Goal: Information Seeking & Learning: Find specific fact

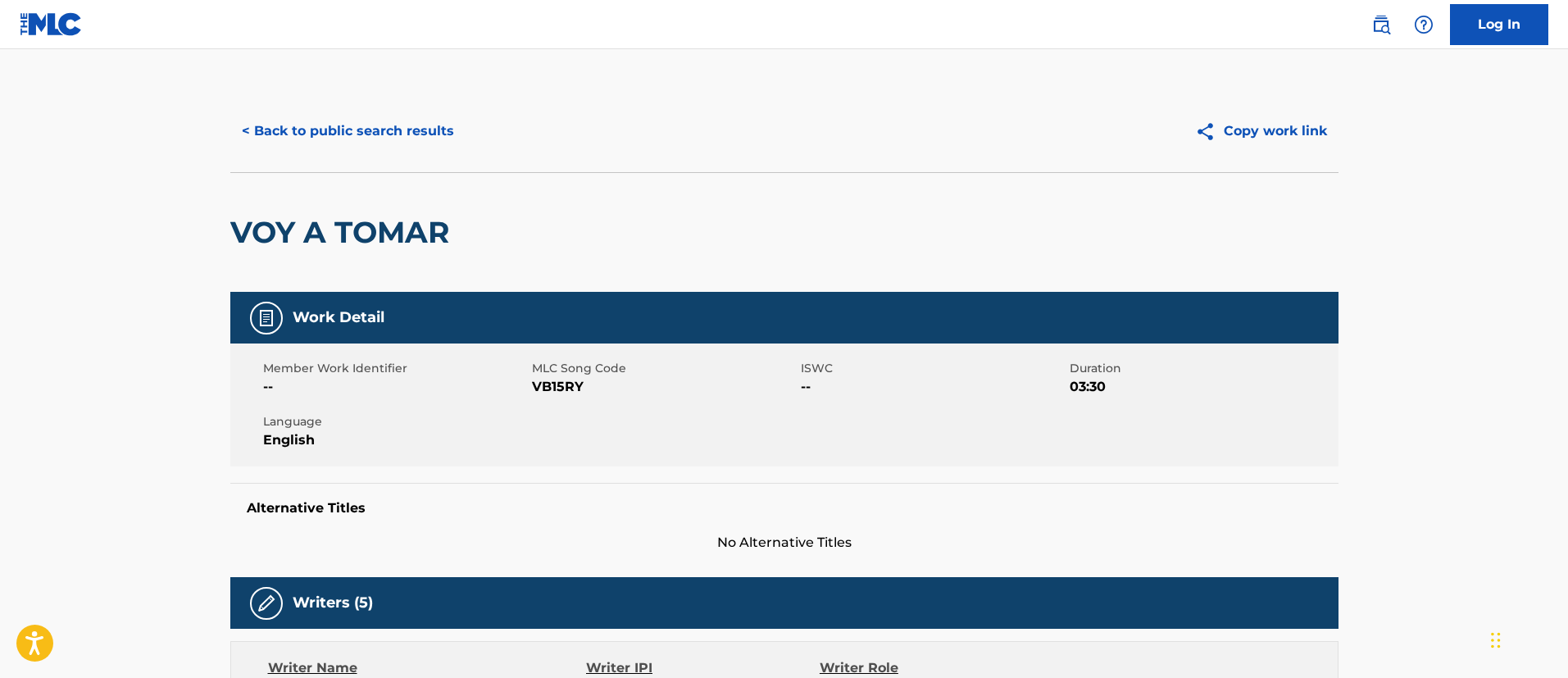
click at [402, 130] on button "< Back to public search results" at bounding box center [348, 131] width 235 height 41
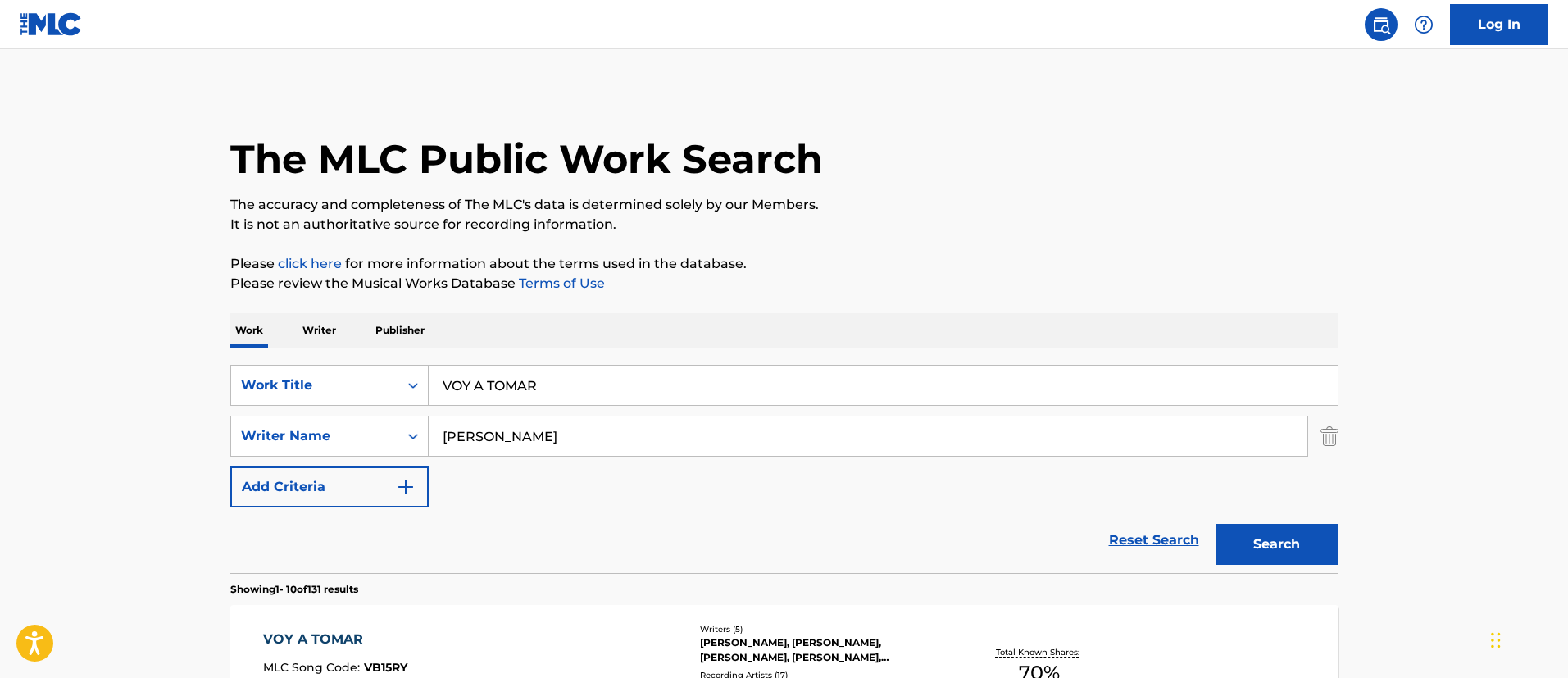
scroll to position [244, 0]
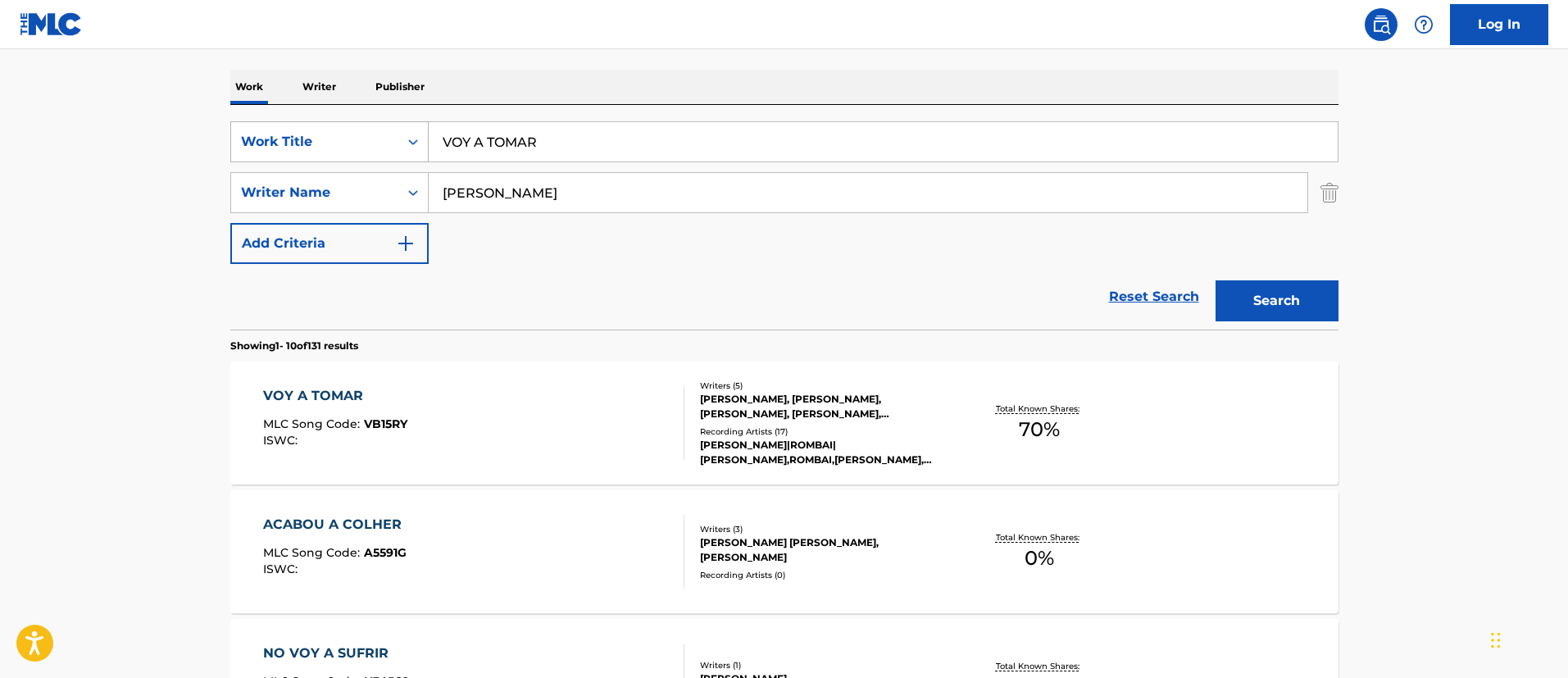
drag, startPoint x: 588, startPoint y: 151, endPoint x: 391, endPoint y: 142, distance: 197.2
click at [391, 142] on div "SearchWithCriteria1c5865c8-e058-40ac-b175-4ce05d8ebbe1 Work Title VOY A TOMAR" at bounding box center [785, 142] width 1108 height 41
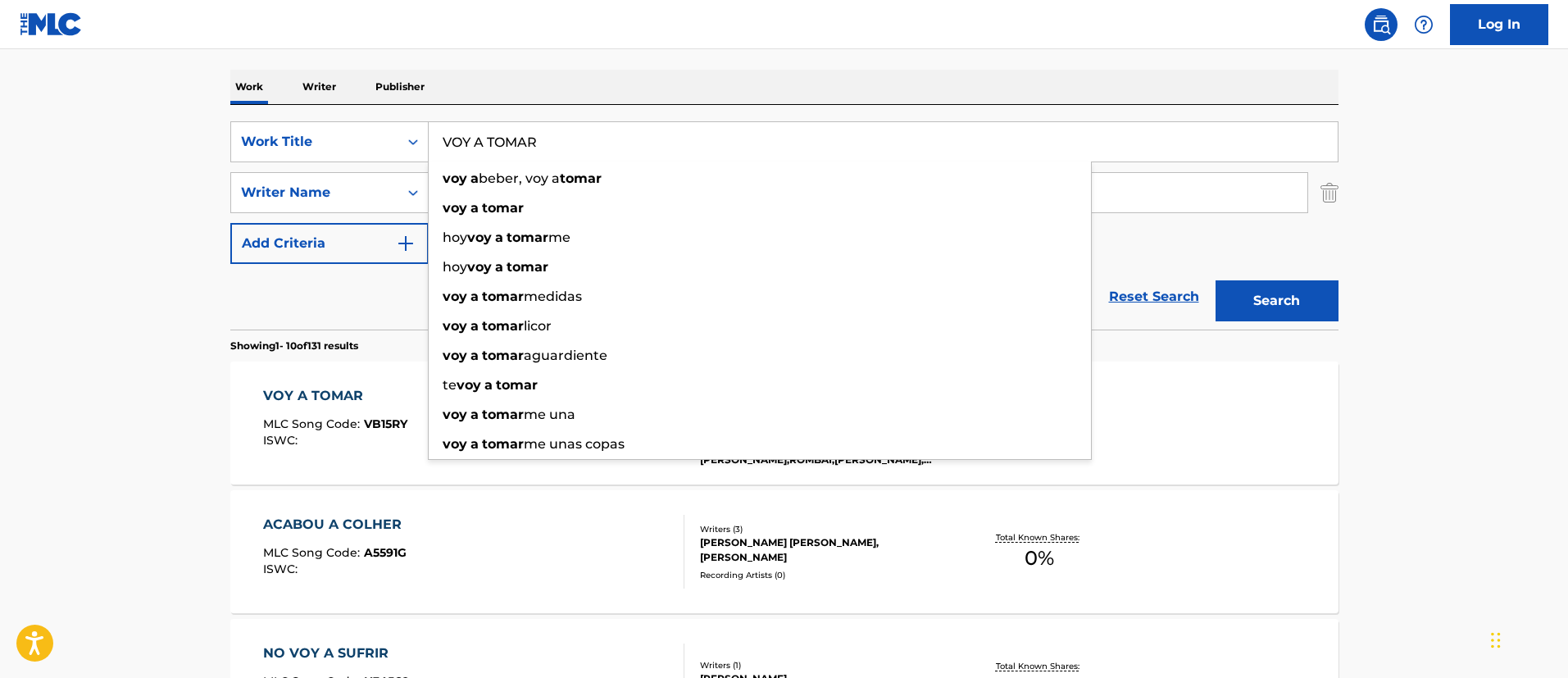
paste input "COSITAS RARAS"
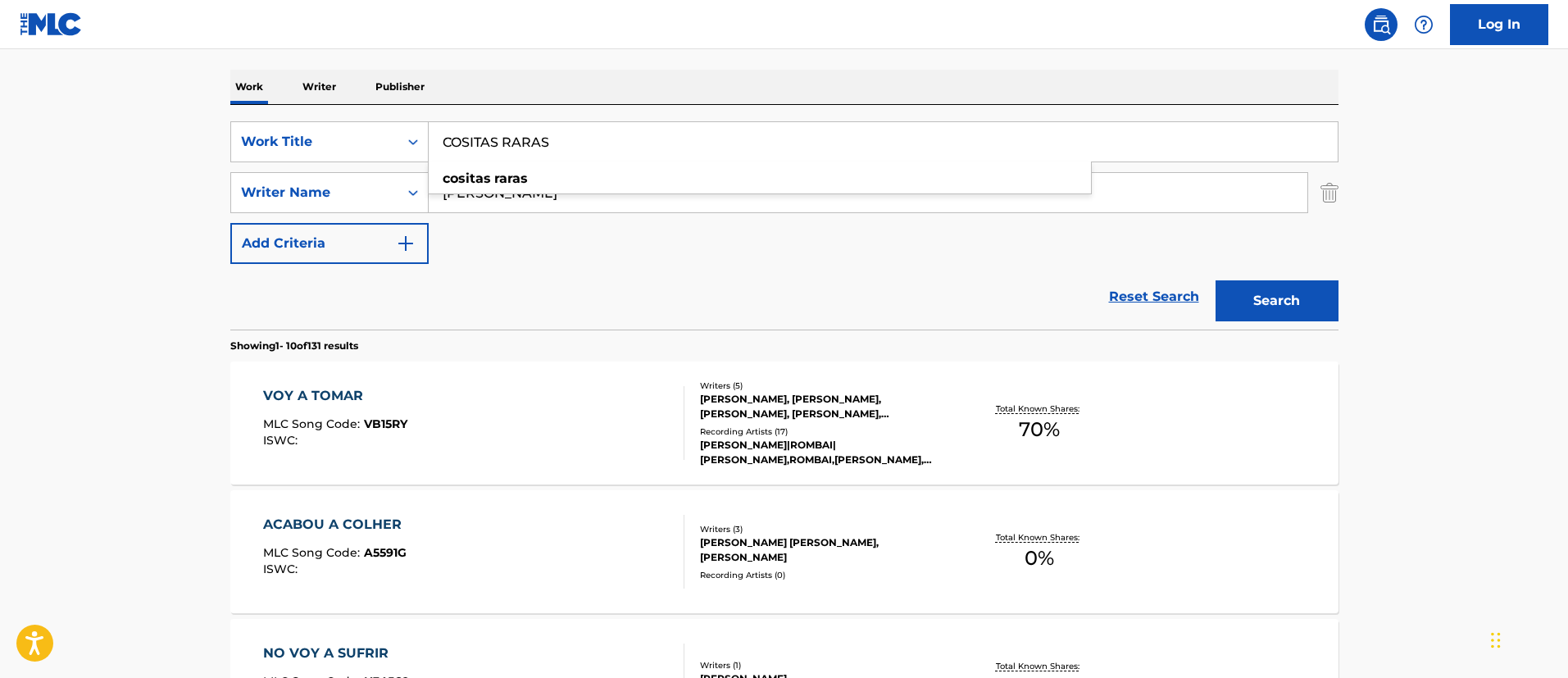
type input "COSITAS RARAS"
click at [1288, 316] on button "Search" at bounding box center [1276, 301] width 123 height 41
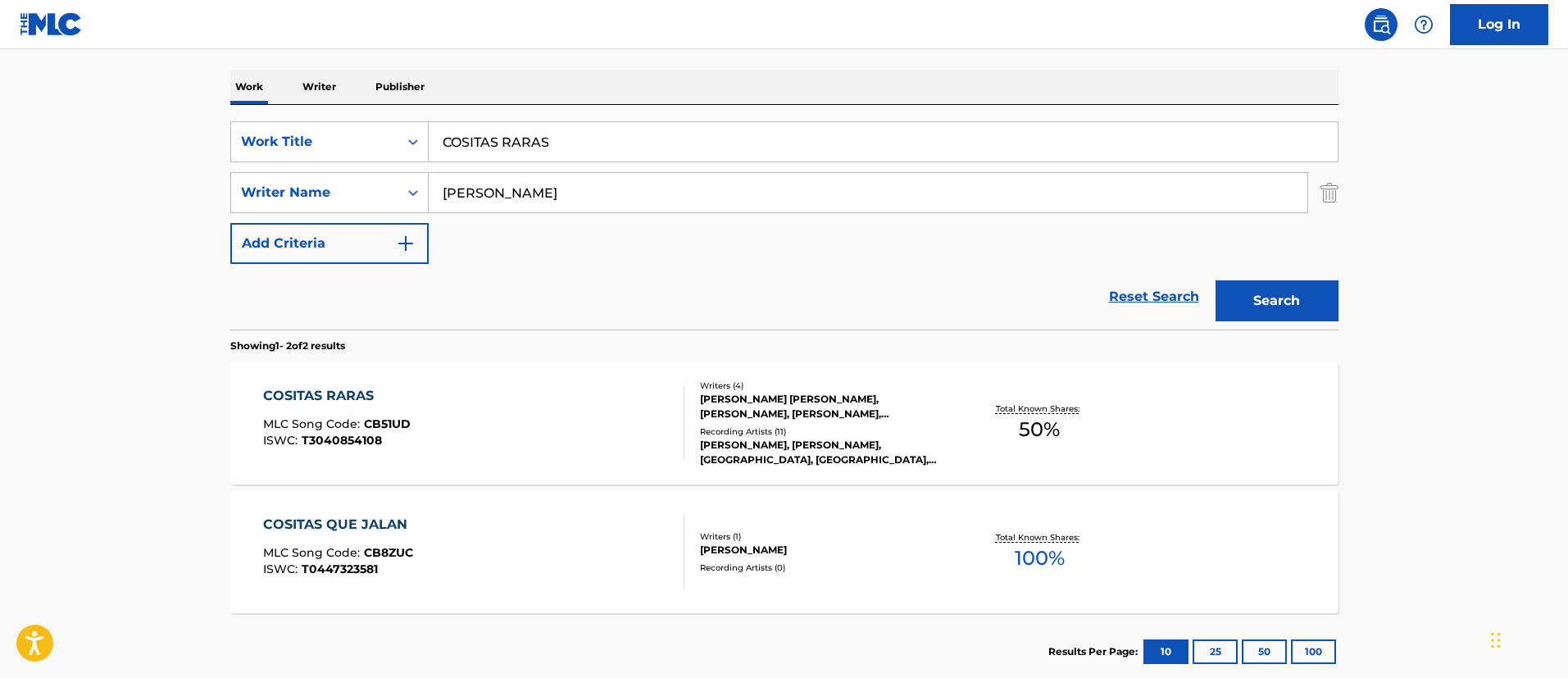
click at [328, 396] on div "COSITAS RARAS" at bounding box center [337, 396] width 147 height 20
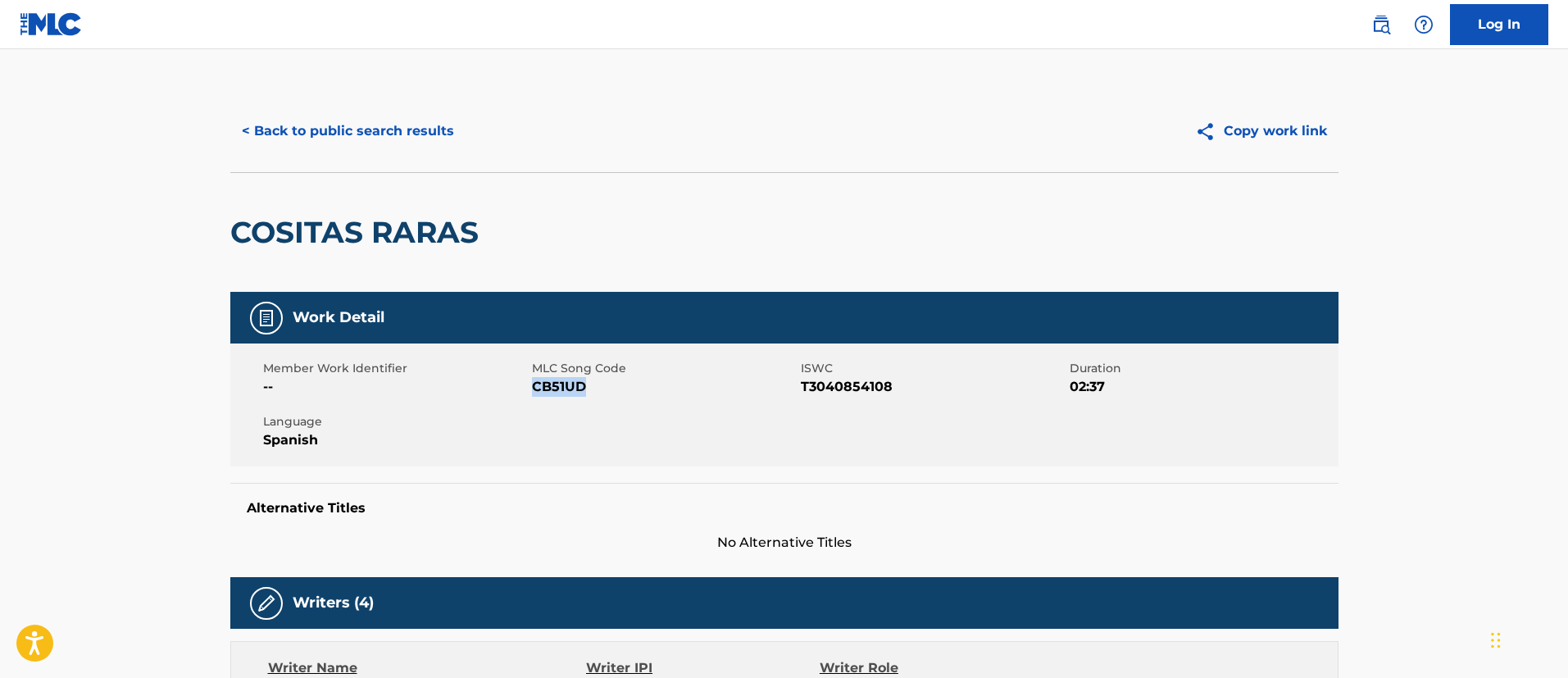
drag, startPoint x: 592, startPoint y: 388, endPoint x: 535, endPoint y: 390, distance: 57.0
click at [535, 390] on span "CB51UD" at bounding box center [664, 387] width 264 height 20
copy span "CB51UD"
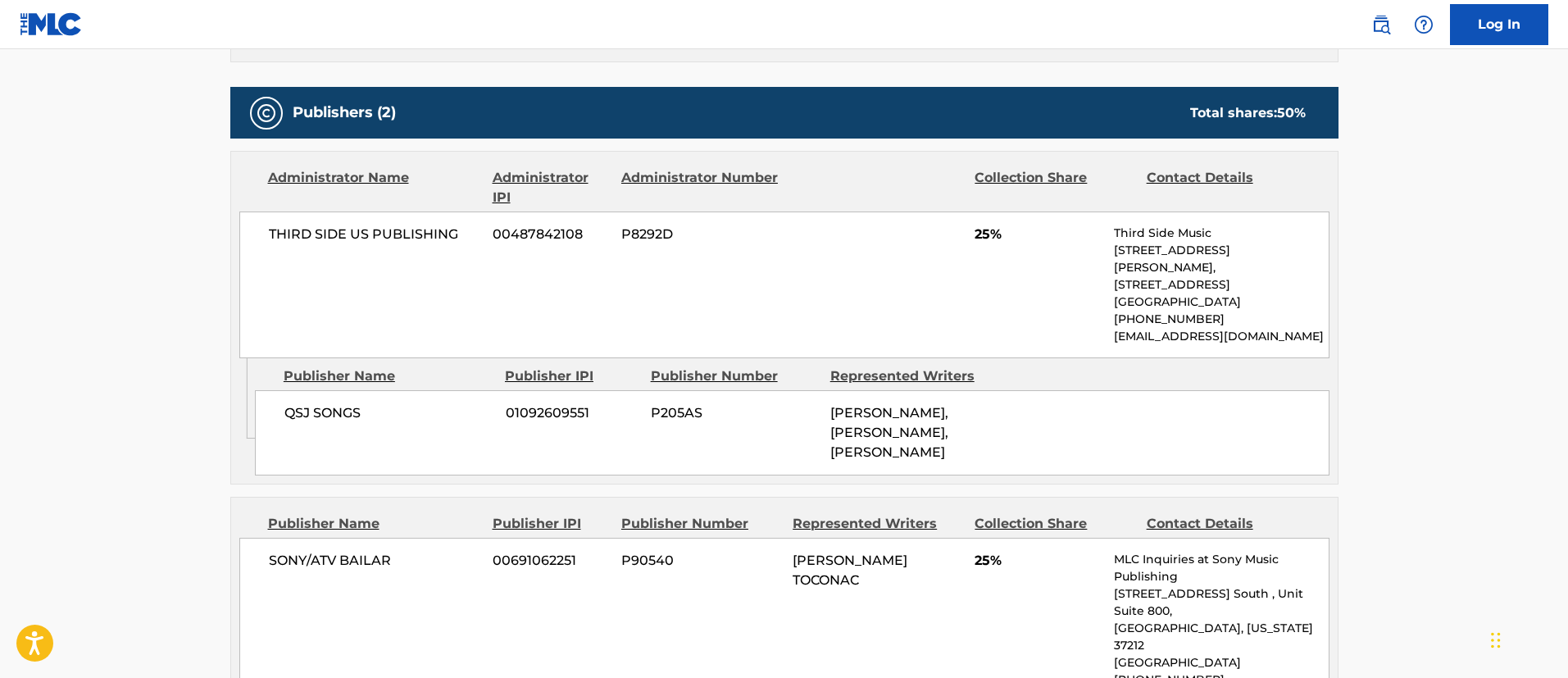
scroll to position [862, 0]
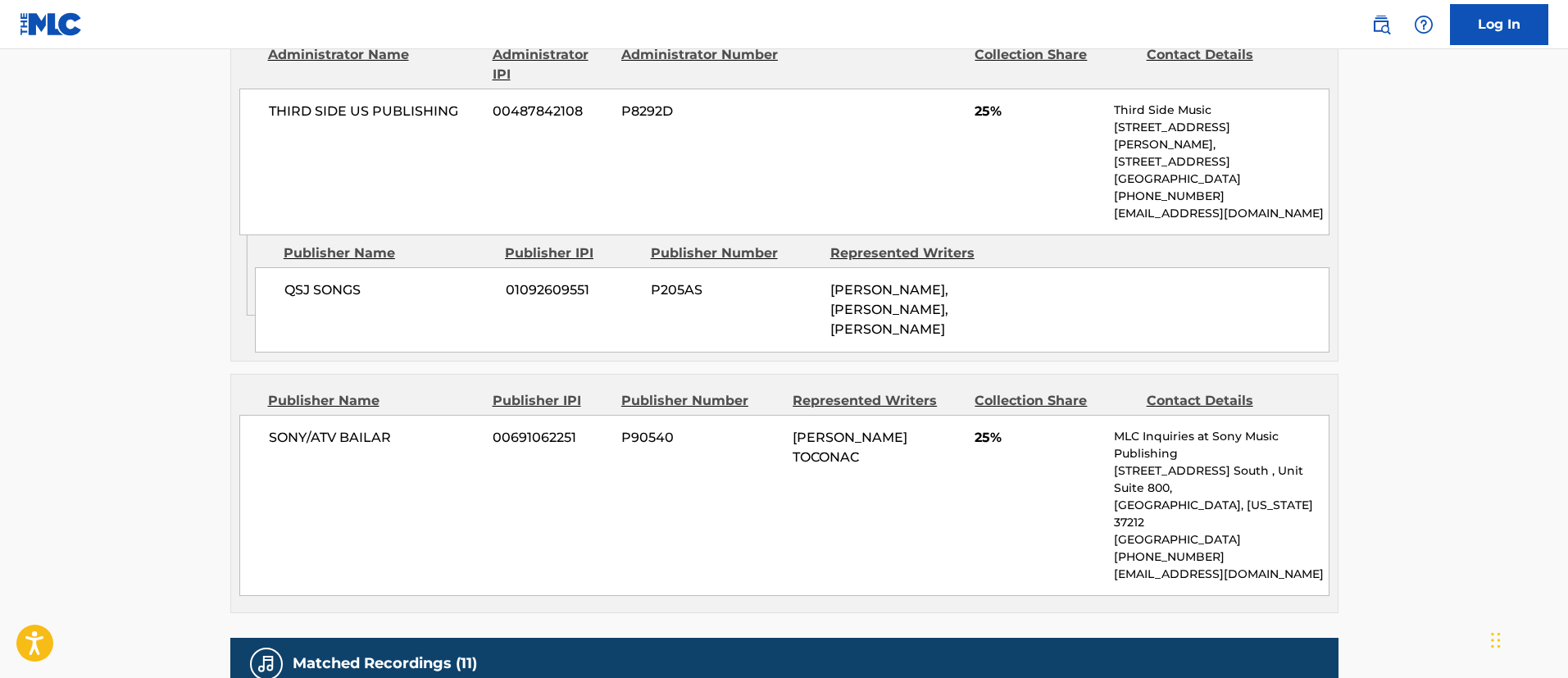
drag, startPoint x: 910, startPoint y: 384, endPoint x: 897, endPoint y: 331, distance: 54.6
click at [897, 331] on div "[PERSON_NAME], [PERSON_NAME], [PERSON_NAME]" at bounding box center [914, 310] width 167 height 59
copy span "[PERSON_NAME], [PERSON_NAME]"
click at [912, 334] on span "[PERSON_NAME], [PERSON_NAME], [PERSON_NAME]" at bounding box center [889, 309] width 118 height 55
drag, startPoint x: 900, startPoint y: 375, endPoint x: 822, endPoint y: 304, distance: 105.5
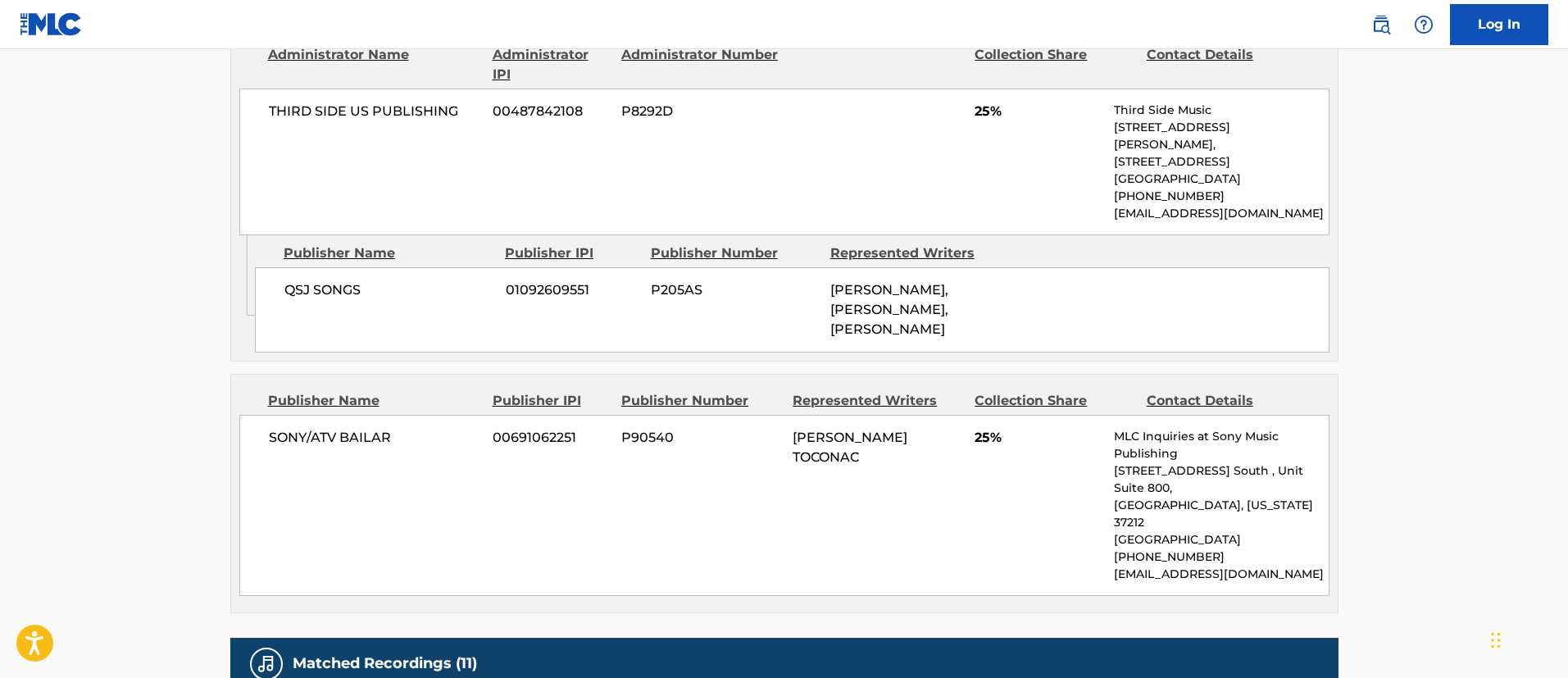
click at [822, 304] on div "QSJ SONGS 01092609551 P205AS [PERSON_NAME], [PERSON_NAME], [PERSON_NAME]" at bounding box center [792, 310] width 1075 height 85
copy div "[PERSON_NAME], [PERSON_NAME], [PERSON_NAME]"
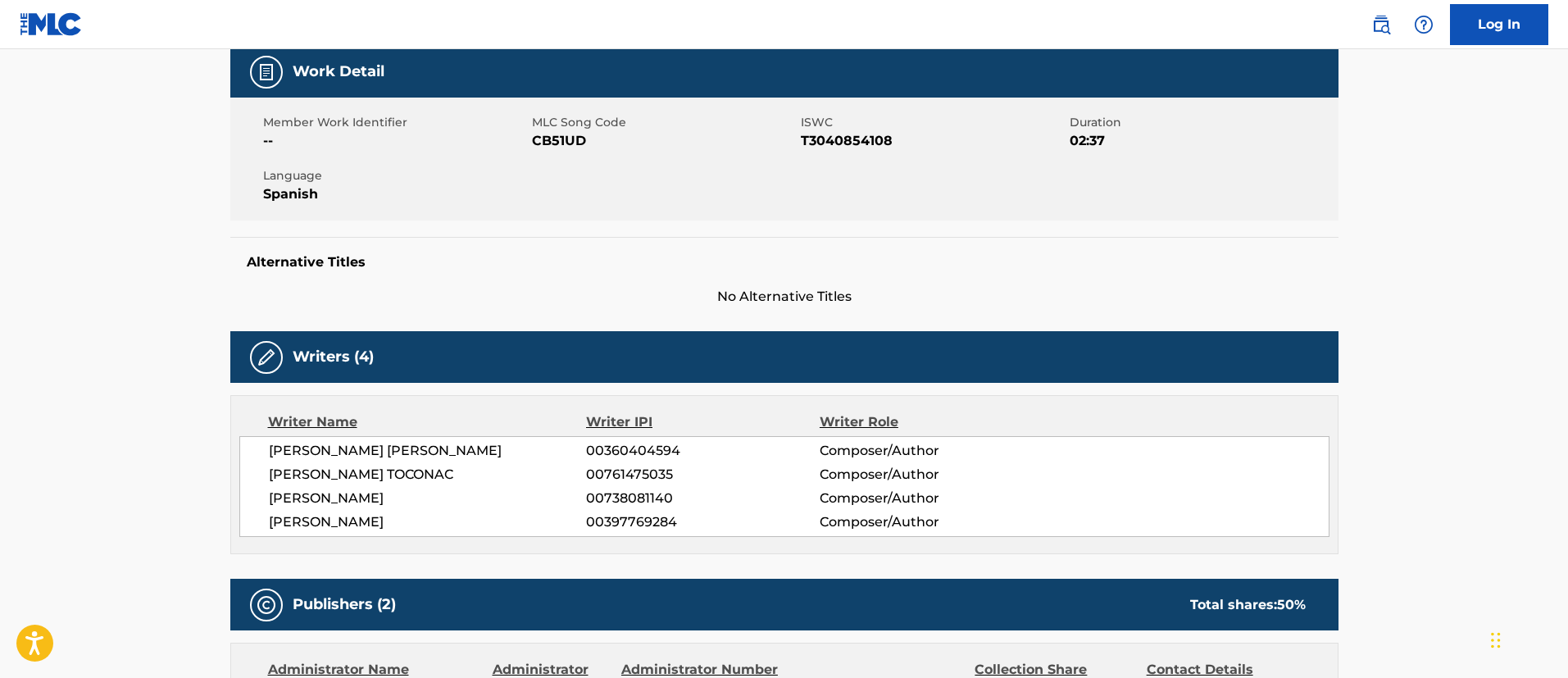
scroll to position [0, 0]
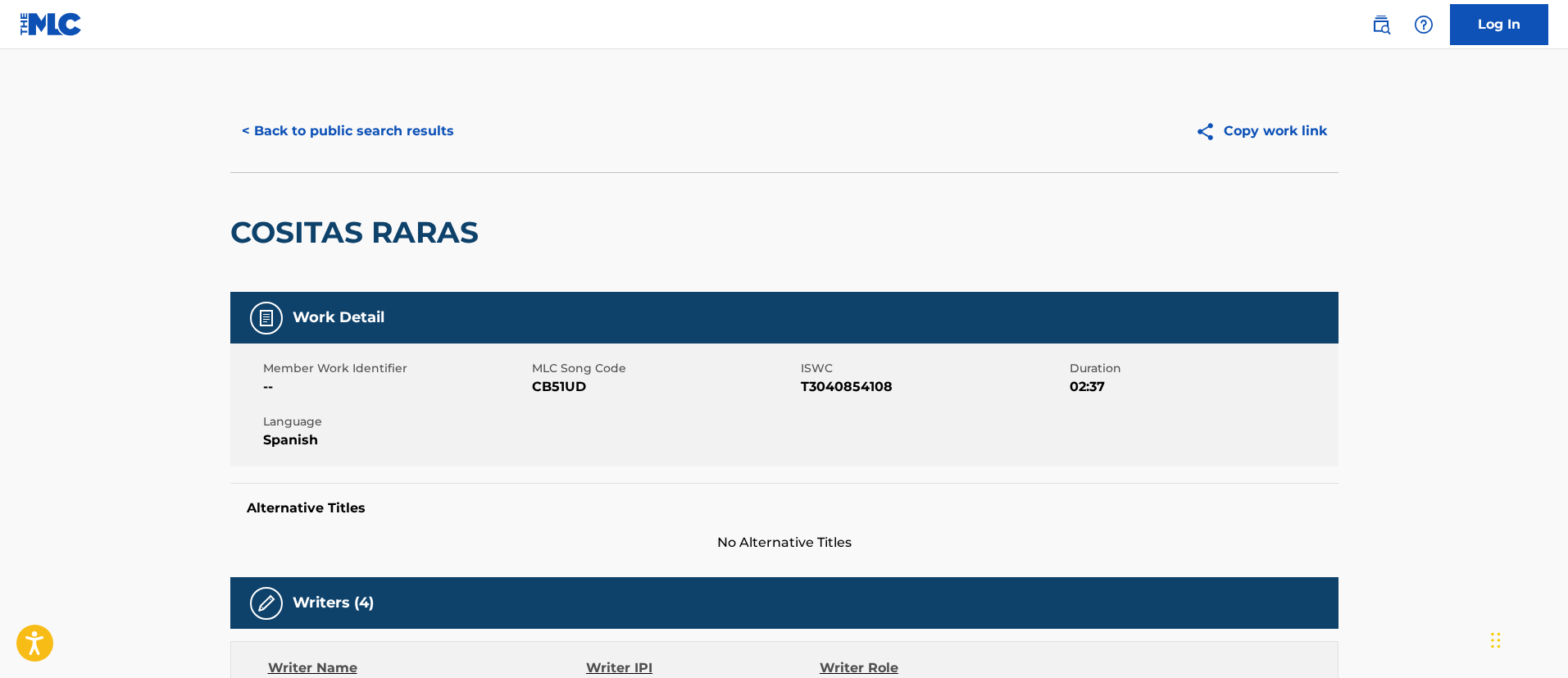
click at [429, 119] on button "< Back to public search results" at bounding box center [348, 131] width 235 height 41
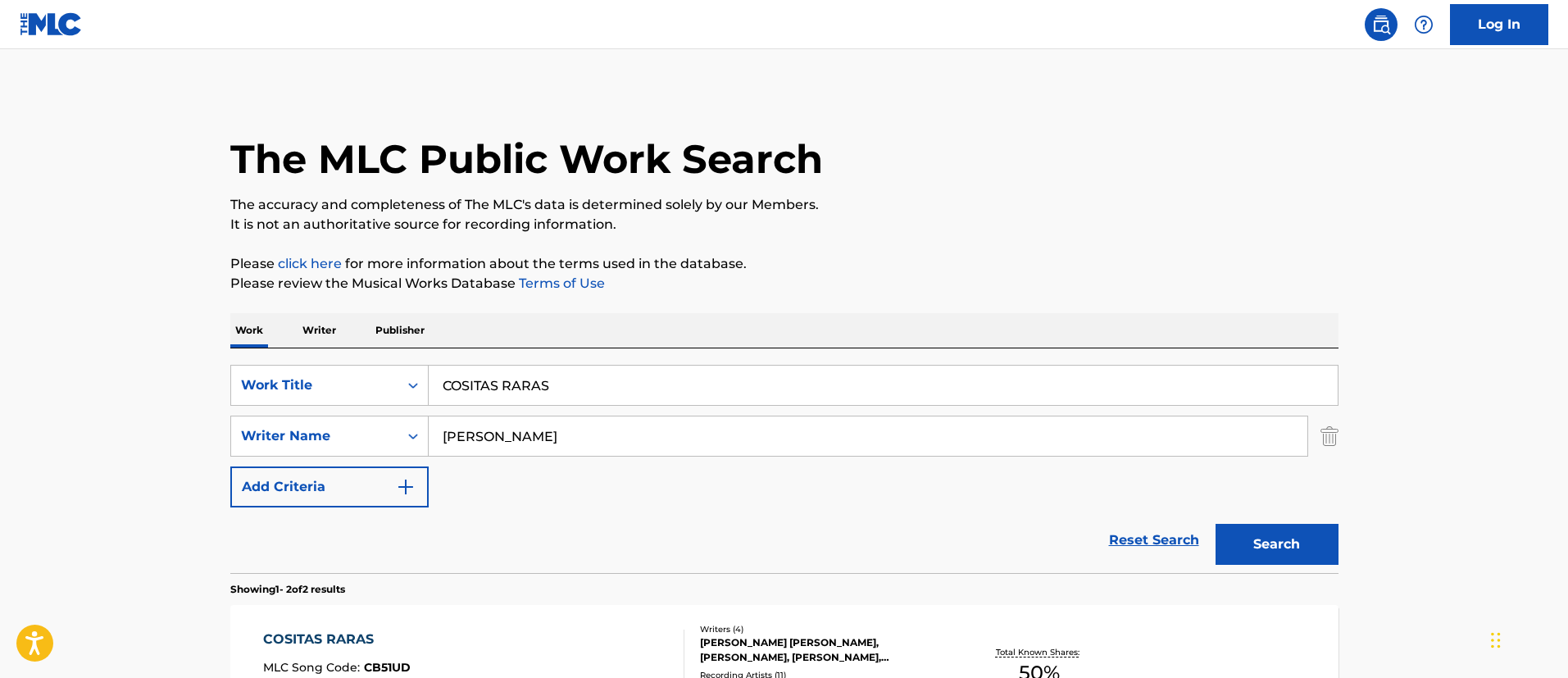
scroll to position [244, 0]
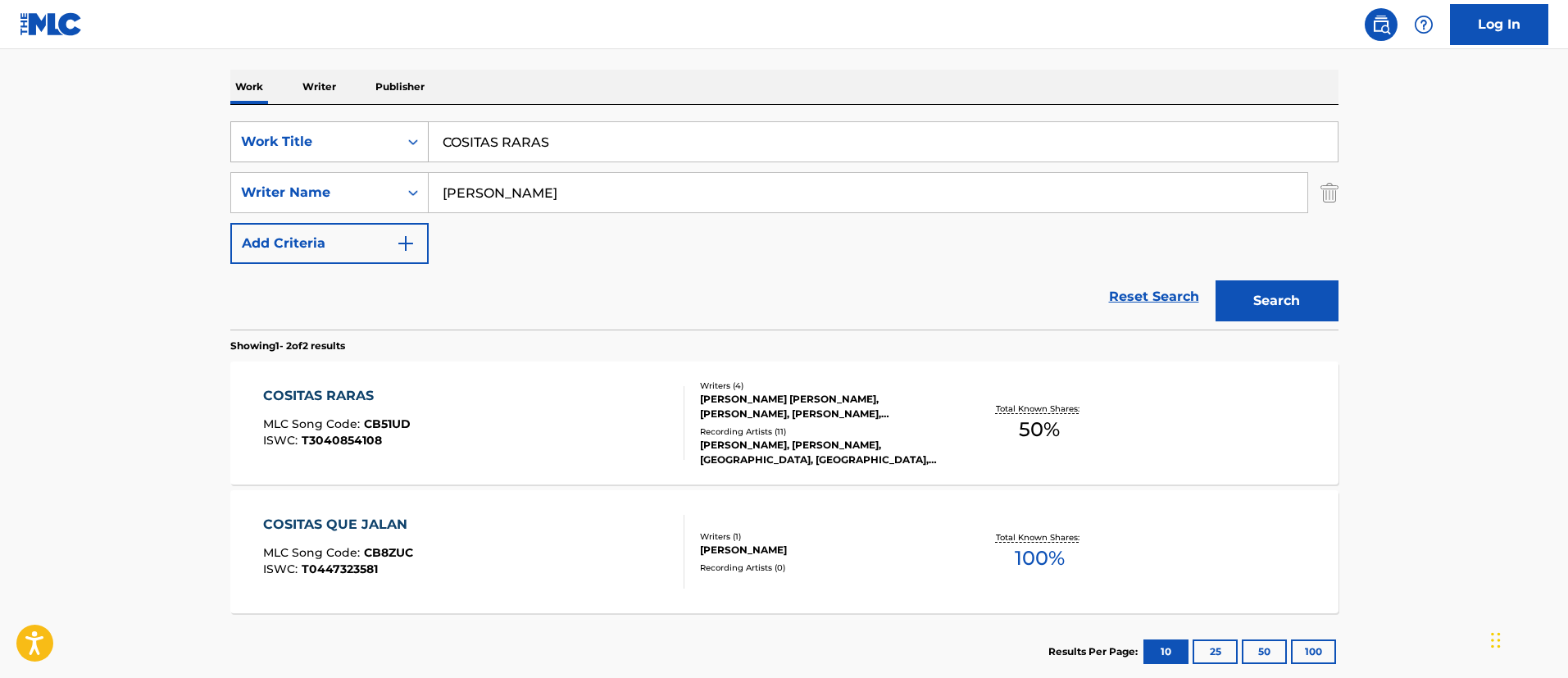
drag, startPoint x: 618, startPoint y: 139, endPoint x: 393, endPoint y: 134, distance: 225.1
click at [393, 134] on div "SearchWithCriteria1c5865c8-e058-40ac-b175-4ce05d8ebbe1 Work Title COSITAS RARAS" at bounding box center [785, 142] width 1108 height 41
paste input "PAN"
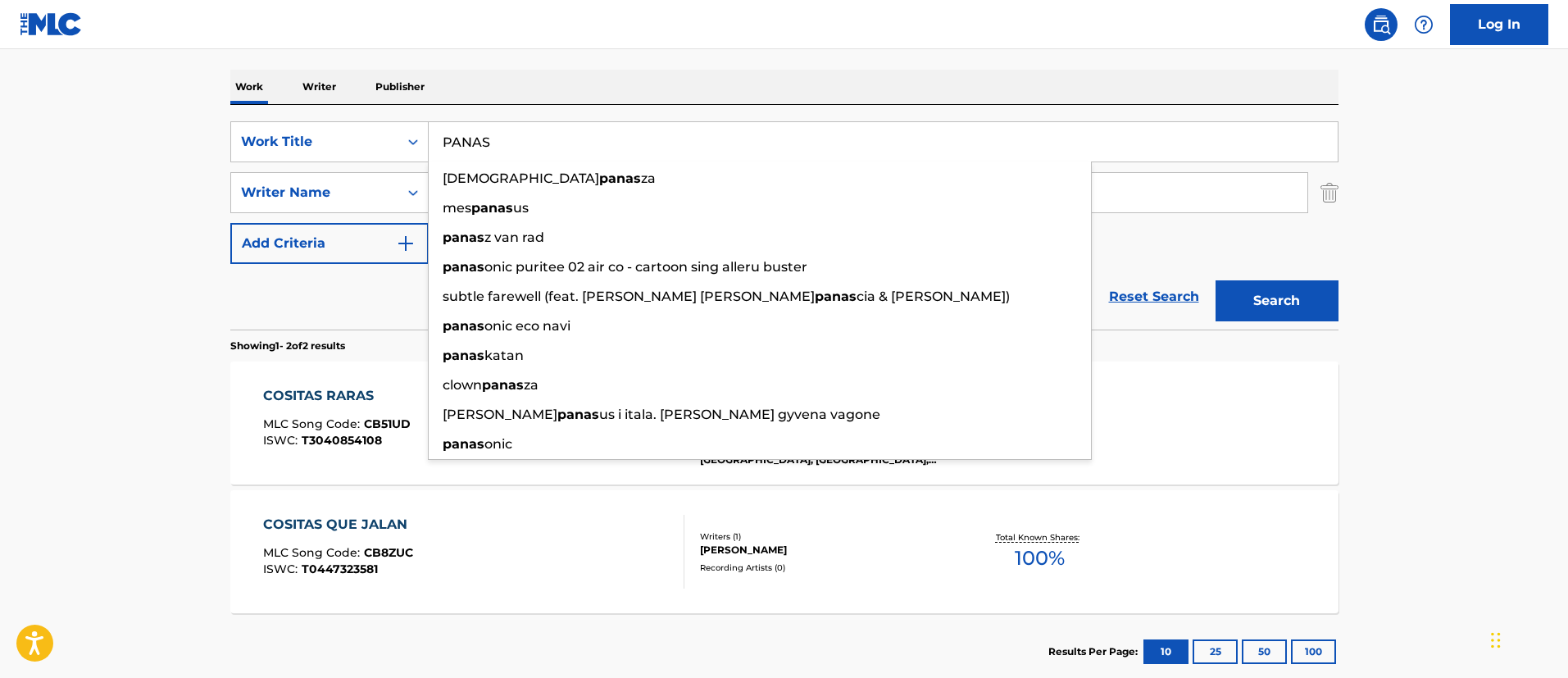
type input "PANAS"
click at [1281, 297] on button "Search" at bounding box center [1276, 301] width 123 height 41
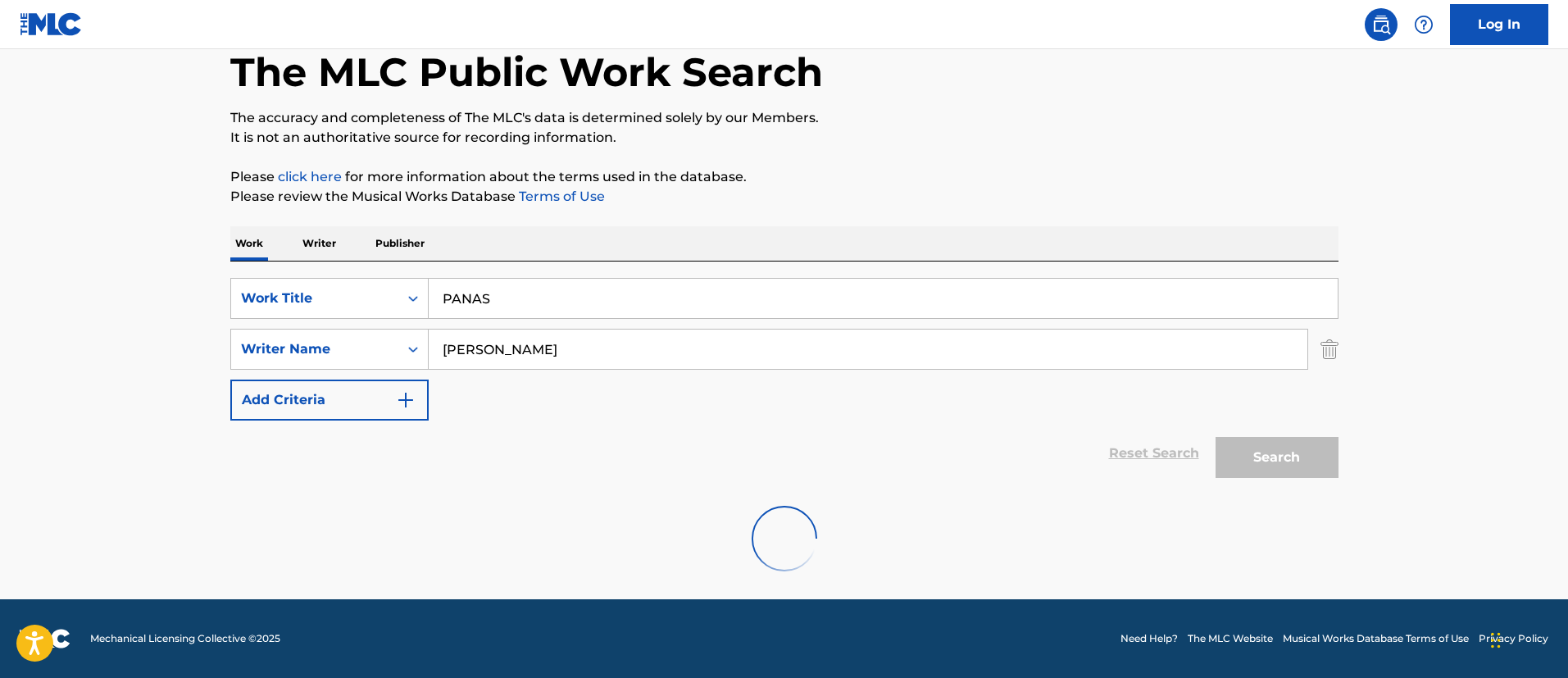
scroll to position [214, 0]
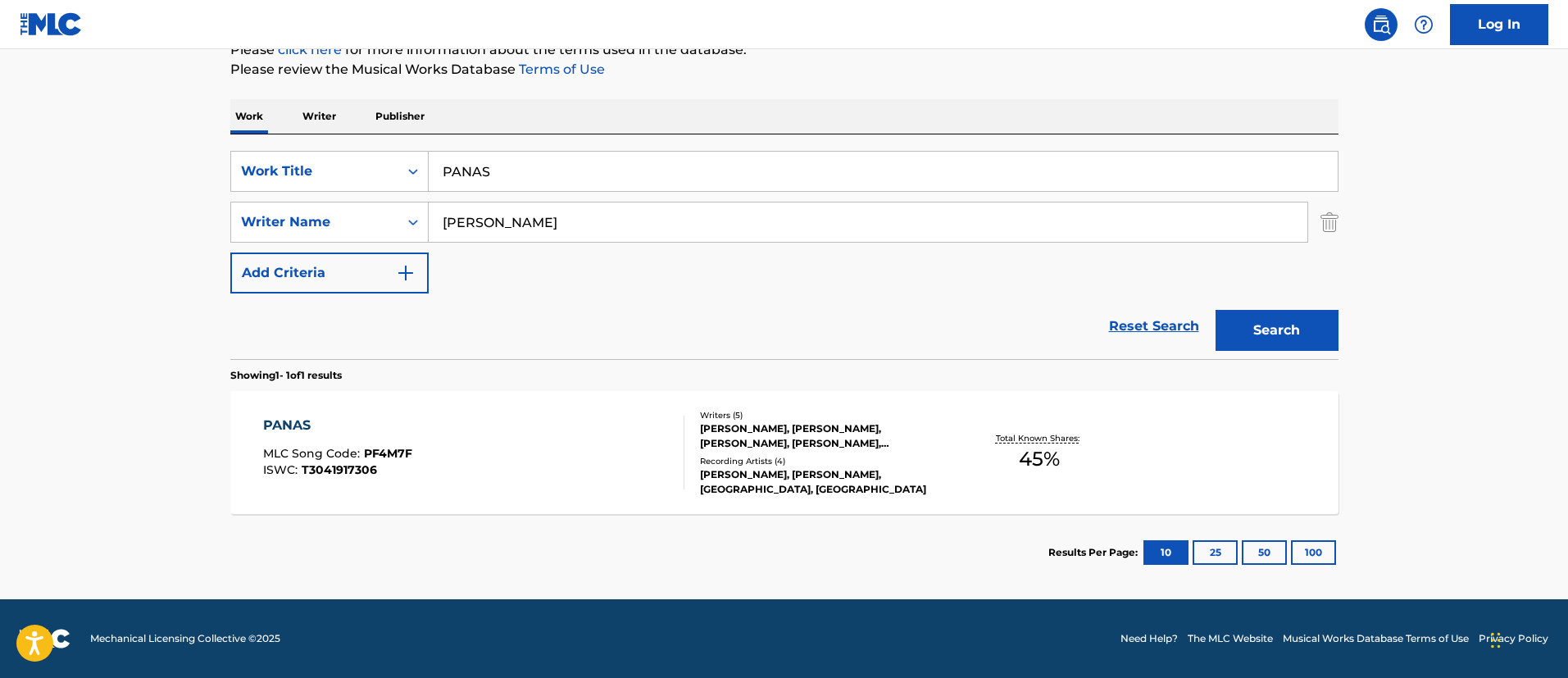
click at [299, 422] on div "PANAS" at bounding box center [338, 426] width 149 height 20
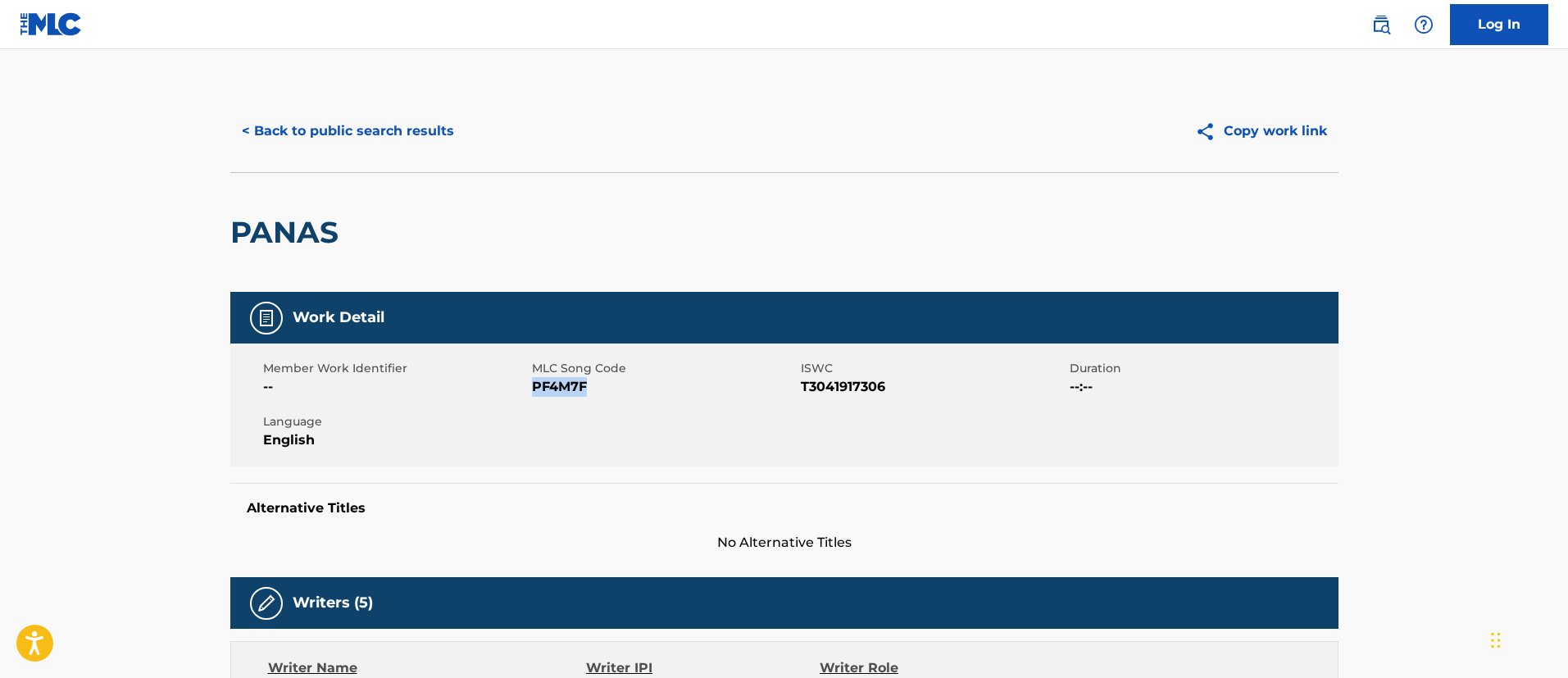
drag, startPoint x: 593, startPoint y: 387, endPoint x: 533, endPoint y: 390, distance: 60.1
click at [533, 390] on span "PF4M7F" at bounding box center [664, 387] width 264 height 20
copy span "PF4M7F"
click at [314, 129] on button "< Back to public search results" at bounding box center [348, 131] width 235 height 41
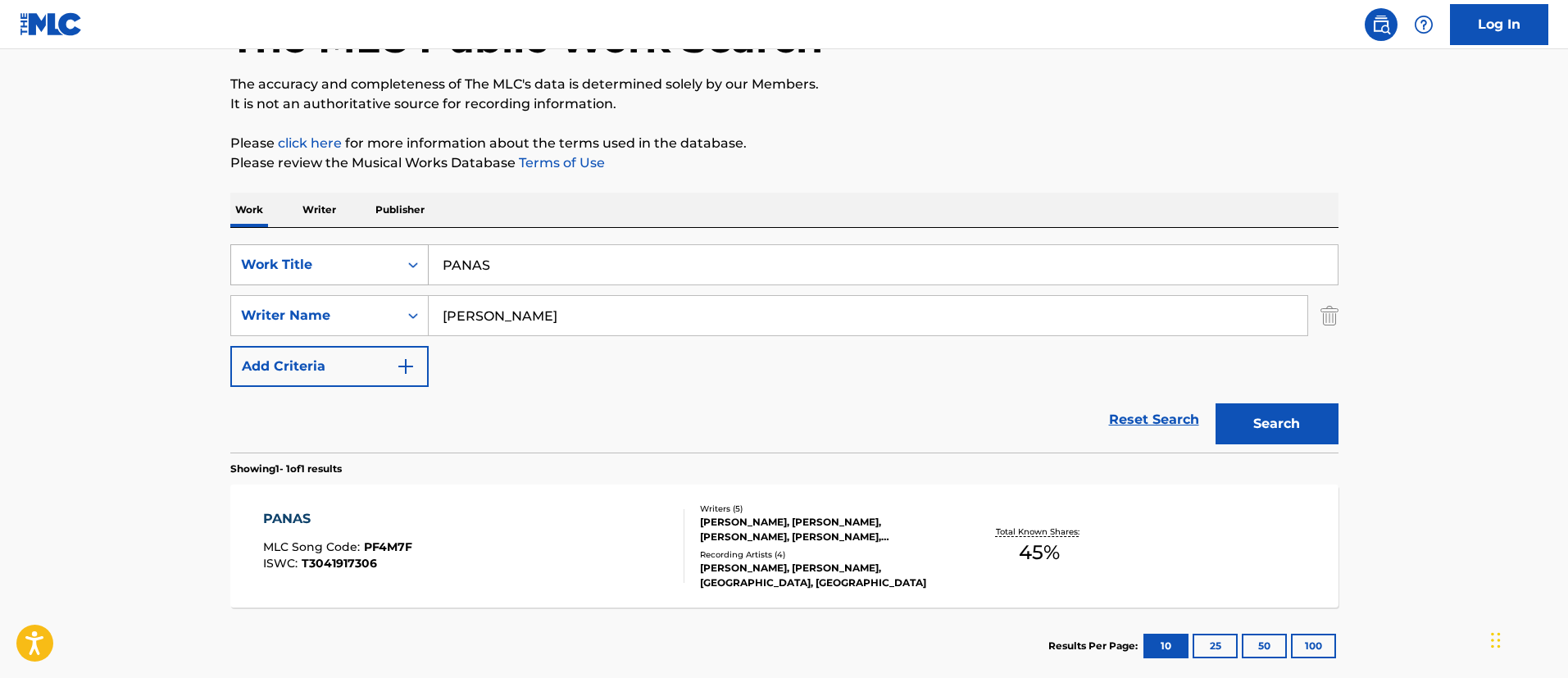
drag, startPoint x: 579, startPoint y: 266, endPoint x: 396, endPoint y: 254, distance: 183.4
click at [396, 254] on div "SearchWithCriteria1c5865c8-e058-40ac-b175-4ce05d8ebbe1 Work Title PANAS" at bounding box center [785, 264] width 1108 height 41
paste input "KE TAL SI NOS ESCAPAMO"
type input "KE TAL SI NOS ESCAPAMOS"
click at [1245, 412] on button "Search" at bounding box center [1276, 424] width 123 height 41
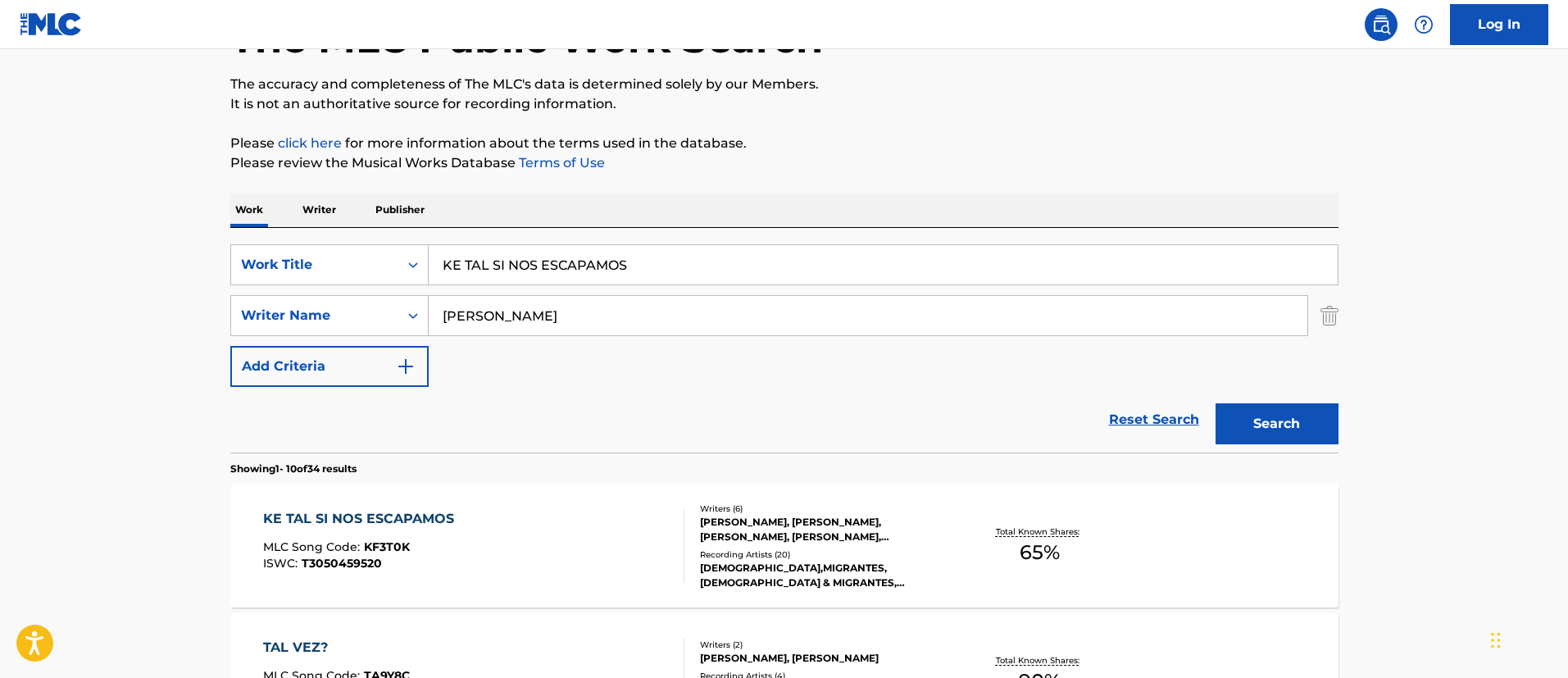
scroll to position [244, 0]
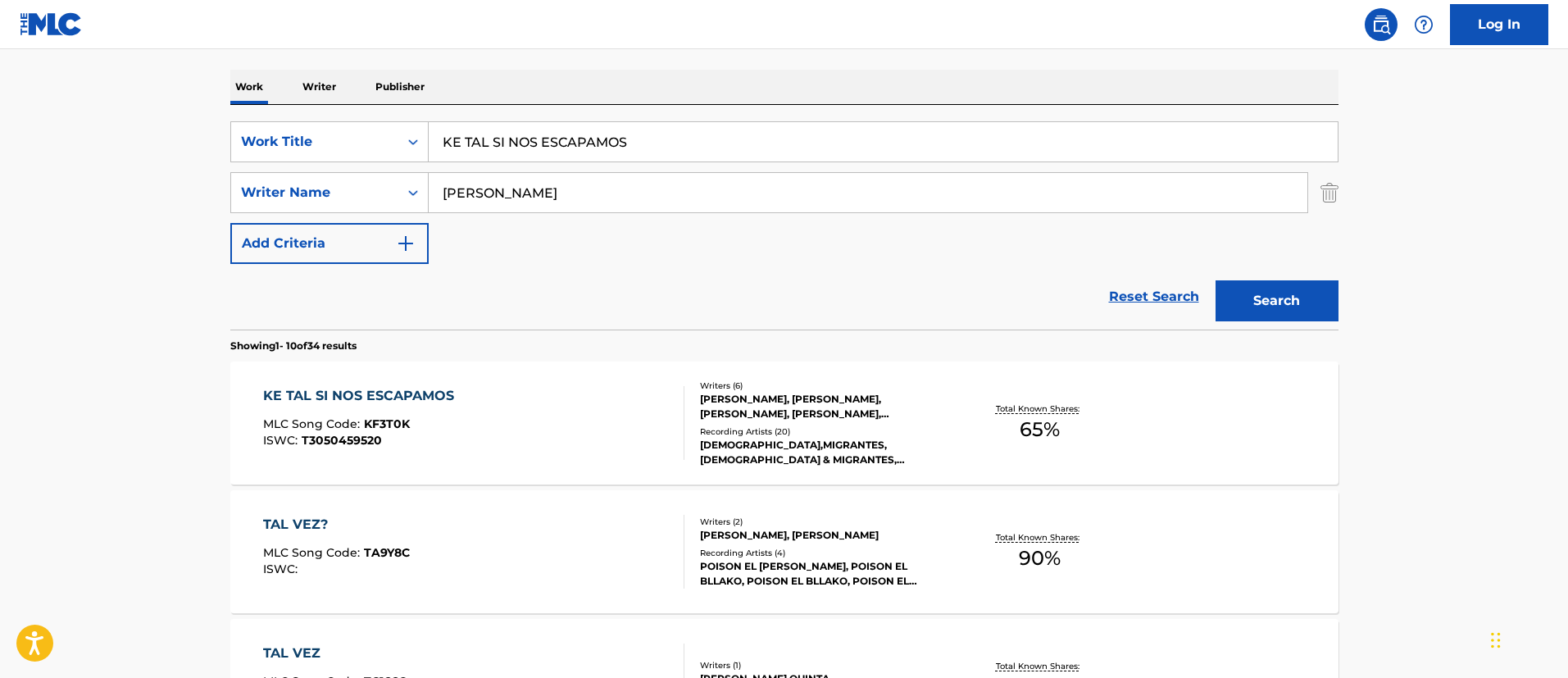
click at [422, 387] on div "KE TAL SI NOS ESCAPAMOS" at bounding box center [362, 396] width 199 height 20
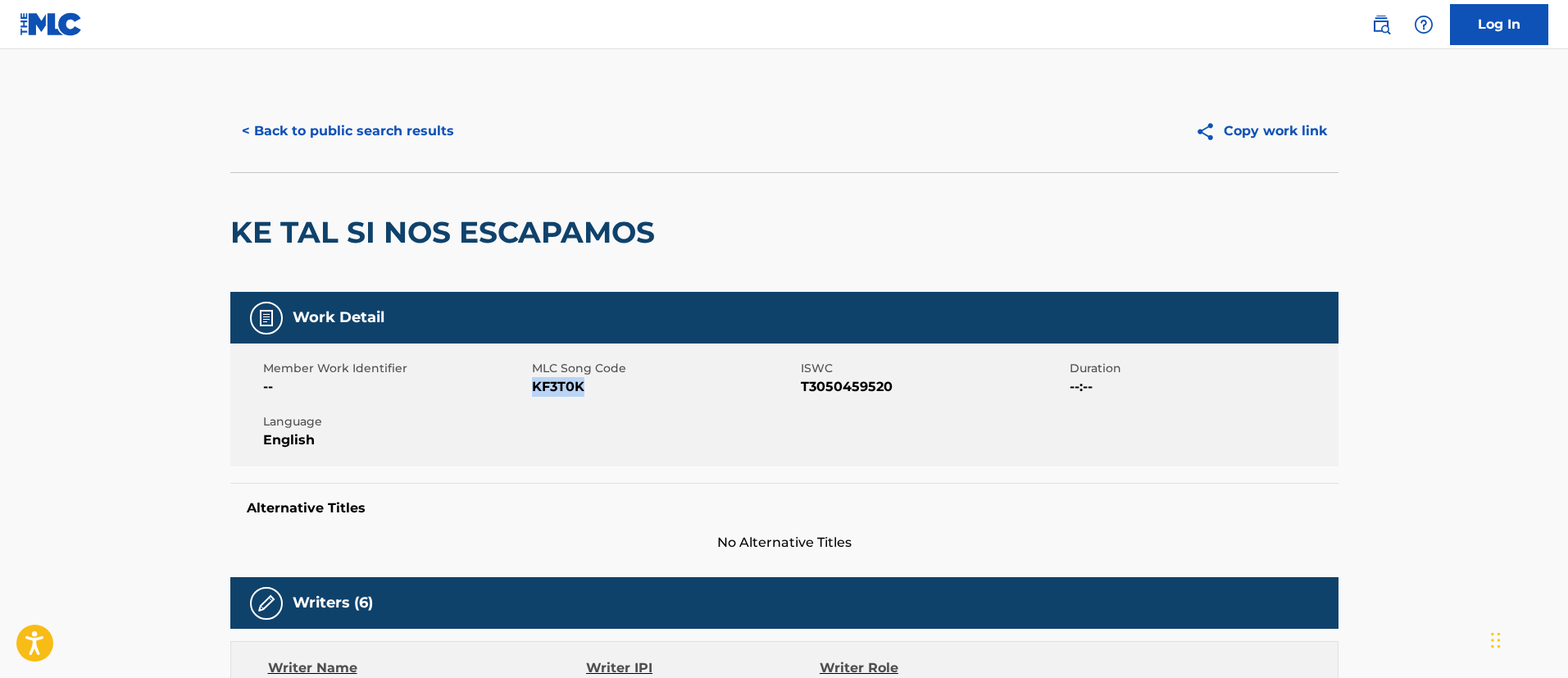
drag, startPoint x: 593, startPoint y: 384, endPoint x: 535, endPoint y: 391, distance: 58.4
click at [535, 391] on span "KF3T0K" at bounding box center [664, 387] width 264 height 20
copy span "KF3T0K"
drag, startPoint x: 904, startPoint y: 394, endPoint x: 801, endPoint y: 390, distance: 103.1
click at [801, 390] on span "T3050459520" at bounding box center [933, 387] width 264 height 20
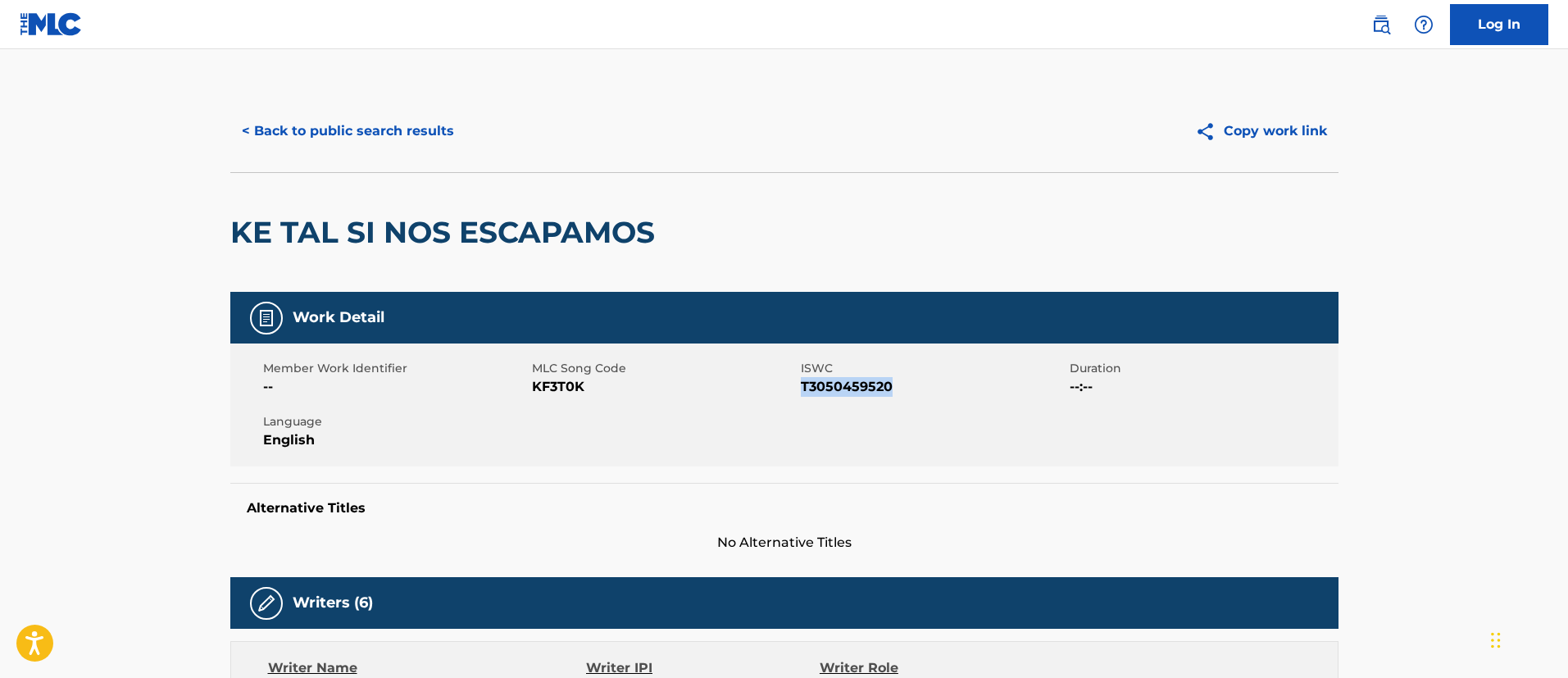
copy span "T3050459520"
click at [358, 122] on button "< Back to public search results" at bounding box center [348, 131] width 235 height 41
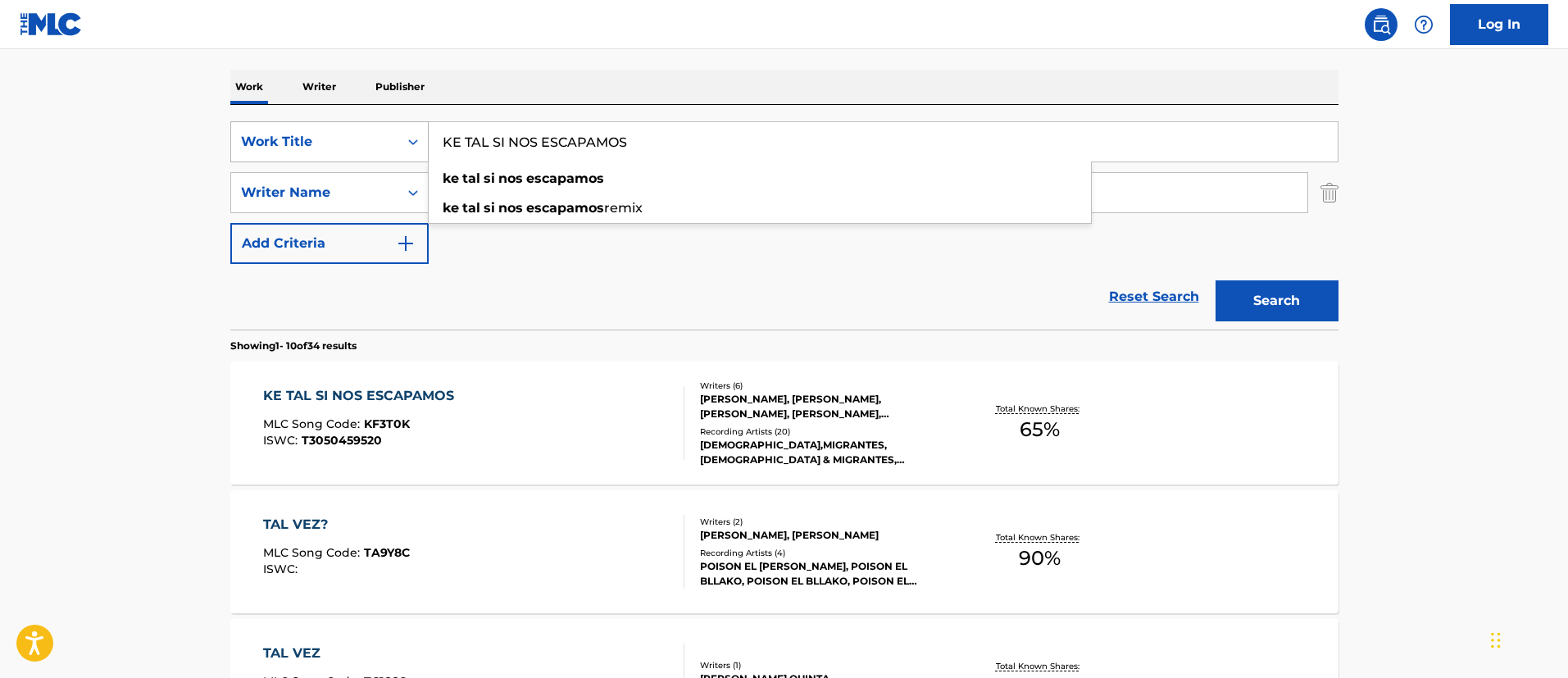
drag, startPoint x: 654, startPoint y: 150, endPoint x: 375, endPoint y: 143, distance: 279.1
click at [375, 143] on div "SearchWithCriteria1c5865c8-e058-40ac-b175-4ce05d8ebbe1 Work Title KE TAL SI NOS…" at bounding box center [785, 142] width 1108 height 41
click at [358, 384] on div "KE TAL SI NOS ESCAPAMOS MLC Song Code : KF3T0K ISWC : T3050459520 Writers ( 6 )…" at bounding box center [785, 423] width 1108 height 123
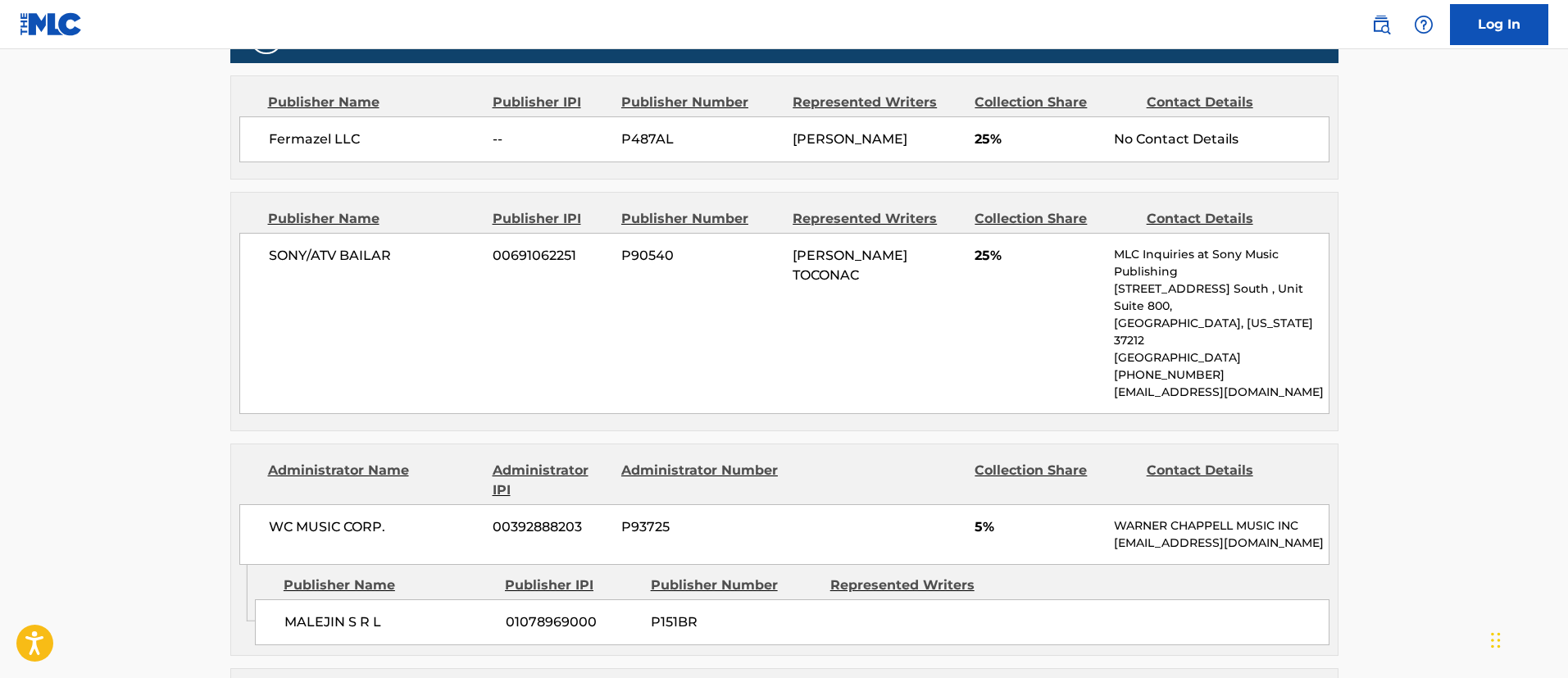
scroll to position [1107, 0]
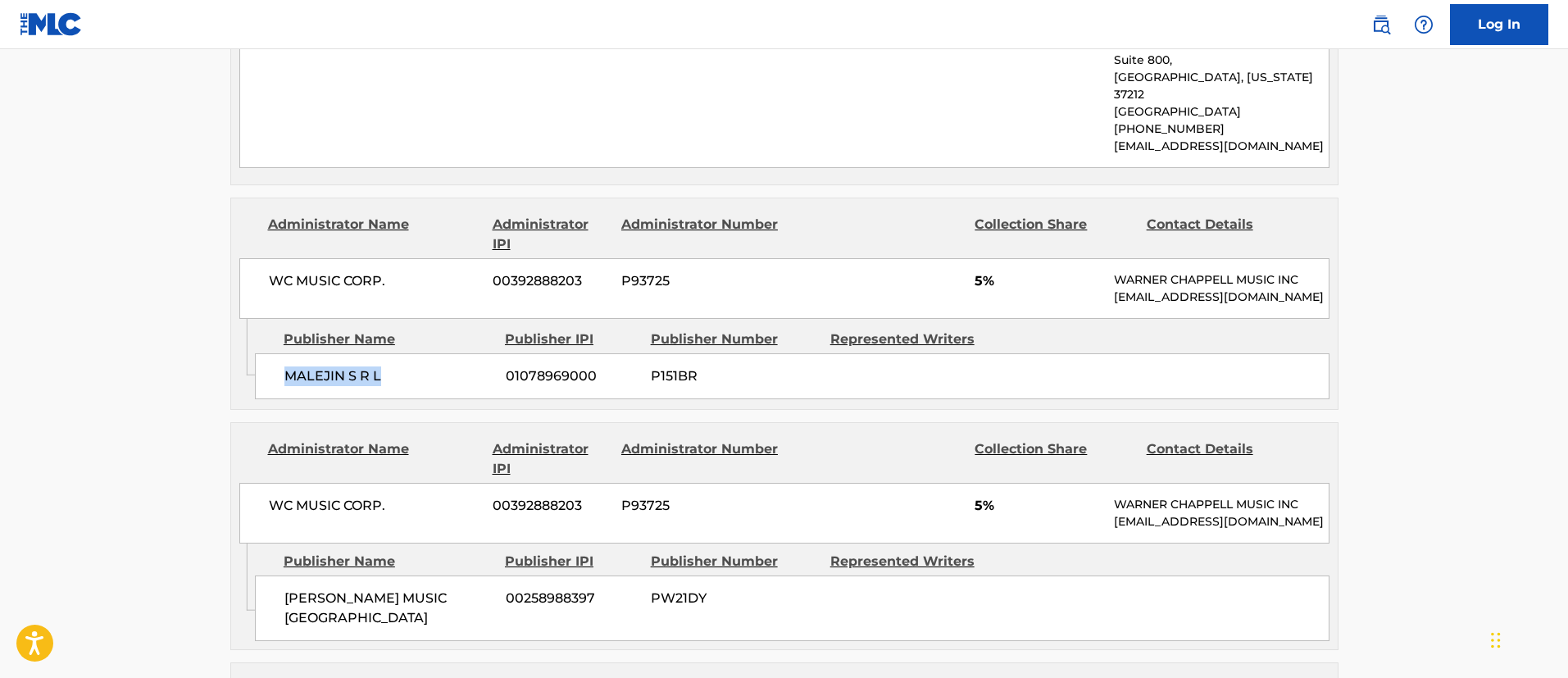
drag, startPoint x: 415, startPoint y: 399, endPoint x: 283, endPoint y: 401, distance: 132.0
click at [284, 386] on span "MALEJIN S R L" at bounding box center [389, 376] width 209 height 20
copy span "MALEJIN S R L"
drag, startPoint x: 553, startPoint y: 398, endPoint x: 501, endPoint y: 398, distance: 52.0
click at [501, 398] on div "MALEJIN S R L 01078969000 P151BR" at bounding box center [792, 376] width 1075 height 46
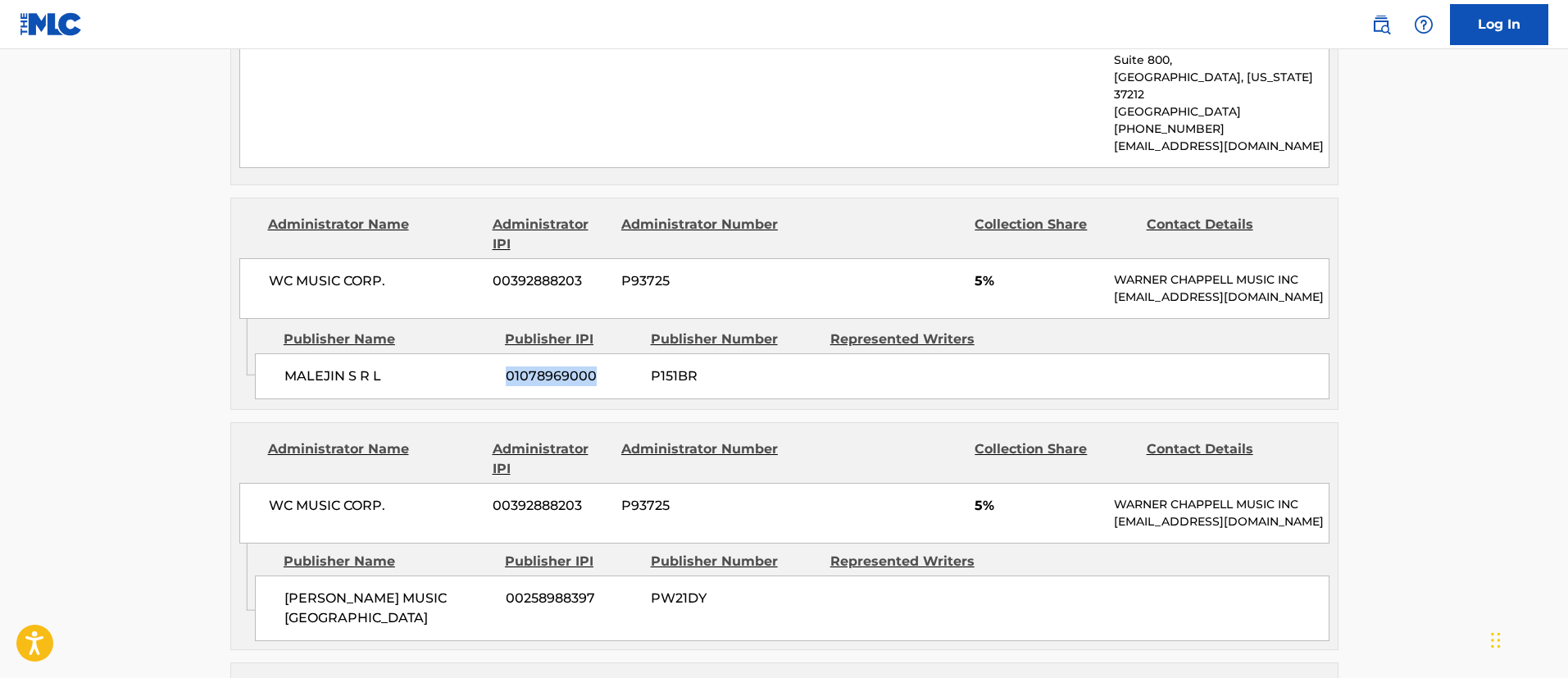
copy span "01078969000"
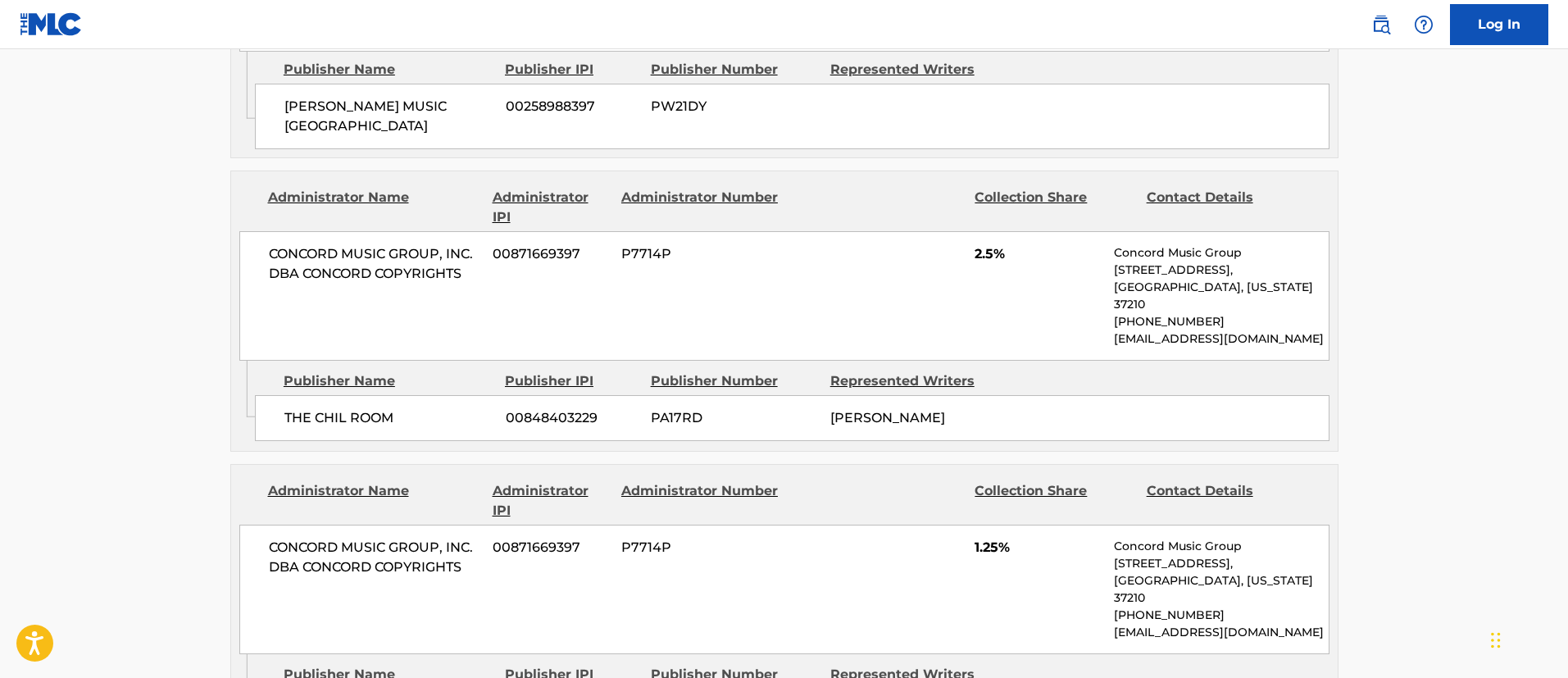
scroll to position [1722, 0]
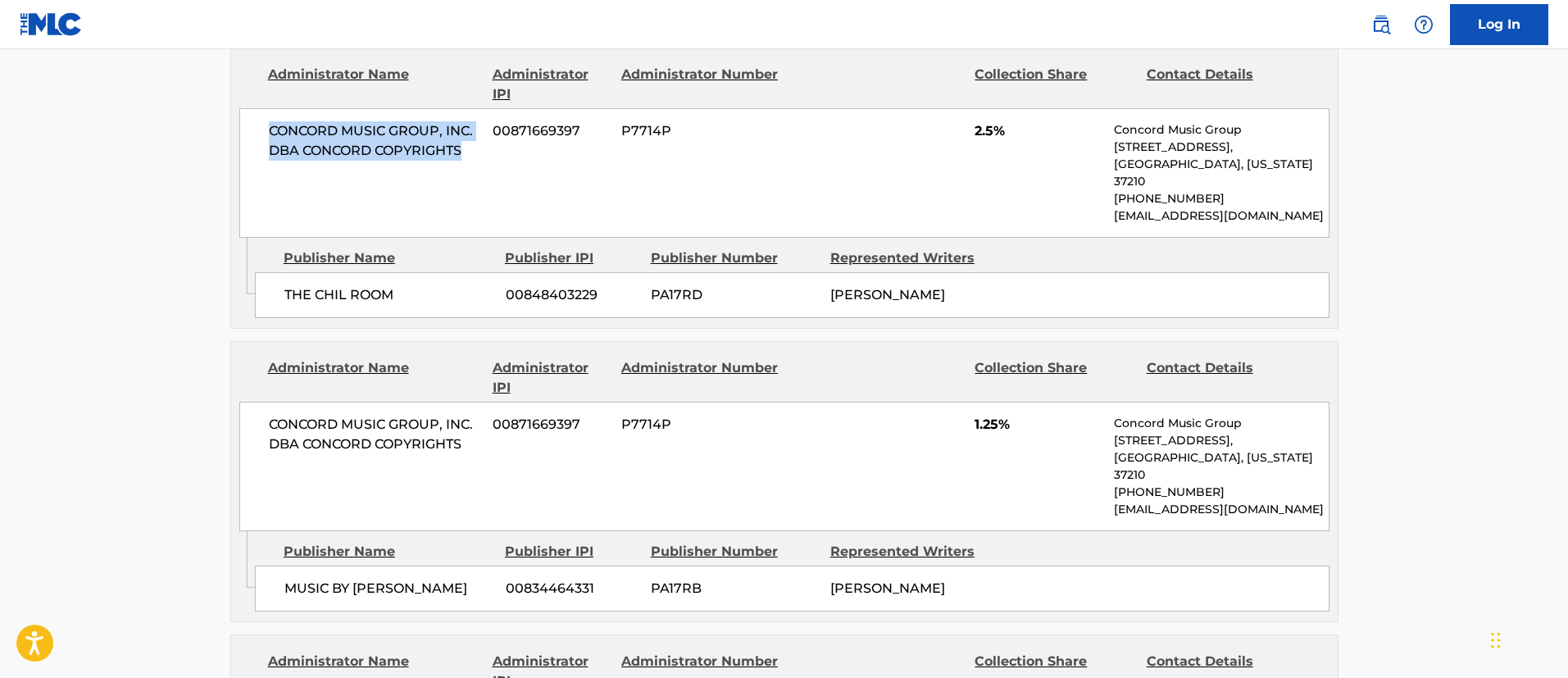
drag, startPoint x: 463, startPoint y: 191, endPoint x: 264, endPoint y: 169, distance: 200.2
click at [264, 169] on div "CONCORD MUSIC GROUP, INC. DBA CONCORD COPYRIGHTS 00871669397 P7714P 2.5% Concor…" at bounding box center [785, 173] width 1090 height 130
copy span "CONCORD MUSIC GROUP, INC. DBA CONCORD COPYRIGHTS"
drag, startPoint x: 600, startPoint y: 168, endPoint x: 491, endPoint y: 157, distance: 109.6
click at [491, 157] on div "CONCORD MUSIC GROUP, INC. DBA CONCORD COPYRIGHTS 00871669397 P7714P 2.5% Concor…" at bounding box center [785, 173] width 1090 height 130
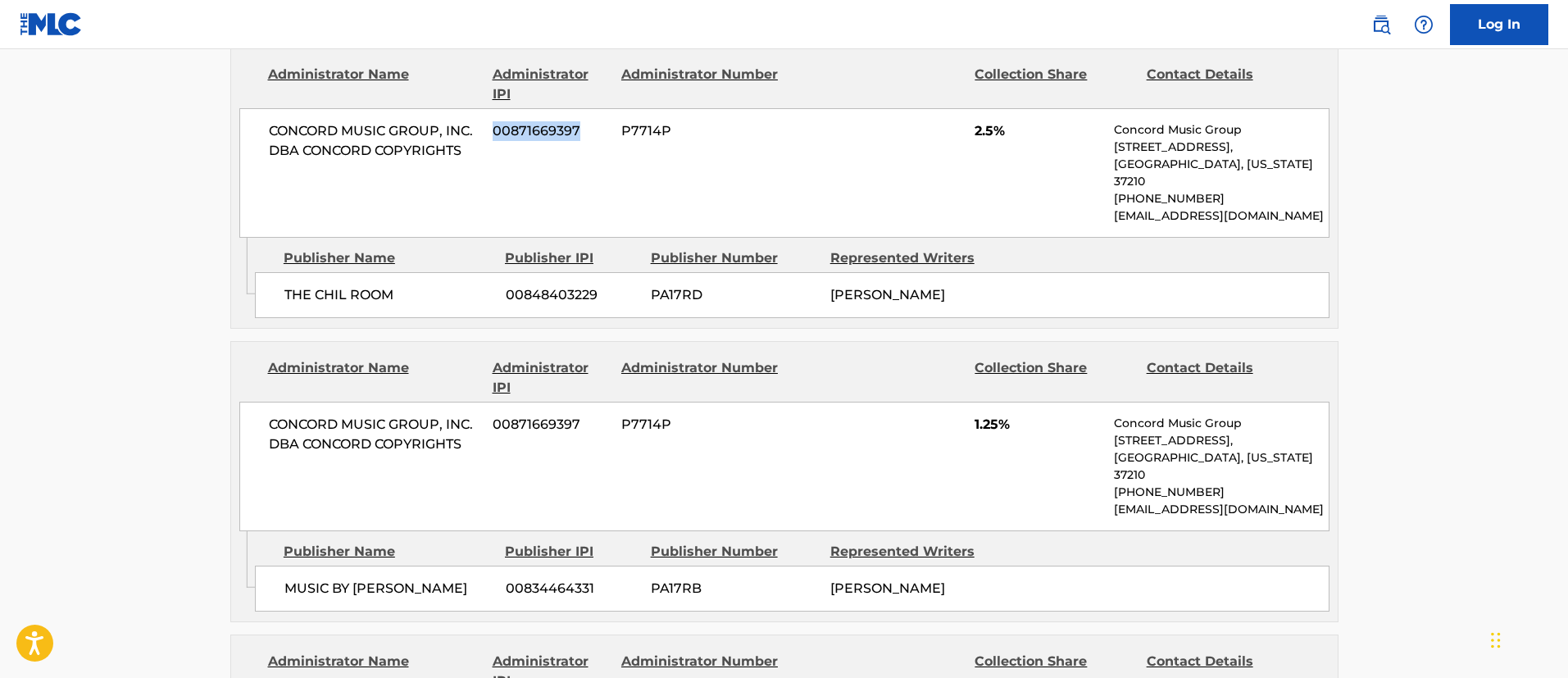
copy span "00871669397"
drag, startPoint x: 402, startPoint y: 316, endPoint x: 286, endPoint y: 313, distance: 116.0
click at [286, 305] on span "THE CHIL ROOM" at bounding box center [389, 295] width 209 height 20
drag, startPoint x: 592, startPoint y: 314, endPoint x: 499, endPoint y: 314, distance: 93.0
click at [499, 314] on div "THE CHIL ROOM 00848403229 PA17RD [PERSON_NAME]" at bounding box center [792, 295] width 1075 height 46
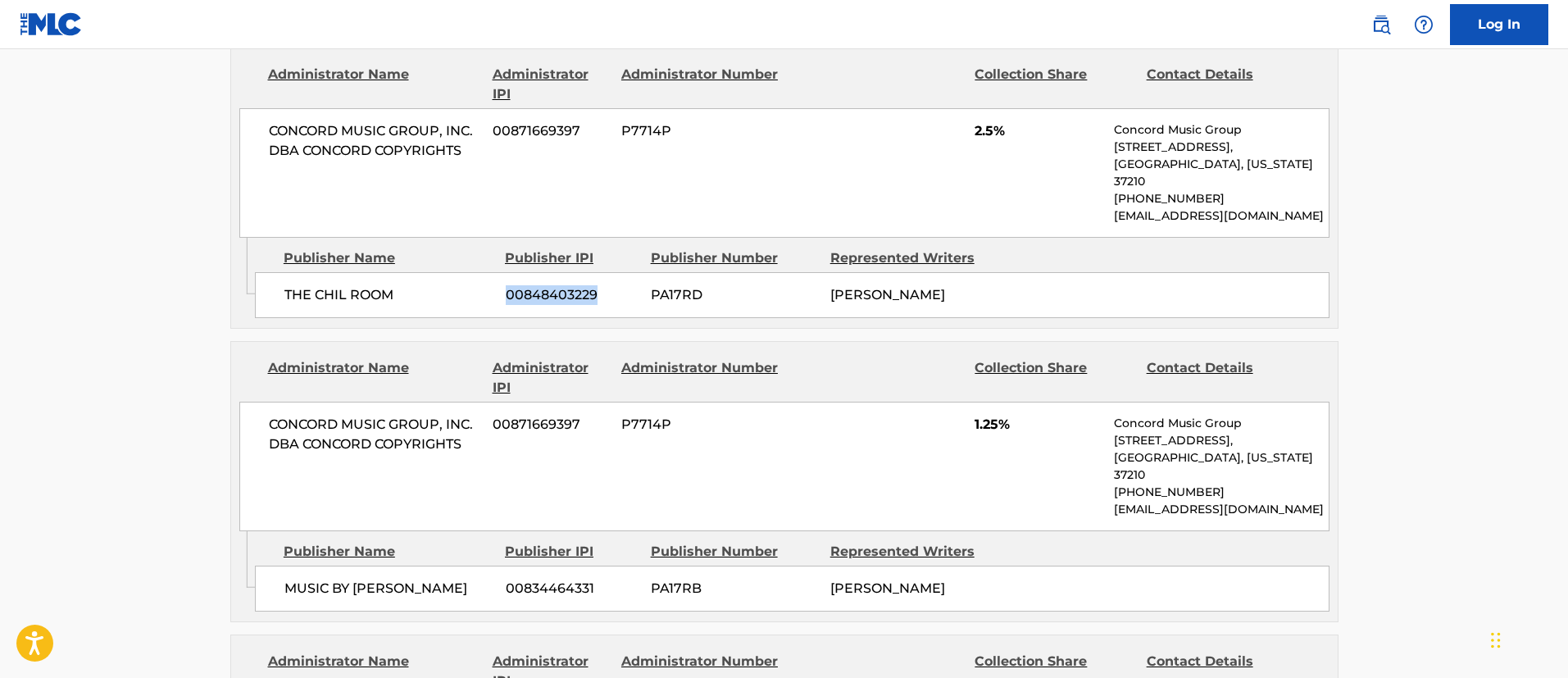
drag, startPoint x: 1001, startPoint y: 334, endPoint x: 830, endPoint y: 307, distance: 173.1
click at [830, 307] on div "THE CHIL ROOM 00848403229 PA17RD [PERSON_NAME]" at bounding box center [792, 295] width 1075 height 46
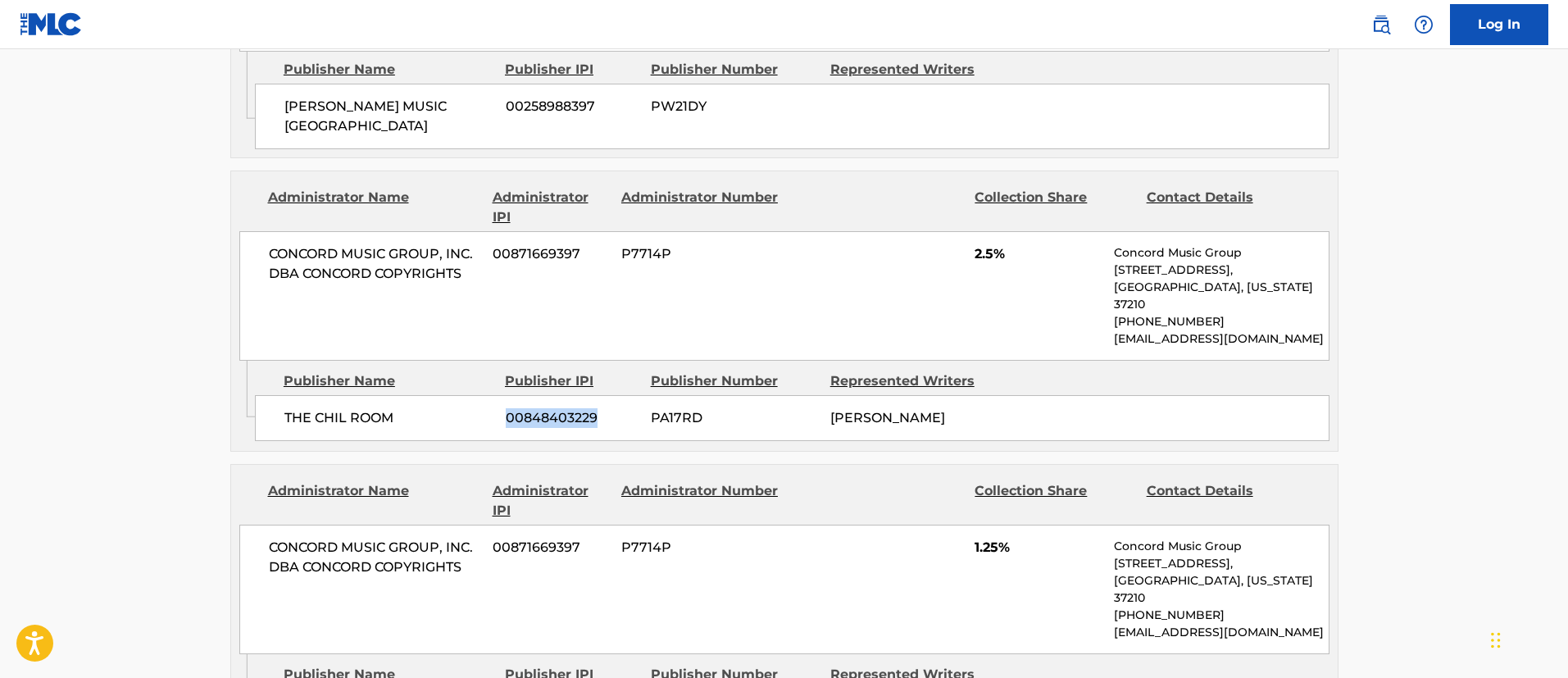
scroll to position [1845, 0]
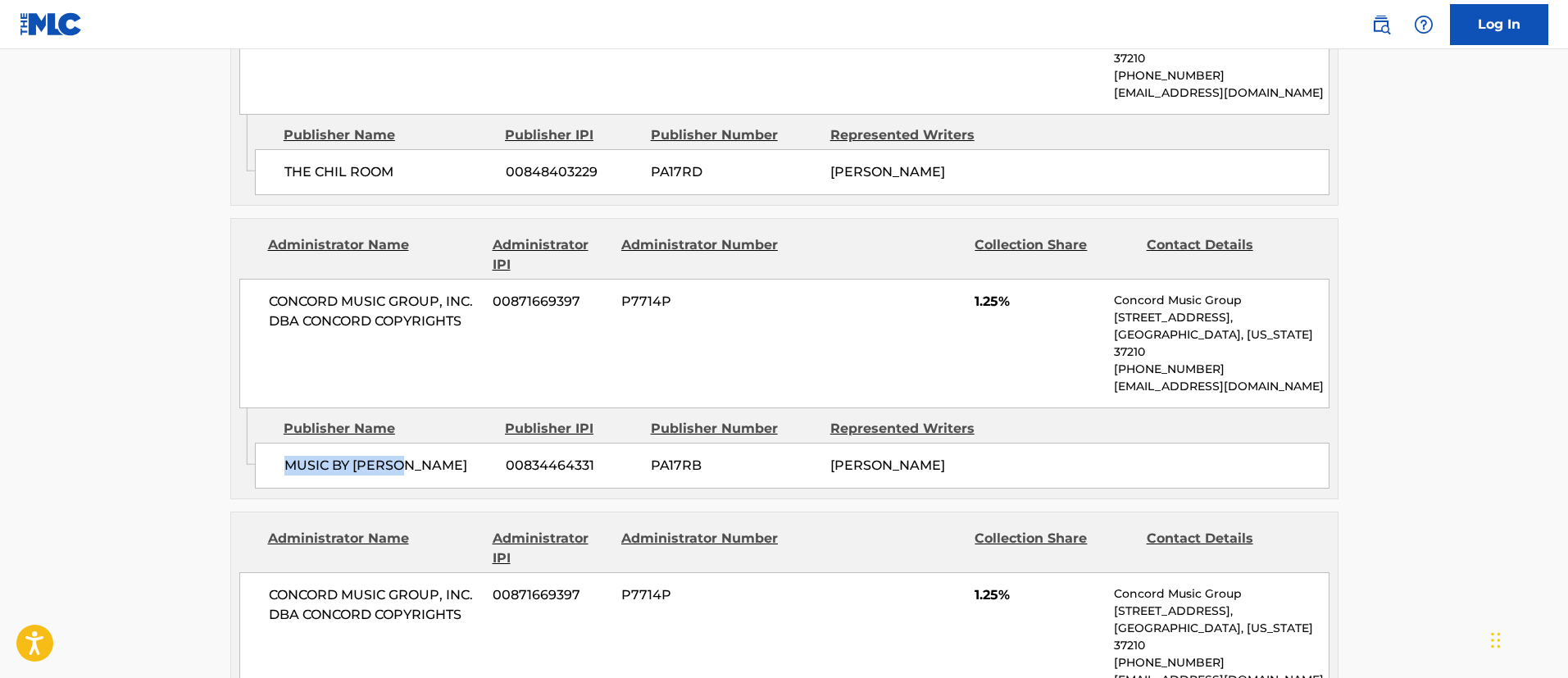
drag, startPoint x: 419, startPoint y: 479, endPoint x: 287, endPoint y: 487, distance: 132.2
click at [287, 475] on span "MUSIC BY [PERSON_NAME]" at bounding box center [389, 466] width 209 height 20
drag, startPoint x: 592, startPoint y: 478, endPoint x: 509, endPoint y: 475, distance: 83.1
click at [509, 475] on span "00834464331" at bounding box center [572, 466] width 133 height 20
drag, startPoint x: 830, startPoint y: 478, endPoint x: 987, endPoint y: 509, distance: 160.0
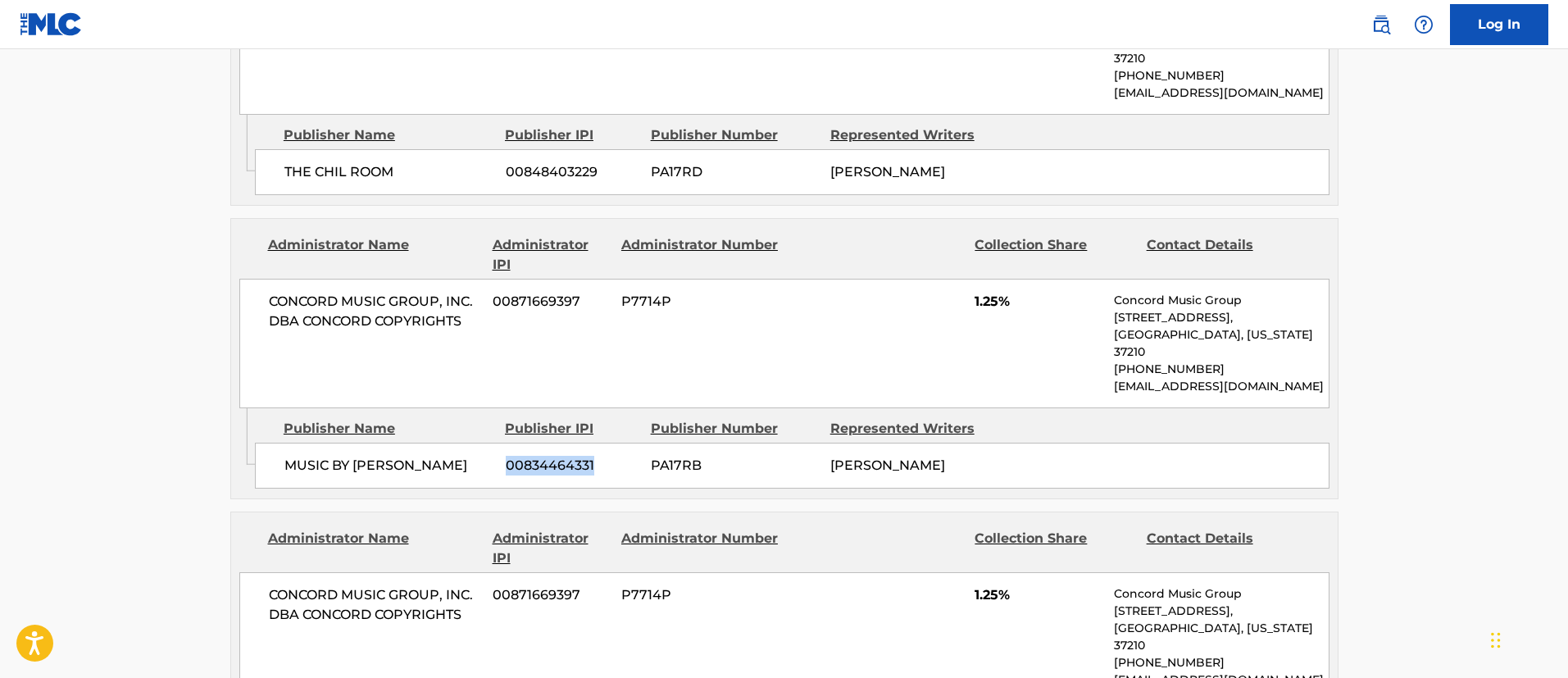
click at [987, 489] on div "MUSIC BY [PERSON_NAME] 00834464331 PA17RB [PERSON_NAME]" at bounding box center [792, 465] width 1075 height 46
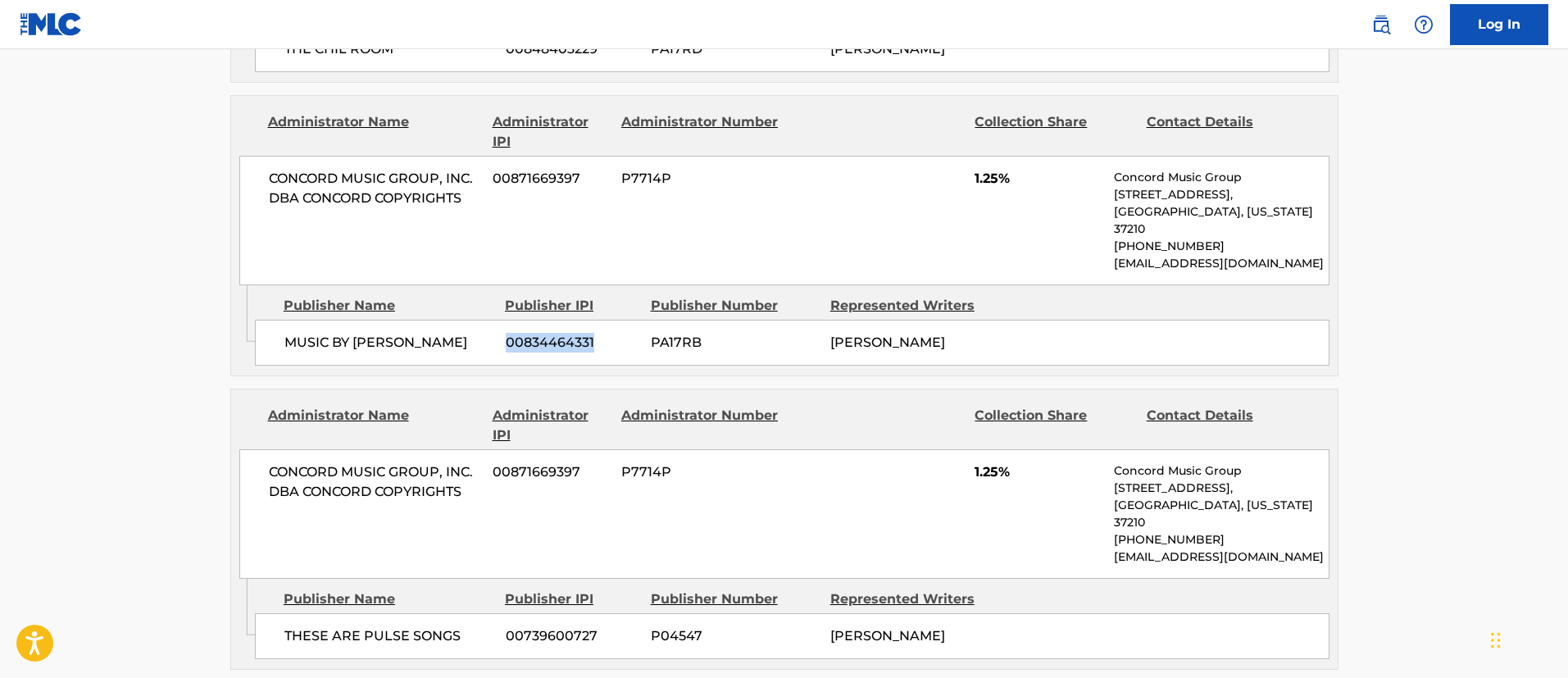
scroll to position [2091, 0]
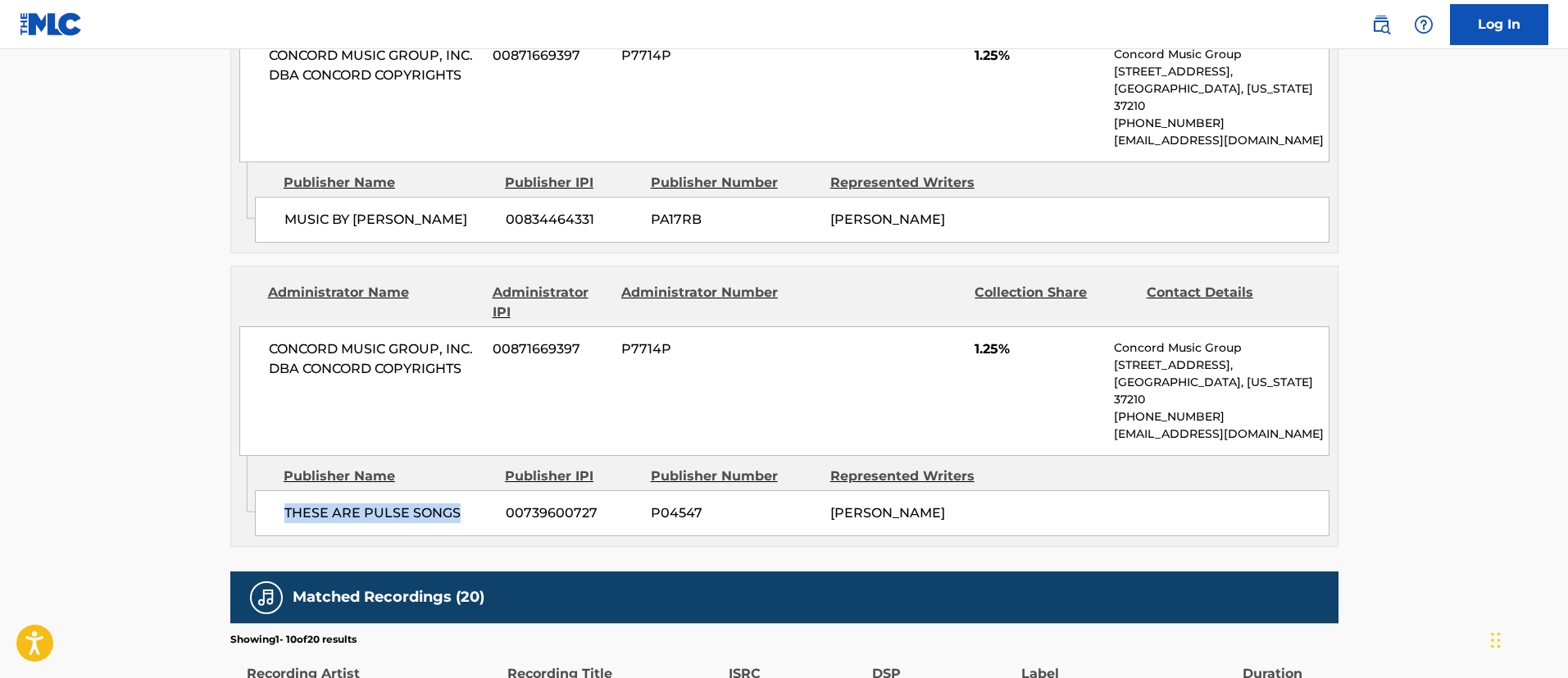
drag, startPoint x: 435, startPoint y: 522, endPoint x: 284, endPoint y: 522, distance: 151.0
click at [284, 522] on span "THESE ARE PULSE SONGS" at bounding box center [389, 513] width 209 height 20
drag, startPoint x: 605, startPoint y: 523, endPoint x: 496, endPoint y: 523, distance: 109.0
click at [496, 523] on div "THESE ARE PULSE SONGS 00739600727 P04547 [PERSON_NAME]" at bounding box center [792, 513] width 1075 height 46
drag, startPoint x: 835, startPoint y: 525, endPoint x: 992, endPoint y: 571, distance: 163.6
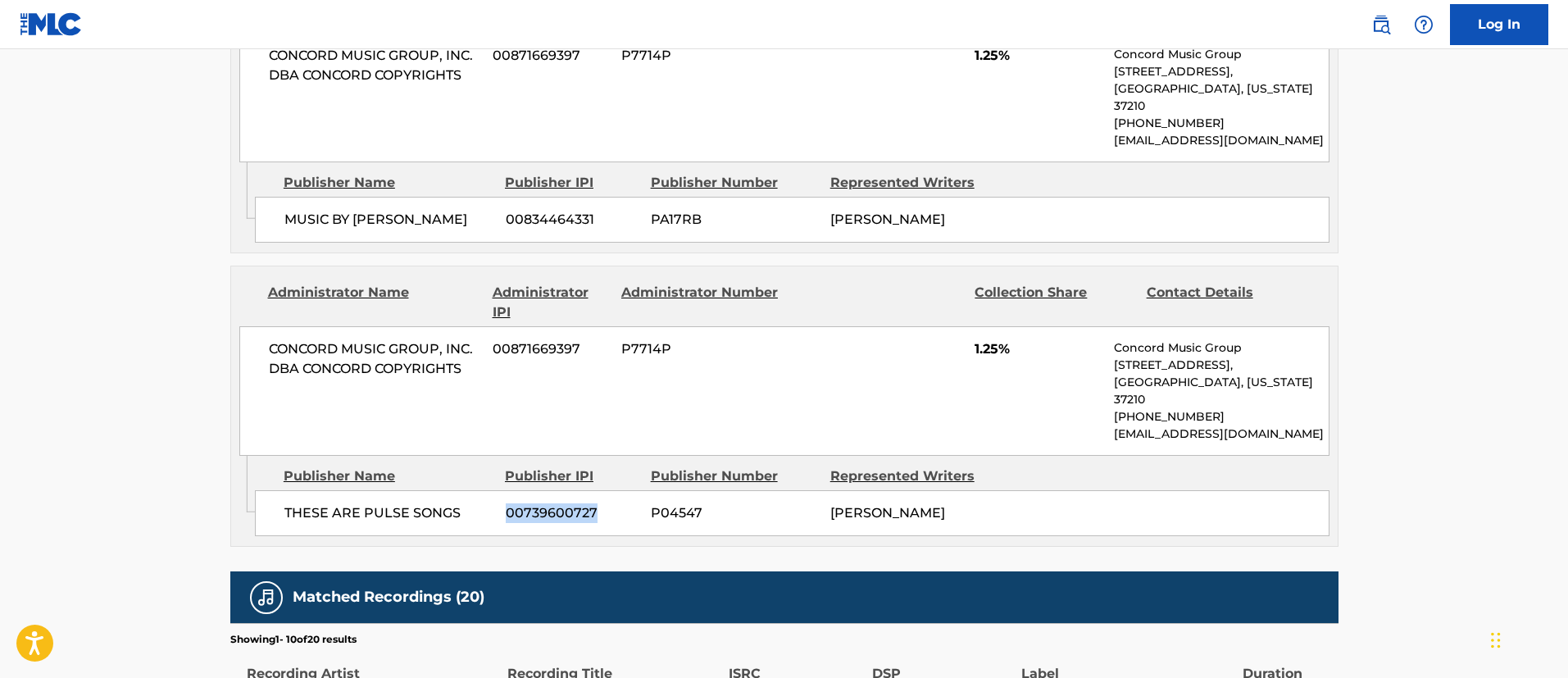
click at [992, 546] on div "Admin Original Publisher Connecting Line Publisher Name Publisher IPI Publisher…" at bounding box center [784, 501] width 1107 height 90
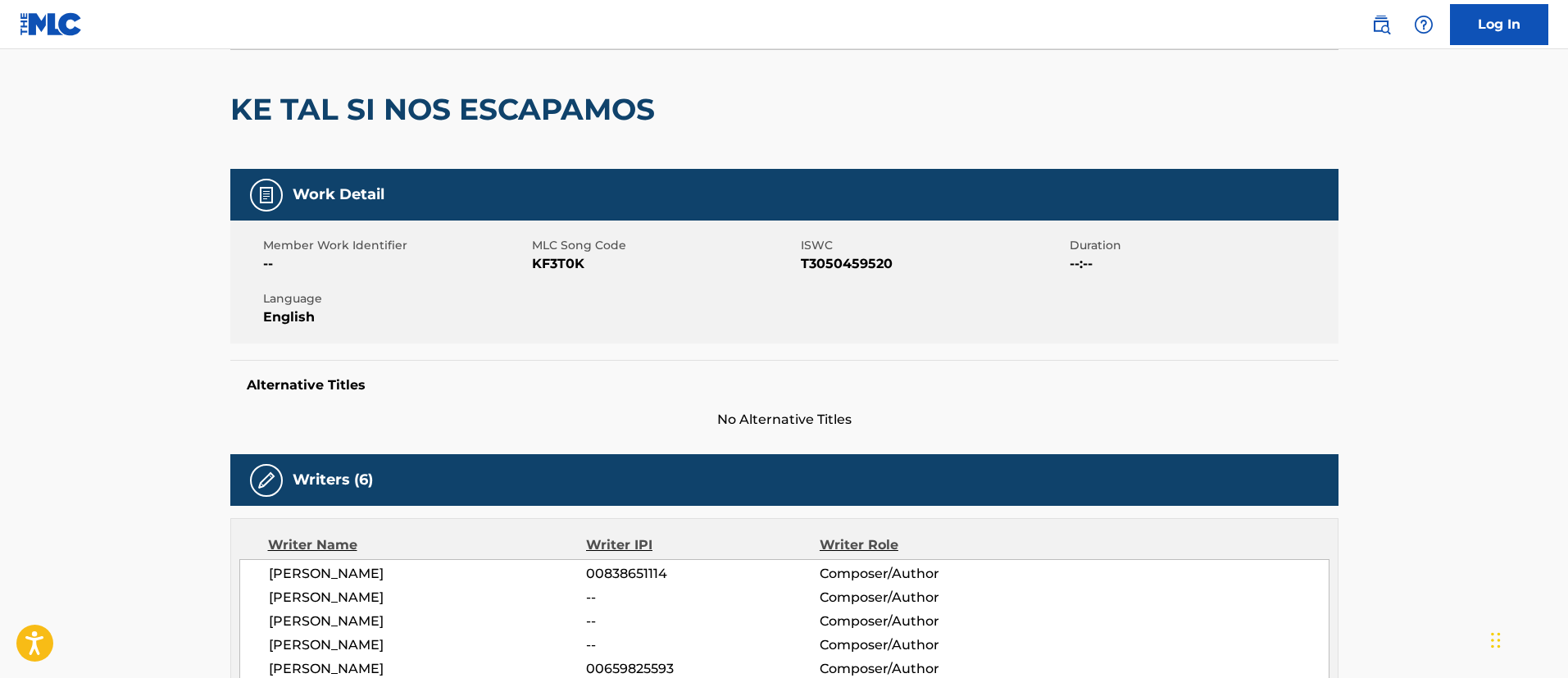
scroll to position [0, 0]
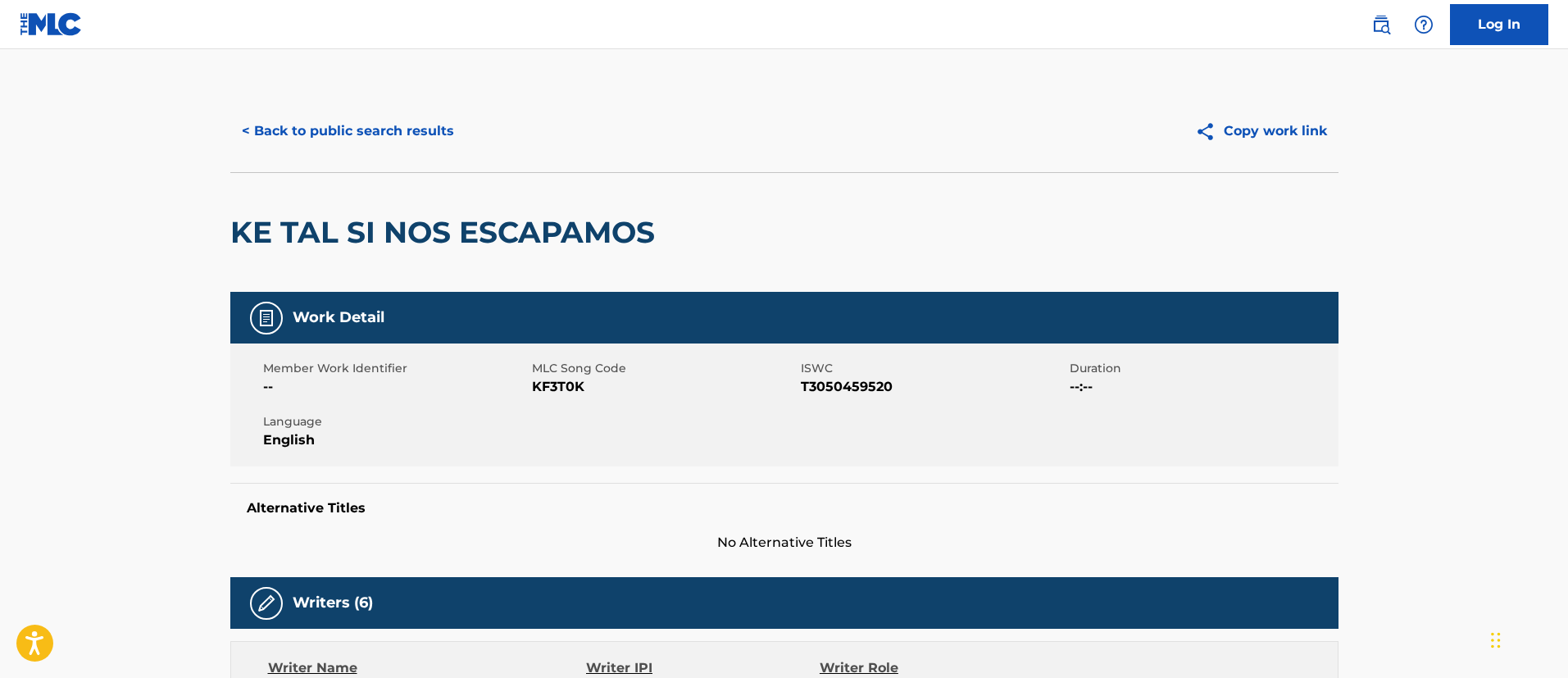
click at [427, 133] on button "< Back to public search results" at bounding box center [348, 131] width 235 height 41
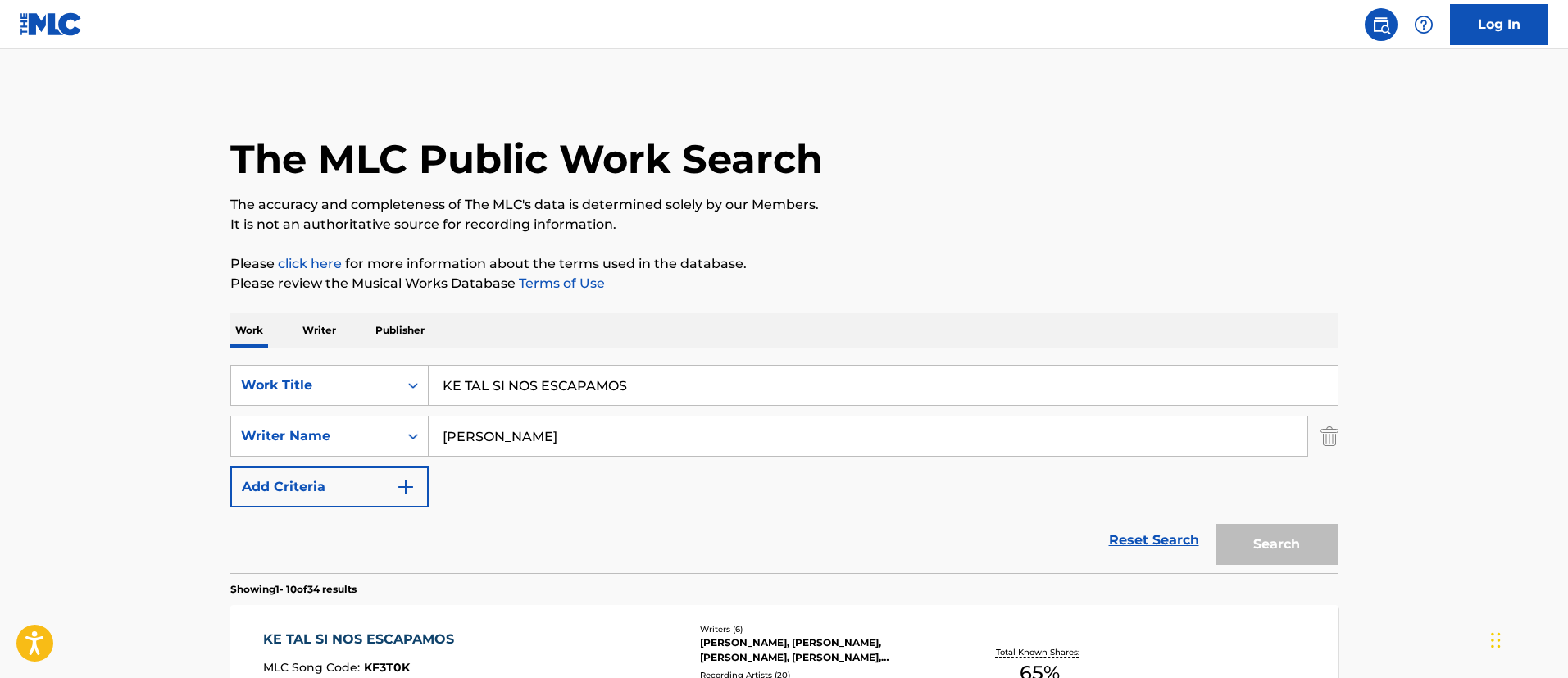
scroll to position [244, 0]
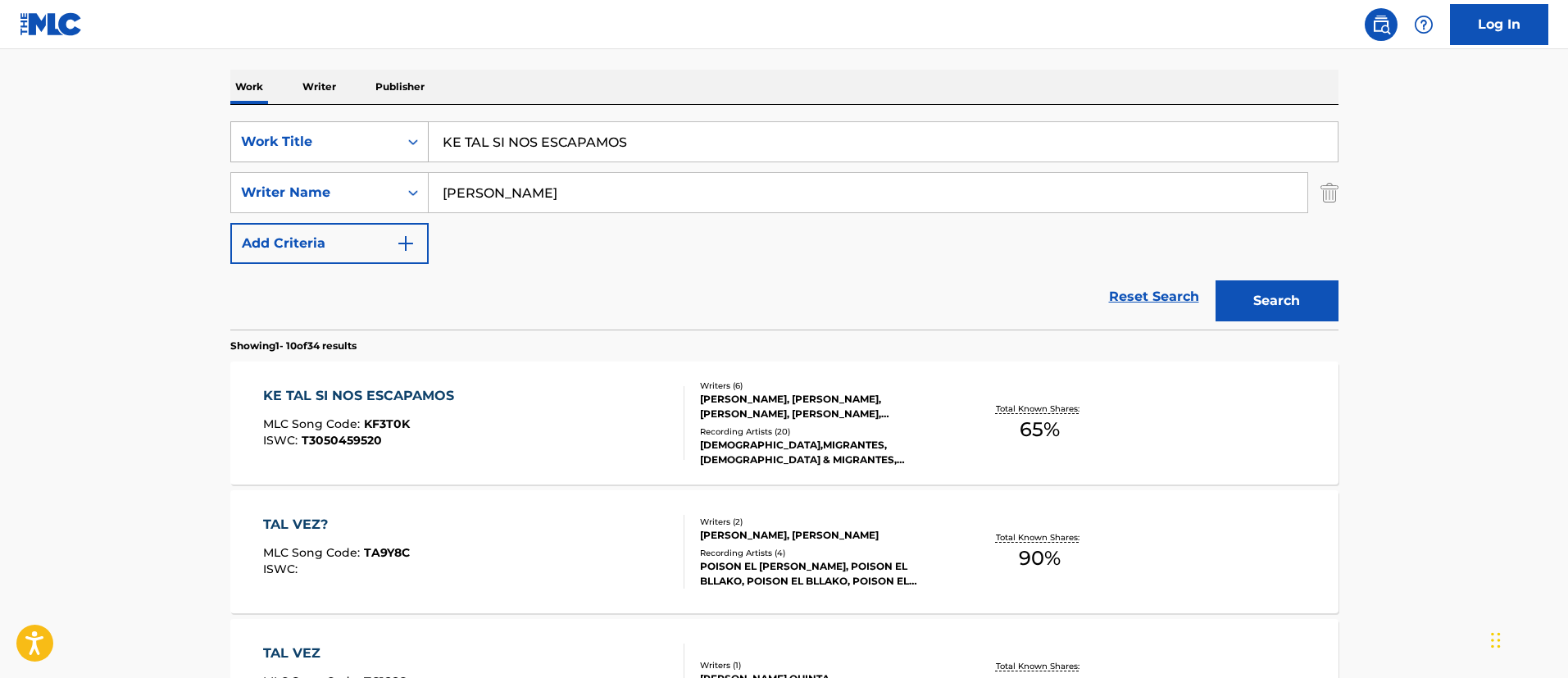
drag, startPoint x: 676, startPoint y: 143, endPoint x: 410, endPoint y: 136, distance: 266.1
click at [410, 136] on div "SearchWithCriteria1c5865c8-e058-40ac-b175-4ce05d8ebbe1 Work Title KE TAL SI NOS…" at bounding box center [785, 142] width 1108 height 41
paste input "SI TU NO ESTA"
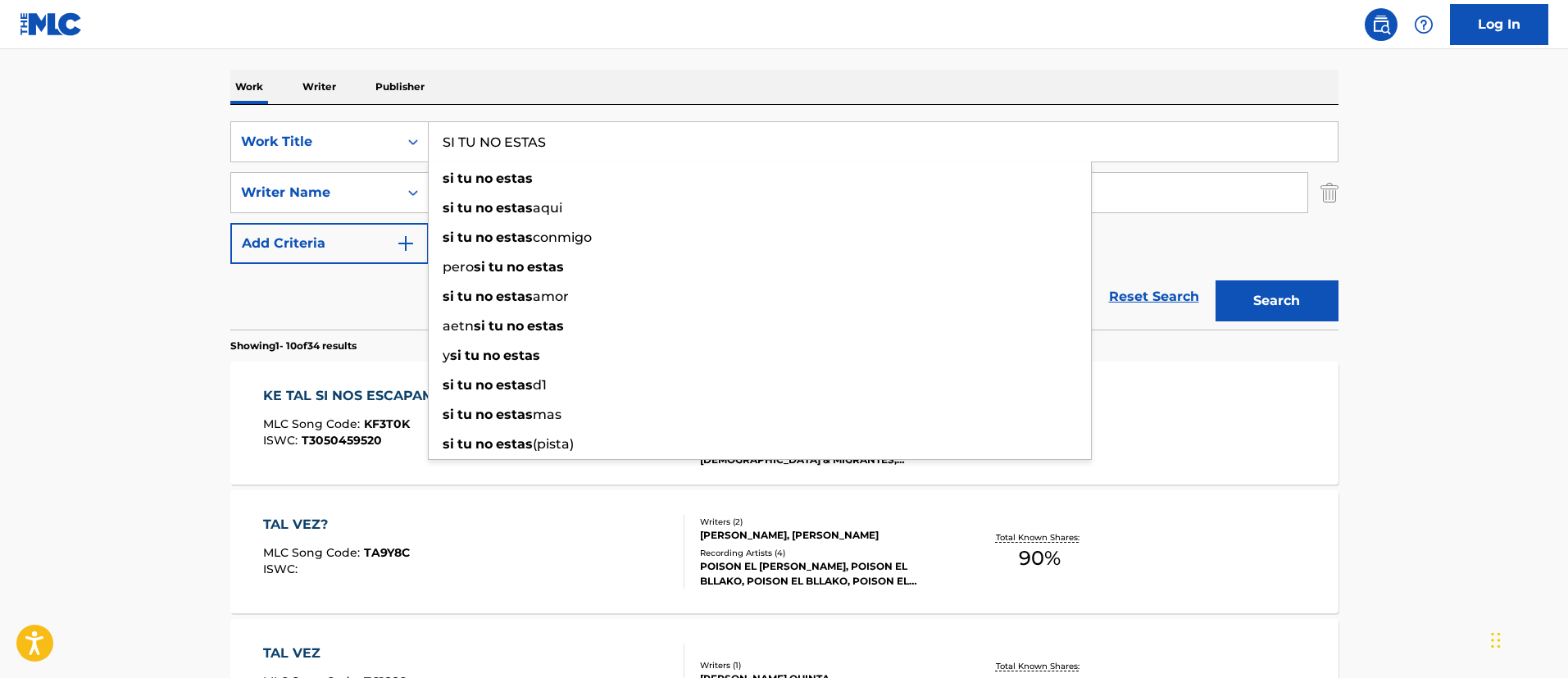
type input "SI TU NO ESTAS"
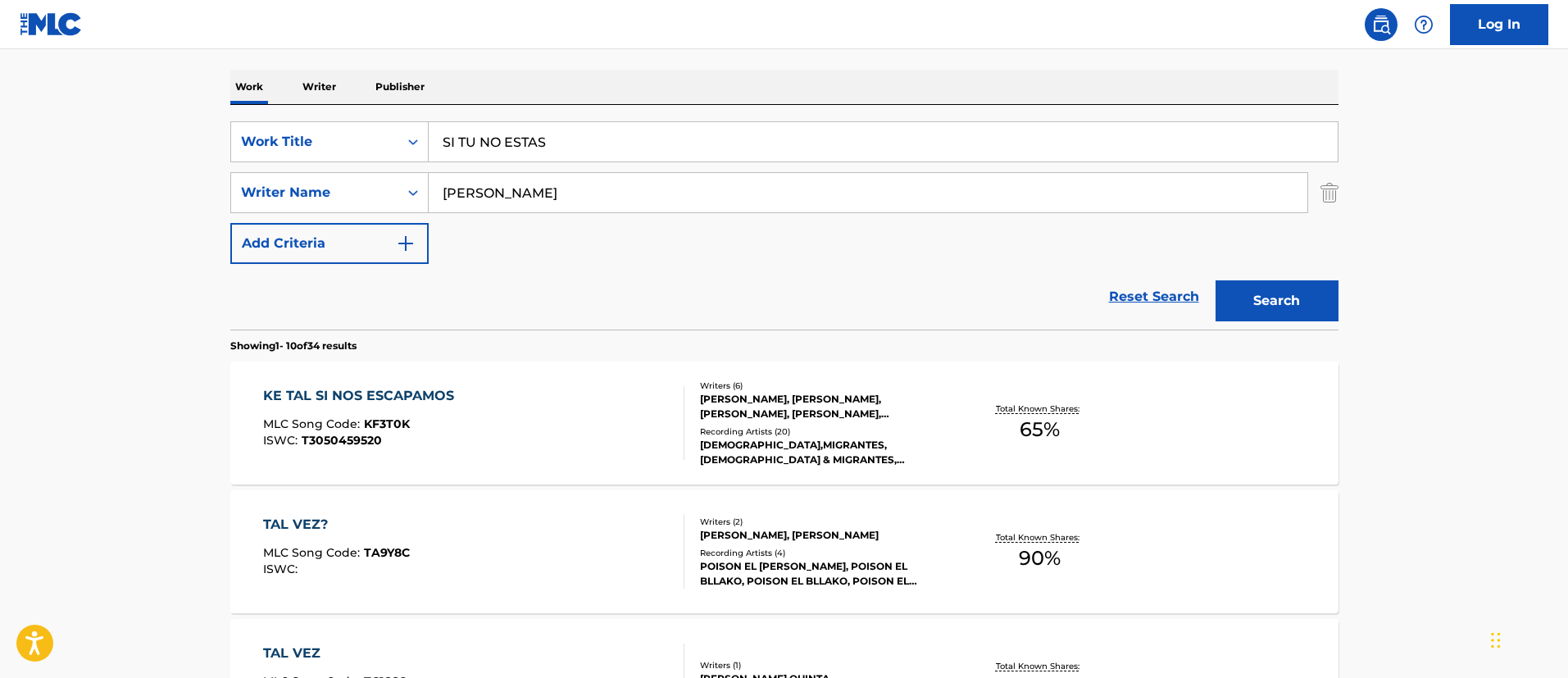
click at [1265, 290] on button "Search" at bounding box center [1276, 301] width 123 height 41
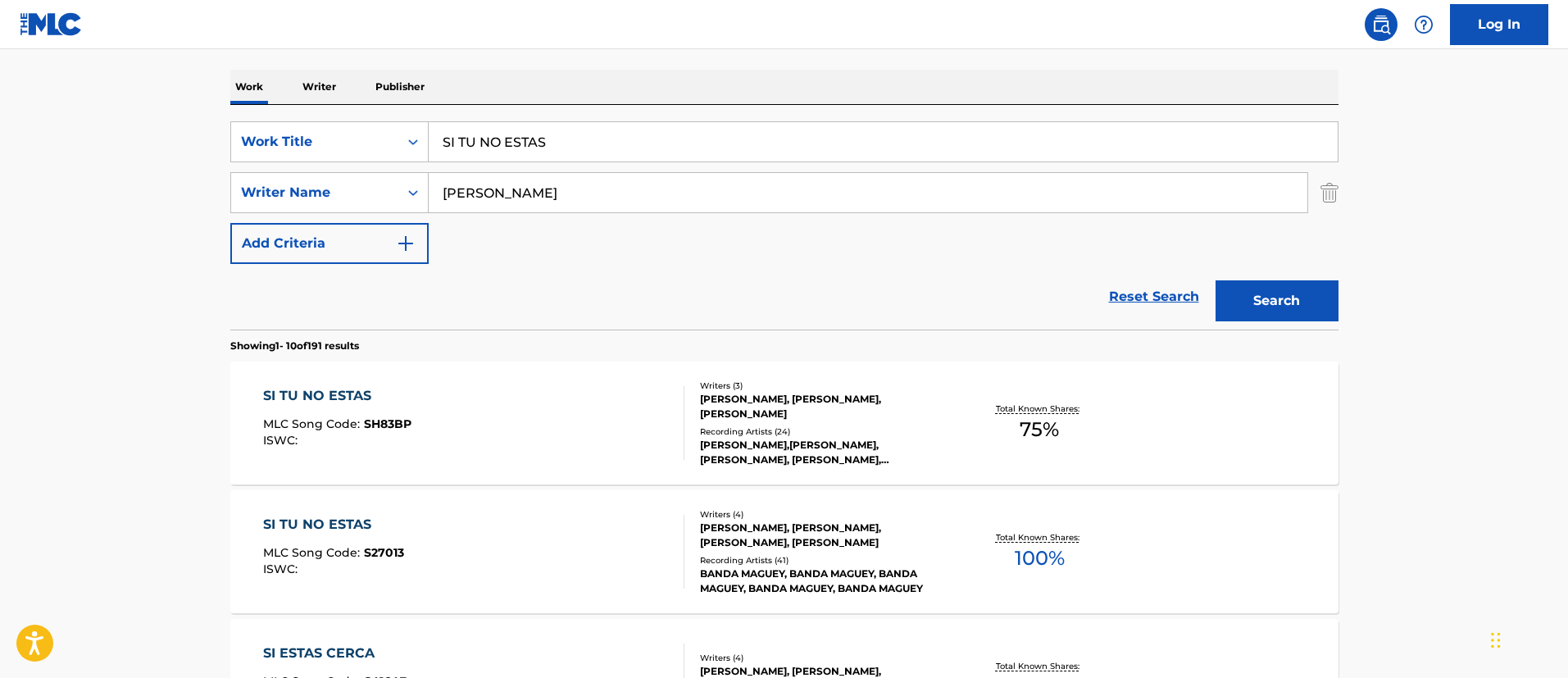
scroll to position [366, 0]
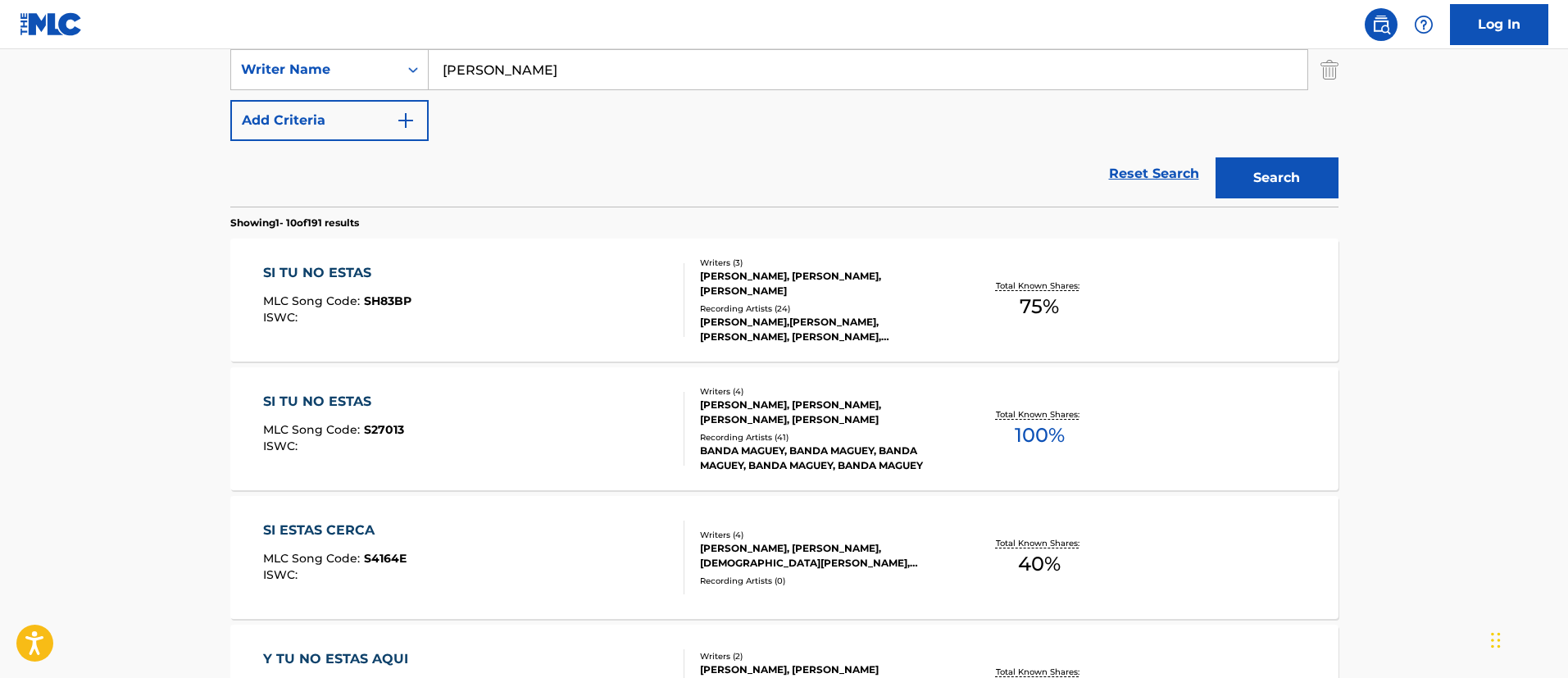
click at [320, 274] on div "SI TU NO ESTAS" at bounding box center [337, 274] width 148 height 20
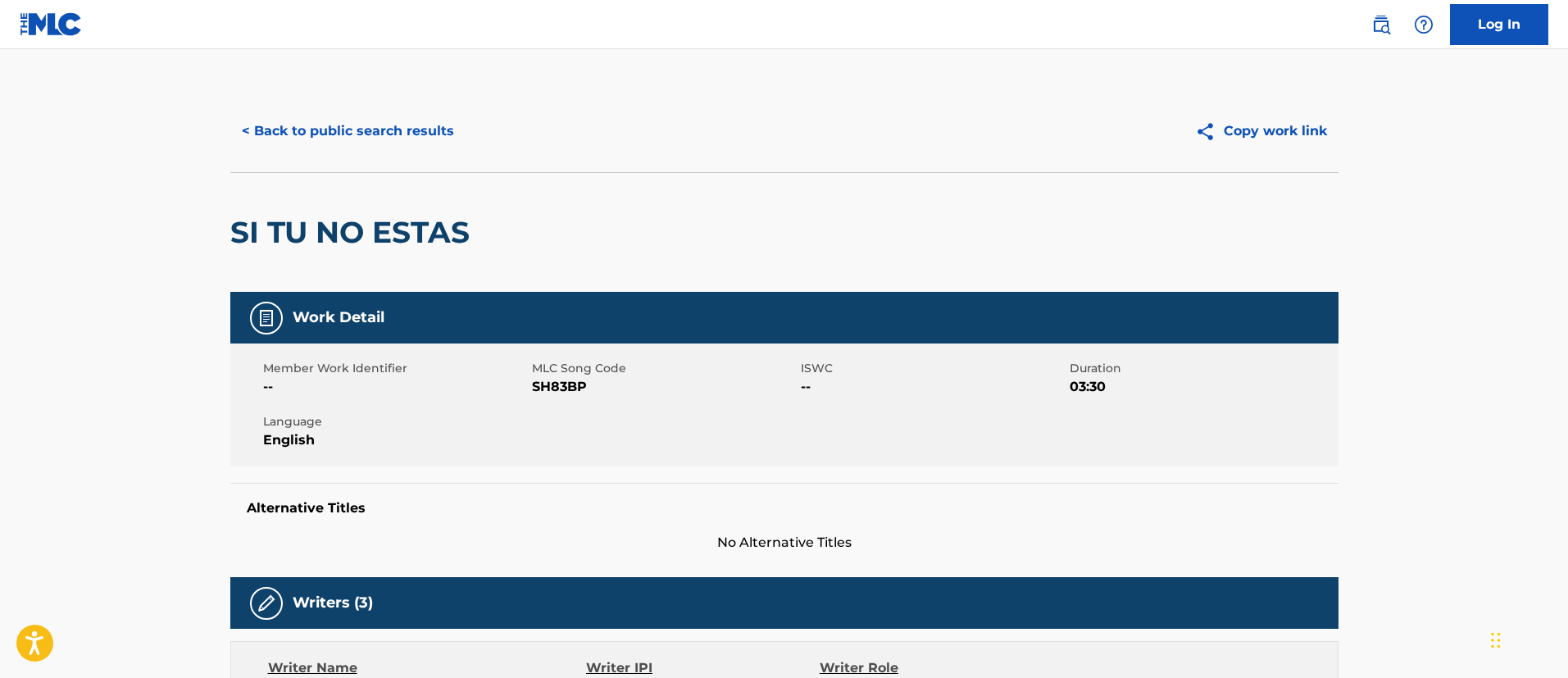
click at [373, 128] on button "< Back to public search results" at bounding box center [348, 131] width 235 height 41
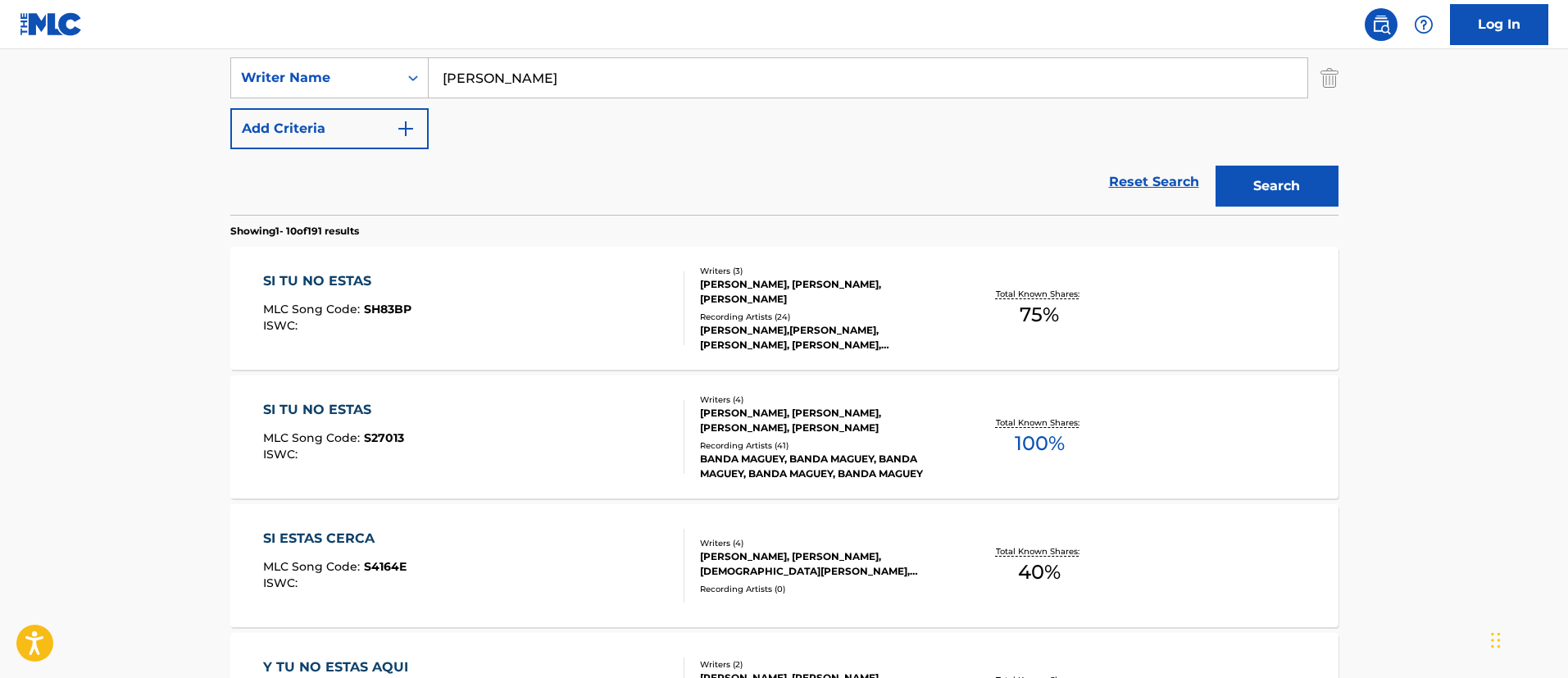
click at [349, 395] on div "SI TU NO ESTAS MLC Song Code : S27013 ISWC : Writers ( 4 ) [PERSON_NAME], [PERS…" at bounding box center [785, 436] width 1108 height 123
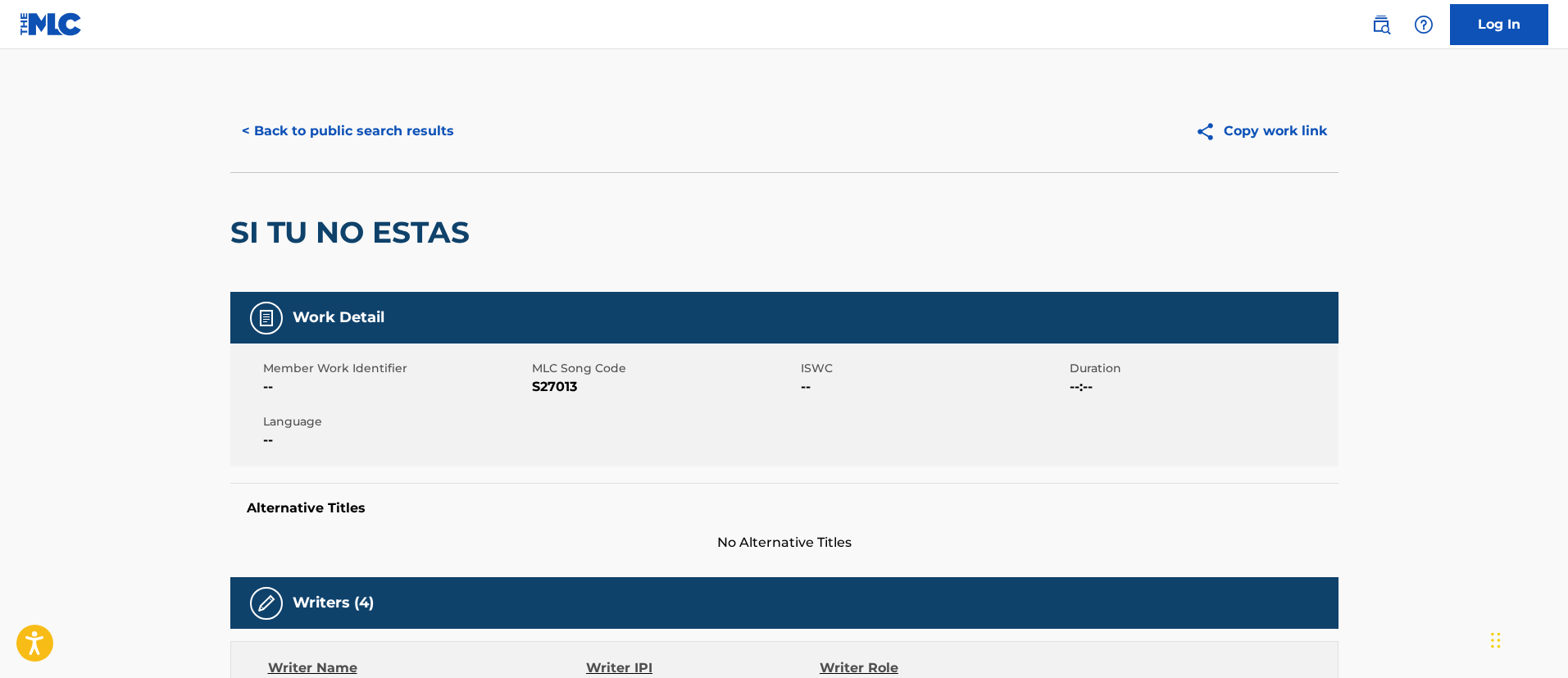
click at [349, 131] on button "< Back to public search results" at bounding box center [348, 131] width 235 height 41
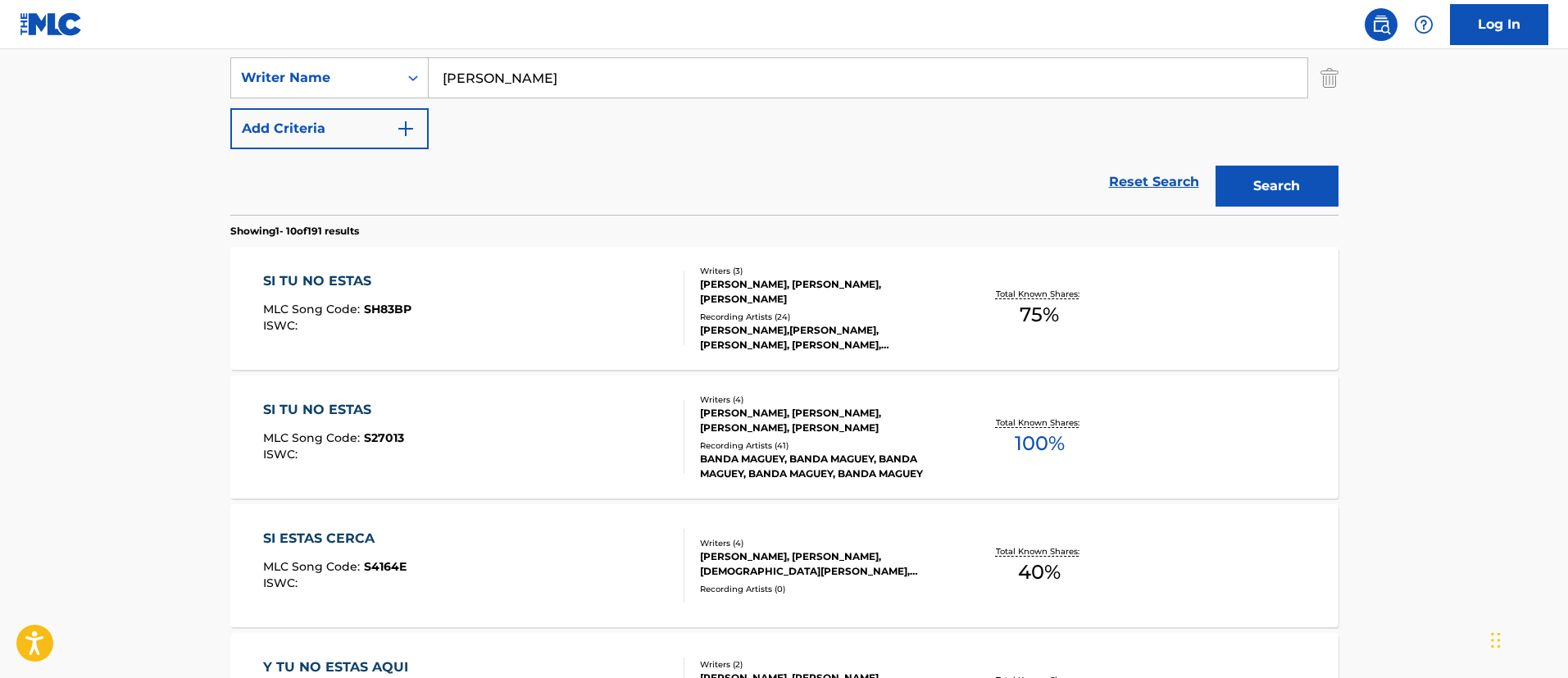
click at [348, 274] on div "SI TU NO ESTAS" at bounding box center [337, 282] width 148 height 20
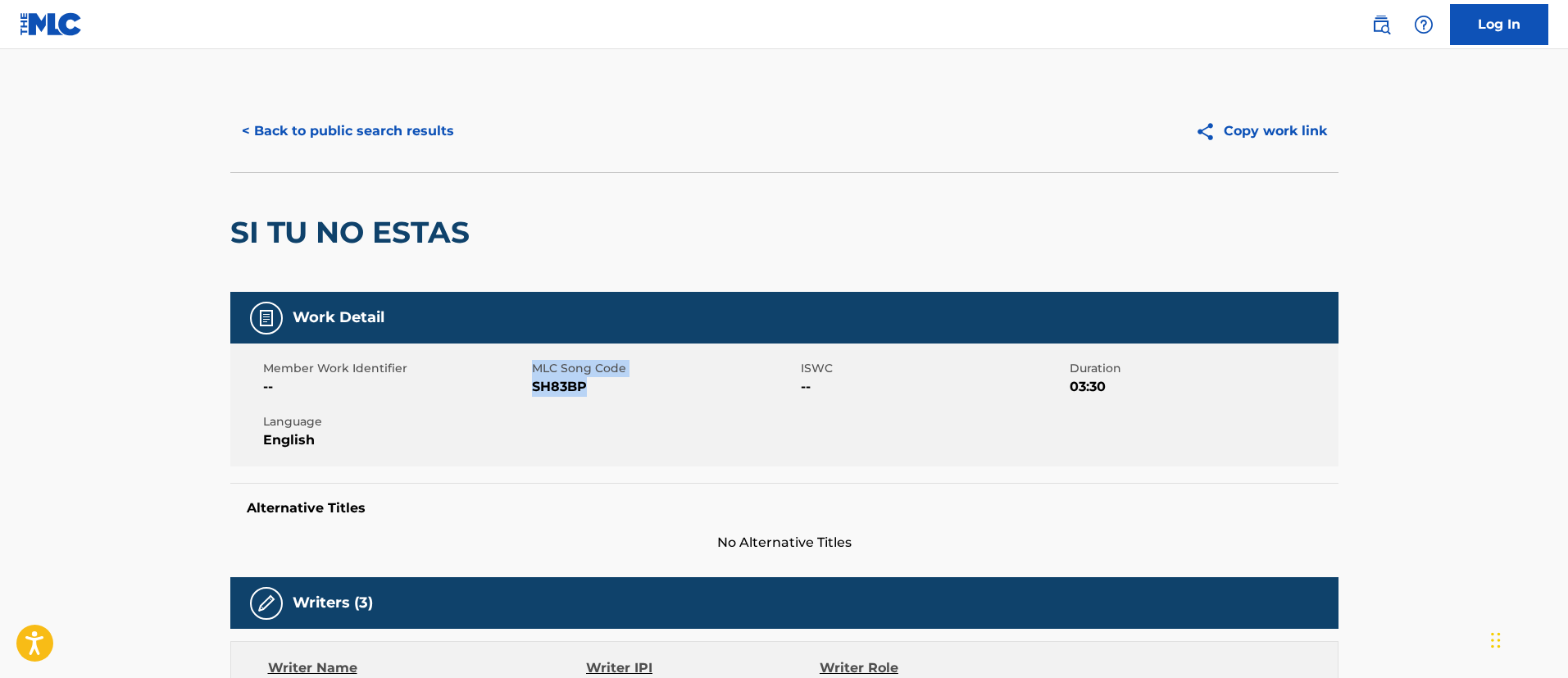
drag, startPoint x: 603, startPoint y: 384, endPoint x: 524, endPoint y: 381, distance: 79.1
click at [524, 381] on div "Member Work Identifier -- MLC Song Code SH83BP ISWC -- Duration 03:30 Language …" at bounding box center [785, 404] width 1108 height 123
click at [523, 381] on span "--" at bounding box center [395, 387] width 264 height 20
click at [581, 389] on span "SH83BP" at bounding box center [664, 387] width 264 height 20
click at [598, 391] on span "SH83BP" at bounding box center [664, 387] width 264 height 20
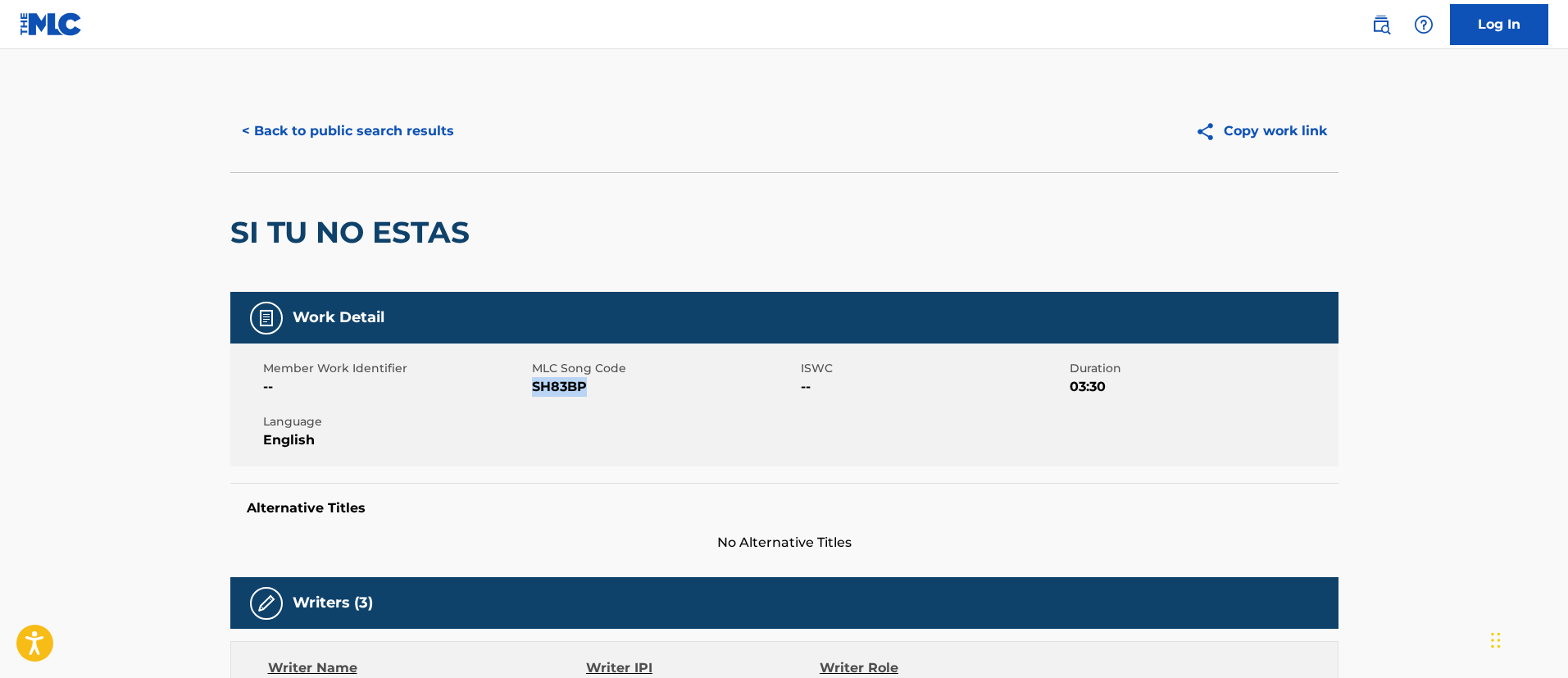
drag, startPoint x: 593, startPoint y: 391, endPoint x: 532, endPoint y: 394, distance: 61.1
click at [532, 394] on span "SH83BP" at bounding box center [664, 387] width 264 height 20
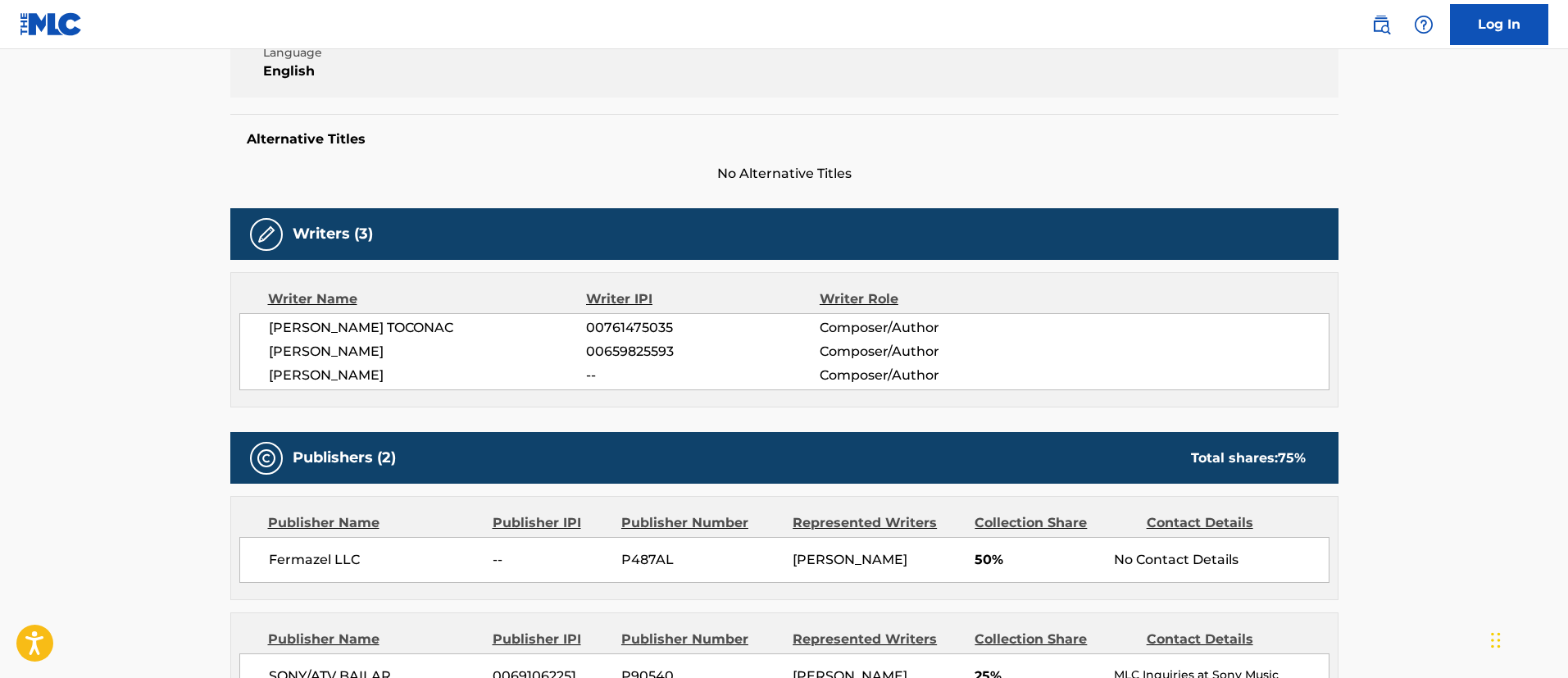
scroll to position [615, 0]
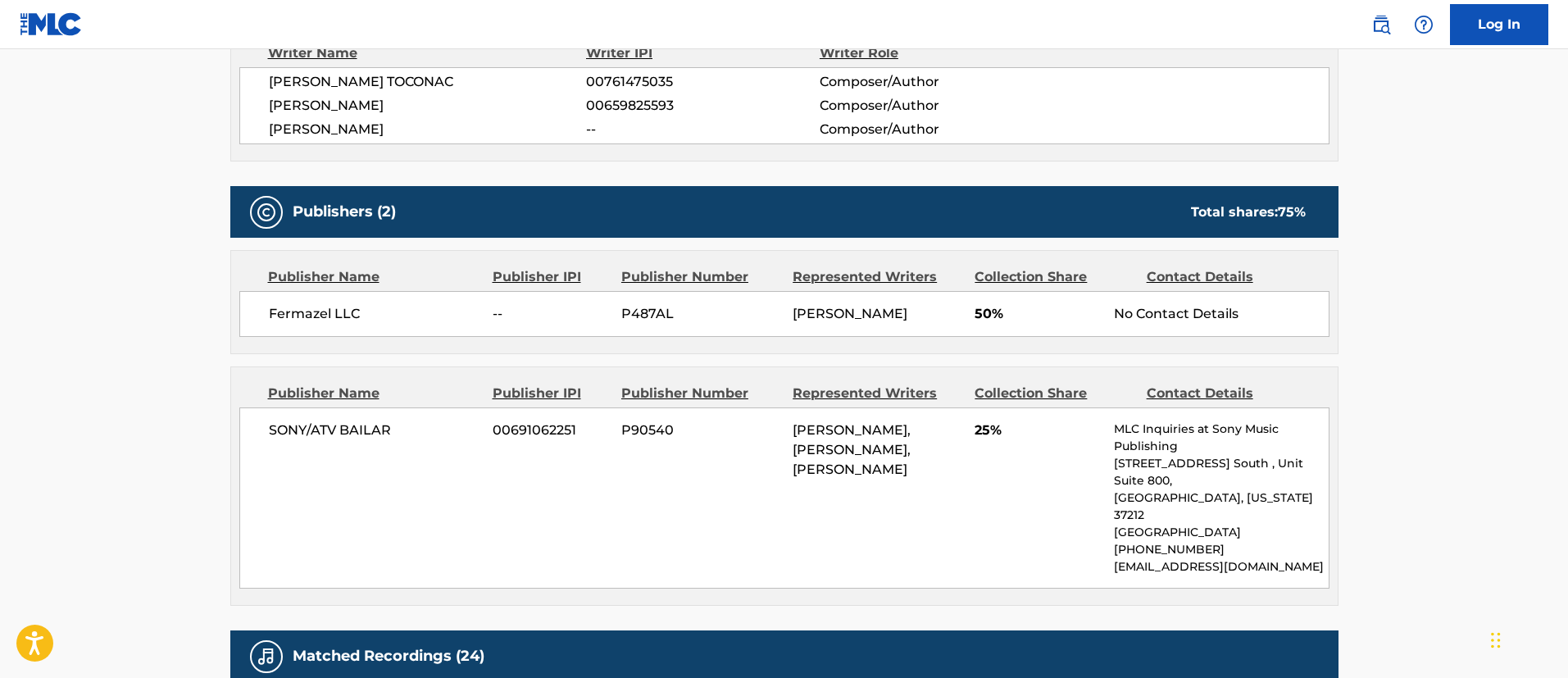
drag, startPoint x: 862, startPoint y: 533, endPoint x: 778, endPoint y: 463, distance: 109.3
click at [778, 463] on div "SONY/ATV BAILAR 00691062251 P90540 [PERSON_NAME], [PERSON_NAME], [PERSON_NAME] …" at bounding box center [785, 498] width 1090 height 181
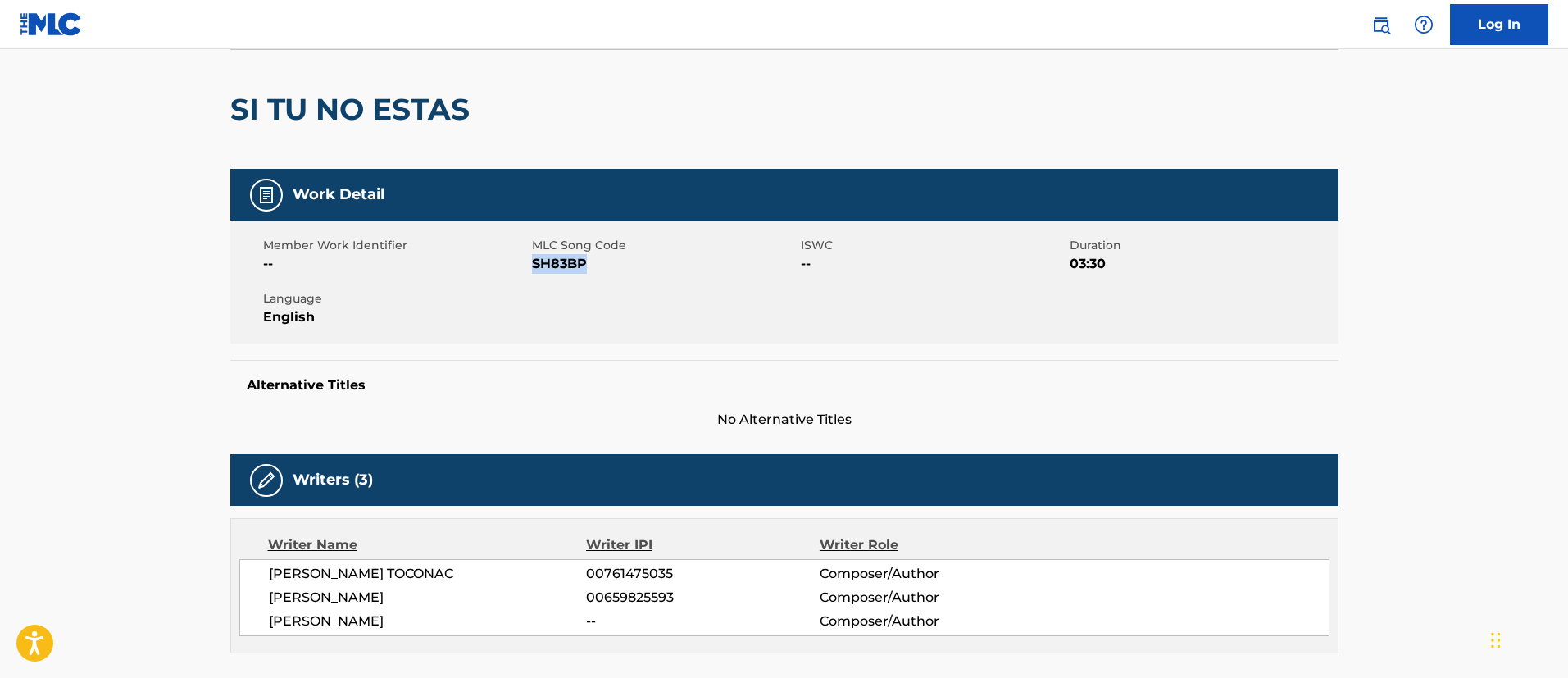
scroll to position [0, 0]
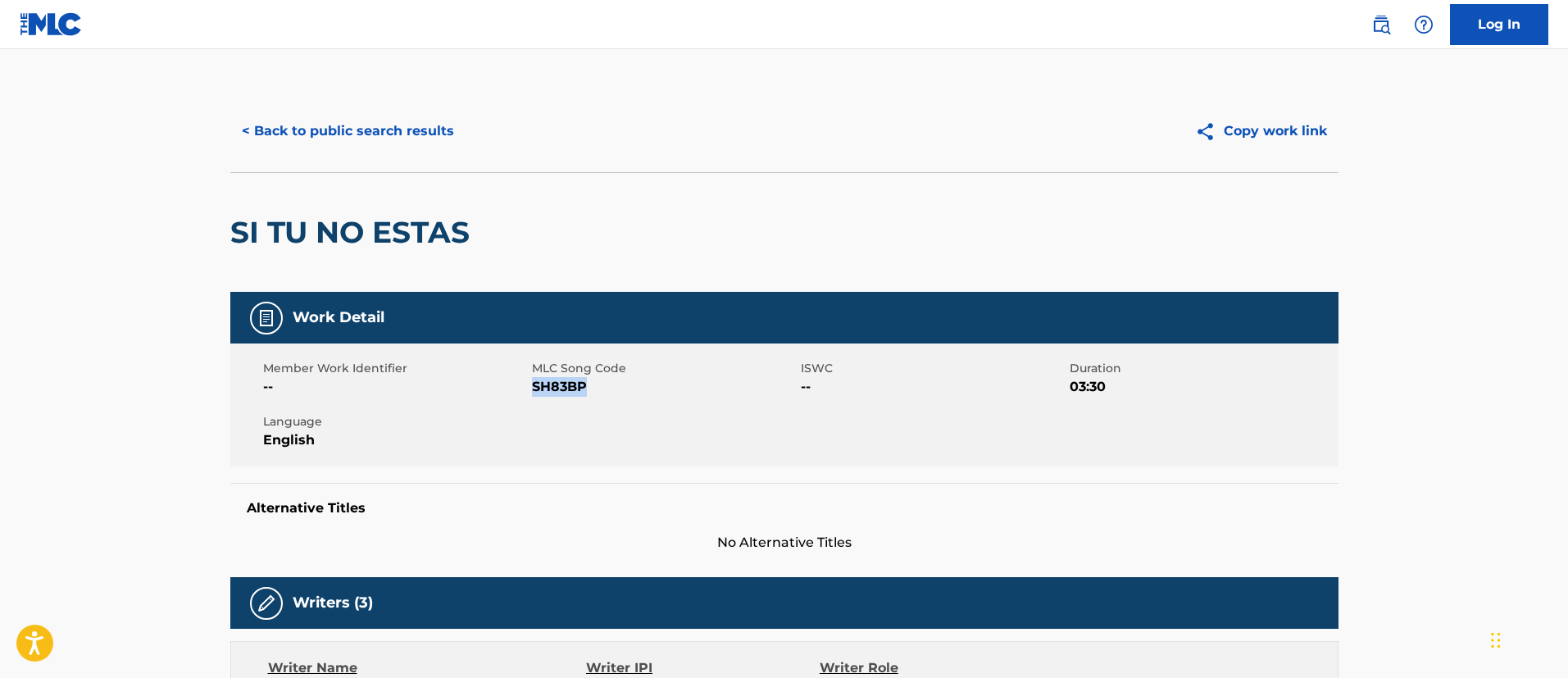
click at [334, 129] on button "< Back to public search results" at bounding box center [348, 131] width 235 height 41
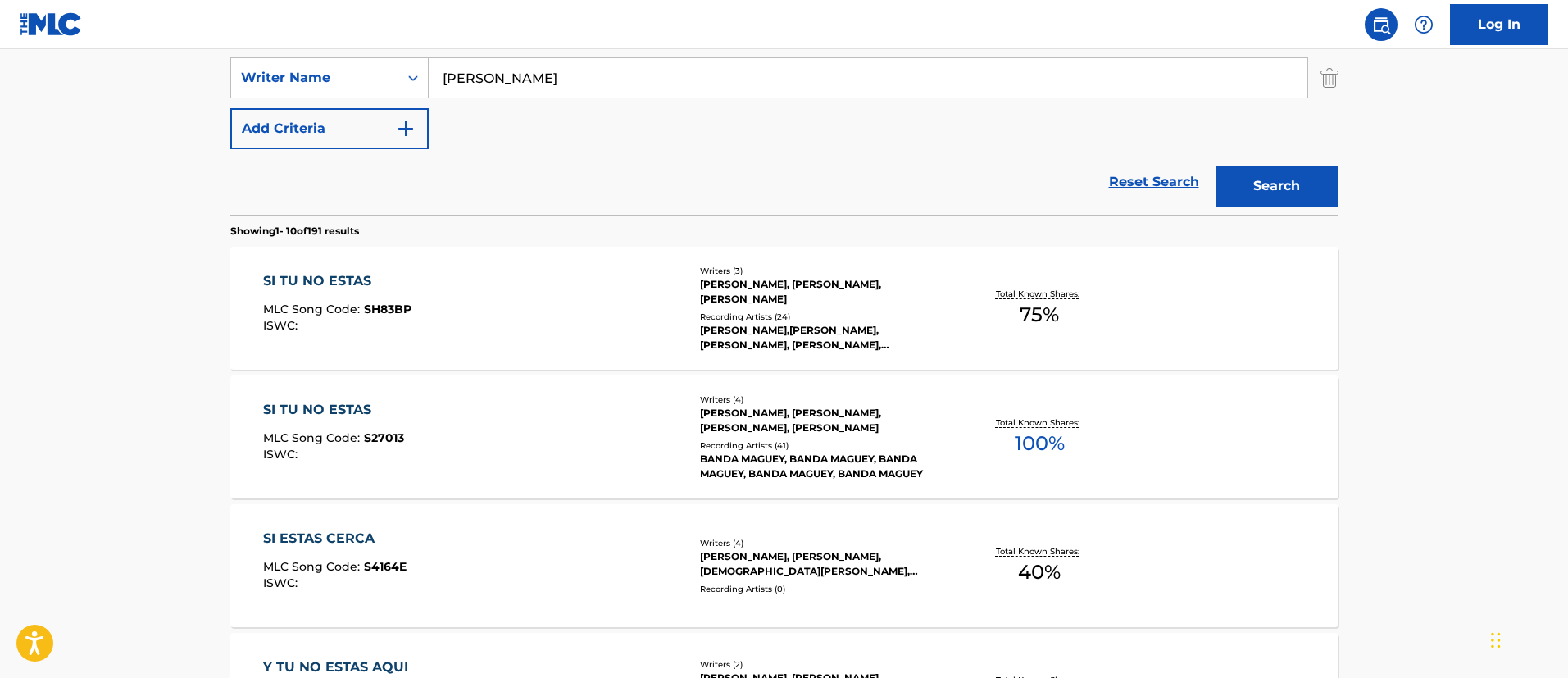
click at [338, 404] on div "SI TU NO ESTAS" at bounding box center [333, 410] width 141 height 20
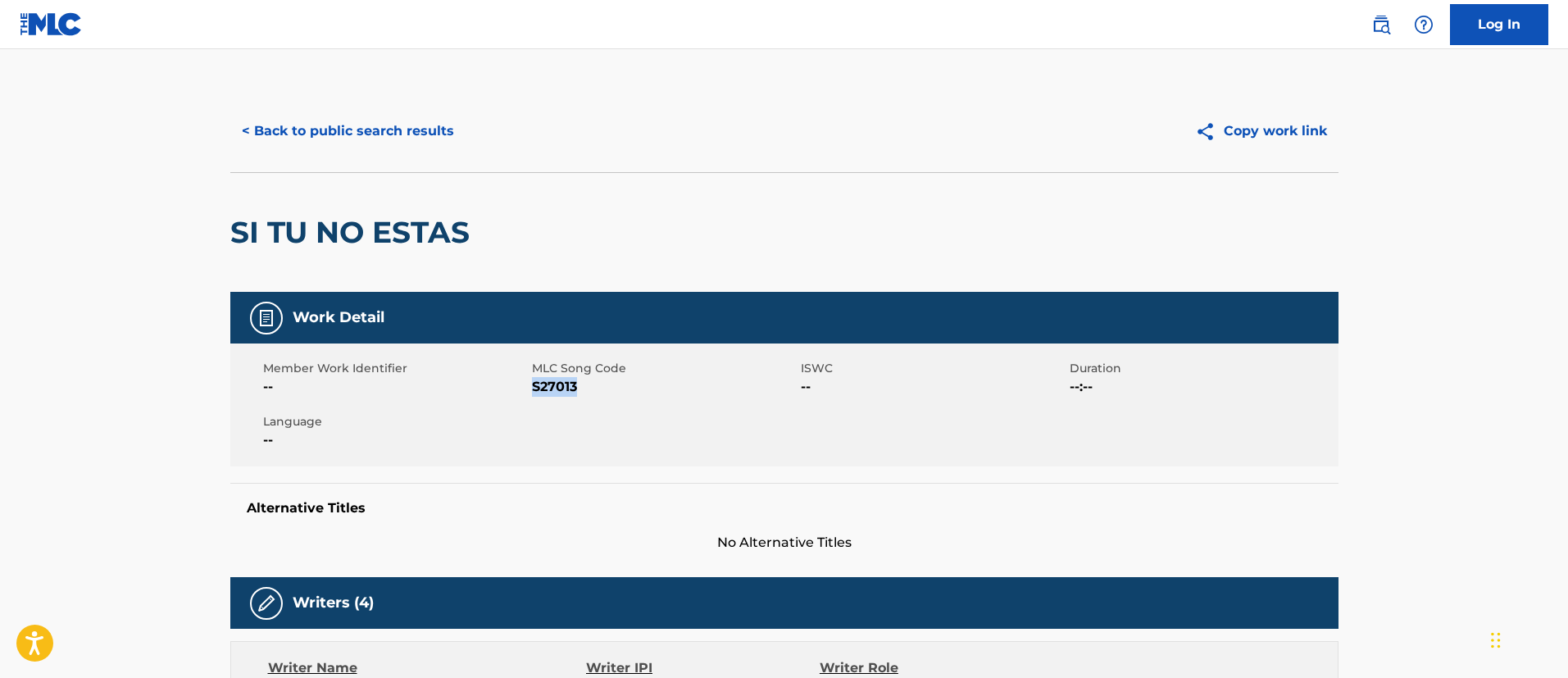
drag, startPoint x: 587, startPoint y: 391, endPoint x: 532, endPoint y: 388, distance: 55.1
click at [532, 388] on span "S27013" at bounding box center [664, 387] width 264 height 20
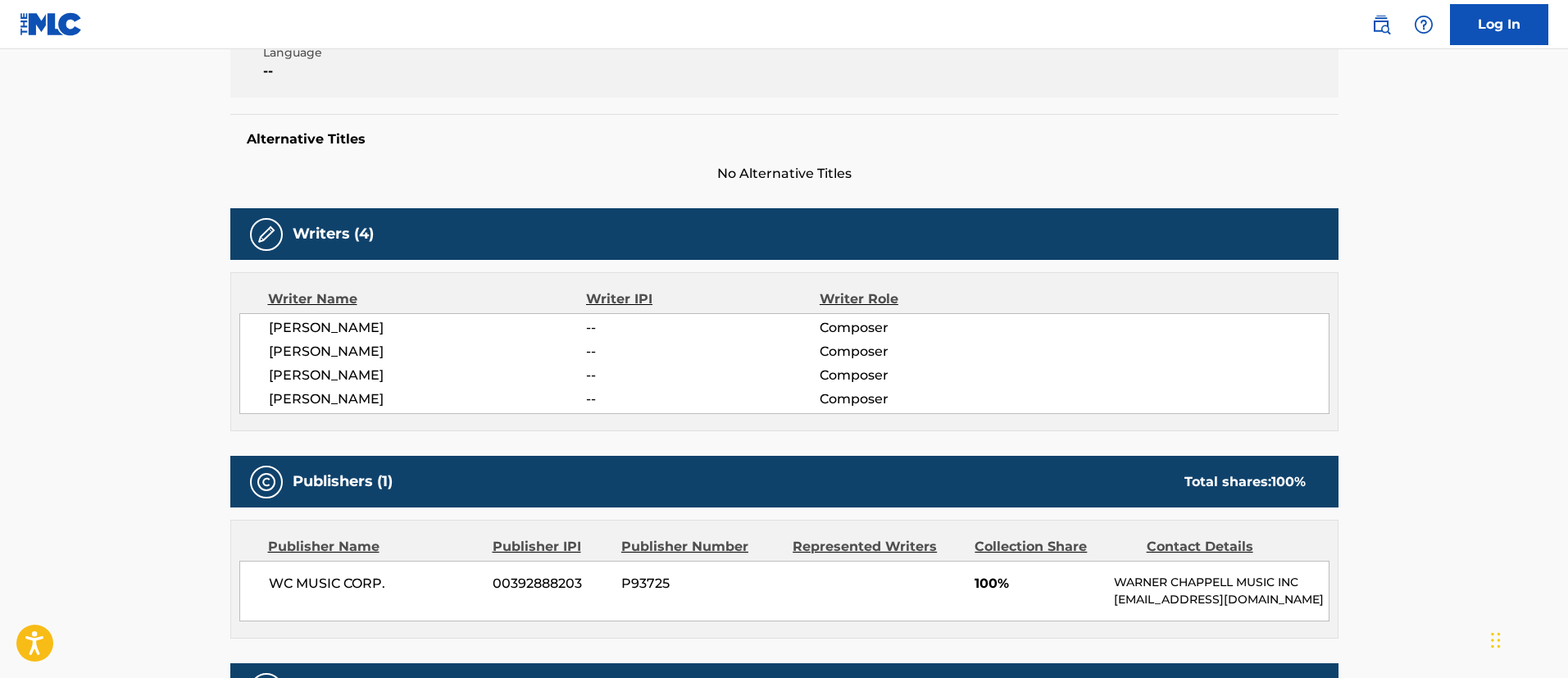
scroll to position [615, 0]
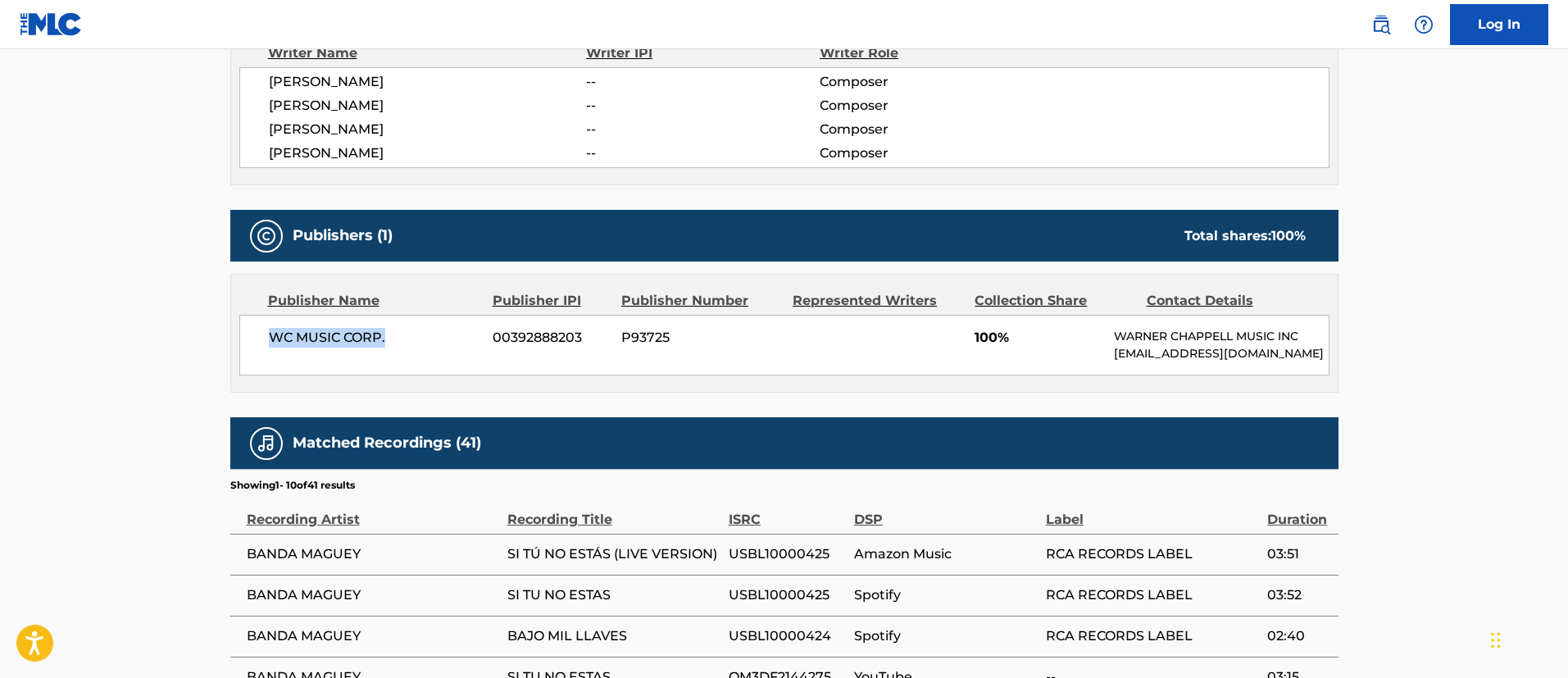
drag, startPoint x: 398, startPoint y: 336, endPoint x: 271, endPoint y: 334, distance: 127.0
click at [271, 334] on span "WC MUSIC CORP." at bounding box center [375, 338] width 213 height 20
drag, startPoint x: 590, startPoint y: 339, endPoint x: 483, endPoint y: 339, distance: 107.0
click at [483, 339] on div "WC MUSIC CORP. 00392888203 P93725 100% [PERSON_NAME] MUSIC INC [EMAIL_ADDRESS][…" at bounding box center [785, 345] width 1090 height 61
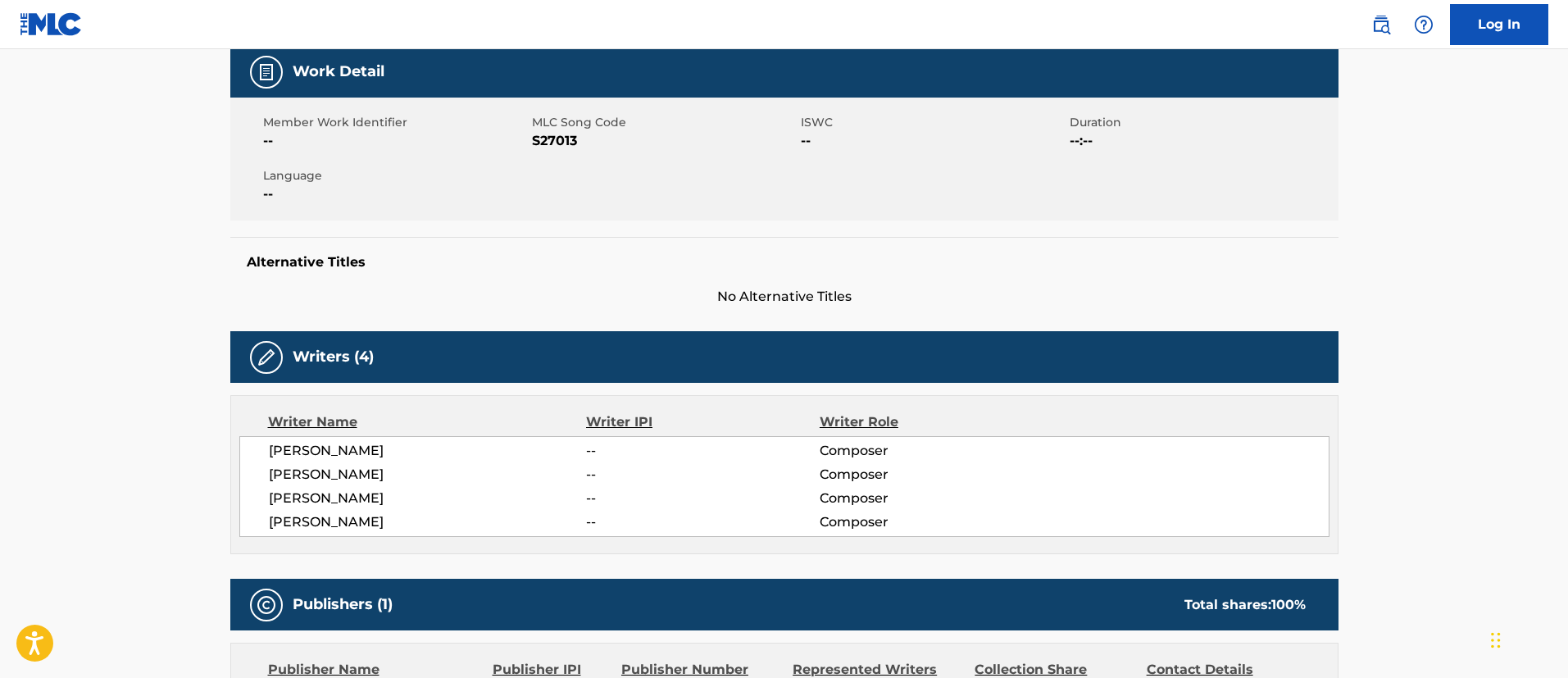
scroll to position [0, 0]
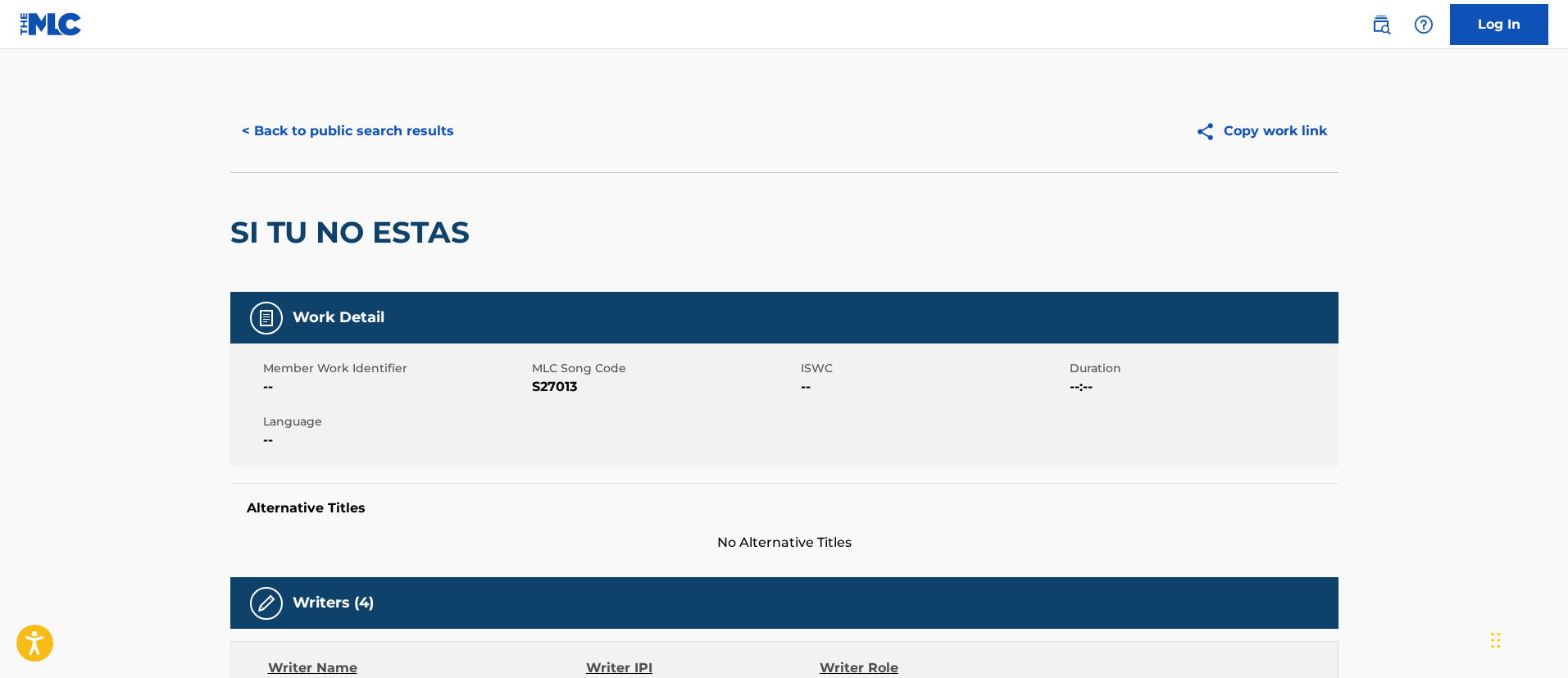
click at [339, 114] on button "< Back to public search results" at bounding box center [348, 131] width 235 height 41
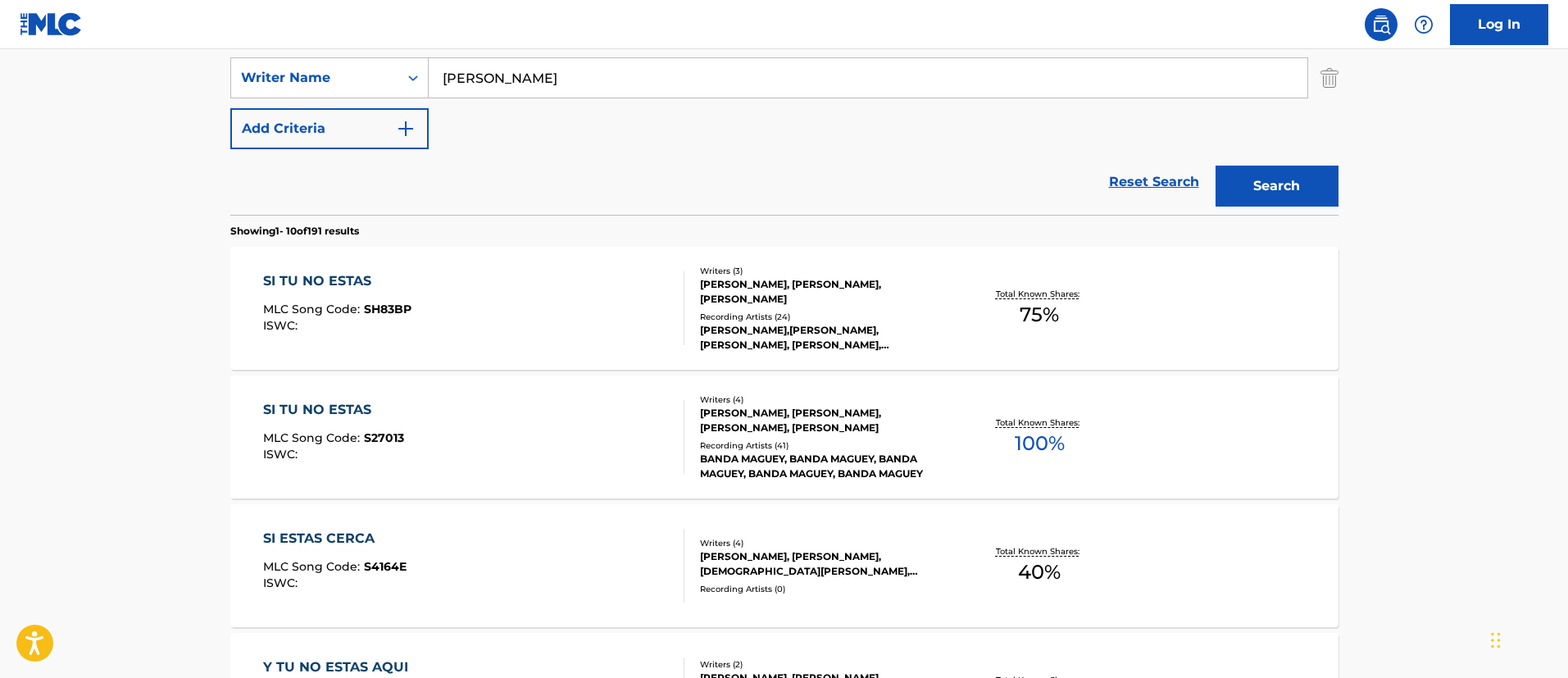
scroll to position [113, 0]
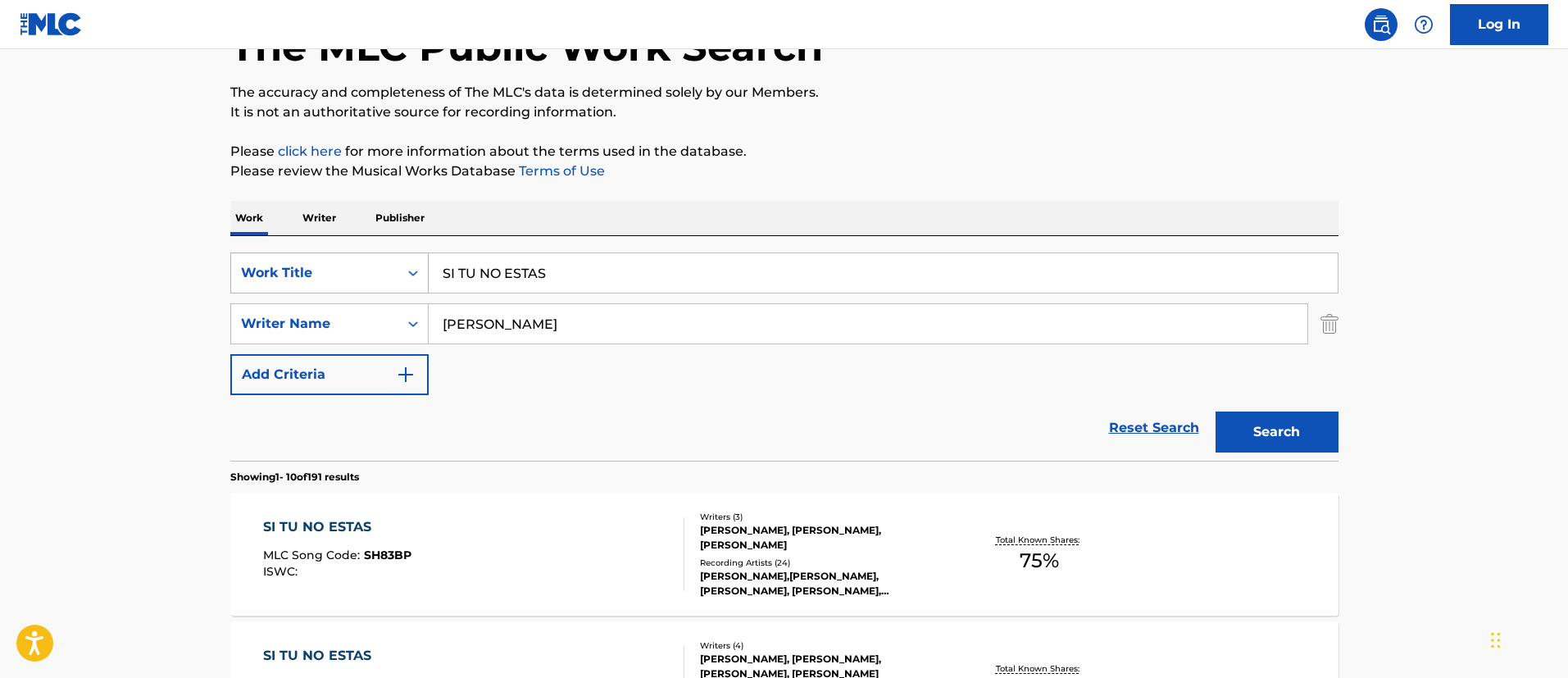
drag, startPoint x: 571, startPoint y: 264, endPoint x: 418, endPoint y: 264, distance: 153.0
click at [418, 264] on div "SearchWithCriteria1c5865c8-e058-40ac-b175-4ce05d8ebbe1 Work Title SI TU NO ESTAS" at bounding box center [785, 273] width 1108 height 41
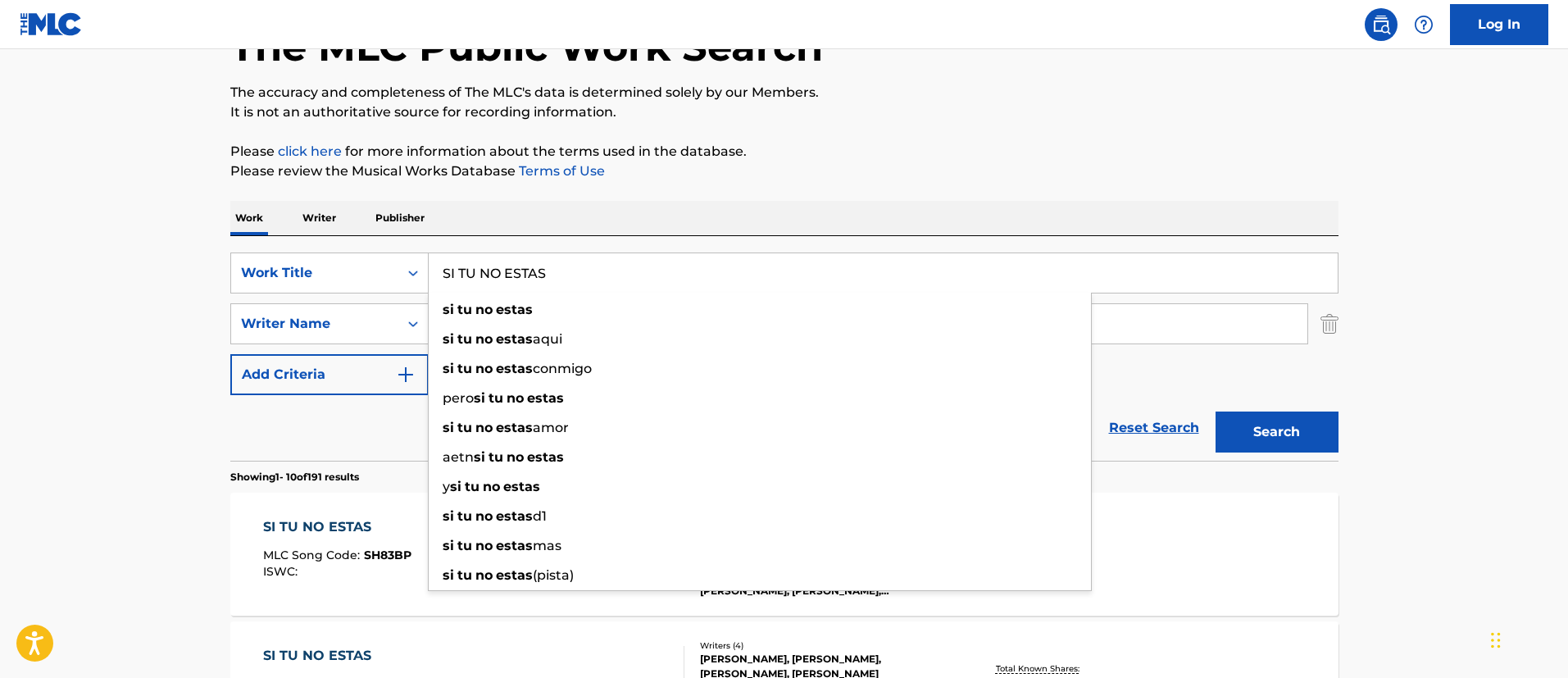
paste input "PELIGROSO"
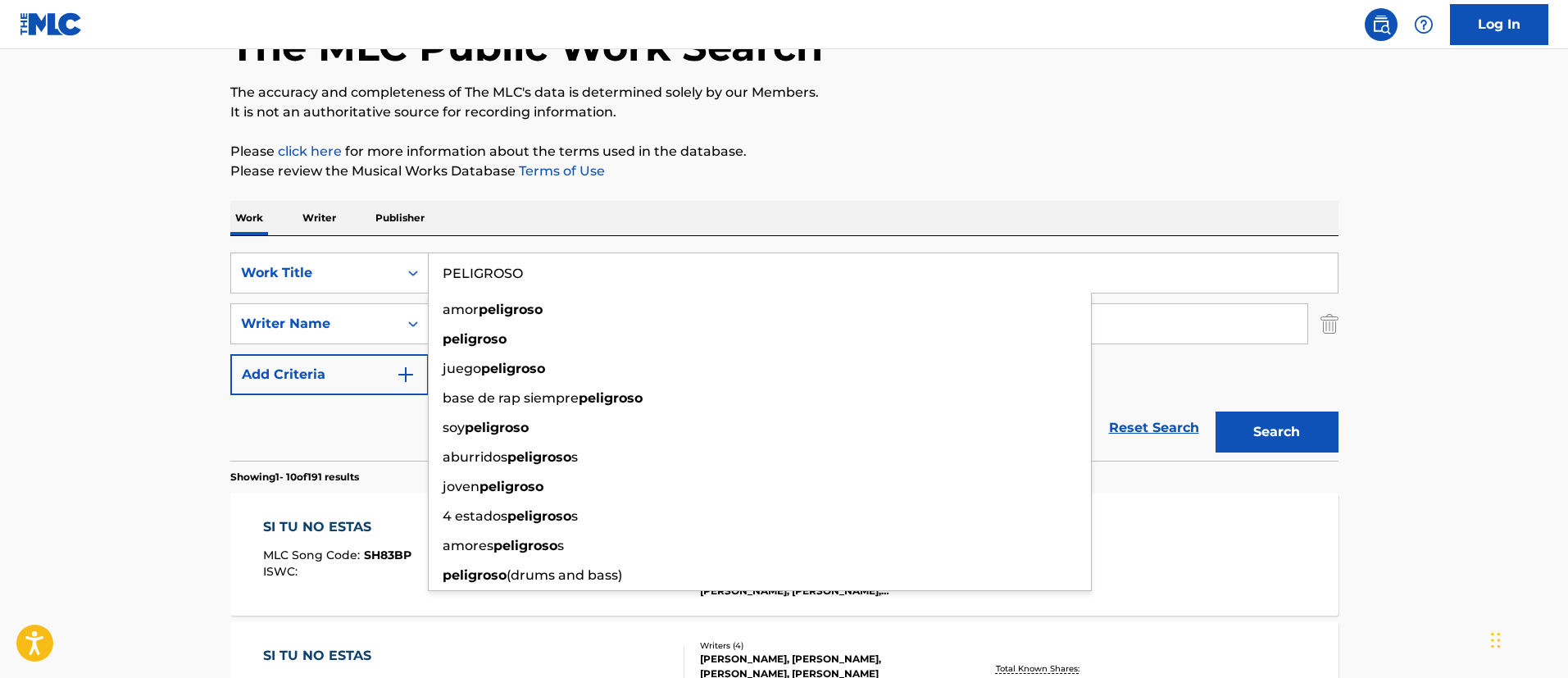
type input "PELIGROSO"
click at [1309, 436] on button "Search" at bounding box center [1276, 432] width 123 height 41
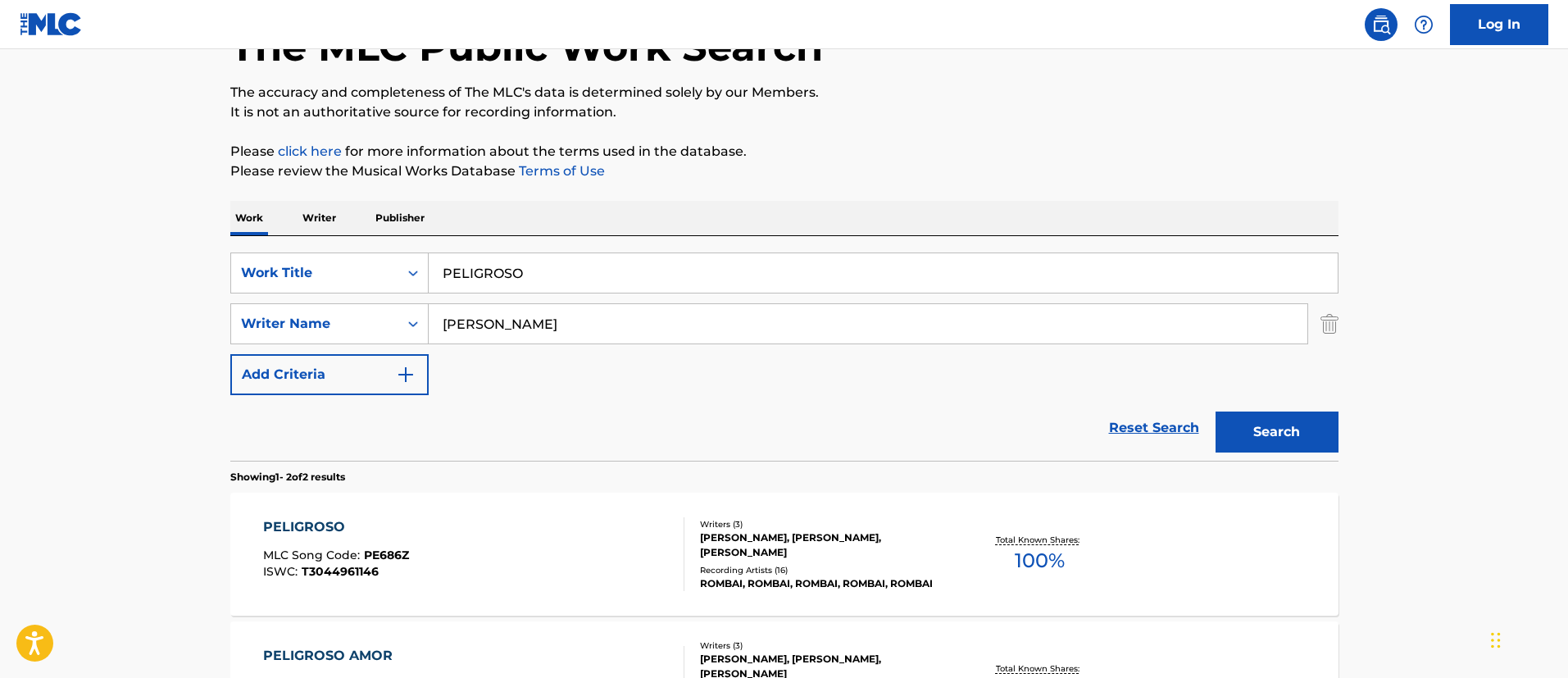
scroll to position [235, 0]
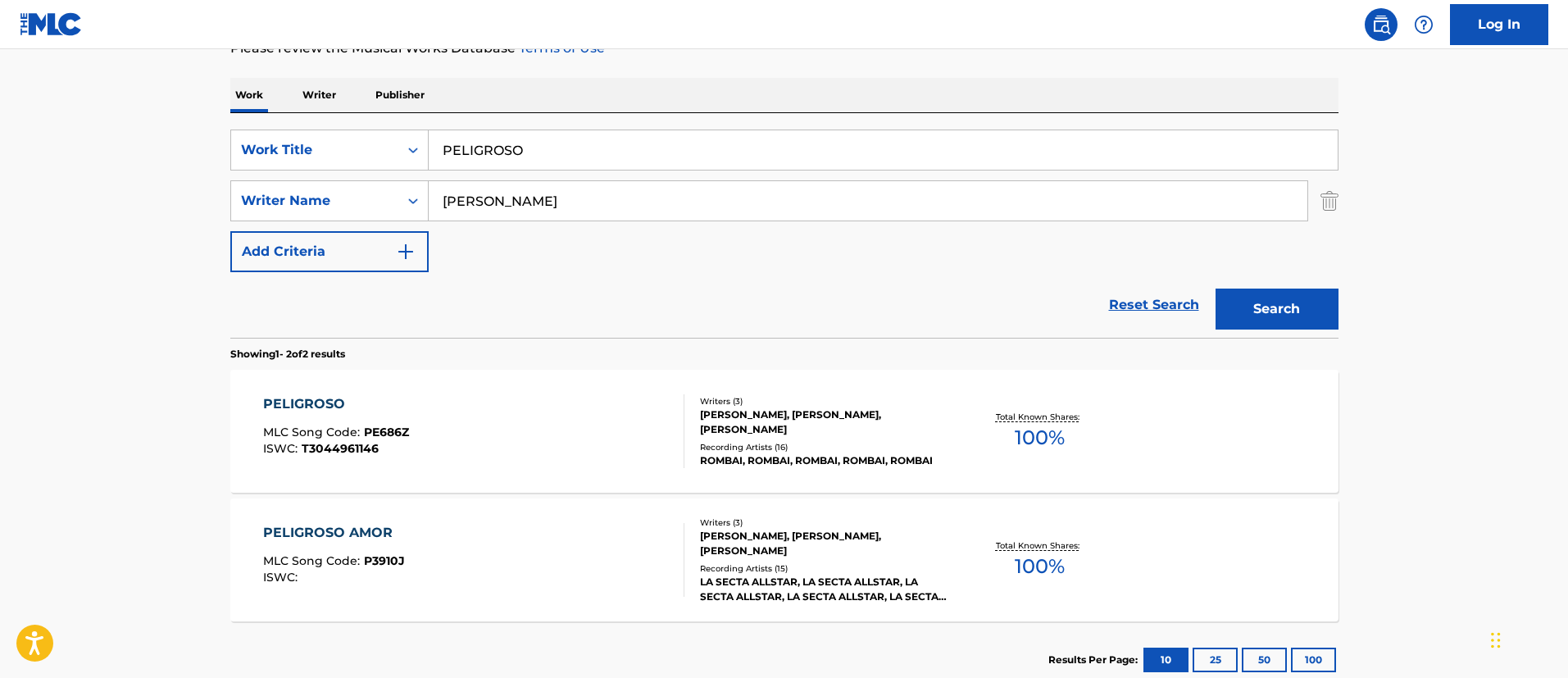
click at [328, 404] on div "PELIGROSO" at bounding box center [336, 404] width 146 height 20
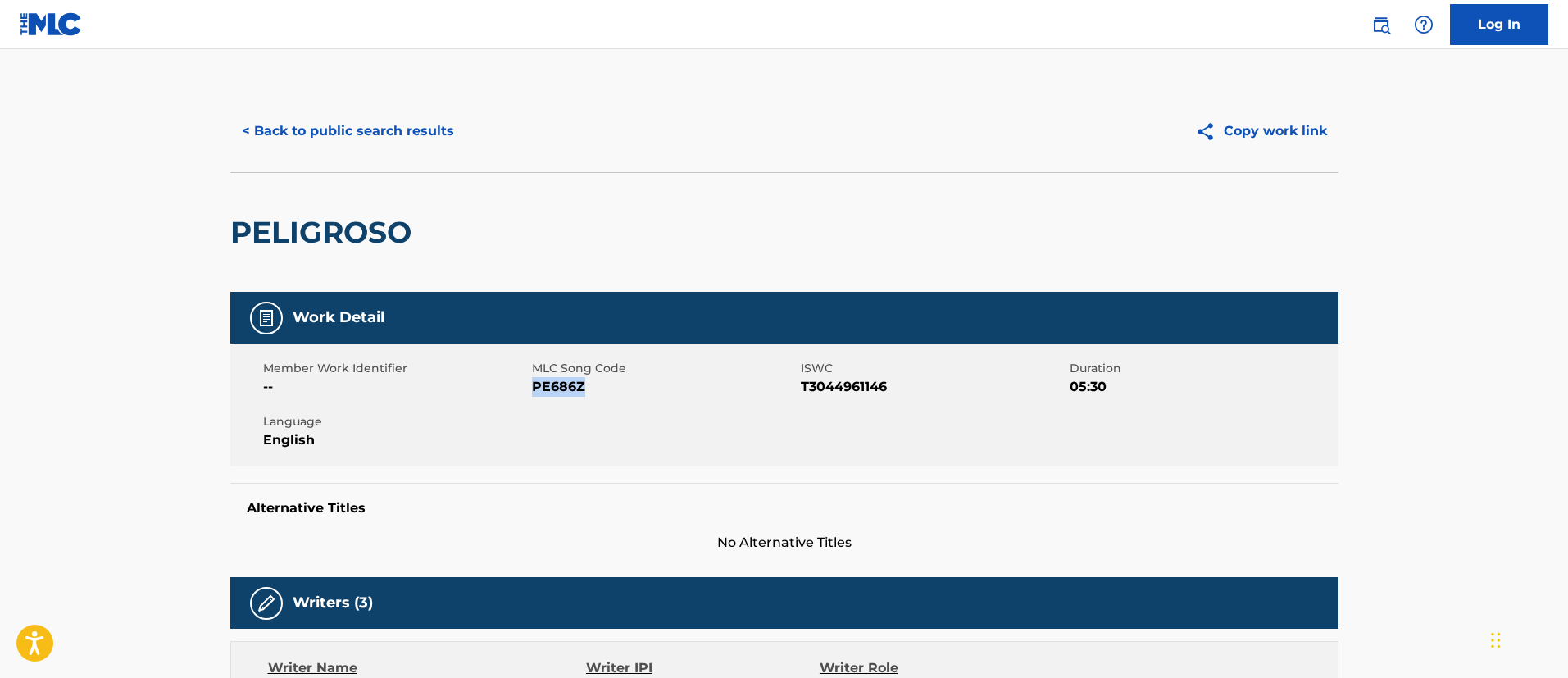
drag, startPoint x: 586, startPoint y: 391, endPoint x: 534, endPoint y: 391, distance: 52.0
click at [534, 391] on span "PE686Z" at bounding box center [664, 387] width 264 height 20
click at [387, 122] on button "< Back to public search results" at bounding box center [348, 131] width 235 height 41
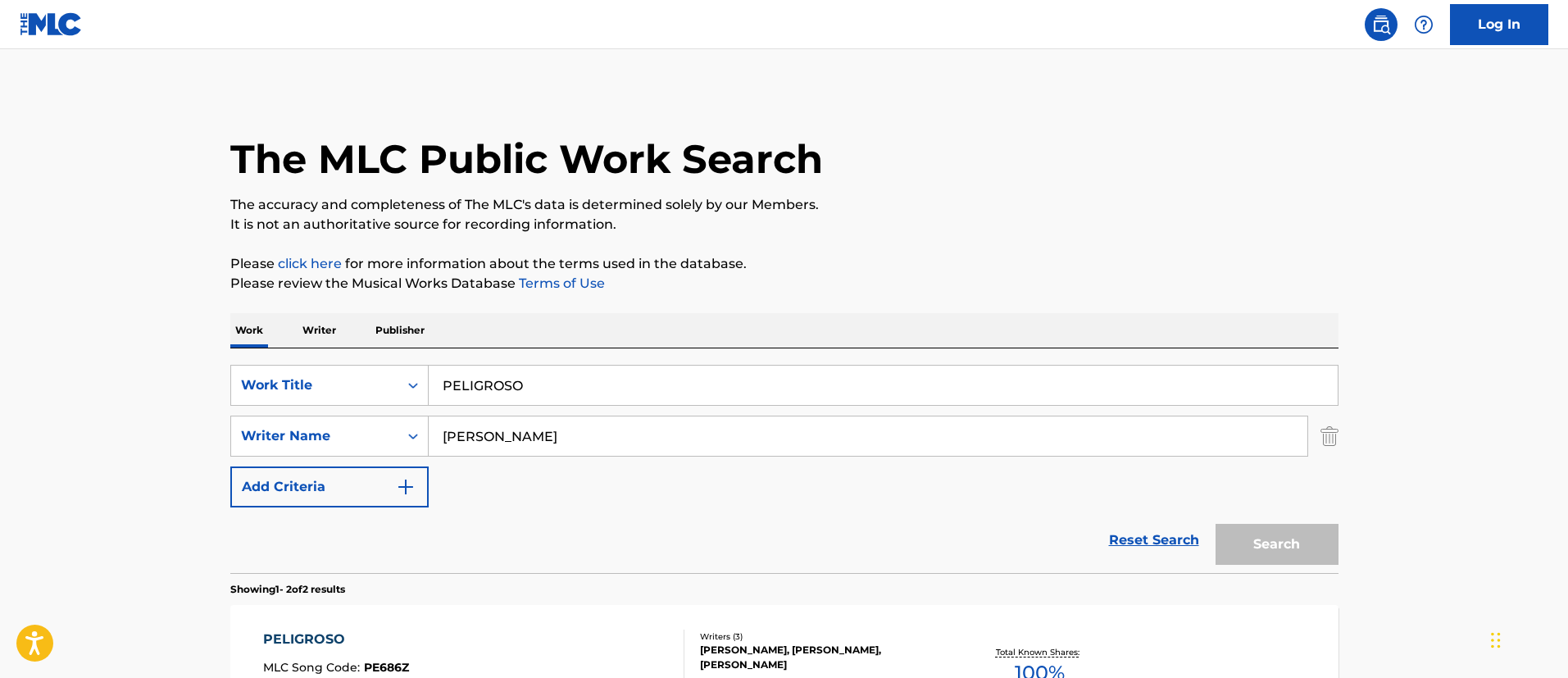
scroll to position [235, 0]
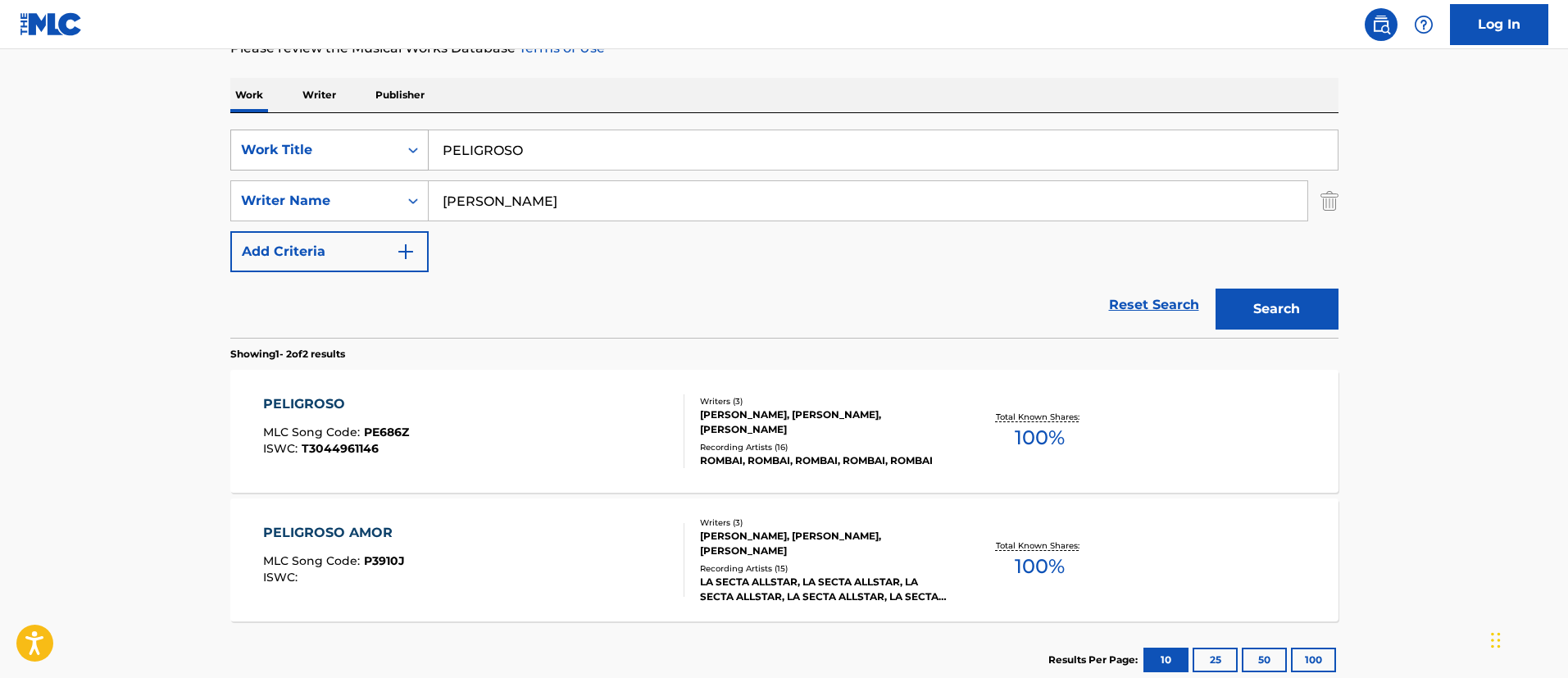
drag, startPoint x: 542, startPoint y: 159, endPoint x: 423, endPoint y: 147, distance: 119.6
click at [423, 147] on div "SearchWithCriteria1c5865c8-e058-40ac-b175-4ce05d8ebbe1 Work Title PELIGROSO" at bounding box center [785, 150] width 1108 height 41
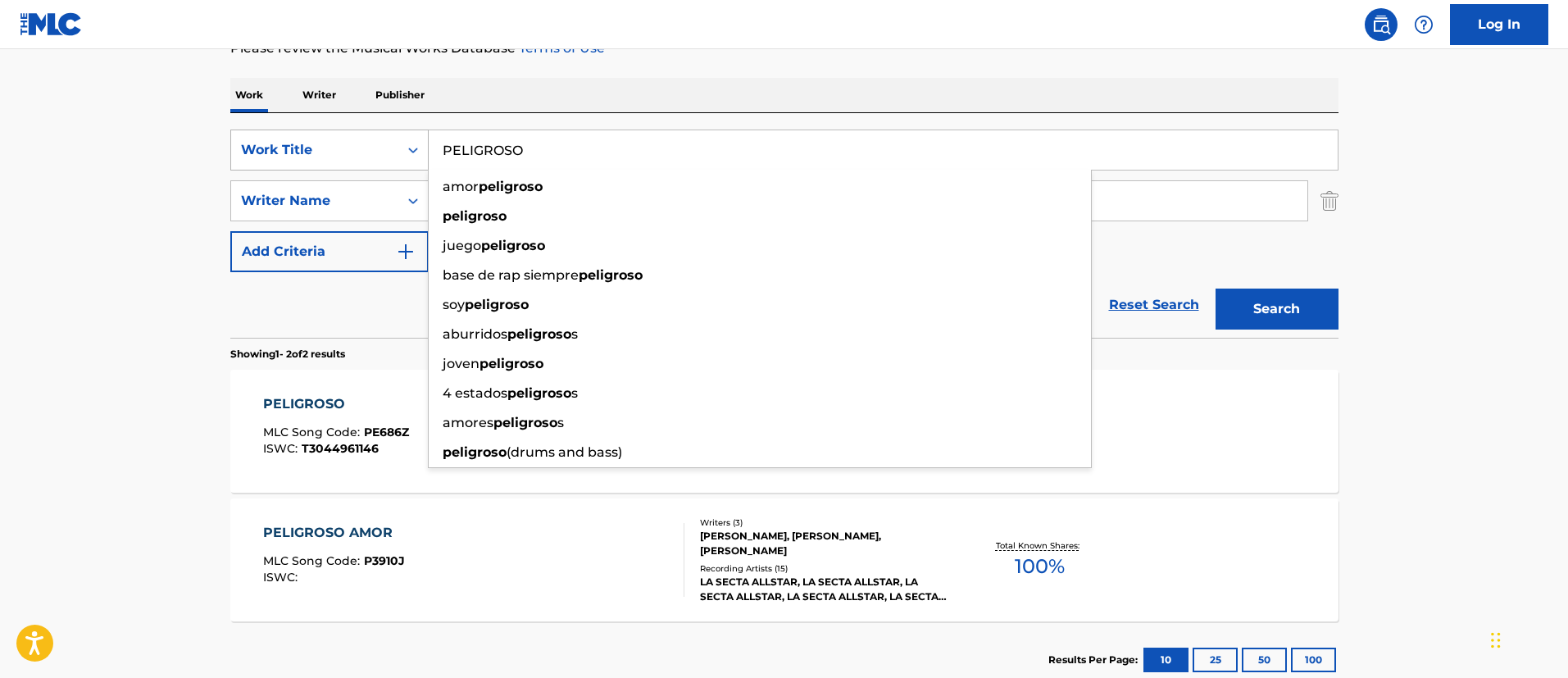
paste input "NO LLORES MAS POR EL"
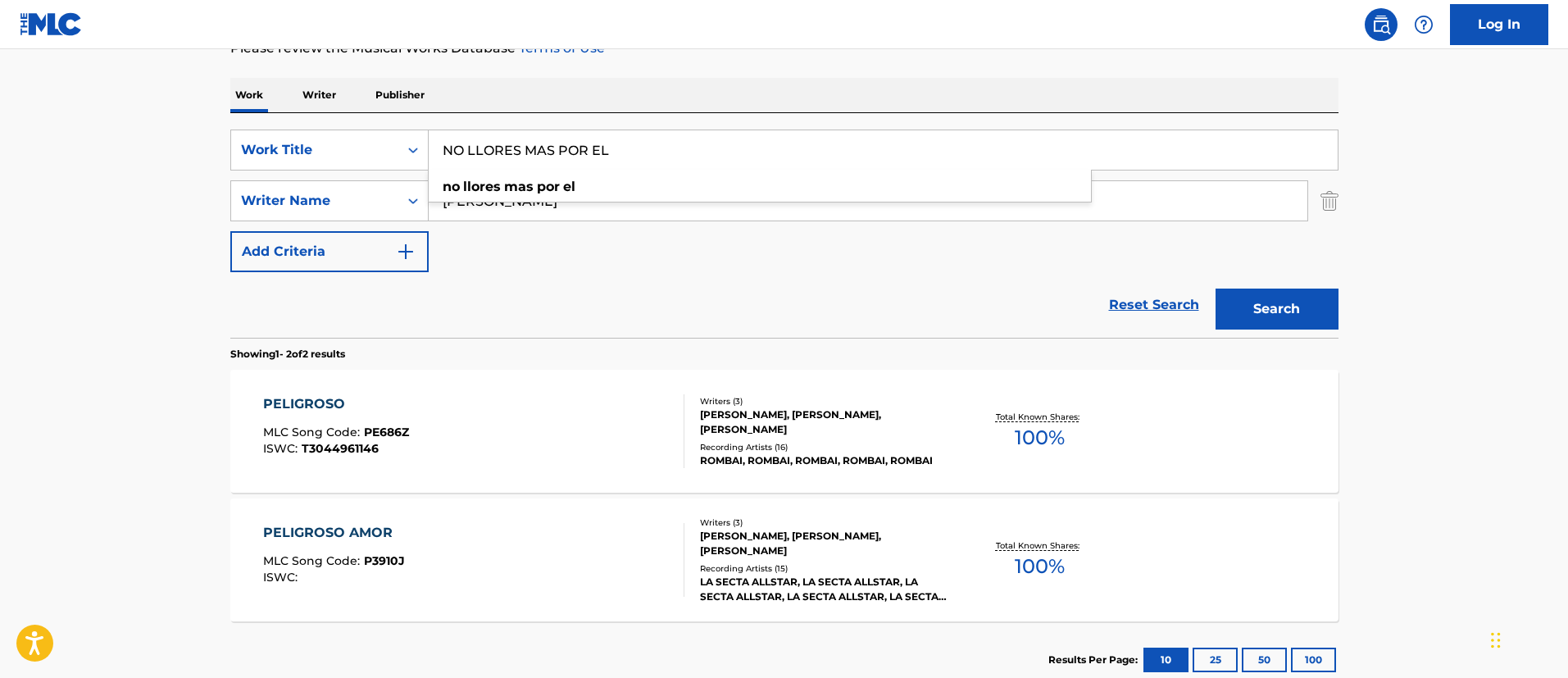
type input "NO LLORES MAS POR EL"
click at [1282, 322] on button "Search" at bounding box center [1276, 309] width 123 height 41
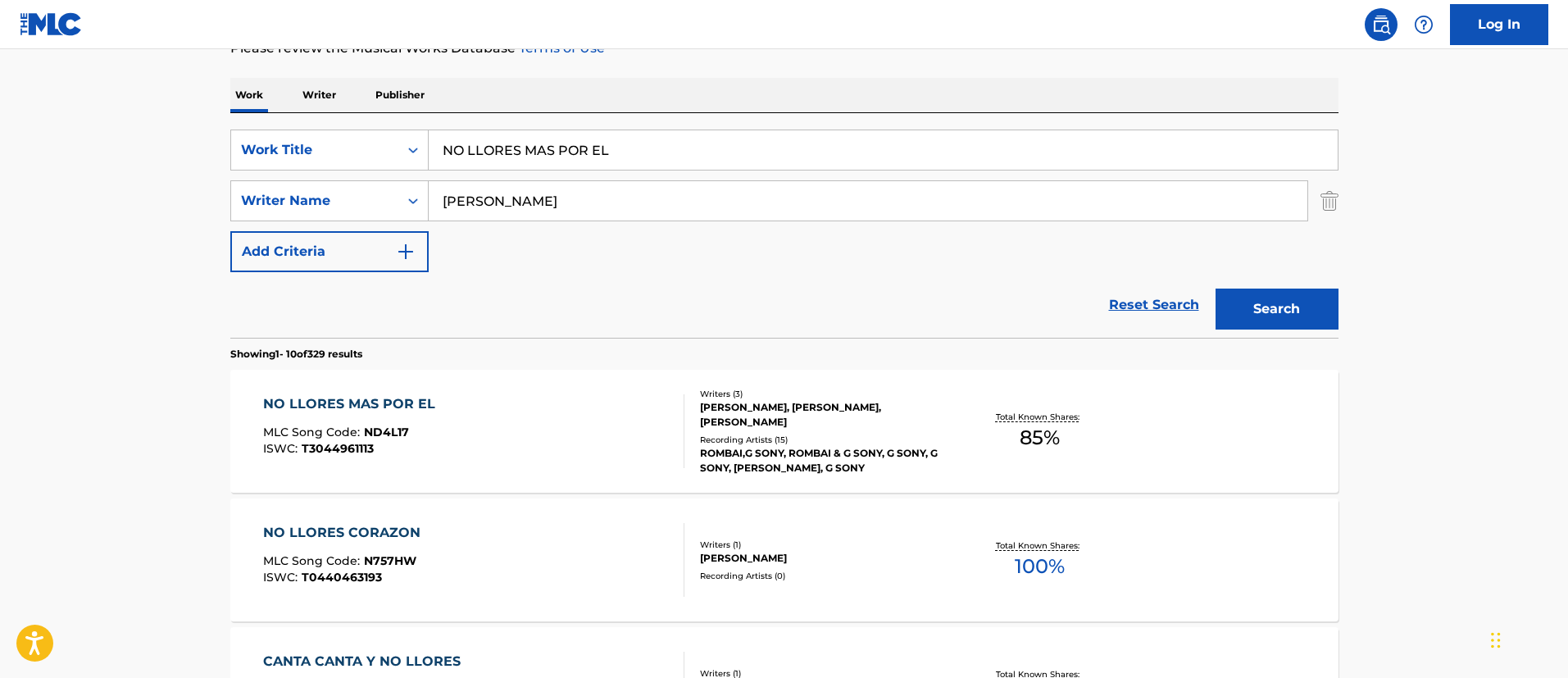
click at [410, 404] on div "NO LLORES MAS POR EL" at bounding box center [353, 404] width 181 height 20
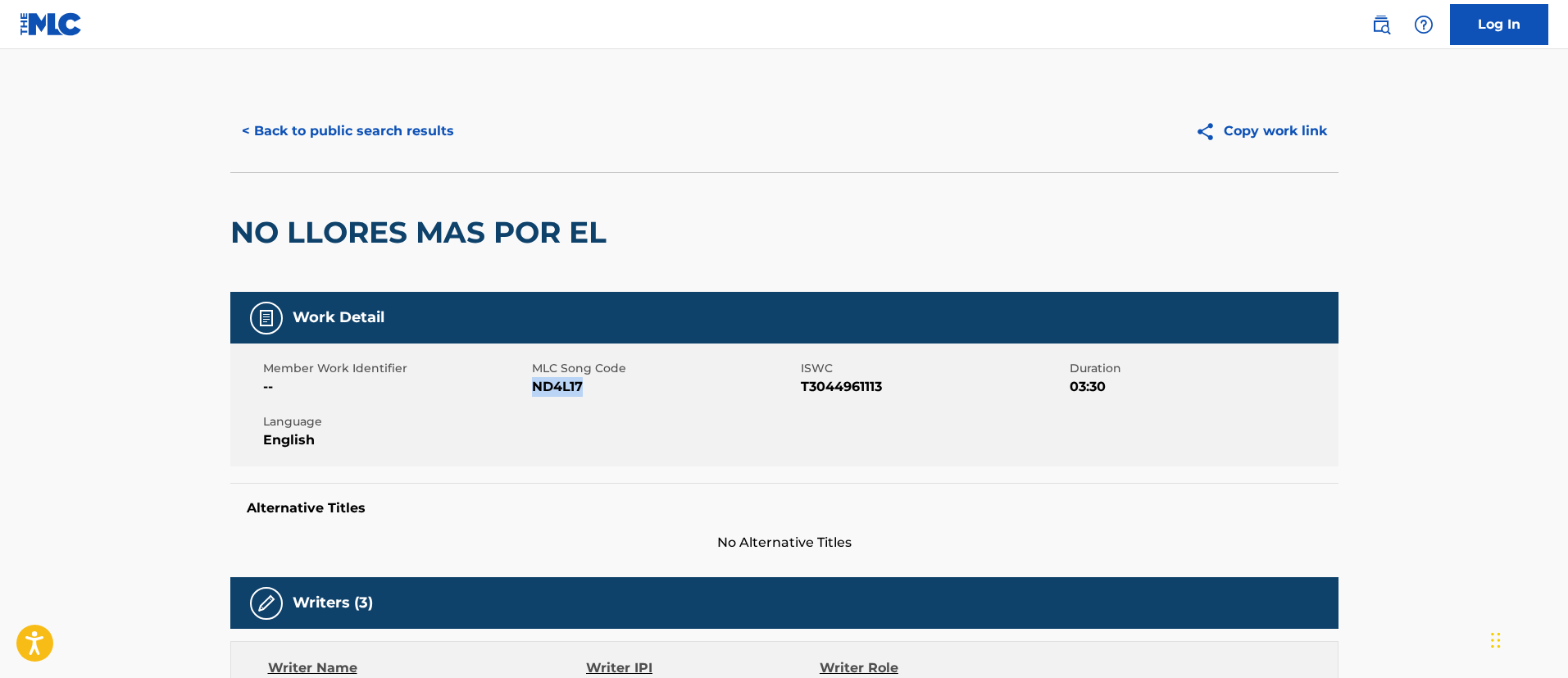
drag, startPoint x: 610, startPoint y: 392, endPoint x: 534, endPoint y: 391, distance: 76.0
click at [534, 391] on span "ND4L17" at bounding box center [664, 387] width 264 height 20
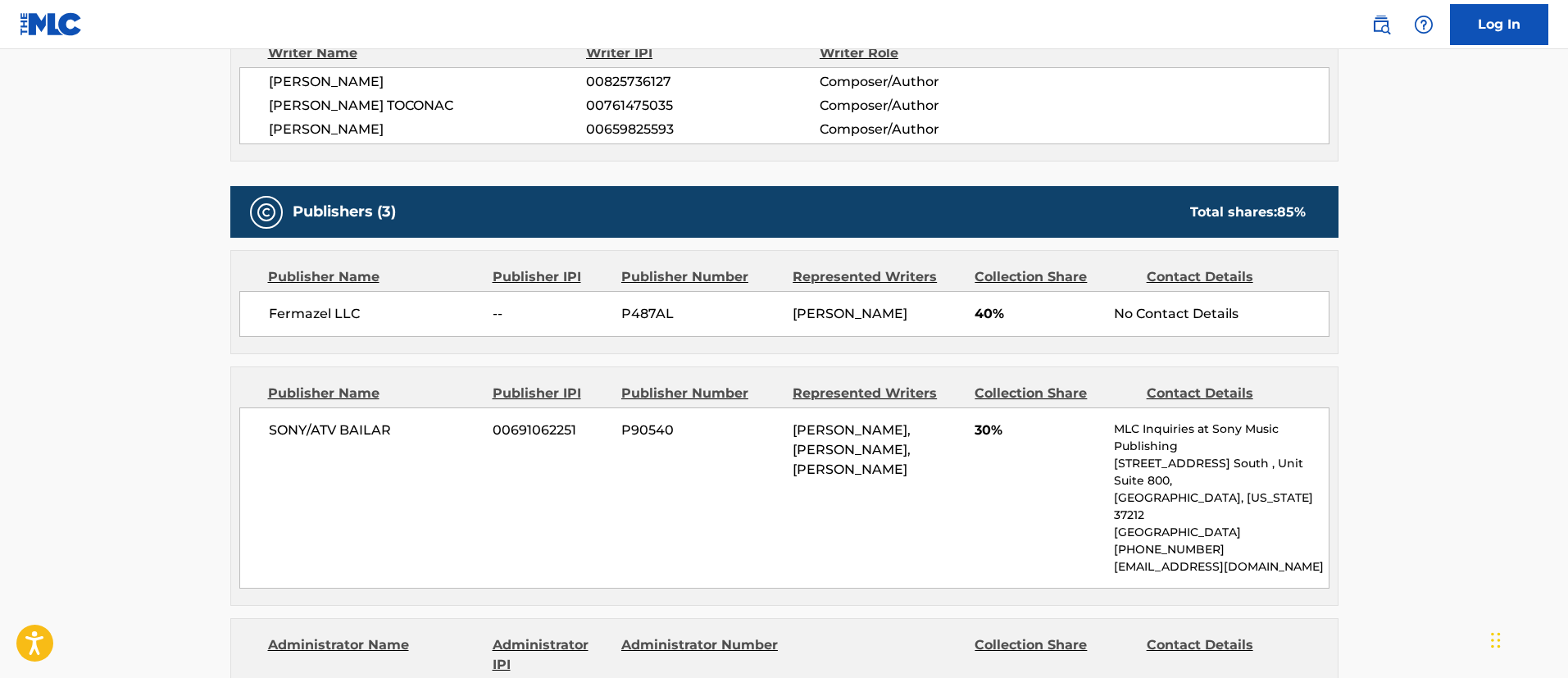
scroll to position [738, 0]
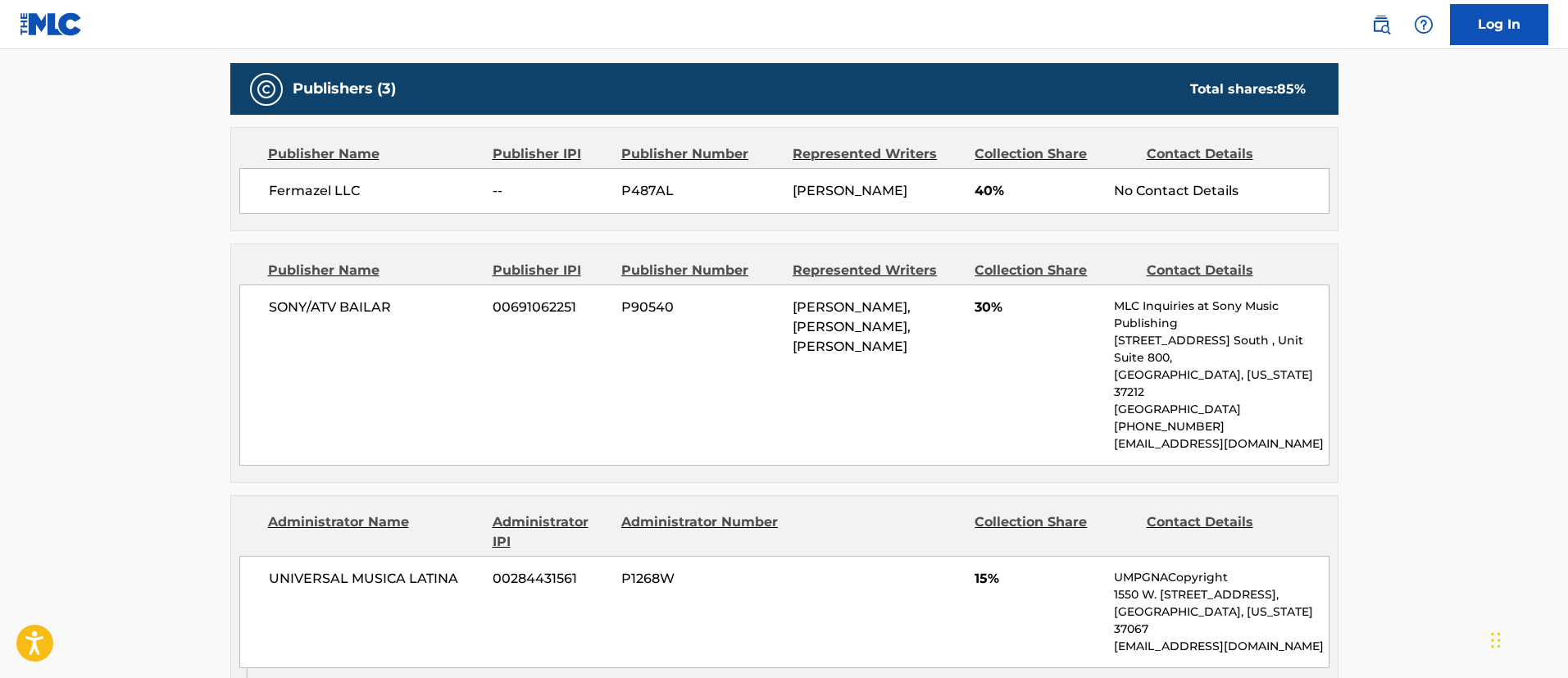
drag, startPoint x: 795, startPoint y: 327, endPoint x: 887, endPoint y: 385, distance: 108.8
click at [887, 354] on span "[PERSON_NAME], [PERSON_NAME], [PERSON_NAME]" at bounding box center [852, 326] width 118 height 55
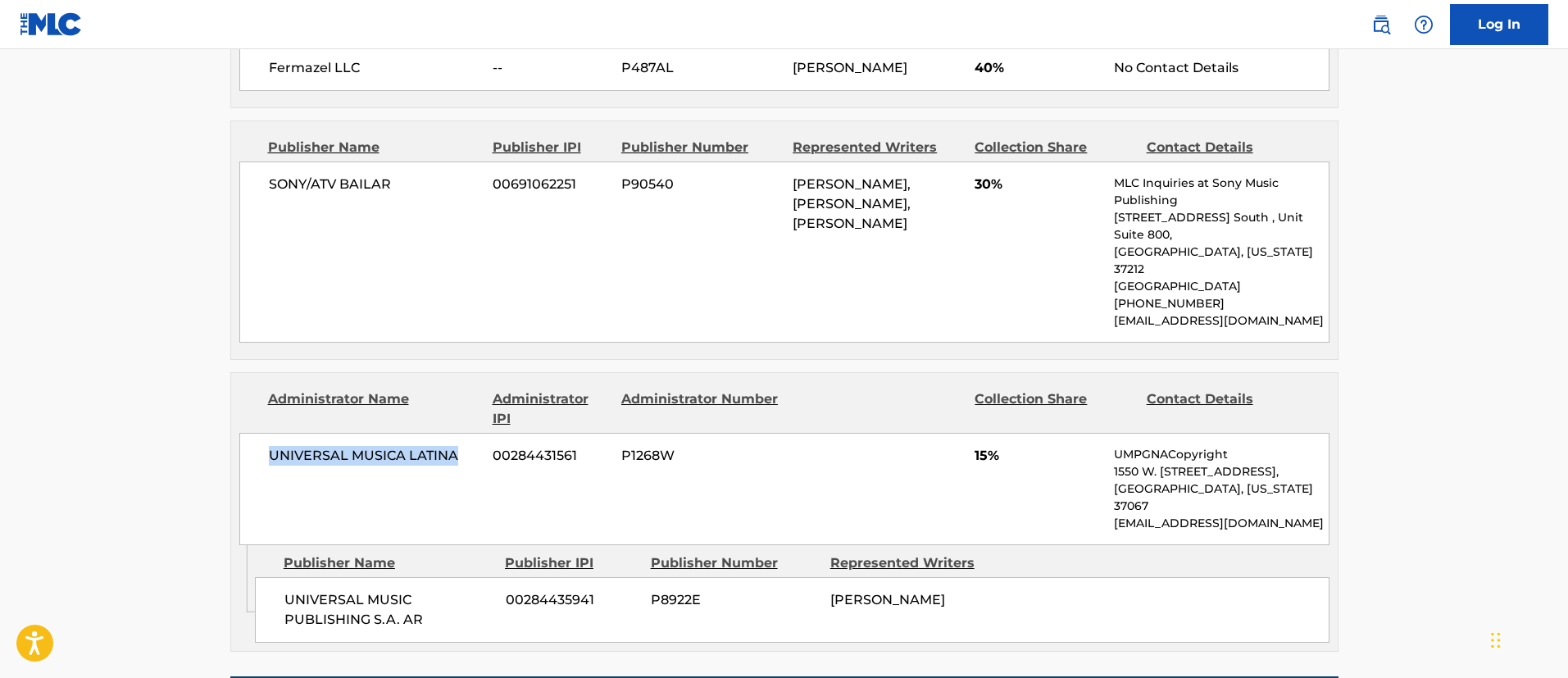
drag, startPoint x: 456, startPoint y: 460, endPoint x: 257, endPoint y: 464, distance: 199.0
click at [257, 464] on div "UNIVERSAL MUSICA LATINA 00284431561 P1268W 15% UMPGNACopyright 1550 W. [STREET_…" at bounding box center [785, 489] width 1090 height 113
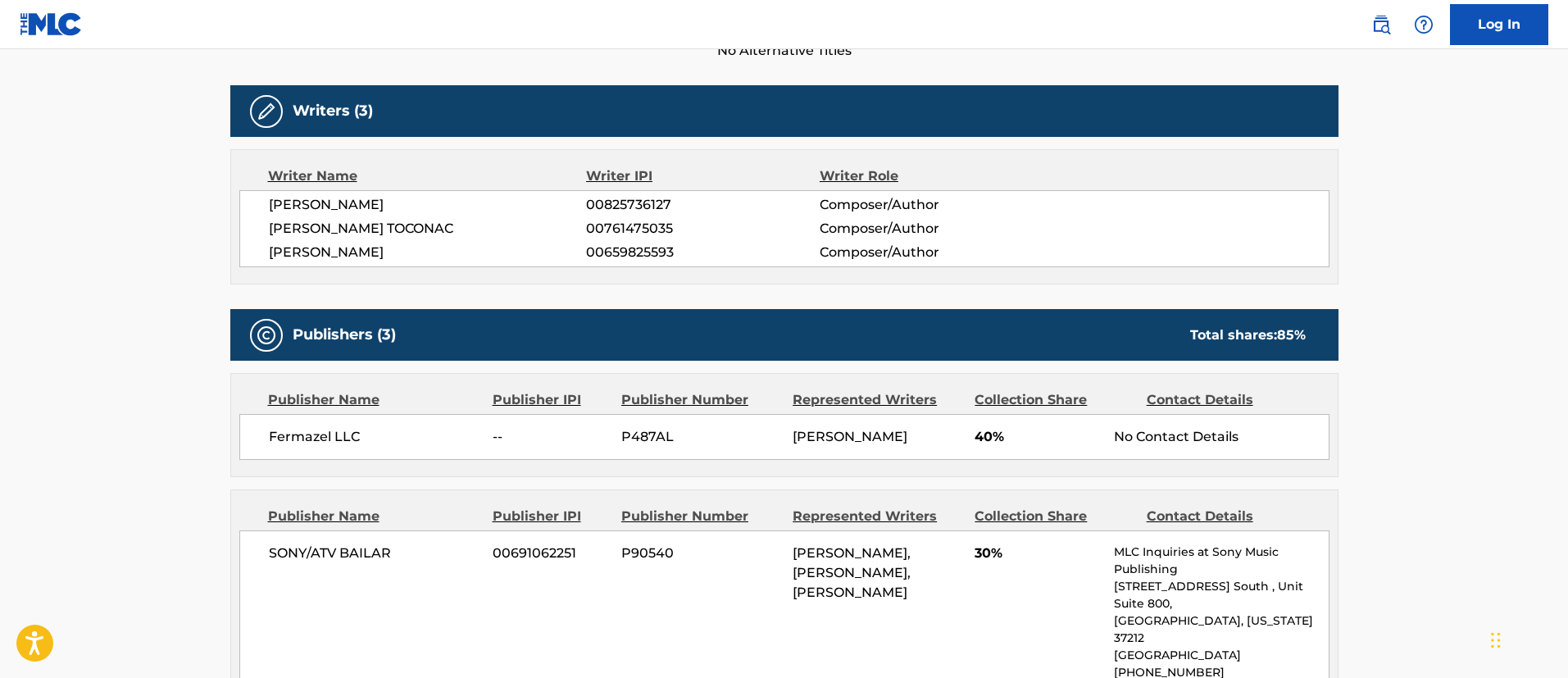
scroll to position [984, 0]
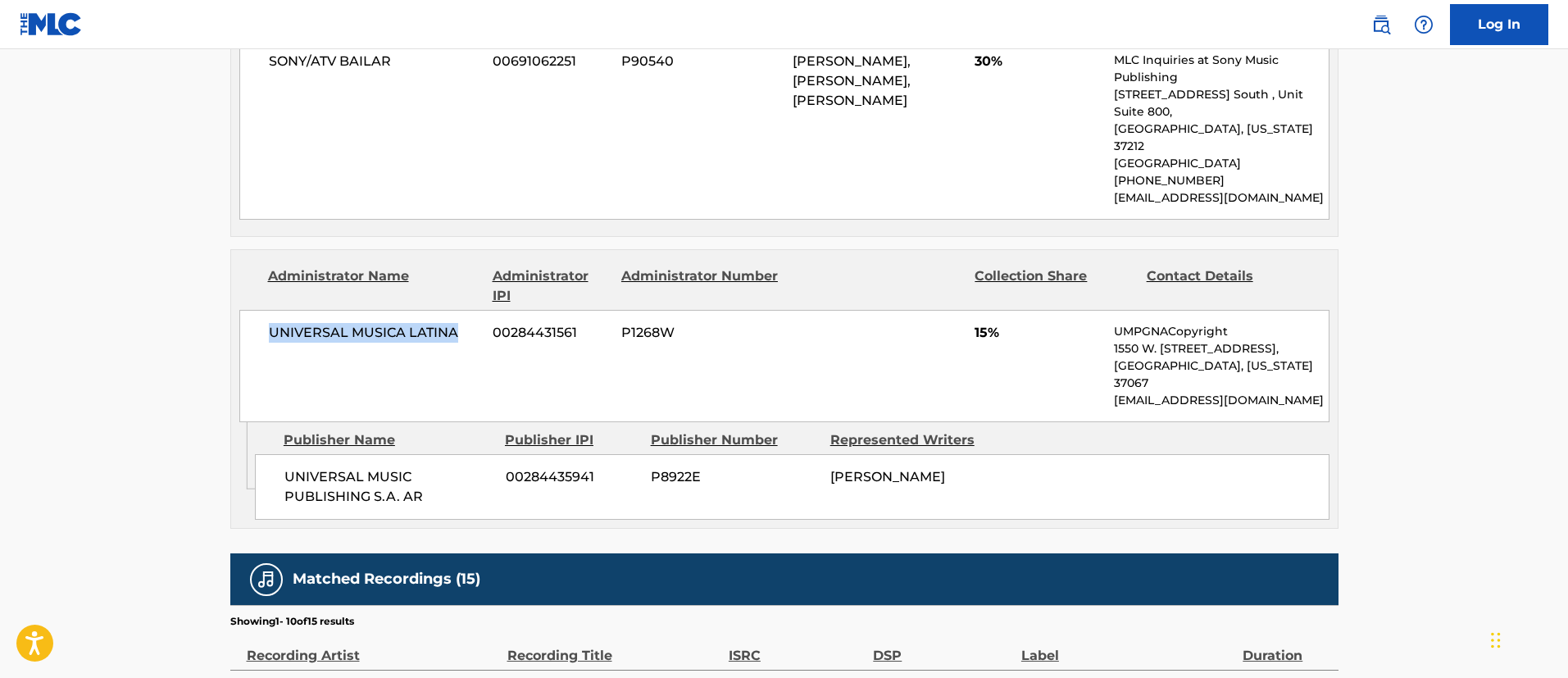
drag, startPoint x: 914, startPoint y: 486, endPoint x: 833, endPoint y: 469, distance: 82.8
click at [833, 469] on span "[PERSON_NAME]" at bounding box center [888, 476] width 114 height 15
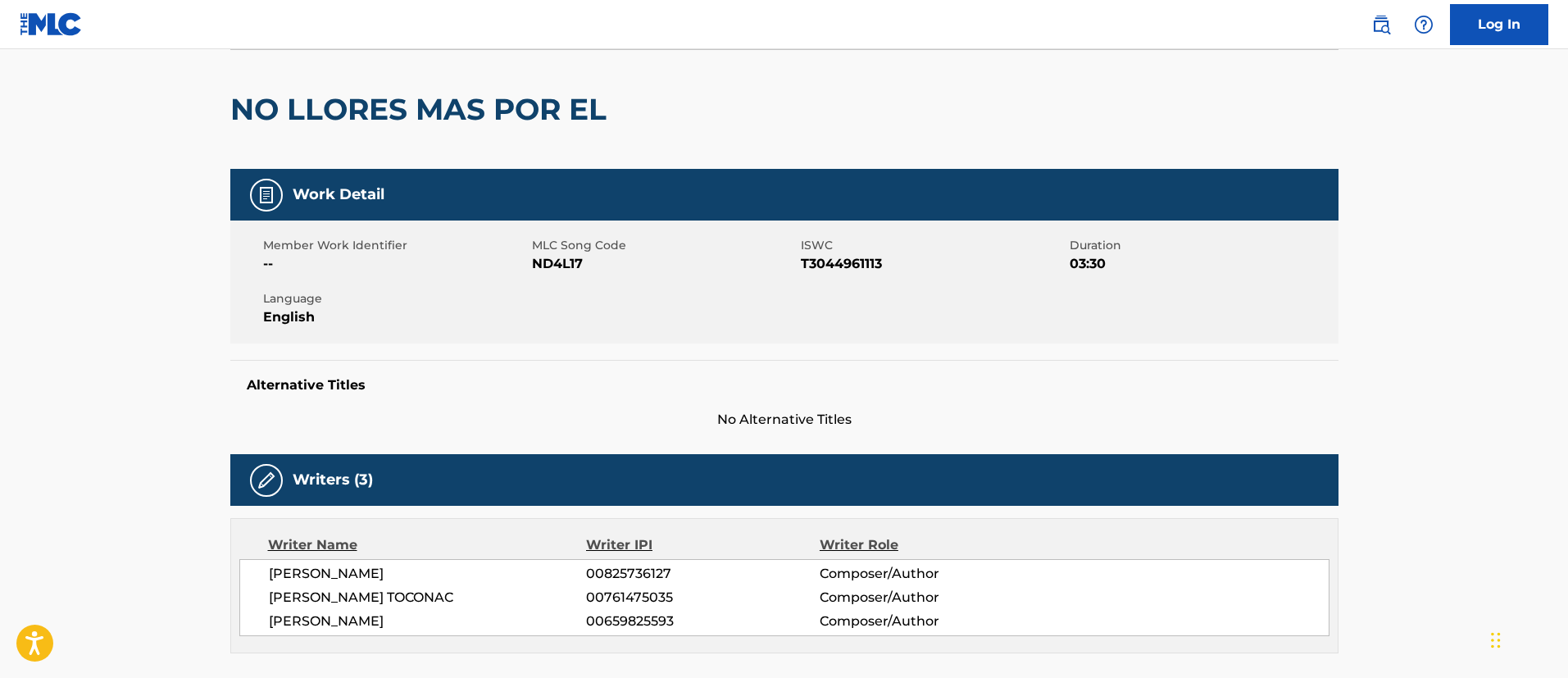
scroll to position [0, 0]
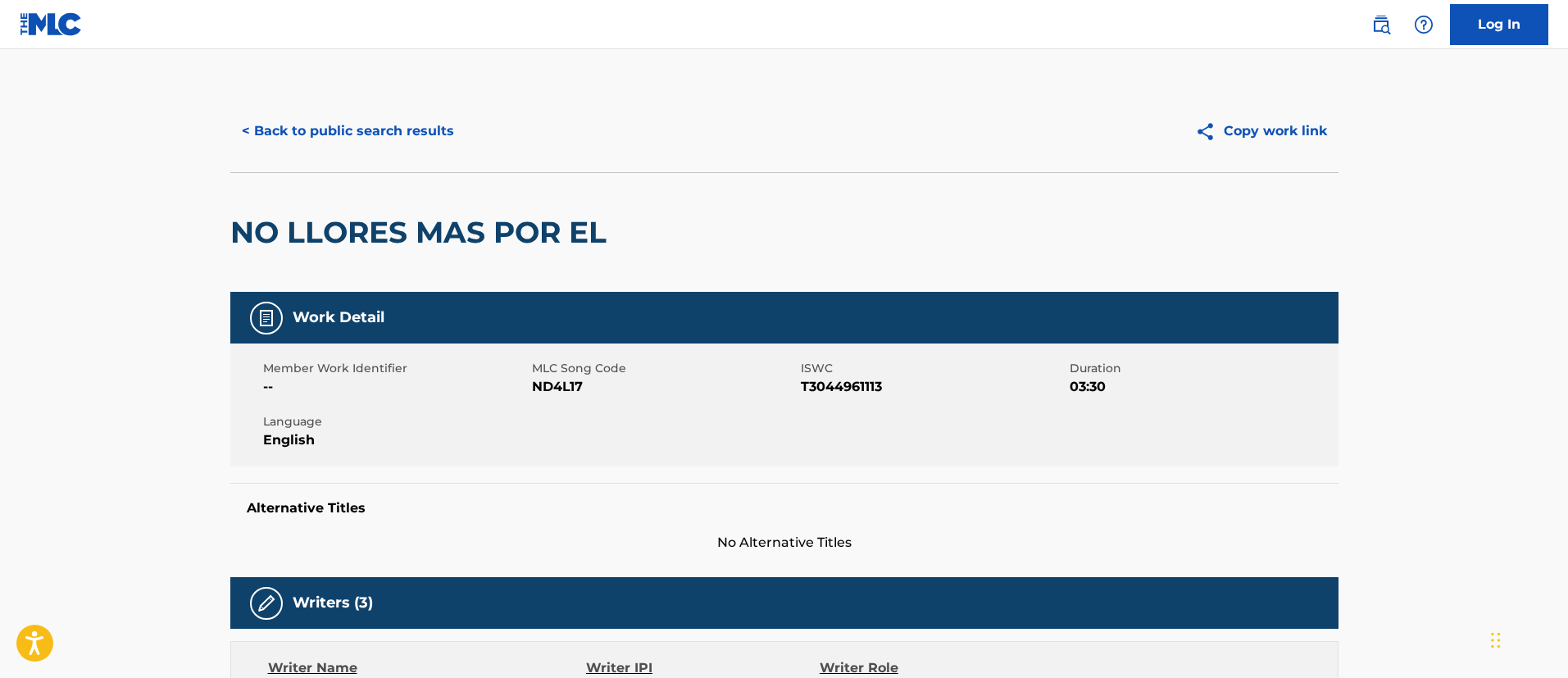
click at [369, 133] on button "< Back to public search results" at bounding box center [348, 131] width 235 height 41
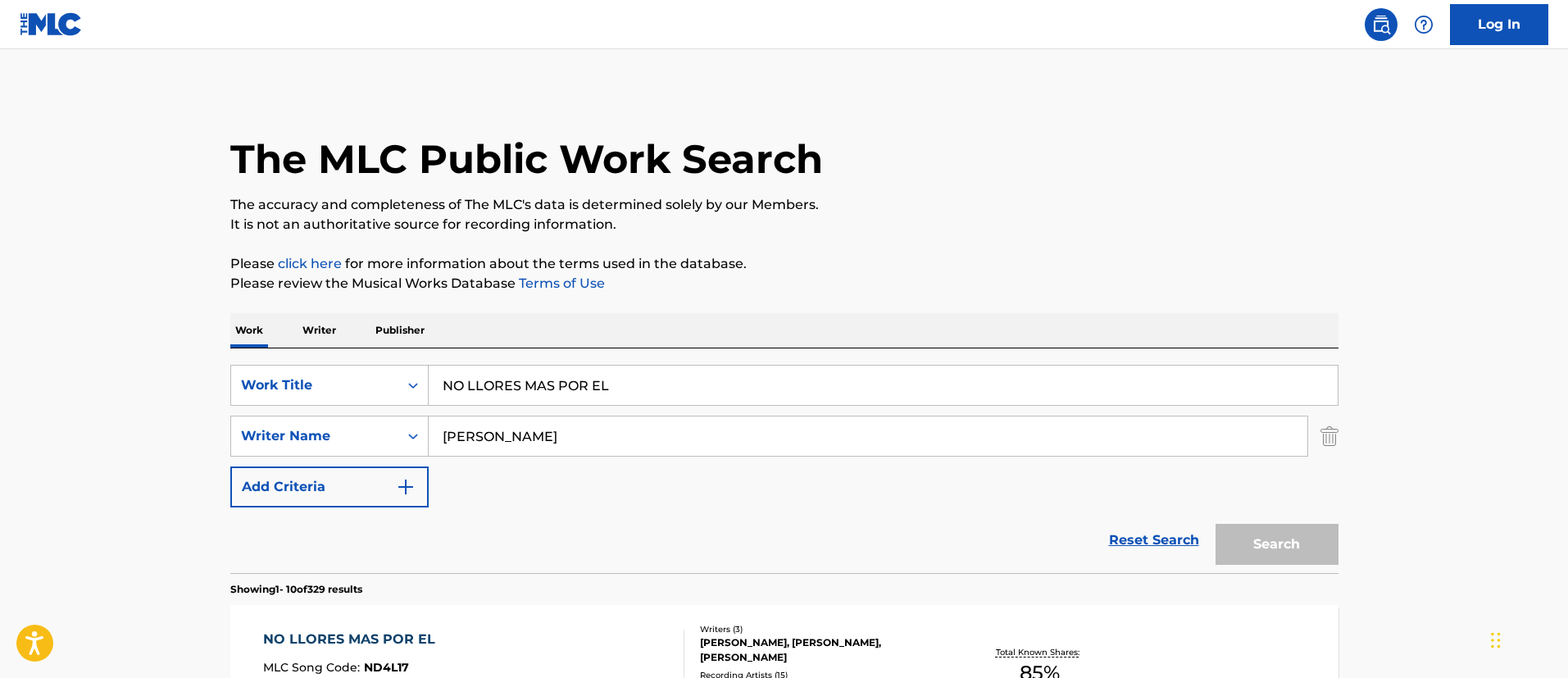
scroll to position [235, 0]
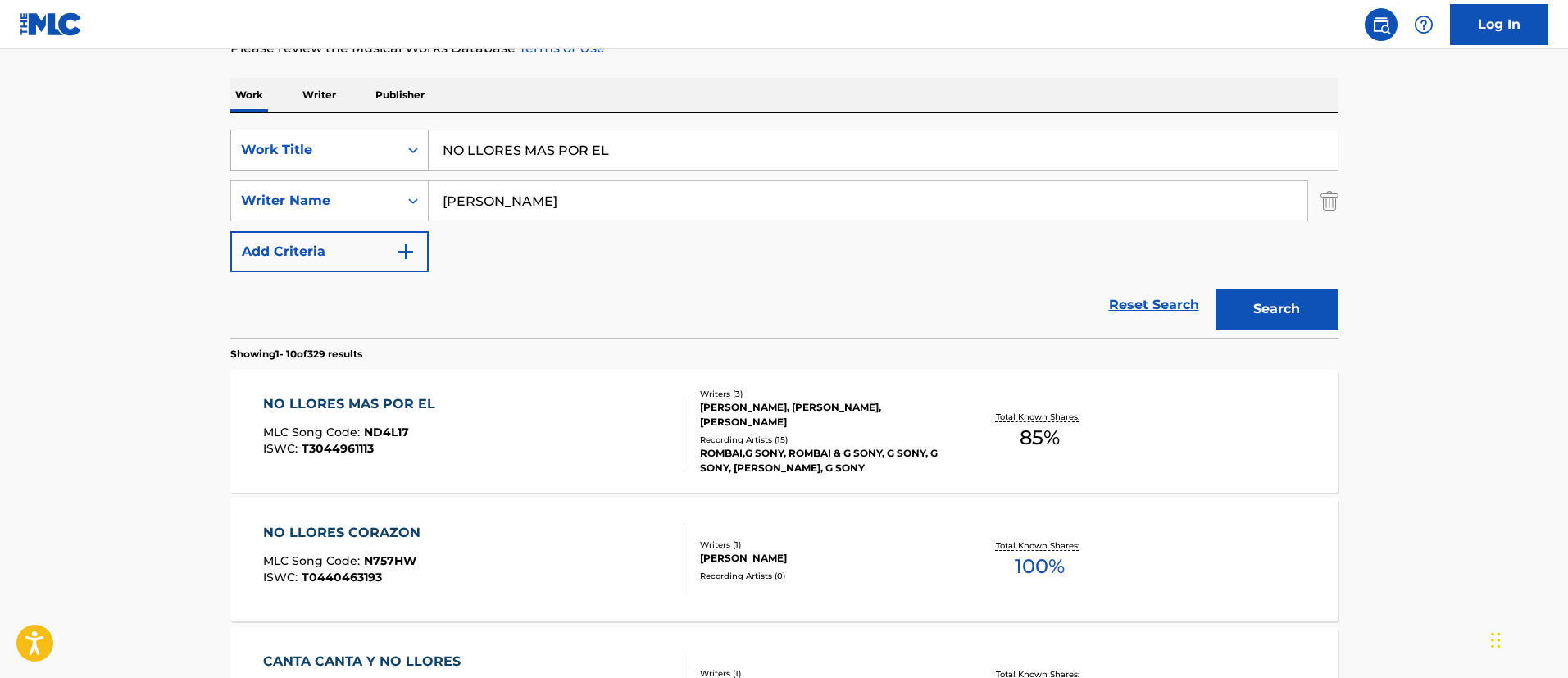
drag, startPoint x: 557, startPoint y: 147, endPoint x: 394, endPoint y: 142, distance: 163.1
click at [394, 142] on div "SearchWithCriteria1c5865c8-e058-40ac-b175-4ce05d8ebbe1 Work Title NO LLORES MAS…" at bounding box center [785, 150] width 1108 height 41
paste input "IMAGINATE"
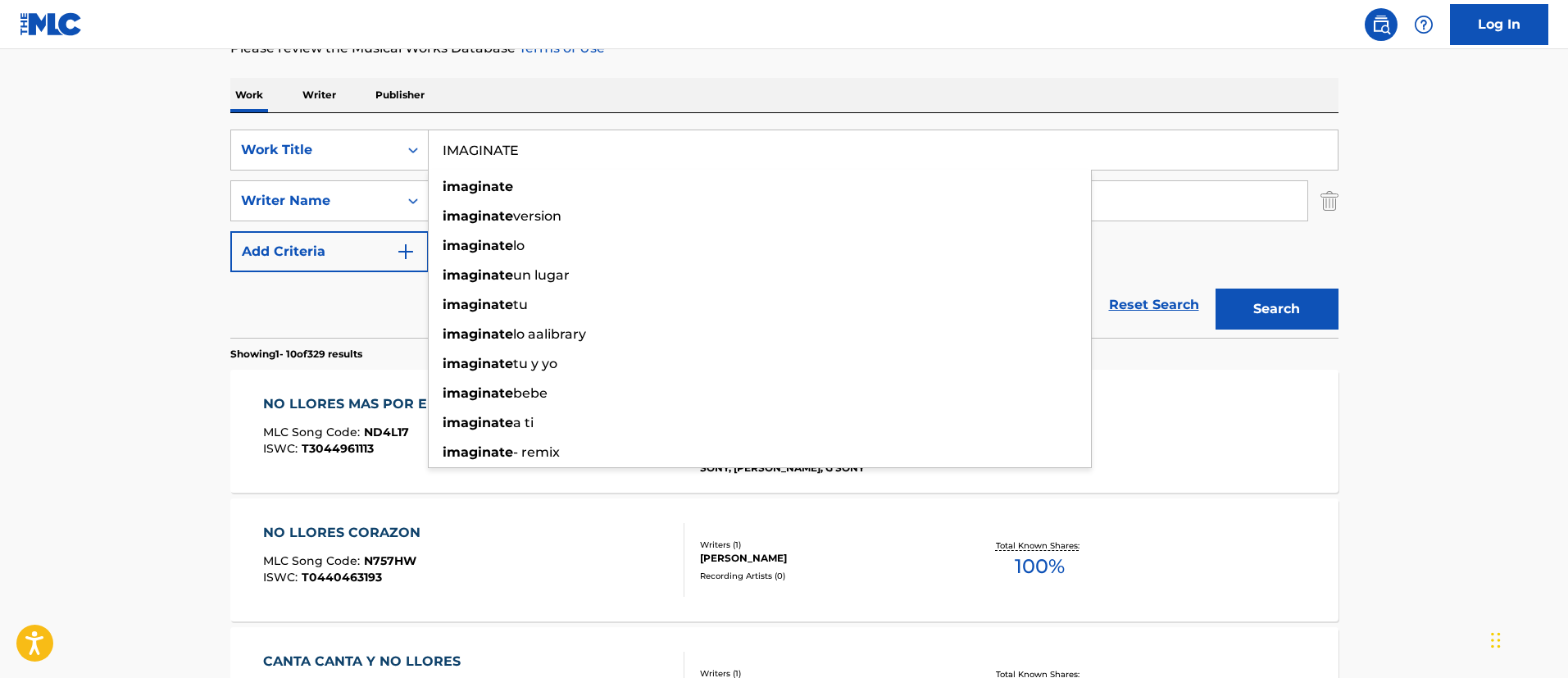
type input "IMAGINATE"
click at [1274, 307] on button "Search" at bounding box center [1276, 309] width 123 height 41
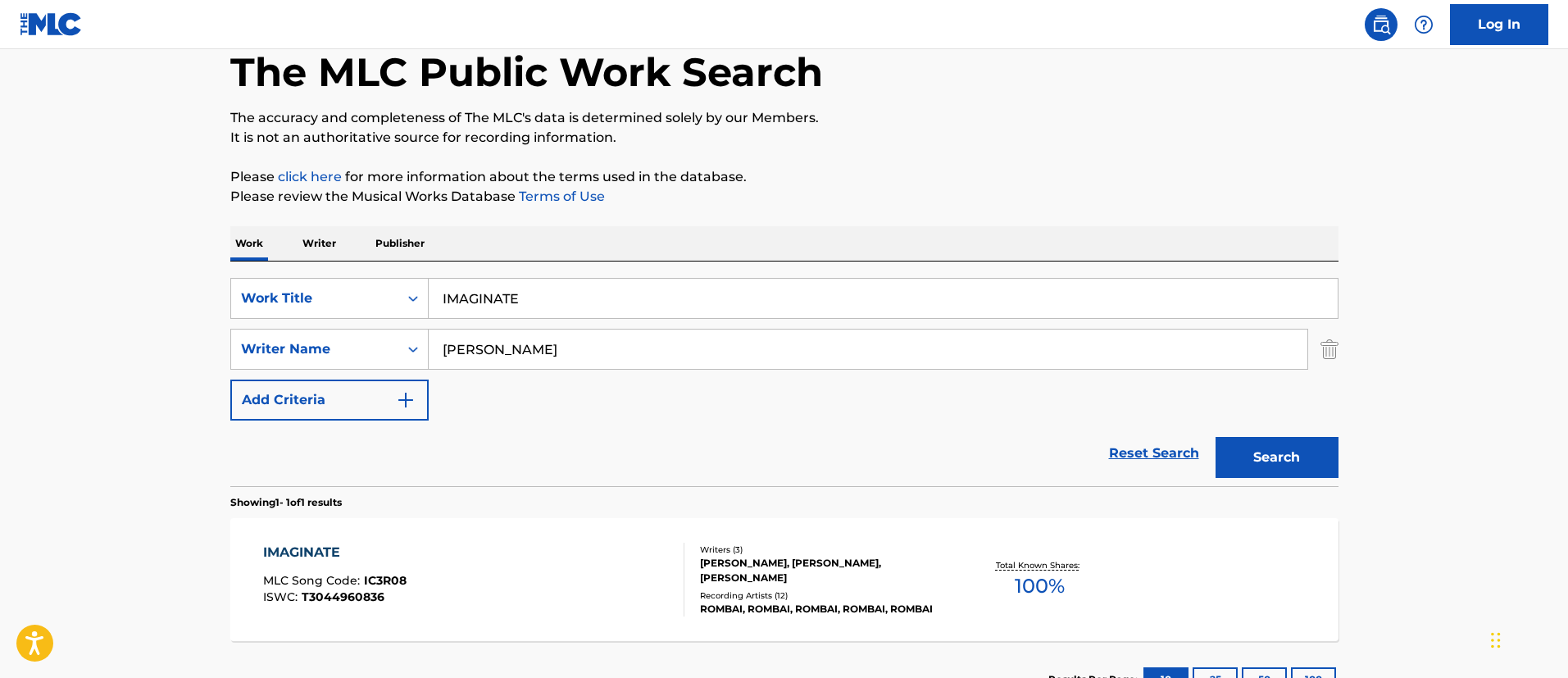
scroll to position [214, 0]
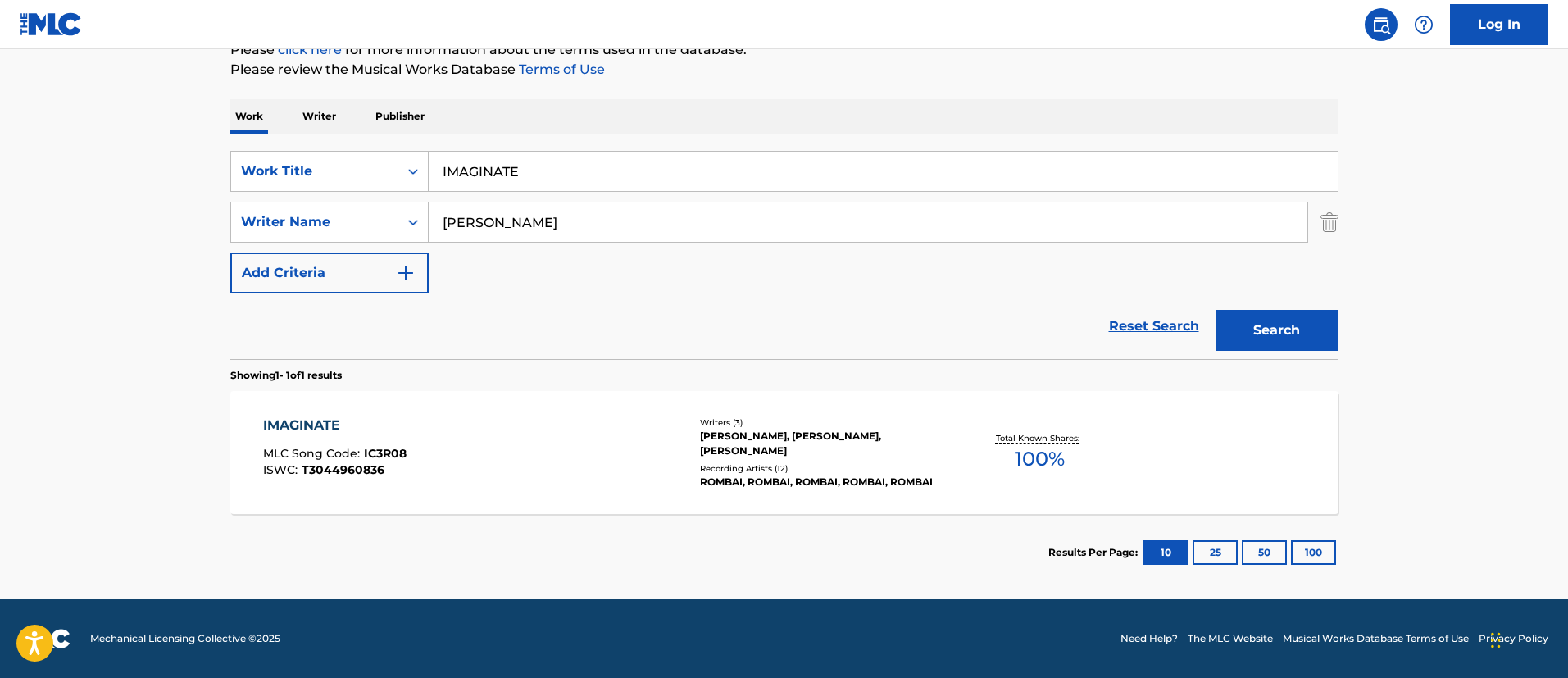
click at [303, 424] on div "IMAGINATE" at bounding box center [335, 426] width 144 height 20
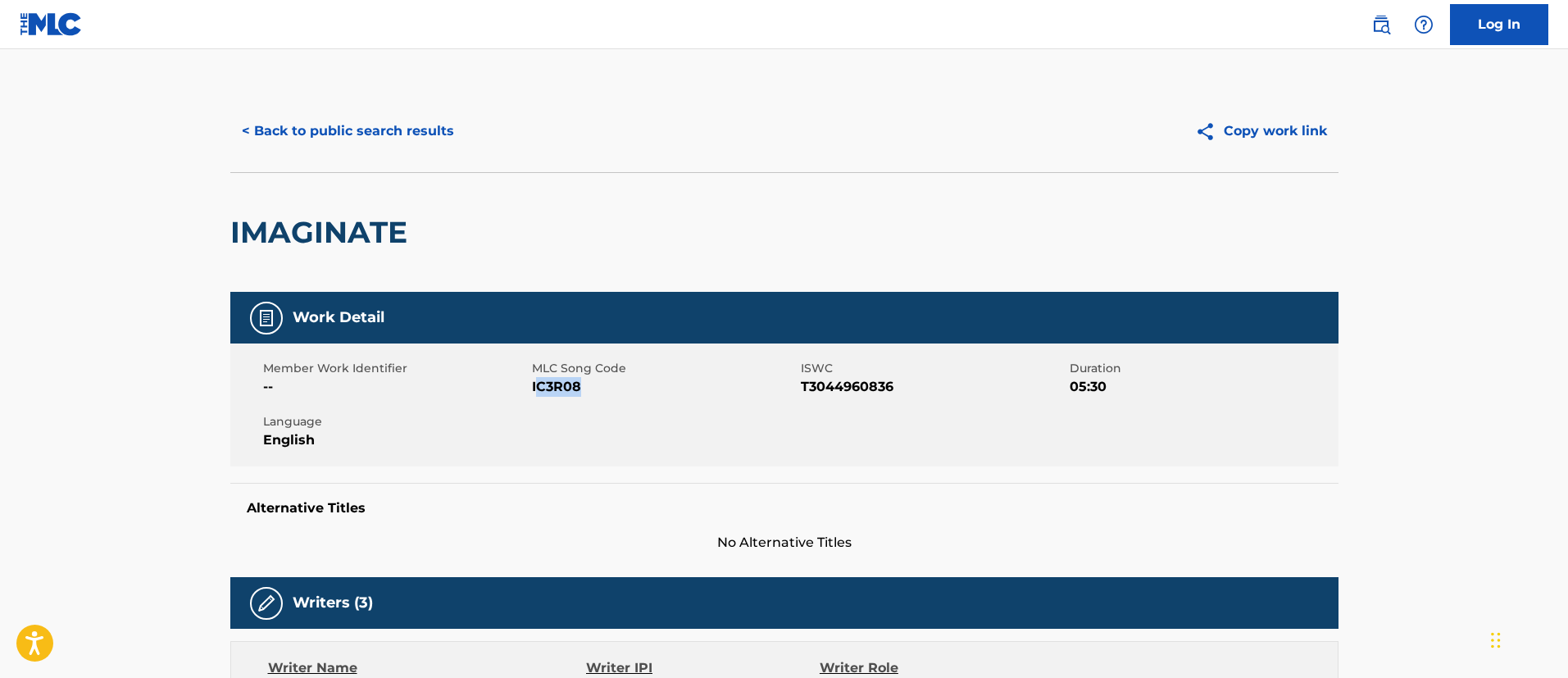
drag, startPoint x: 592, startPoint y: 391, endPoint x: 534, endPoint y: 387, distance: 58.1
click at [534, 387] on span "IC3R08" at bounding box center [664, 387] width 264 height 20
click at [531, 399] on div "Member Work Identifier -- MLC Song Code IC3R08 ISWC T3044960836 Duration 05:30 …" at bounding box center [785, 404] width 1108 height 123
drag, startPoint x: 523, startPoint y: 383, endPoint x: 578, endPoint y: 391, distance: 55.6
click at [578, 393] on div "Member Work Identifier -- MLC Song Code IC3R08 ISWC T3044960836 Duration 05:30 …" at bounding box center [785, 404] width 1108 height 123
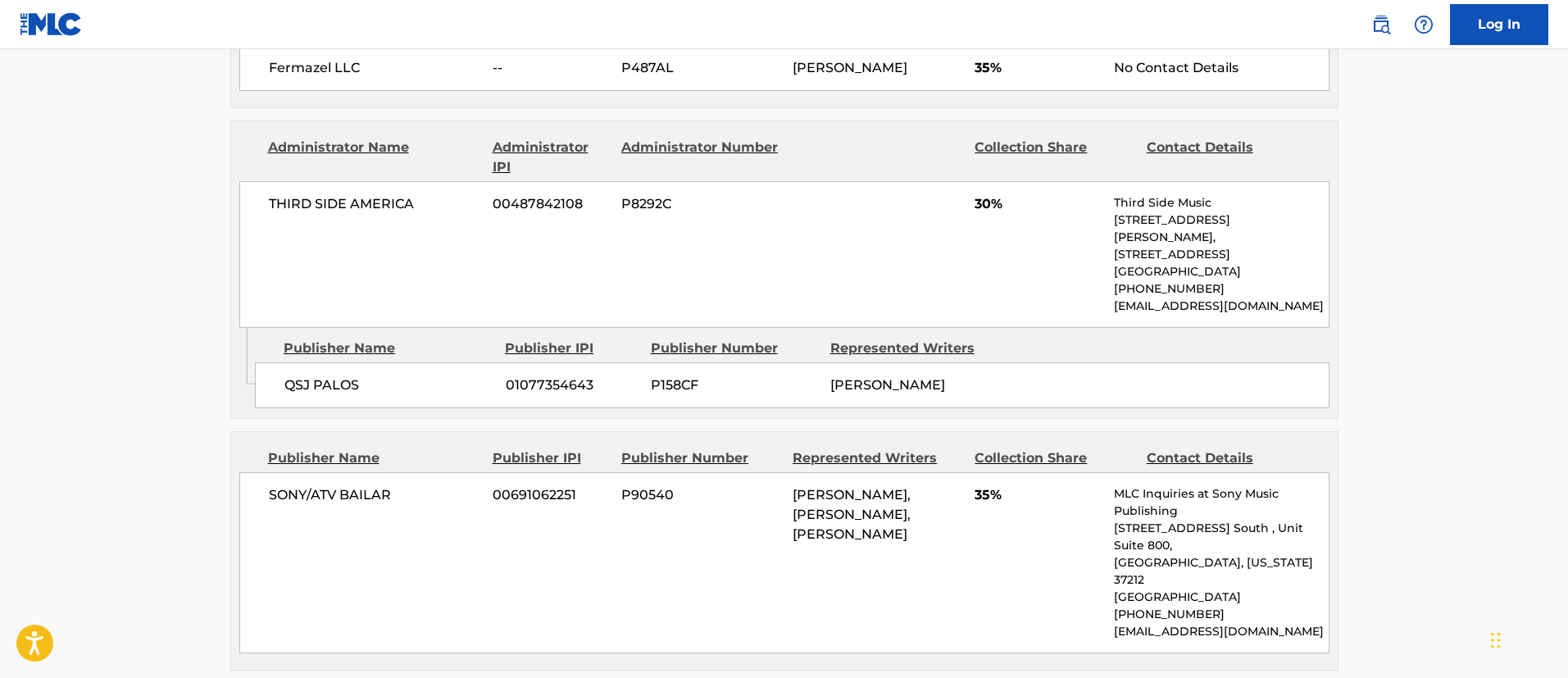
scroll to position [984, 0]
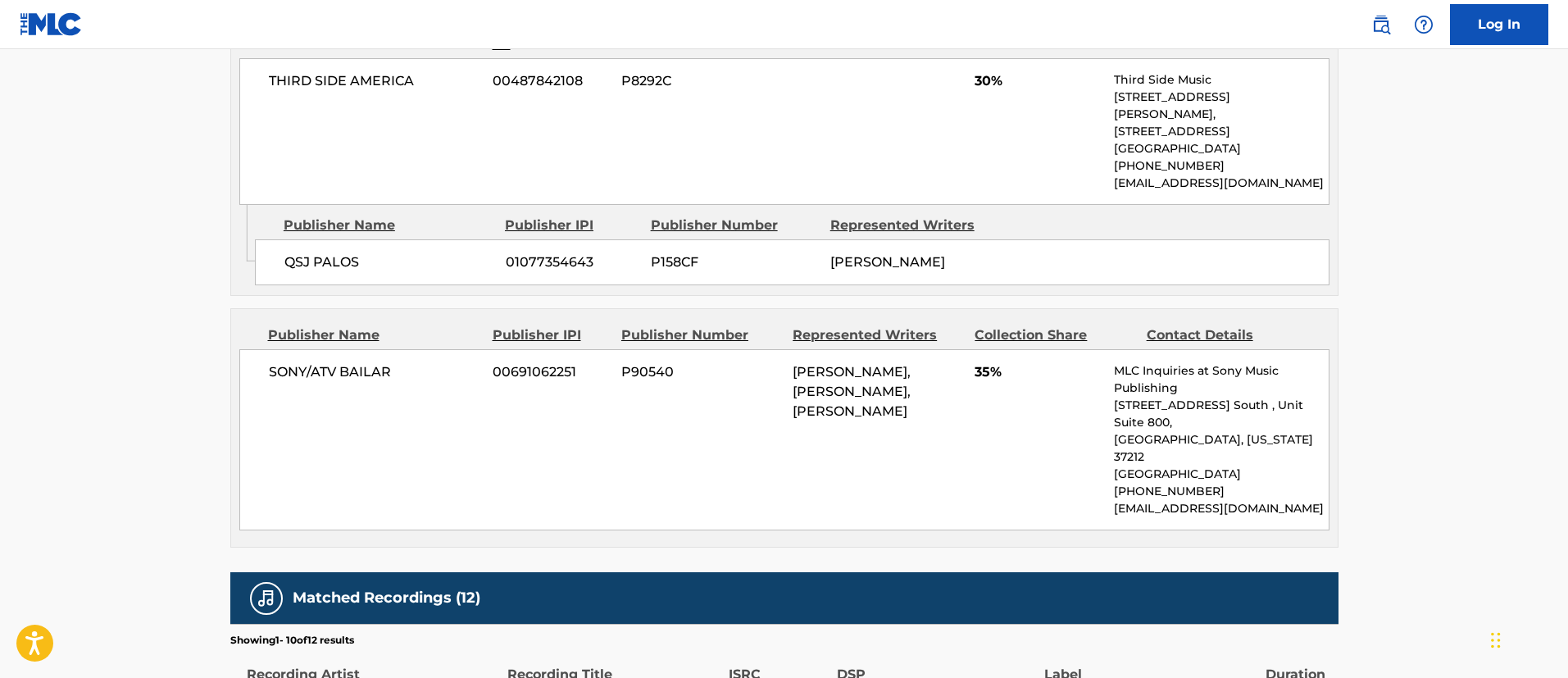
drag, startPoint x: 793, startPoint y: 403, endPoint x: 968, endPoint y: 441, distance: 179.1
click at [968, 441] on div "SONY/ATV BAILAR 00691062251 P90540 [PERSON_NAME], [PERSON_NAME], [PERSON_NAME] …" at bounding box center [785, 439] width 1090 height 181
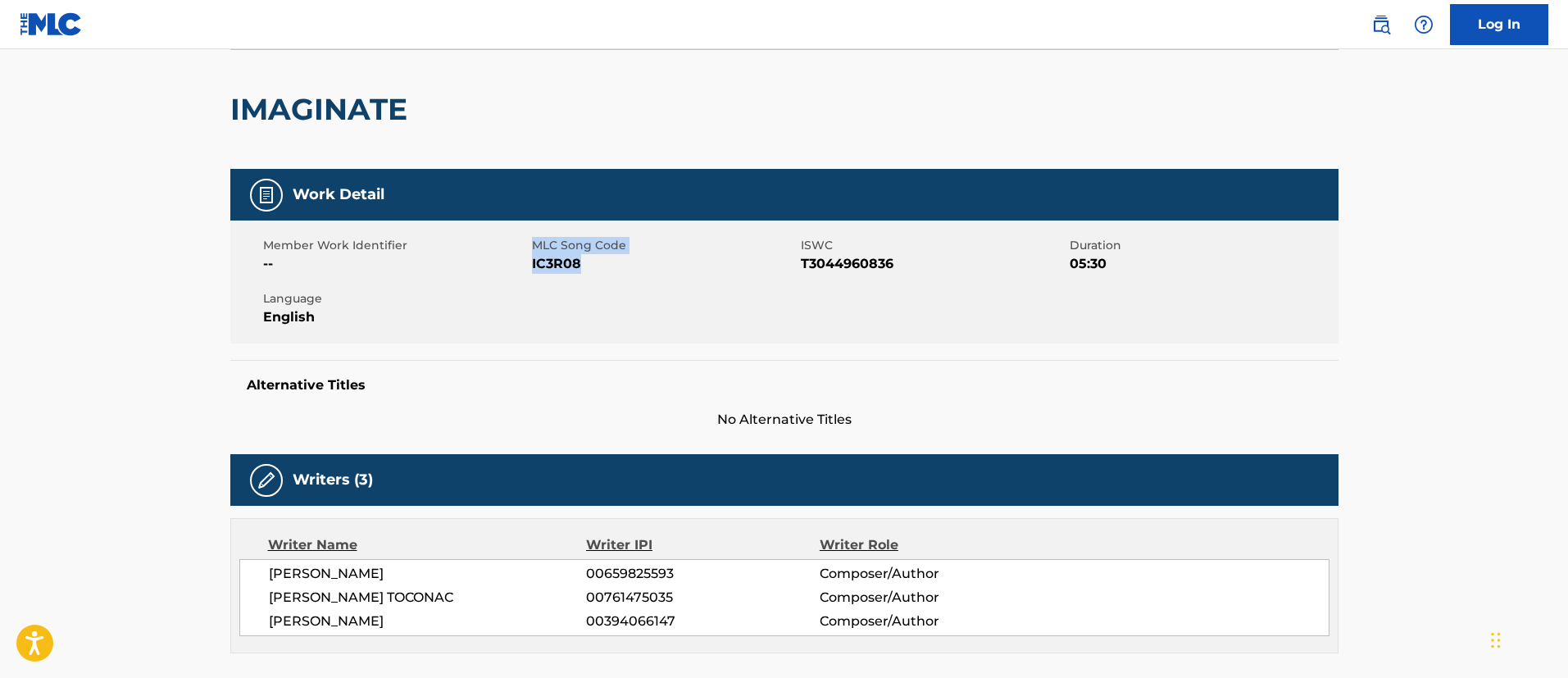
scroll to position [0, 0]
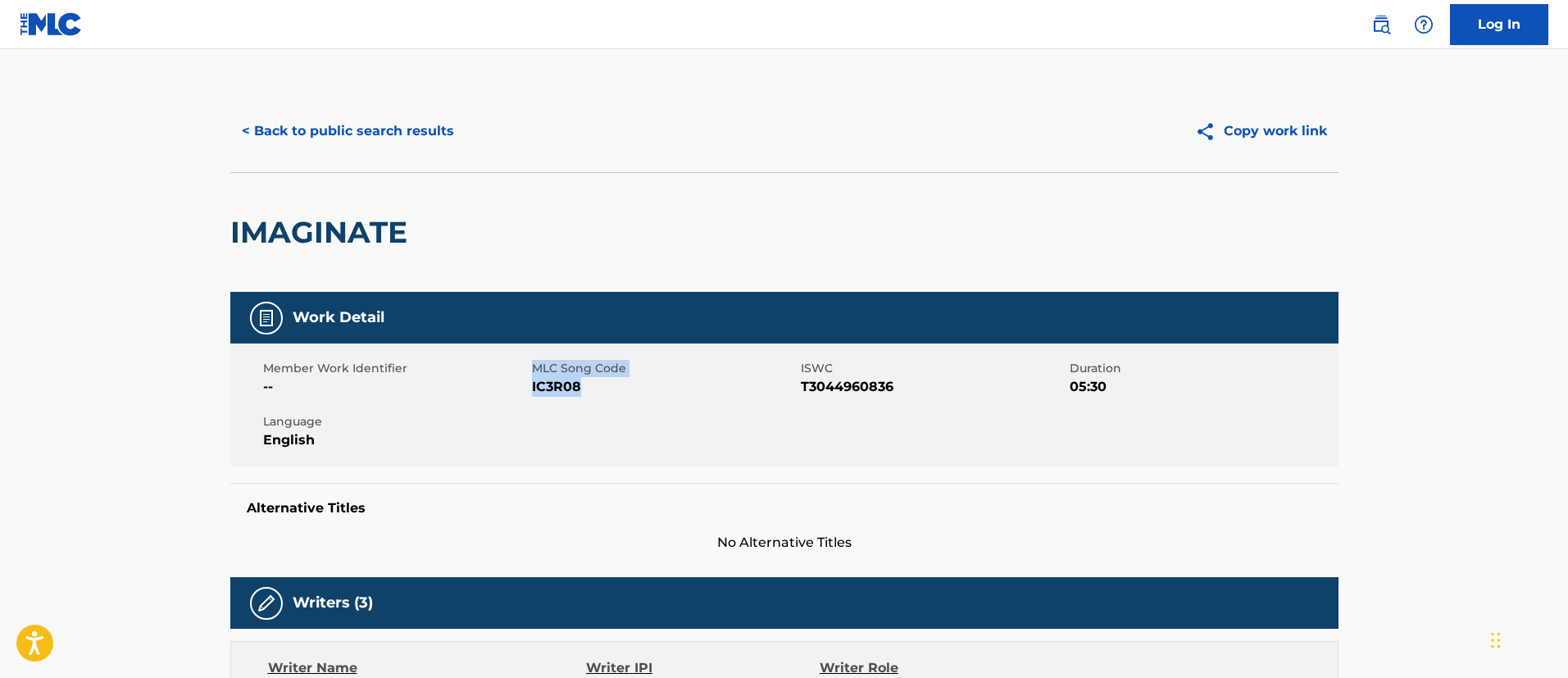
click at [346, 133] on button "< Back to public search results" at bounding box center [348, 131] width 235 height 41
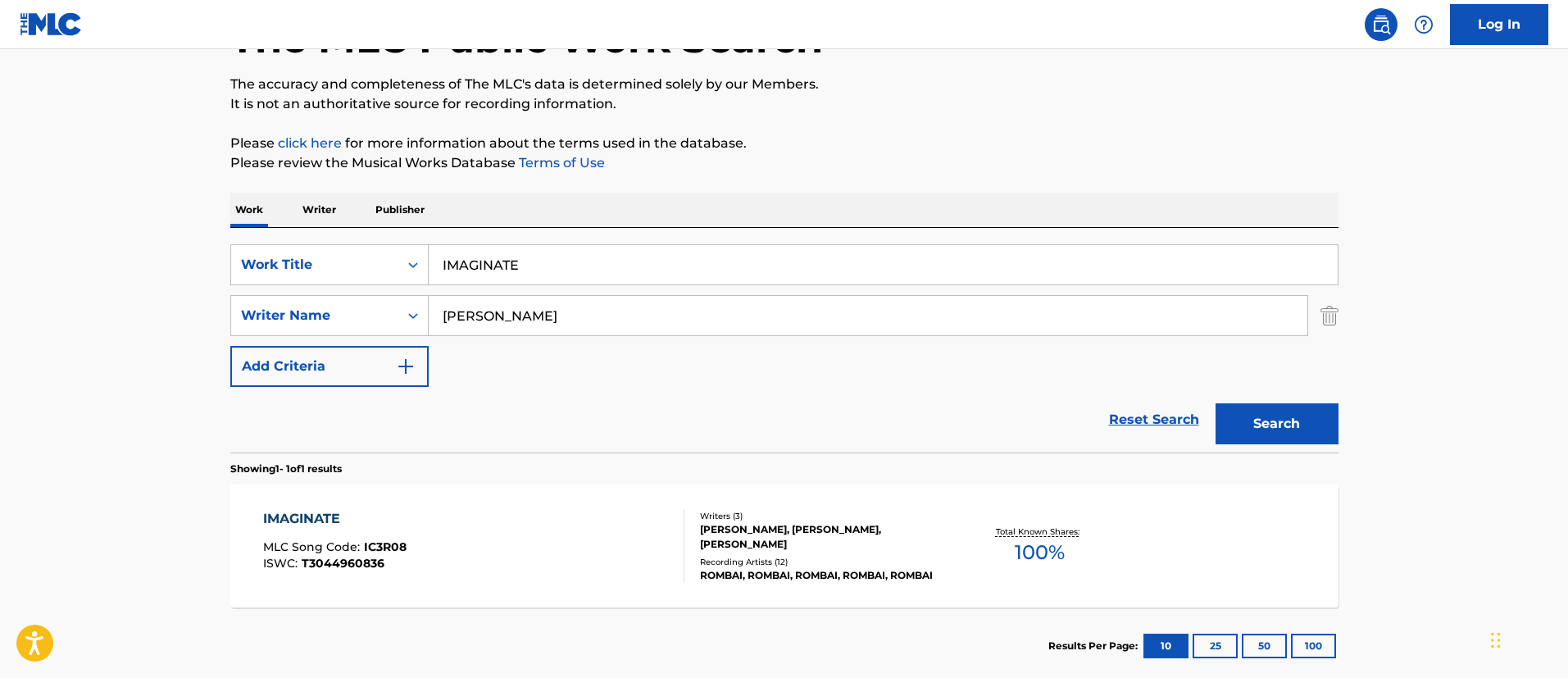
scroll to position [214, 0]
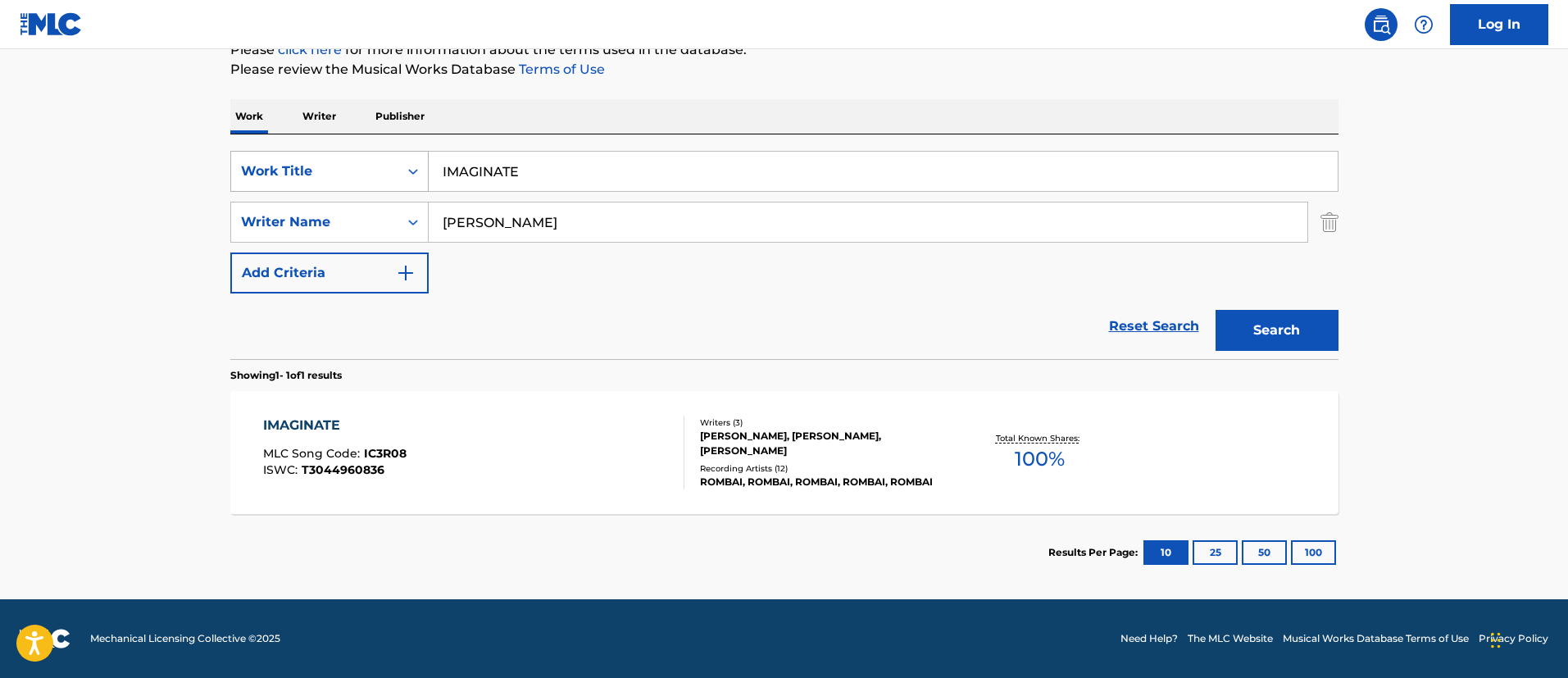
drag, startPoint x: 553, startPoint y: 174, endPoint x: 382, endPoint y: 158, distance: 171.7
click at [382, 158] on div "SearchWithCriteria1c5865c8-e058-40ac-b175-4ce05d8ebbe1 Work Title IMAGINATE" at bounding box center [785, 171] width 1108 height 41
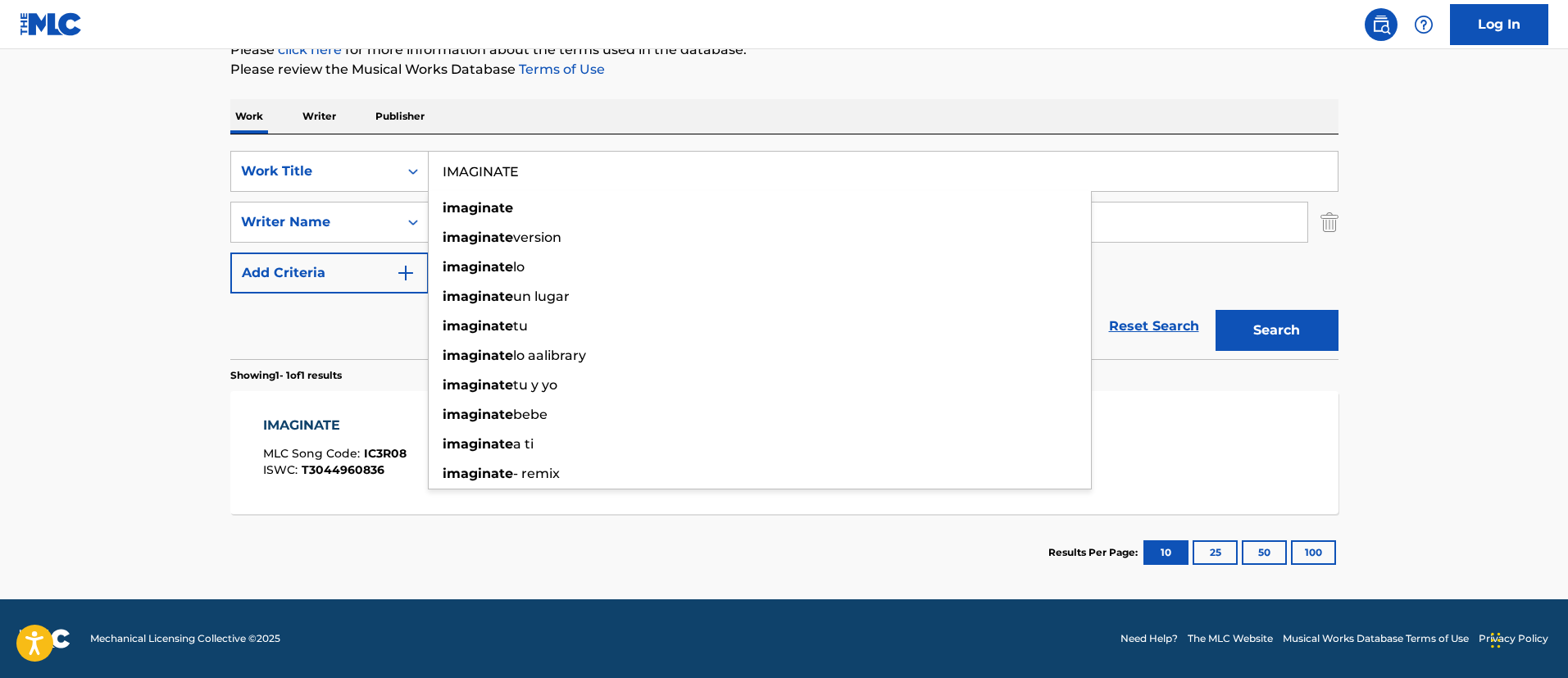
paste input "P P T"
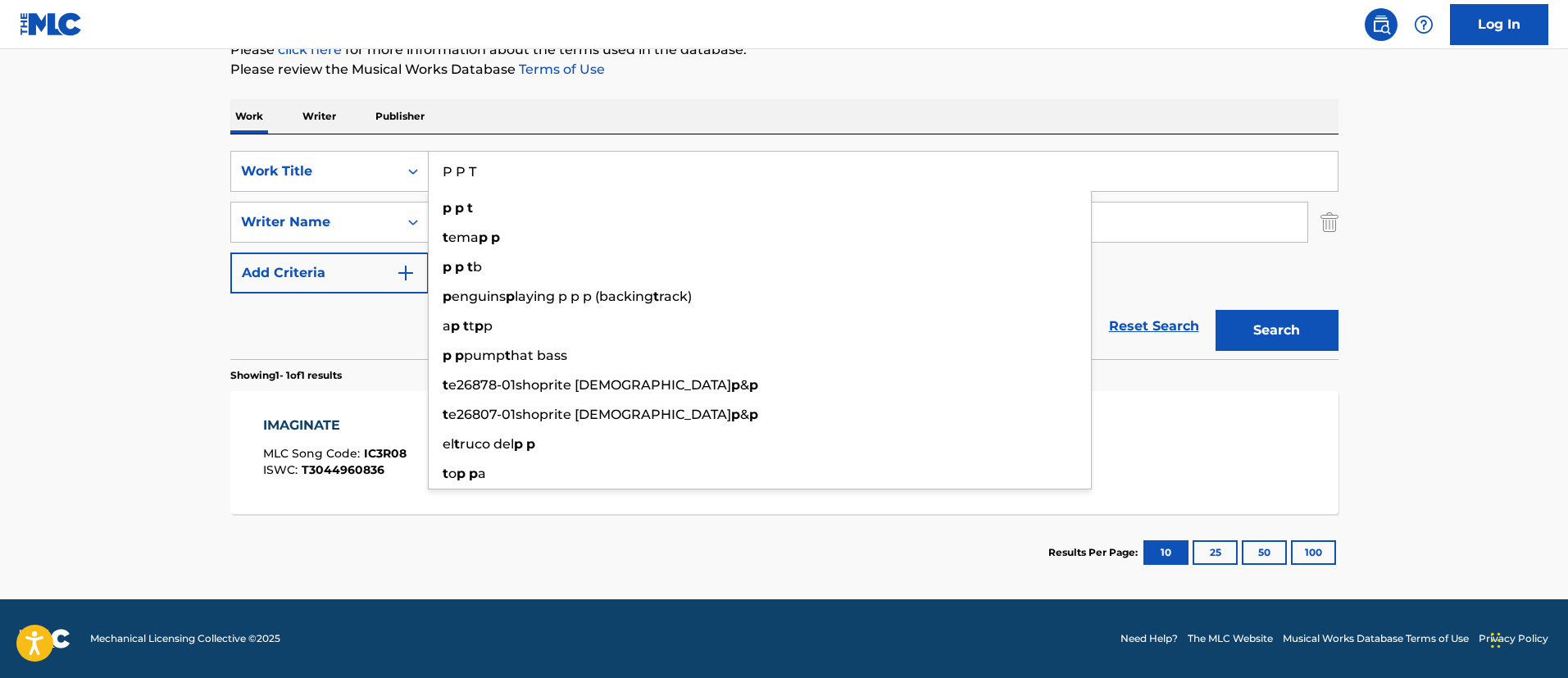
type input "P P T"
click at [1309, 330] on button "Search" at bounding box center [1276, 330] width 123 height 41
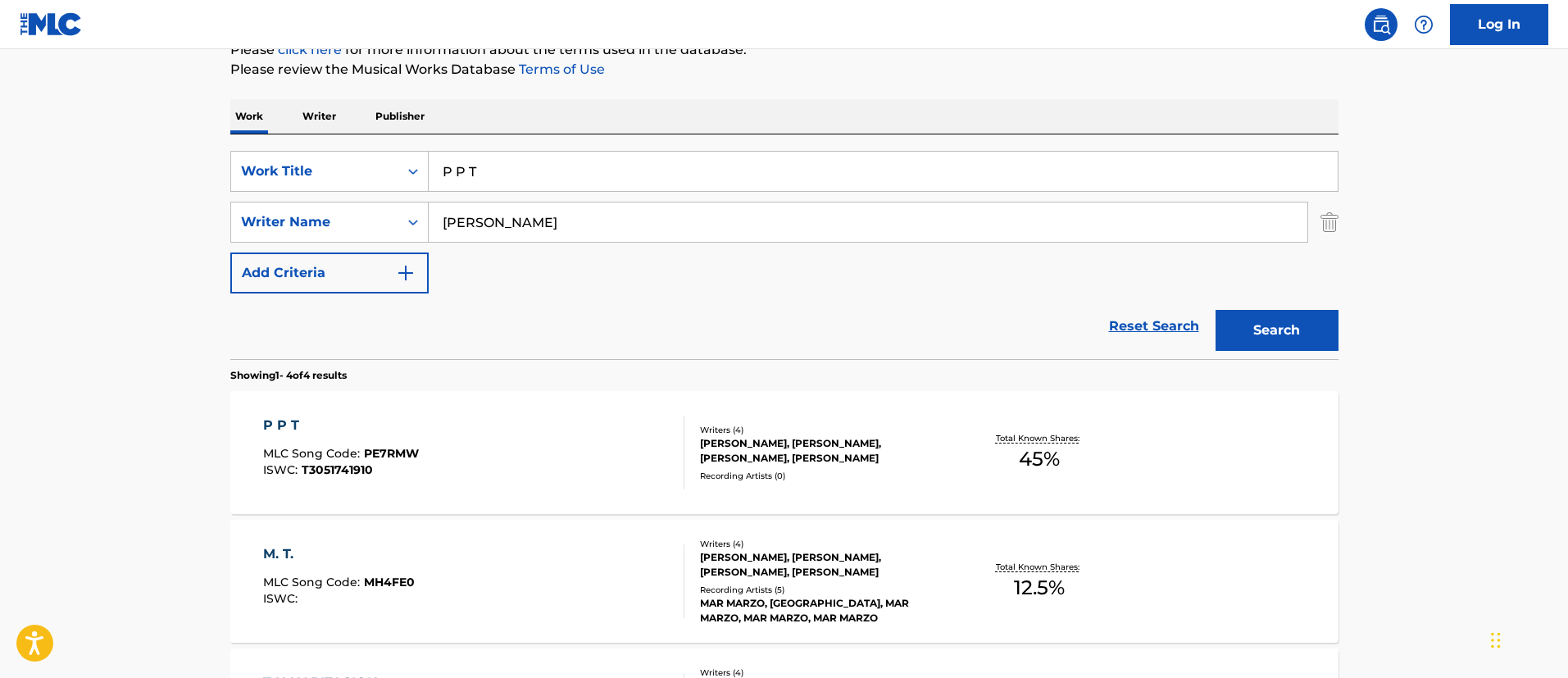
click at [307, 418] on div "P P T" at bounding box center [341, 426] width 155 height 20
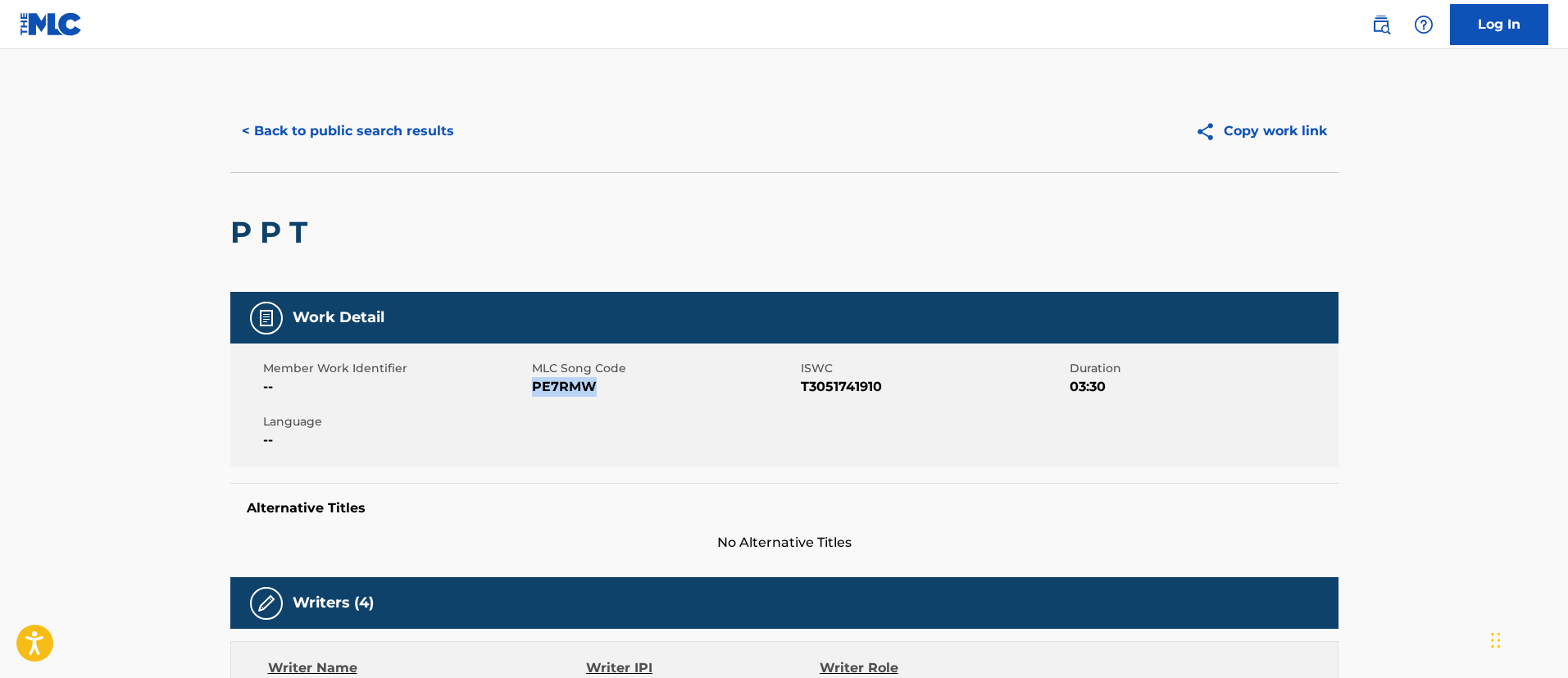
drag, startPoint x: 597, startPoint y: 386, endPoint x: 536, endPoint y: 387, distance: 61.0
click at [536, 387] on span "PE7RMW" at bounding box center [664, 387] width 264 height 20
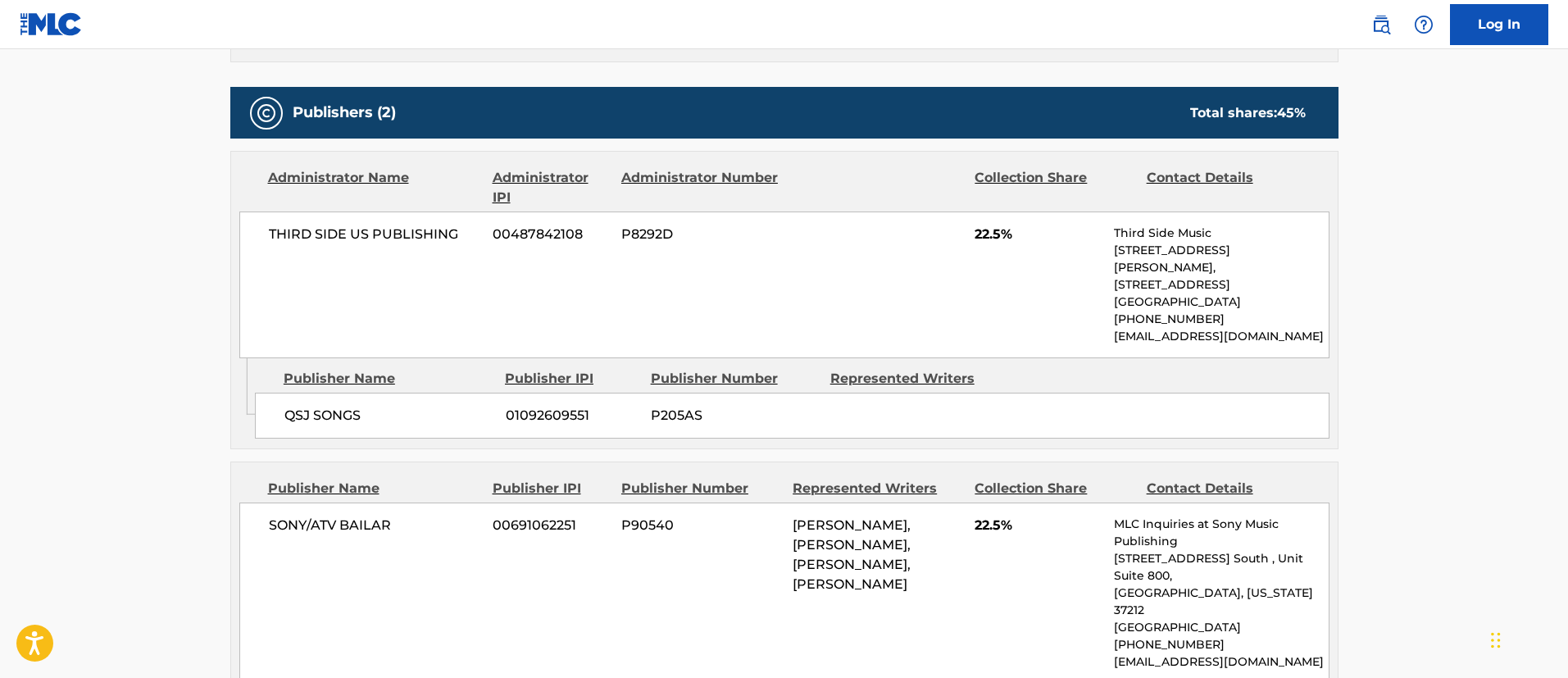
scroll to position [862, 0]
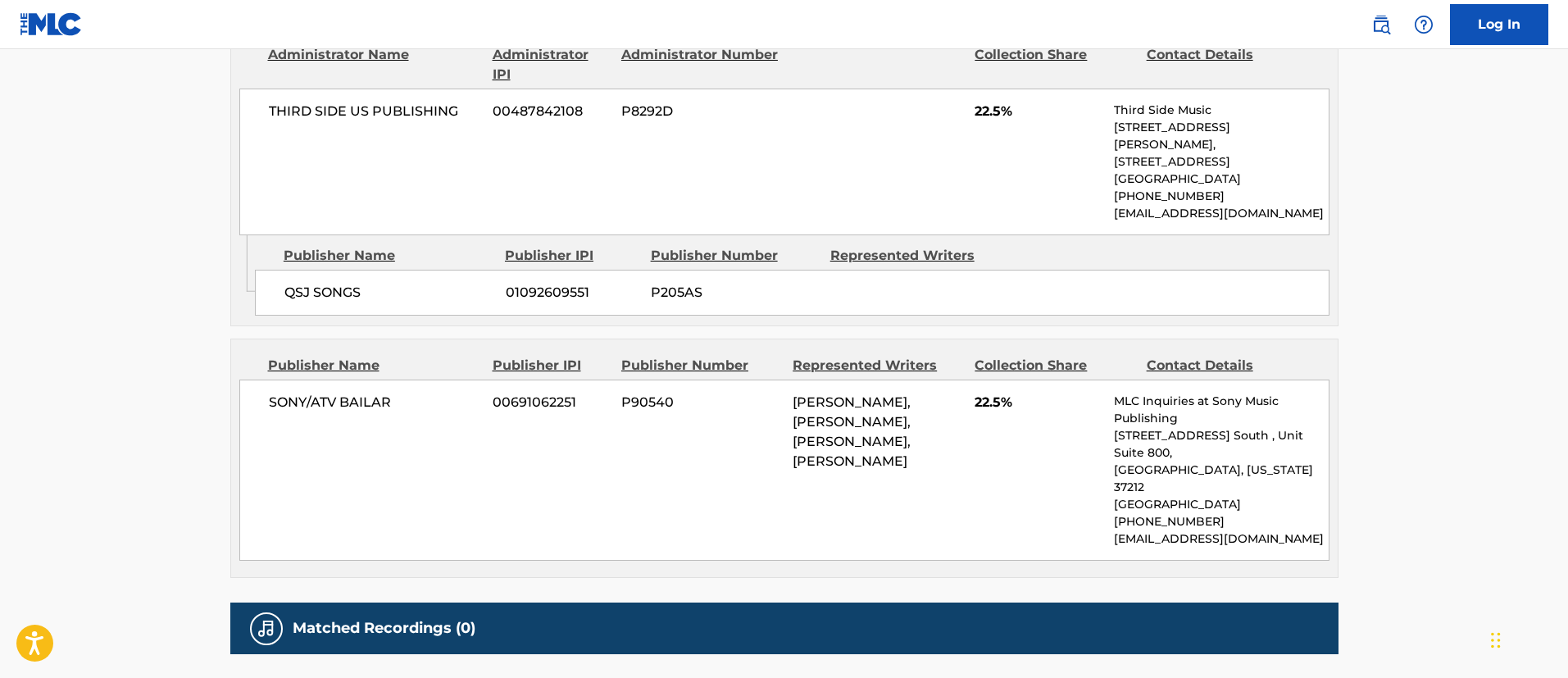
drag, startPoint x: 794, startPoint y: 402, endPoint x: 985, endPoint y: 438, distance: 194.4
click at [985, 438] on div "SONY/ATV BAILAR 00691062251 P90540 [PERSON_NAME], [PERSON_NAME], [PERSON_NAME],…" at bounding box center [785, 470] width 1090 height 181
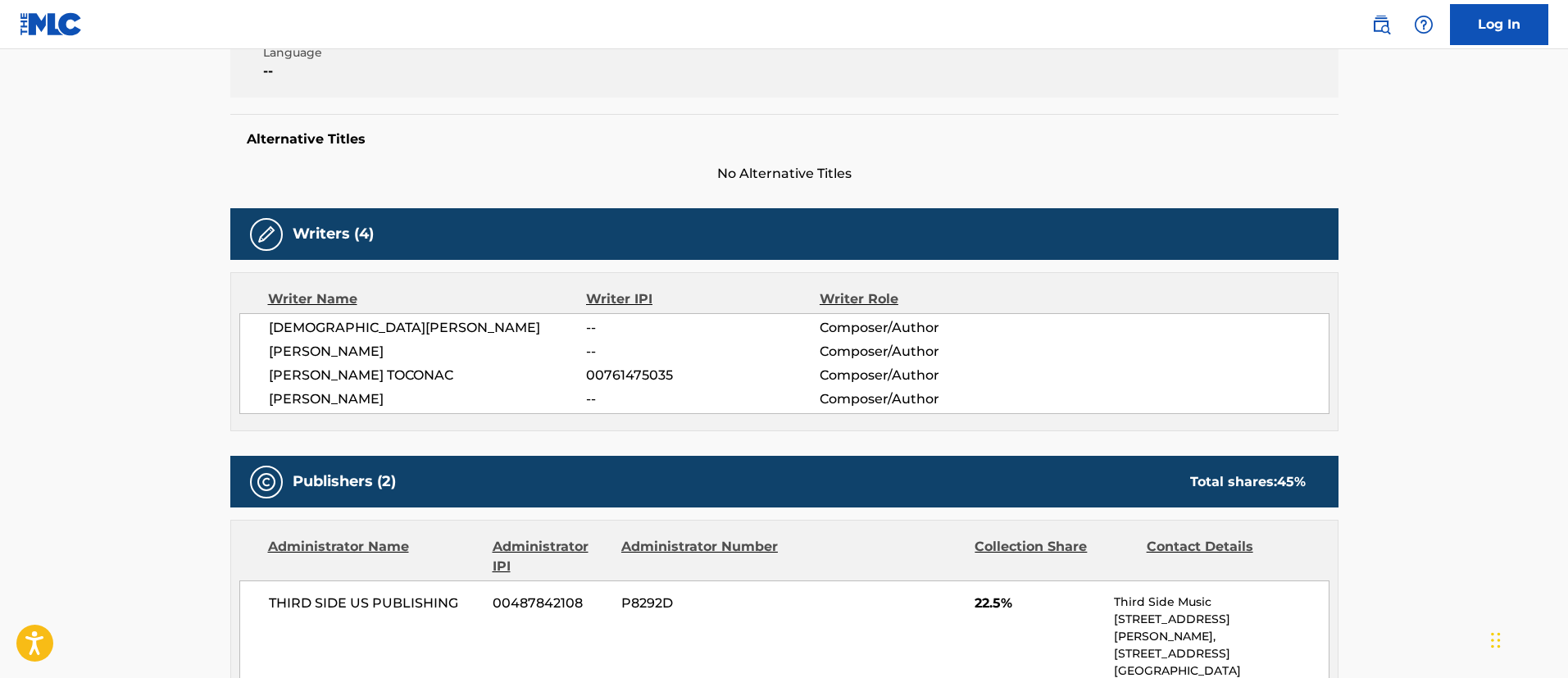
scroll to position [0, 0]
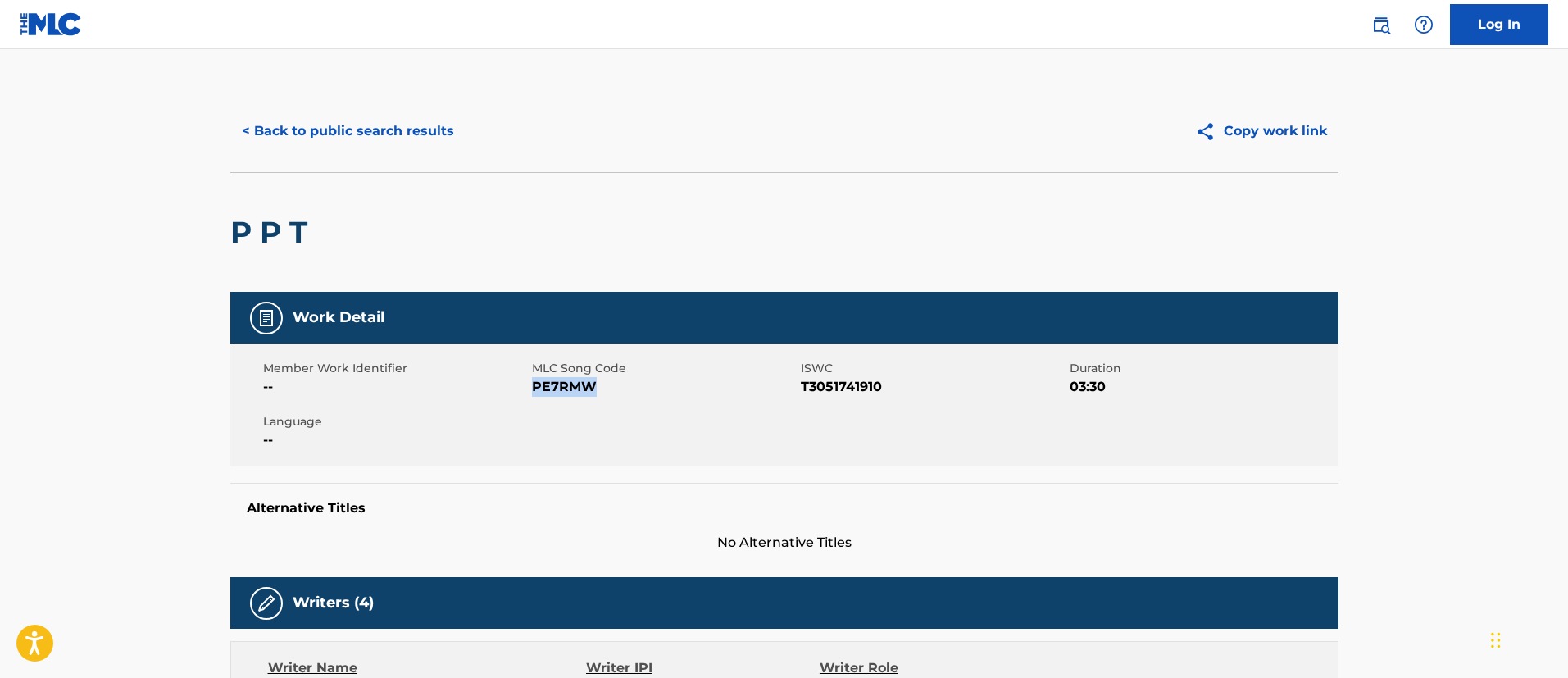
click at [390, 125] on button "< Back to public search results" at bounding box center [348, 131] width 235 height 41
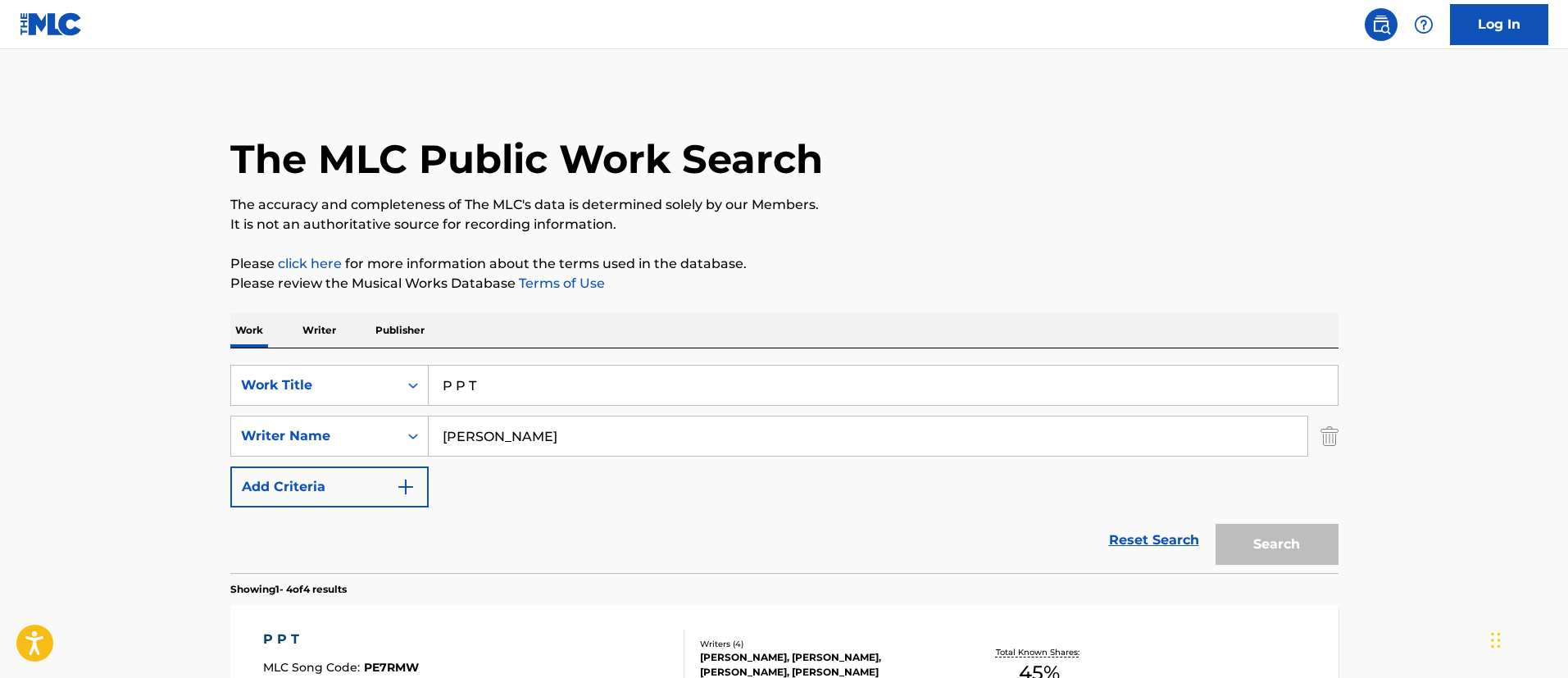
scroll to position [214, 0]
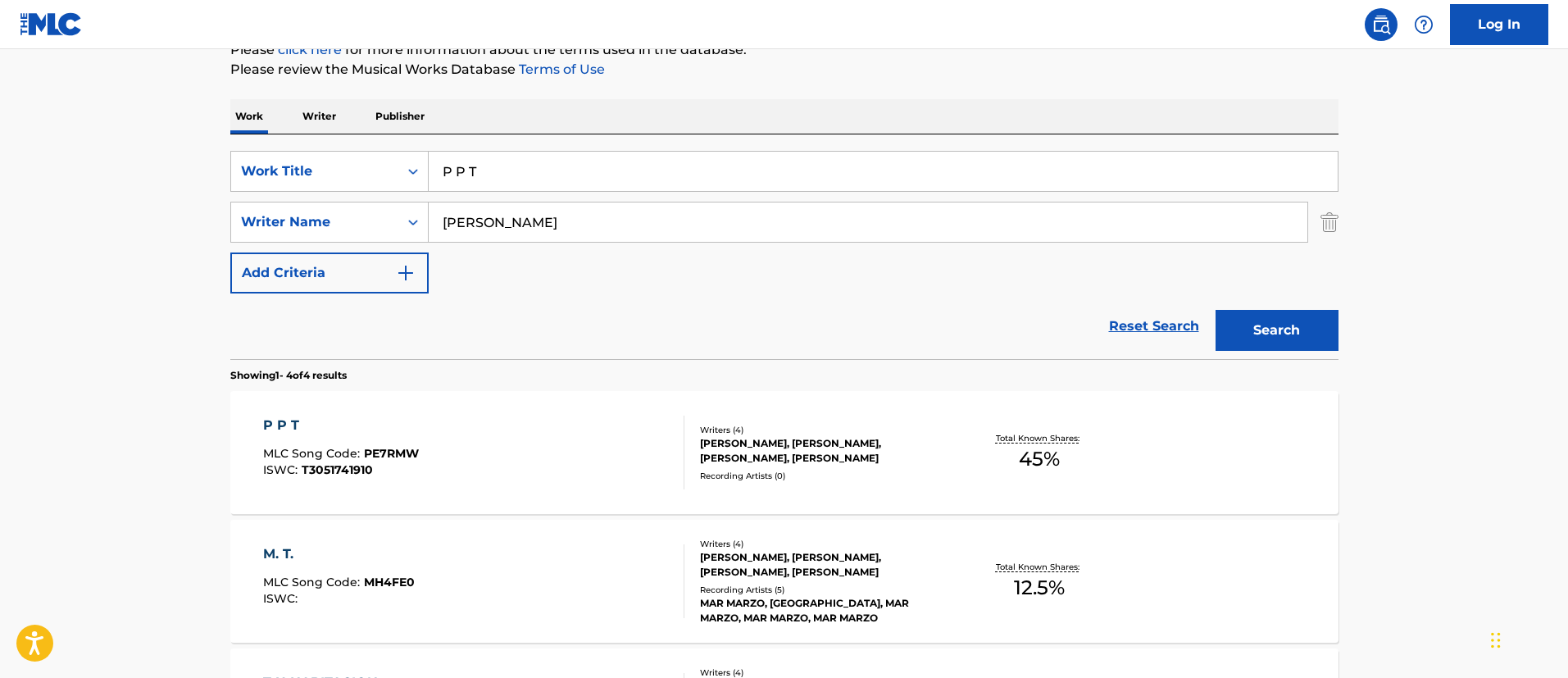
drag, startPoint x: 517, startPoint y: 173, endPoint x: 359, endPoint y: 148, distance: 160.0
click at [359, 148] on div "SearchWithCriteria1c5865c8-e058-40ac-b175-4ce05d8ebbe1 Work Title P P T SearchW…" at bounding box center [785, 246] width 1108 height 224
paste input "ARCHIPIELAGO"
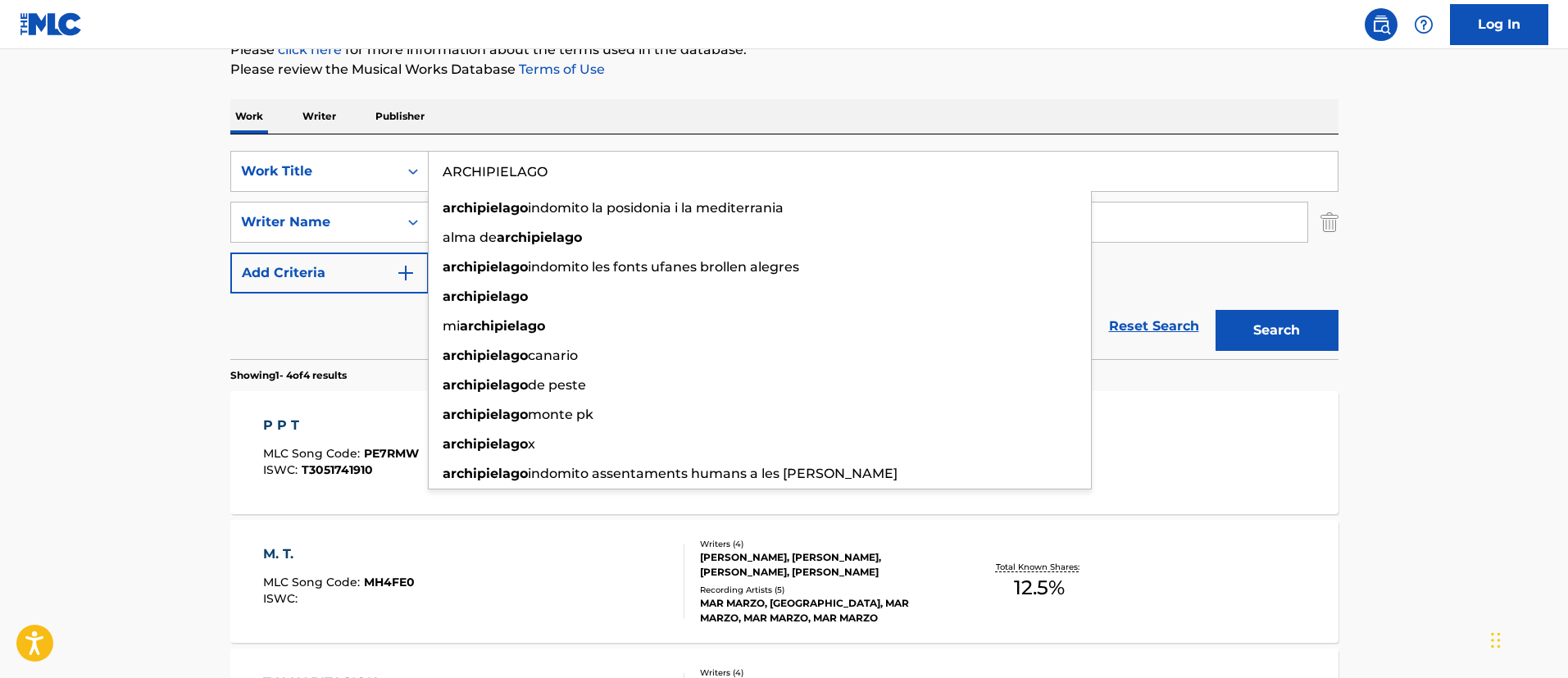
type input "ARCHIPIELAGO"
click at [1300, 323] on button "Search" at bounding box center [1276, 330] width 123 height 41
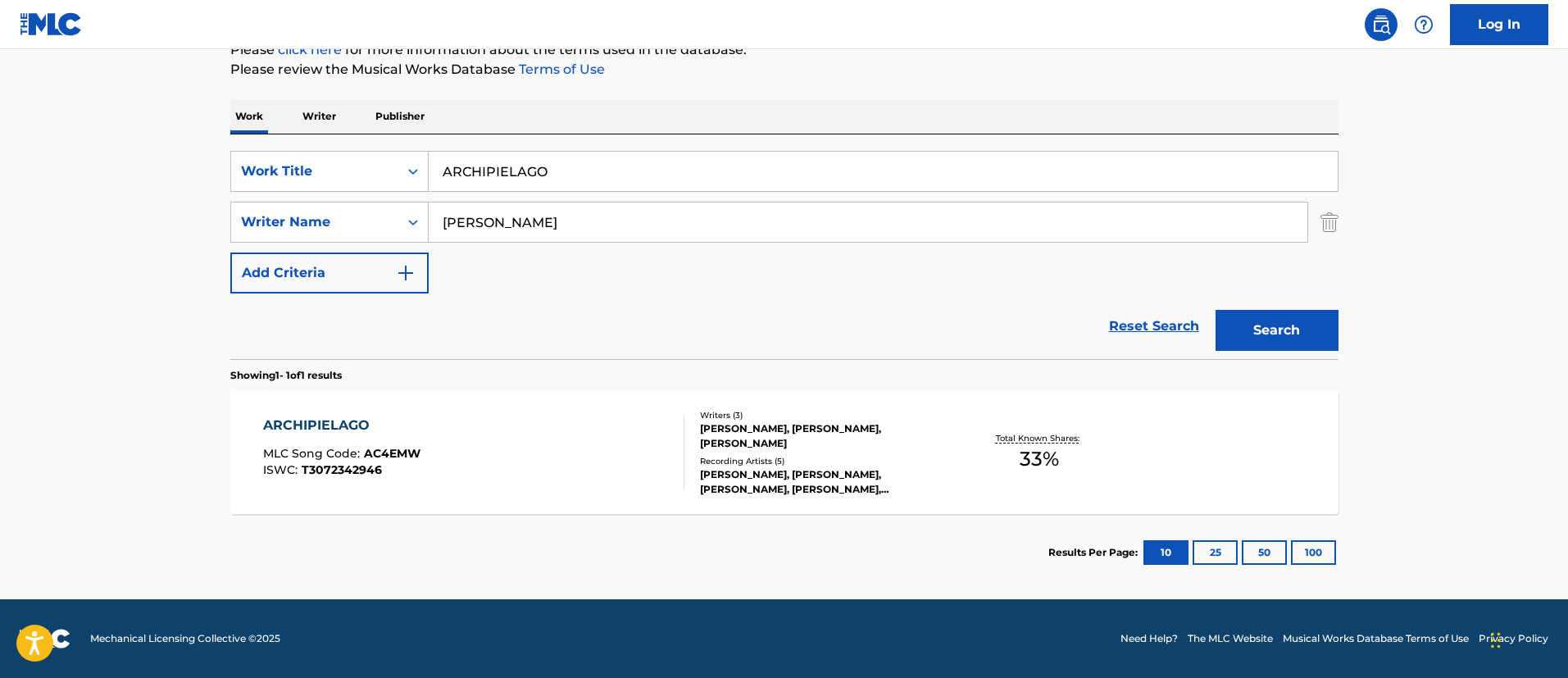
click at [355, 419] on div "ARCHIPIELAGO" at bounding box center [342, 426] width 157 height 20
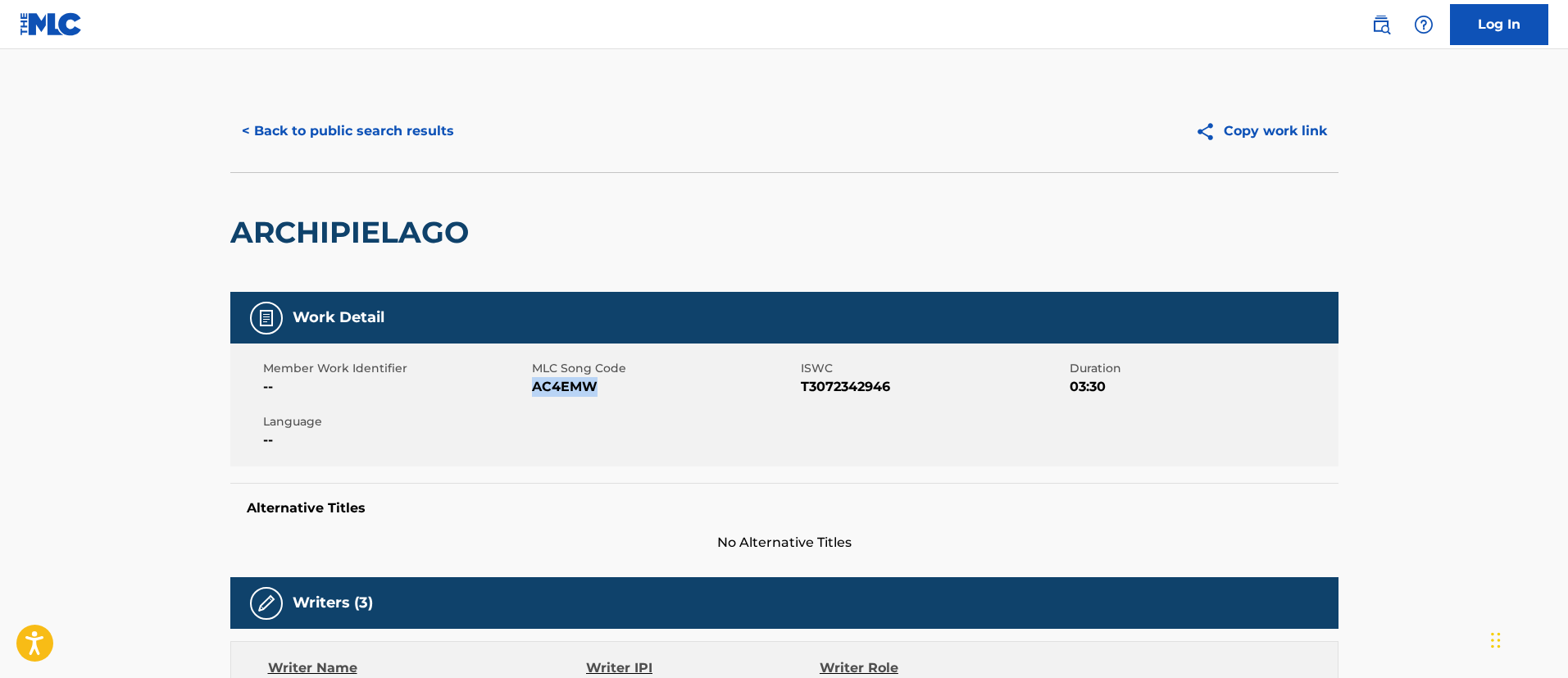
drag, startPoint x: 601, startPoint y: 387, endPoint x: 532, endPoint y: 391, distance: 69.1
click at [532, 391] on span "AC4EMW" at bounding box center [664, 387] width 264 height 20
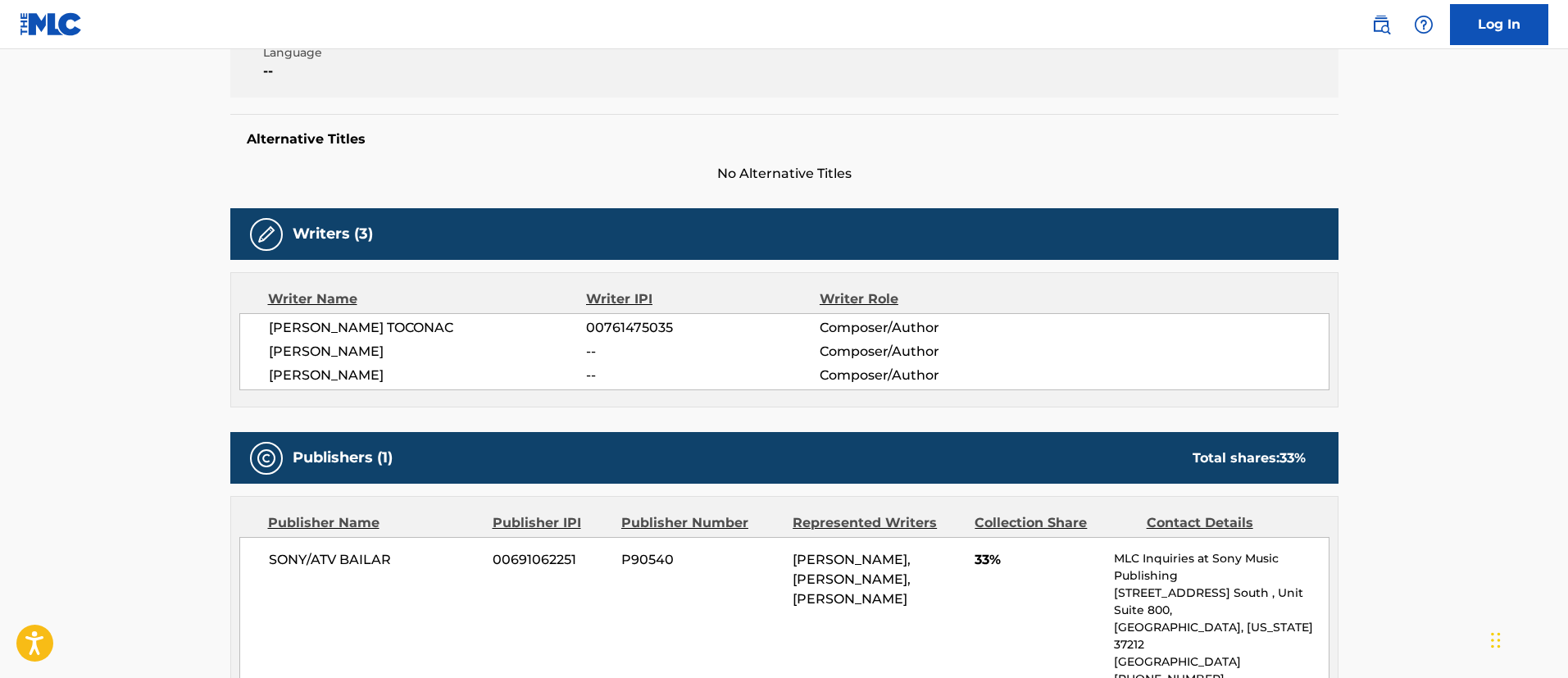
scroll to position [492, 0]
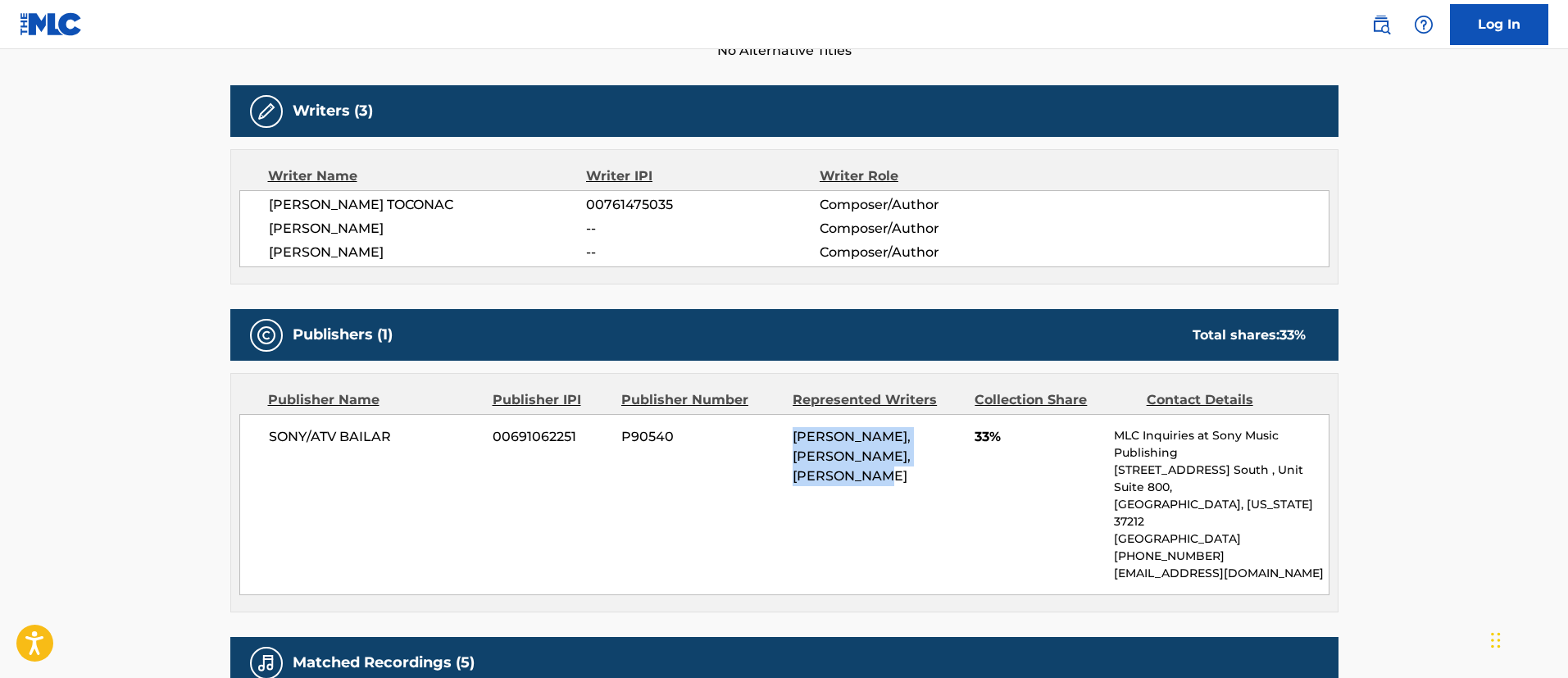
drag, startPoint x: 794, startPoint y: 432, endPoint x: 874, endPoint y: 475, distance: 90.8
click at [870, 472] on span "[PERSON_NAME], [PERSON_NAME], [PERSON_NAME]" at bounding box center [852, 456] width 118 height 55
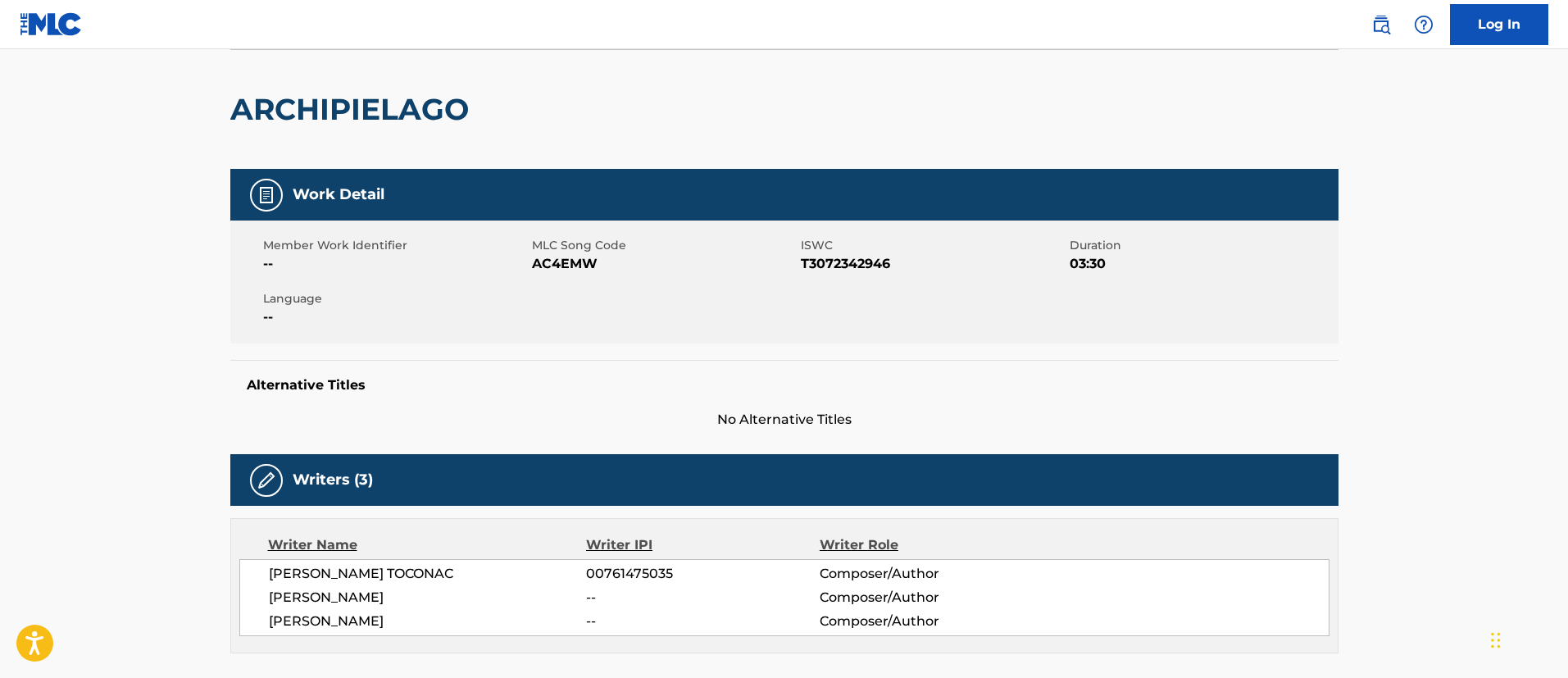
scroll to position [0, 0]
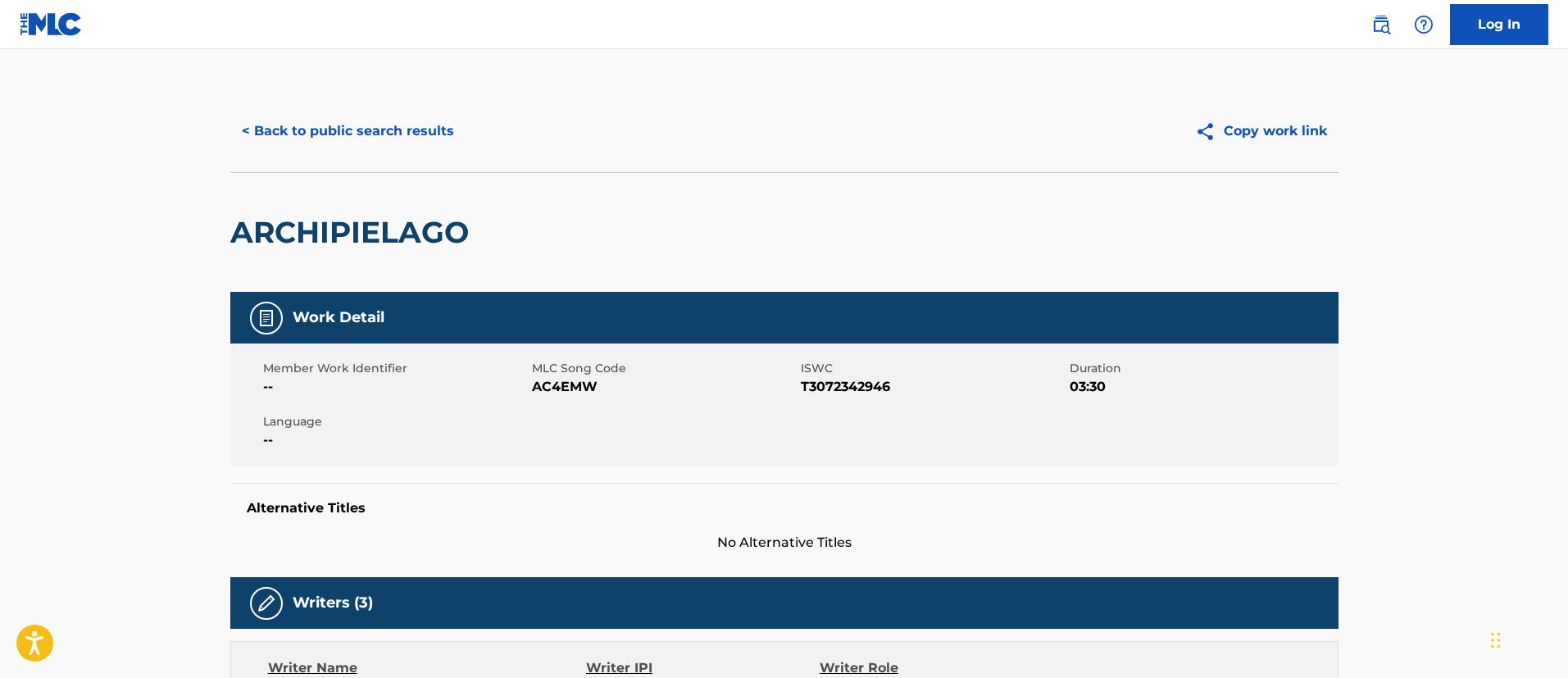
click at [397, 118] on button "< Back to public search results" at bounding box center [348, 131] width 235 height 41
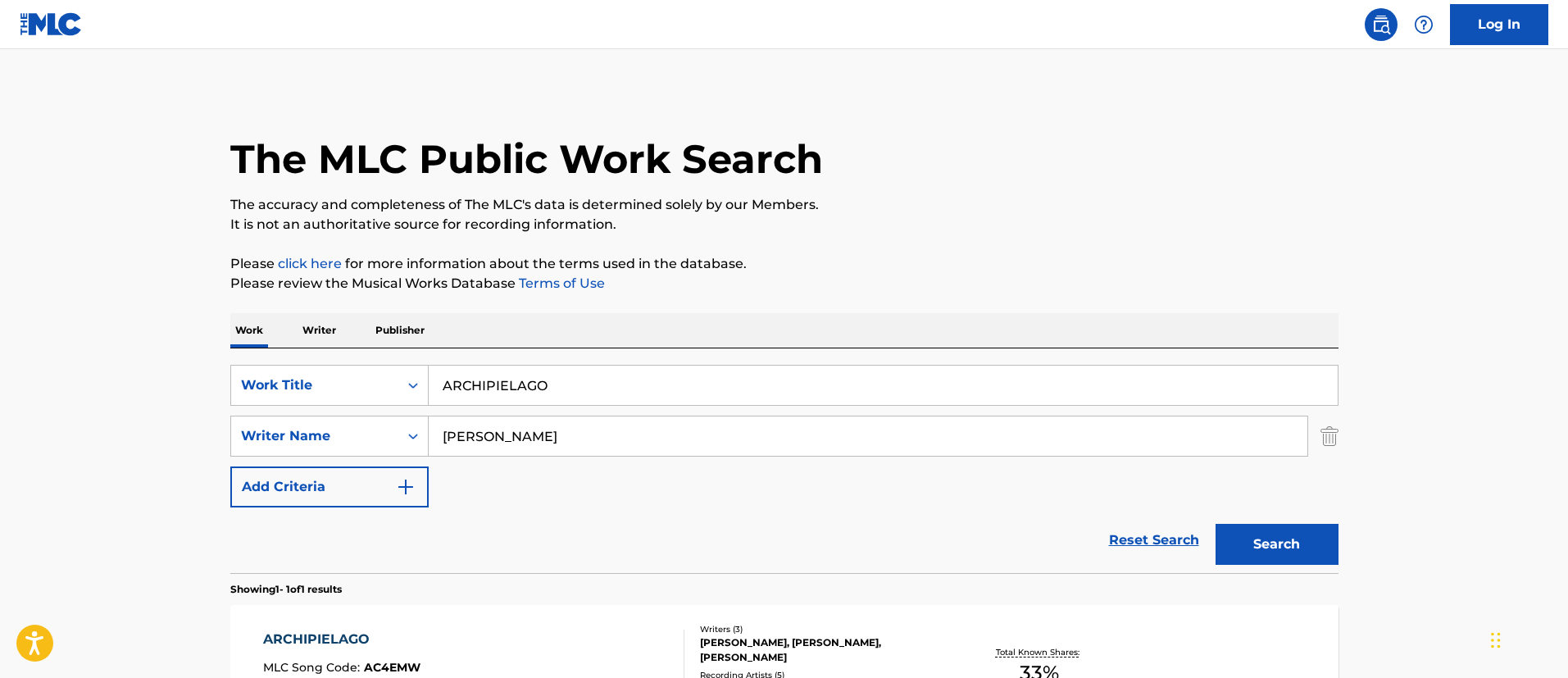
scroll to position [121, 0]
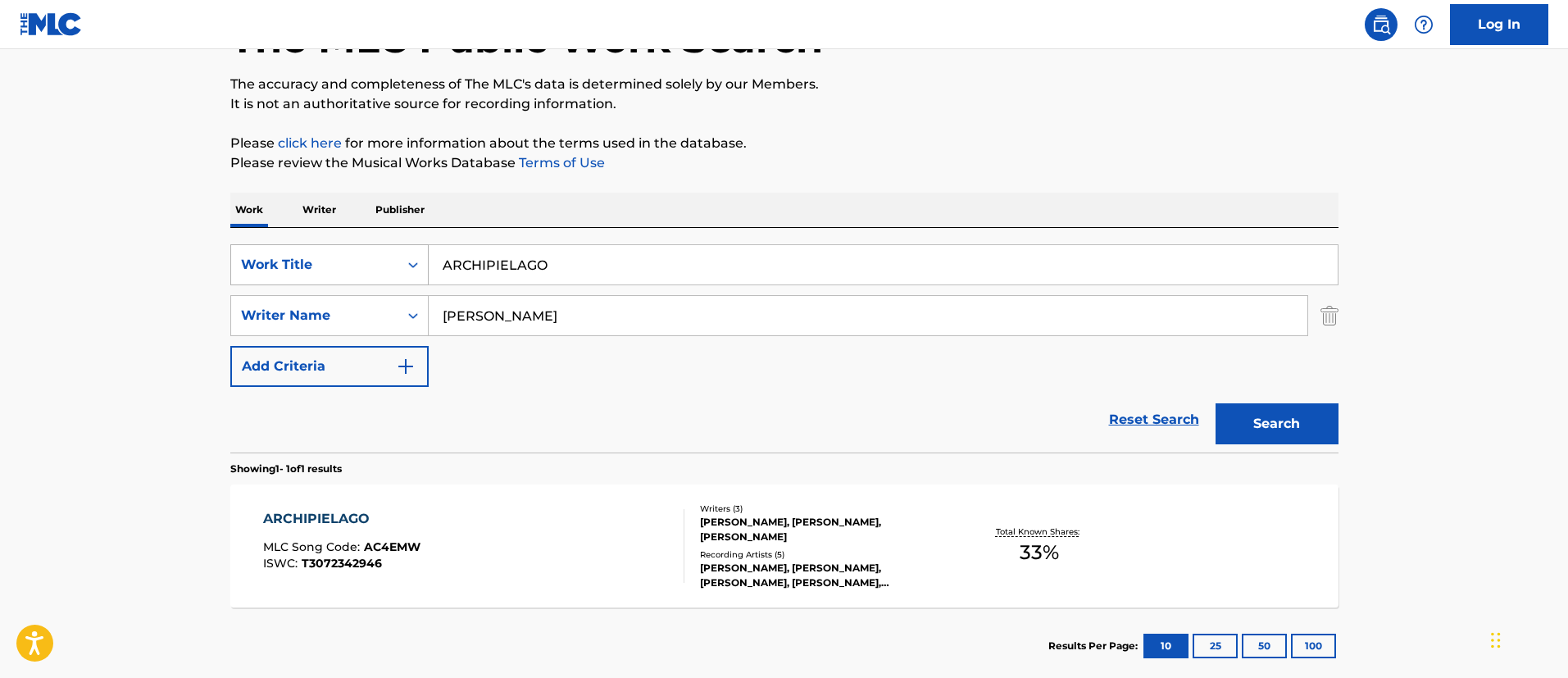
drag, startPoint x: 566, startPoint y: 267, endPoint x: 349, endPoint y: 244, distance: 218.2
click at [349, 244] on div "SearchWithCriteria1c5865c8-e058-40ac-b175-4ce05d8ebbe1 Work Title ARCHIPIELAGO" at bounding box center [785, 264] width 1108 height 41
paste input "DIFICIL"
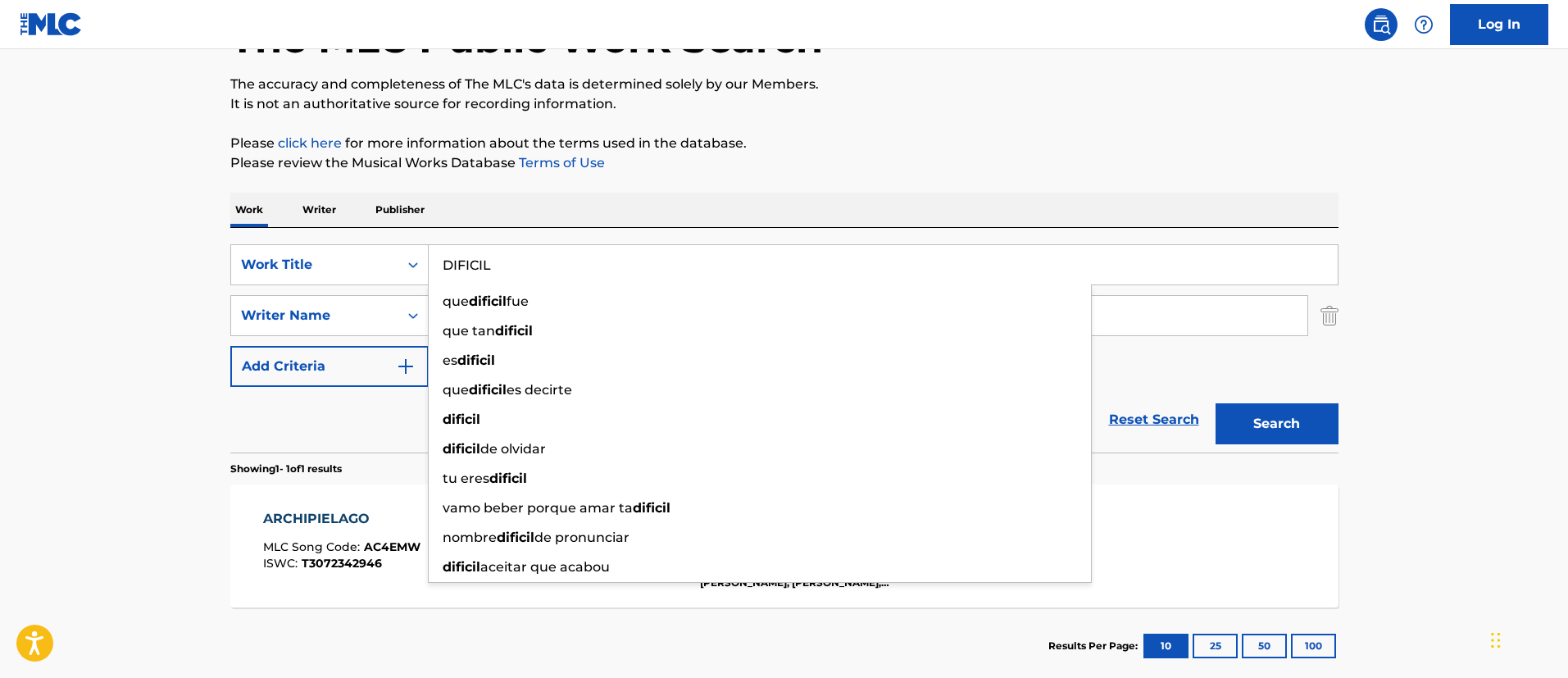
type input "DIFICIL"
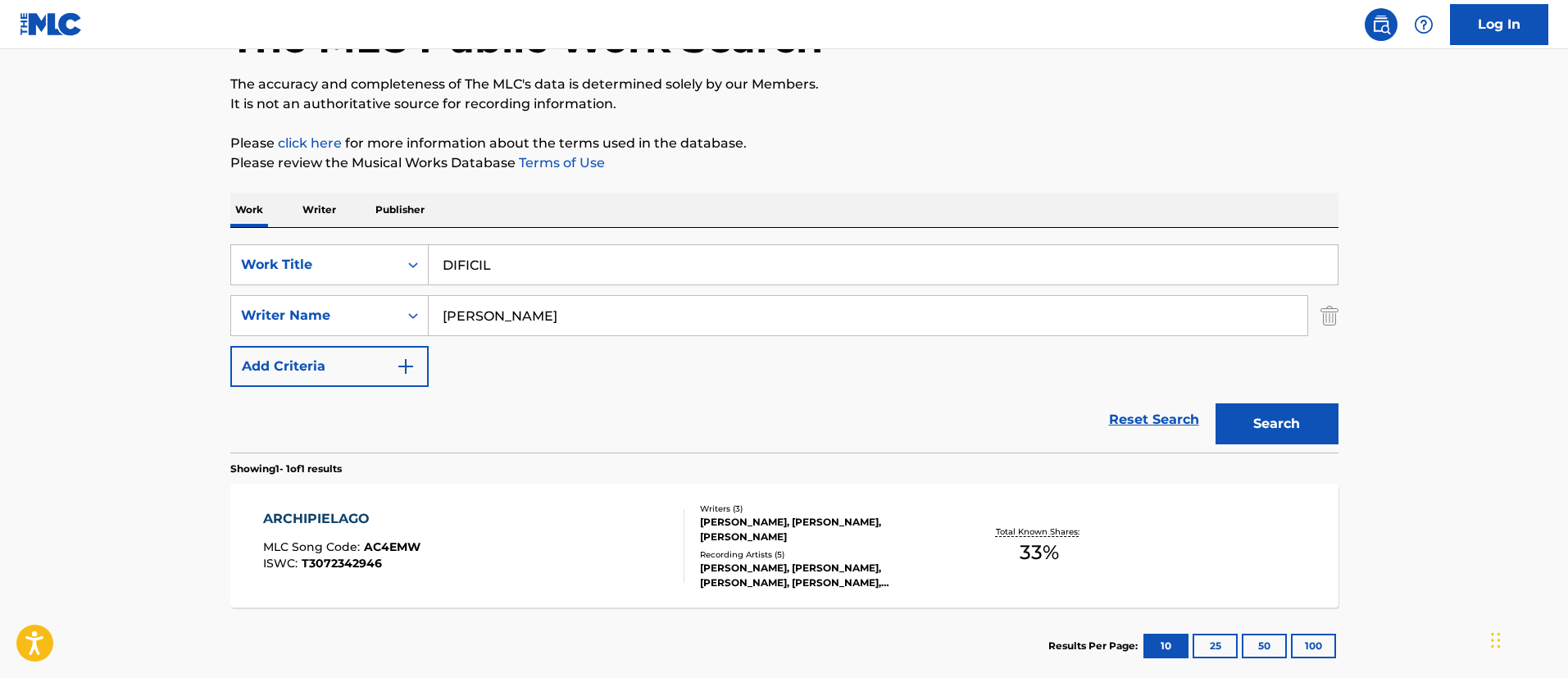
click at [1279, 413] on button "Search" at bounding box center [1276, 424] width 123 height 41
click at [314, 517] on div "DIFICIL" at bounding box center [341, 519] width 154 height 20
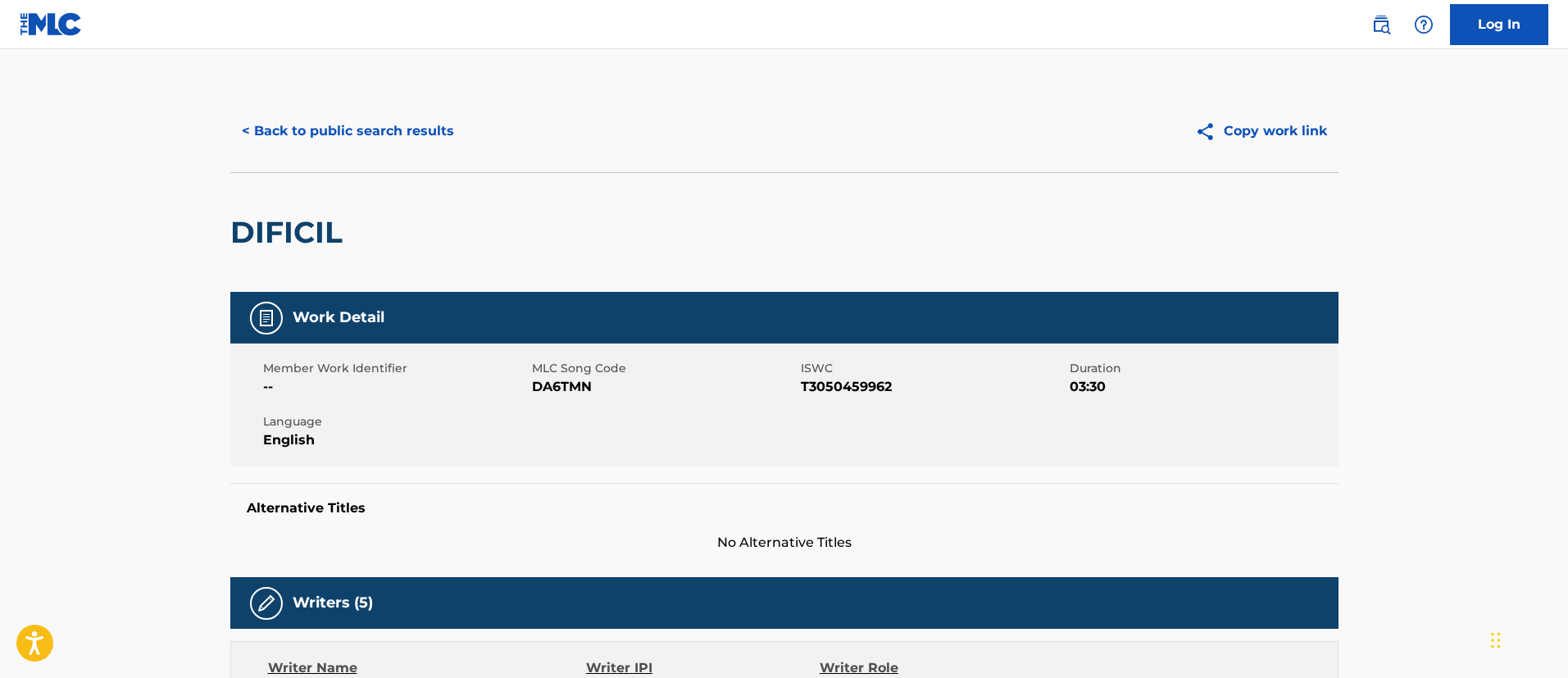
scroll to position [123, 0]
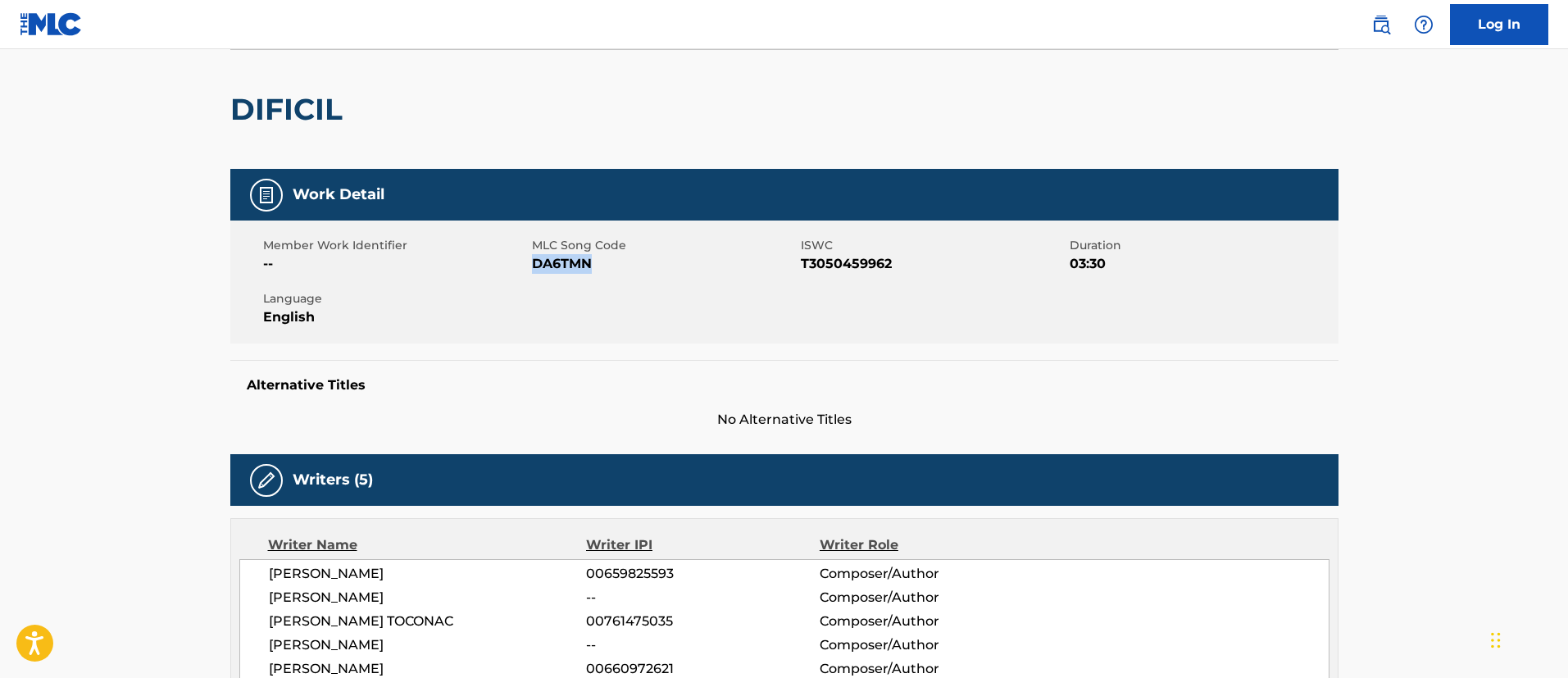
drag, startPoint x: 590, startPoint y: 267, endPoint x: 533, endPoint y: 265, distance: 57.0
click at [533, 265] on span "DA6TMN" at bounding box center [664, 264] width 264 height 20
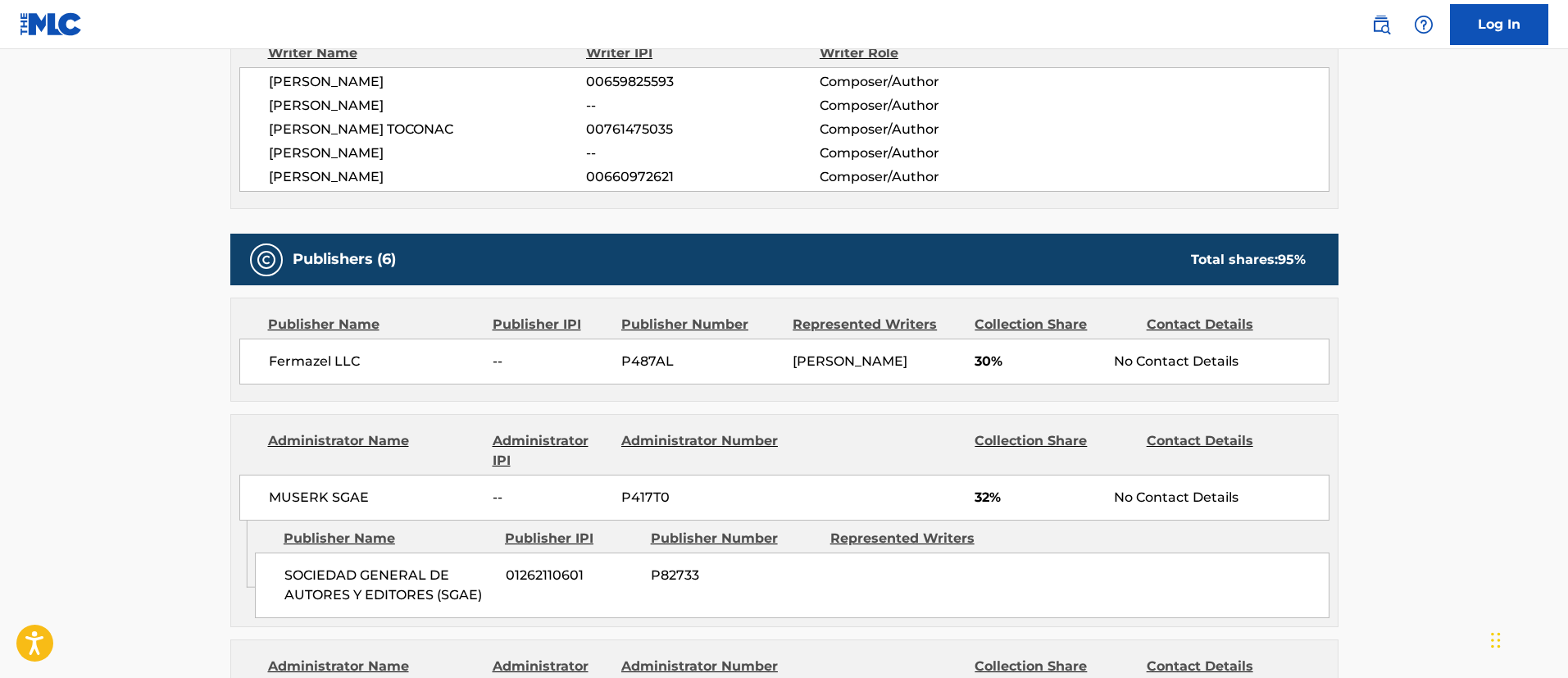
scroll to position [738, 0]
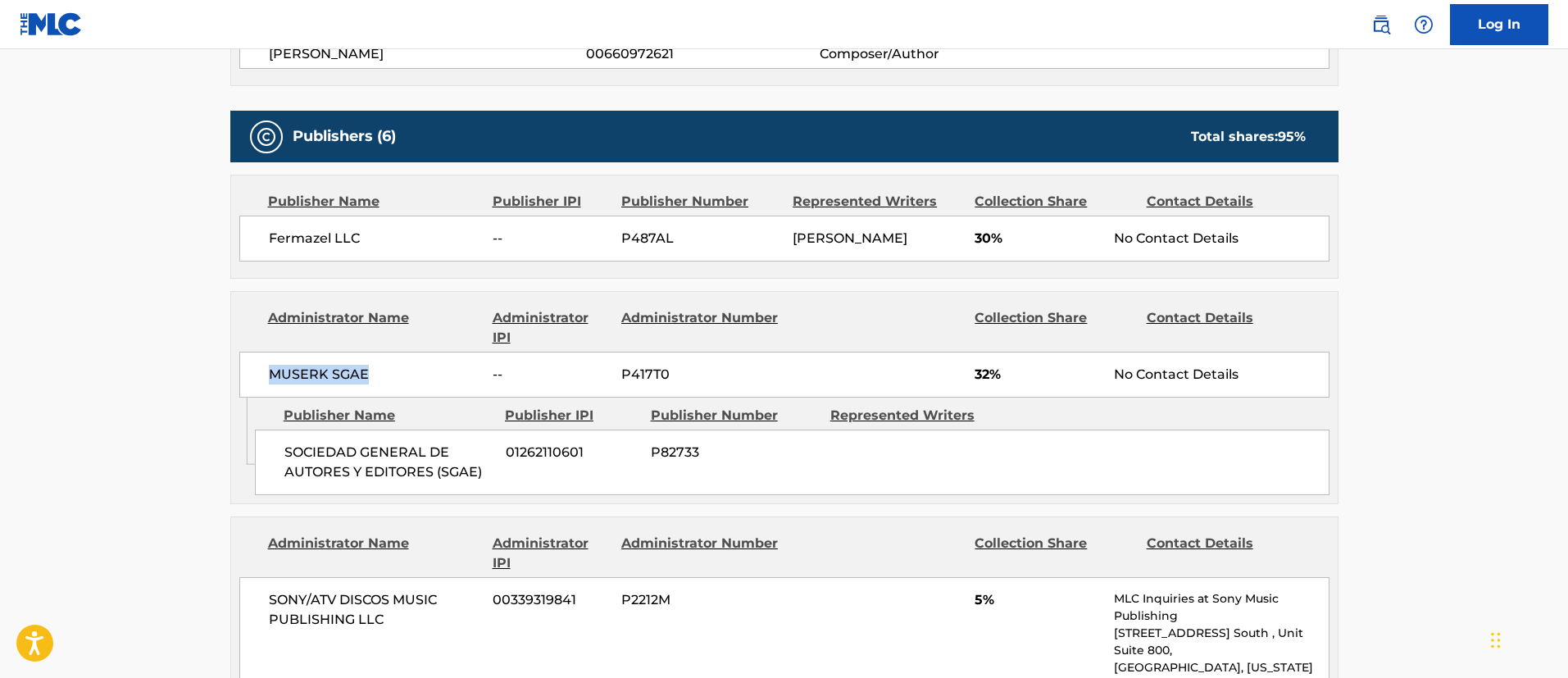
drag, startPoint x: 382, startPoint y: 392, endPoint x: 249, endPoint y: 391, distance: 133.0
click at [249, 391] on div "MUSERK SGAE -- P417T0 32% No Contact Details" at bounding box center [785, 374] width 1090 height 46
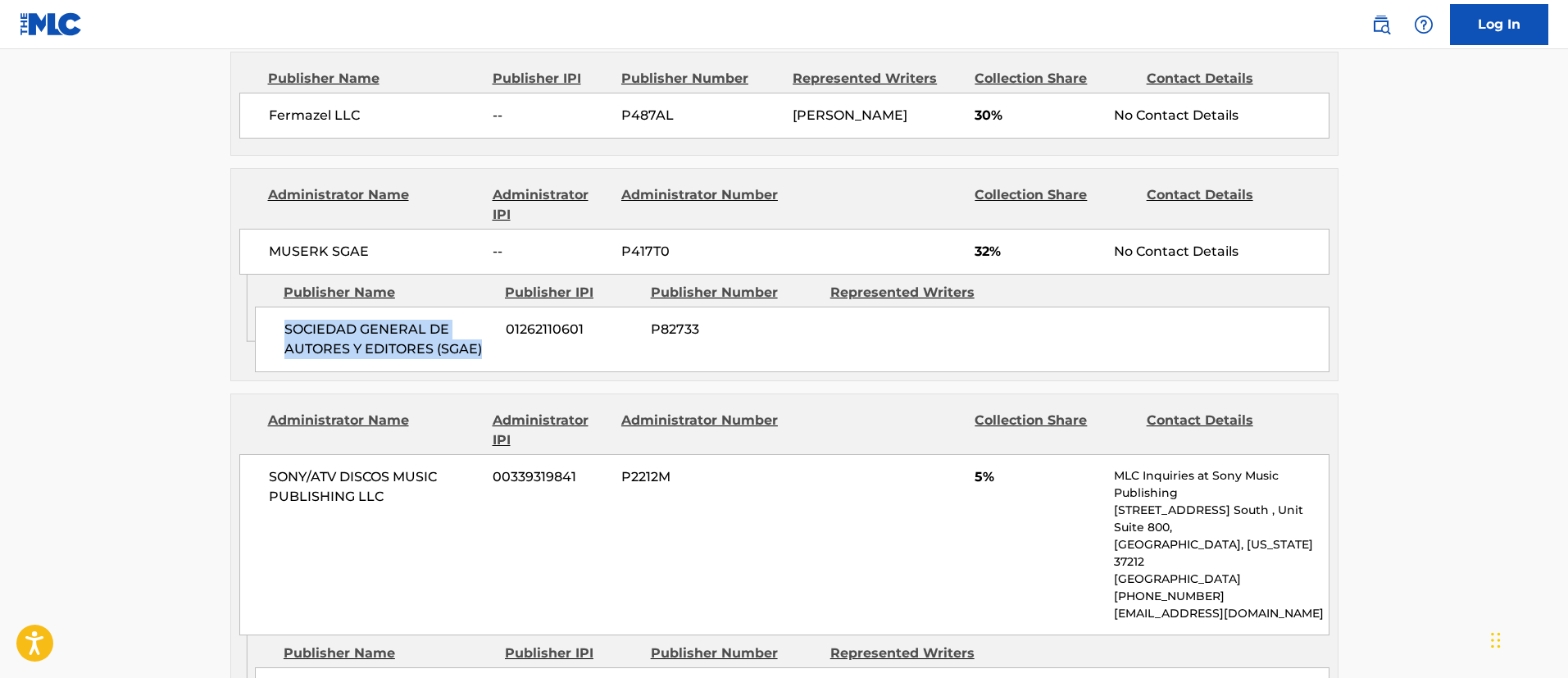
drag, startPoint x: 487, startPoint y: 369, endPoint x: 267, endPoint y: 350, distance: 220.8
click at [267, 350] on div "SOCIEDAD GENERAL DE AUTORES Y EDITORES (SGAE) 01262110601 P82733" at bounding box center [792, 340] width 1075 height 65
drag, startPoint x: 564, startPoint y: 348, endPoint x: 508, endPoint y: 343, distance: 56.2
click at [508, 340] on span "01262110601" at bounding box center [572, 330] width 133 height 20
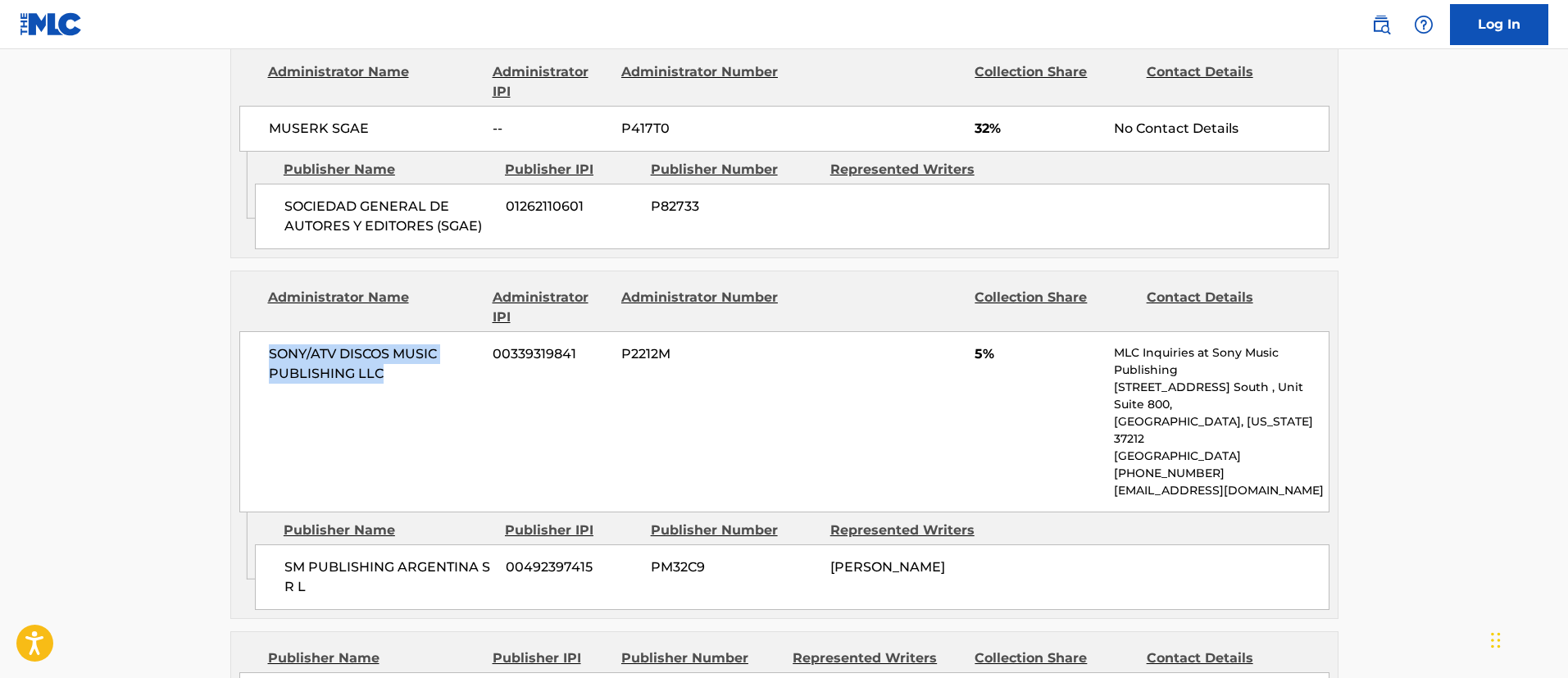
drag, startPoint x: 402, startPoint y: 394, endPoint x: 272, endPoint y: 364, distance: 133.4
click at [272, 364] on span "SONY/ATV DISCOS MUSIC PUBLISHING LLC" at bounding box center [375, 364] width 213 height 39
drag, startPoint x: 350, startPoint y: 588, endPoint x: 283, endPoint y: 567, distance: 70.2
click at [283, 567] on div "SM PUBLISHING [GEOGRAPHIC_DATA] S R L 00492397415 PM32C9 [PERSON_NAME]" at bounding box center [792, 577] width 1075 height 65
drag, startPoint x: 921, startPoint y: 593, endPoint x: 825, endPoint y: 569, distance: 99.0
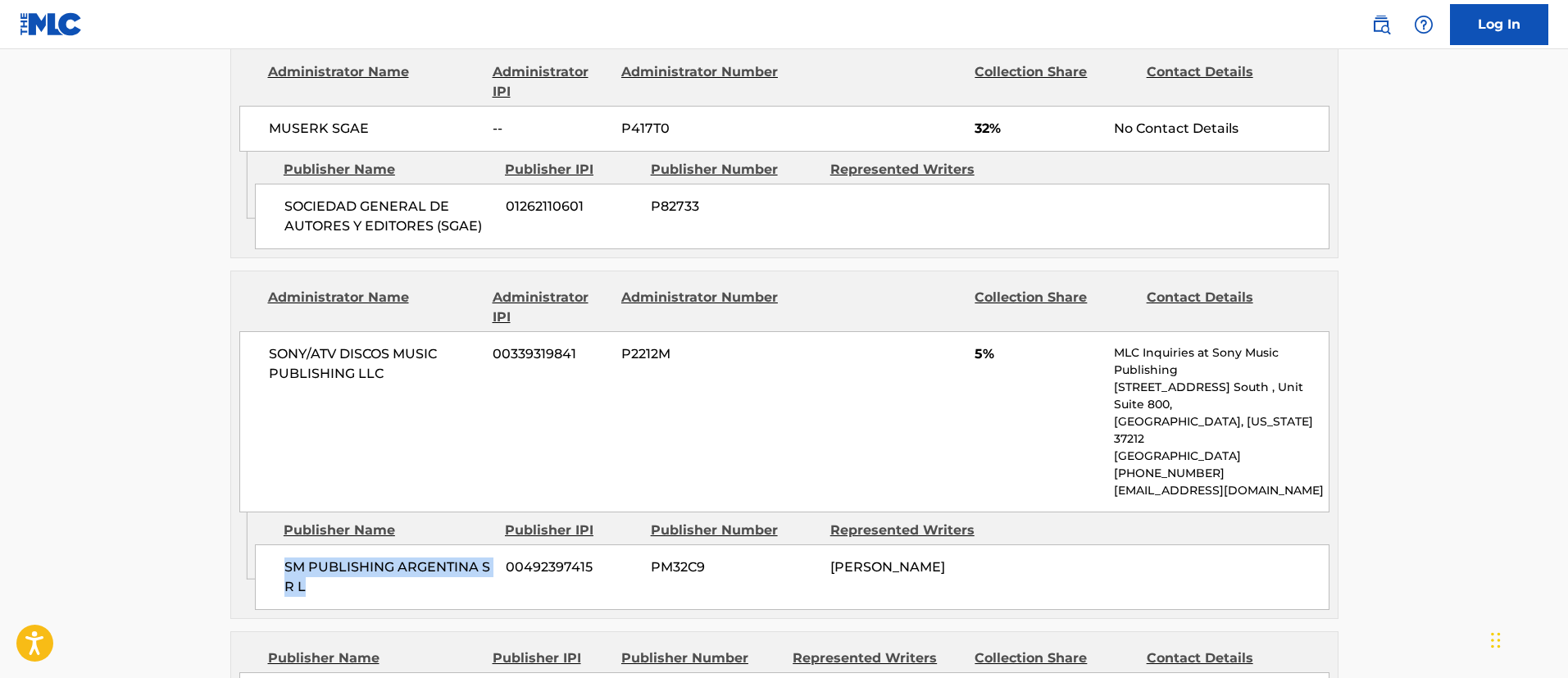
click at [825, 569] on div "SM PUBLISHING [GEOGRAPHIC_DATA] S R L 00492397415 PM32C9 [PERSON_NAME]" at bounding box center [792, 577] width 1075 height 65
drag, startPoint x: 611, startPoint y: 578, endPoint x: 508, endPoint y: 567, distance: 103.6
click at [508, 567] on span "00492397415" at bounding box center [572, 568] width 133 height 20
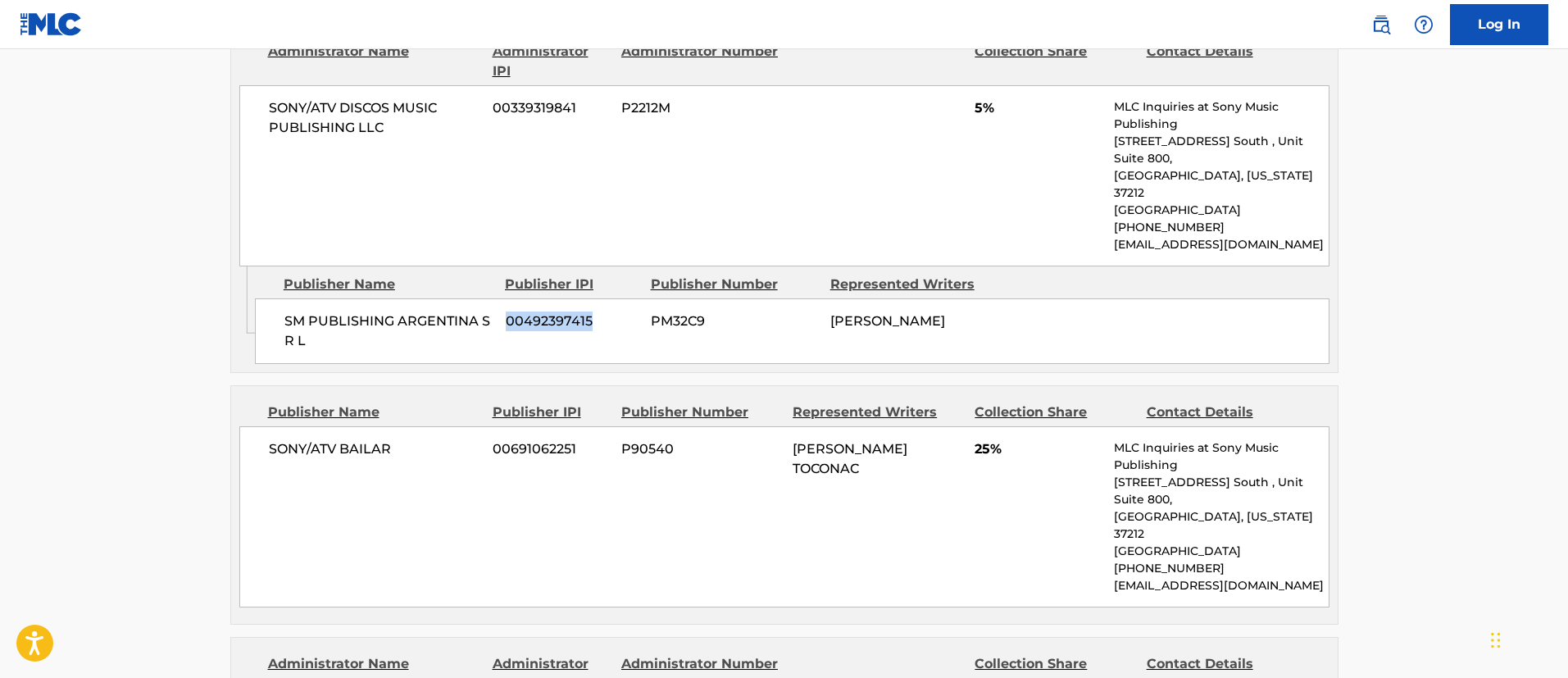
scroll to position [1353, 0]
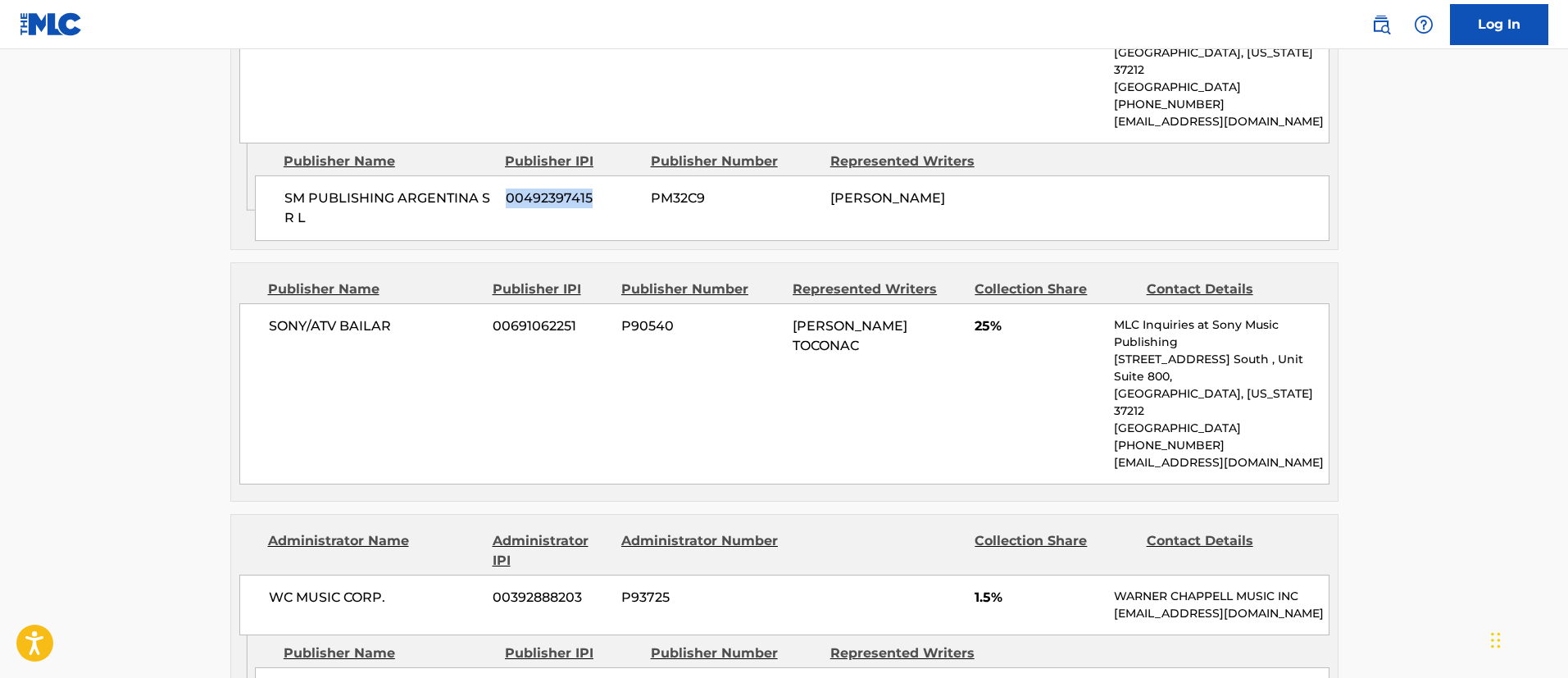
drag, startPoint x: 879, startPoint y: 348, endPoint x: 794, endPoint y: 333, distance: 86.3
click at [794, 333] on div "[PERSON_NAME] TOCONAC" at bounding box center [878, 335] width 170 height 39
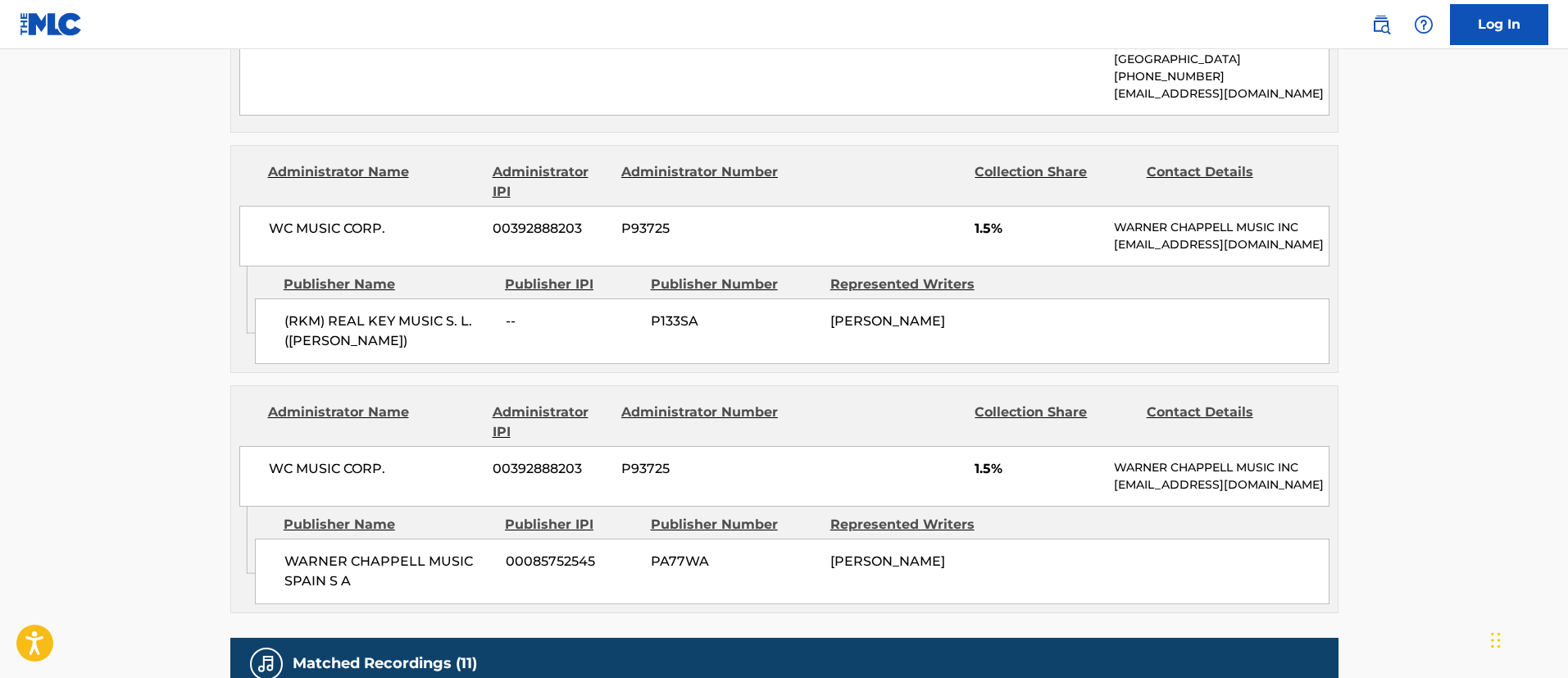
scroll to position [1845, 0]
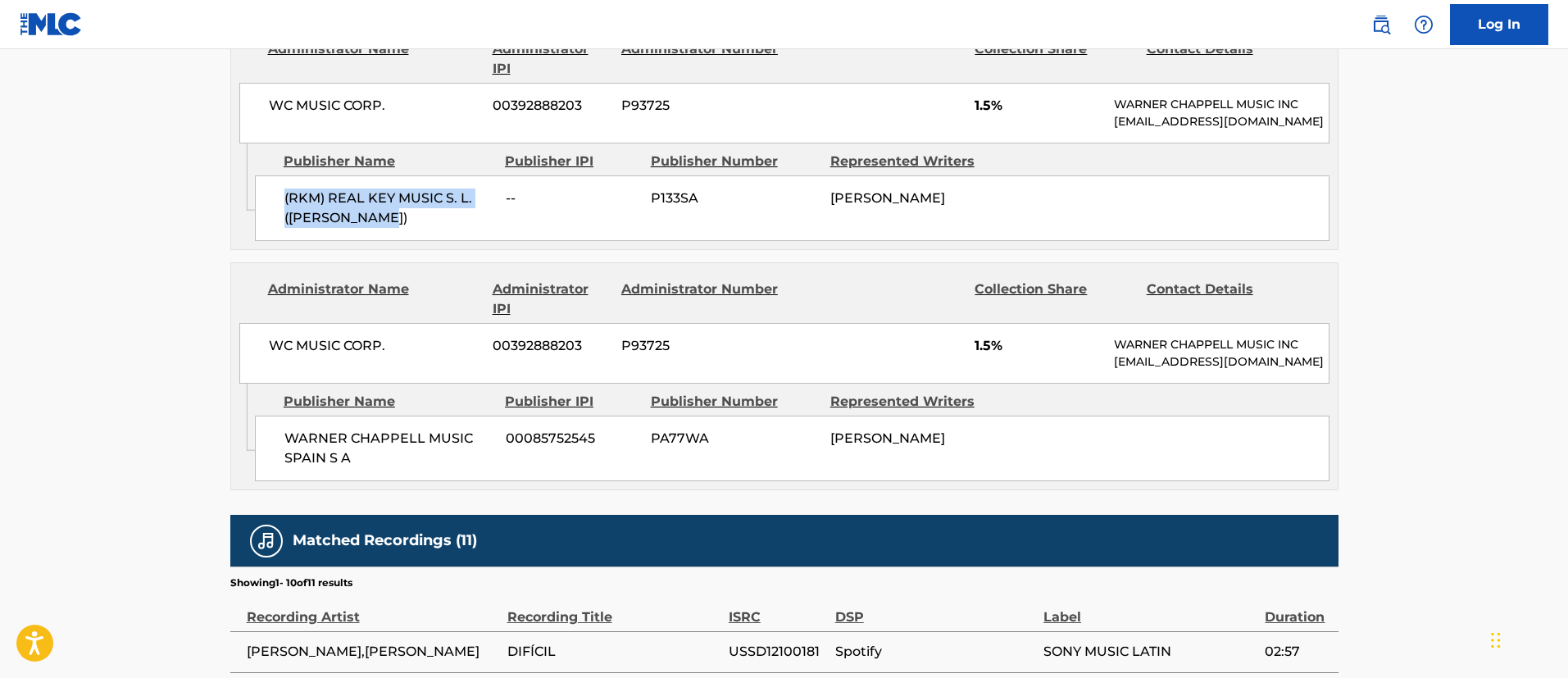
drag, startPoint x: 408, startPoint y: 220, endPoint x: 263, endPoint y: 197, distance: 146.8
click at [263, 197] on div "(RKM) REAL KEY MUSIC S. L. ([PERSON_NAME]) -- P133SA [PERSON_NAME]" at bounding box center [792, 208] width 1075 height 65
drag, startPoint x: 917, startPoint y: 219, endPoint x: 799, endPoint y: 194, distance: 120.6
click at [799, 194] on div "(RKM) REAL KEY MUSIC S. L. ([PERSON_NAME]) -- P133SA [PERSON_NAME]" at bounding box center [792, 208] width 1075 height 65
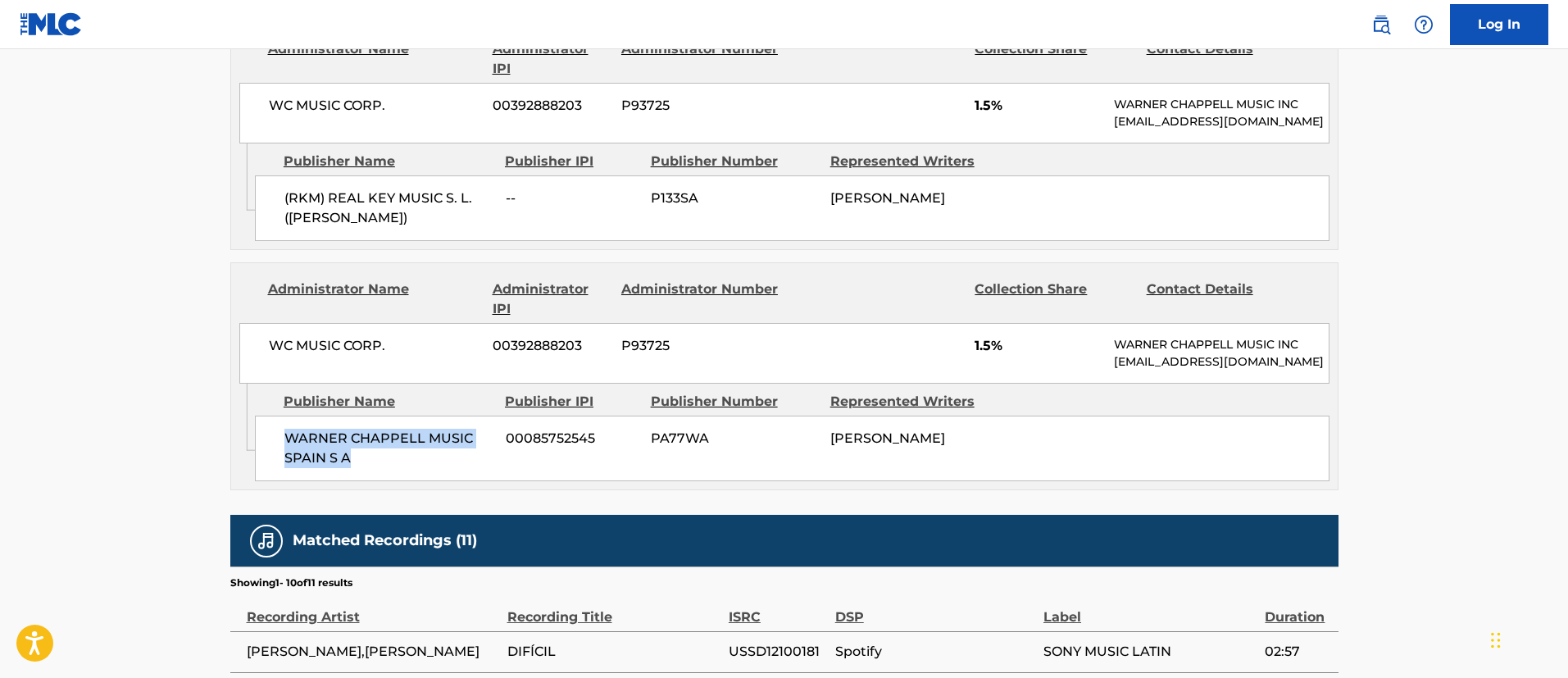
drag, startPoint x: 357, startPoint y: 476, endPoint x: 282, endPoint y: 460, distance: 76.7
click at [282, 460] on div "[PERSON_NAME] MUSIC SPAIN S A 00085752545 PA77WA [PERSON_NAME]" at bounding box center [792, 449] width 1075 height 65
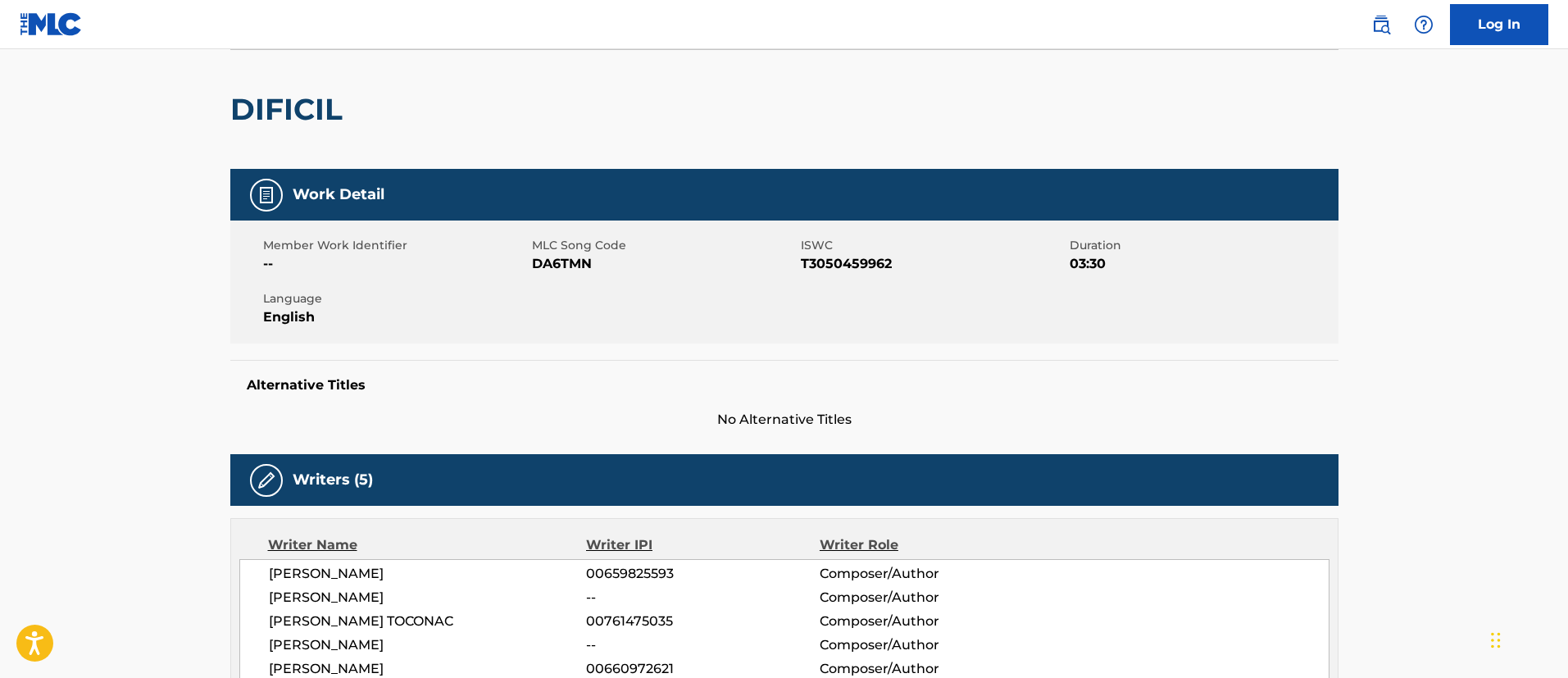
scroll to position [0, 0]
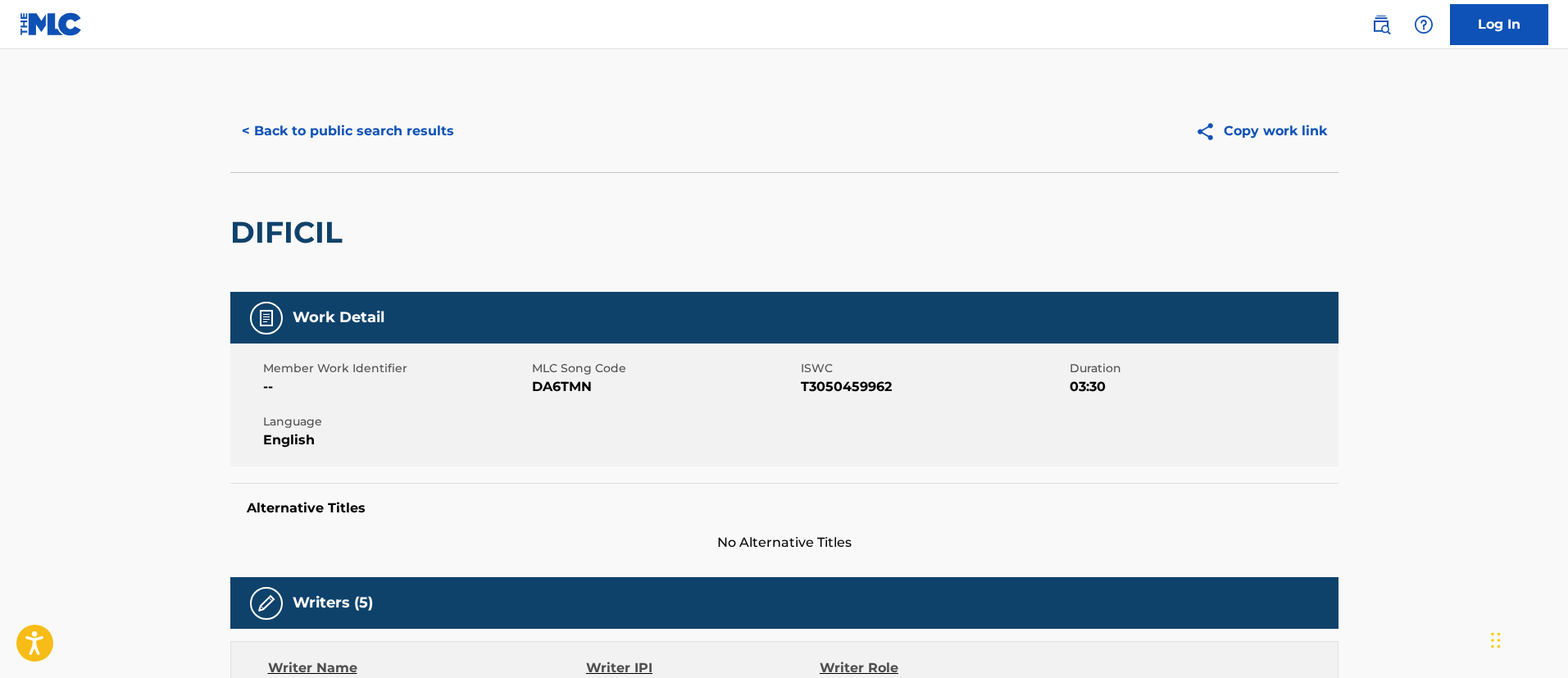
click at [402, 139] on button "< Back to public search results" at bounding box center [348, 131] width 235 height 41
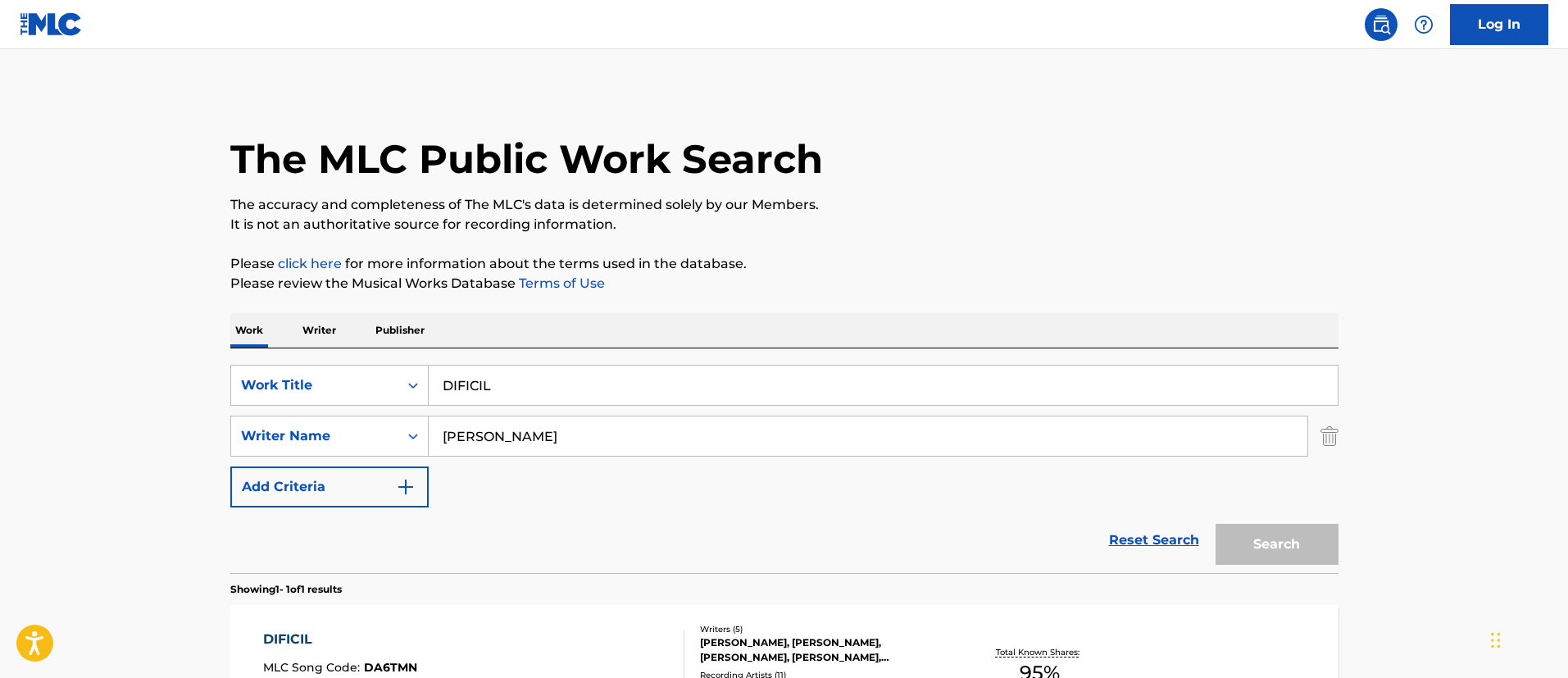
scroll to position [121, 0]
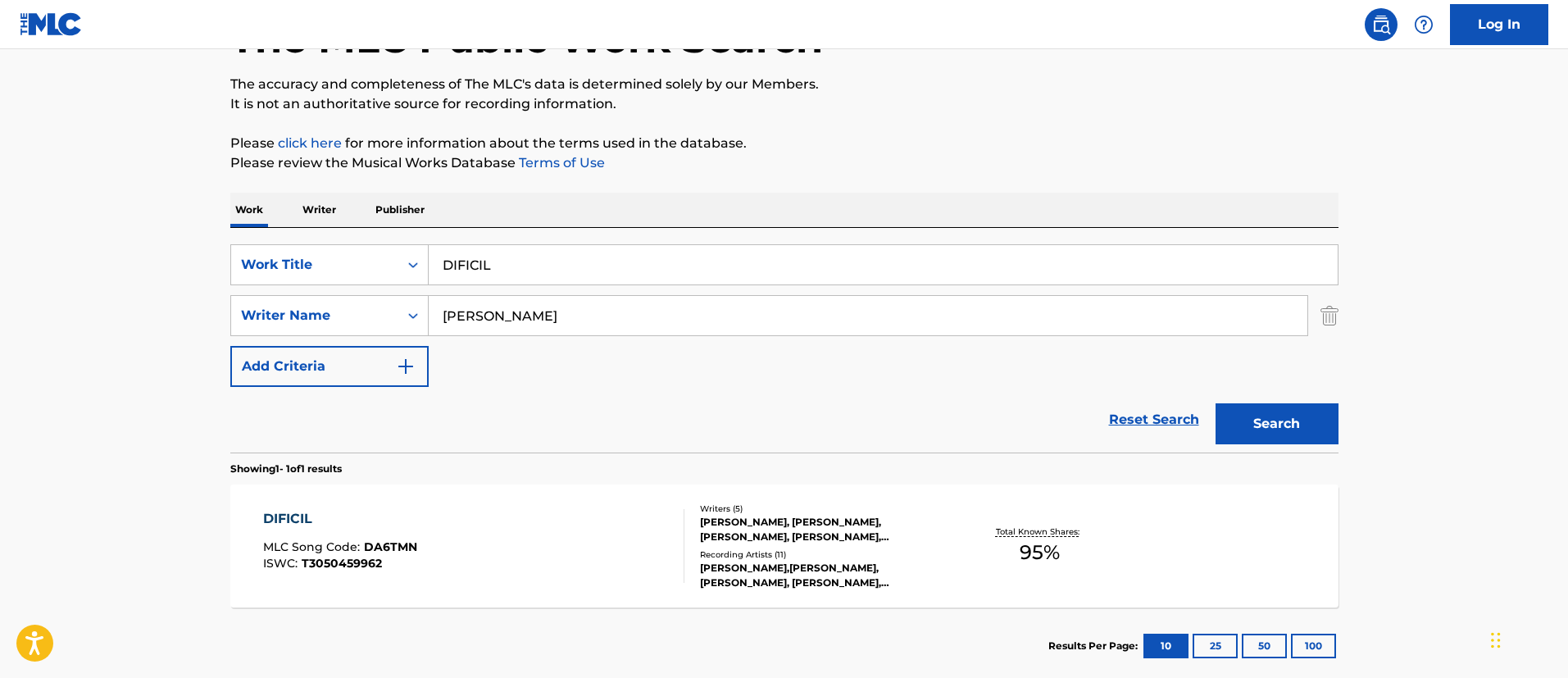
drag, startPoint x: 570, startPoint y: 261, endPoint x: 473, endPoint y: 250, distance: 97.6
click at [450, 251] on input "DIFICIL" at bounding box center [883, 264] width 909 height 39
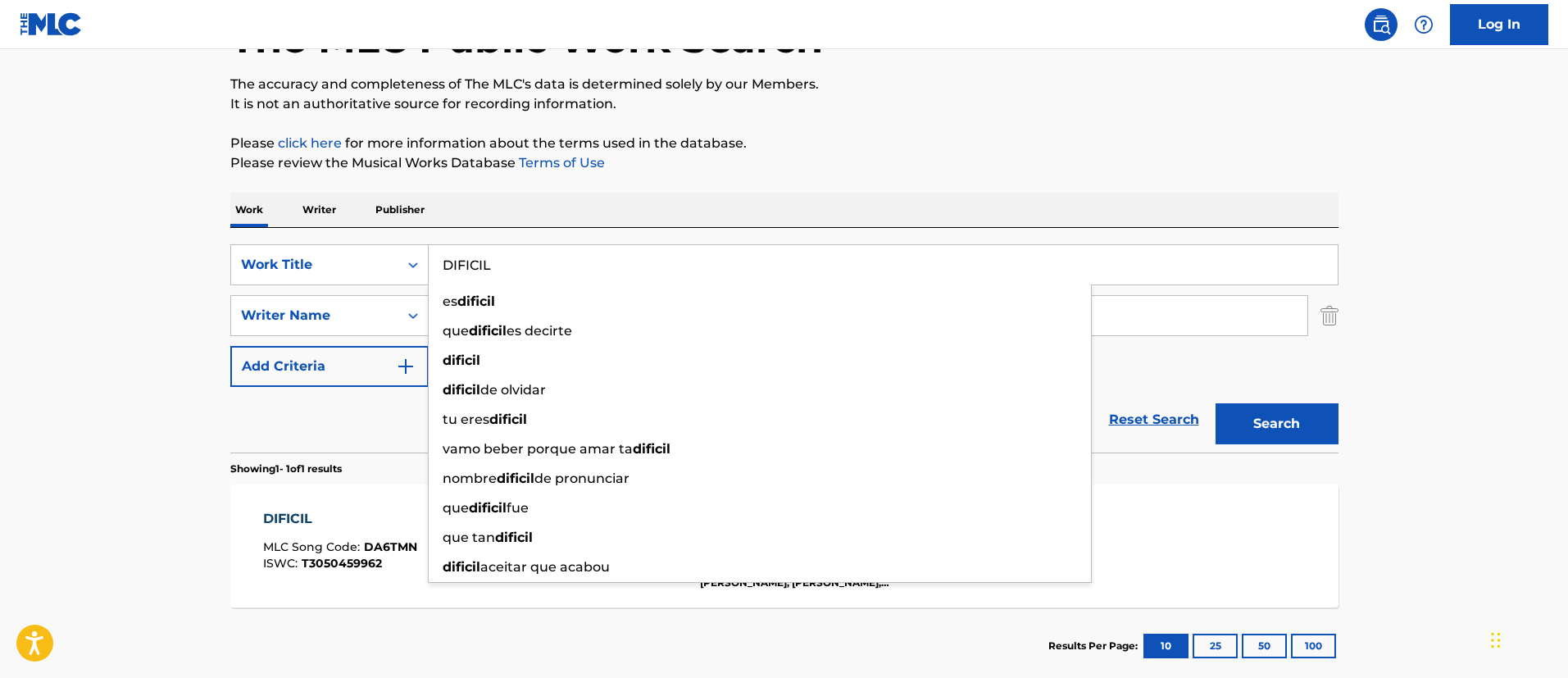
paste input "AMIGOS FALSOS"
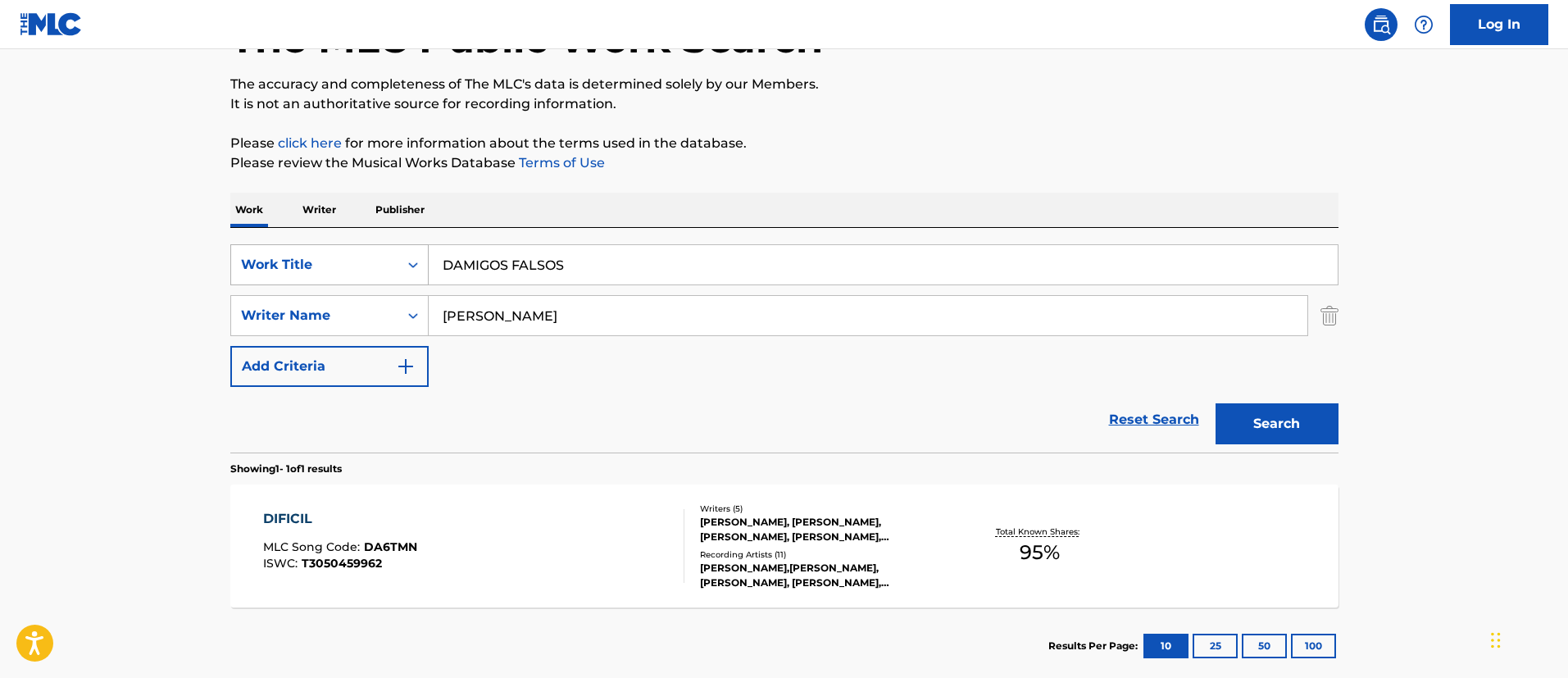
drag, startPoint x: 645, startPoint y: 264, endPoint x: 414, endPoint y: 248, distance: 231.6
click at [414, 248] on div "SearchWithCriteria1c5865c8-e058-40ac-b175-4ce05d8ebbe1 Work Title DAMIGOS FALSOS" at bounding box center [785, 264] width 1108 height 41
paste input "Search Form"
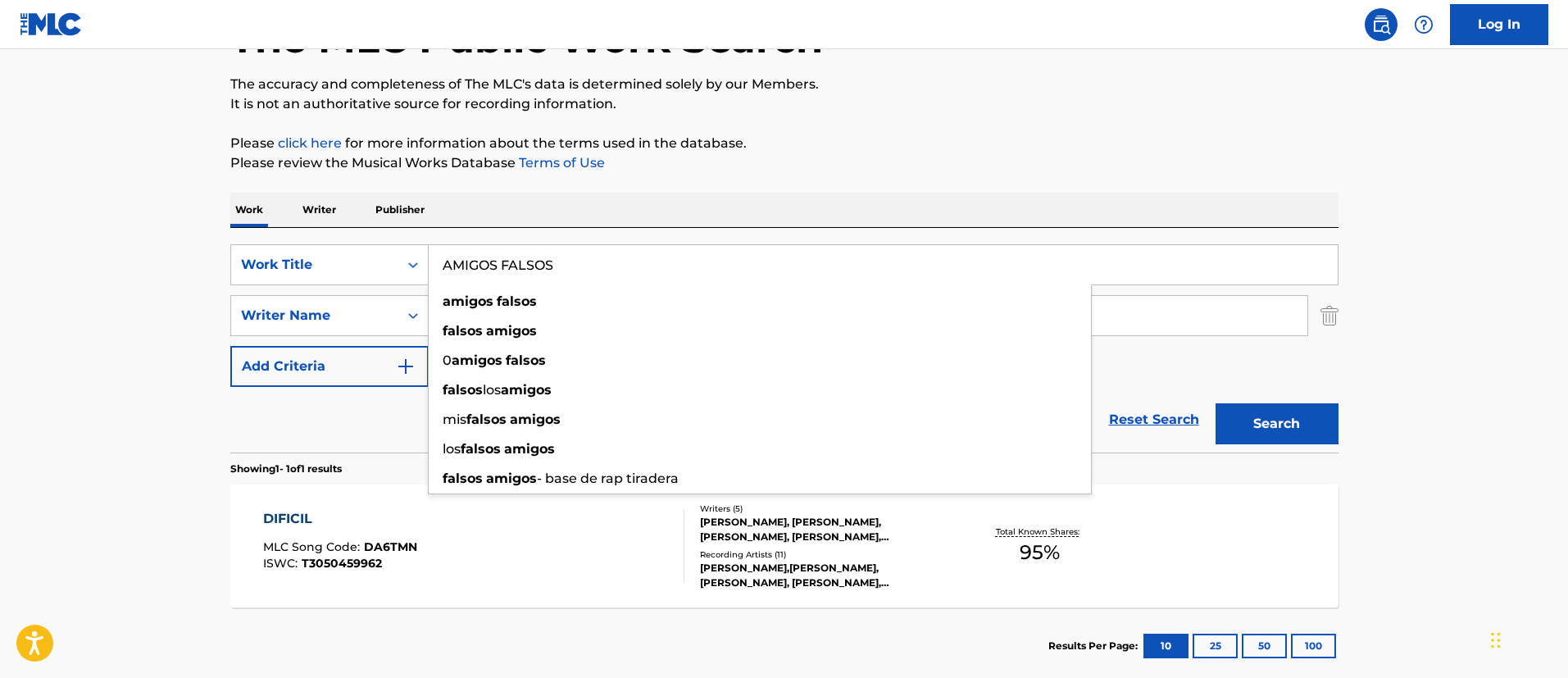
type input "AMIGOS FALSOS"
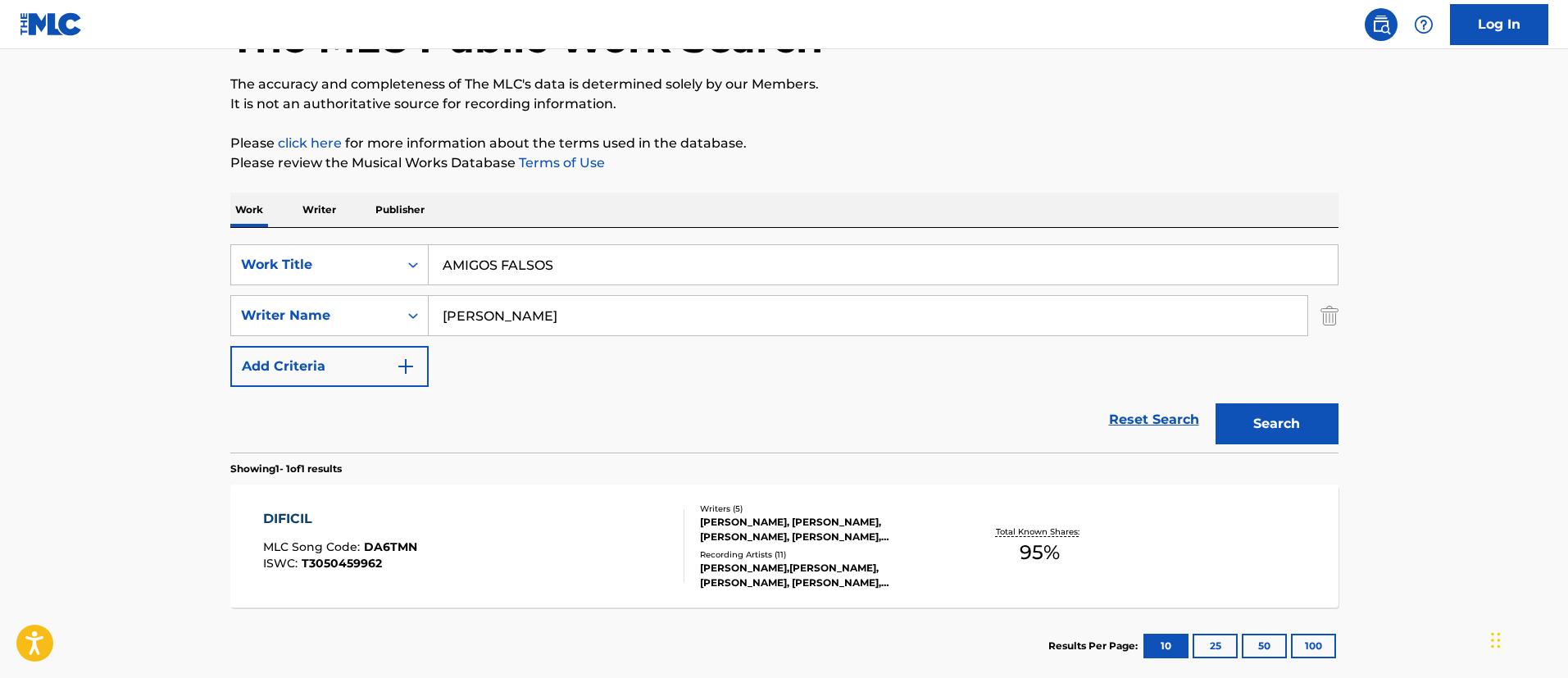
click at [1263, 422] on button "Search" at bounding box center [1276, 424] width 123 height 41
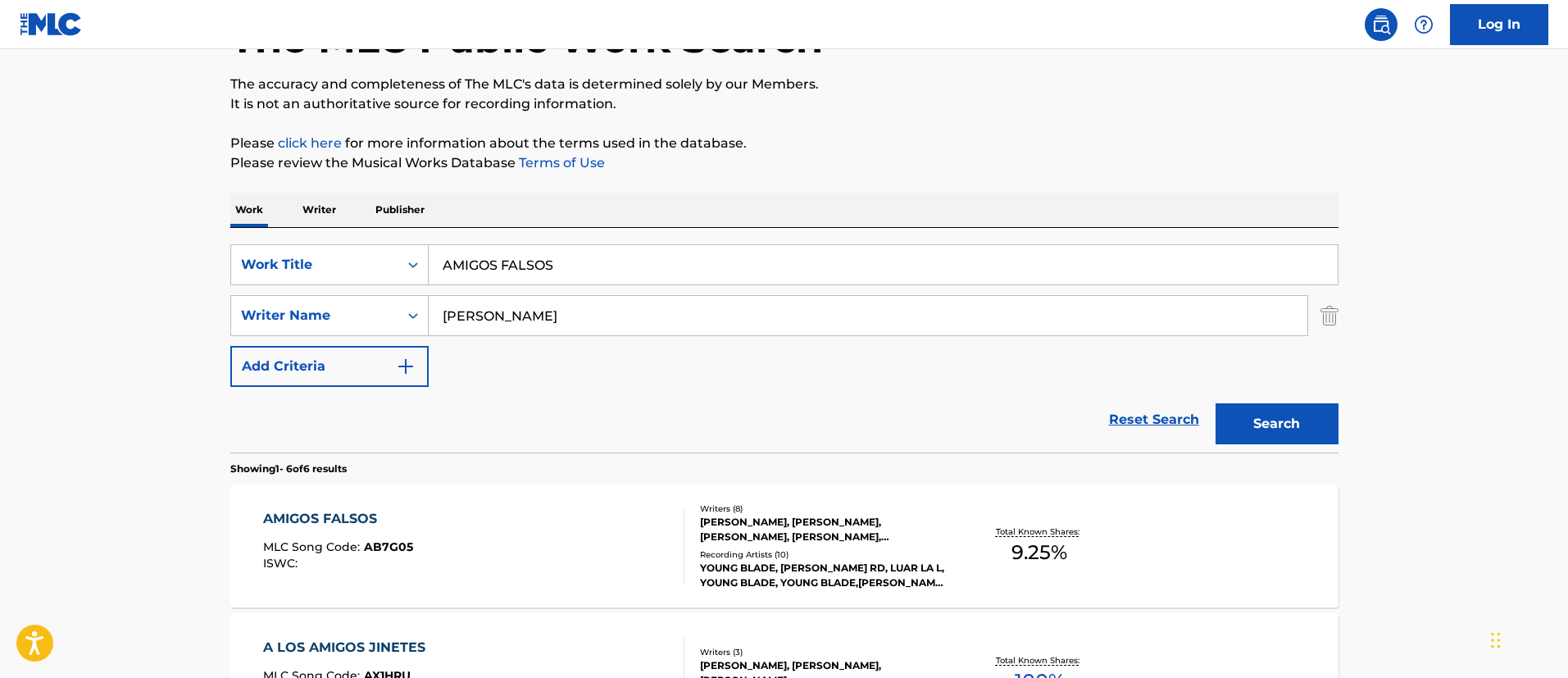
scroll to position [244, 0]
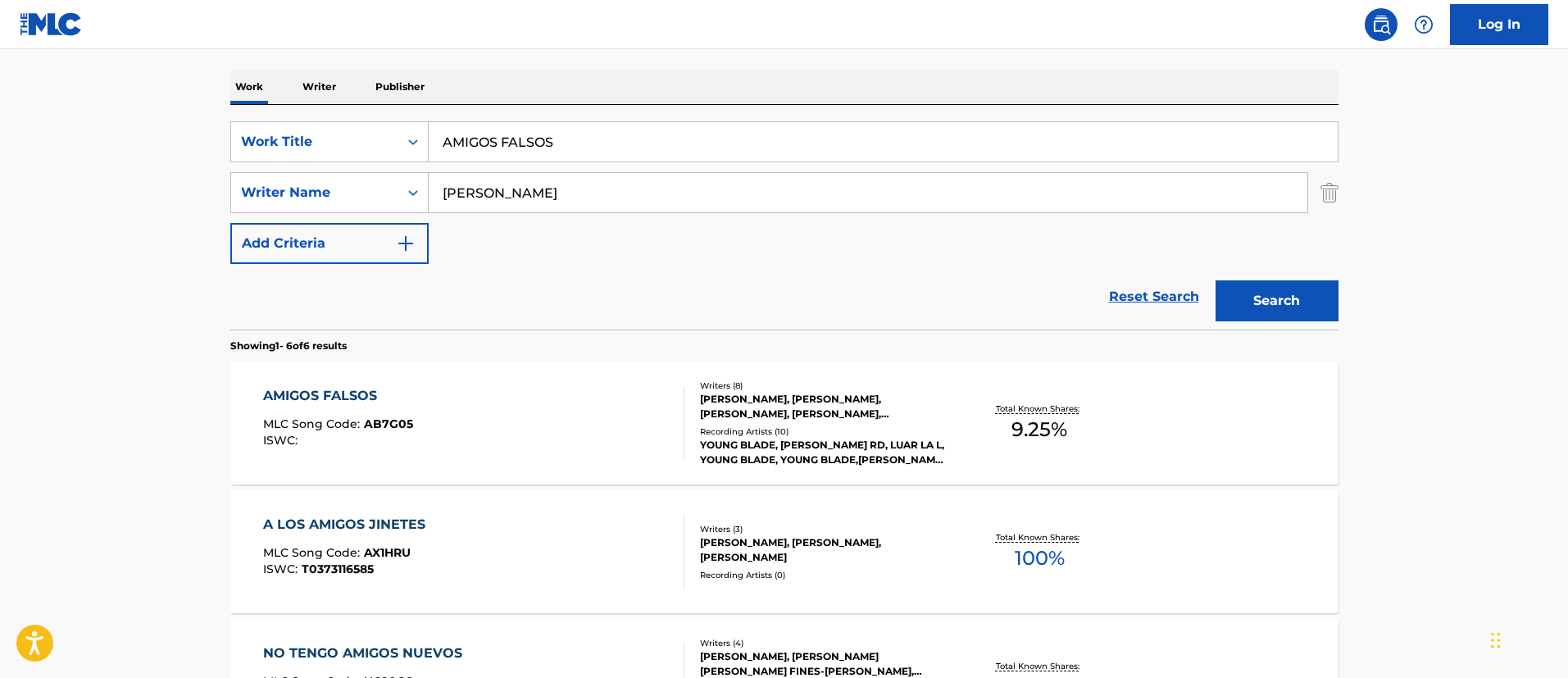
click at [346, 391] on div "AMIGOS FALSOS" at bounding box center [338, 396] width 150 height 20
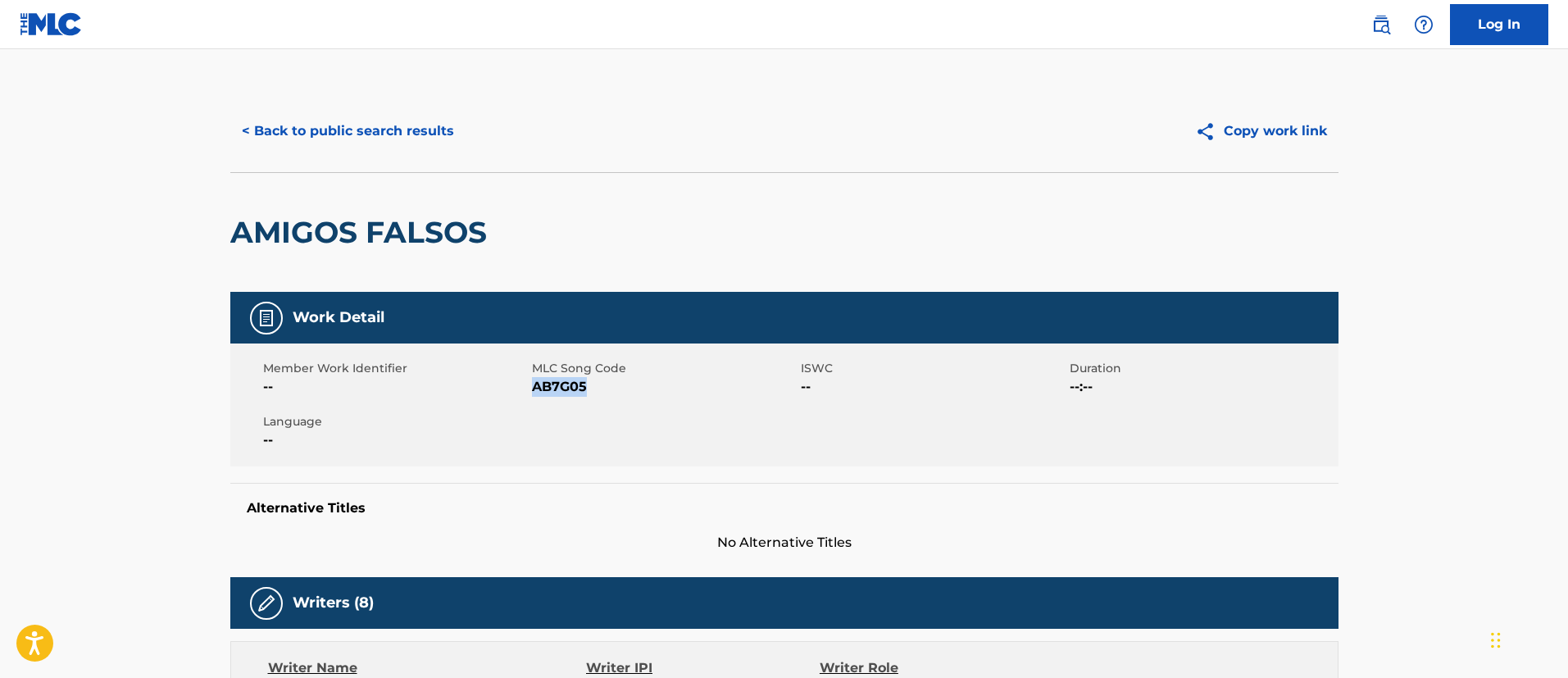
drag, startPoint x: 590, startPoint y: 389, endPoint x: 532, endPoint y: 391, distance: 58.0
click at [532, 391] on span "AB7G05" at bounding box center [664, 387] width 264 height 20
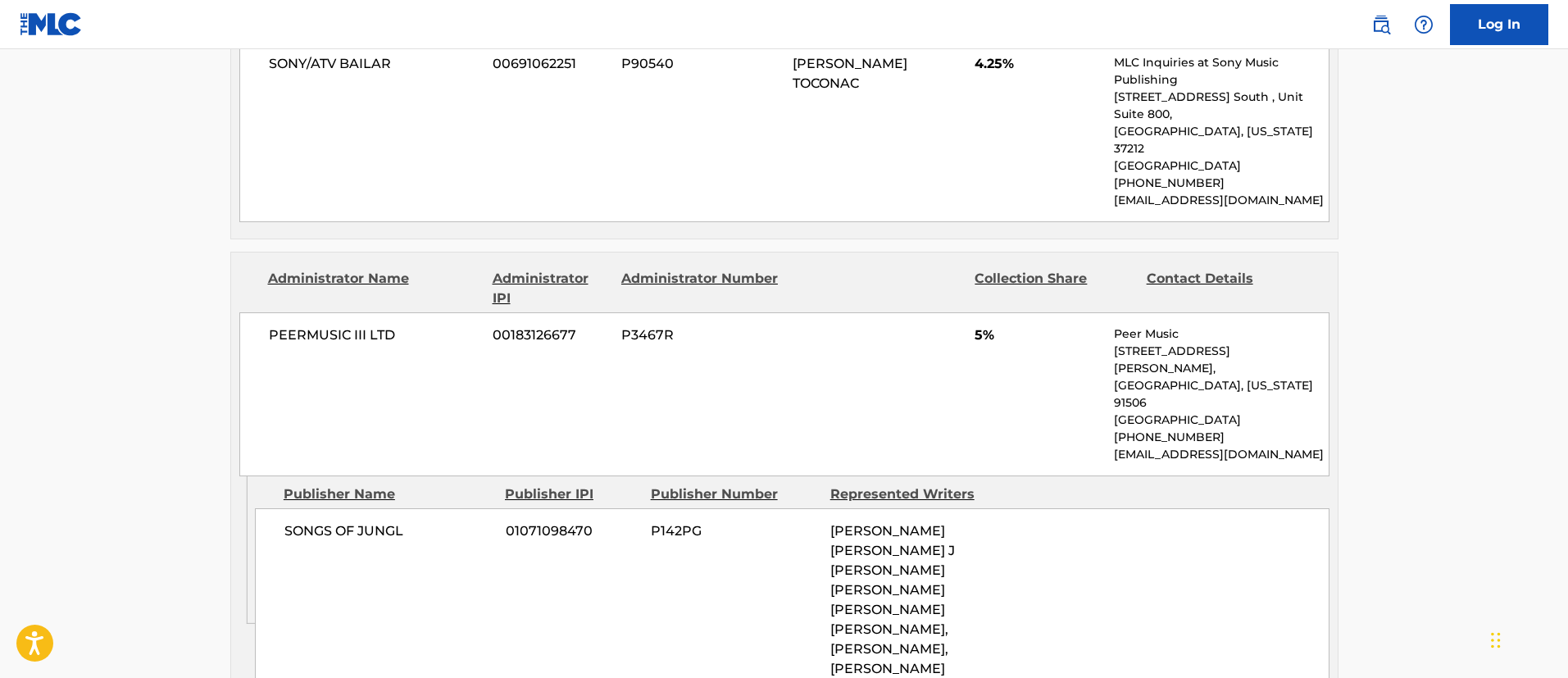
scroll to position [862, 0]
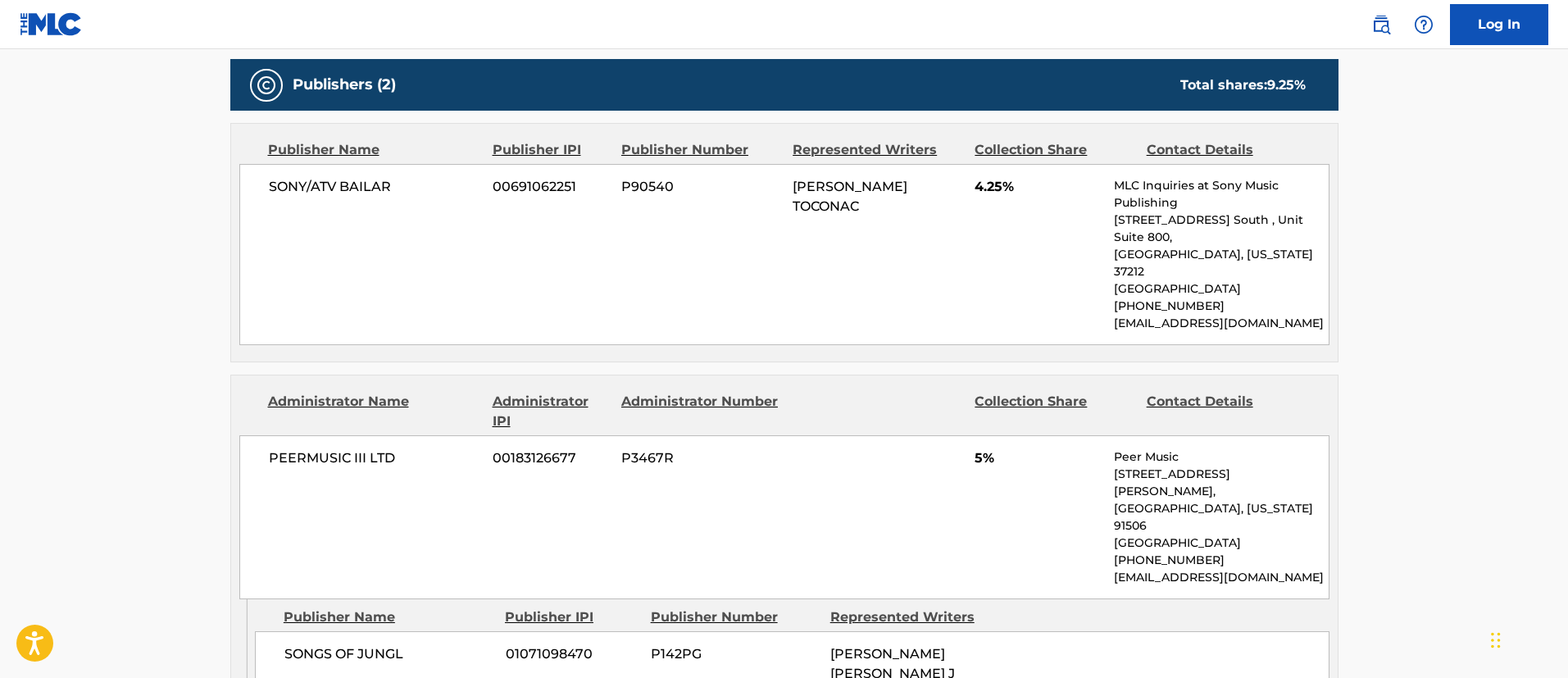
click at [401, 449] on span "PEERMUSIC III LTD" at bounding box center [375, 459] width 213 height 20
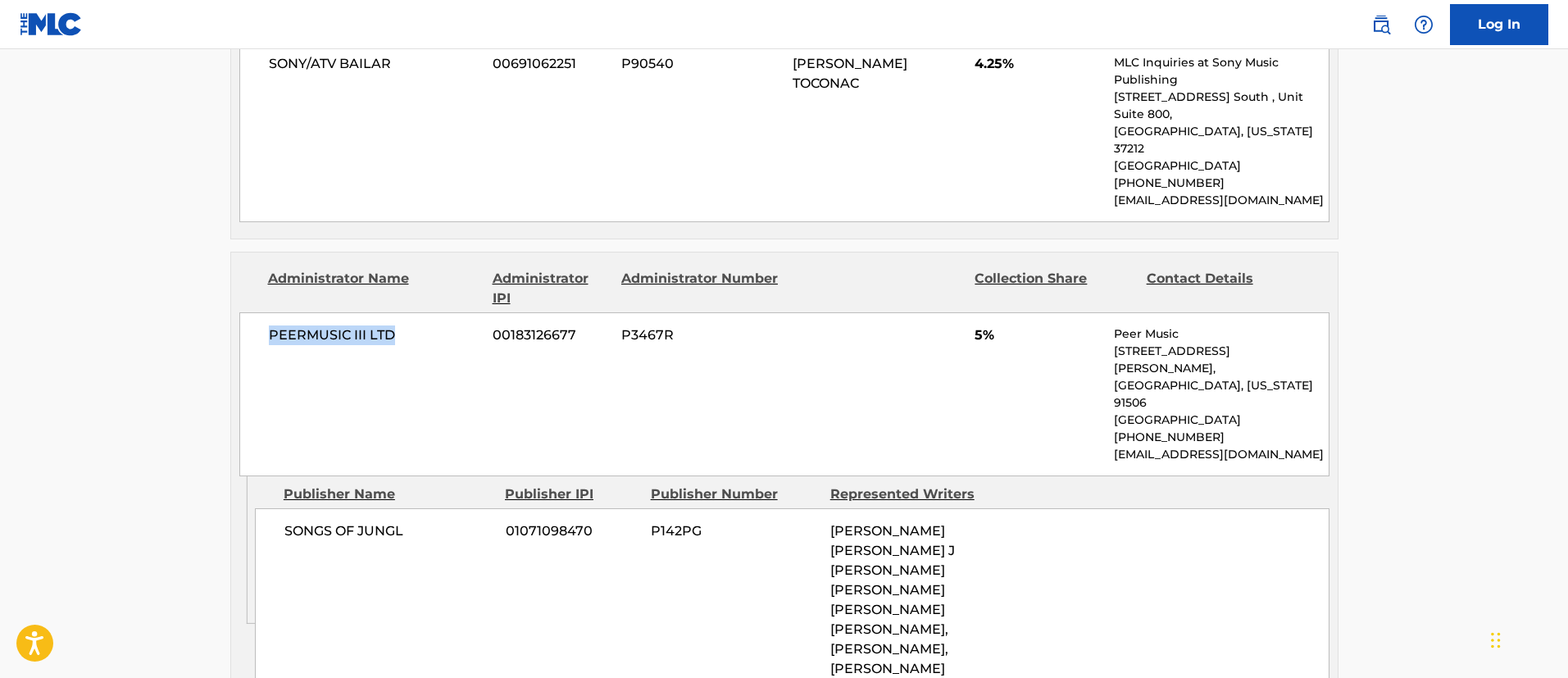
drag, startPoint x: 268, startPoint y: 314, endPoint x: 397, endPoint y: 320, distance: 129.1
click at [397, 325] on span "PEERMUSIC III LTD" at bounding box center [375, 335] width 213 height 20
drag, startPoint x: 416, startPoint y: 497, endPoint x: 276, endPoint y: 500, distance: 140.0
click at [276, 509] on div "SONGS OF JUNGL 01071098470 P142PG [PERSON_NAME] [PERSON_NAME] J [PERSON_NAME] […" at bounding box center [792, 601] width 1075 height 184
drag, startPoint x: 592, startPoint y: 493, endPoint x: 449, endPoint y: 496, distance: 143.0
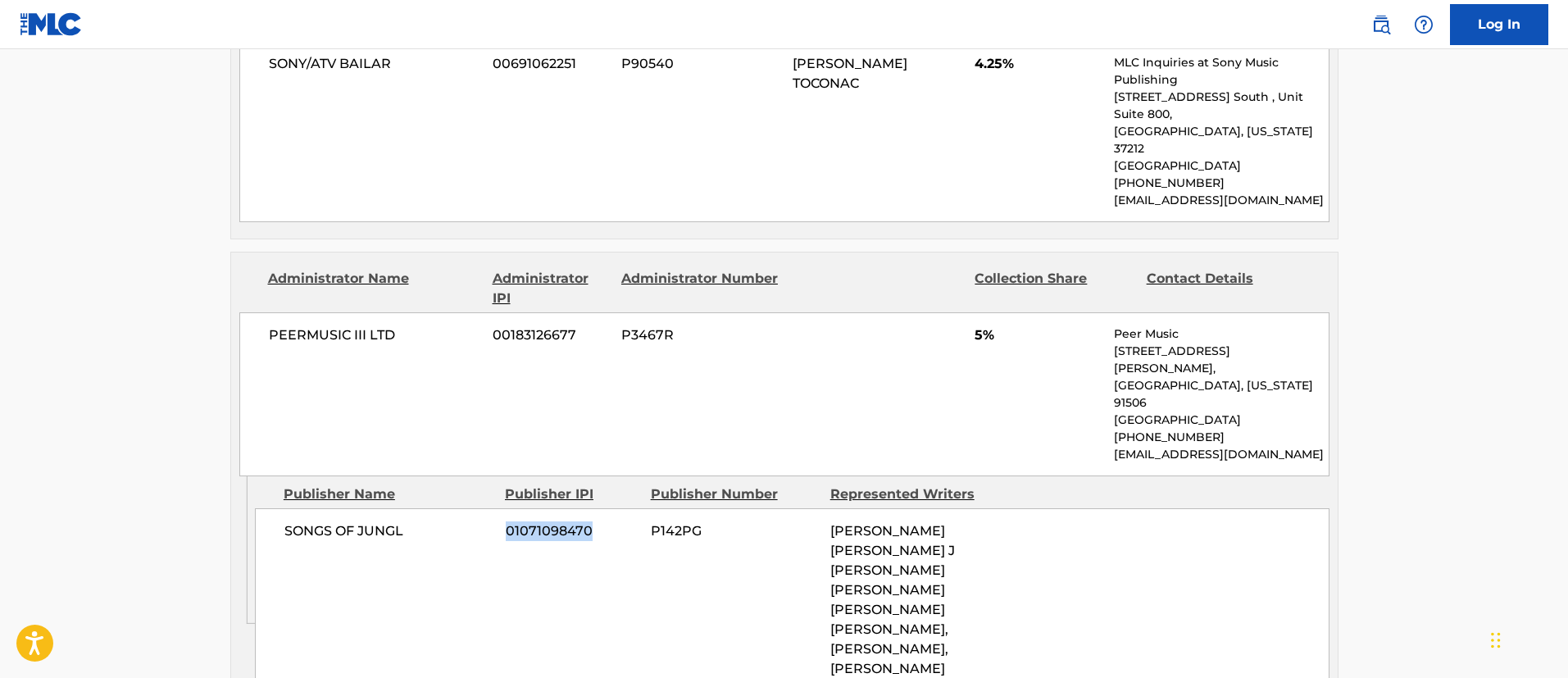
click at [449, 509] on div "SONGS OF JUNGL 01071098470 P142PG [PERSON_NAME] [PERSON_NAME] J [PERSON_NAME] […" at bounding box center [792, 601] width 1075 height 184
drag, startPoint x: 832, startPoint y: 494, endPoint x: 962, endPoint y: 630, distance: 188.1
click at [962, 630] on div "[PERSON_NAME] [PERSON_NAME] J [PERSON_NAME] [PERSON_NAME] [PERSON_NAME] [PERSON…" at bounding box center [914, 600] width 167 height 157
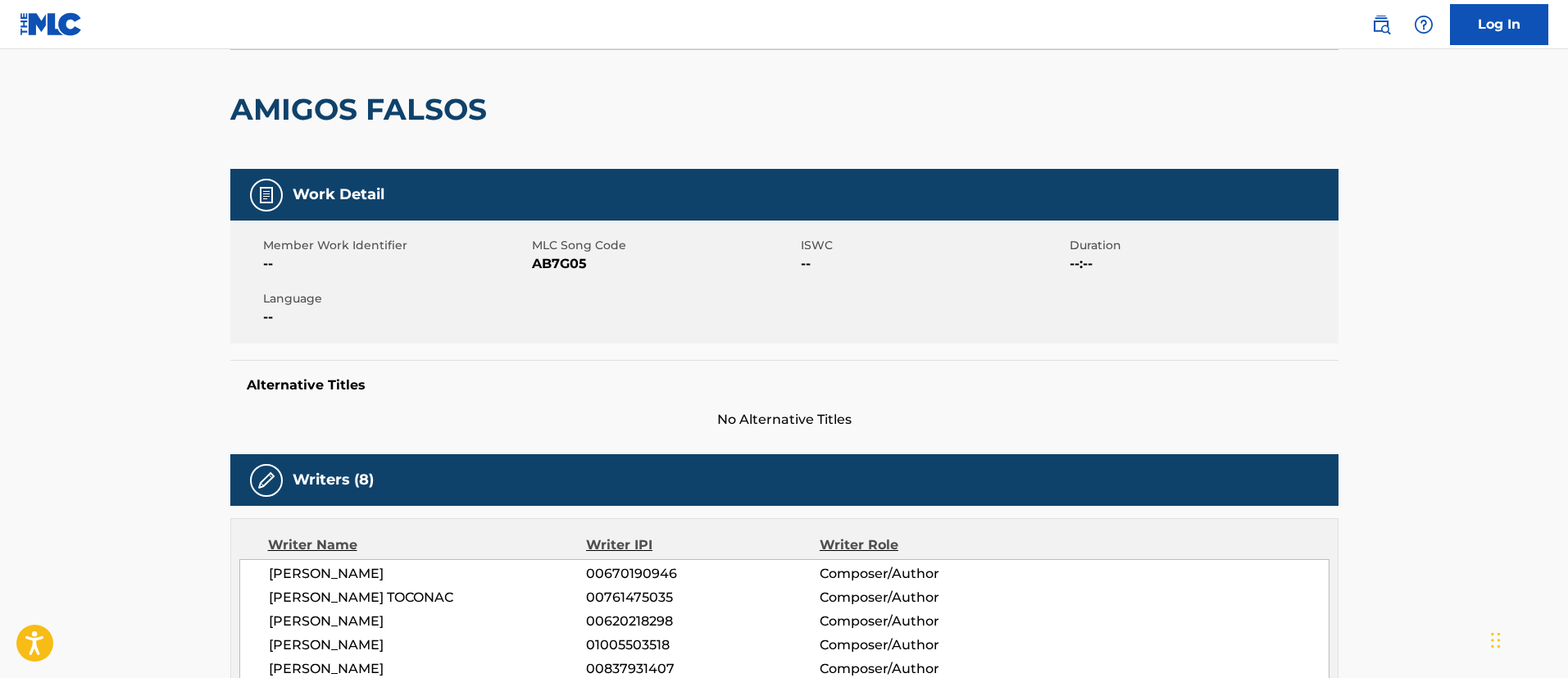
scroll to position [0, 0]
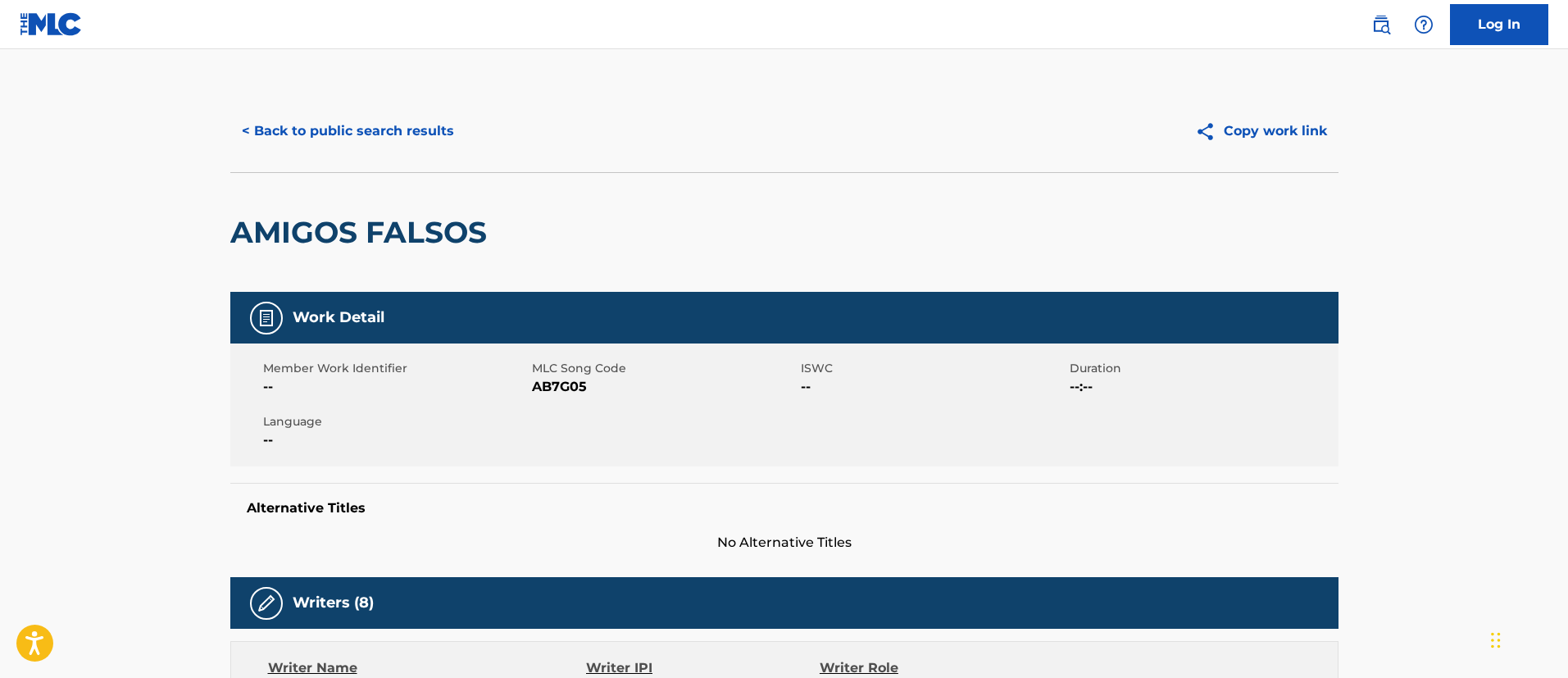
click at [343, 128] on button "< Back to public search results" at bounding box center [348, 131] width 235 height 41
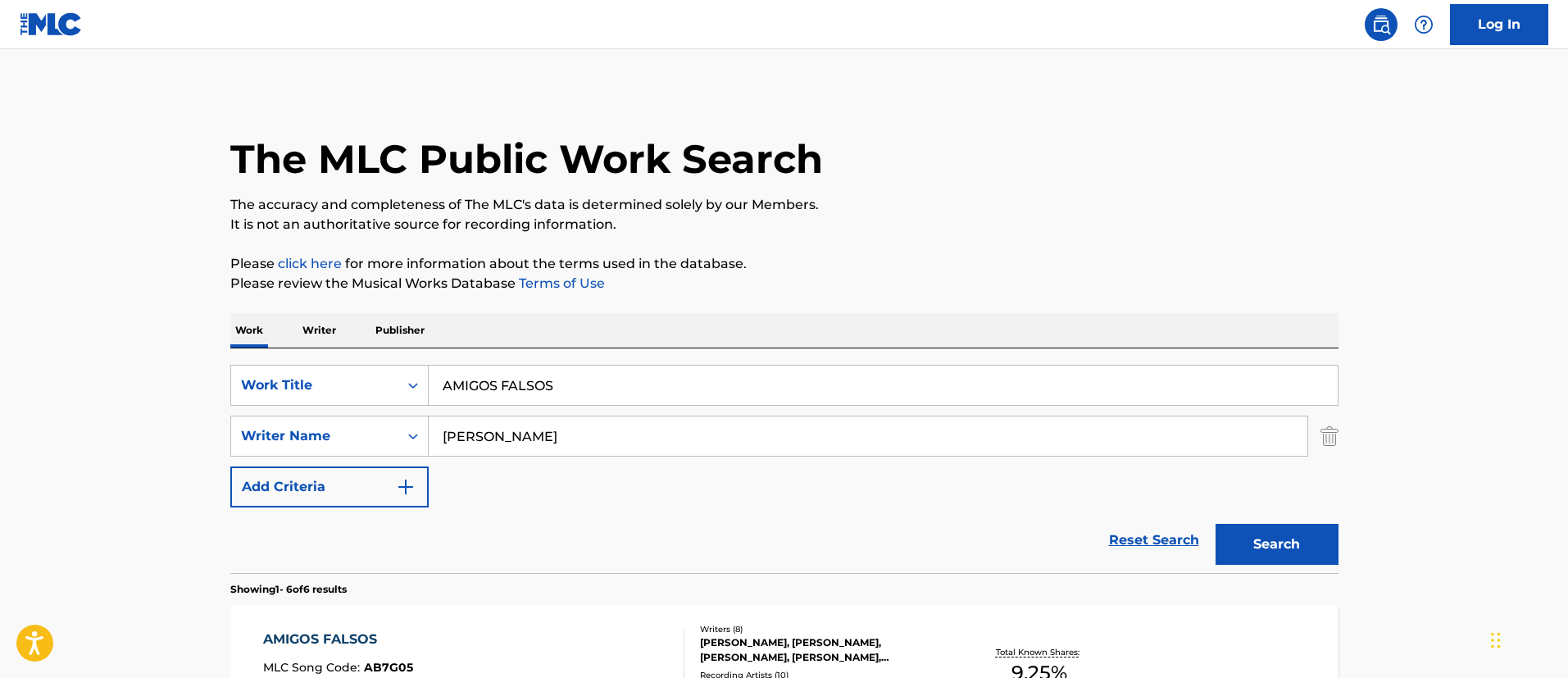
scroll to position [244, 0]
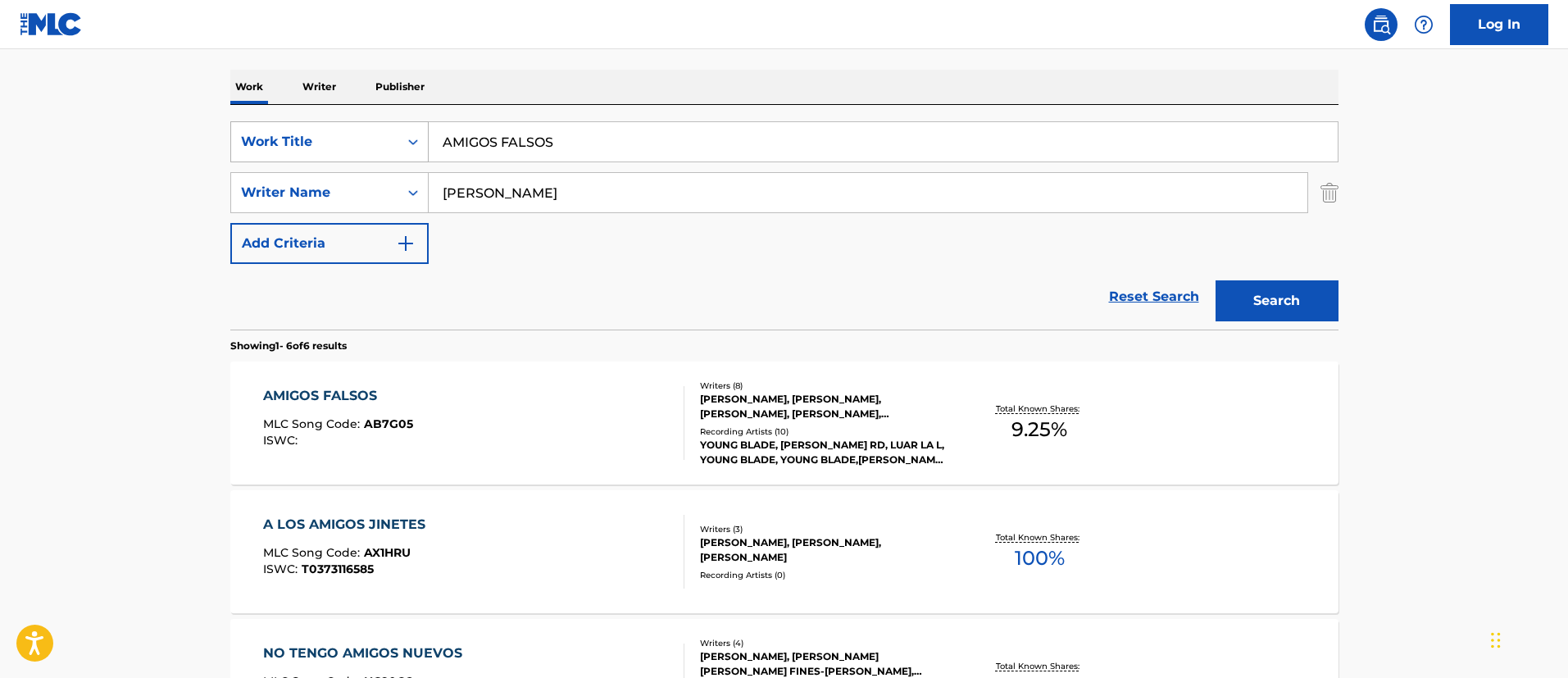
drag, startPoint x: 611, startPoint y: 152, endPoint x: 386, endPoint y: 137, distance: 225.5
click at [386, 137] on div "SearchWithCriteria1c5865c8-e058-40ac-b175-4ce05d8ebbe1 Work Title AMIGOS FALSOS" at bounding box center [785, 142] width 1108 height 41
paste input "PARCERITA"
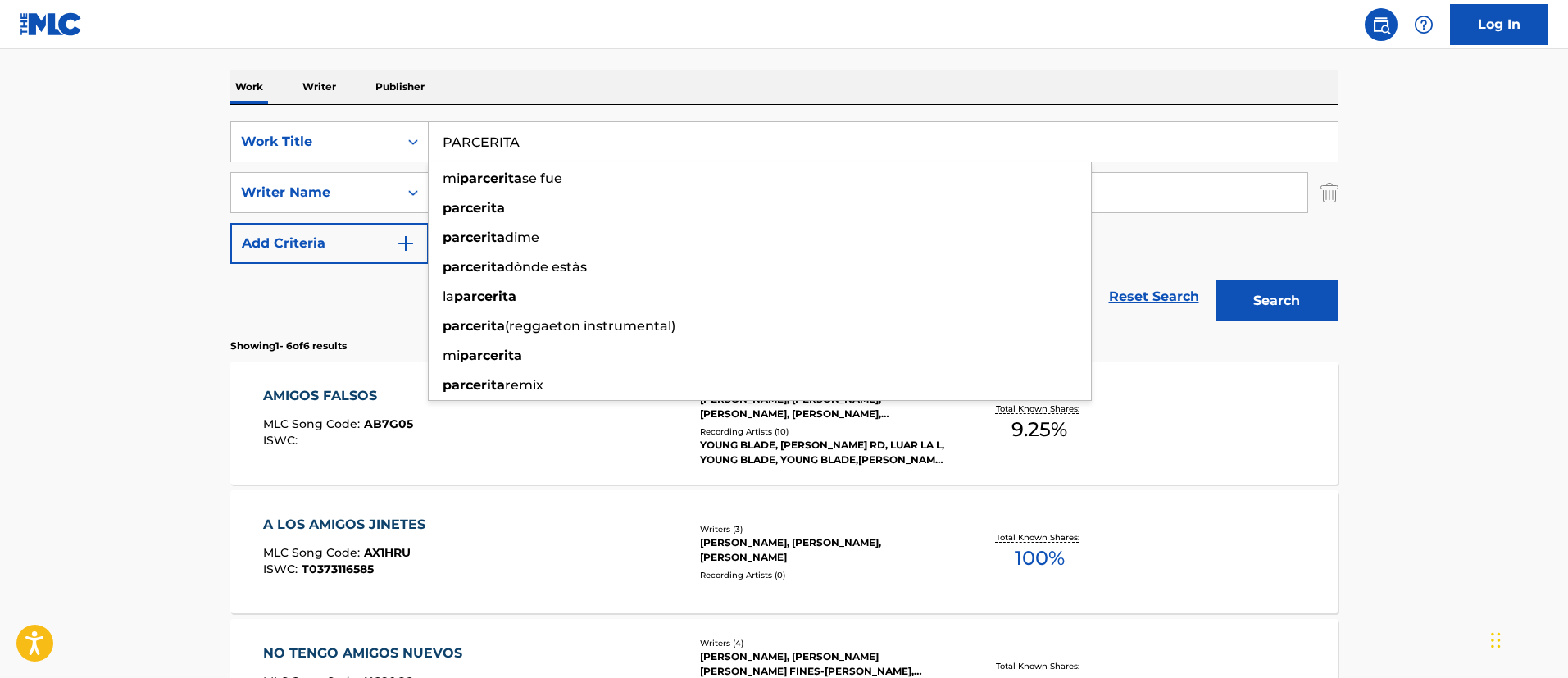
type input "PARCERITA"
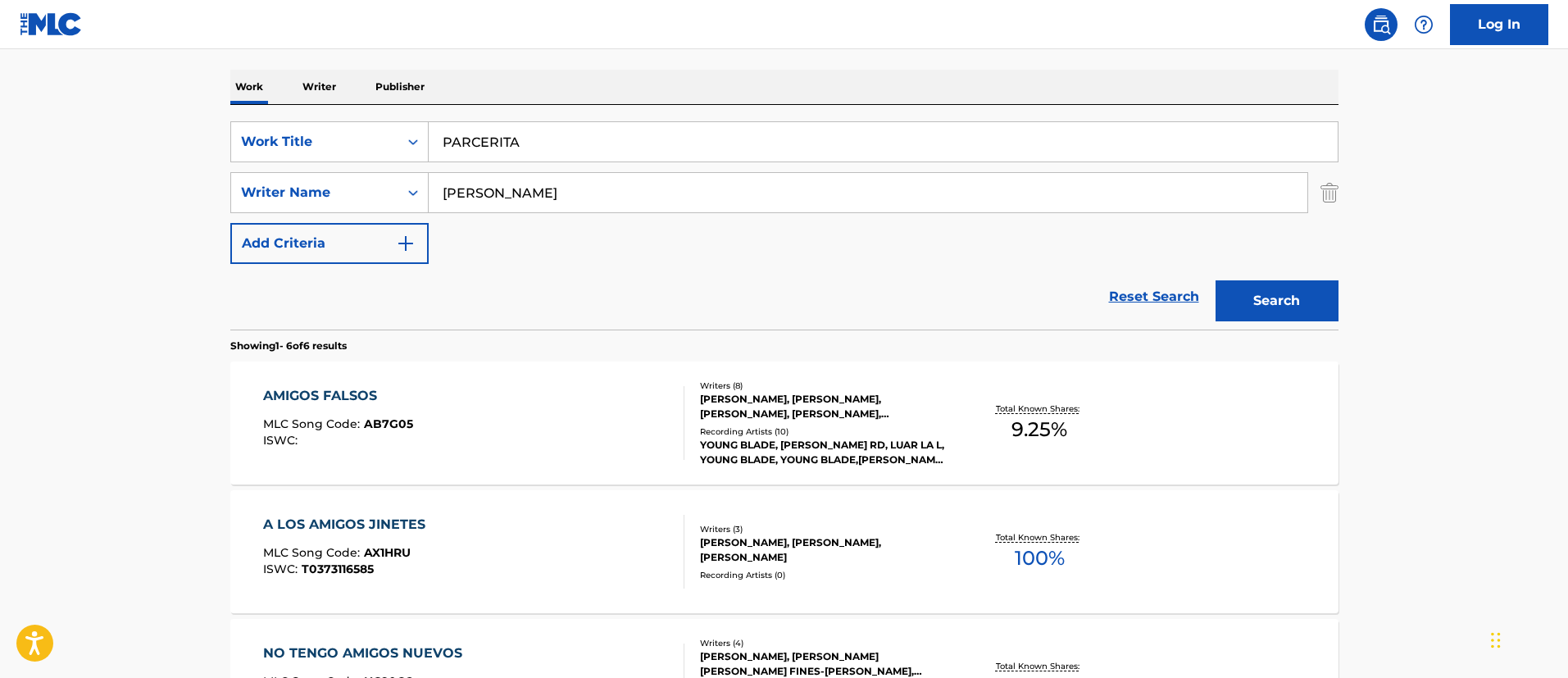
click at [1299, 303] on button "Search" at bounding box center [1276, 301] width 123 height 41
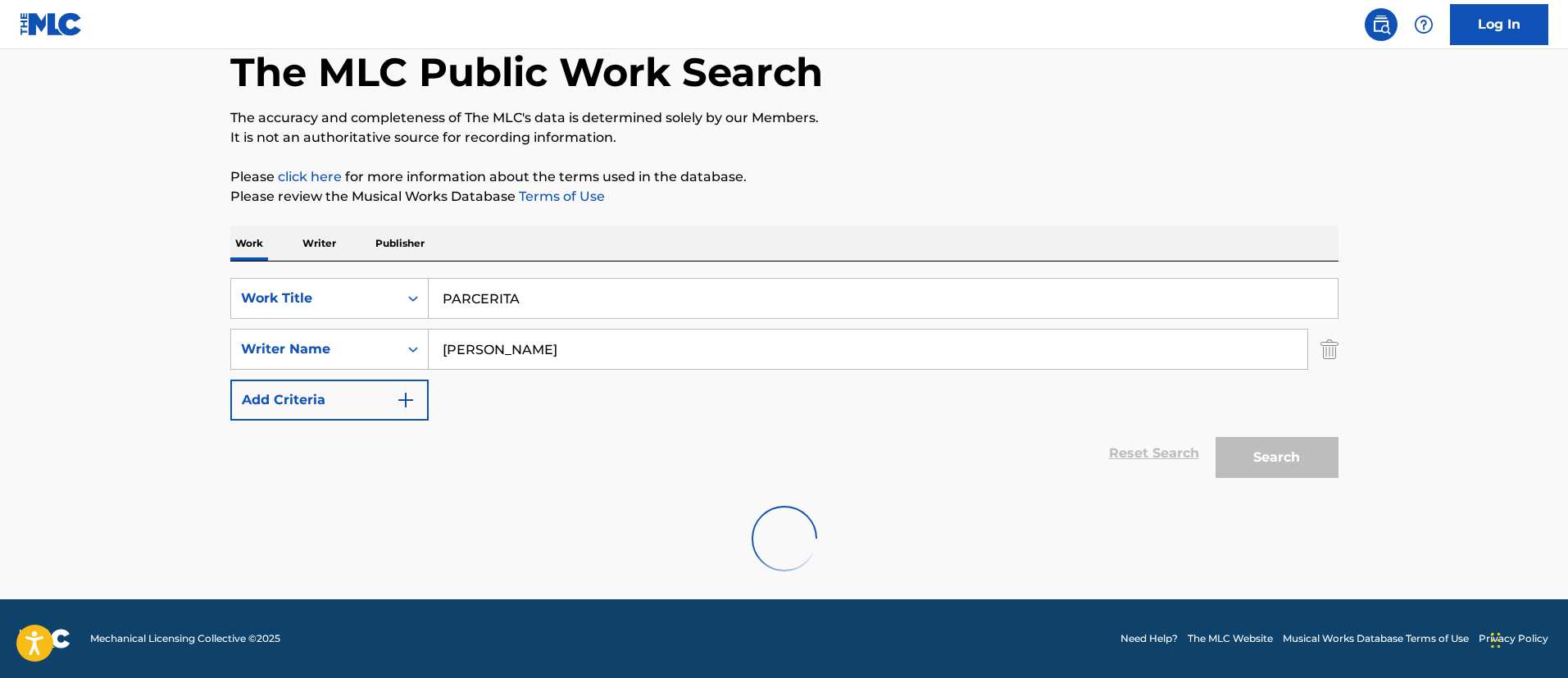
scroll to position [214, 0]
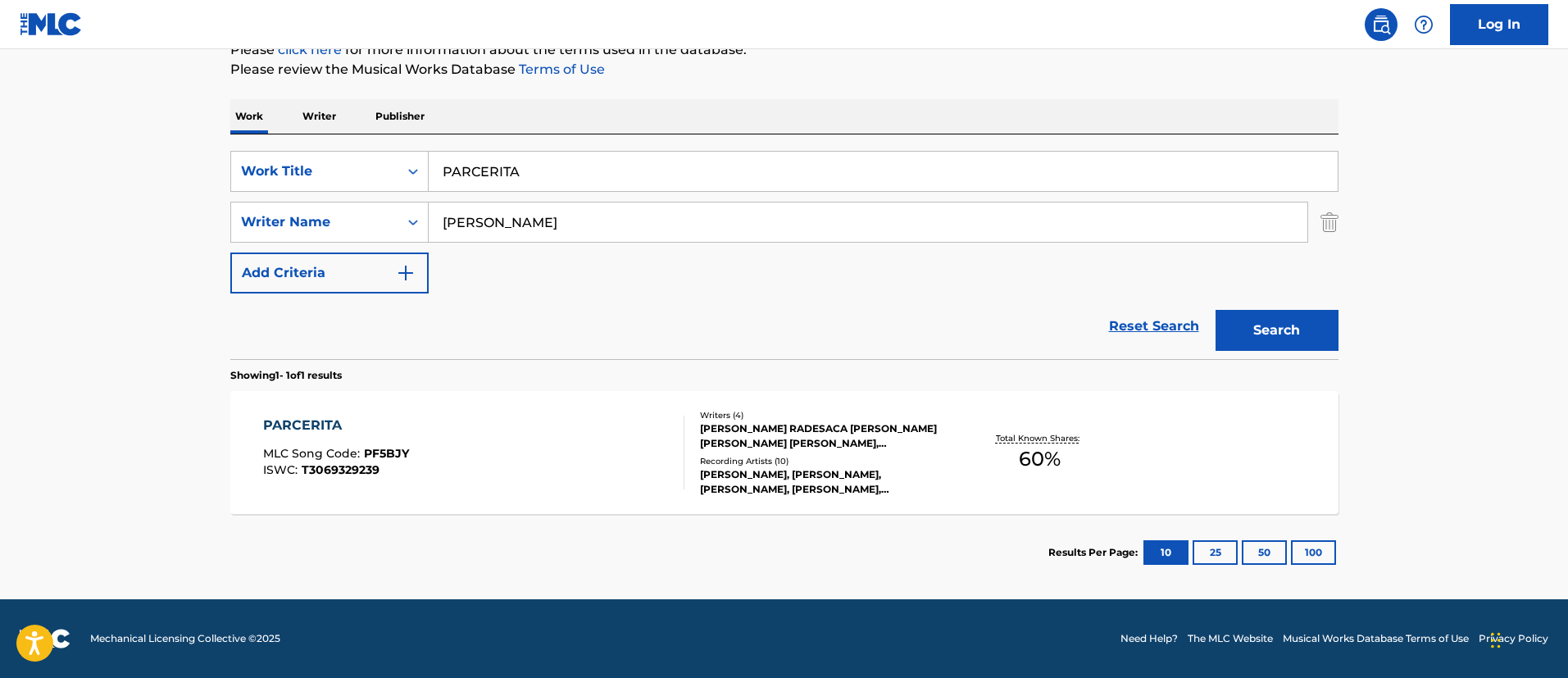
click at [337, 425] on div "PARCERITA" at bounding box center [336, 426] width 146 height 20
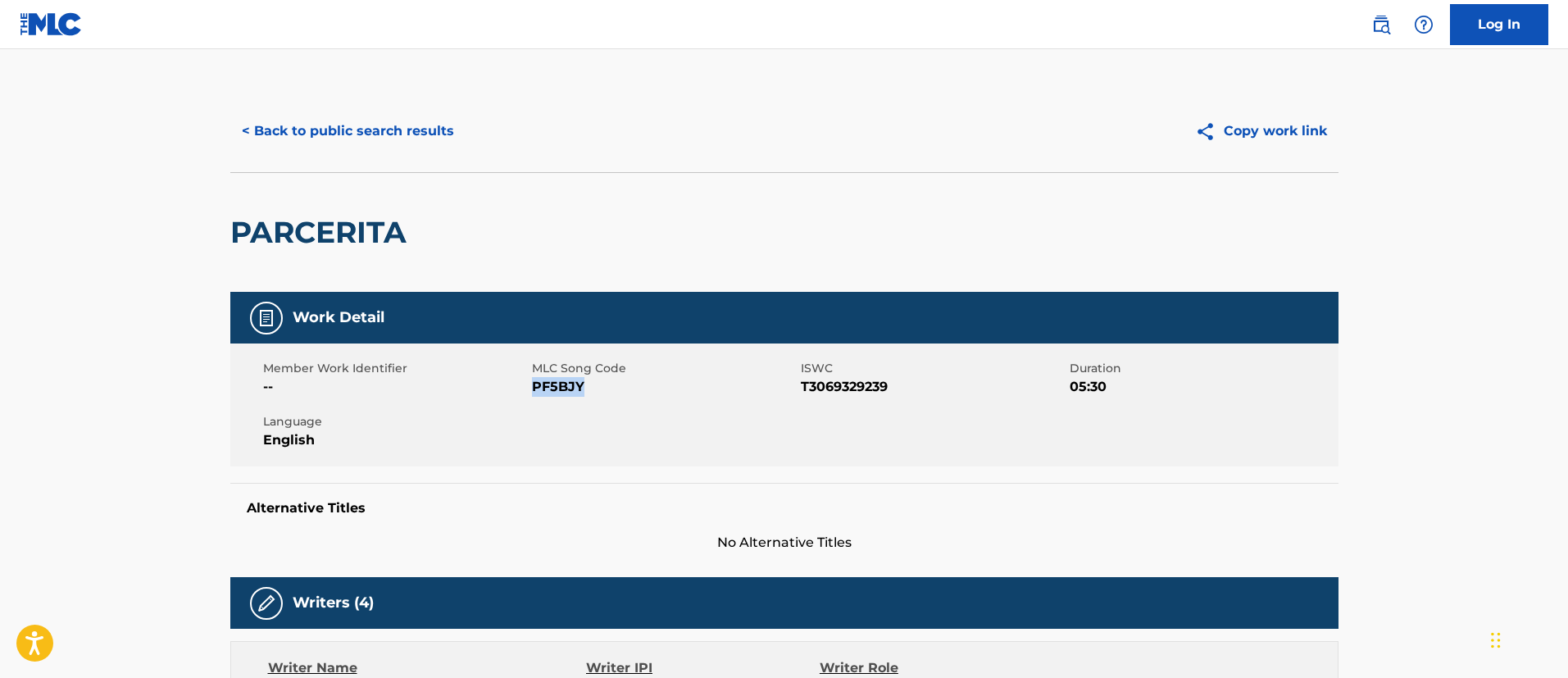
drag, startPoint x: 584, startPoint y: 389, endPoint x: 533, endPoint y: 393, distance: 51.2
click at [533, 393] on span "PF5BJY" at bounding box center [664, 387] width 264 height 20
click at [349, 128] on button "< Back to public search results" at bounding box center [348, 131] width 235 height 41
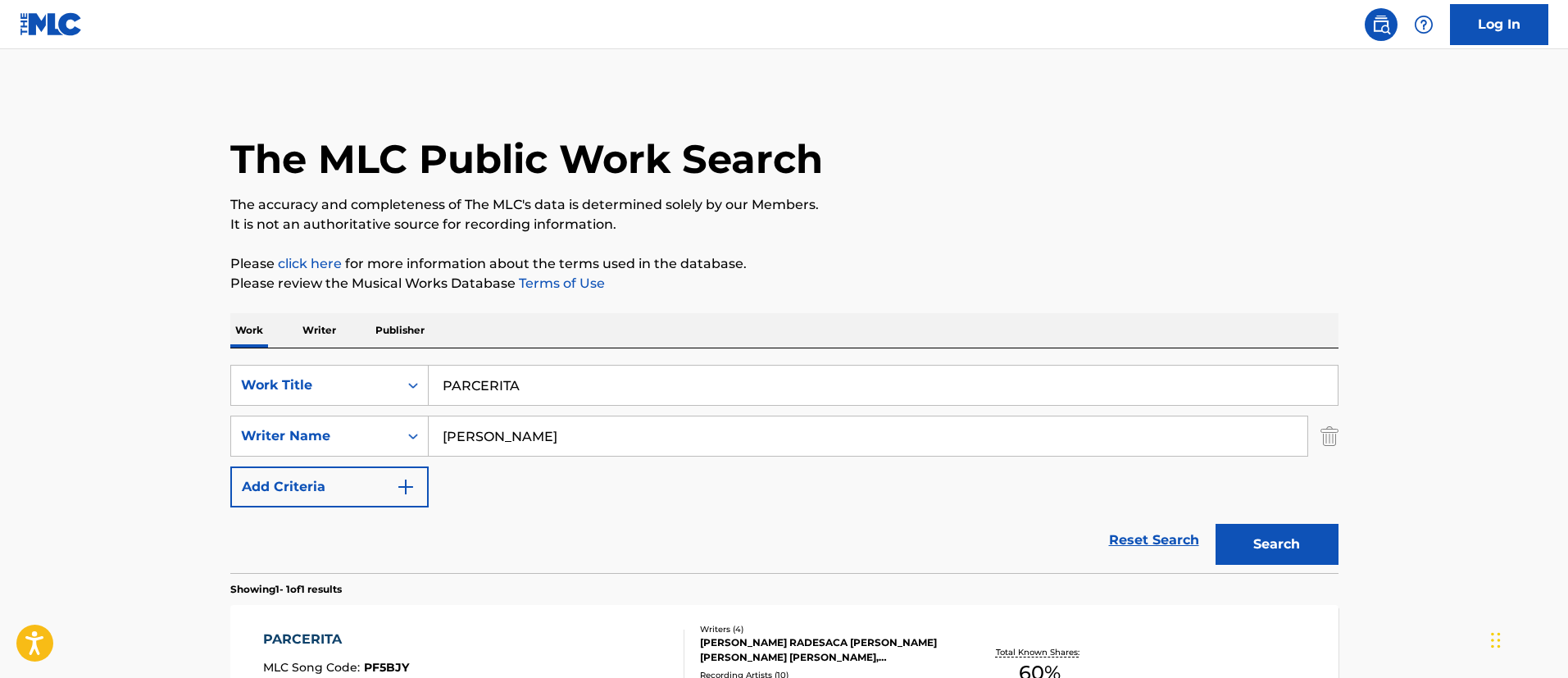
scroll to position [121, 0]
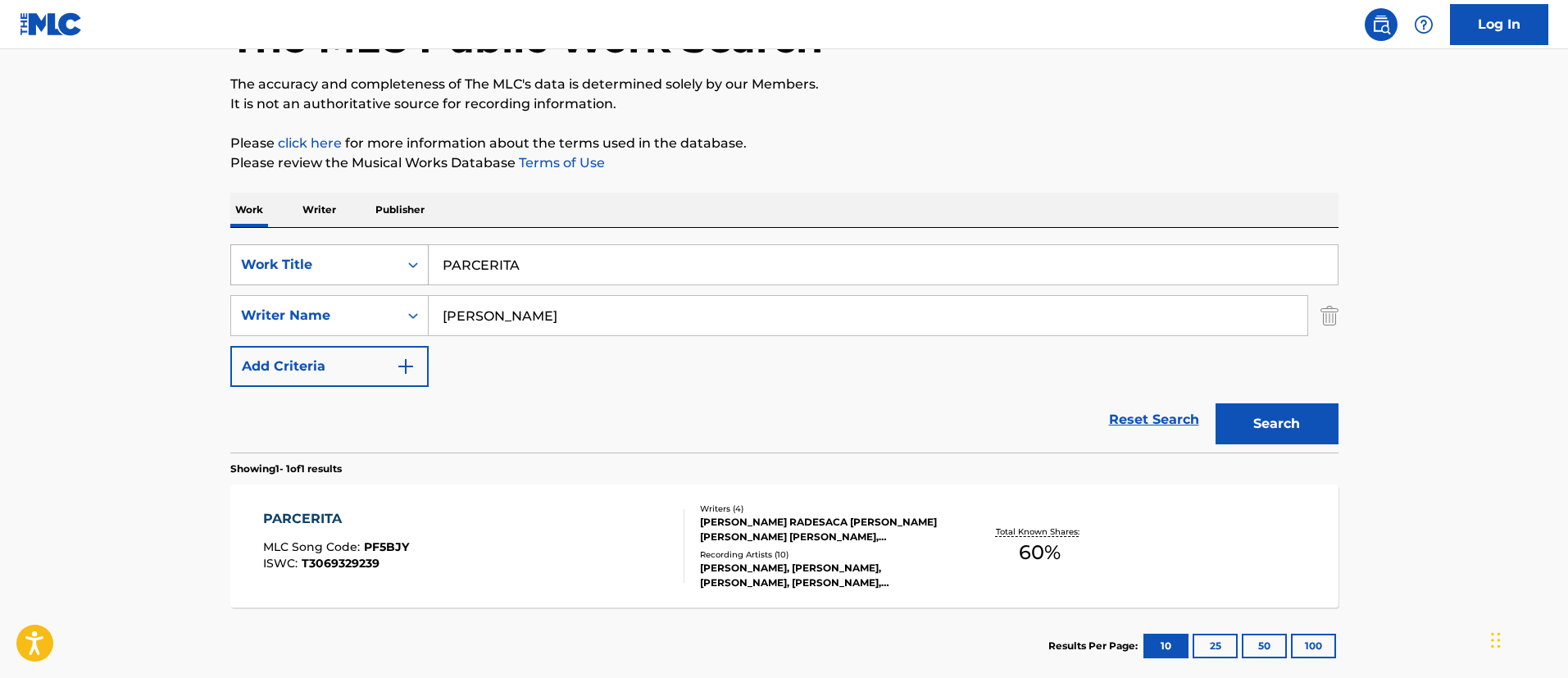
drag, startPoint x: 567, startPoint y: 264, endPoint x: 422, endPoint y: 255, distance: 145.3
click at [422, 255] on div "SearchWithCriteria1c5865c8-e058-40ac-b175-4ce05d8ebbe1 Work Title PARCERITA" at bounding box center [785, 264] width 1108 height 41
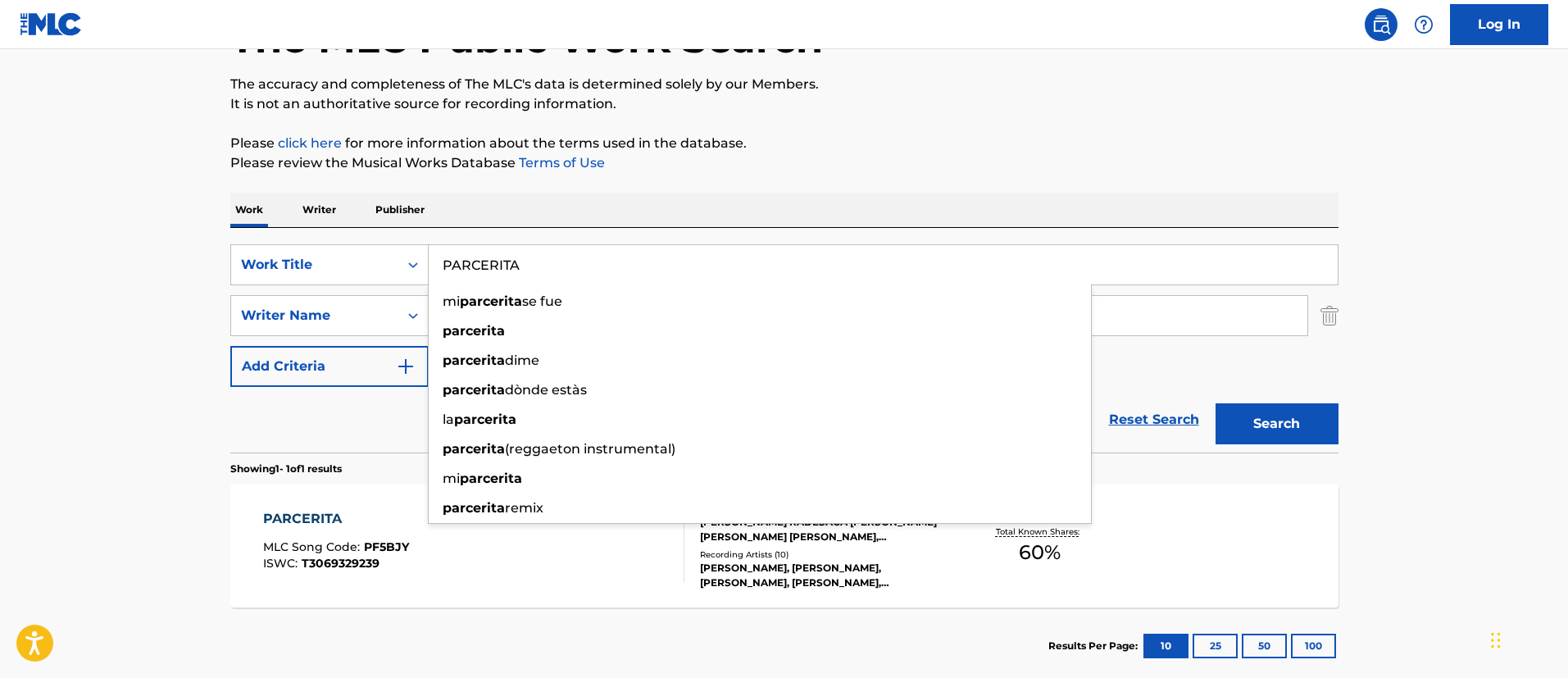
paste input "BESAME REMIX"
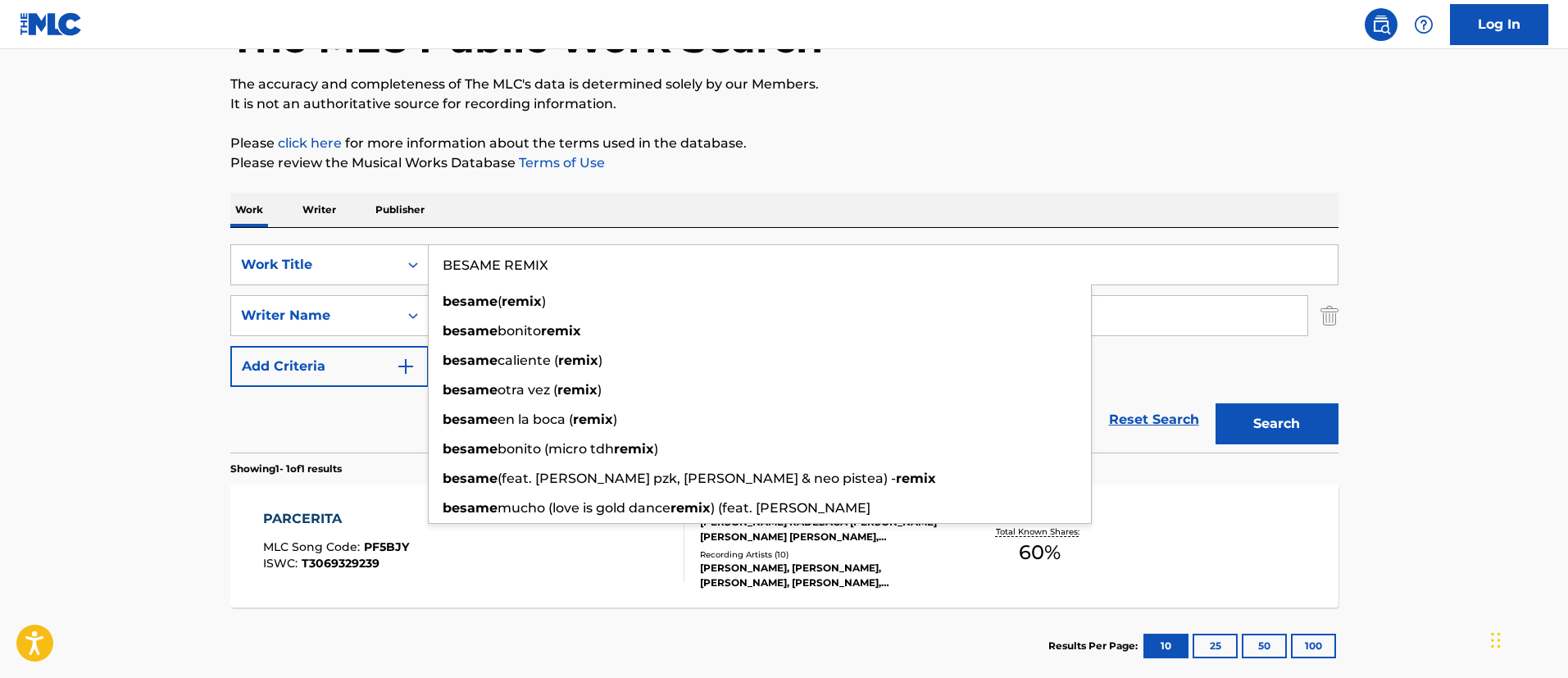
type input "BESAME REMIX"
click at [1277, 411] on button "Search" at bounding box center [1276, 424] width 123 height 41
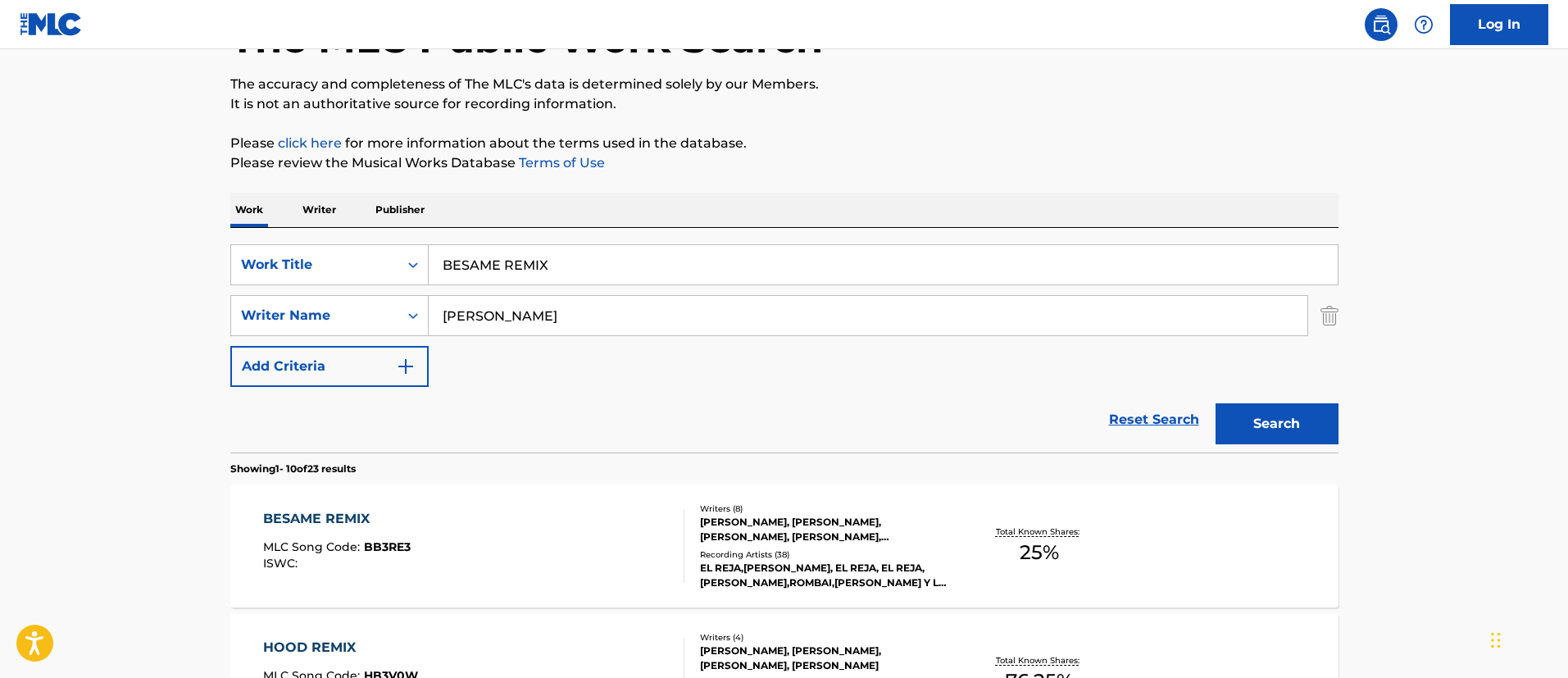
scroll to position [244, 0]
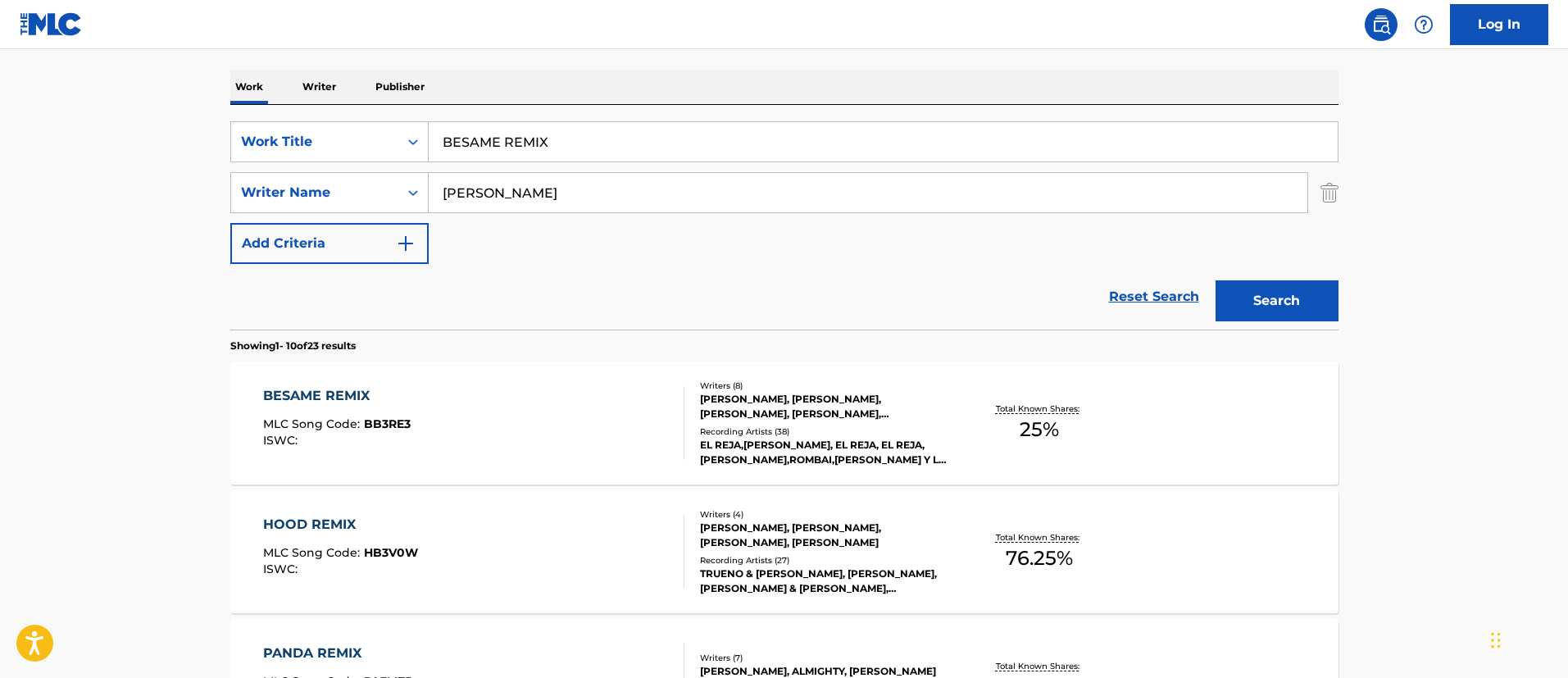
click at [359, 396] on div "BESAME REMIX" at bounding box center [337, 396] width 147 height 20
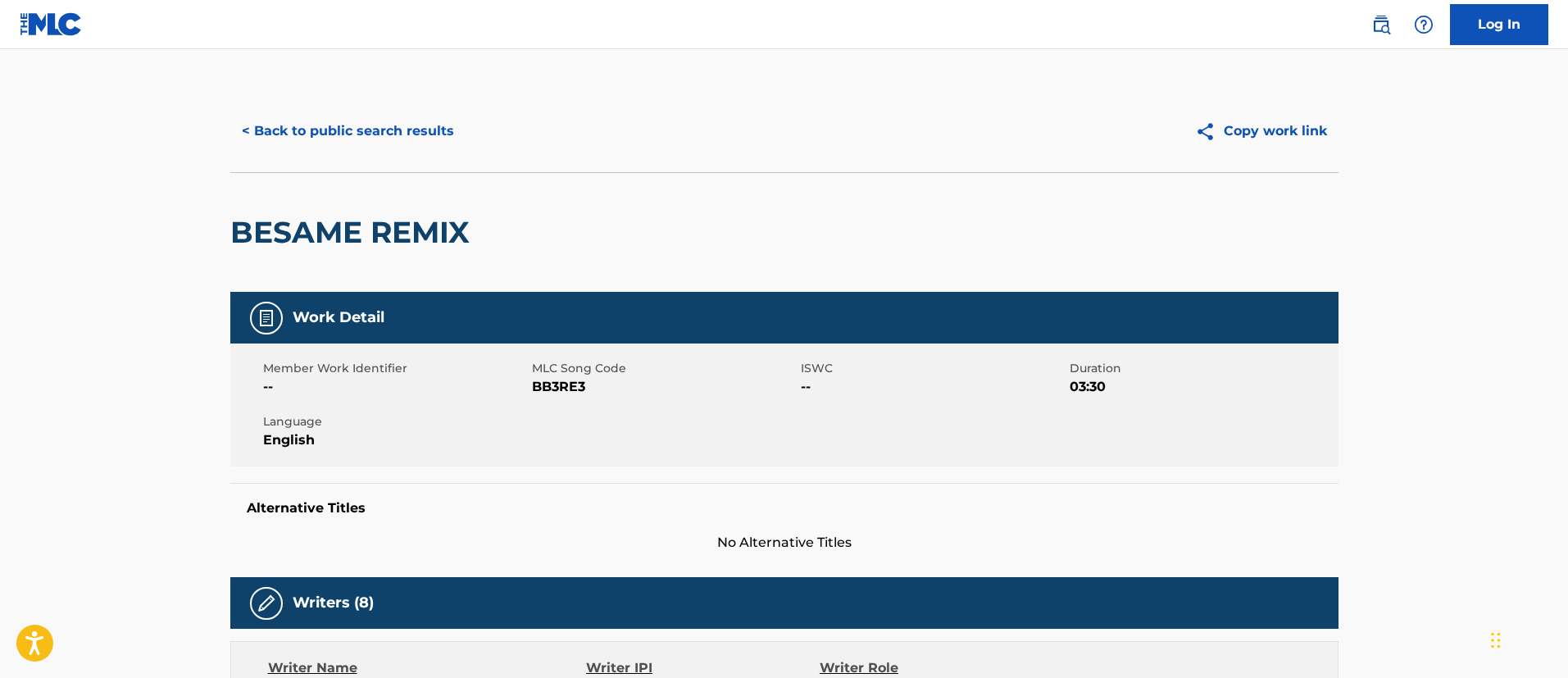
drag, startPoint x: 574, startPoint y: 382, endPoint x: 581, endPoint y: 392, distance: 12.2
click at [576, 391] on span "BB3RE3" at bounding box center [664, 387] width 264 height 20
drag, startPoint x: 585, startPoint y: 390, endPoint x: 534, endPoint y: 399, distance: 51.8
click at [534, 399] on div "Member Work Identifier -- MLC Song Code BB3RE3 ISWC -- Duration 03:30 Language …" at bounding box center [785, 404] width 1108 height 123
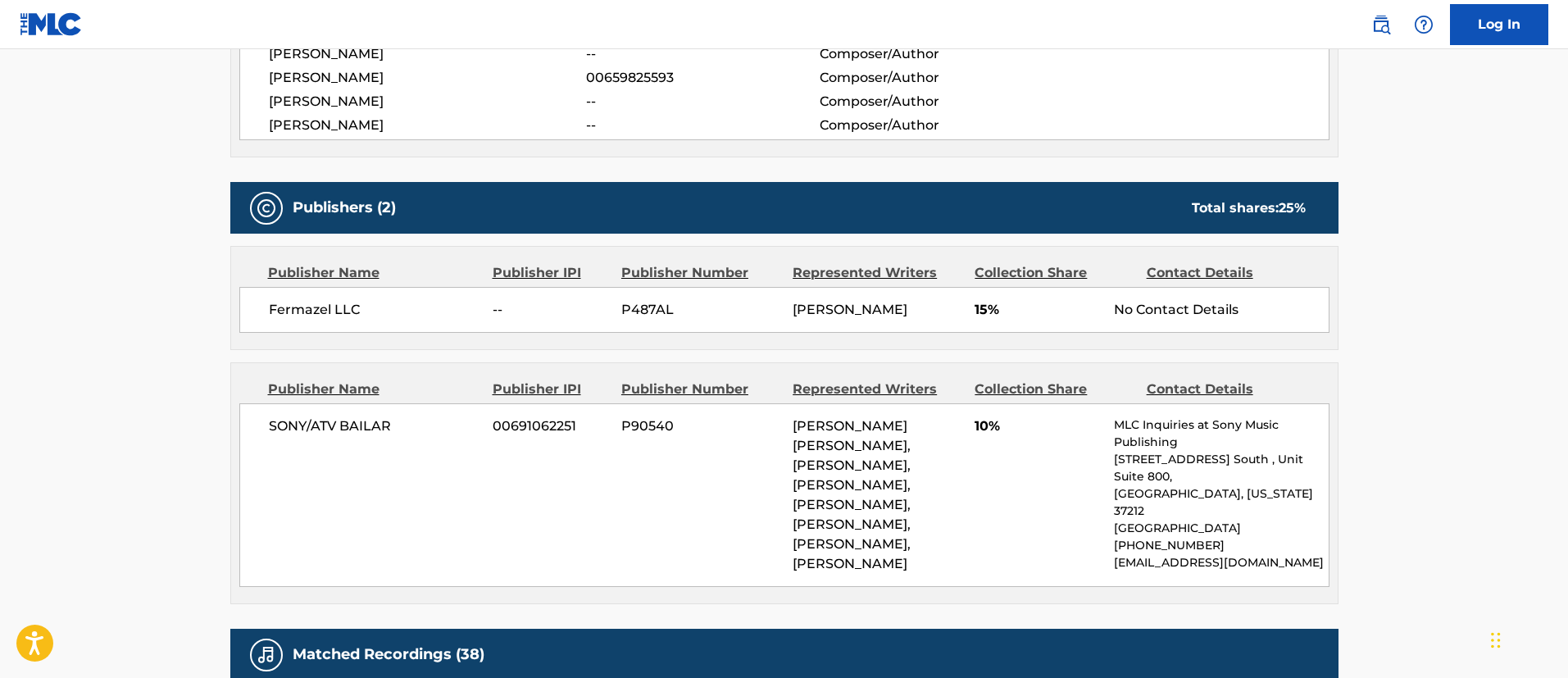
scroll to position [862, 0]
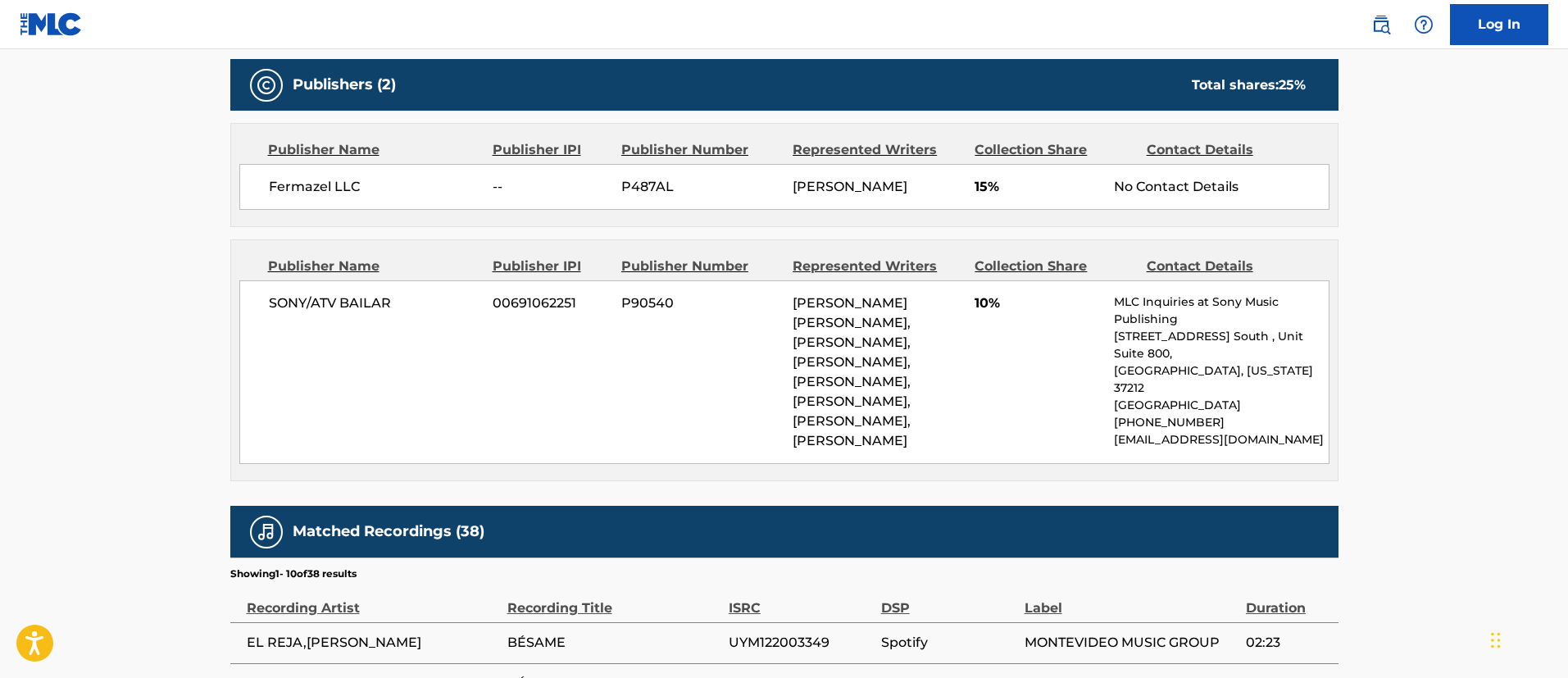
drag, startPoint x: 792, startPoint y: 320, endPoint x: 914, endPoint y: 538, distance: 249.8
click at [914, 451] on div "[PERSON_NAME] [PERSON_NAME], [PERSON_NAME], [PERSON_NAME], [PERSON_NAME], [PERS…" at bounding box center [878, 372] width 170 height 157
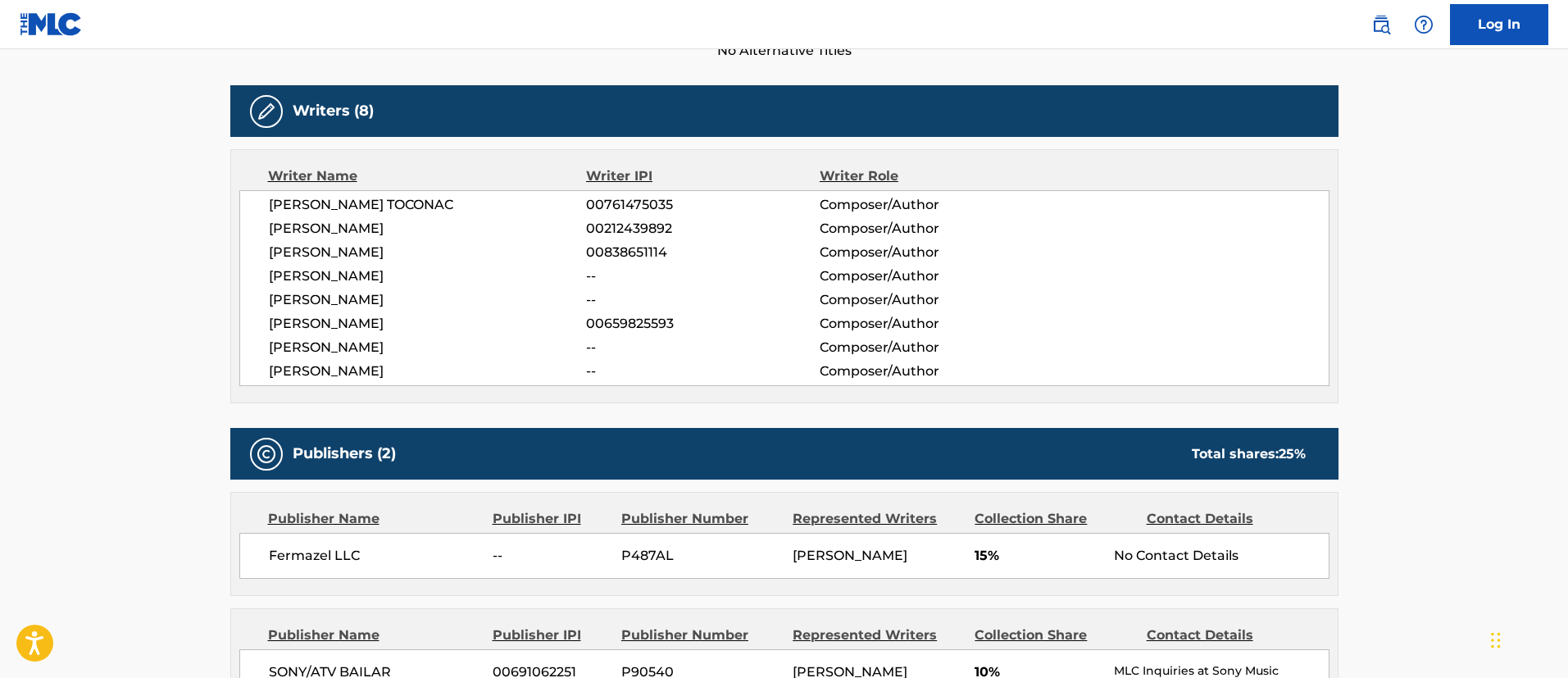
scroll to position [0, 0]
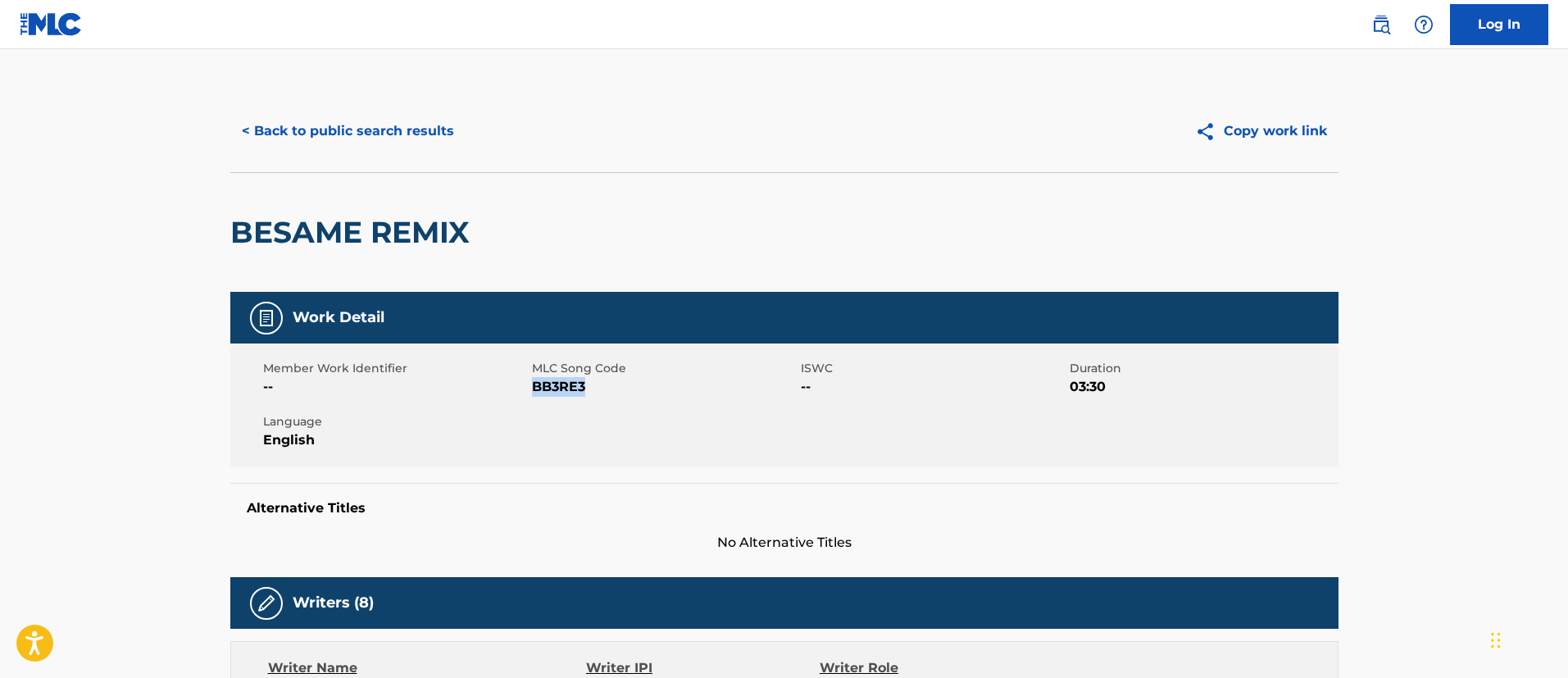
click at [408, 127] on button "< Back to public search results" at bounding box center [348, 131] width 235 height 41
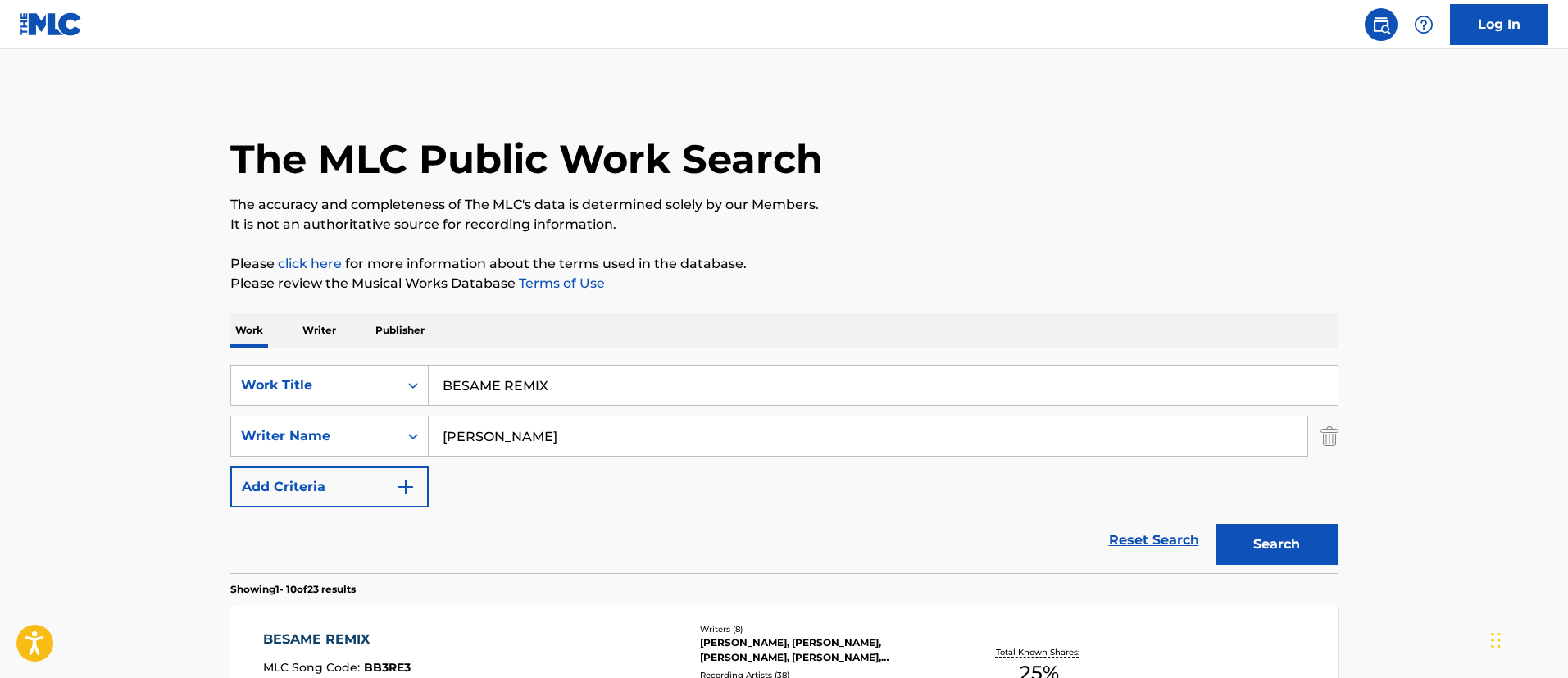
scroll to position [244, 0]
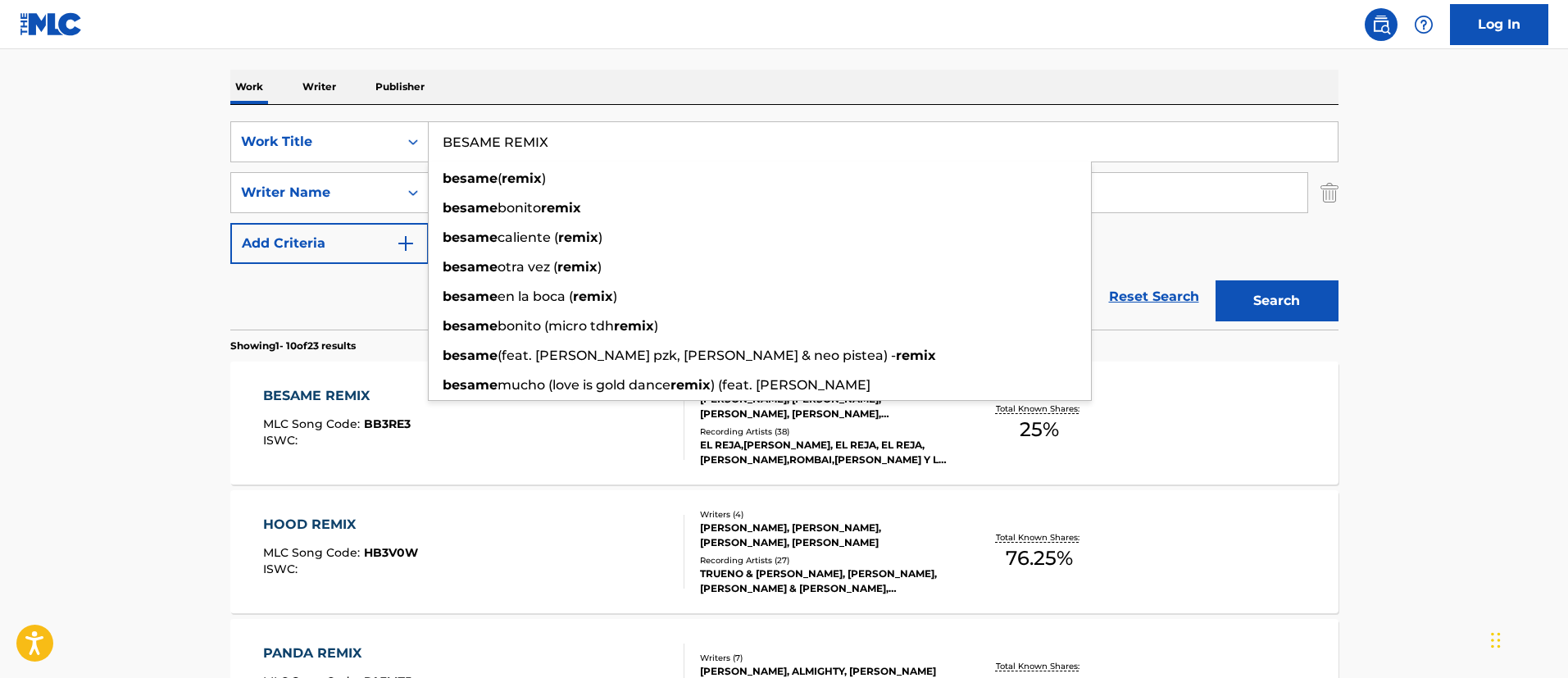
drag, startPoint x: 605, startPoint y: 145, endPoint x: 444, endPoint y: 139, distance: 161.1
click at [444, 139] on input "BESAME REMIX" at bounding box center [883, 141] width 909 height 39
paste input "TU"
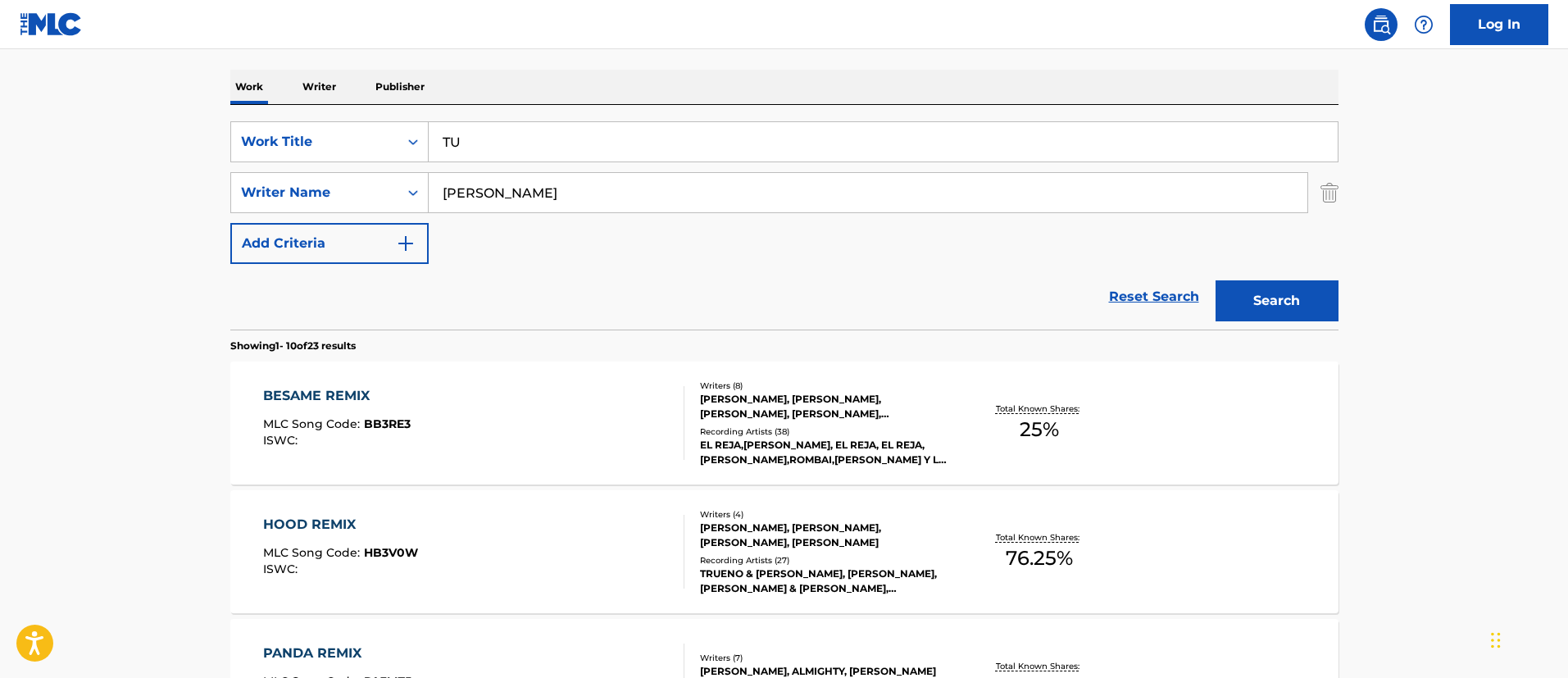
type input "TU"
click at [1265, 301] on button "Search" at bounding box center [1276, 301] width 123 height 41
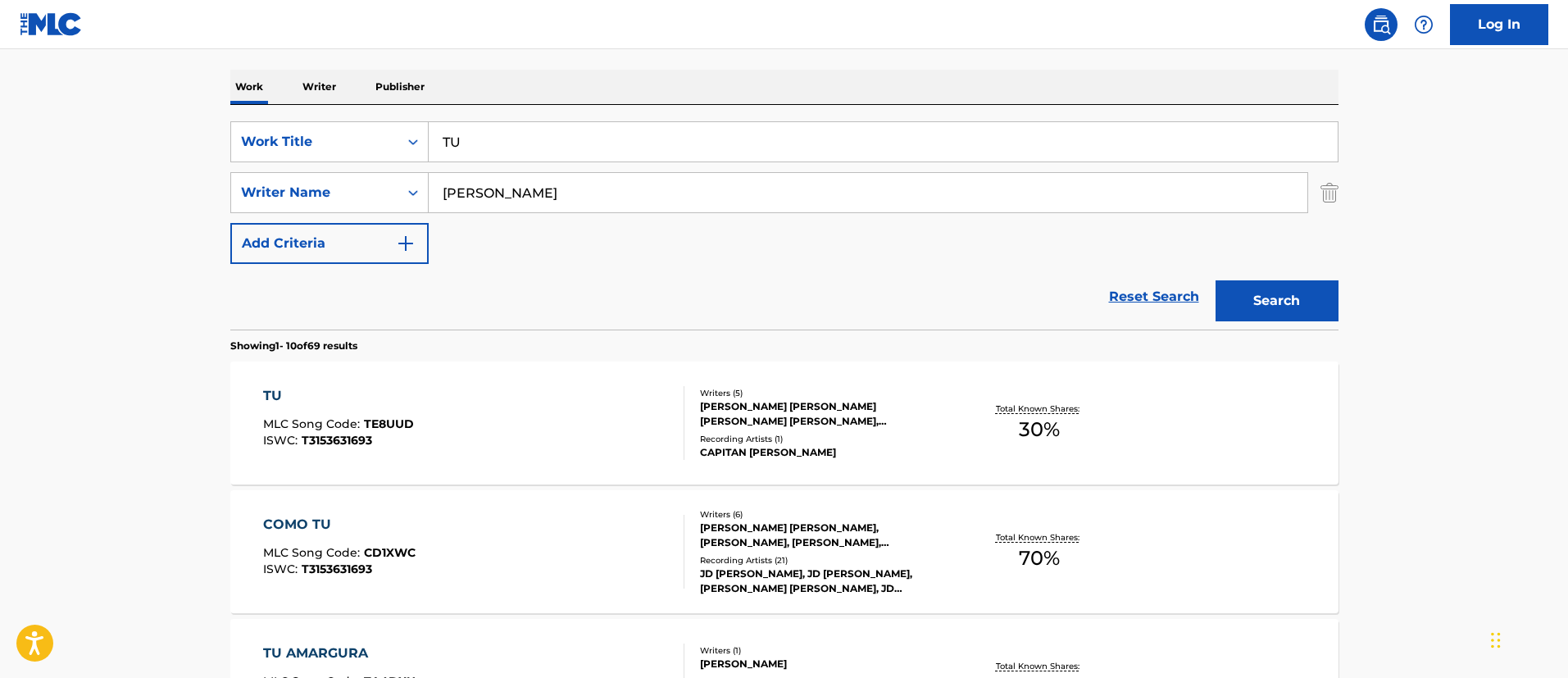
click at [283, 403] on div "TU" at bounding box center [339, 396] width 151 height 20
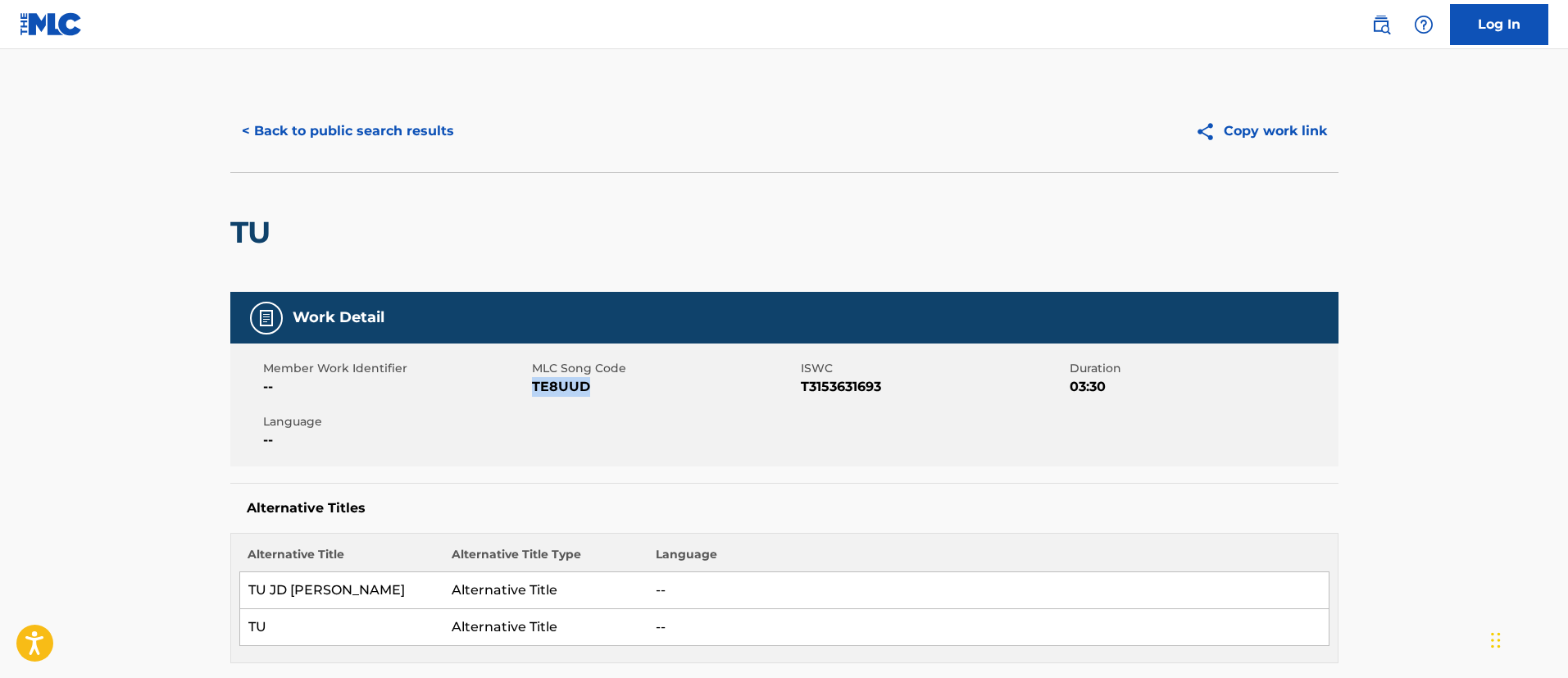
drag, startPoint x: 600, startPoint y: 385, endPoint x: 531, endPoint y: 394, distance: 69.6
click at [532, 394] on span "TE8UUD" at bounding box center [664, 387] width 264 height 20
drag, startPoint x: 889, startPoint y: 385, endPoint x: 802, endPoint y: 389, distance: 87.1
click at [802, 389] on span "T3153631693" at bounding box center [933, 387] width 264 height 20
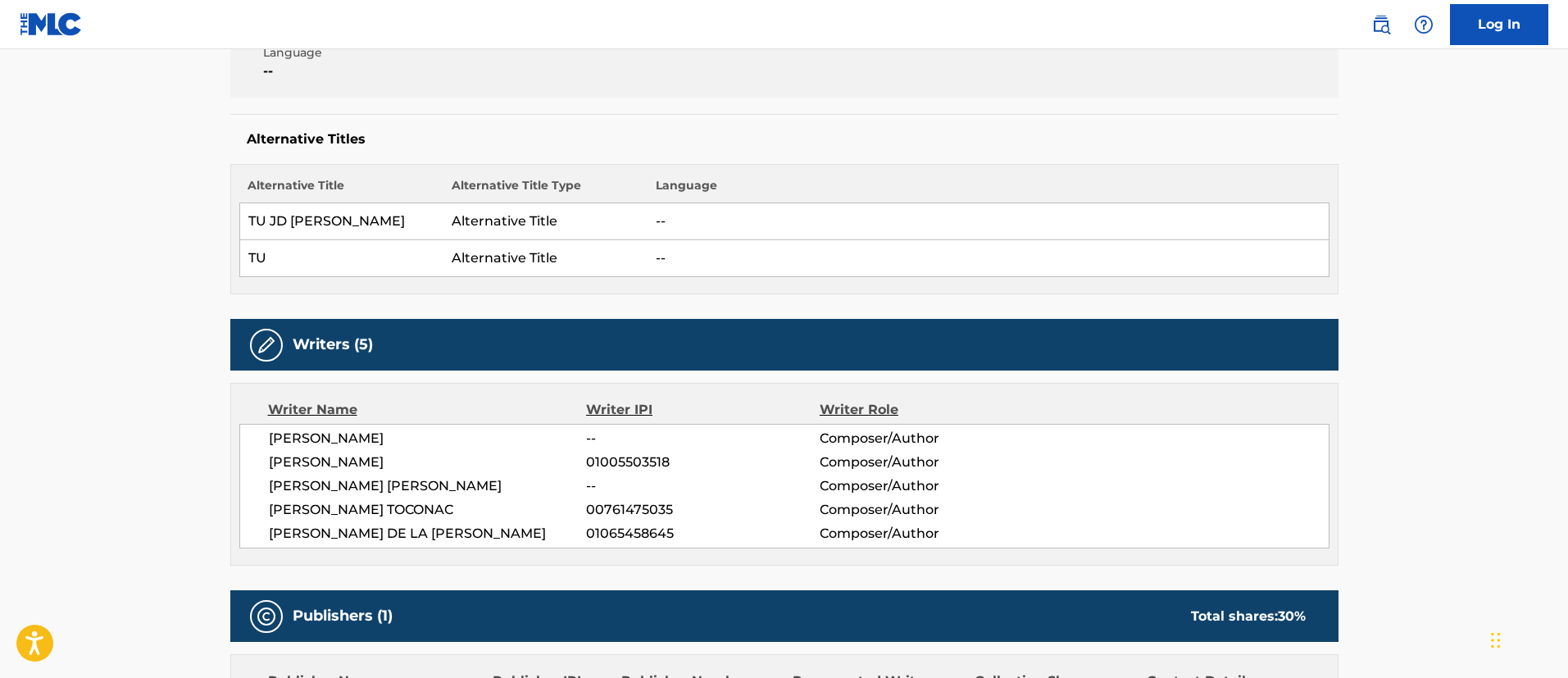
scroll to position [853, 0]
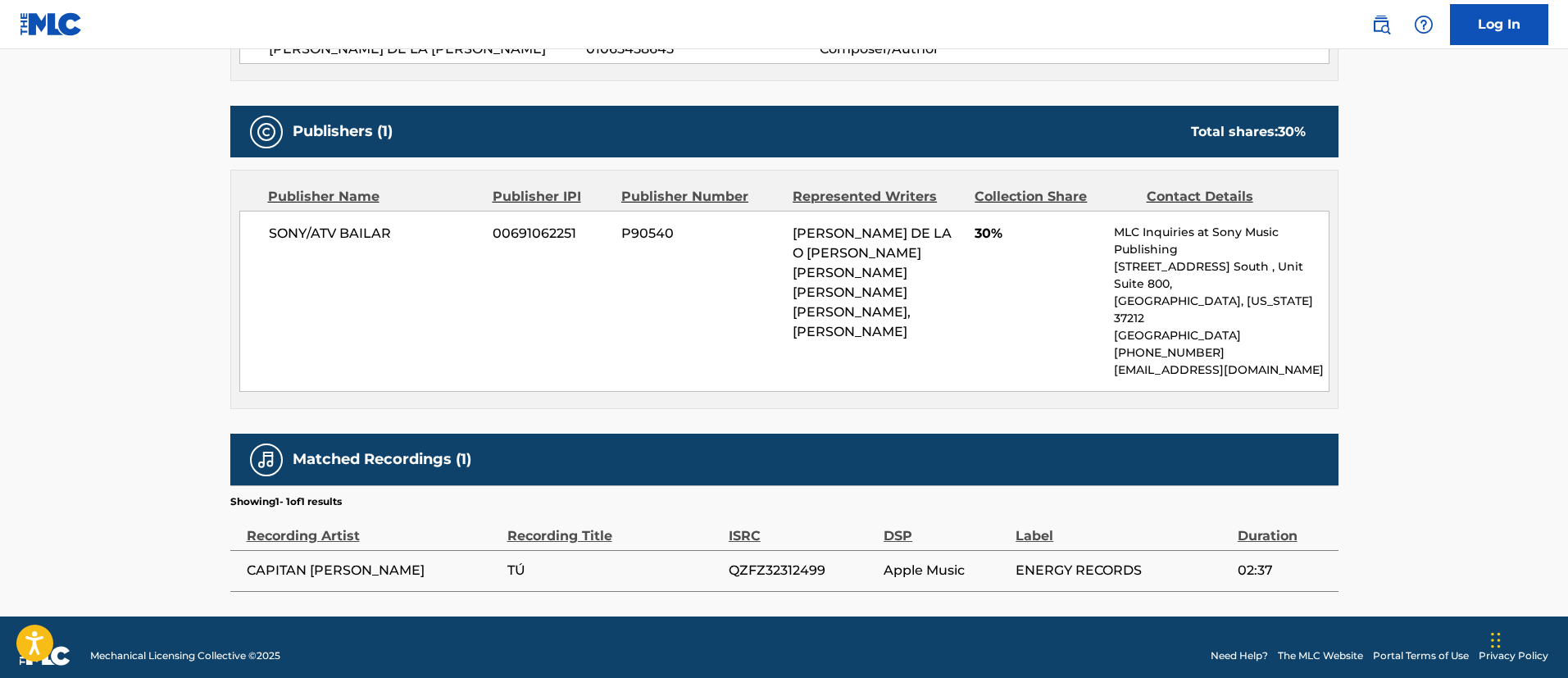
drag, startPoint x: 795, startPoint y: 232, endPoint x: 853, endPoint y: 329, distance: 113.0
click at [853, 329] on span "[PERSON_NAME] DE LA O [PERSON_NAME] [PERSON_NAME] [PERSON_NAME] [PERSON_NAME], …" at bounding box center [872, 282] width 159 height 114
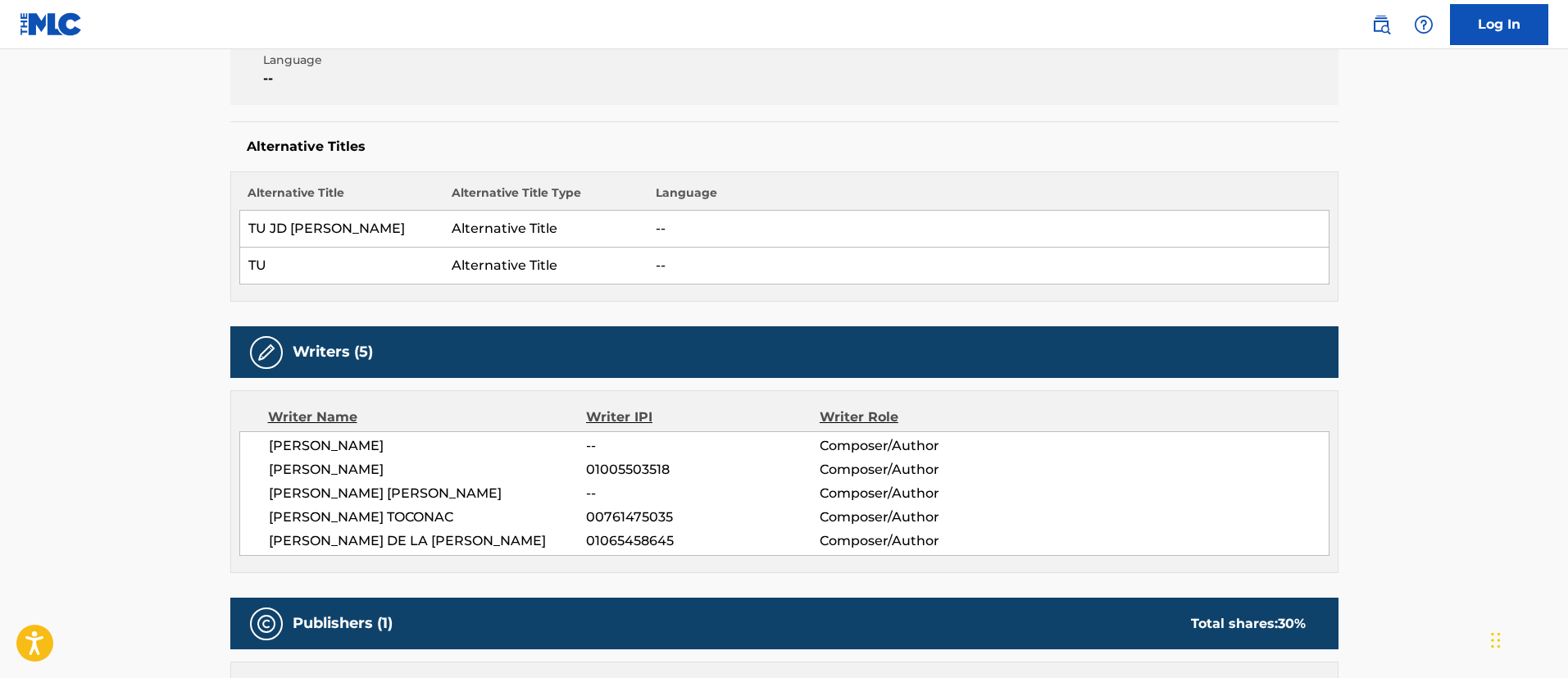
scroll to position [0, 0]
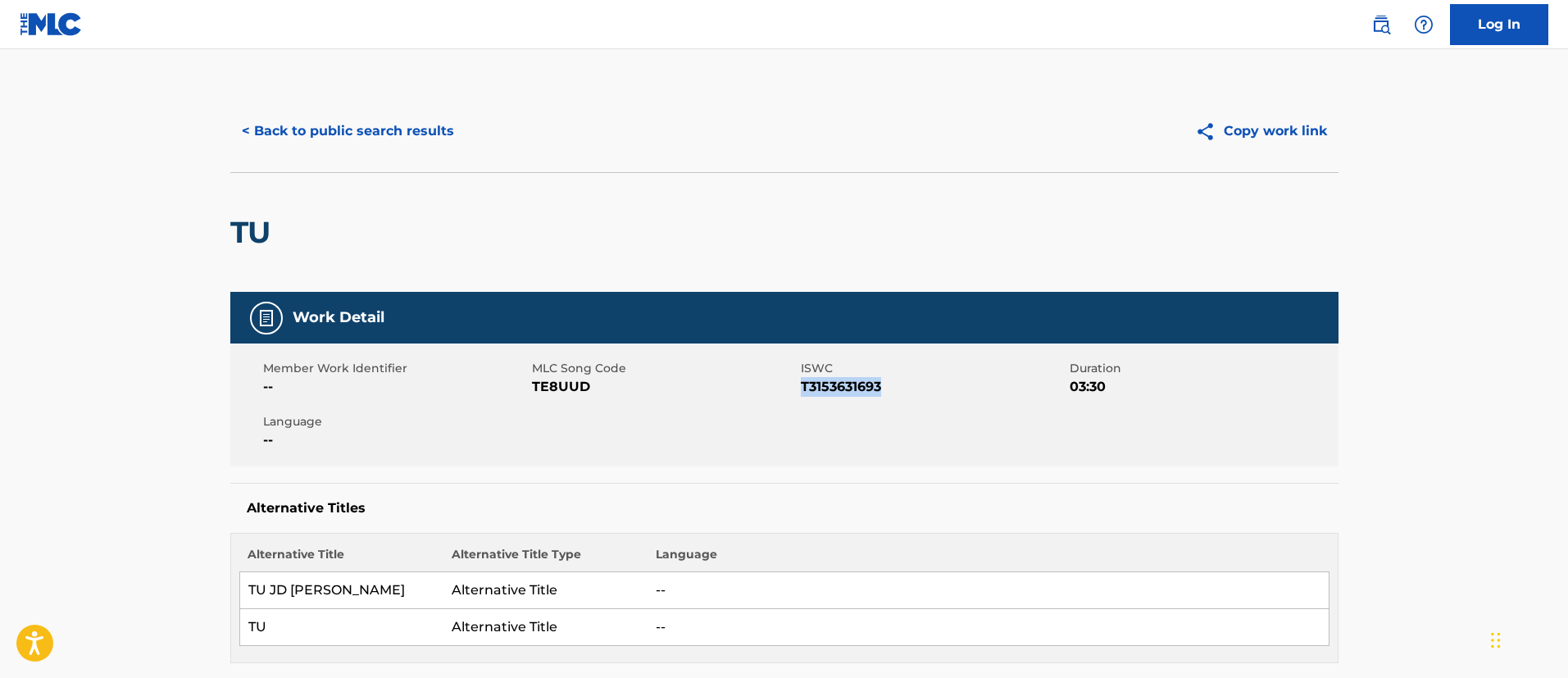
click at [400, 136] on button "< Back to public search results" at bounding box center [348, 131] width 235 height 41
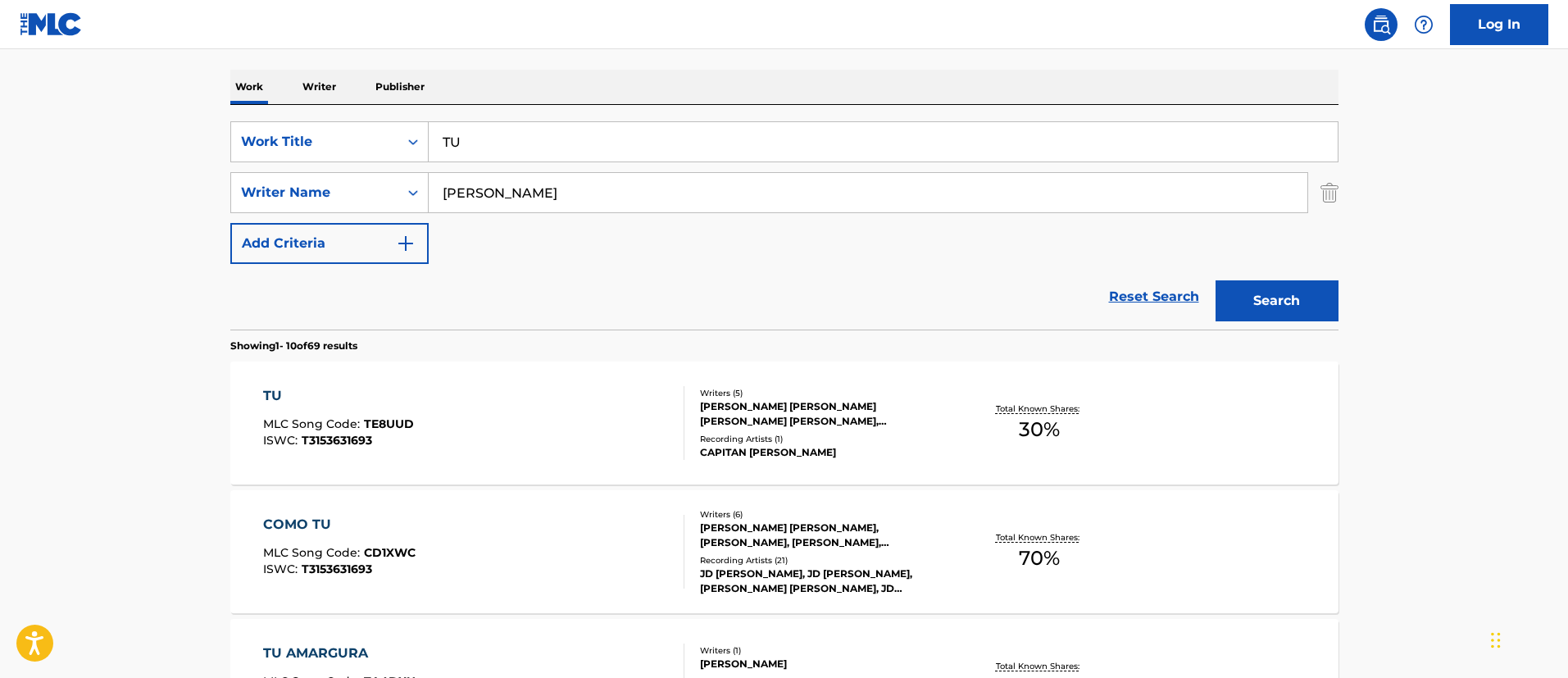
drag, startPoint x: 591, startPoint y: 157, endPoint x: 435, endPoint y: 137, distance: 157.3
click at [435, 137] on input "TU" at bounding box center [883, 141] width 909 height 39
paste input "SUBIENDOLO"
type input "SUBIENDOLO"
click at [1249, 294] on button "Search" at bounding box center [1276, 301] width 123 height 41
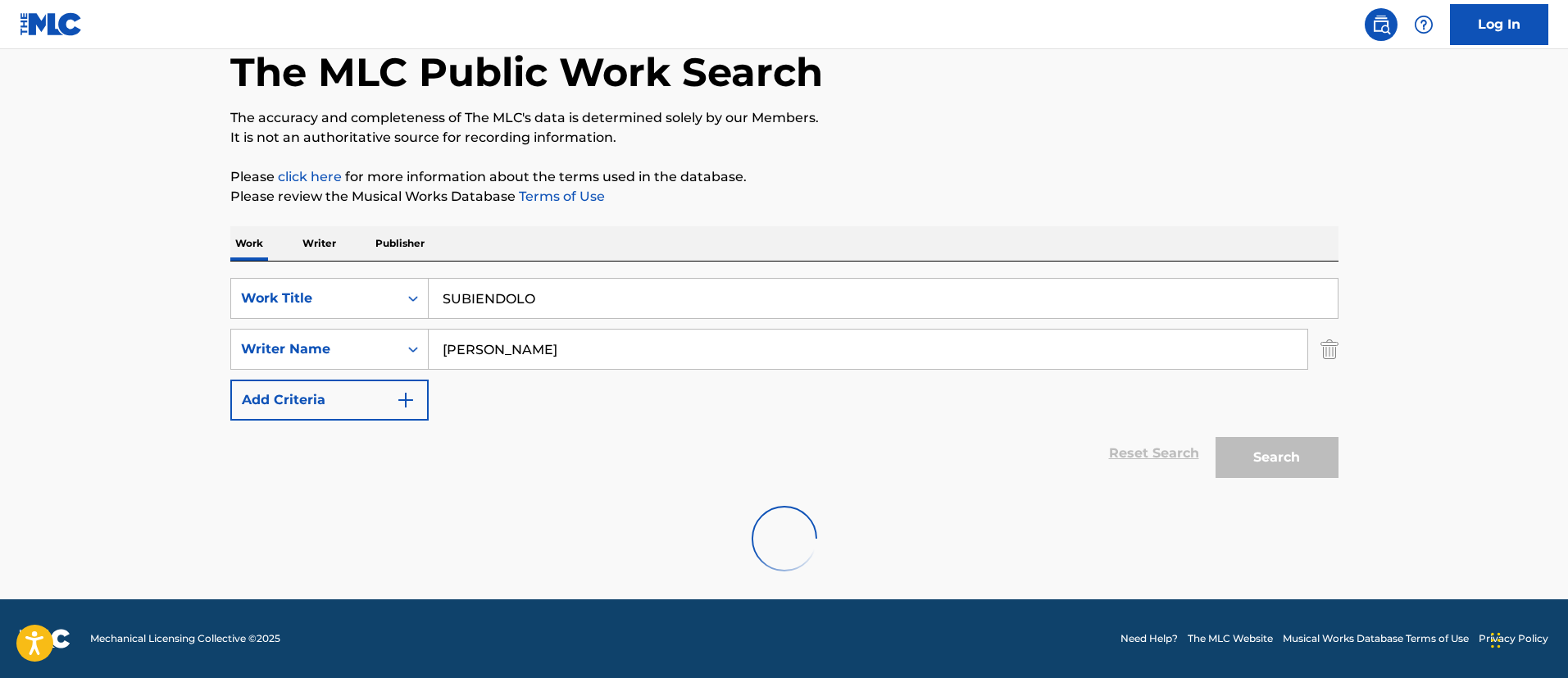
scroll to position [214, 0]
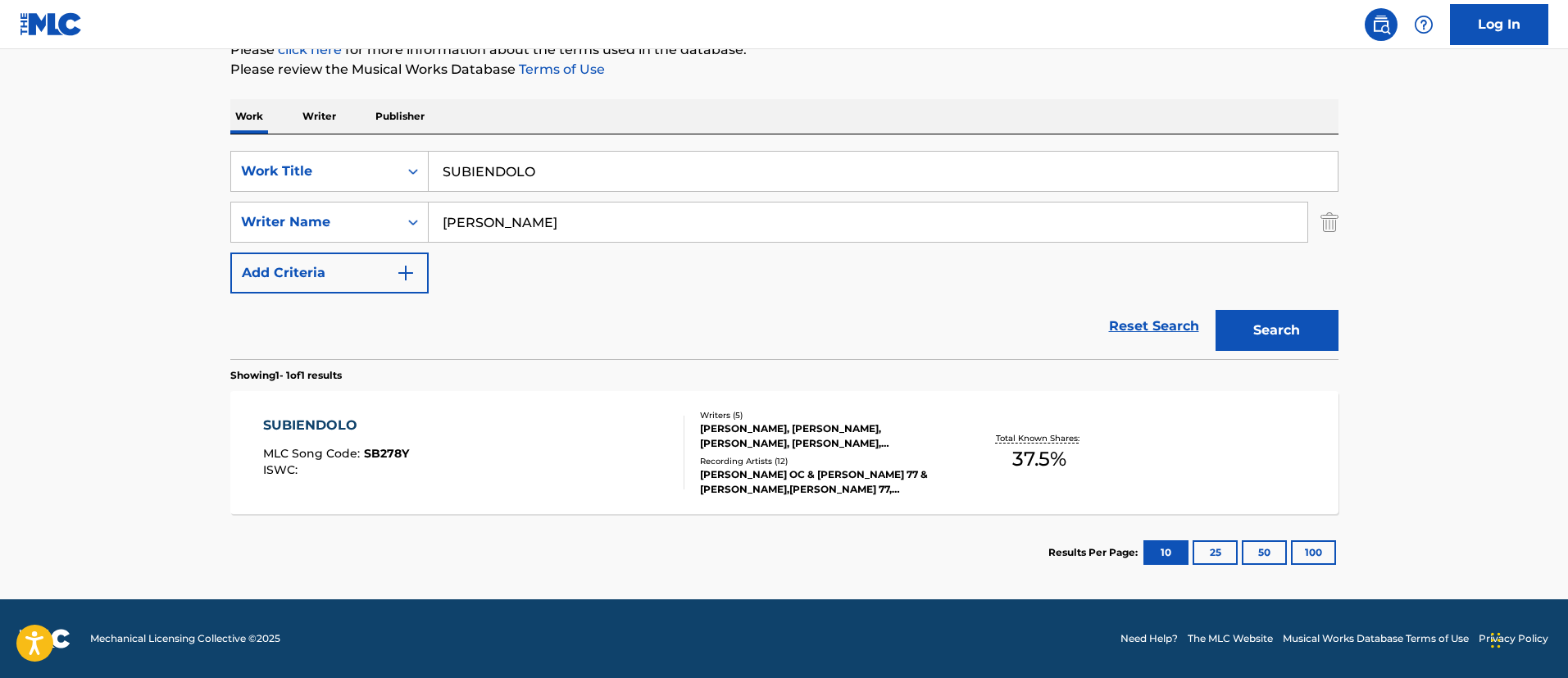
click at [332, 433] on div "SUBIENDOLO" at bounding box center [336, 426] width 146 height 20
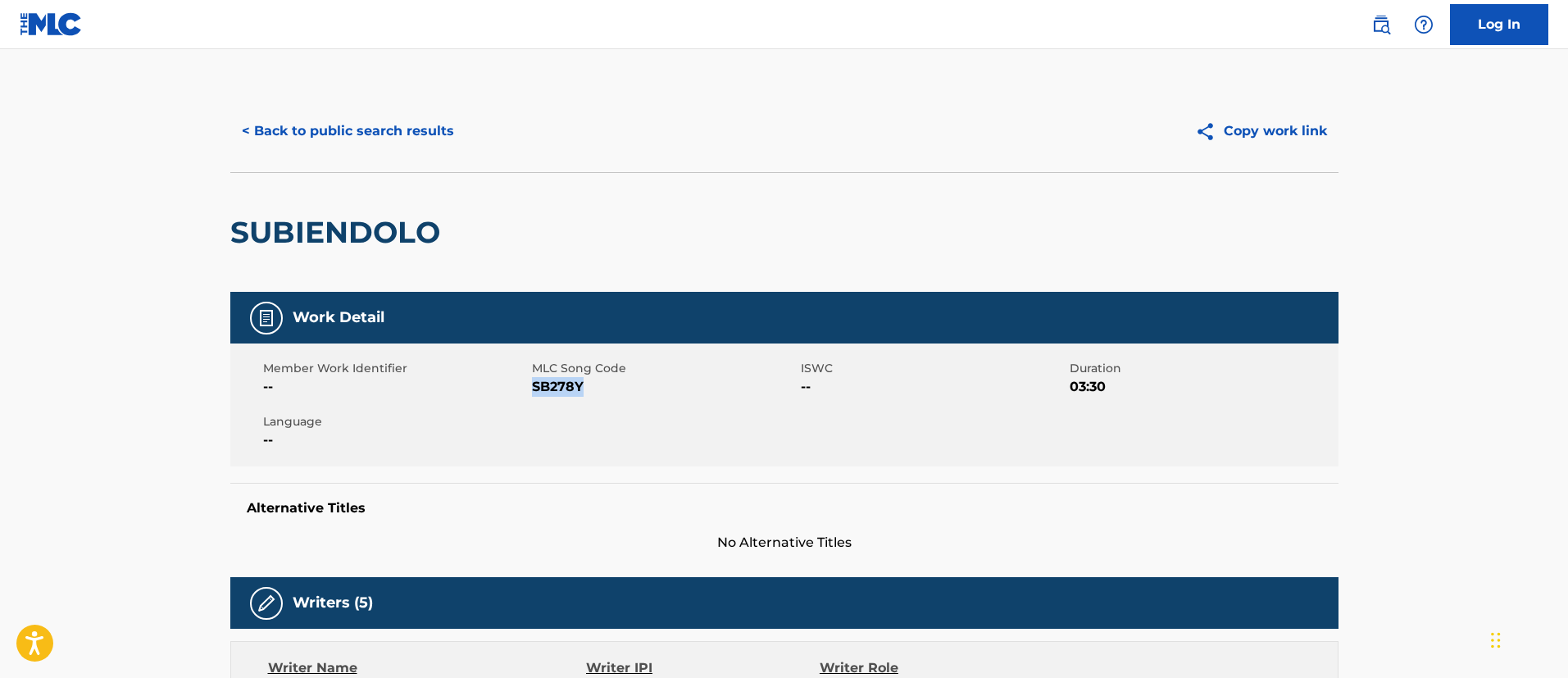
drag, startPoint x: 592, startPoint y: 391, endPoint x: 533, endPoint y: 390, distance: 59.0
click at [533, 390] on span "SB278Y" at bounding box center [664, 387] width 264 height 20
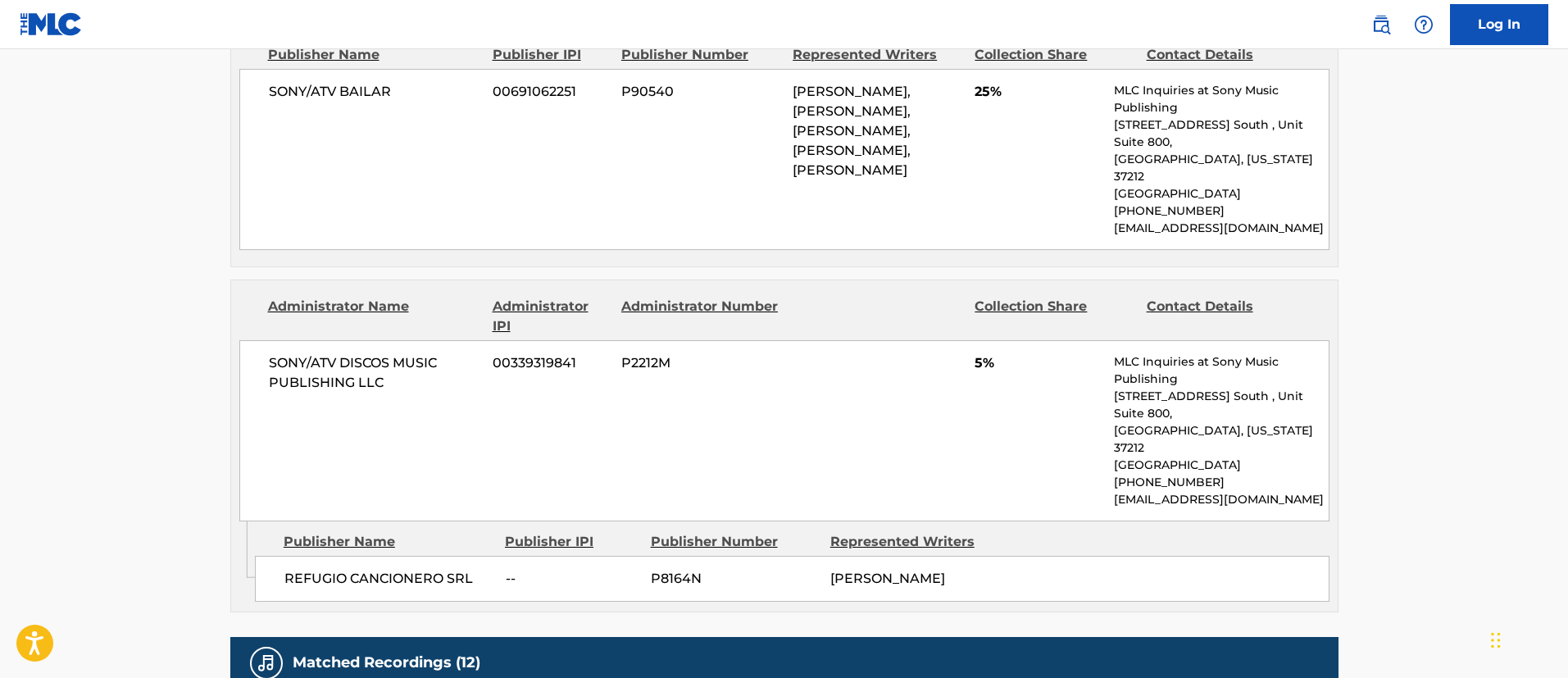
scroll to position [1107, 0]
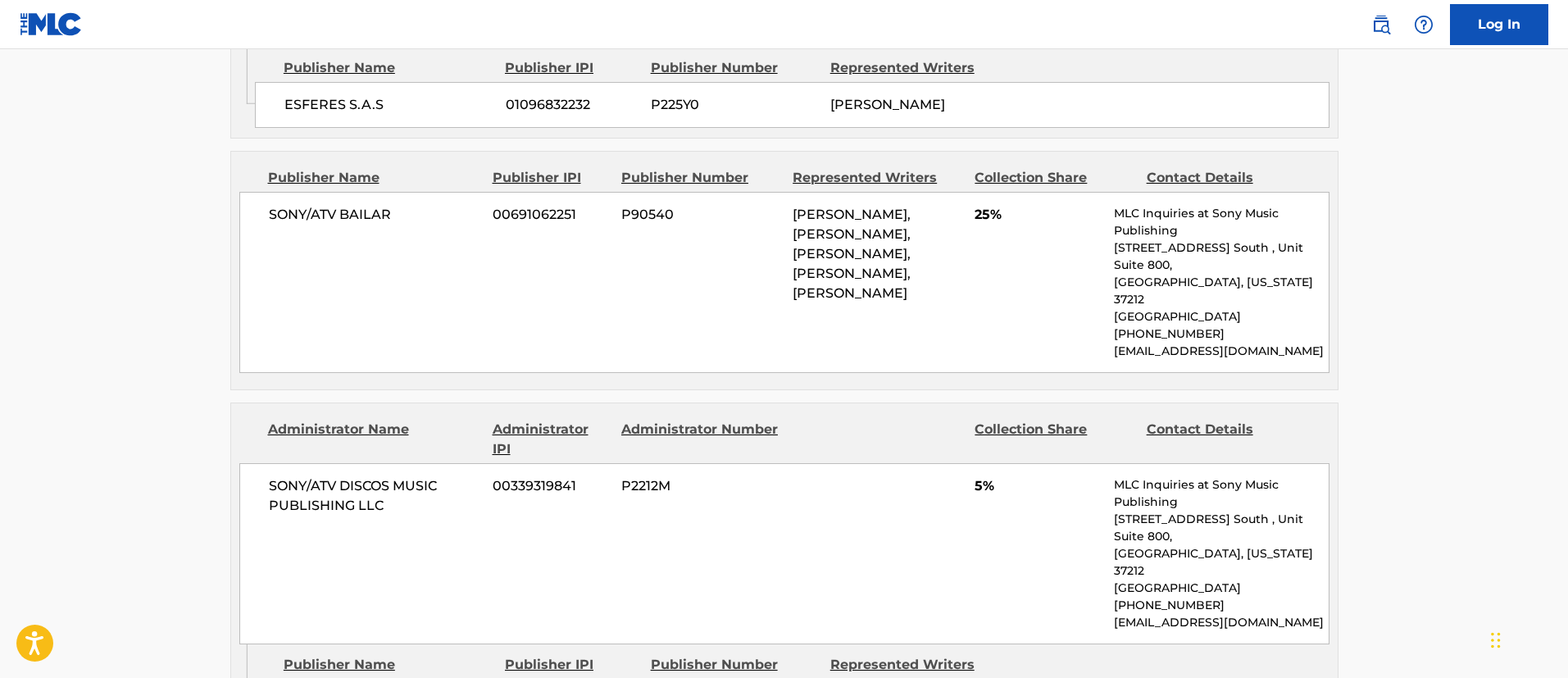
drag, startPoint x: 868, startPoint y: 231, endPoint x: 925, endPoint y: 308, distance: 95.8
click at [925, 304] on div "[PERSON_NAME], [PERSON_NAME], [PERSON_NAME], [PERSON_NAME], [PERSON_NAME]" at bounding box center [878, 254] width 170 height 98
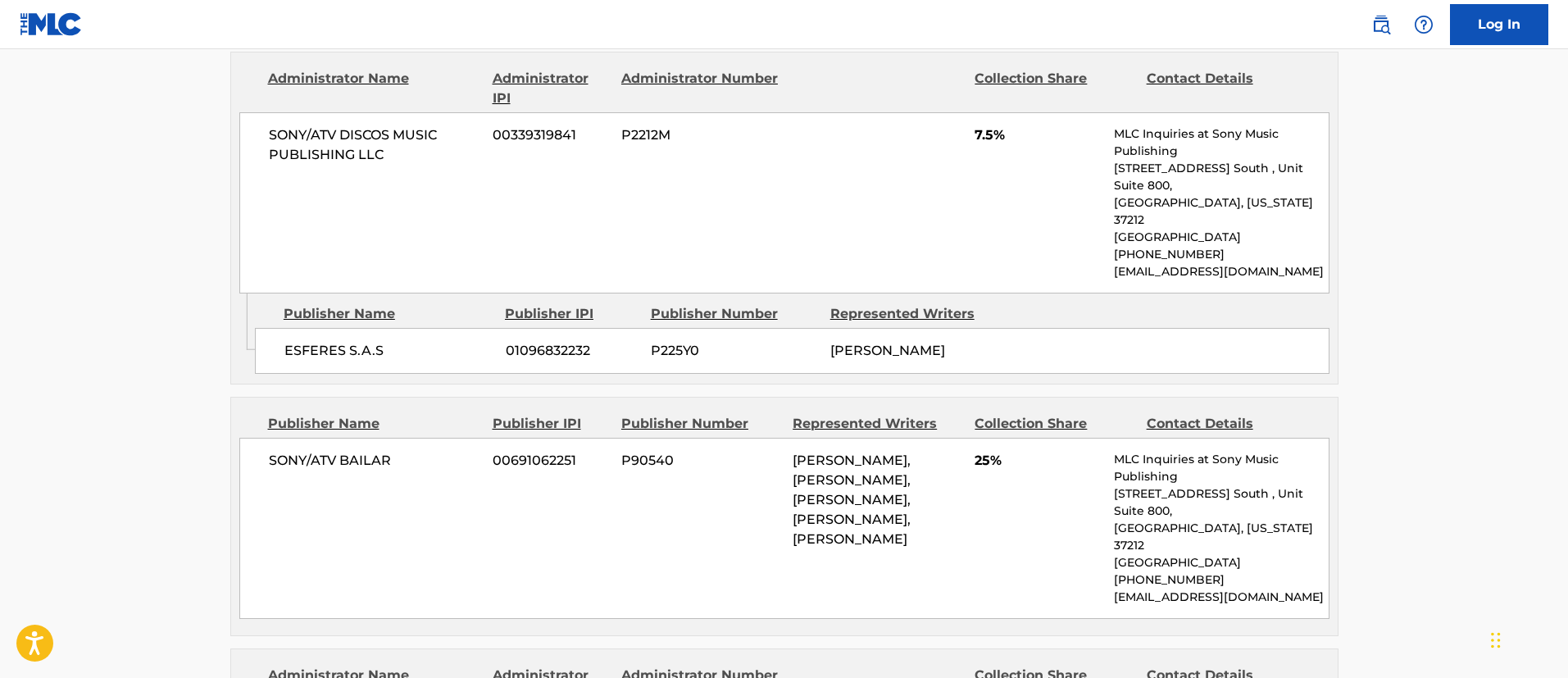
scroll to position [738, 0]
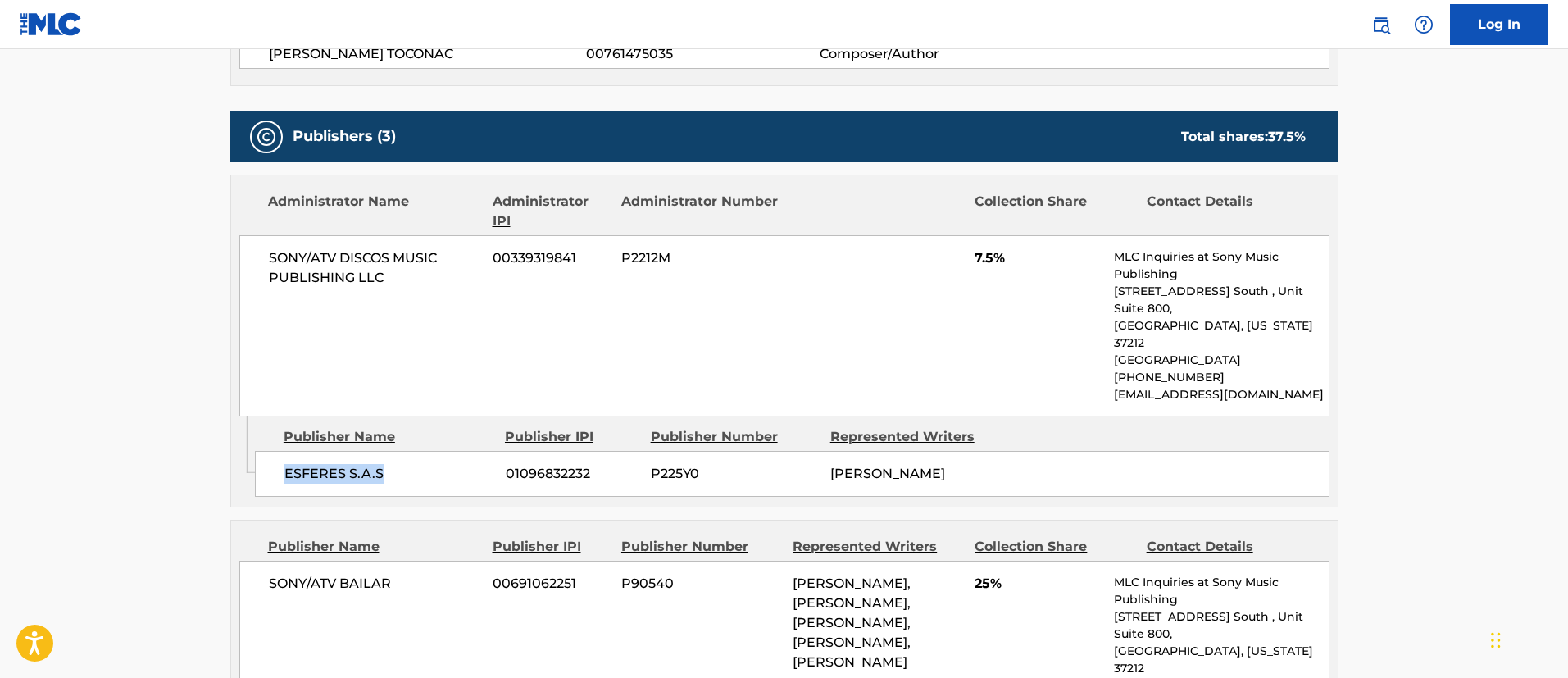
drag, startPoint x: 406, startPoint y: 462, endPoint x: 282, endPoint y: 458, distance: 124.1
click at [282, 458] on div "ESFERES S.A.S 01096832232 P225Y0 [PERSON_NAME]" at bounding box center [792, 474] width 1075 height 46
drag, startPoint x: 902, startPoint y: 470, endPoint x: 819, endPoint y: 461, distance: 83.5
click at [819, 461] on div "ESFERES S.A.S 01096832232 P225Y0 [PERSON_NAME]" at bounding box center [792, 474] width 1075 height 46
drag, startPoint x: 592, startPoint y: 457, endPoint x: 498, endPoint y: 450, distance: 94.3
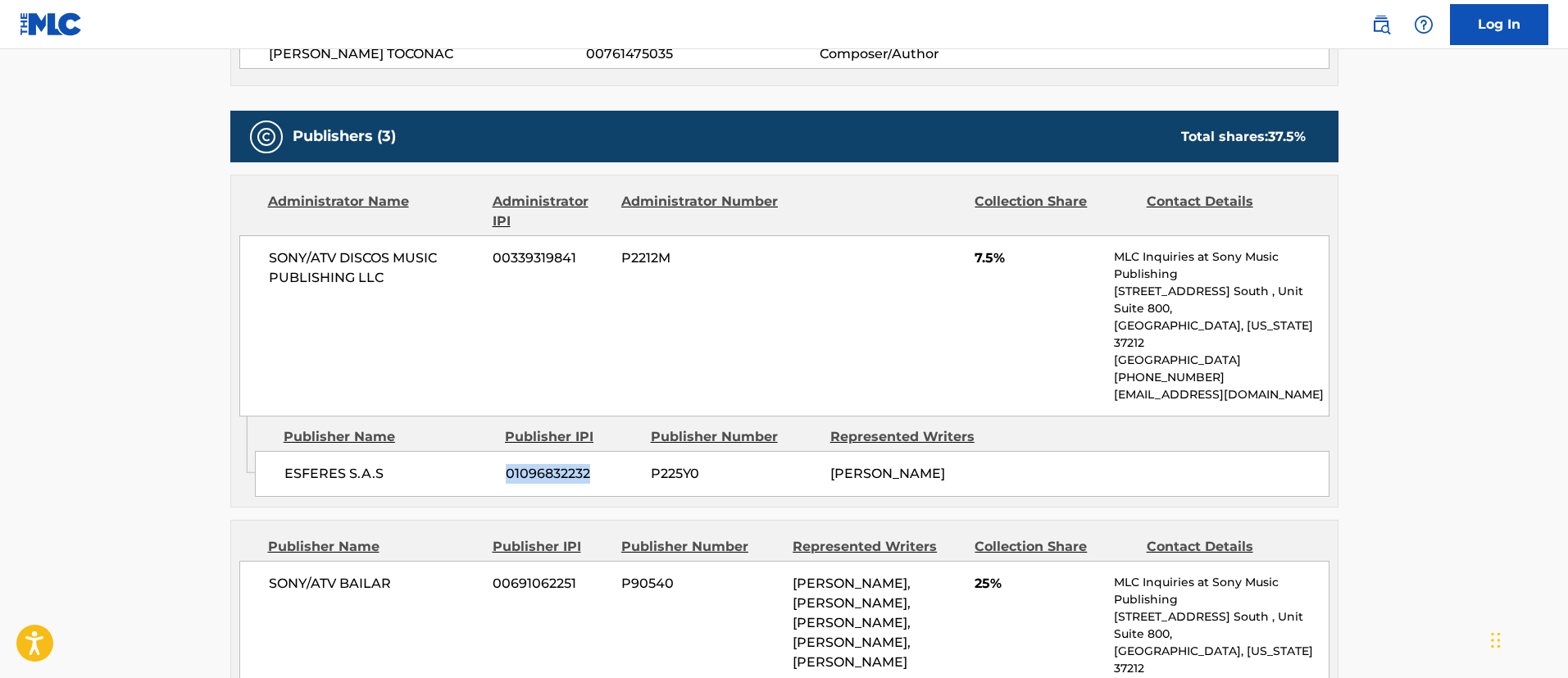
click at [498, 451] on div "ESFERES S.A.S 01096832232 P225Y0 [PERSON_NAME]" at bounding box center [792, 474] width 1075 height 46
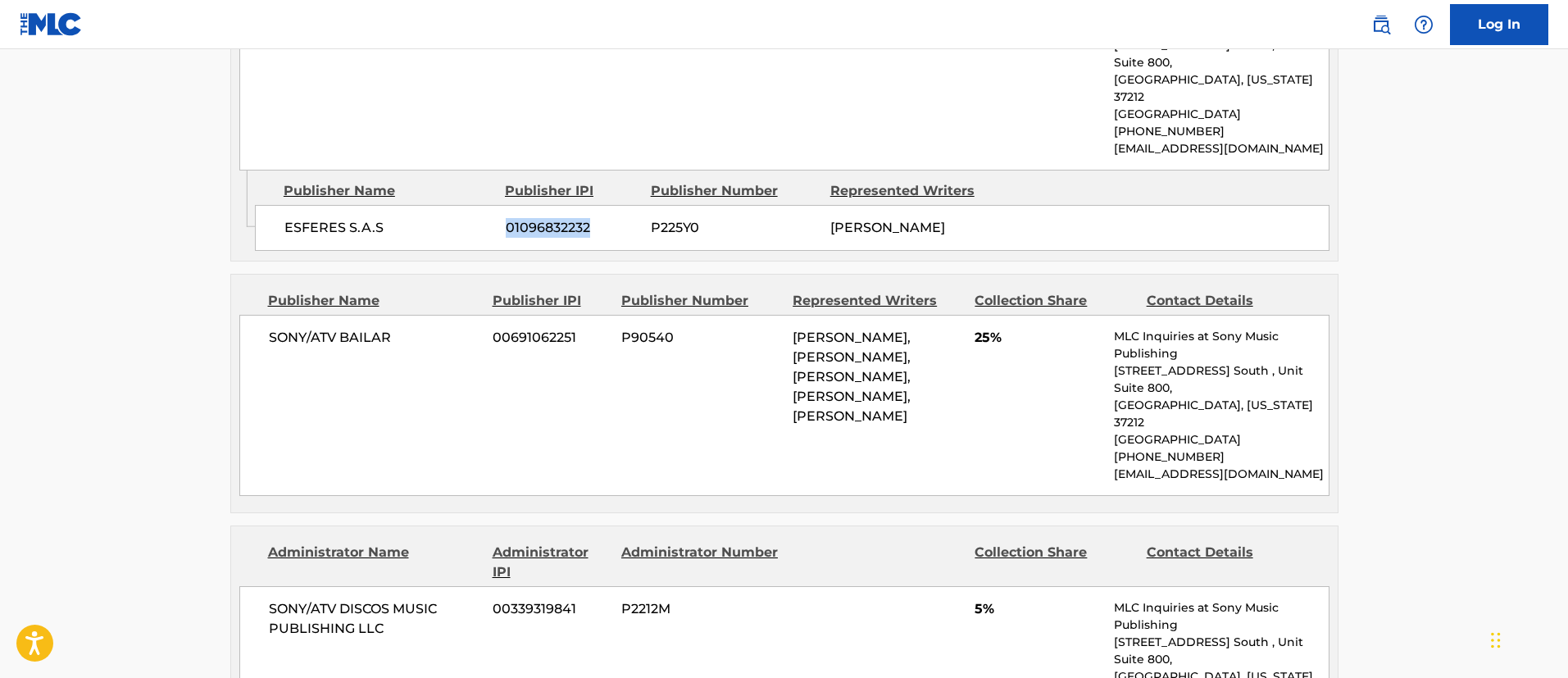
scroll to position [1231, 0]
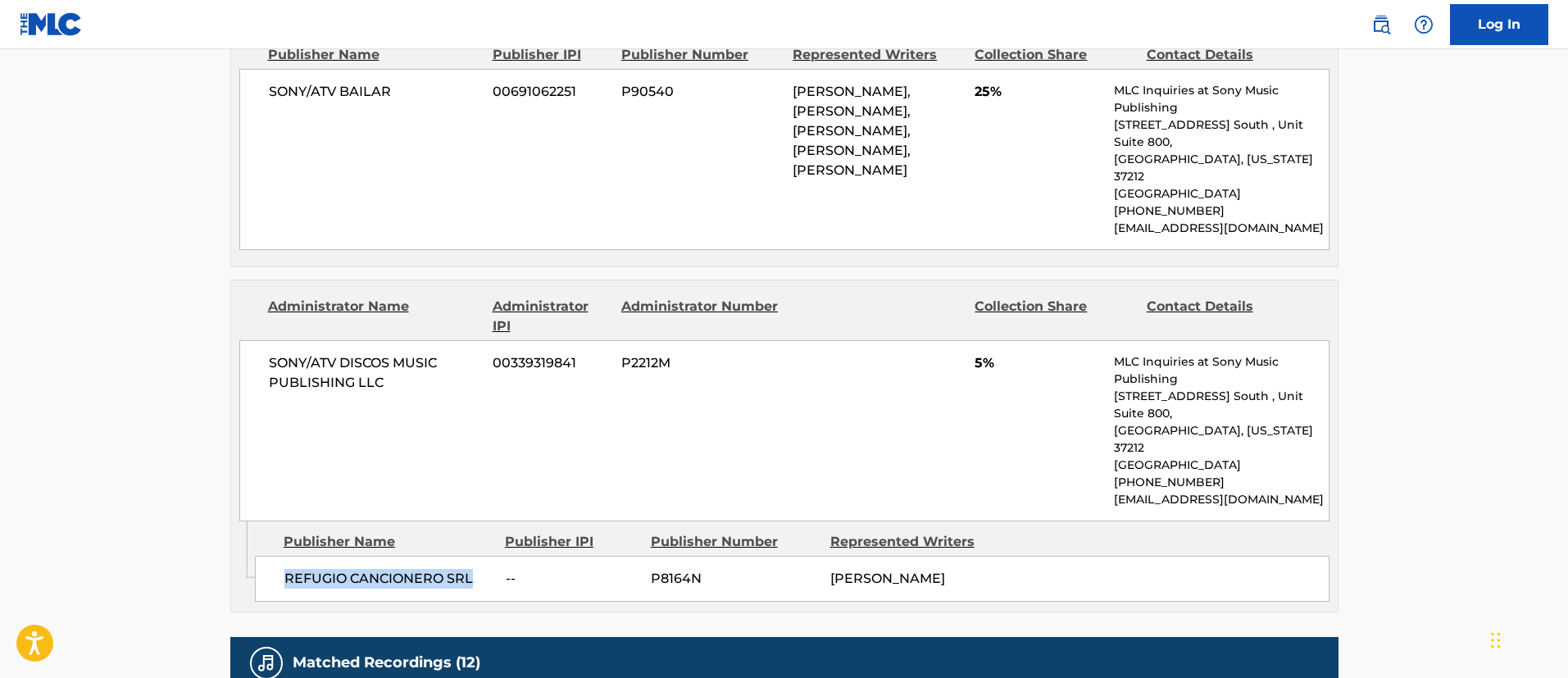
drag, startPoint x: 496, startPoint y: 541, endPoint x: 260, endPoint y: 534, distance: 236.1
click at [260, 556] on div "REFUGIO CANCIONERO SRL -- P8164N [PERSON_NAME]" at bounding box center [792, 579] width 1075 height 46
drag, startPoint x: 899, startPoint y: 555, endPoint x: 831, endPoint y: 537, distance: 70.3
click at [831, 569] on div "[PERSON_NAME]" at bounding box center [914, 579] width 167 height 20
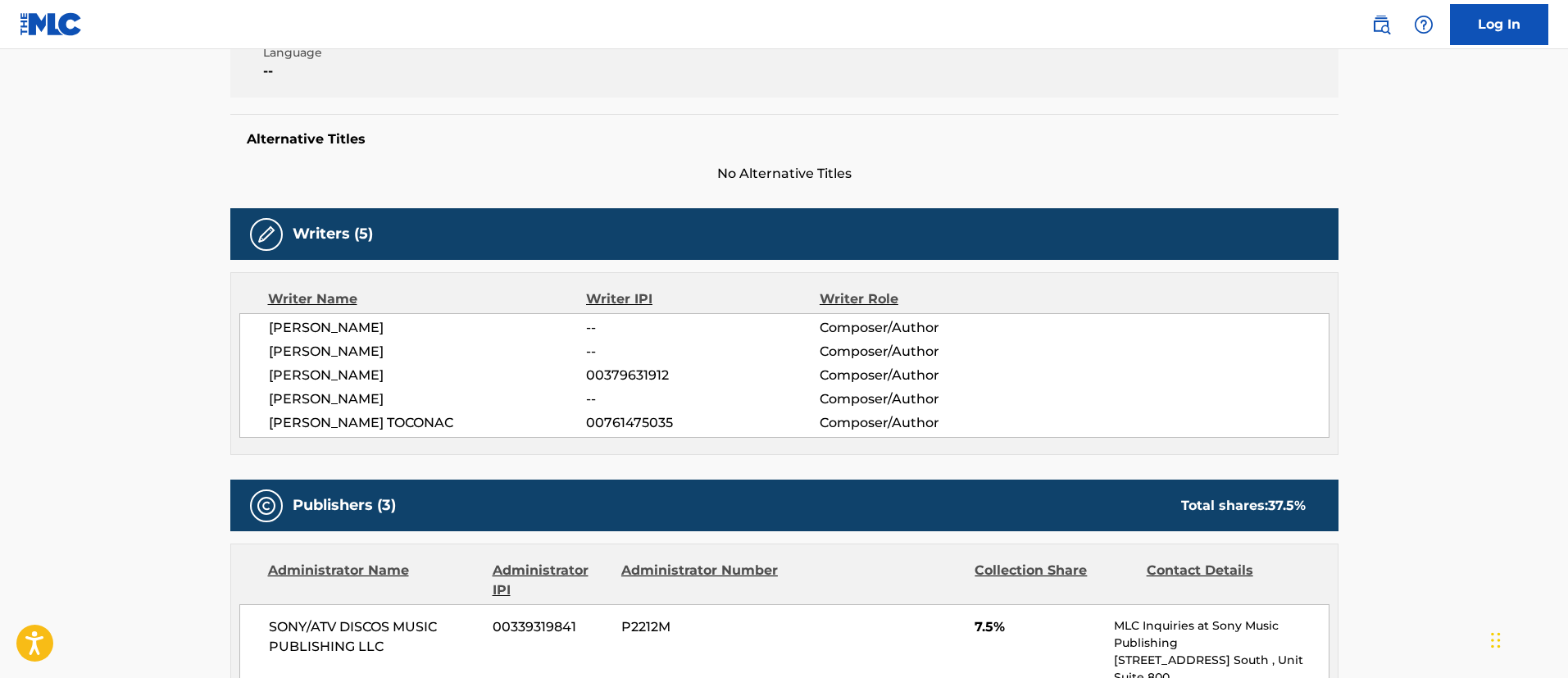
scroll to position [0, 0]
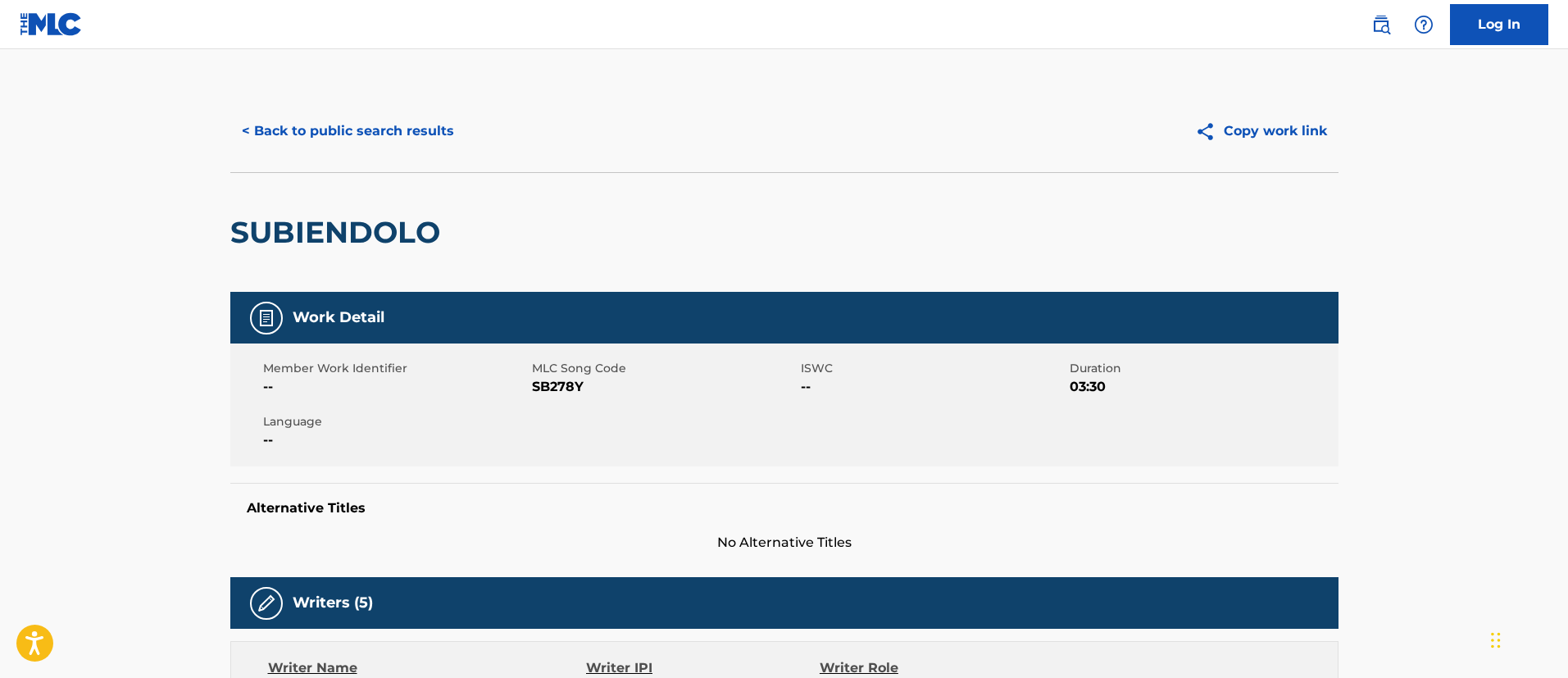
click at [367, 132] on button "< Back to public search results" at bounding box center [348, 131] width 235 height 41
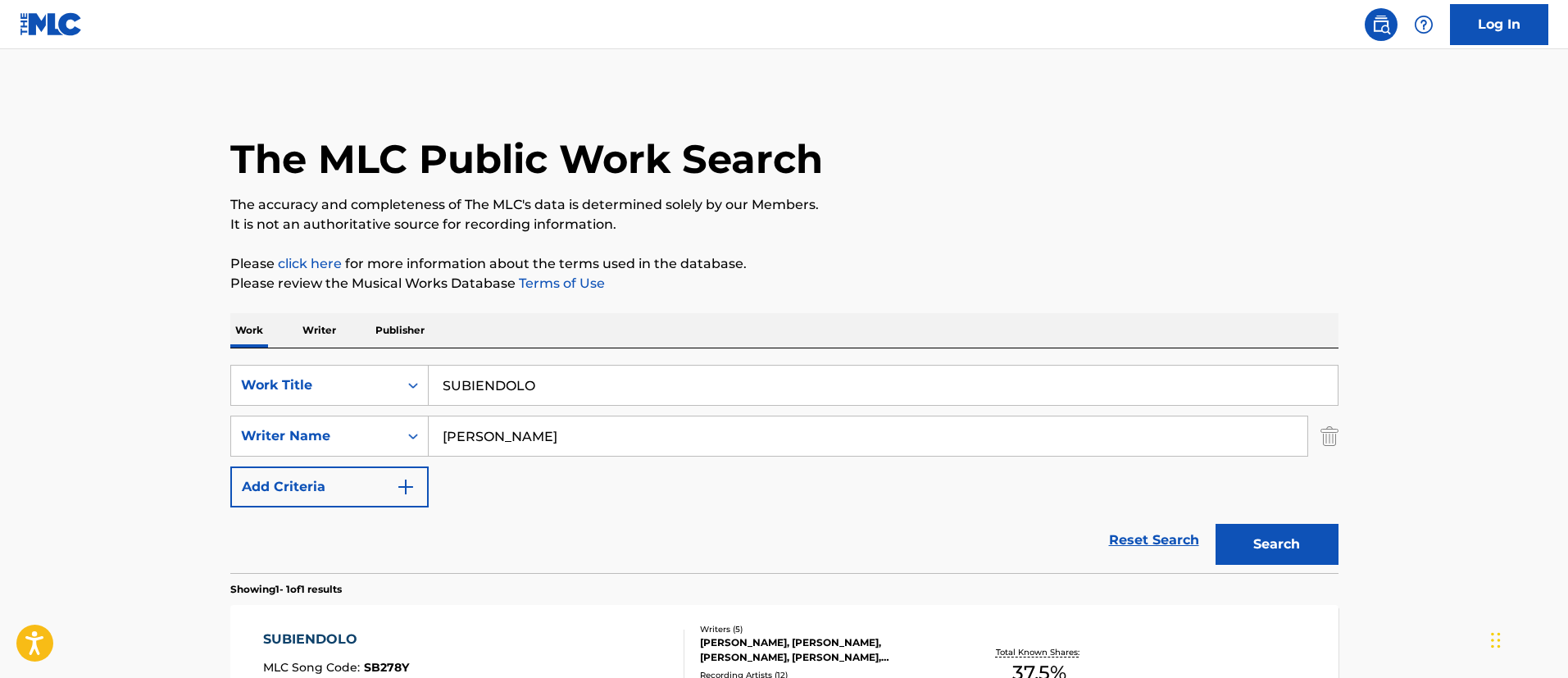
scroll to position [121, 0]
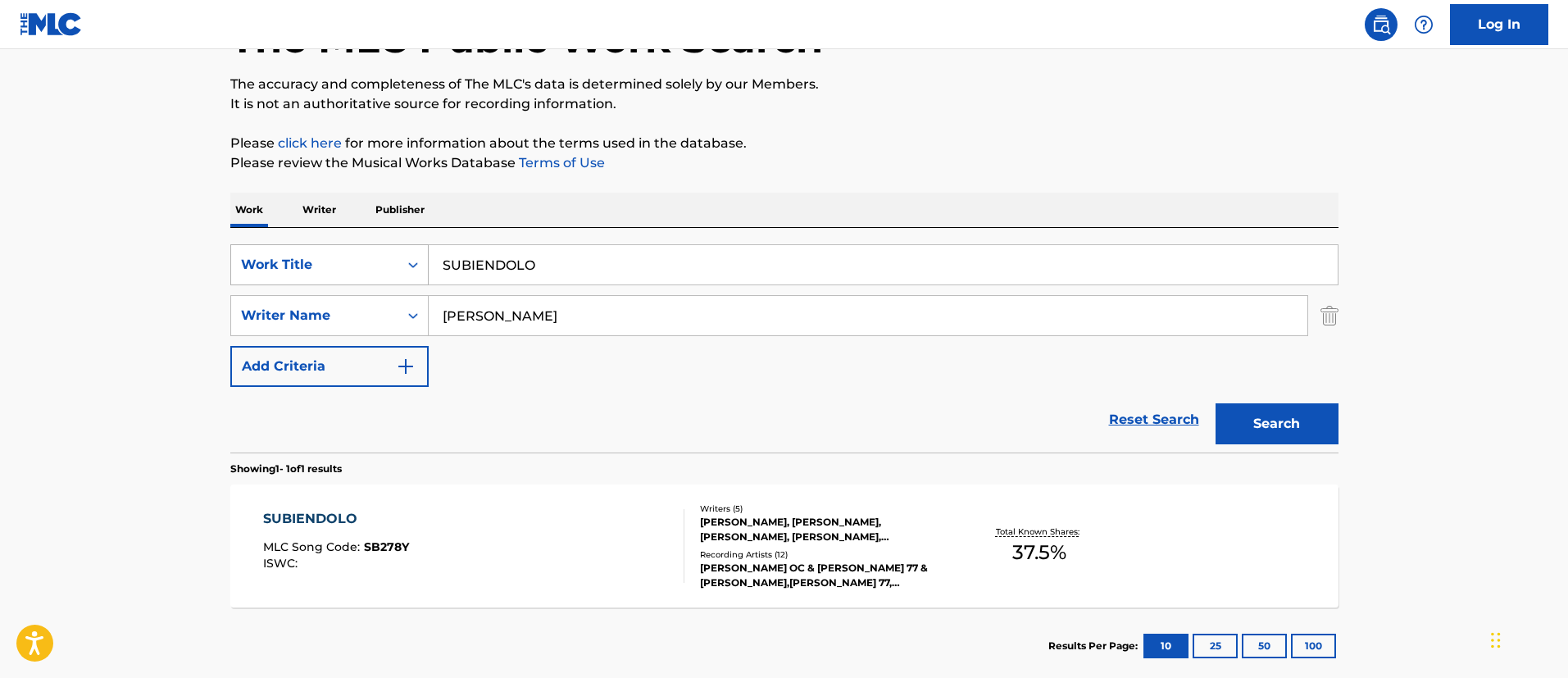
drag, startPoint x: 592, startPoint y: 257, endPoint x: 378, endPoint y: 261, distance: 214.0
click at [378, 261] on div "SearchWithCriteria1c5865c8-e058-40ac-b175-4ce05d8ebbe1 Work Title SUBIENDOLO" at bounding box center [785, 264] width 1108 height 41
paste input "HASTA ABAJ"
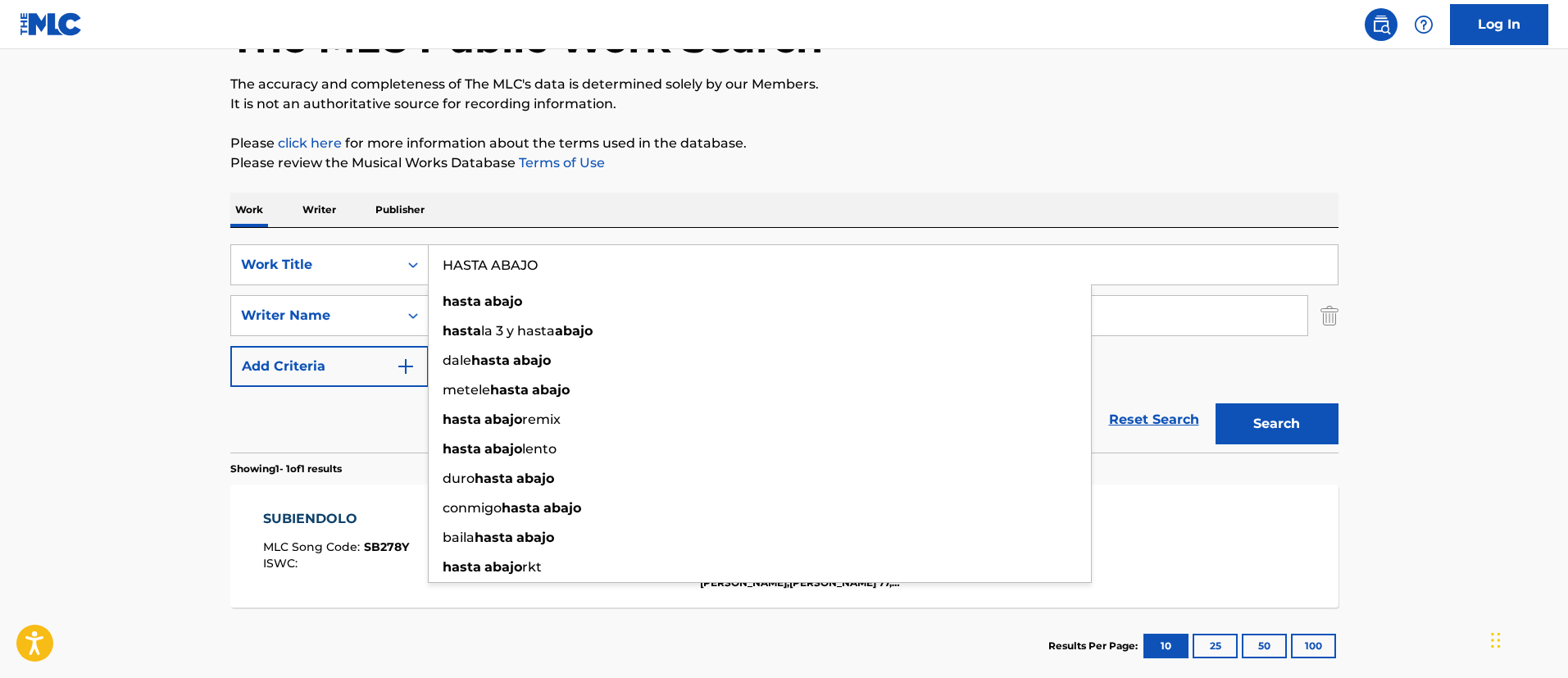
type input "HASTA ABAJO"
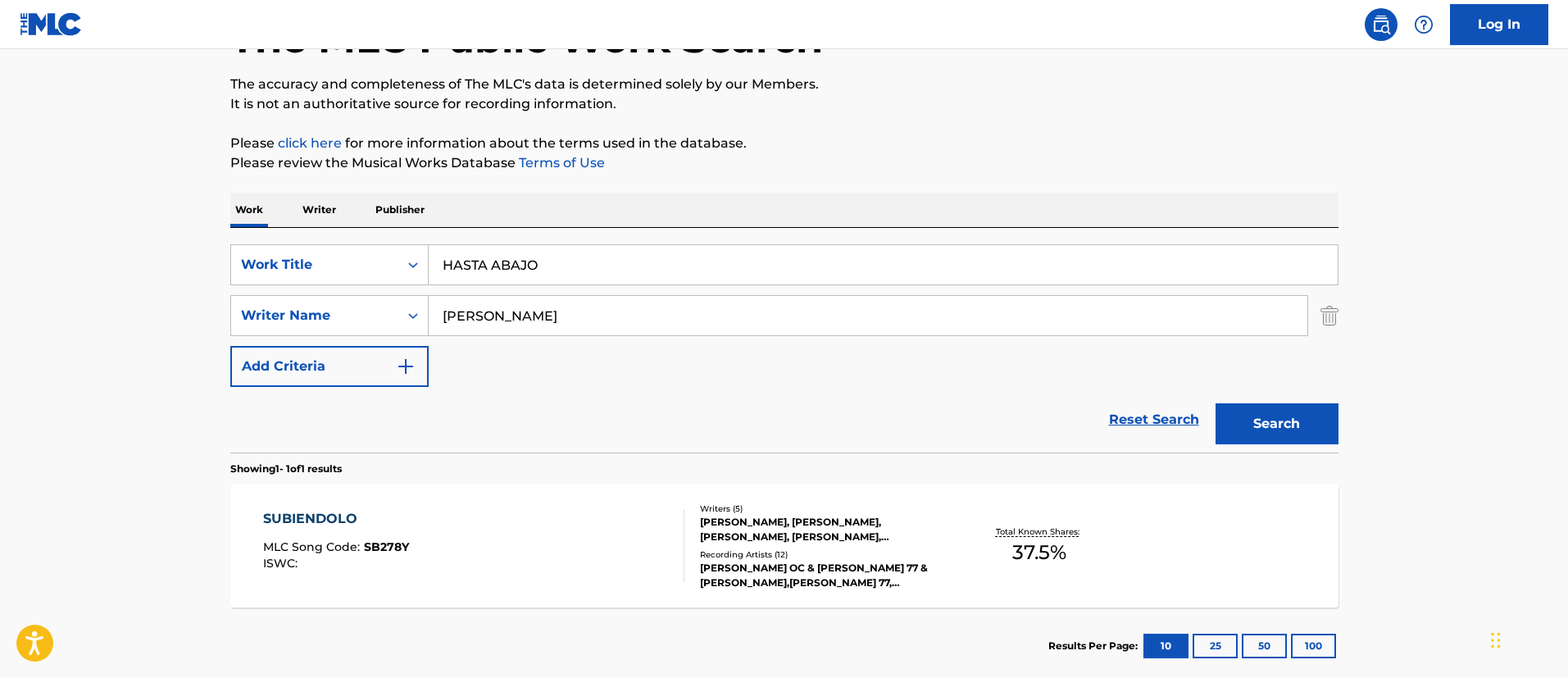
click at [1281, 415] on button "Search" at bounding box center [1276, 424] width 123 height 41
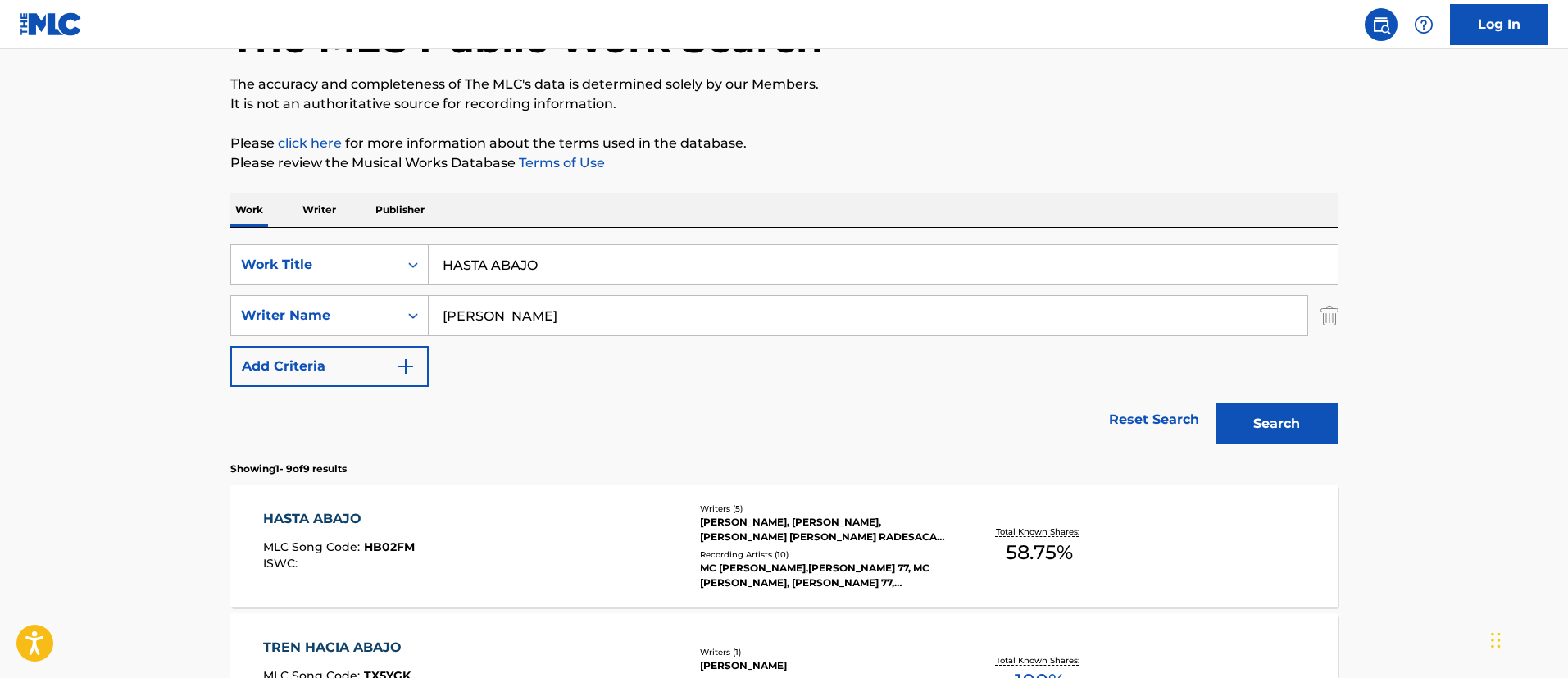
scroll to position [244, 0]
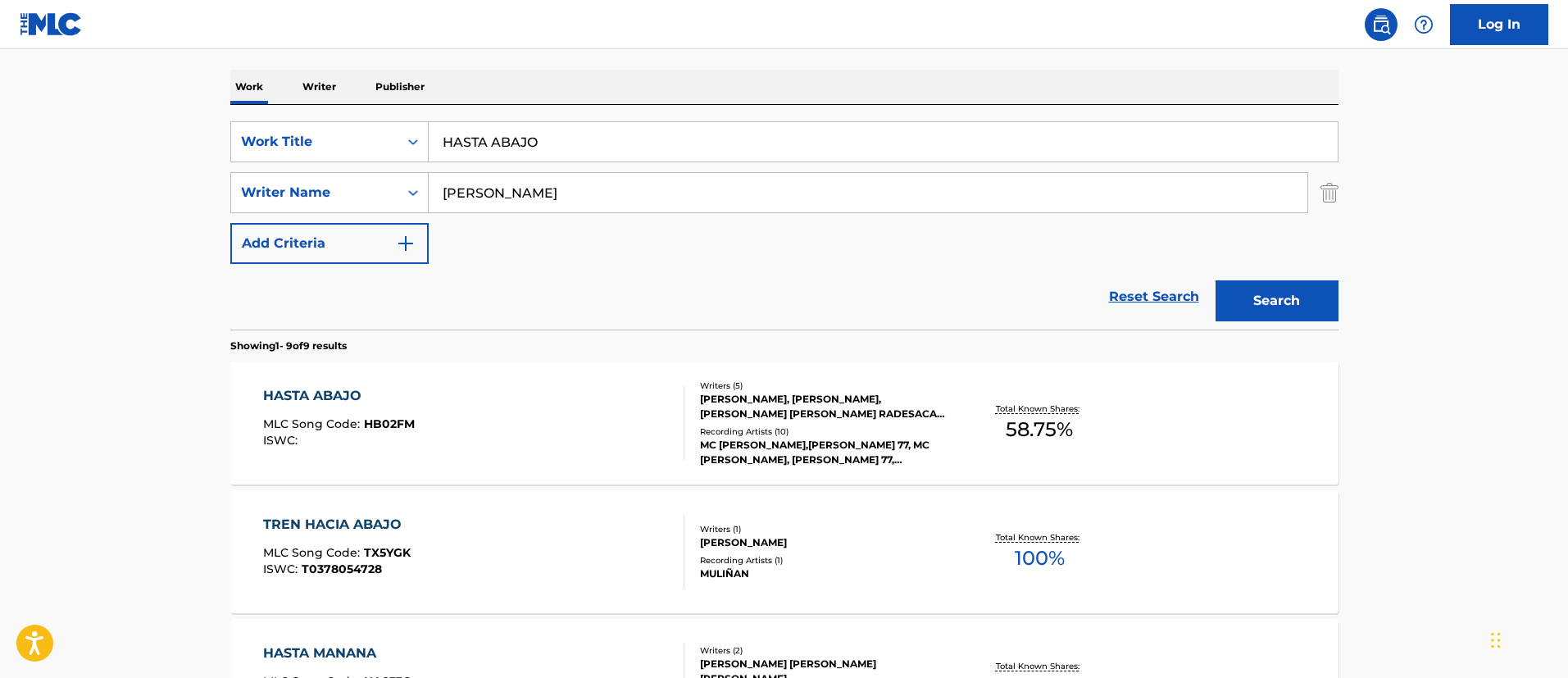
click at [323, 396] on div "HASTA ABAJO" at bounding box center [339, 396] width 152 height 20
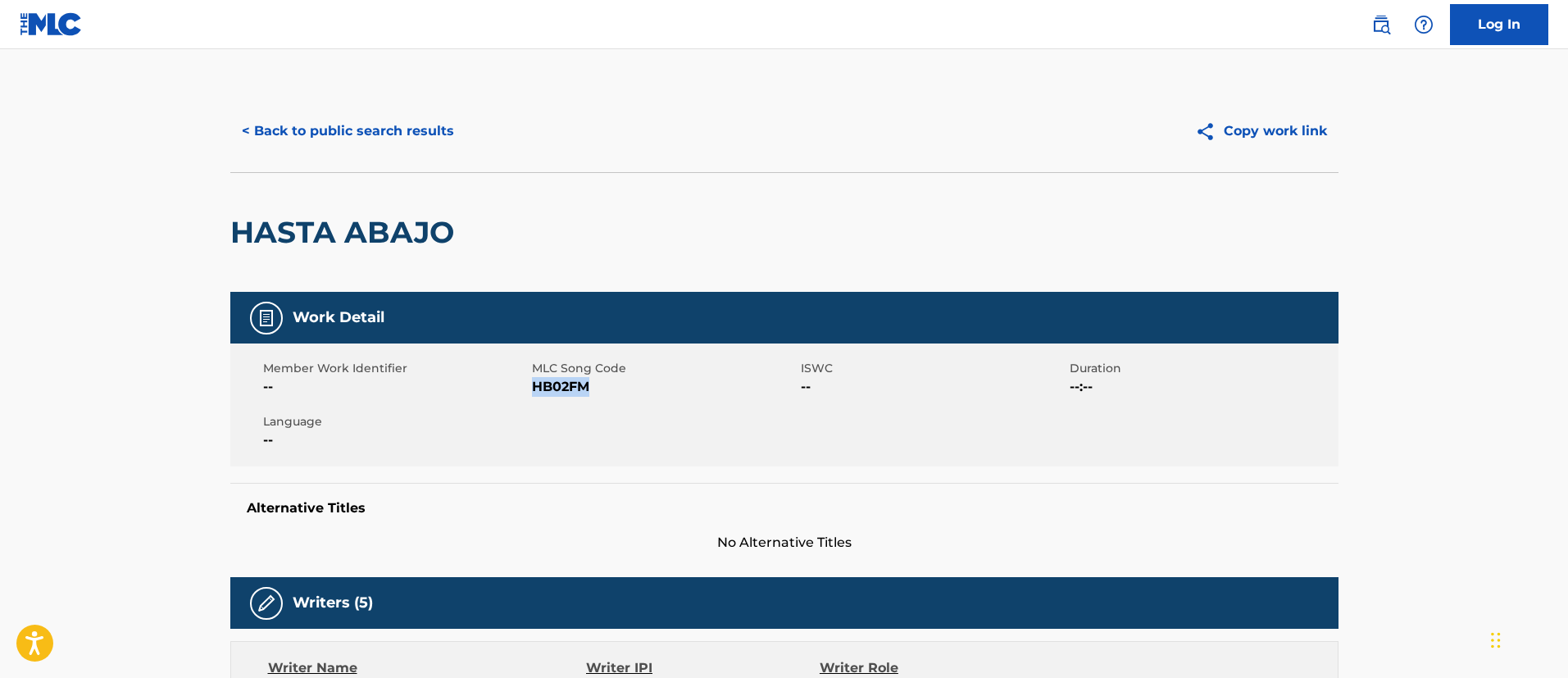
drag, startPoint x: 596, startPoint y: 383, endPoint x: 533, endPoint y: 384, distance: 63.0
click at [533, 384] on span "HB02FM" at bounding box center [664, 387] width 264 height 20
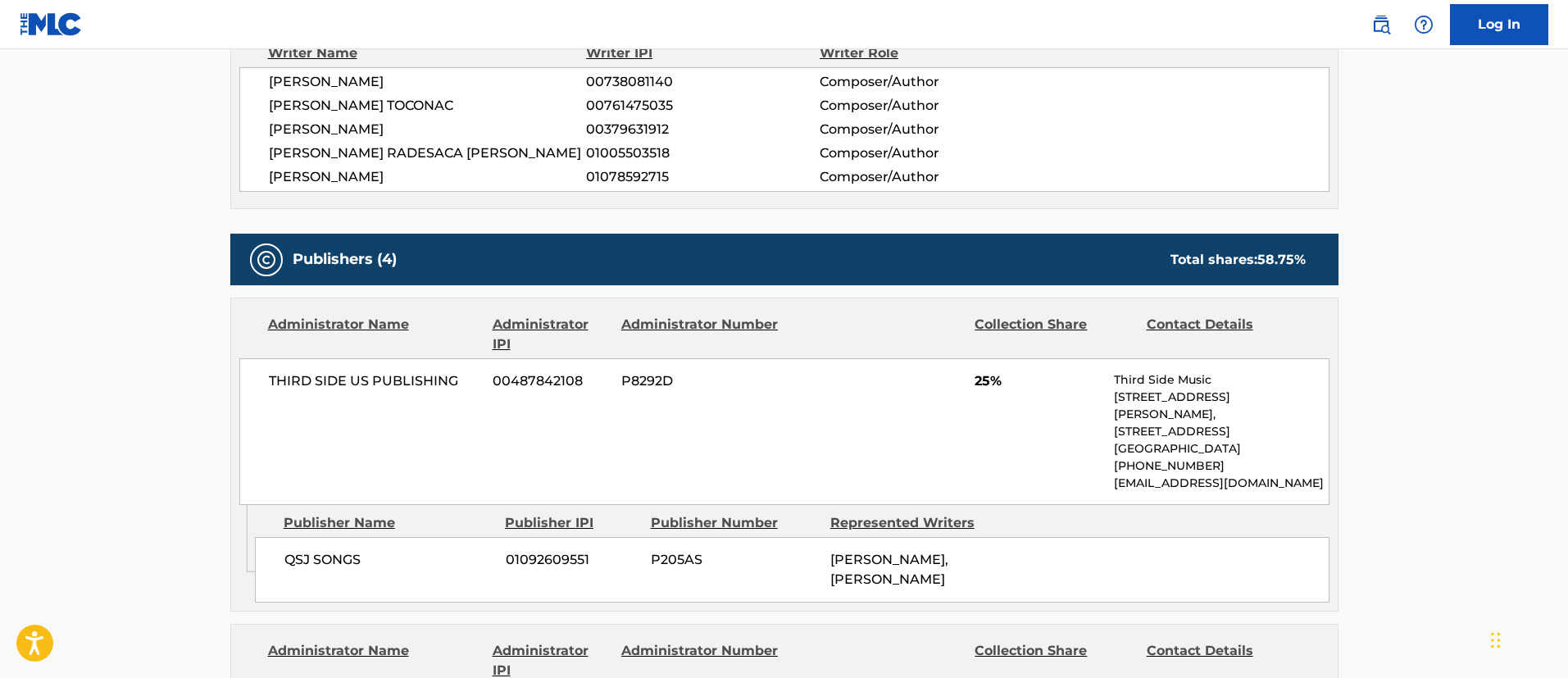
scroll to position [738, 0]
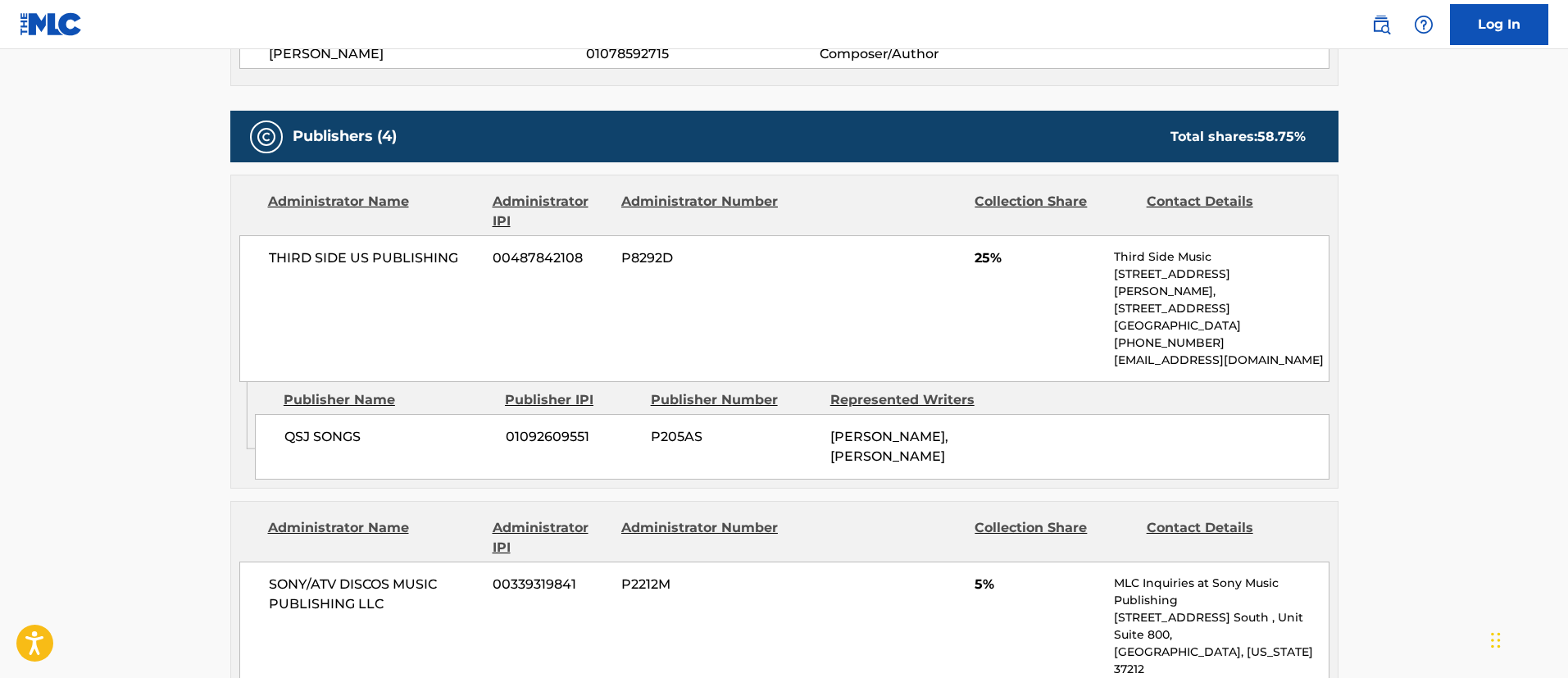
drag, startPoint x: 960, startPoint y: 477, endPoint x: 830, endPoint y: 442, distance: 134.6
click at [830, 442] on div "[PERSON_NAME], [PERSON_NAME]" at bounding box center [914, 446] width 167 height 39
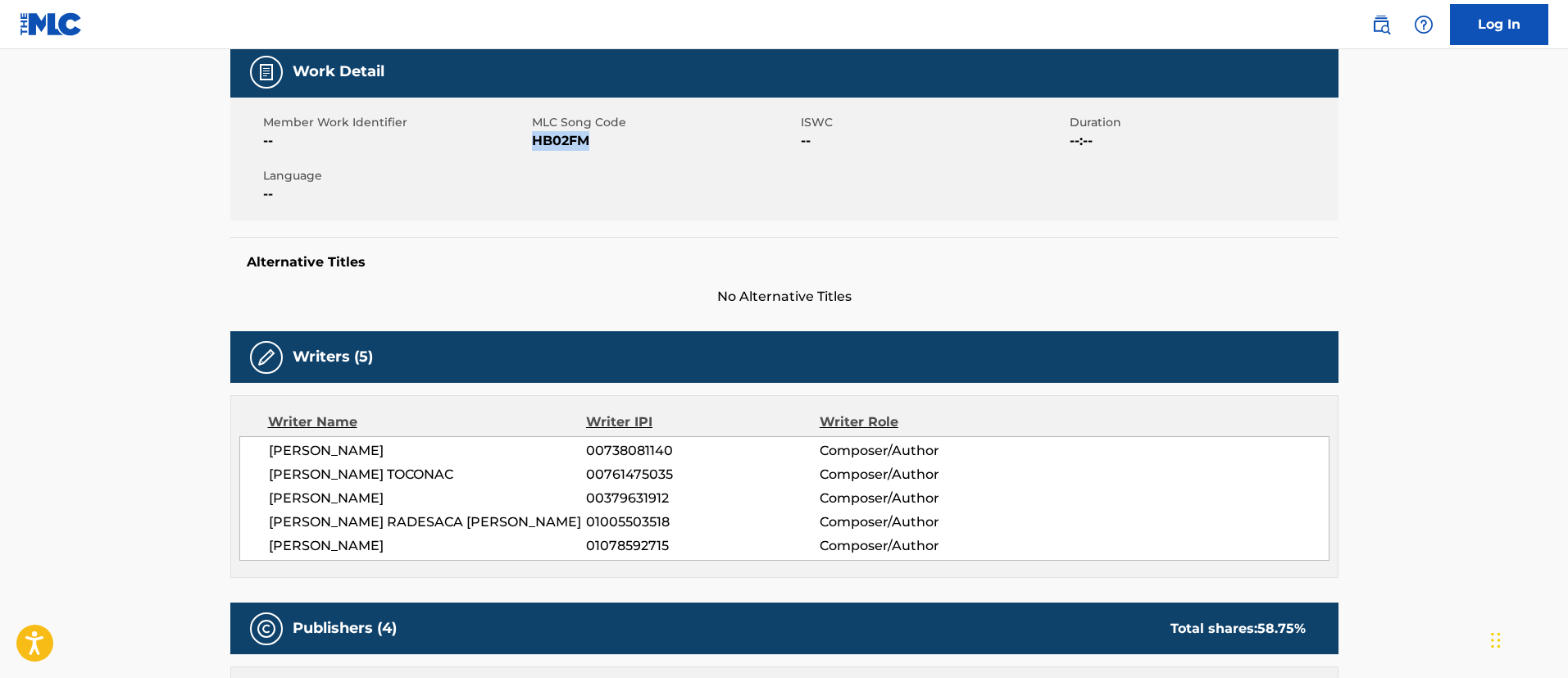
scroll to position [0, 0]
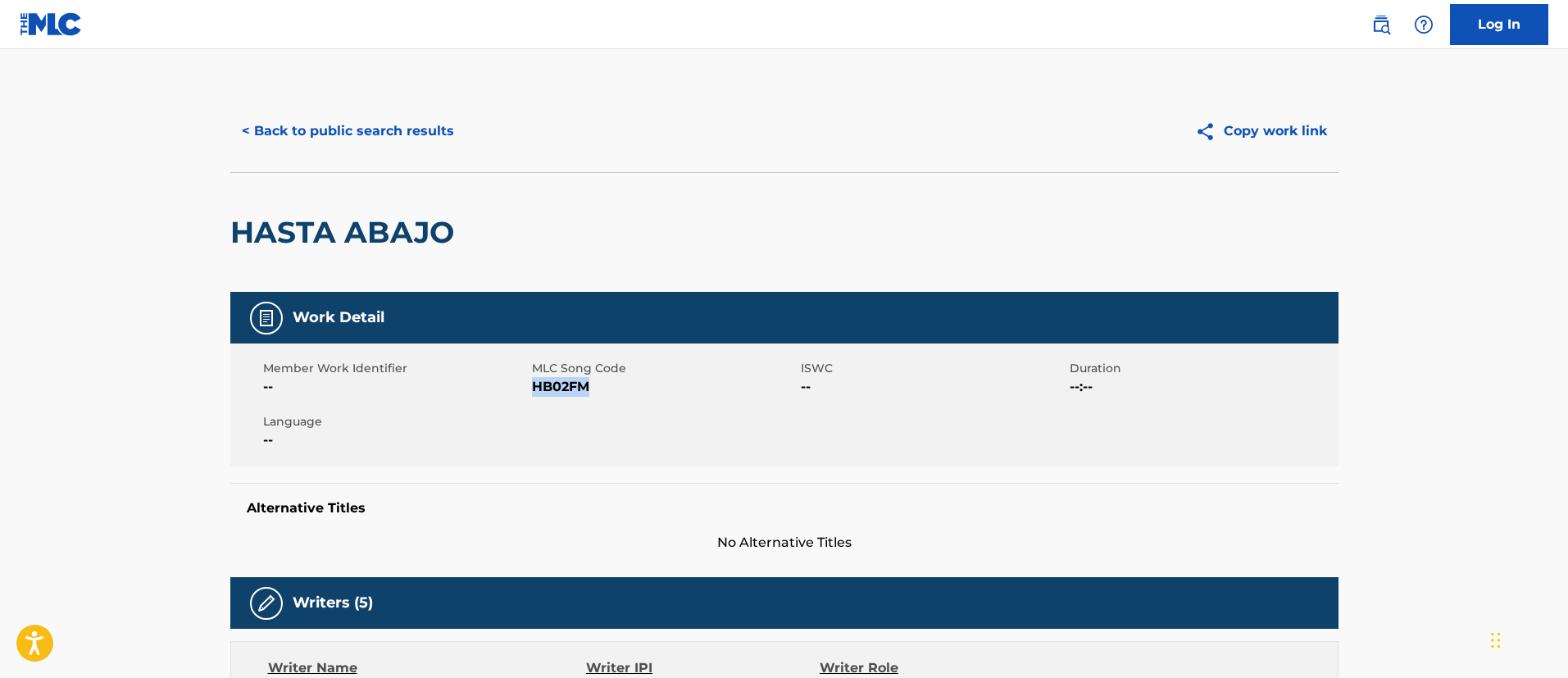
click at [390, 126] on button "< Back to public search results" at bounding box center [348, 131] width 235 height 41
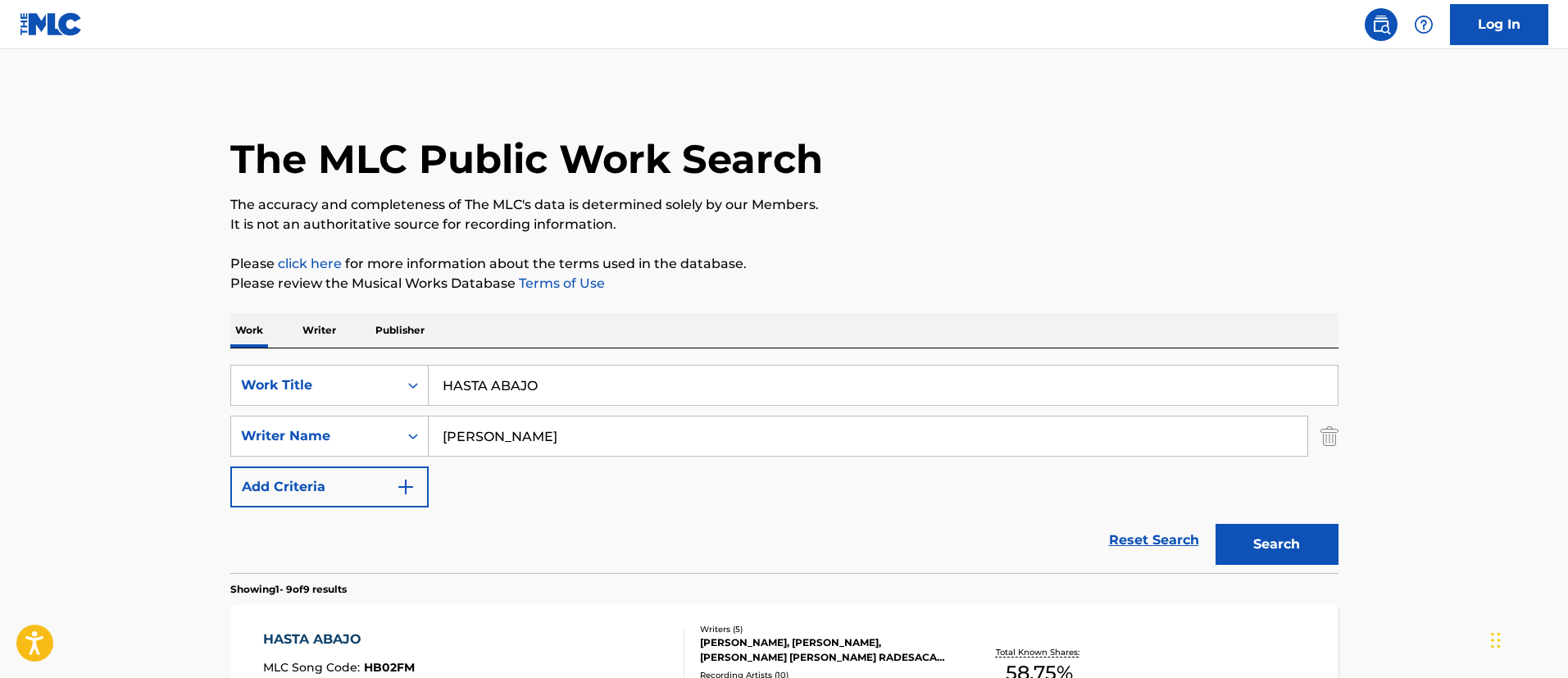
scroll to position [244, 0]
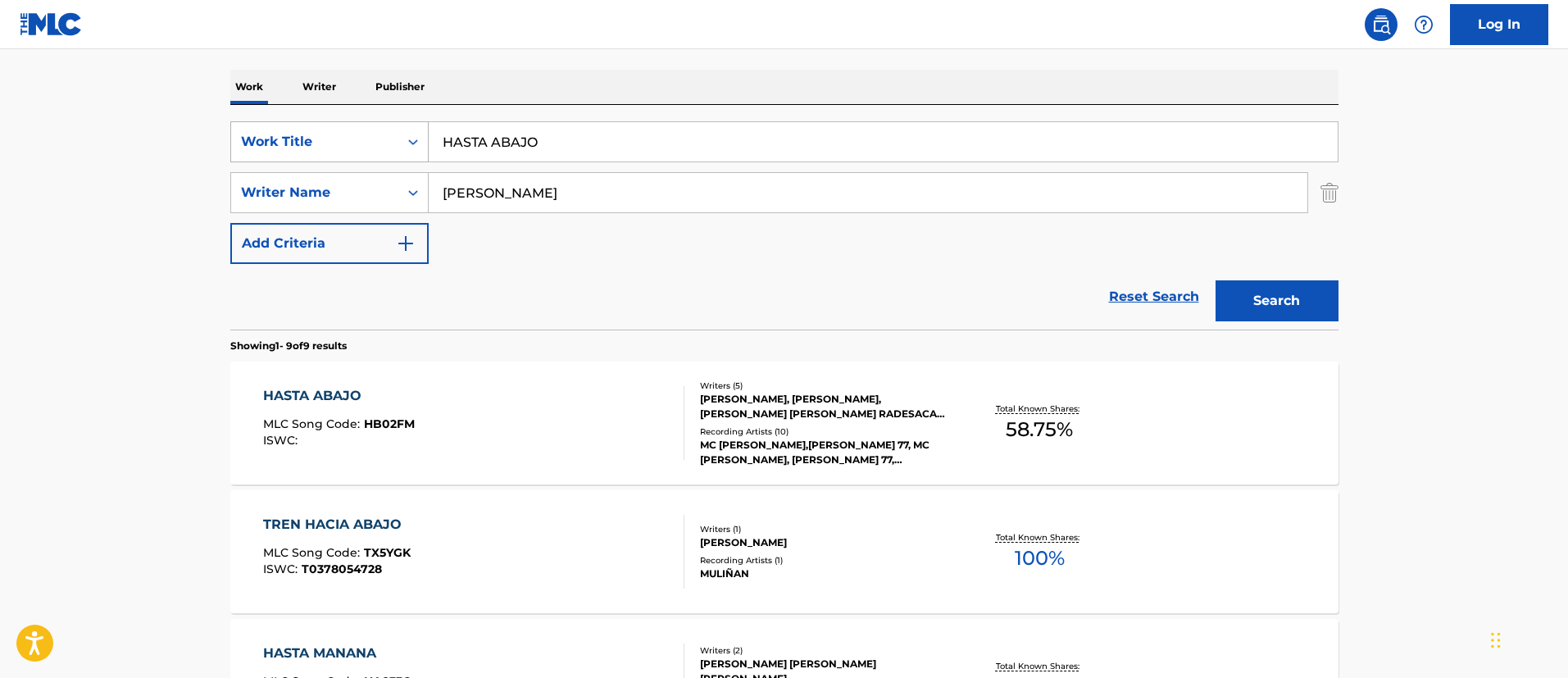
drag, startPoint x: 606, startPoint y: 145, endPoint x: 396, endPoint y: 124, distance: 211.0
click at [396, 124] on div "SearchWithCriteria1c5865c8-e058-40ac-b175-4ce05d8ebbe1 Work Title HASTA ABAJO" at bounding box center [785, 142] width 1108 height 41
paste input "PERDISTE [PERSON_NAME]"
type input "PERDISTE [PERSON_NAME]"
click at [1281, 304] on button "Search" at bounding box center [1276, 301] width 123 height 41
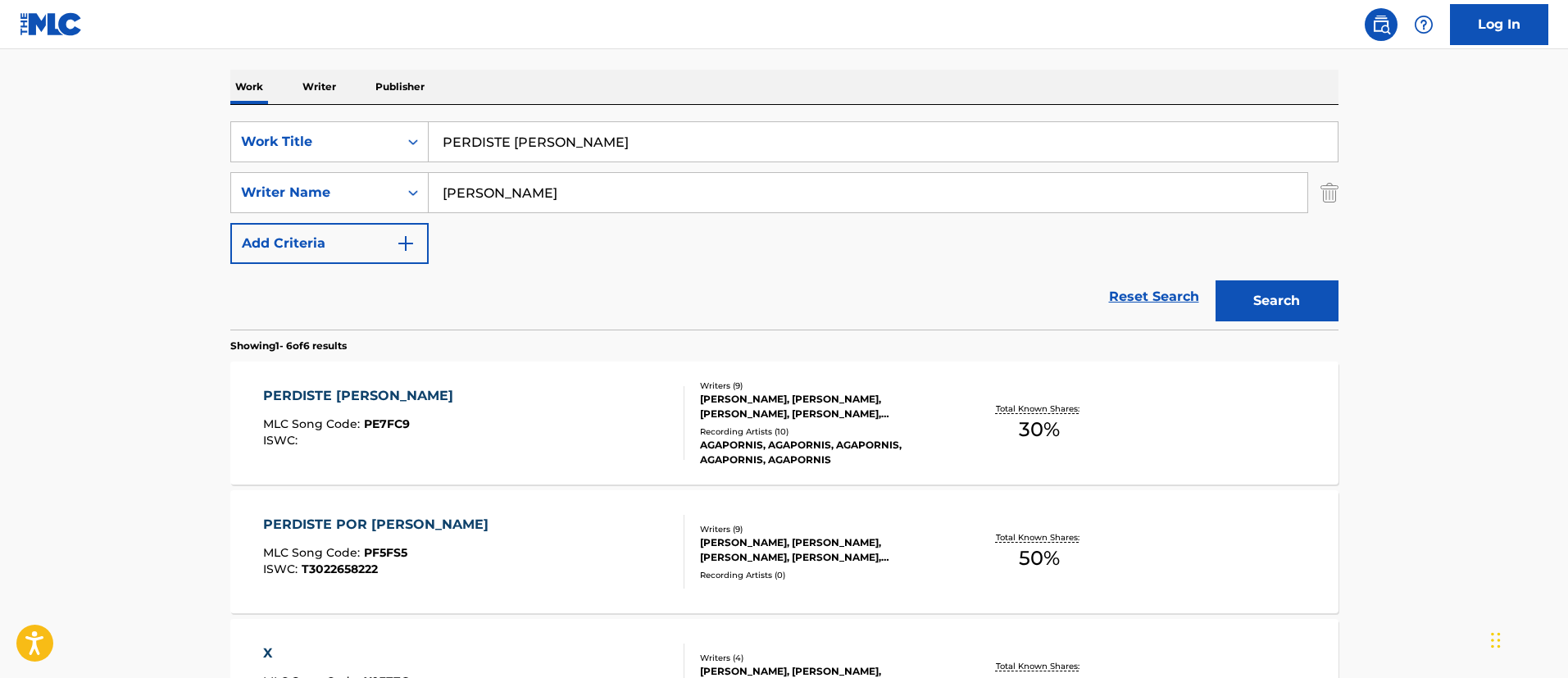
click at [341, 397] on div "PERDISTE [PERSON_NAME]" at bounding box center [362, 396] width 198 height 20
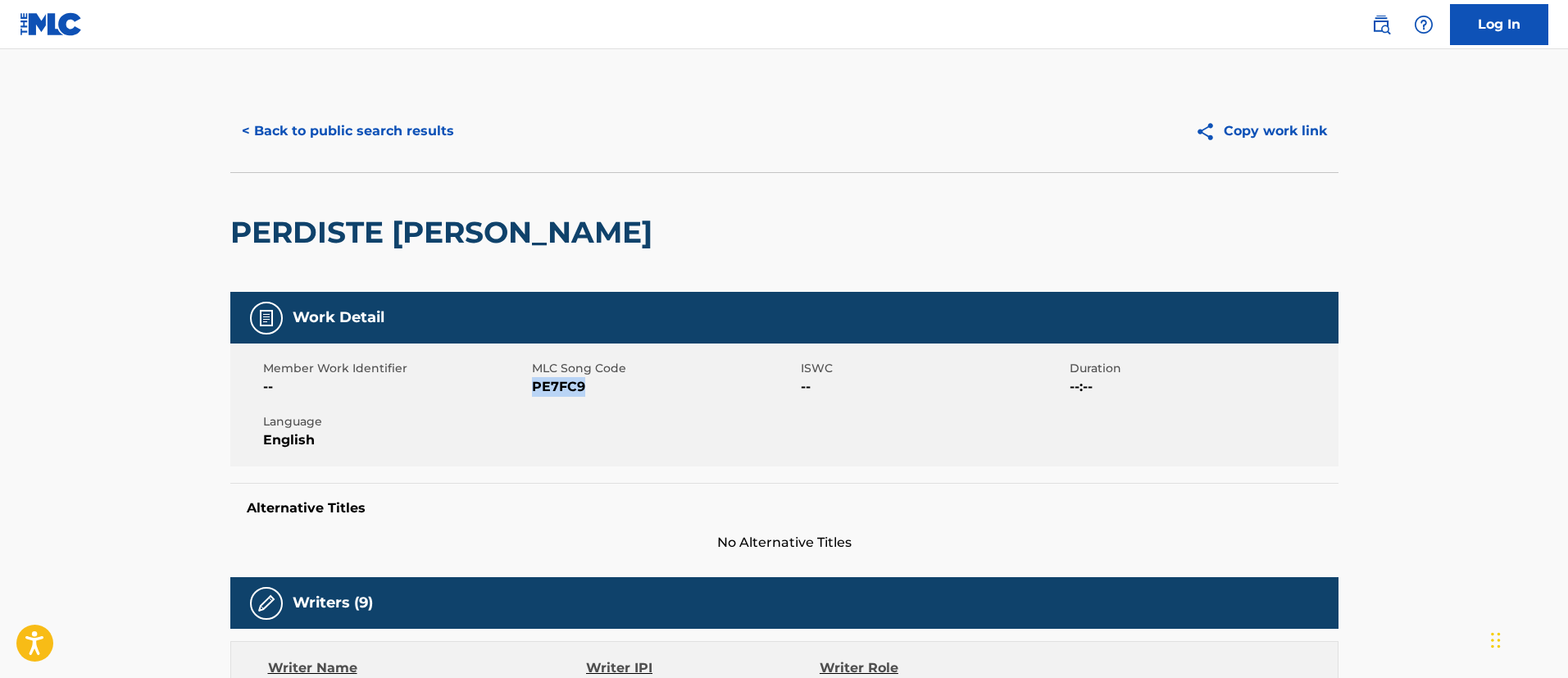
drag, startPoint x: 573, startPoint y: 391, endPoint x: 533, endPoint y: 389, distance: 40.0
click at [533, 389] on span "PE7FC9" at bounding box center [664, 387] width 264 height 20
click at [344, 133] on button "< Back to public search results" at bounding box center [348, 131] width 235 height 41
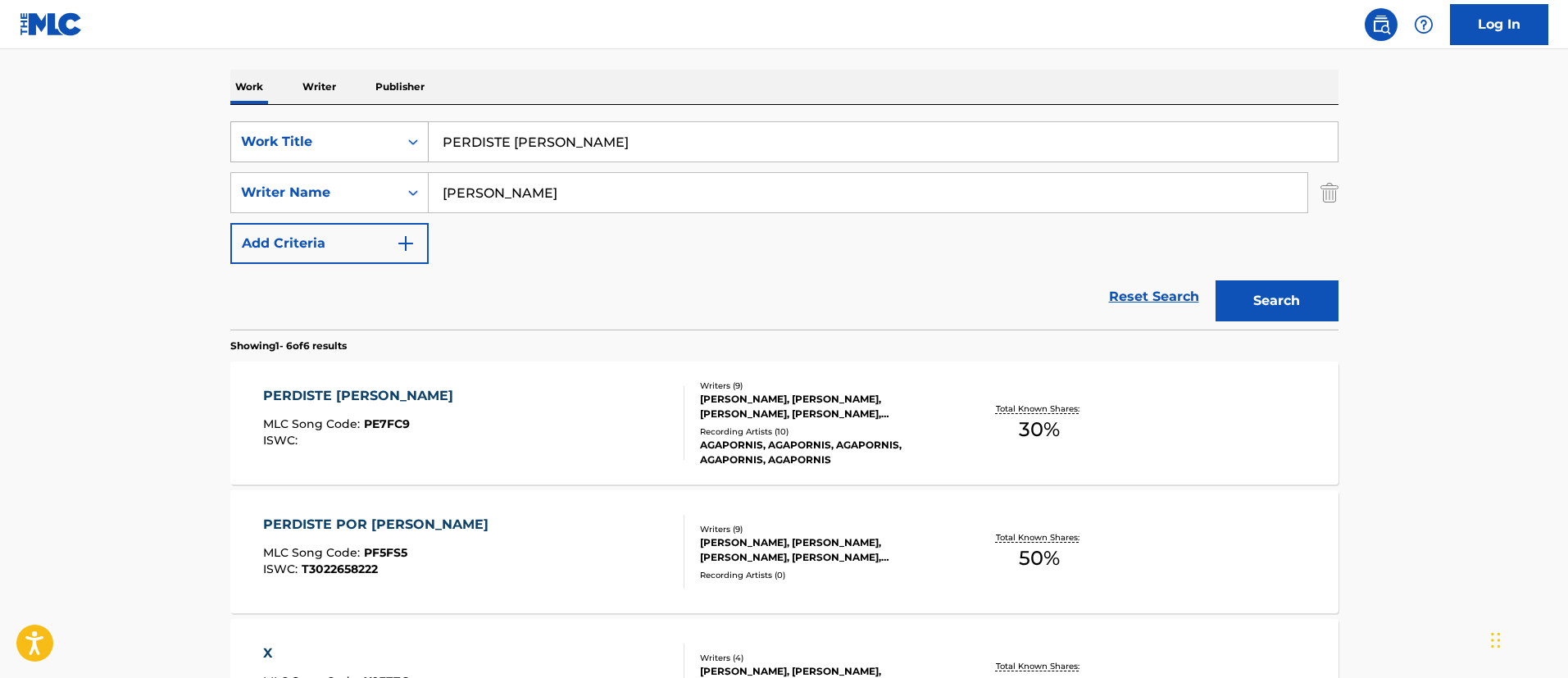
drag, startPoint x: 586, startPoint y: 142, endPoint x: 382, endPoint y: 139, distance: 204.0
click at [382, 139] on div "SearchWithCriteria1c5865c8-e058-40ac-b175-4ce05d8ebbe1 Work Title PERDISTE [PER…" at bounding box center [785, 142] width 1108 height 41
paste input "CORAZON DE CEMENTO"
type input "CORAZON DE CEMENTO"
click at [1262, 293] on button "Search" at bounding box center [1276, 301] width 123 height 41
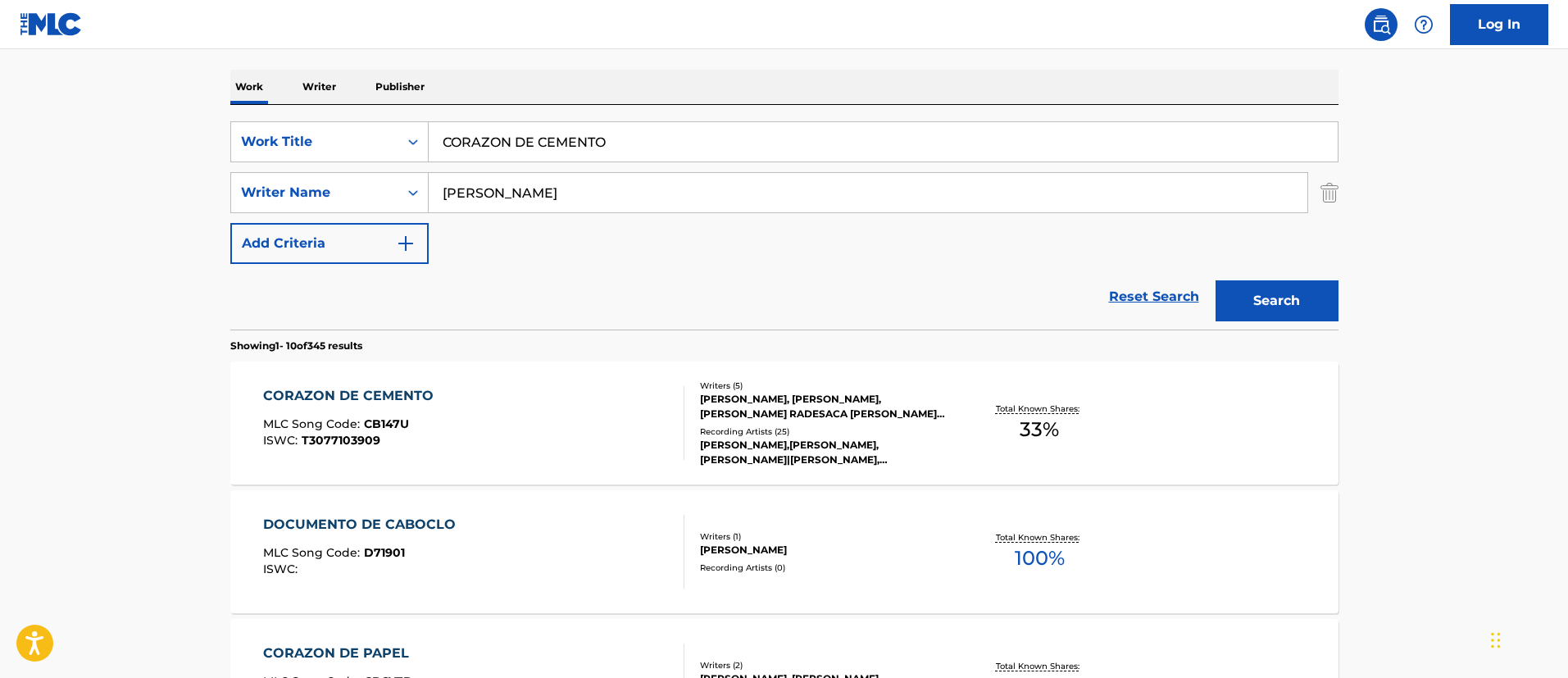
click at [432, 395] on div "CORAZON DE CEMENTO" at bounding box center [352, 396] width 179 height 20
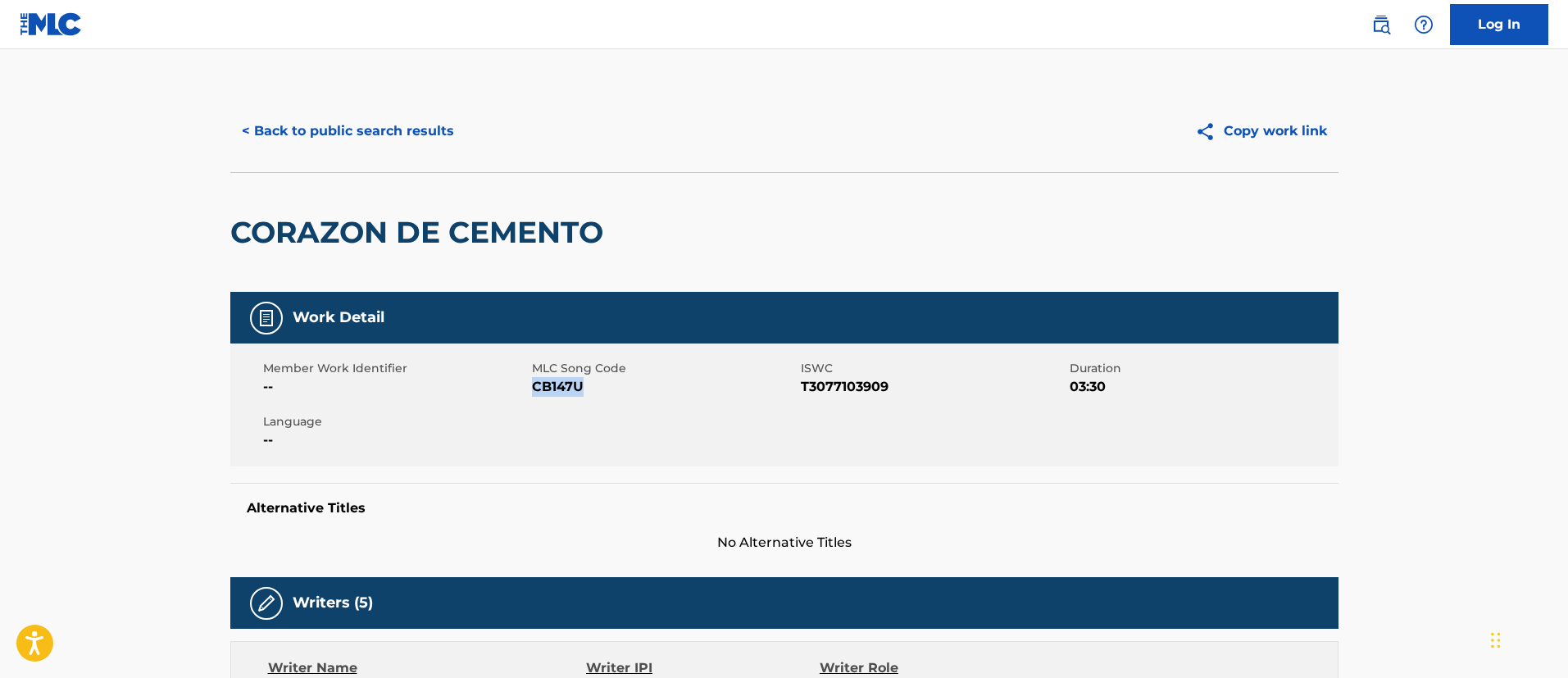
drag, startPoint x: 586, startPoint y: 382, endPoint x: 531, endPoint y: 384, distance: 55.0
click at [532, 384] on span "CB147U" at bounding box center [664, 387] width 264 height 20
drag, startPoint x: 888, startPoint y: 384, endPoint x: 802, endPoint y: 384, distance: 86.0
click at [802, 384] on span "T3077103909" at bounding box center [933, 387] width 264 height 20
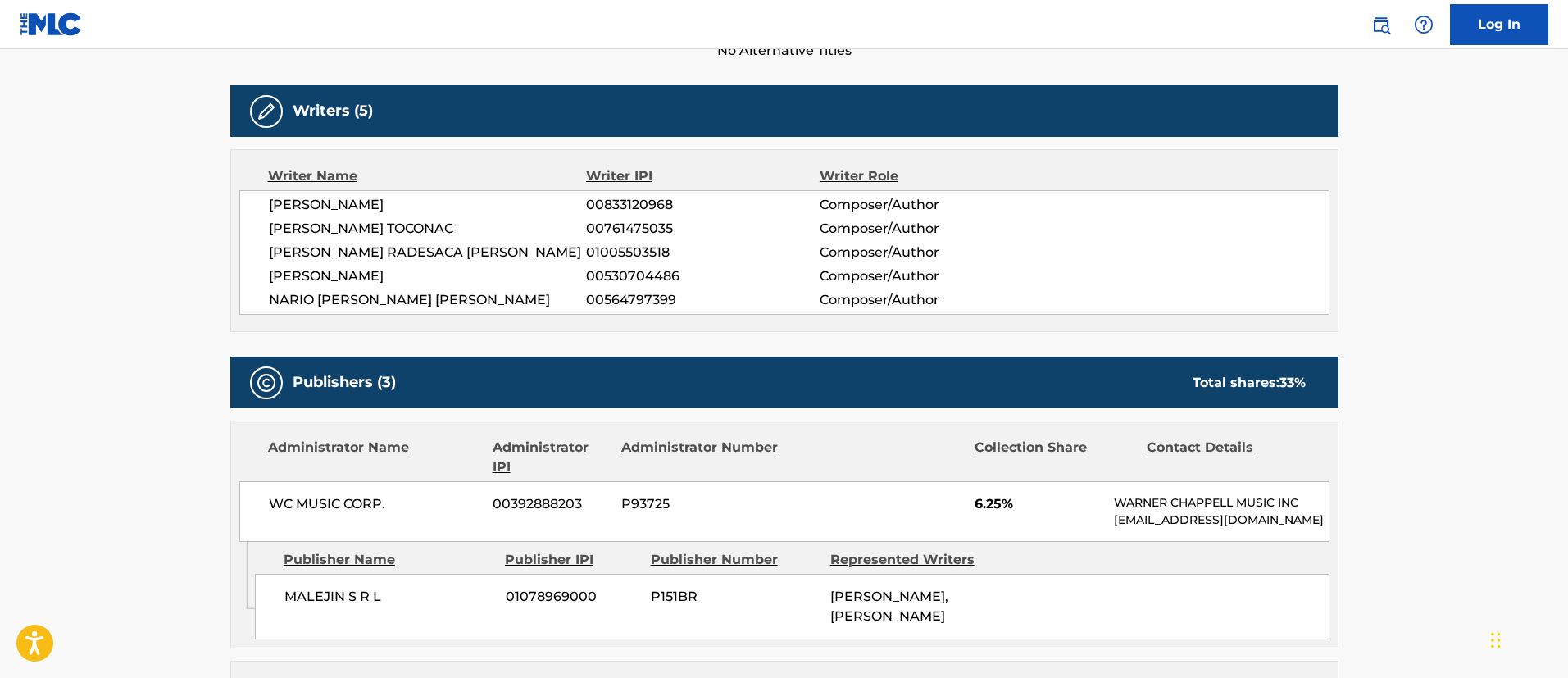
scroll to position [738, 0]
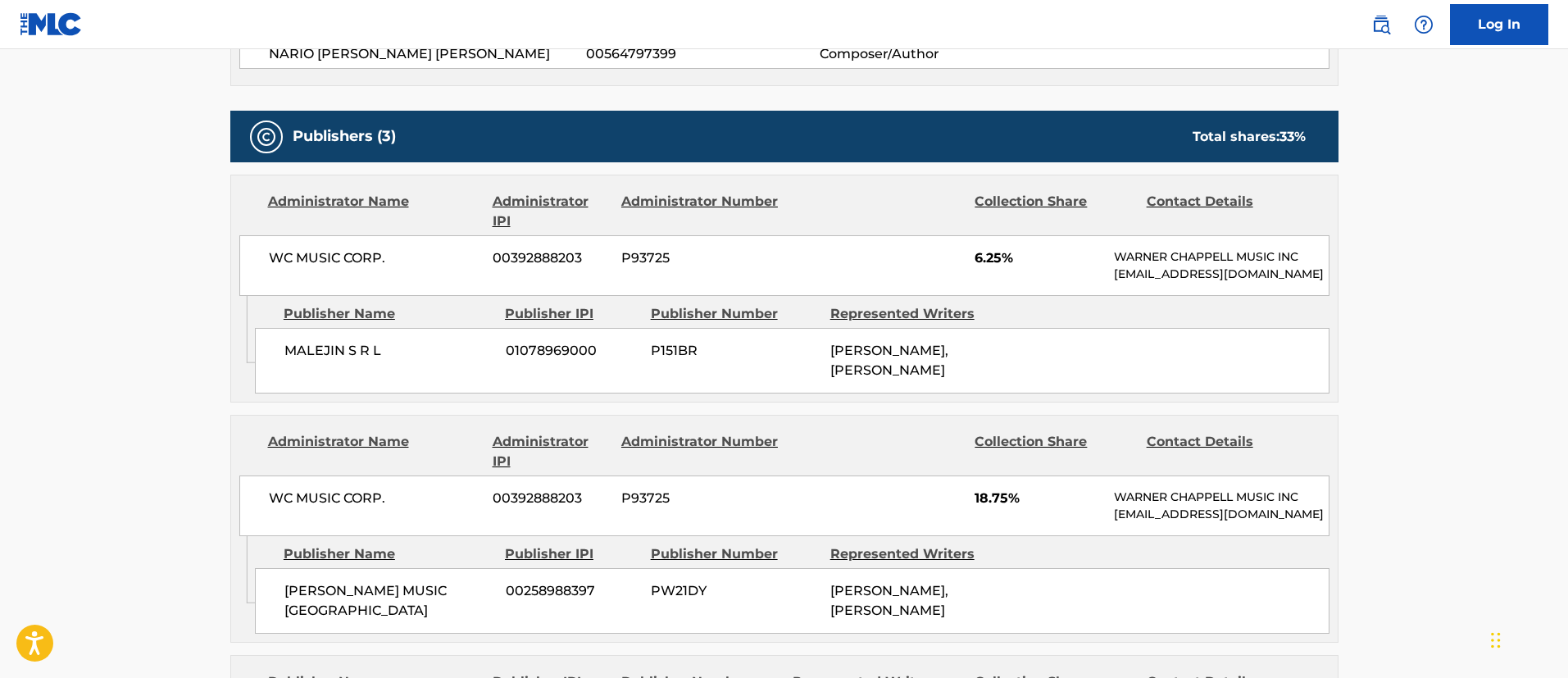
drag, startPoint x: 955, startPoint y: 405, endPoint x: 823, endPoint y: 358, distance: 140.1
click at [822, 358] on div "MALEJIN S R L 01078969000 P151BR [PERSON_NAME], [PERSON_NAME]" at bounding box center [792, 361] width 1075 height 65
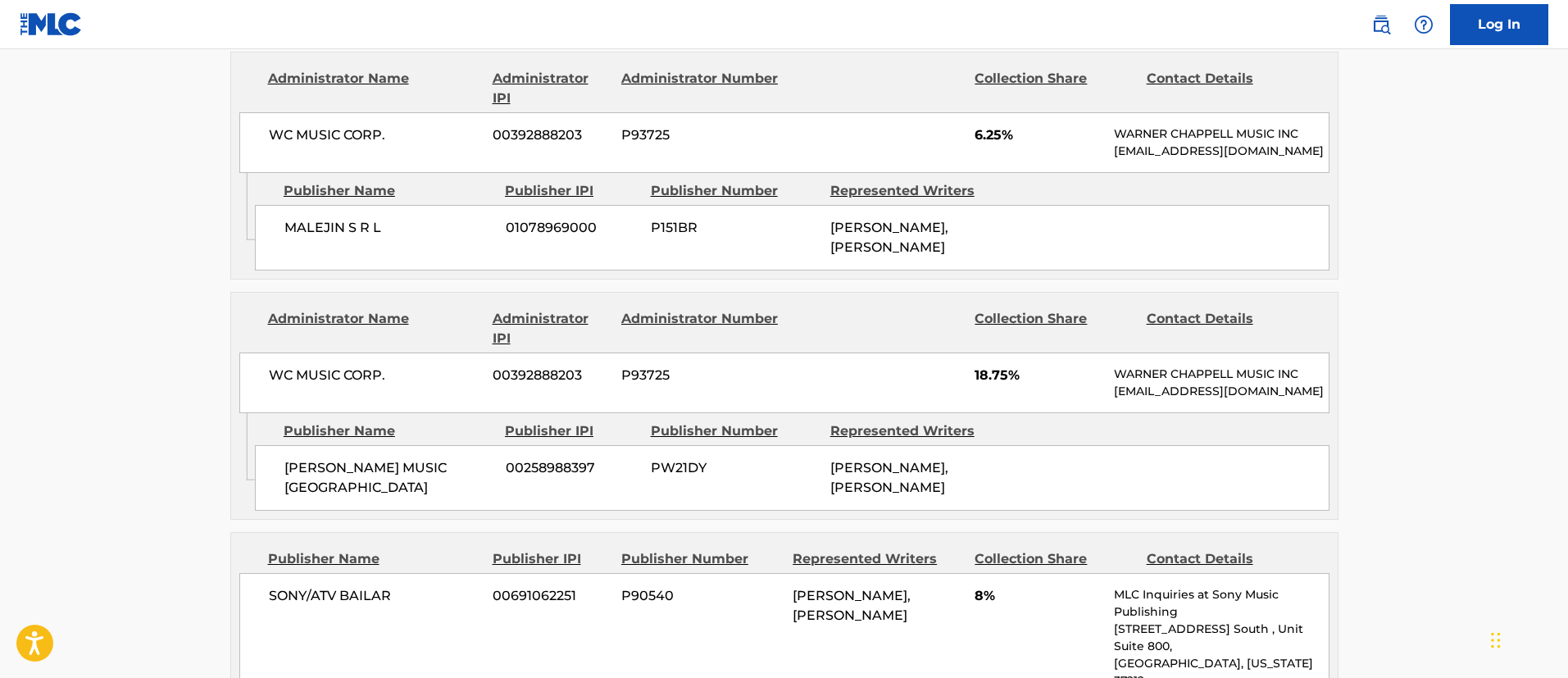
scroll to position [984, 0]
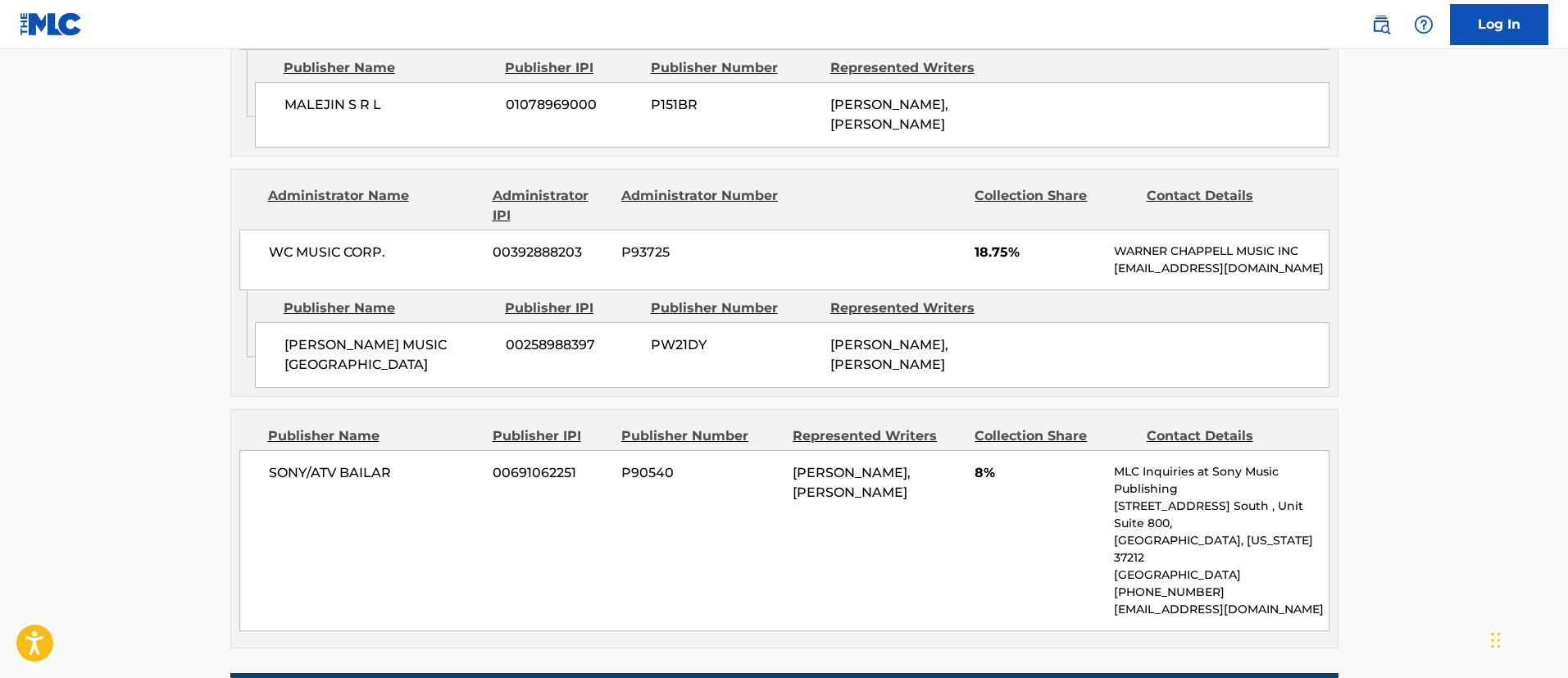
drag, startPoint x: 956, startPoint y: 443, endPoint x: 825, endPoint y: 391, distance: 140.9
click at [825, 388] on div "[PERSON_NAME] MUSIC ARGENTINA 00258988397 PW21DY [PERSON_NAME], [PERSON_NAME]" at bounding box center [792, 355] width 1075 height 65
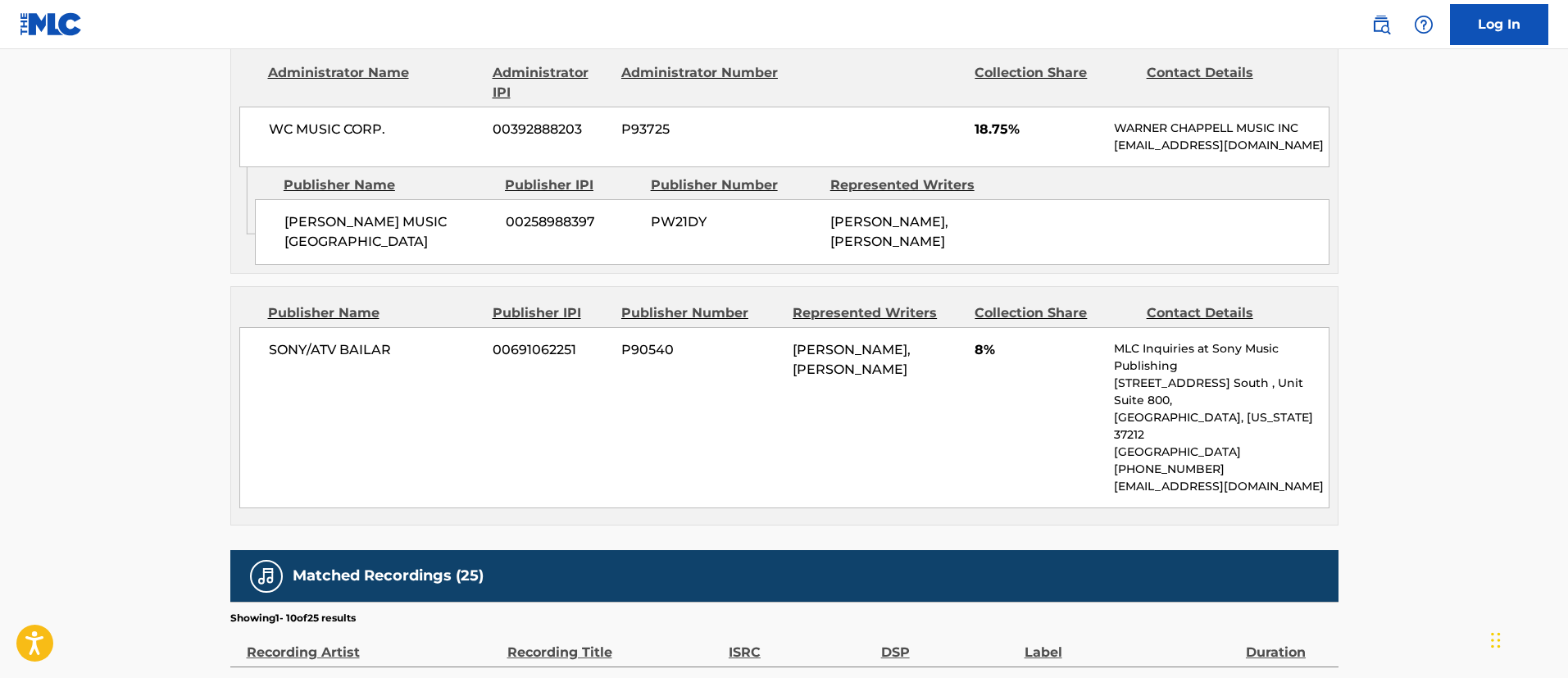
scroll to position [1231, 0]
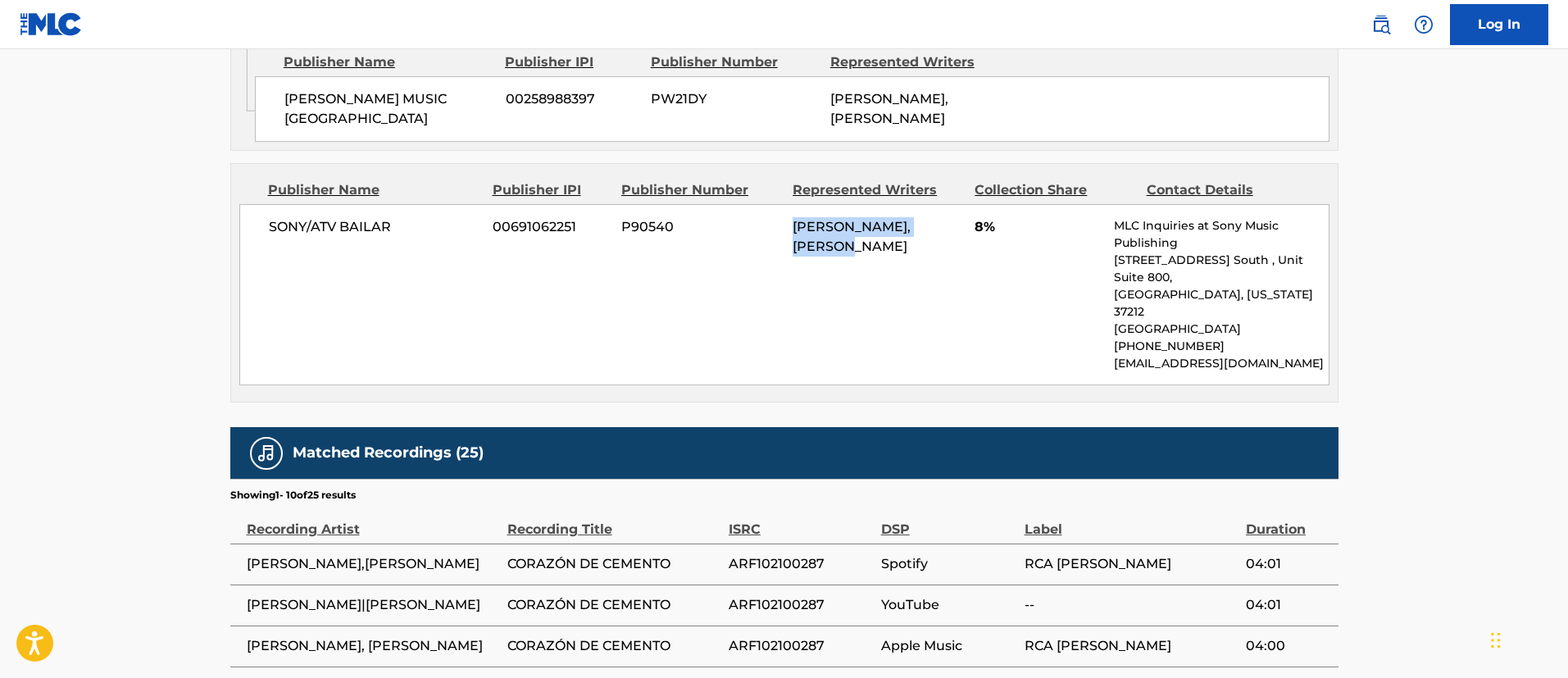
drag, startPoint x: 791, startPoint y: 302, endPoint x: 867, endPoint y: 324, distance: 79.1
click at [867, 324] on div "SONY/ATV BAILAR 00691062251 P90540 [PERSON_NAME], [PERSON_NAME] TOCONAC 8% MLC …" at bounding box center [785, 294] width 1090 height 181
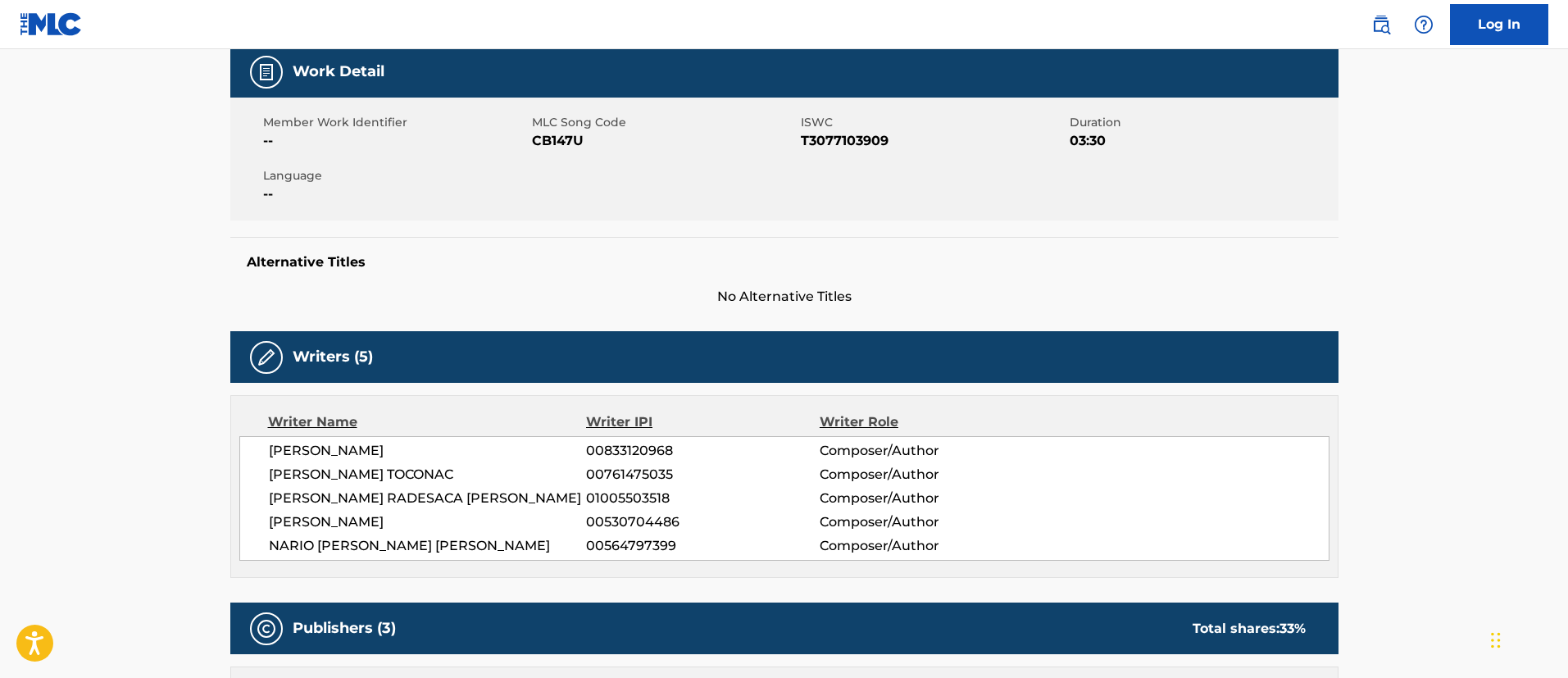
scroll to position [0, 0]
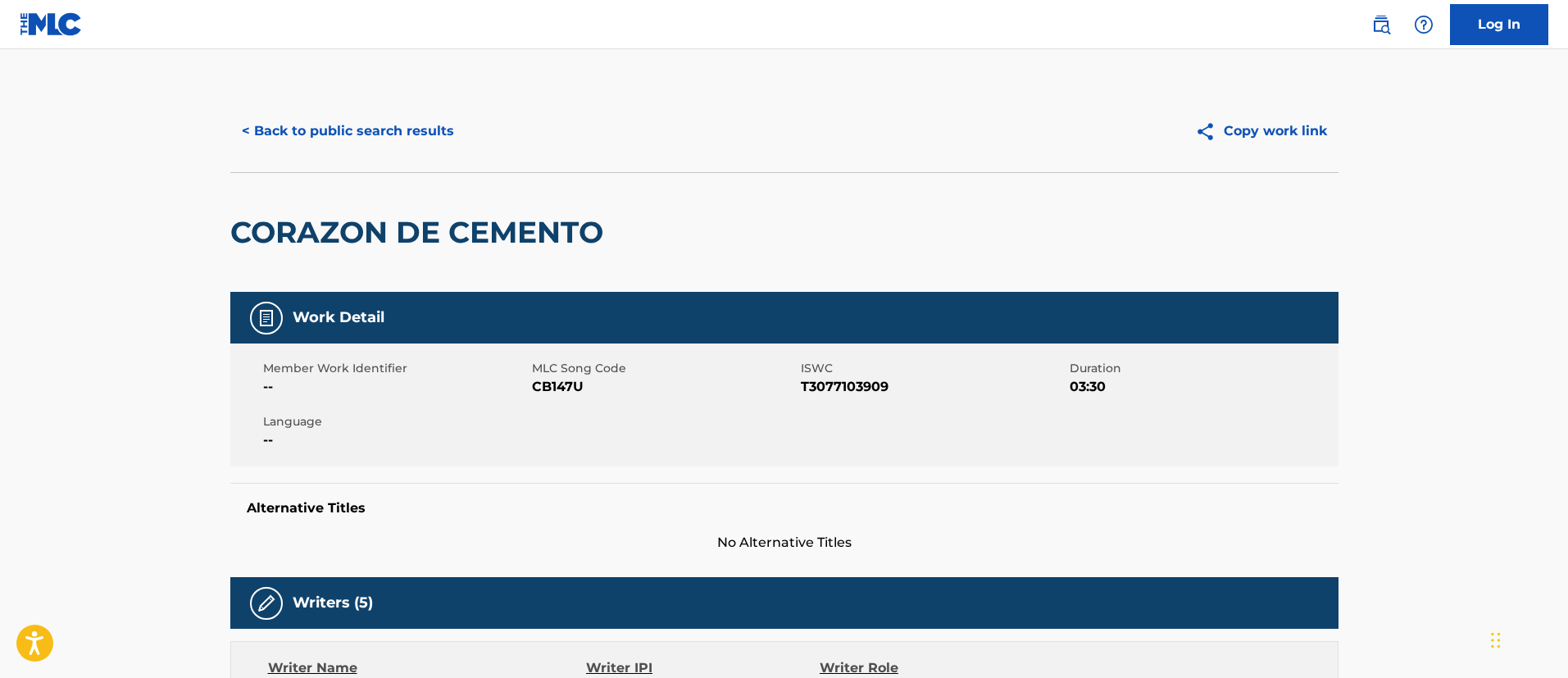
click at [422, 130] on button "< Back to public search results" at bounding box center [348, 131] width 235 height 41
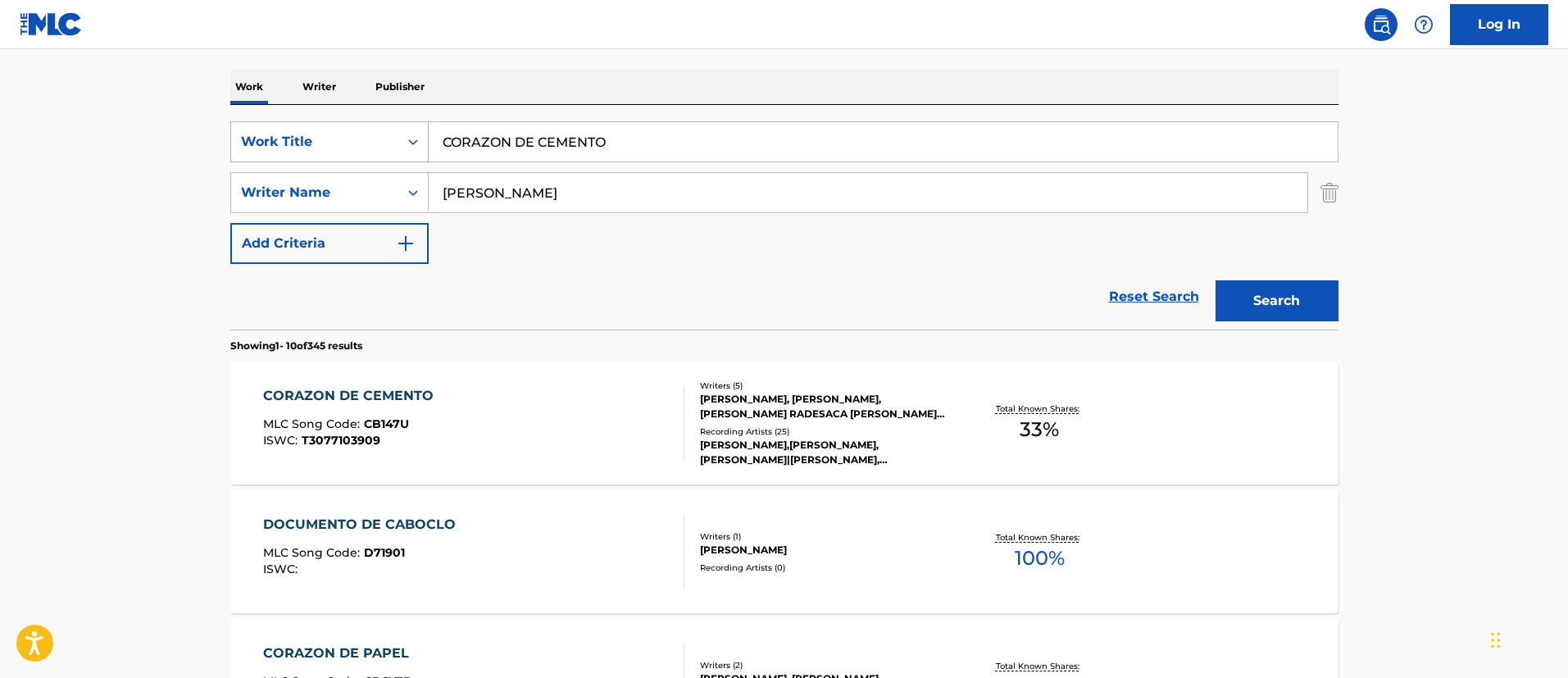
drag, startPoint x: 704, startPoint y: 144, endPoint x: 351, endPoint y: 122, distance: 353.7
click at [351, 122] on div "SearchWithCriteria1c5865c8-e058-40ac-b175-4ce05d8ebbe1 Work Title CORAZON DE CE…" at bounding box center [785, 142] width 1108 height 41
paste input "NO VAS A CAMBIAR"
type input "NO VAS A CAMBIAR"
click at [1298, 296] on button "Search" at bounding box center [1276, 301] width 123 height 41
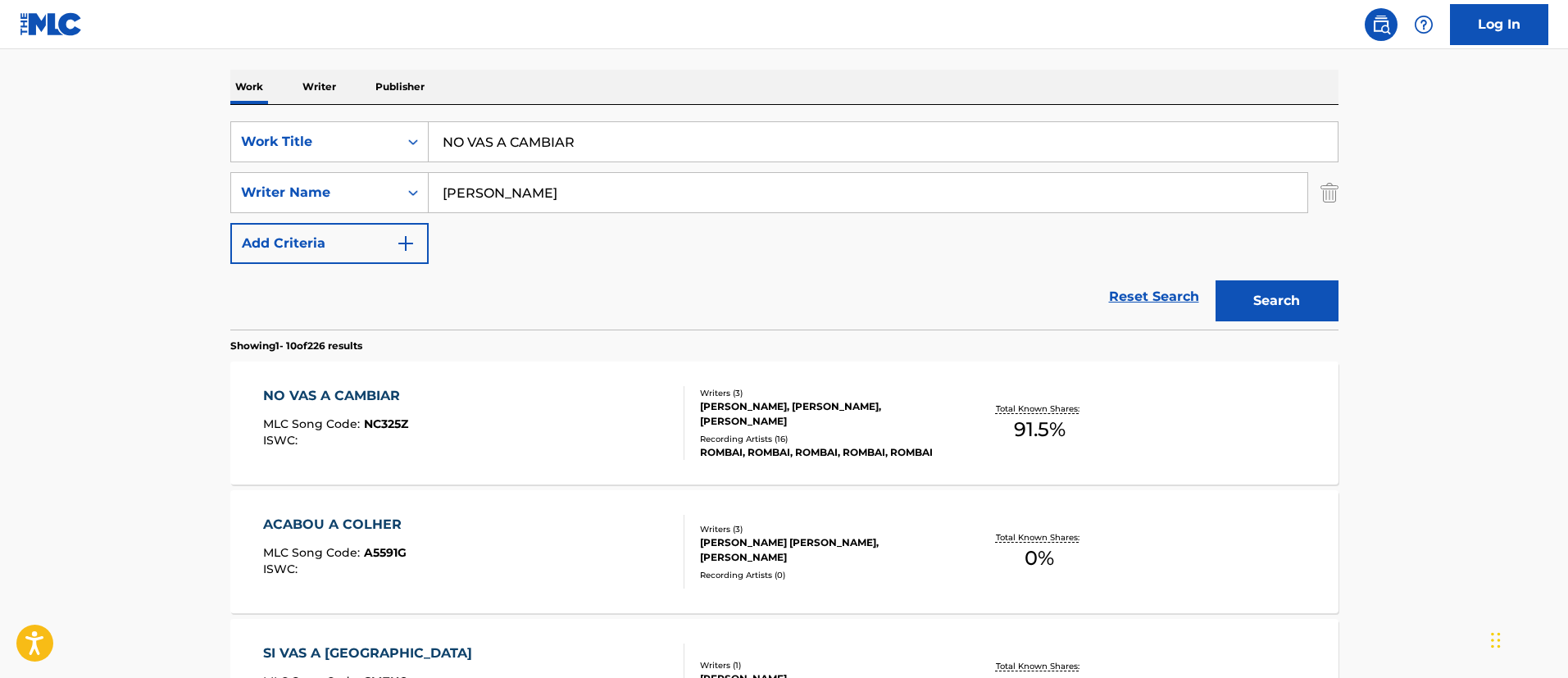
click at [383, 391] on div "NO VAS A CAMBIAR" at bounding box center [336, 396] width 145 height 20
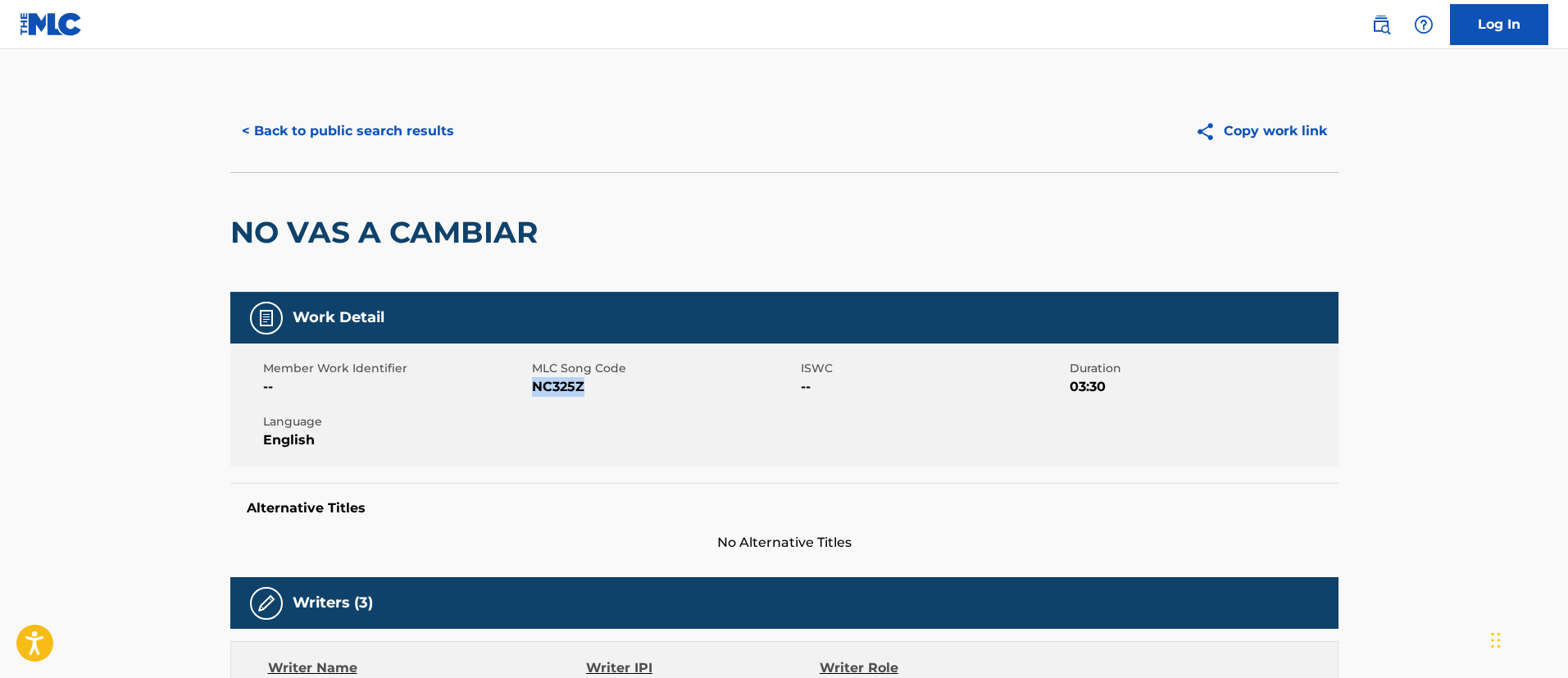
drag, startPoint x: 583, startPoint y: 384, endPoint x: 532, endPoint y: 383, distance: 51.0
click at [532, 383] on span "NC325Z" at bounding box center [664, 387] width 264 height 20
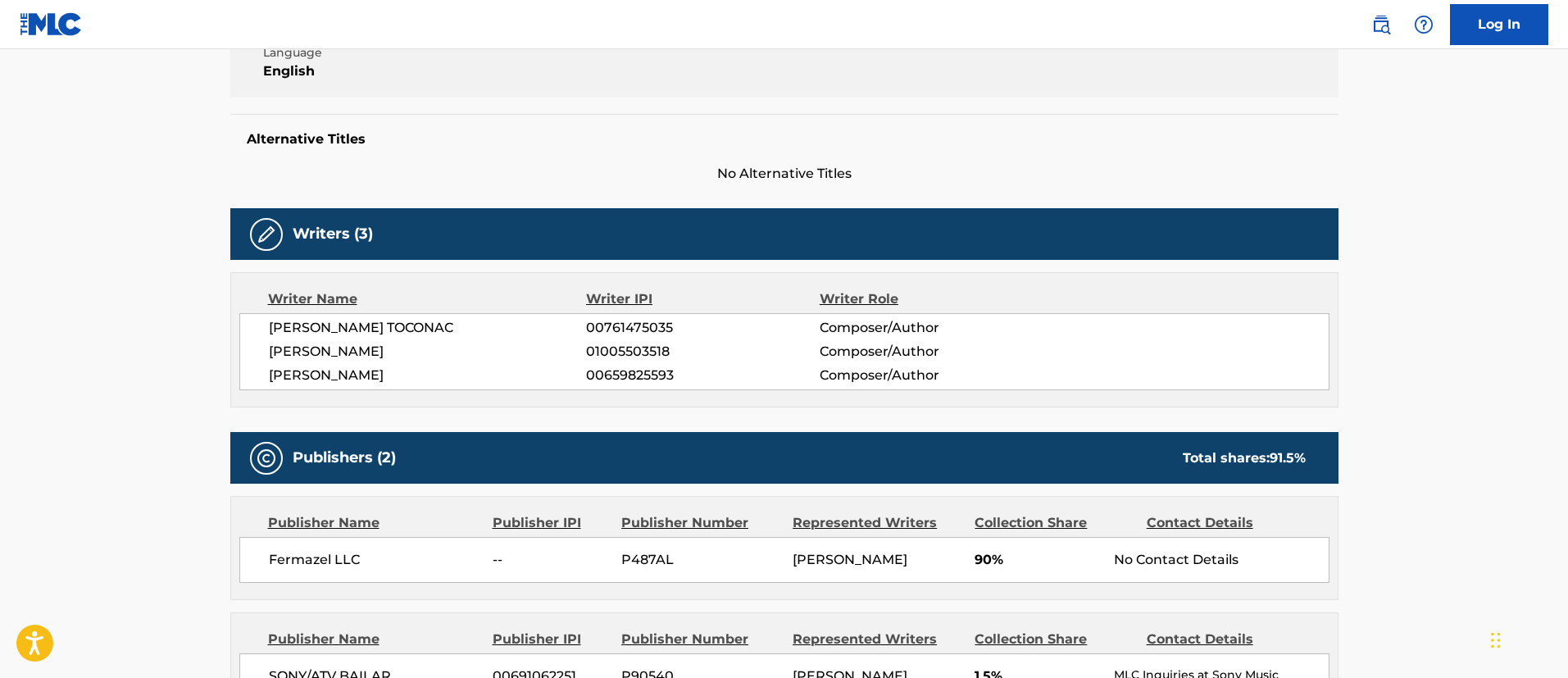
scroll to position [738, 0]
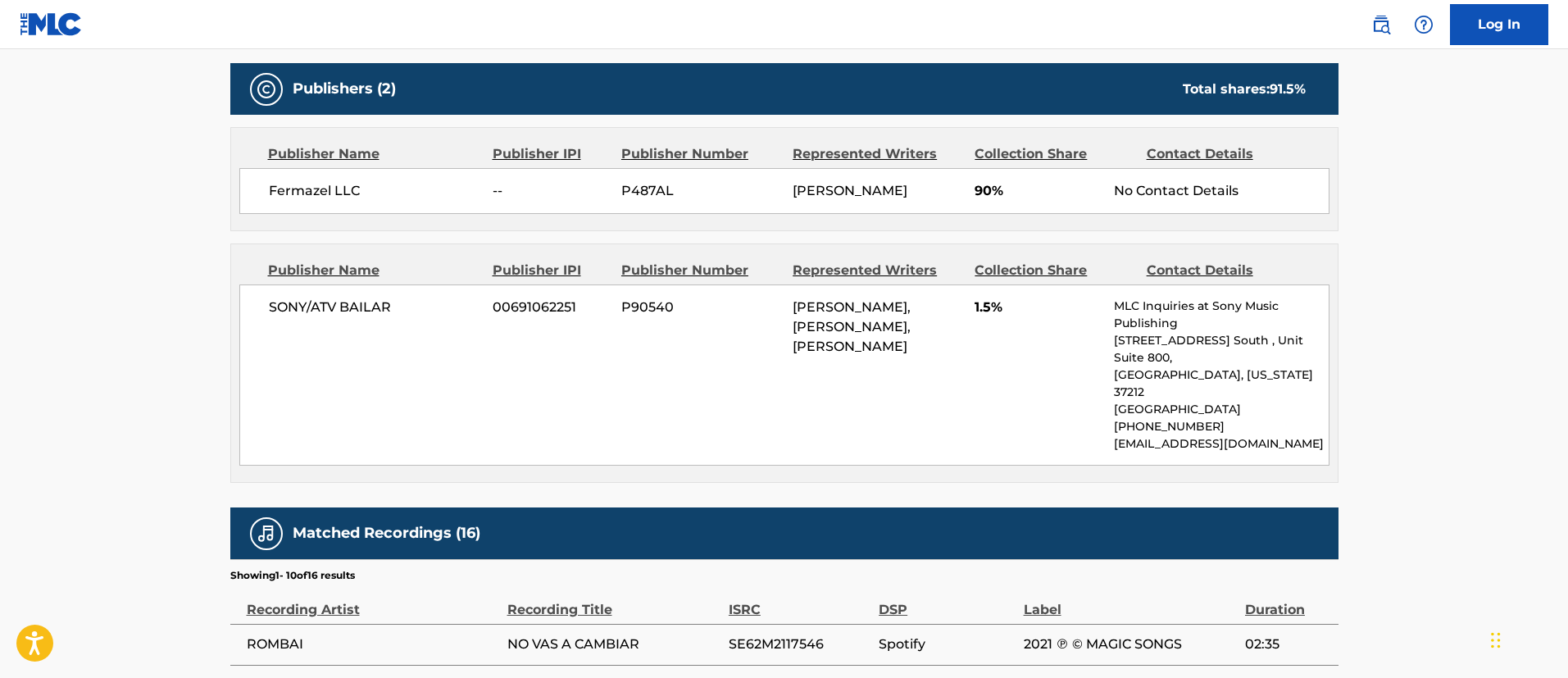
drag, startPoint x: 795, startPoint y: 326, endPoint x: 945, endPoint y: 365, distance: 155.0
click at [911, 354] on span "[PERSON_NAME], [PERSON_NAME], [PERSON_NAME]" at bounding box center [852, 326] width 118 height 55
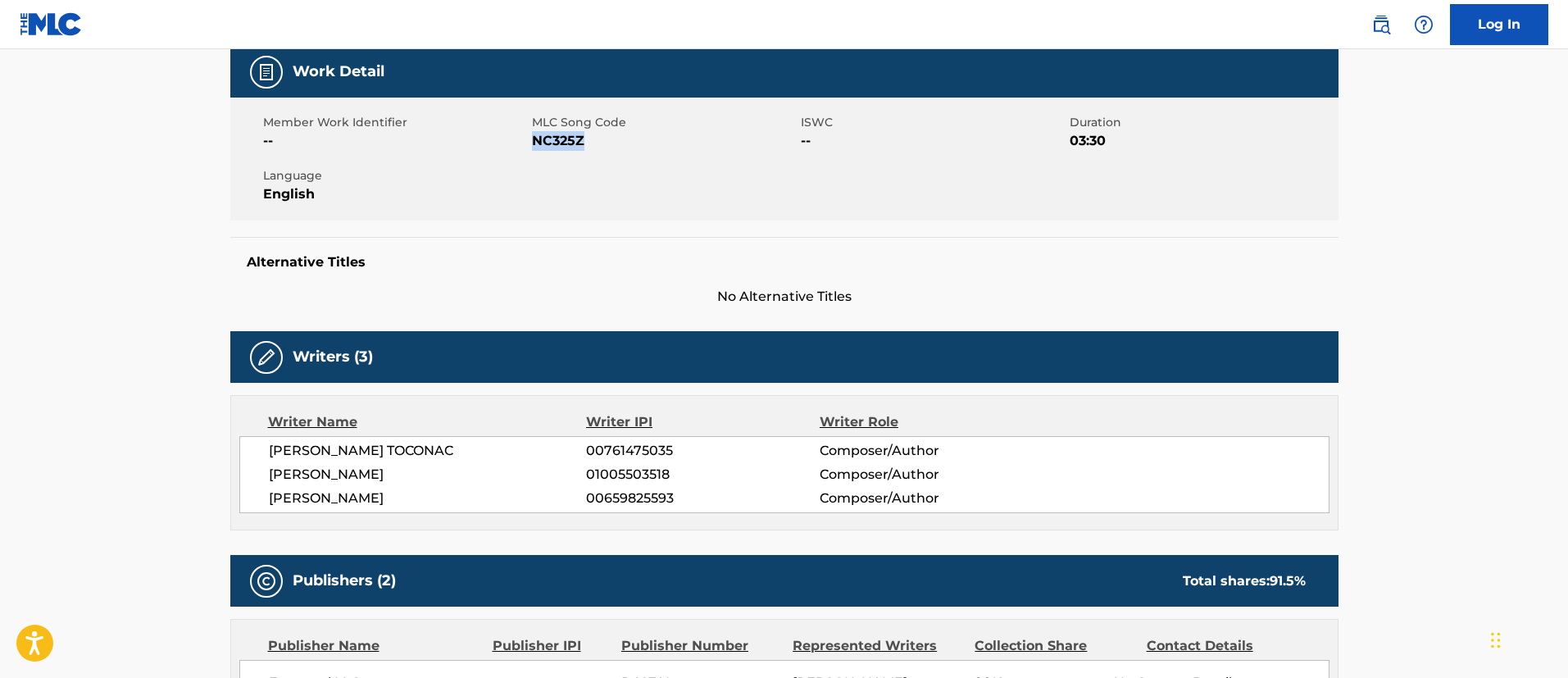
scroll to position [0, 0]
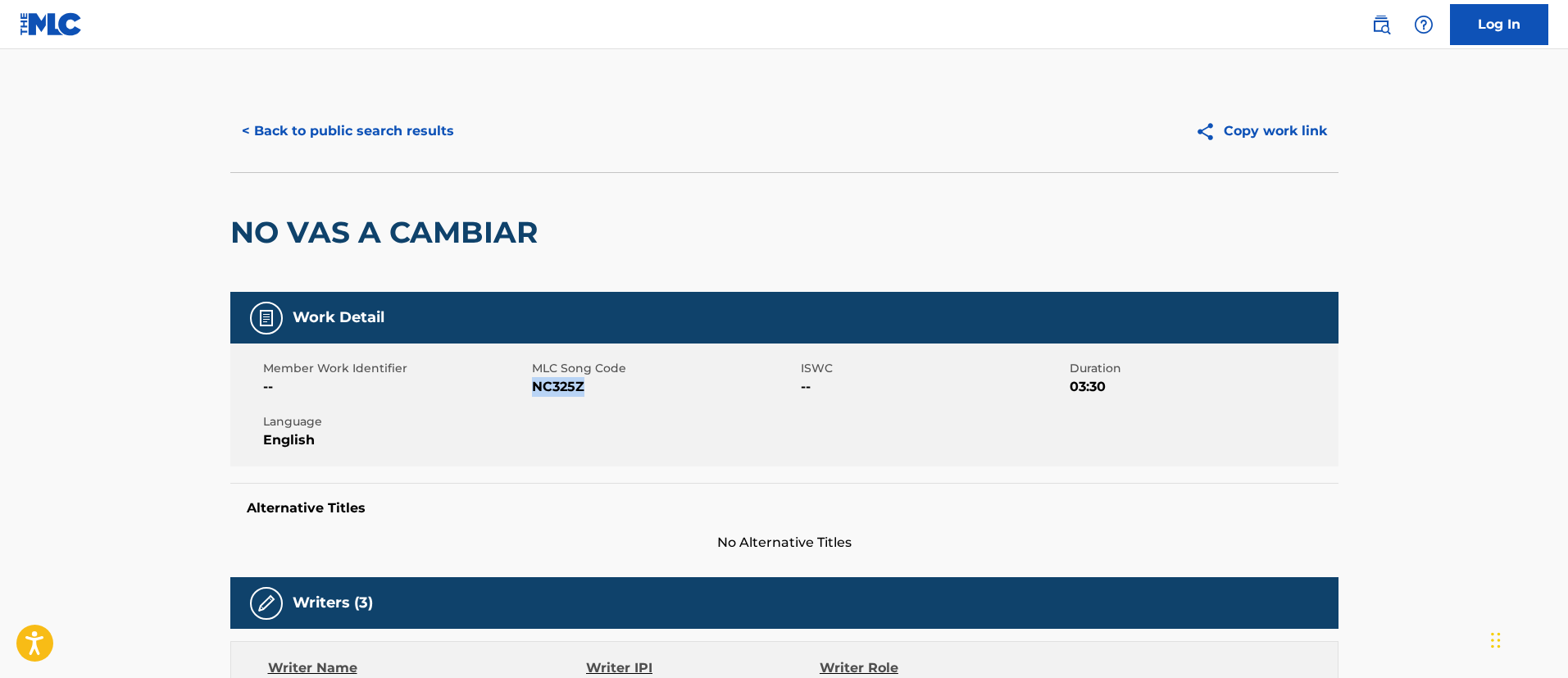
click at [412, 131] on button "< Back to public search results" at bounding box center [348, 131] width 235 height 41
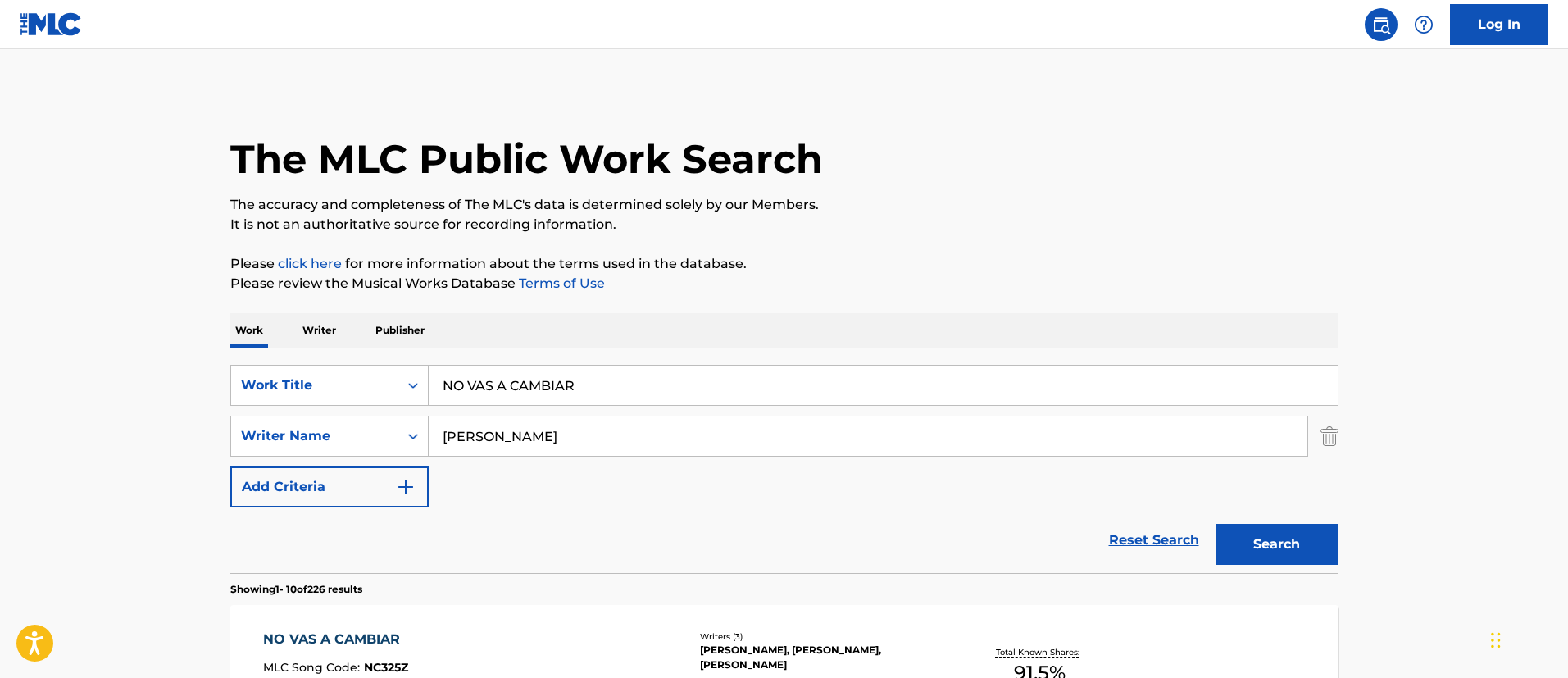
scroll to position [244, 0]
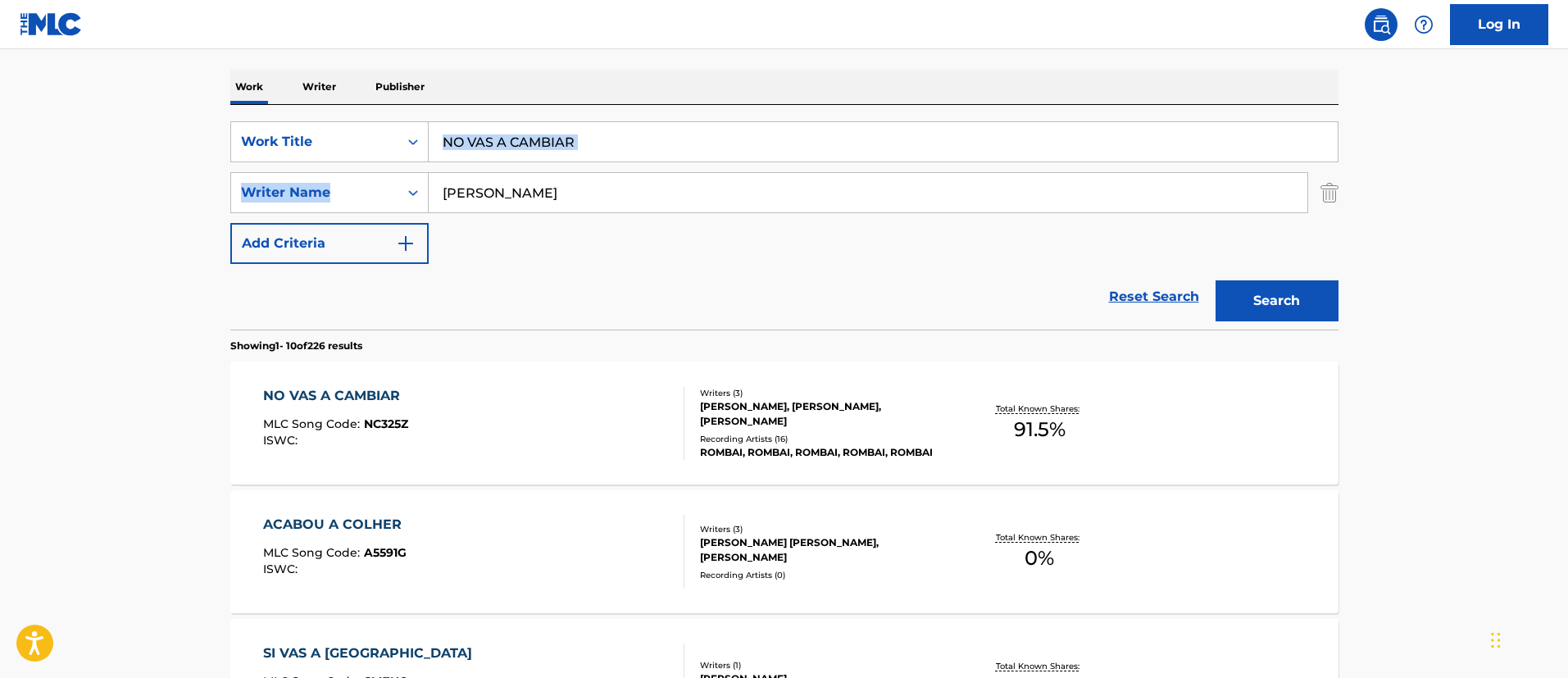
drag, startPoint x: 683, startPoint y: 163, endPoint x: 432, endPoint y: 135, distance: 252.6
click at [432, 135] on div "SearchWithCriteria1c5865c8-e058-40ac-b175-4ce05d8ebbe1 Work Title NO VAS A CAMB…" at bounding box center [785, 193] width 1108 height 143
click at [600, 140] on input "NO VAS A CAMBIAR" at bounding box center [883, 141] width 909 height 39
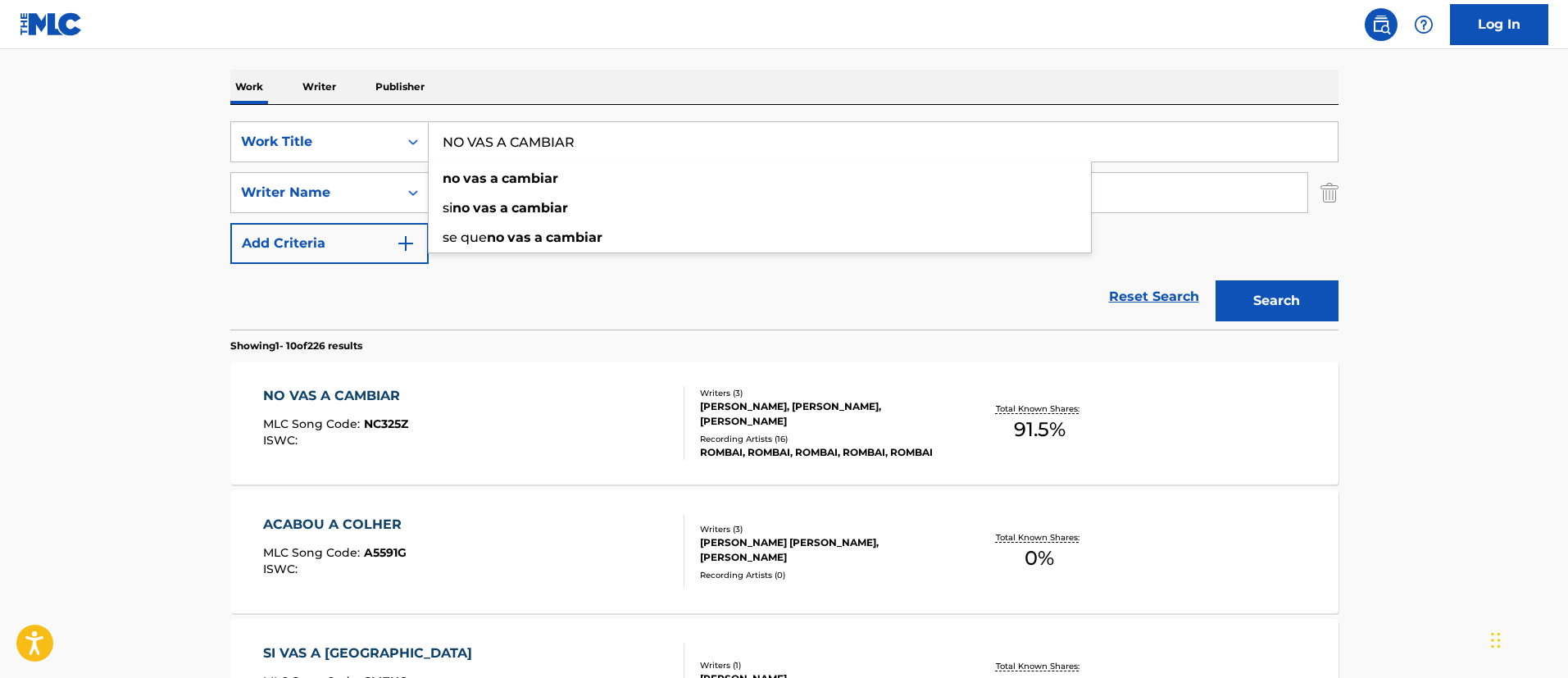
drag, startPoint x: 604, startPoint y: 139, endPoint x: 438, endPoint y: 126, distance: 166.5
click at [438, 126] on input "NO VAS A CAMBIAR" at bounding box center [883, 141] width 909 height 39
paste input "FIN DE ANO REMIX"
type input "FIN DE ANO REMIX"
click at [1240, 288] on button "Search" at bounding box center [1276, 301] width 123 height 41
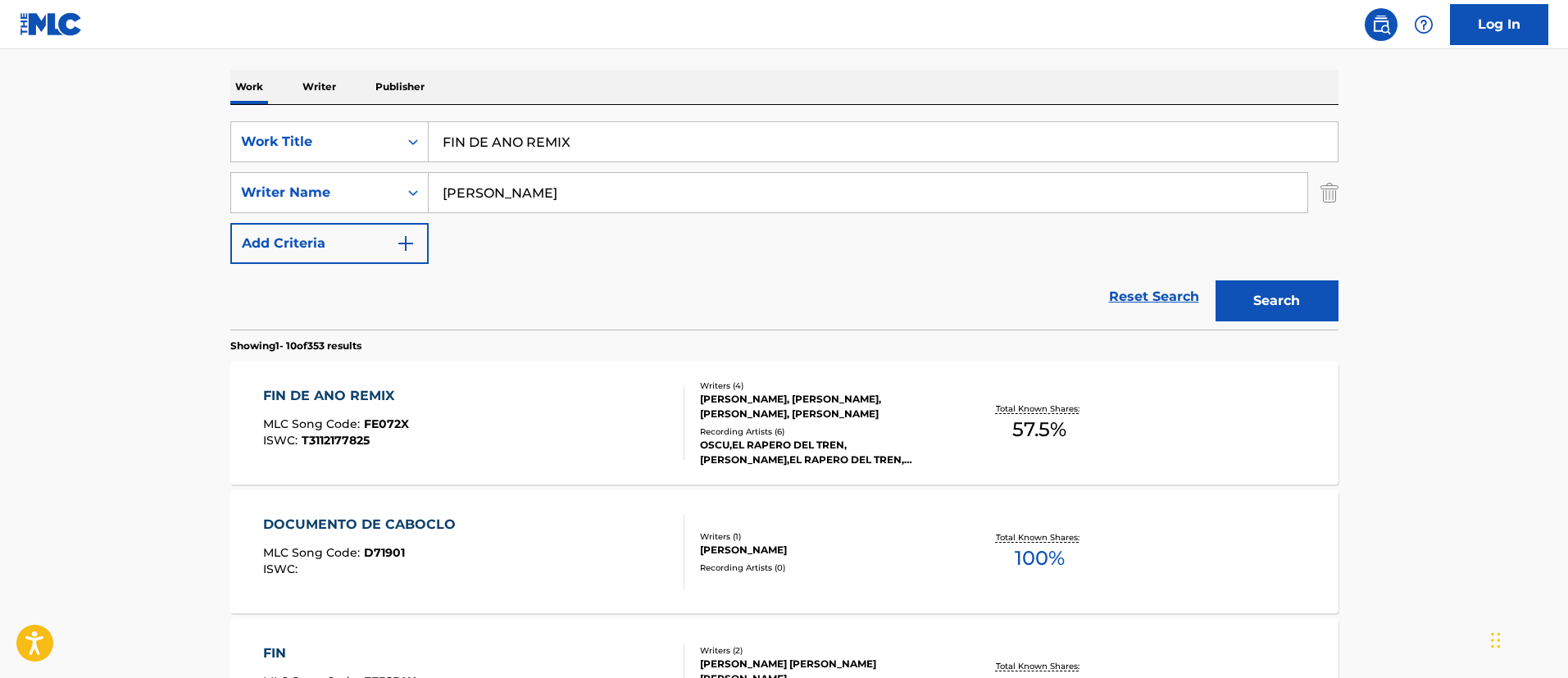
click at [386, 392] on div "FIN DE ANO REMIX" at bounding box center [336, 396] width 146 height 20
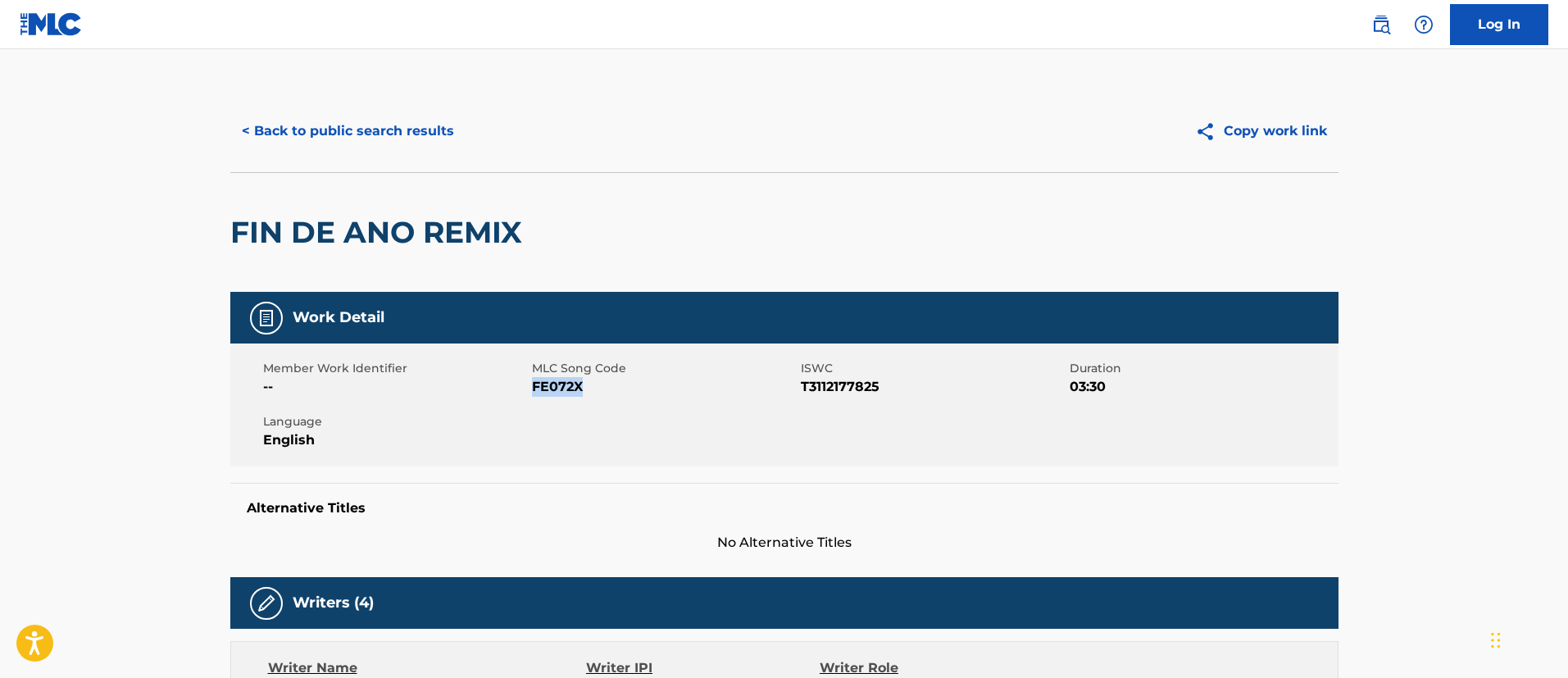
drag, startPoint x: 600, startPoint y: 391, endPoint x: 531, endPoint y: 391, distance: 69.0
click at [532, 391] on span "FE072X" at bounding box center [664, 387] width 264 height 20
drag, startPoint x: 880, startPoint y: 392, endPoint x: 802, endPoint y: 391, distance: 78.0
click at [802, 391] on span "T3112177825" at bounding box center [933, 387] width 264 height 20
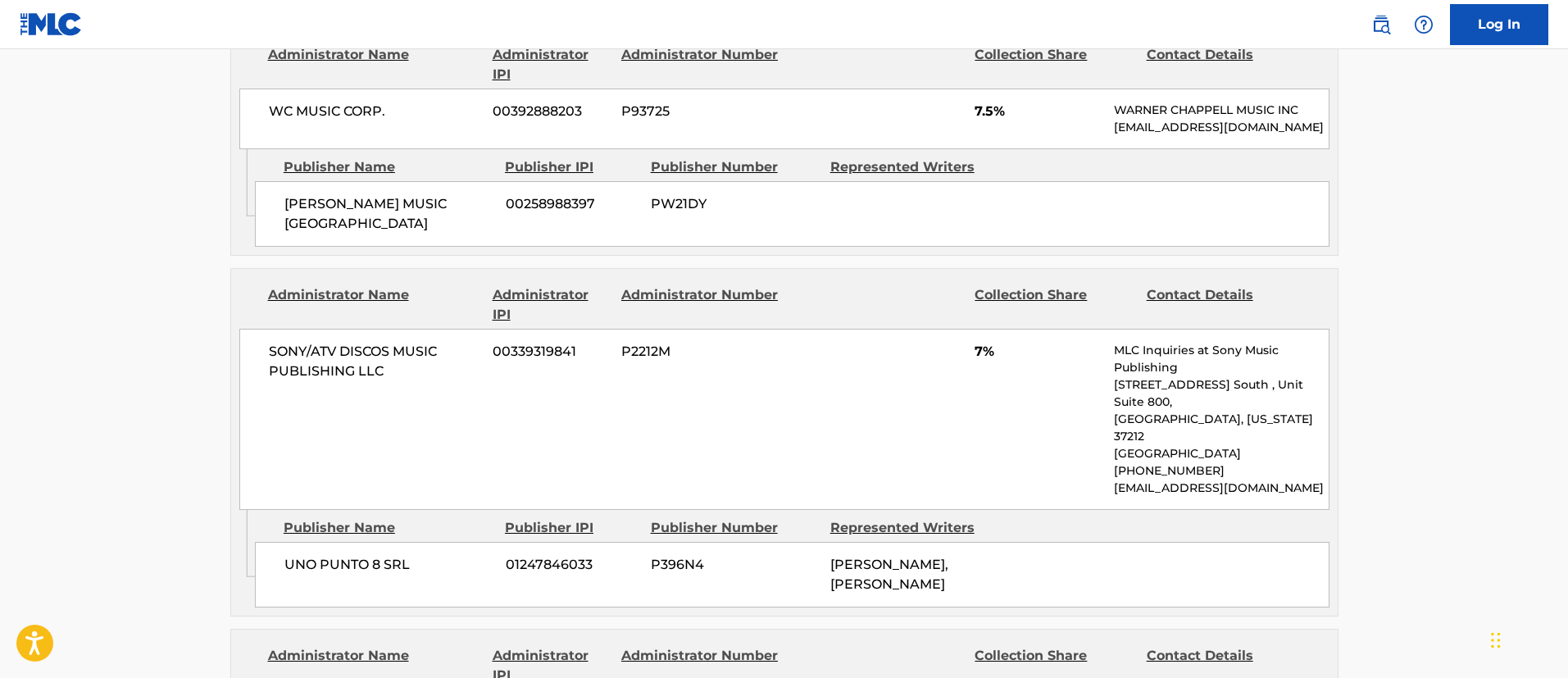
scroll to position [984, 0]
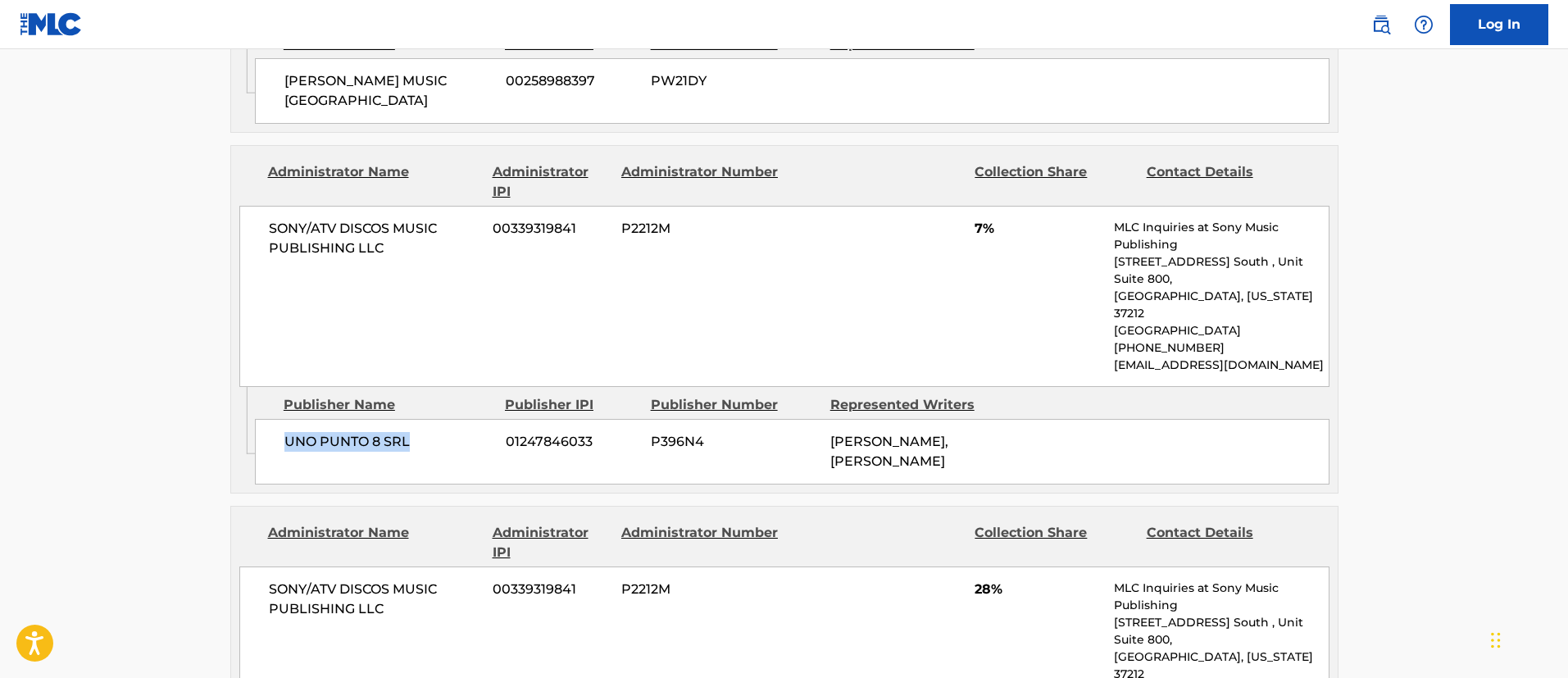
drag, startPoint x: 414, startPoint y: 442, endPoint x: 288, endPoint y: 439, distance: 126.0
click at [288, 439] on span "UNO PUNTO 8 SRL" at bounding box center [389, 443] width 209 height 20
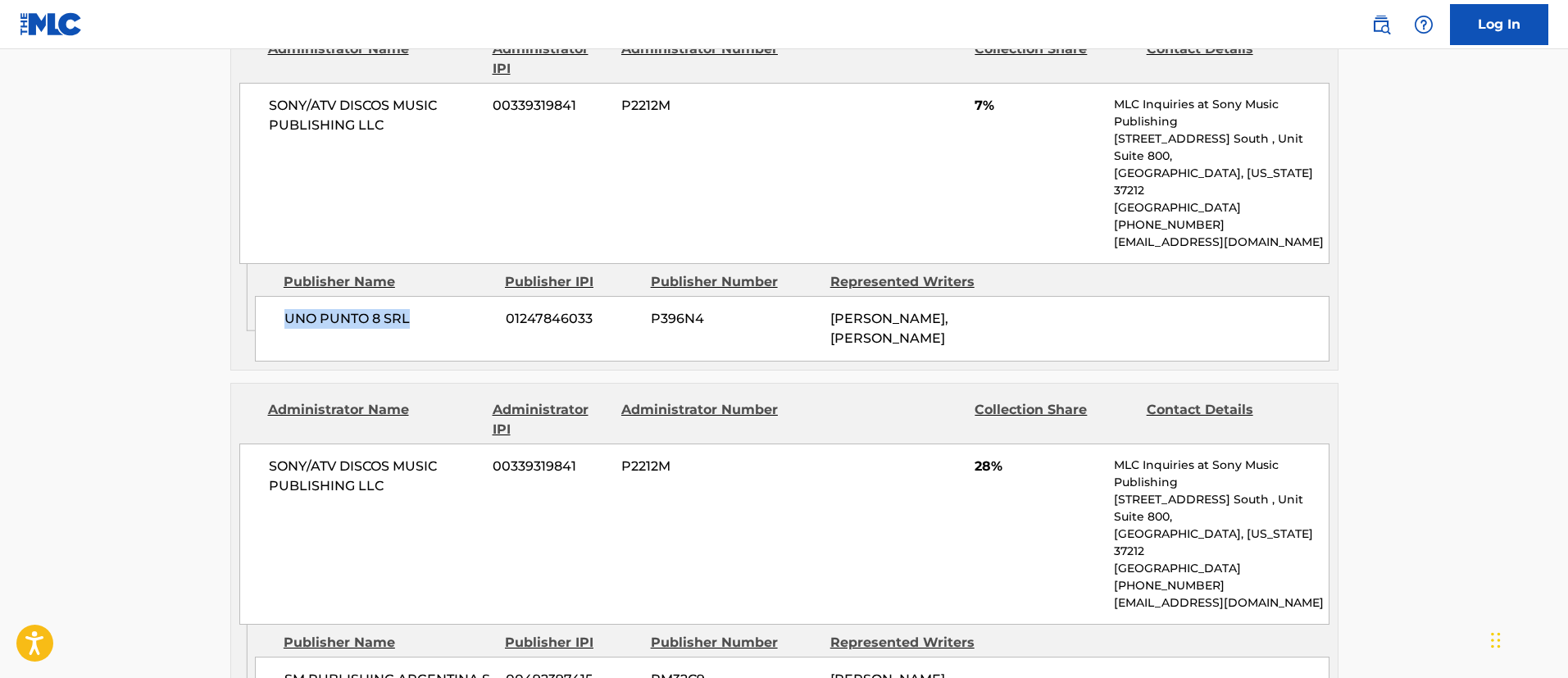
drag, startPoint x: 891, startPoint y: 364, endPoint x: 828, endPoint y: 317, distance: 78.6
click at [828, 317] on div "UNO PUNTO 8 SRL 01247846033 P396N4 [PERSON_NAME], [PERSON_NAME]" at bounding box center [792, 329] width 1075 height 65
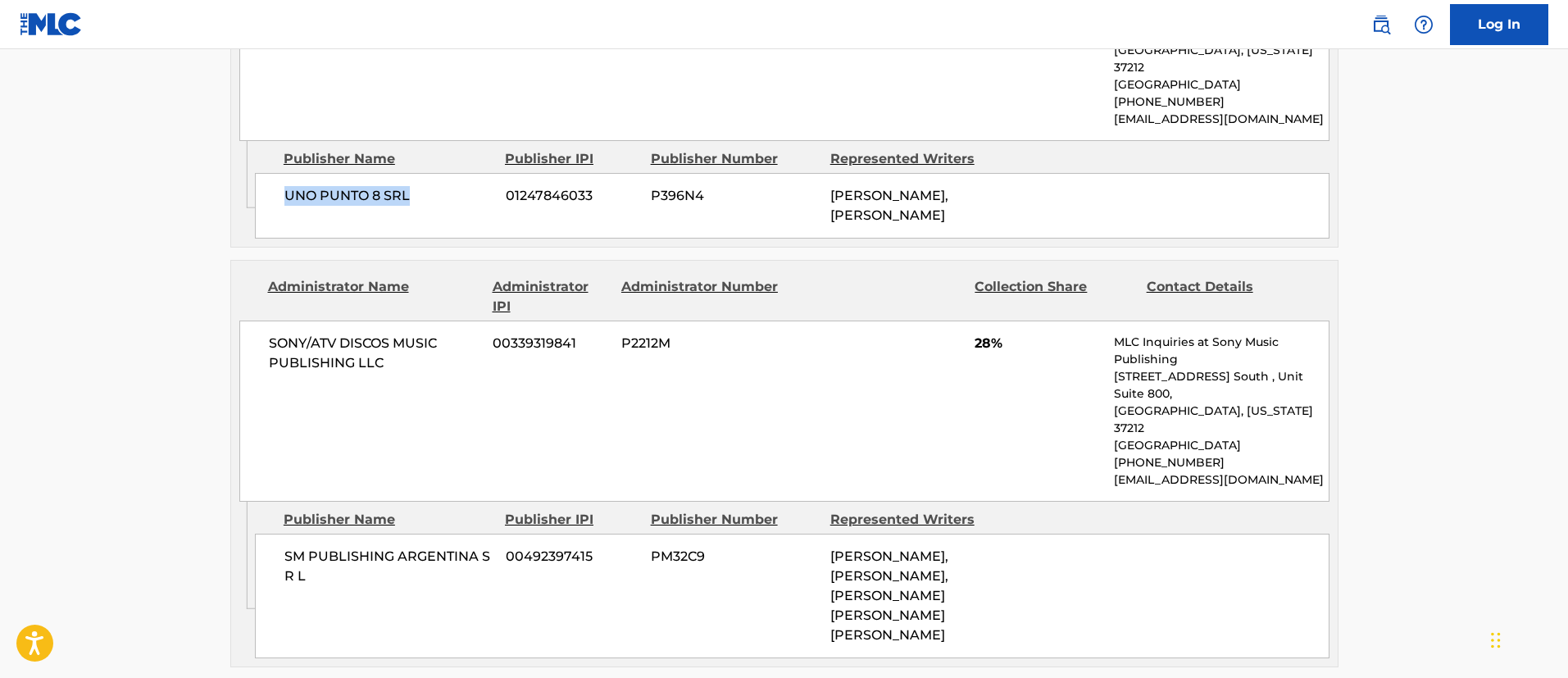
scroll to position [1353, 0]
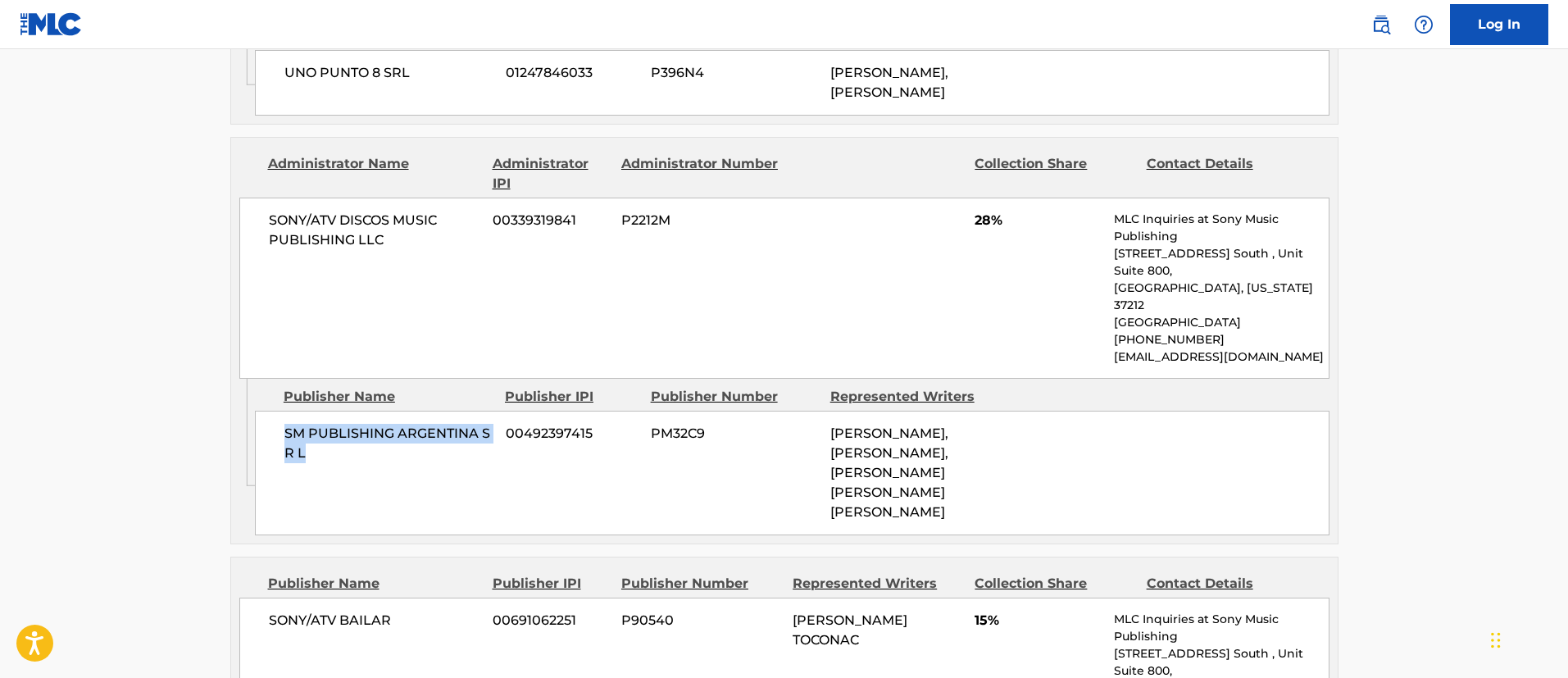
drag, startPoint x: 288, startPoint y: 438, endPoint x: 485, endPoint y: 449, distance: 197.3
click at [485, 449] on span "SM PUBLISHING ARGENTINA S R L" at bounding box center [389, 444] width 209 height 39
drag, startPoint x: 896, startPoint y: 533, endPoint x: 826, endPoint y: 433, distance: 122.1
click at [826, 433] on div "SM PUBLISHING ARGENTINA S R L 00492397415 PM32C9 [PERSON_NAME], [PERSON_NAME], …" at bounding box center [792, 473] width 1075 height 125
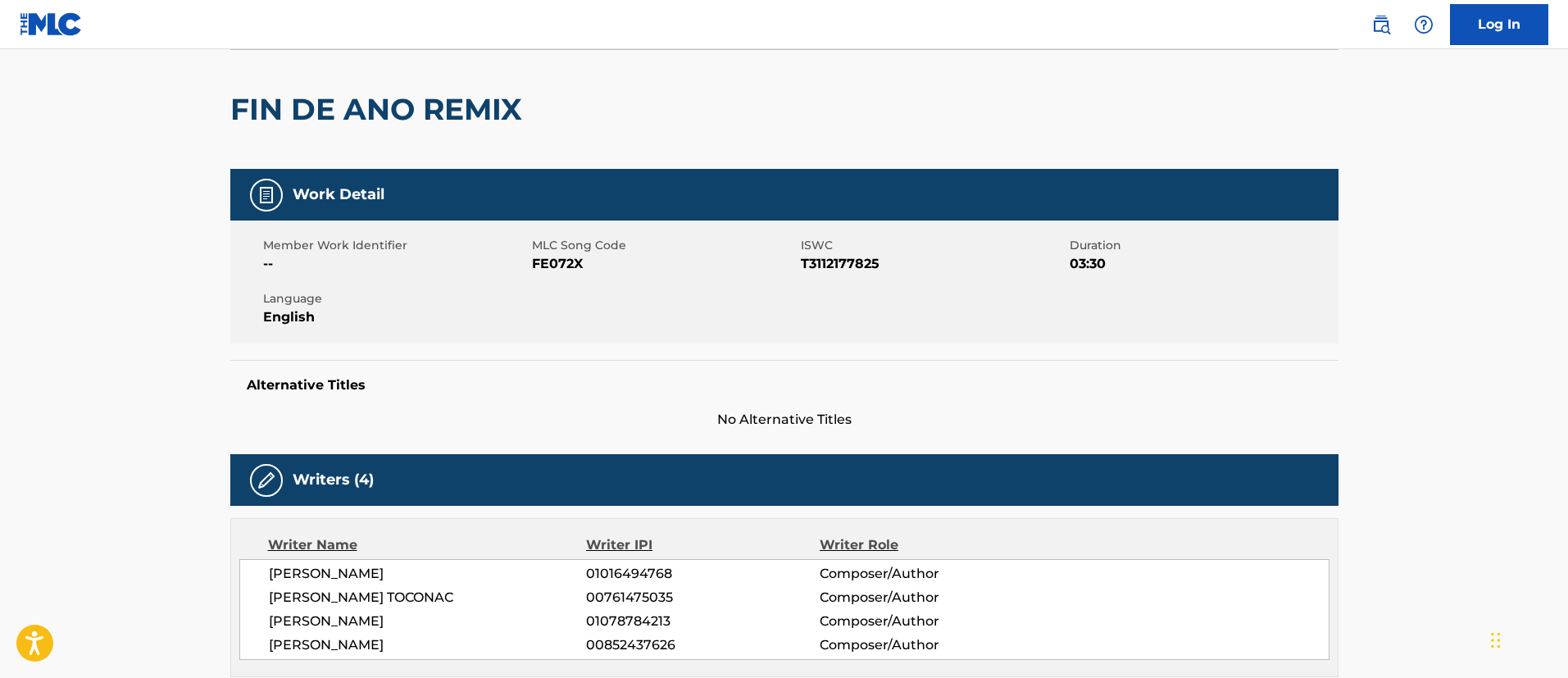
scroll to position [0, 0]
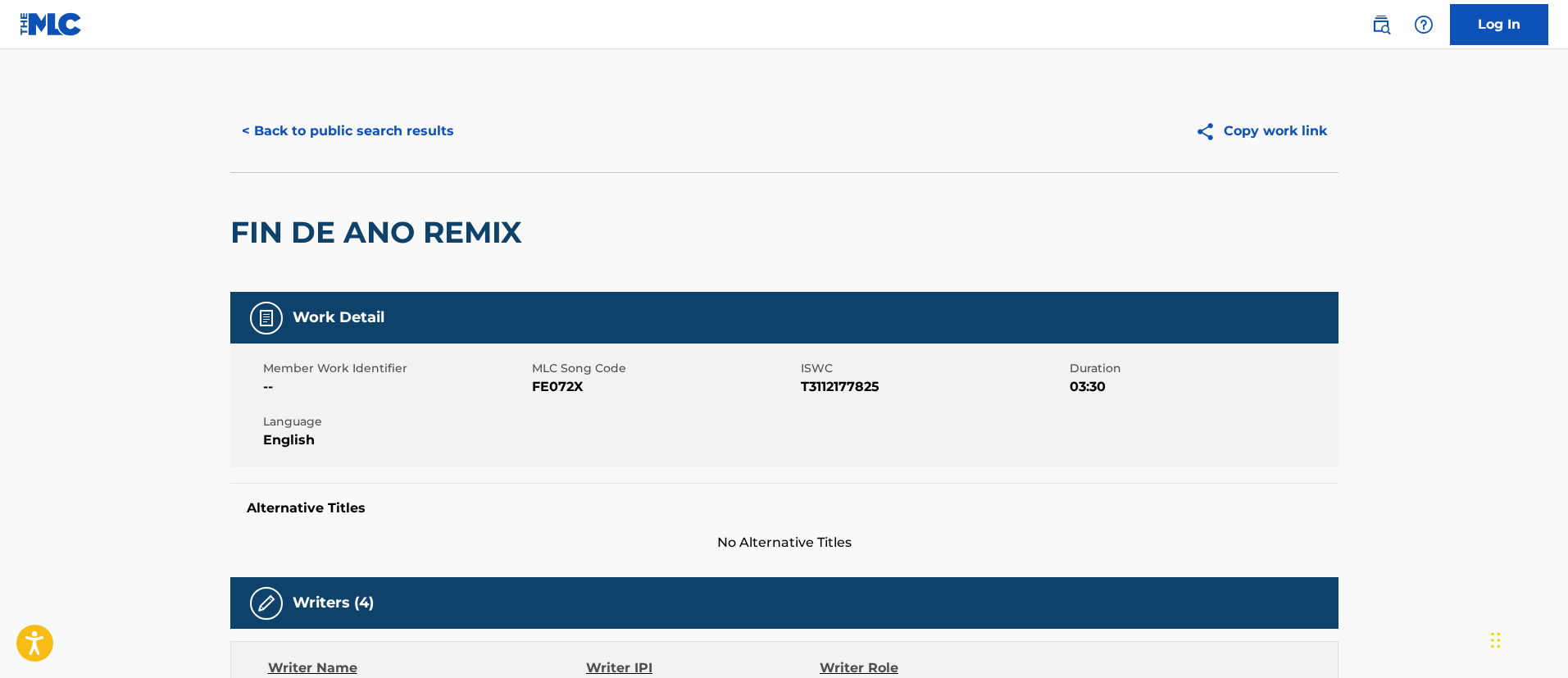
click at [352, 127] on button "< Back to public search results" at bounding box center [348, 131] width 235 height 41
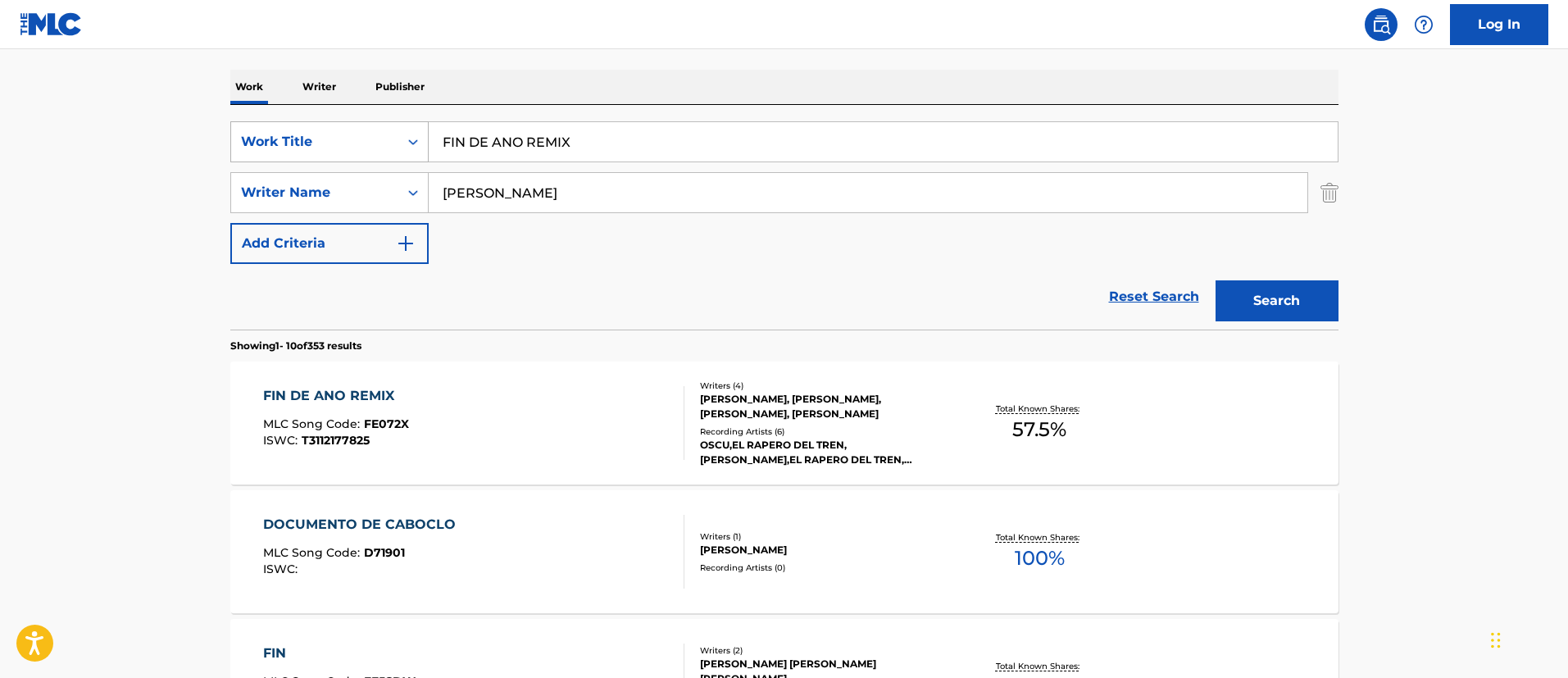
drag, startPoint x: 583, startPoint y: 145, endPoint x: 394, endPoint y: 135, distance: 189.3
click at [394, 135] on div "SearchWithCriteria1c5865c8-e058-40ac-b175-4ce05d8ebbe1 Work Title FIN DE ANO RE…" at bounding box center [785, 142] width 1108 height 41
paste input "INSTAGRAM"
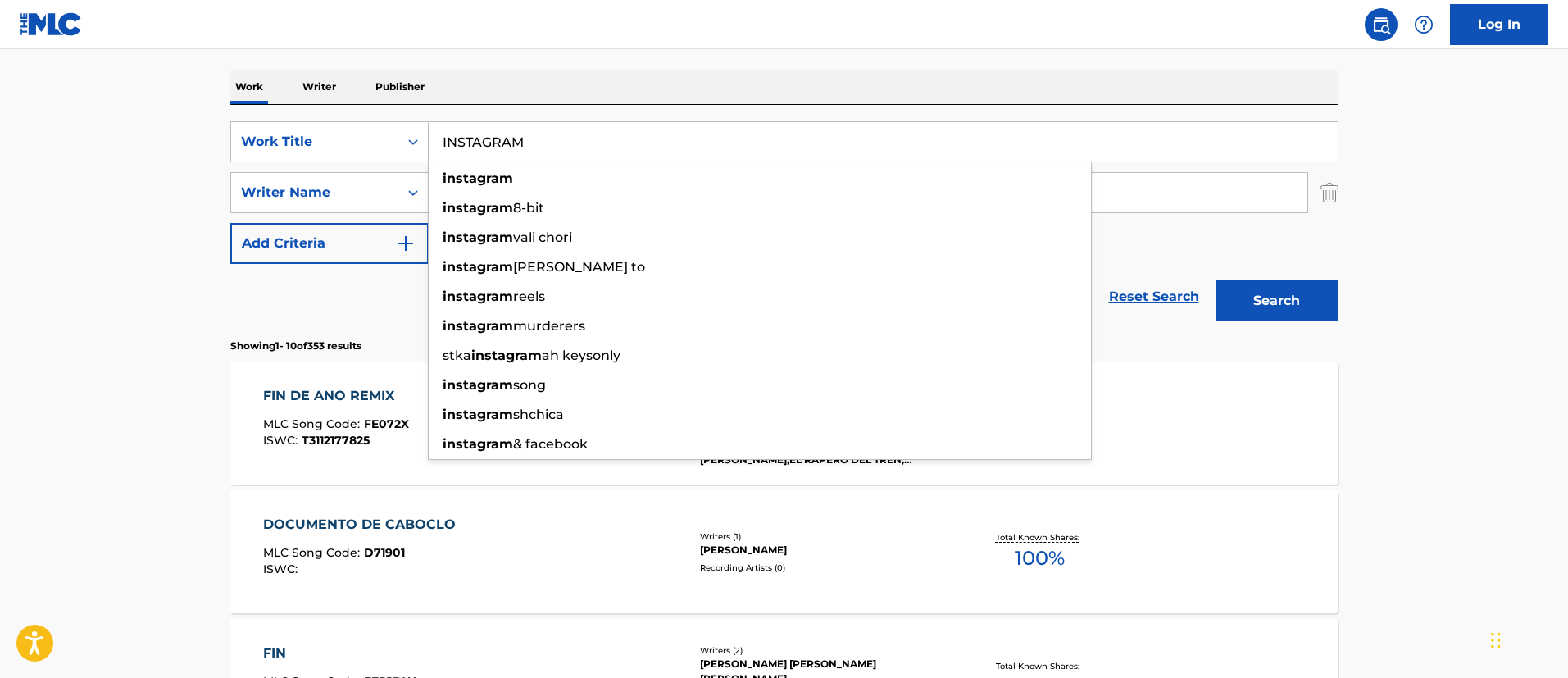
type input "INSTAGRAM"
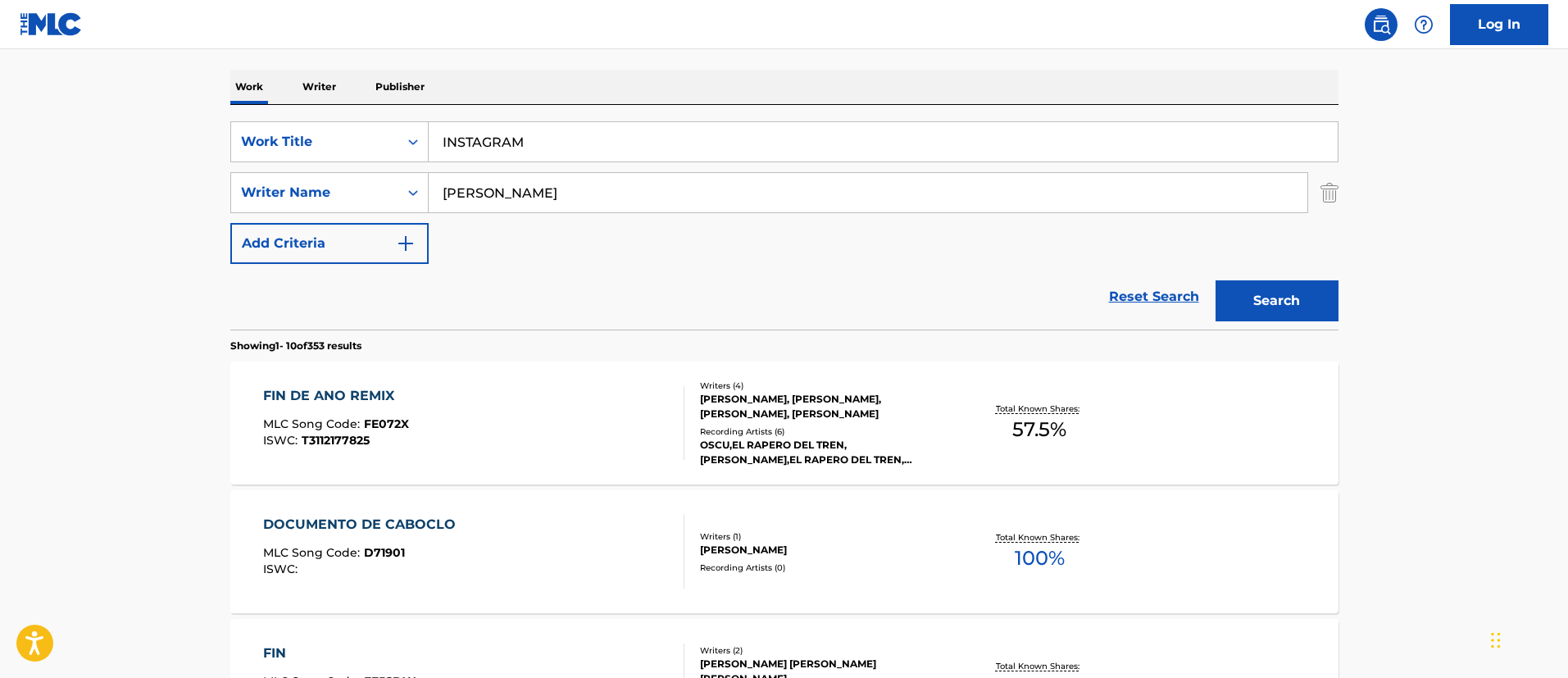
click at [1289, 290] on button "Search" at bounding box center [1276, 301] width 123 height 41
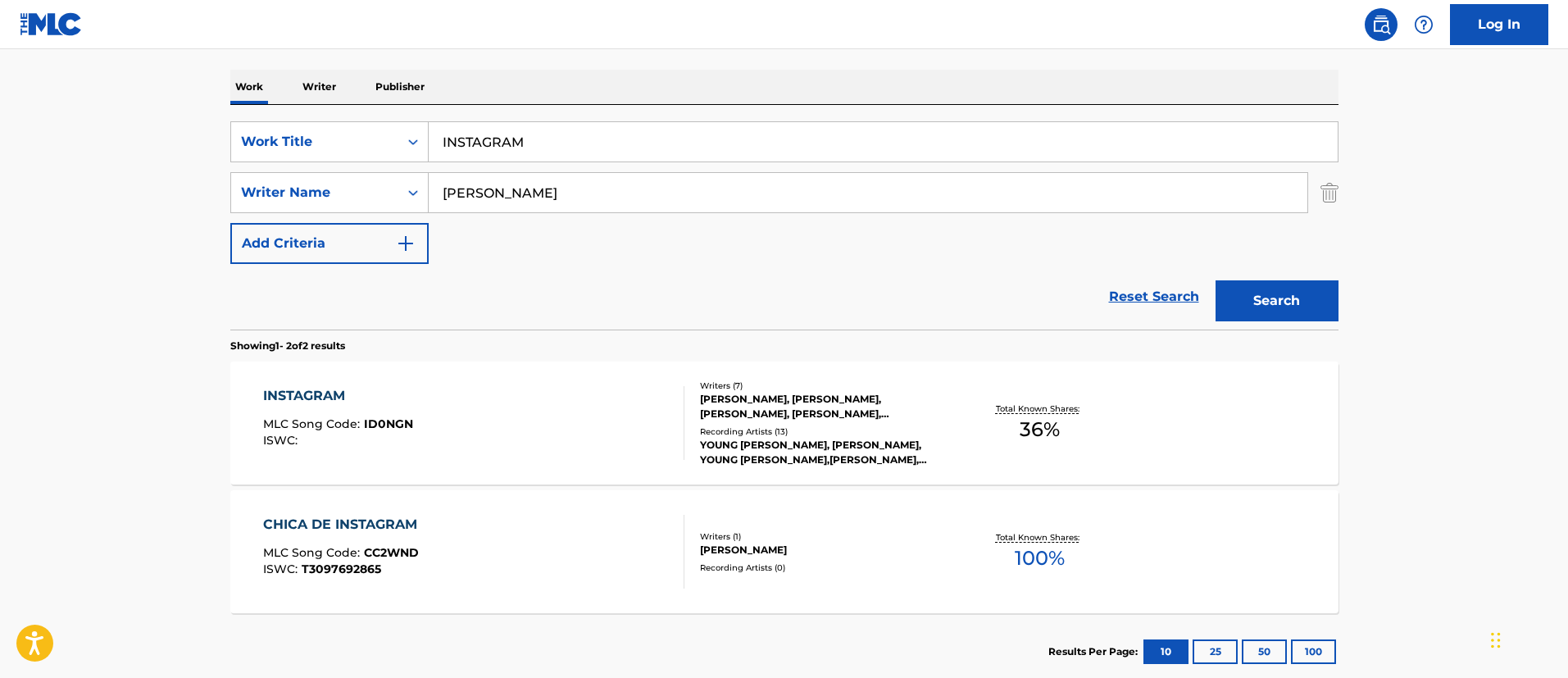
click at [314, 396] on div "INSTAGRAM" at bounding box center [338, 396] width 150 height 20
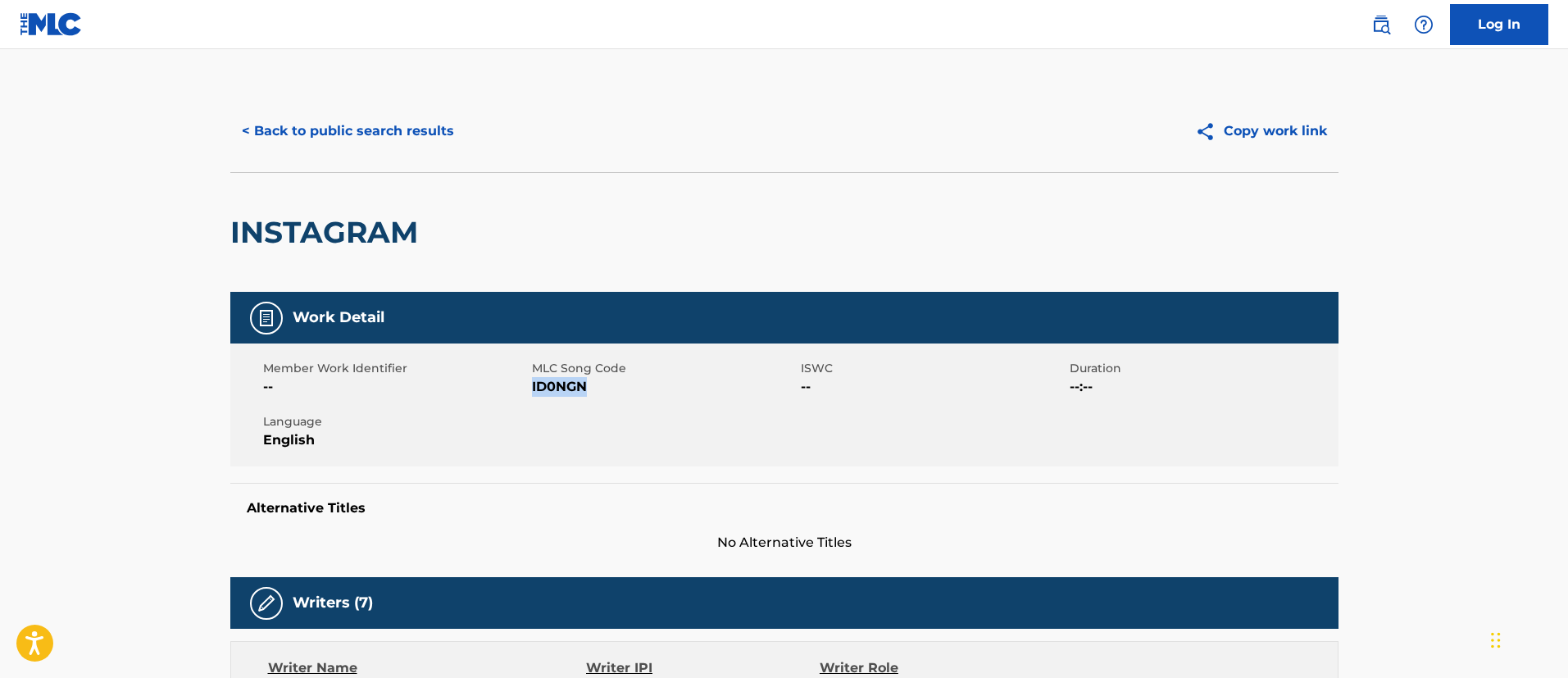
drag, startPoint x: 585, startPoint y: 391, endPoint x: 539, endPoint y: 394, distance: 46.1
click at [532, 390] on span "ID0NGN" at bounding box center [664, 387] width 264 height 20
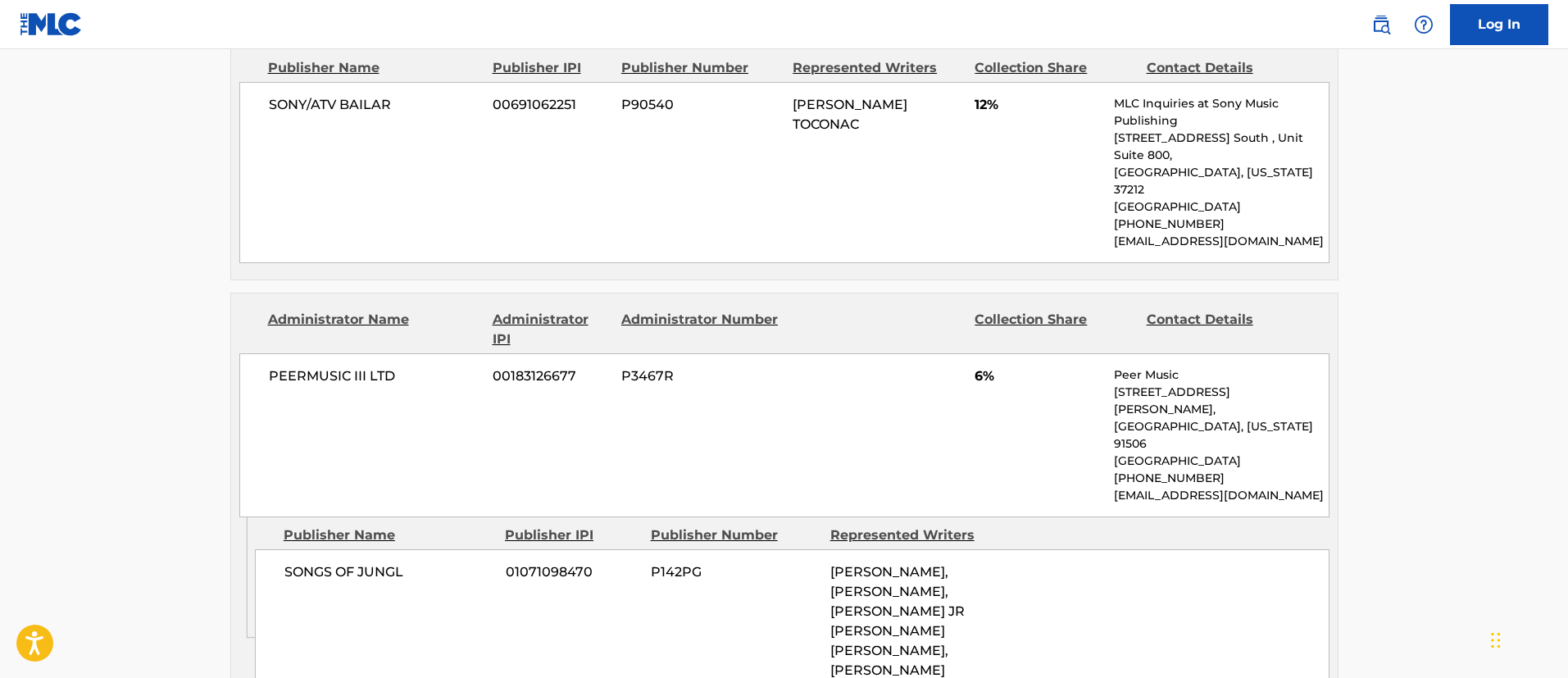
scroll to position [1476, 0]
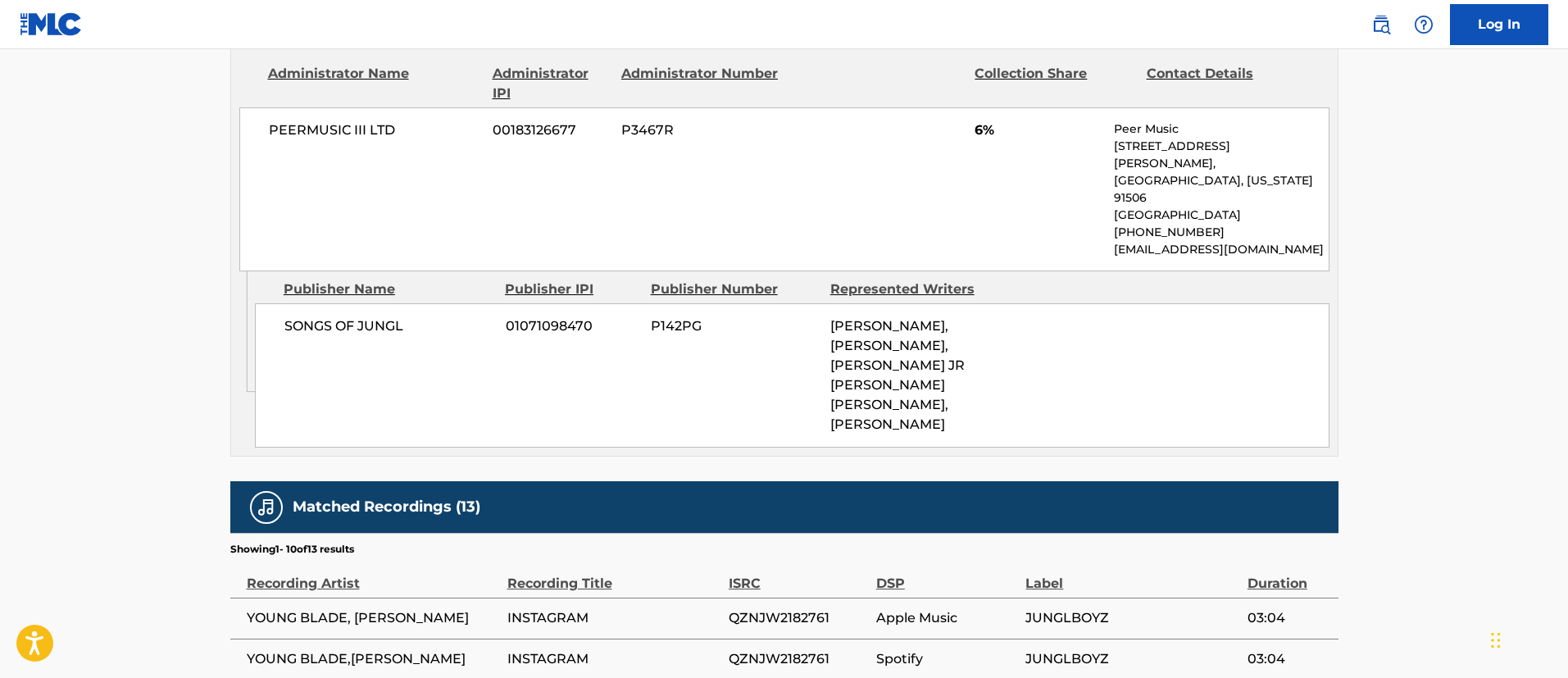
drag, startPoint x: 937, startPoint y: 421, endPoint x: 829, endPoint y: 301, distance: 161.4
click at [829, 304] on div "SONGS OF JUNGL 01071098470 P142PG [PERSON_NAME], [PERSON_NAME], [PERSON_NAME] J…" at bounding box center [792, 375] width 1075 height 145
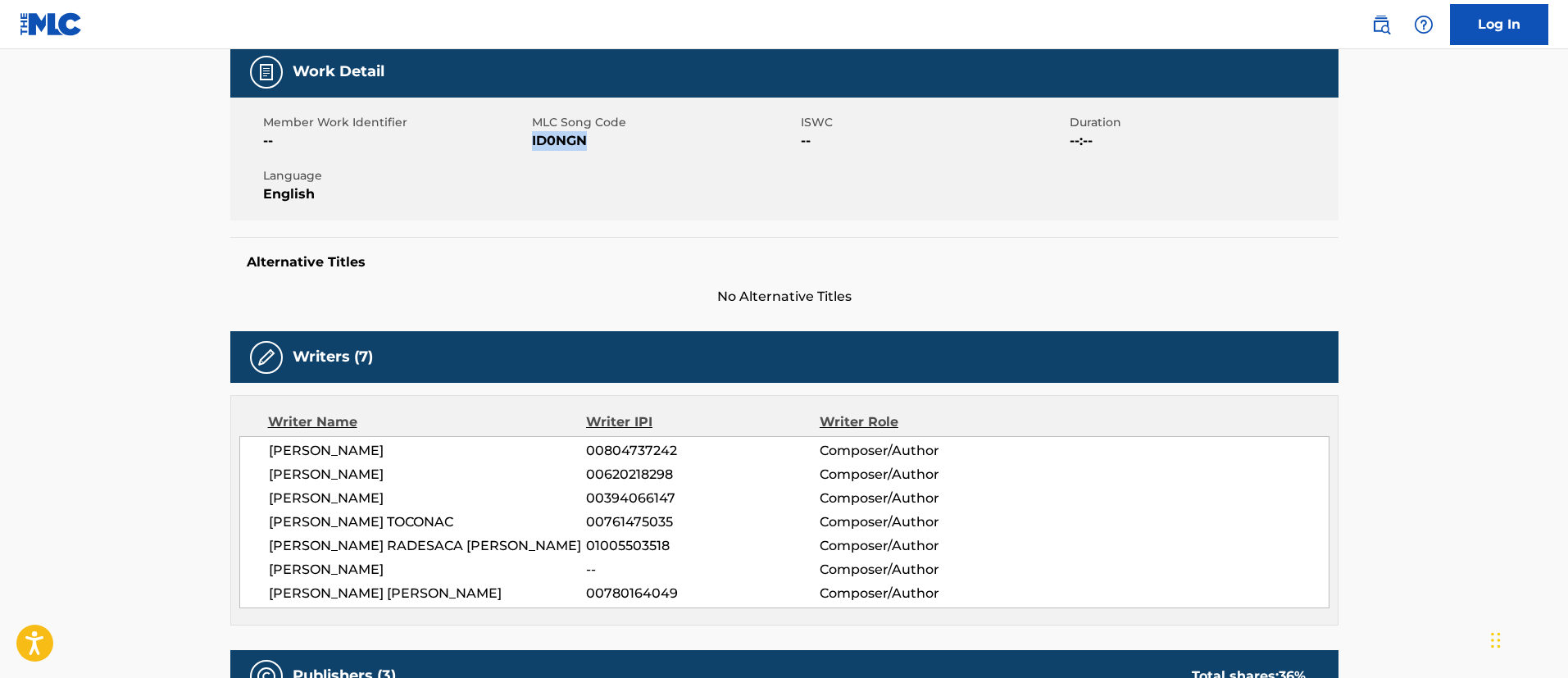
scroll to position [0, 0]
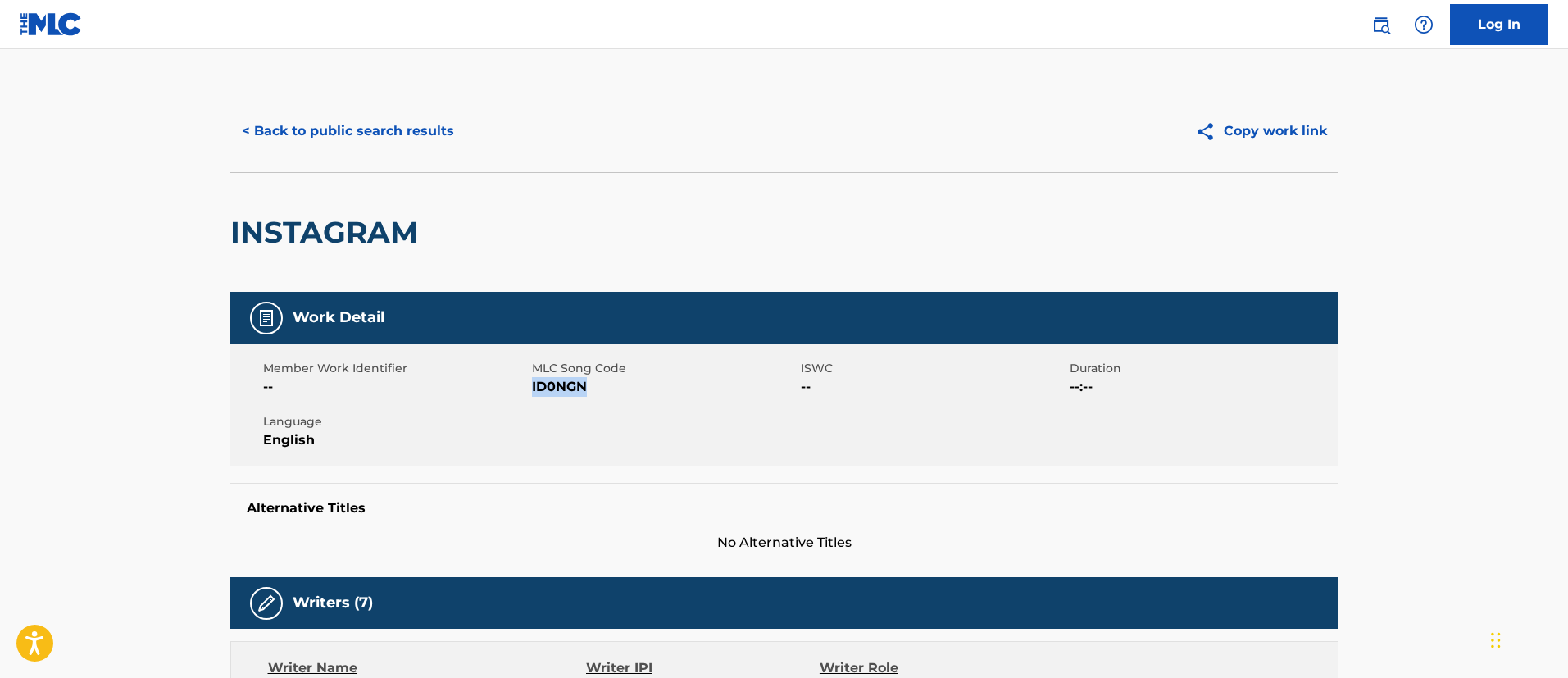
click at [375, 130] on button "< Back to public search results" at bounding box center [348, 131] width 235 height 41
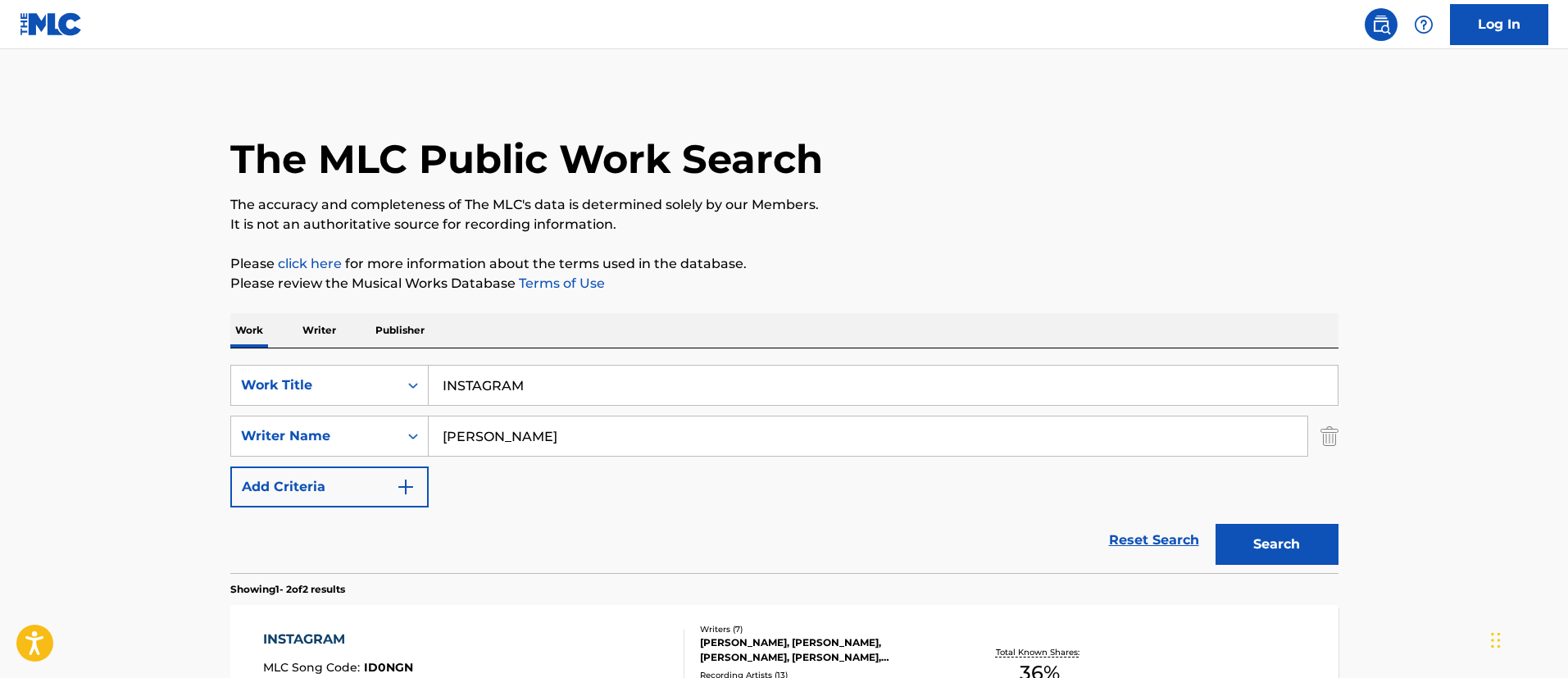
scroll to position [244, 0]
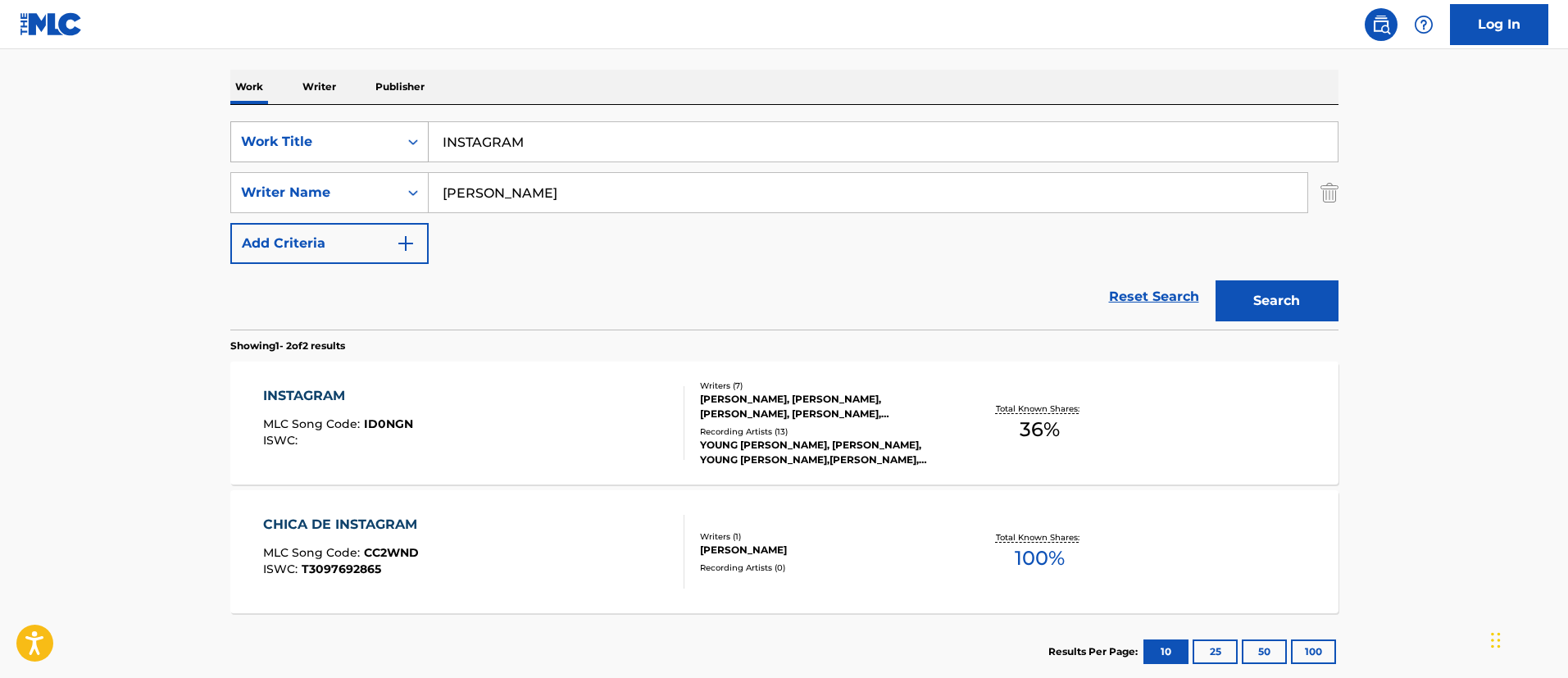
drag, startPoint x: 527, startPoint y: 137, endPoint x: 399, endPoint y: 131, distance: 128.1
click at [399, 131] on div "SearchWithCriteria1c5865c8-e058-40ac-b175-4ce05d8ebbe1 Work Title INSTAGRAM" at bounding box center [785, 142] width 1108 height 41
paste input "ANIMALES"
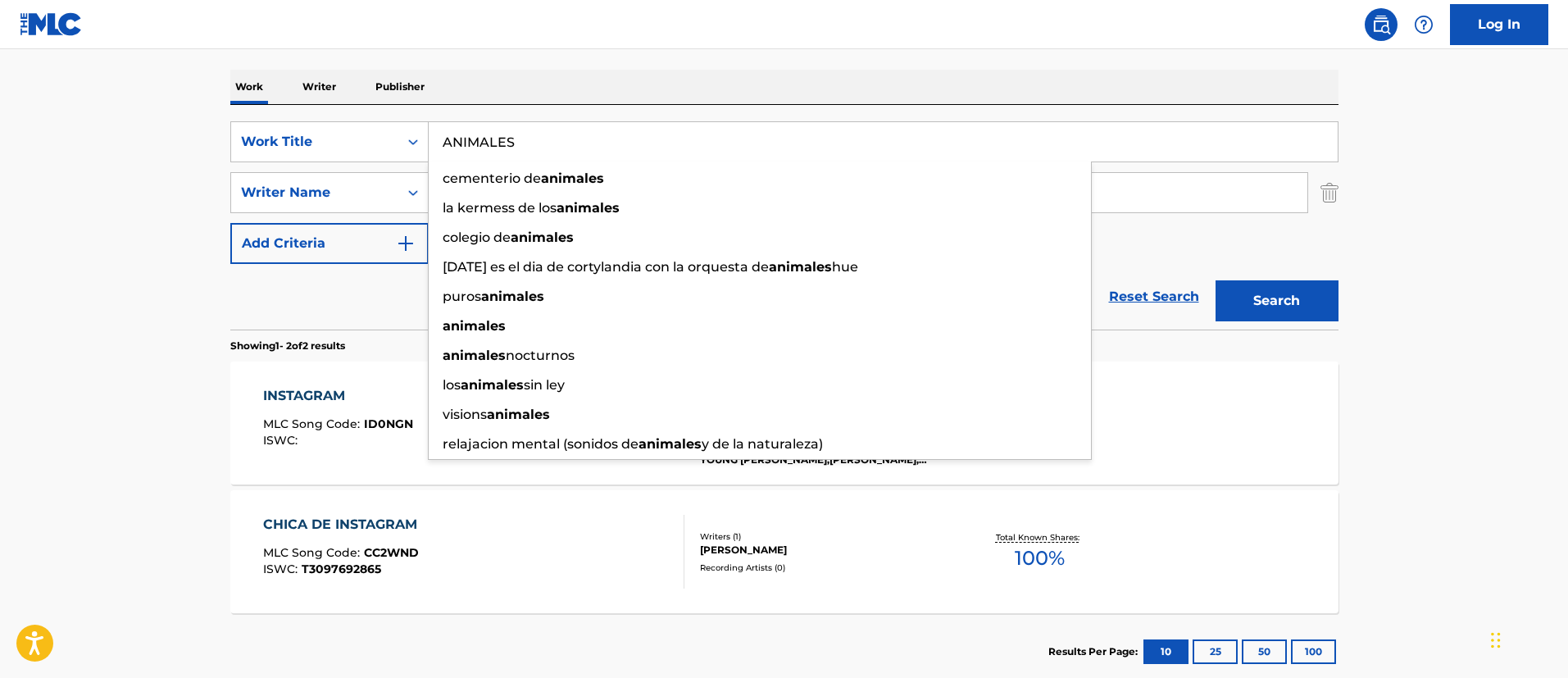
type input "ANIMALES"
click at [1281, 301] on button "Search" at bounding box center [1276, 301] width 123 height 41
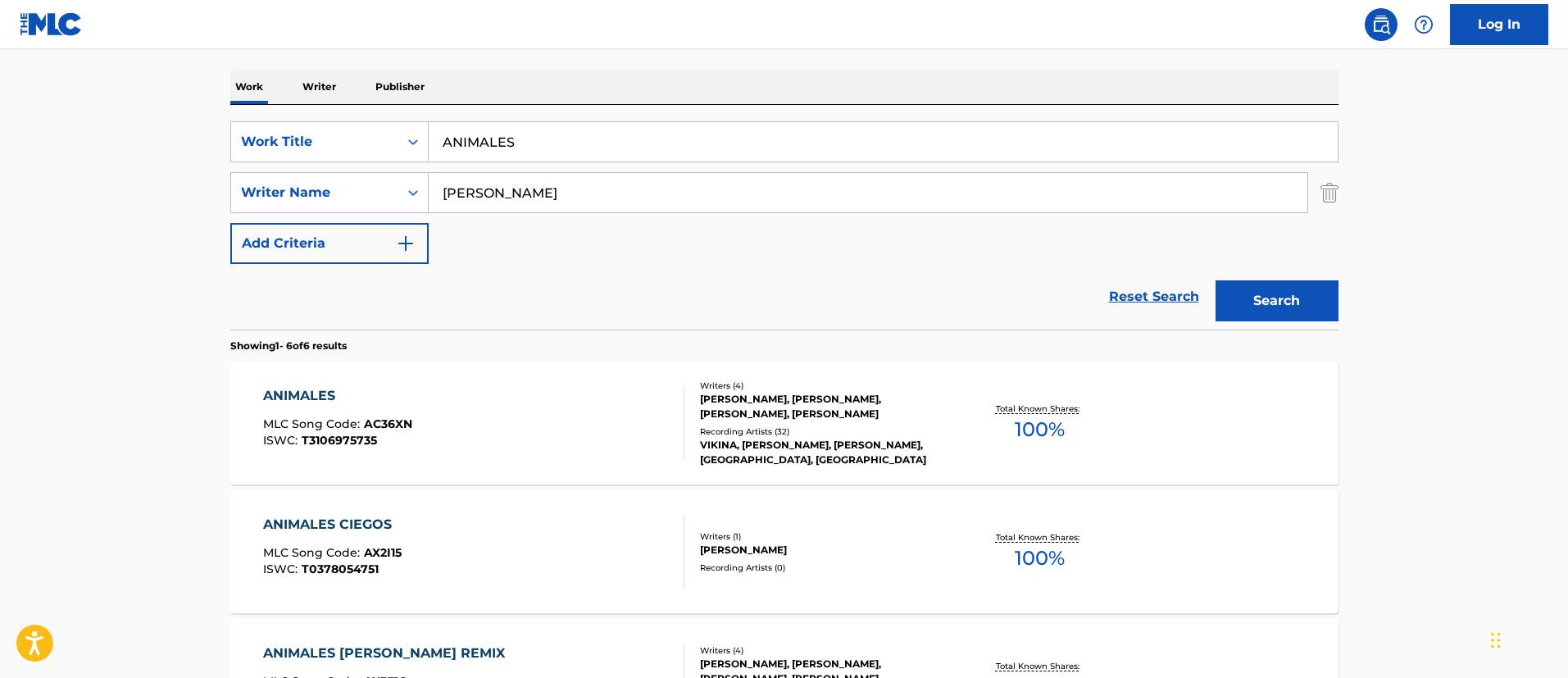
click at [295, 399] on div "ANIMALES" at bounding box center [338, 396] width 149 height 20
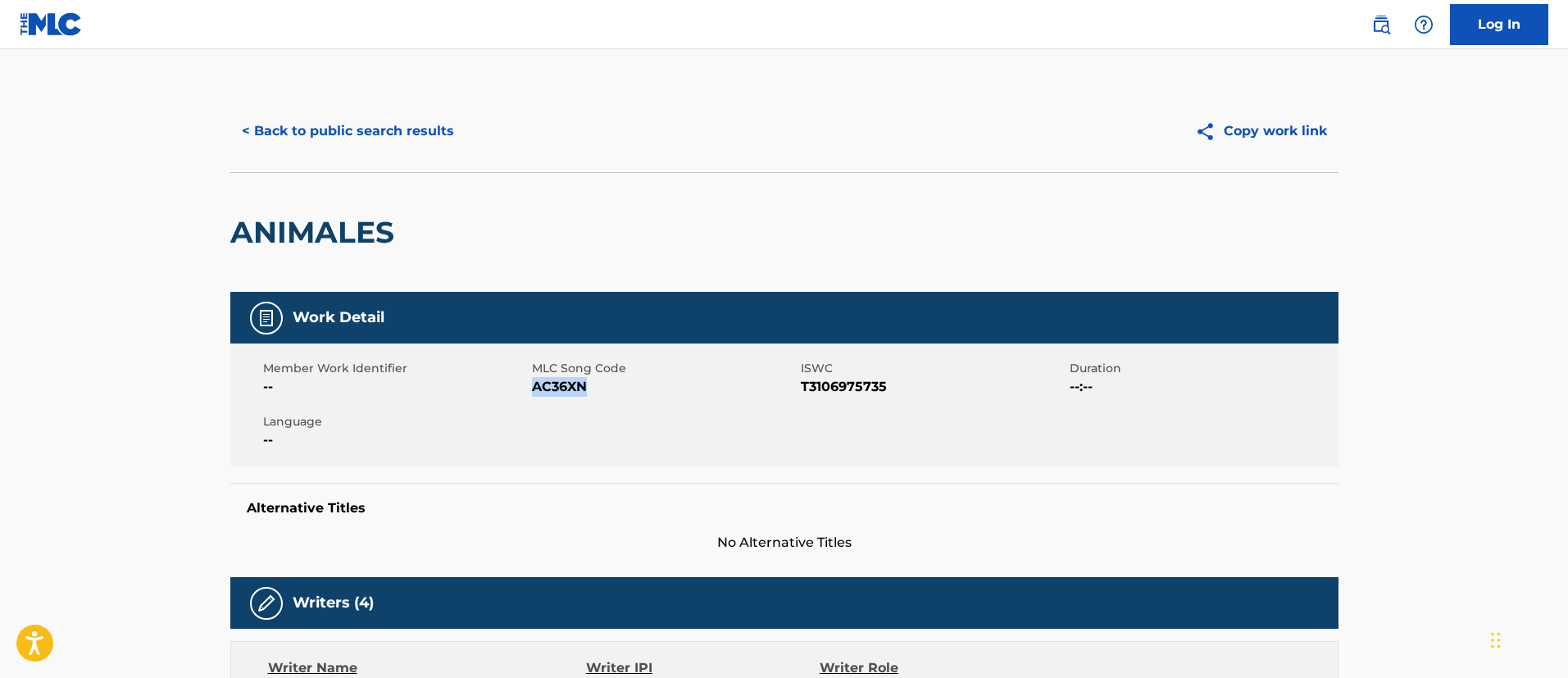
drag, startPoint x: 600, startPoint y: 387, endPoint x: 542, endPoint y: 381, distance: 58.3
click at [535, 394] on span "AC36XN" at bounding box center [664, 387] width 264 height 20
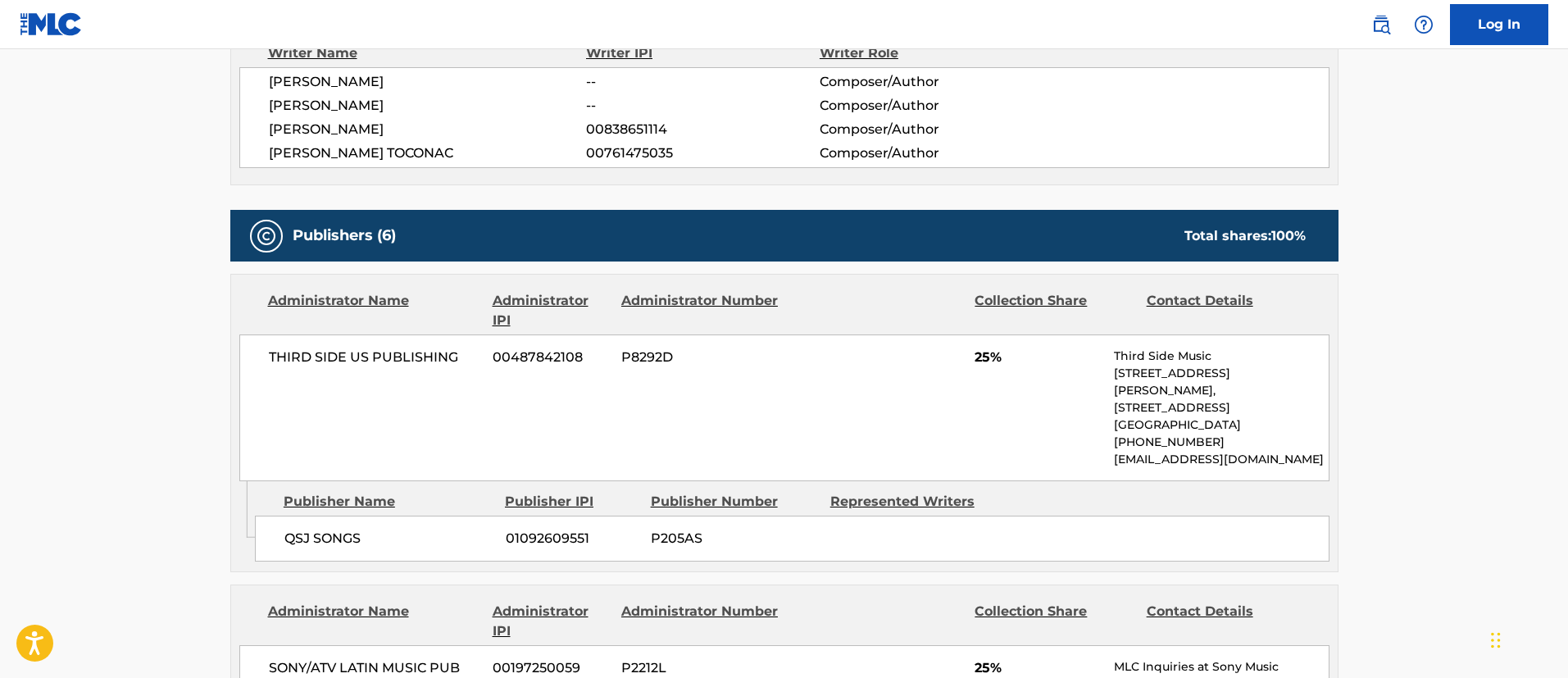
scroll to position [738, 0]
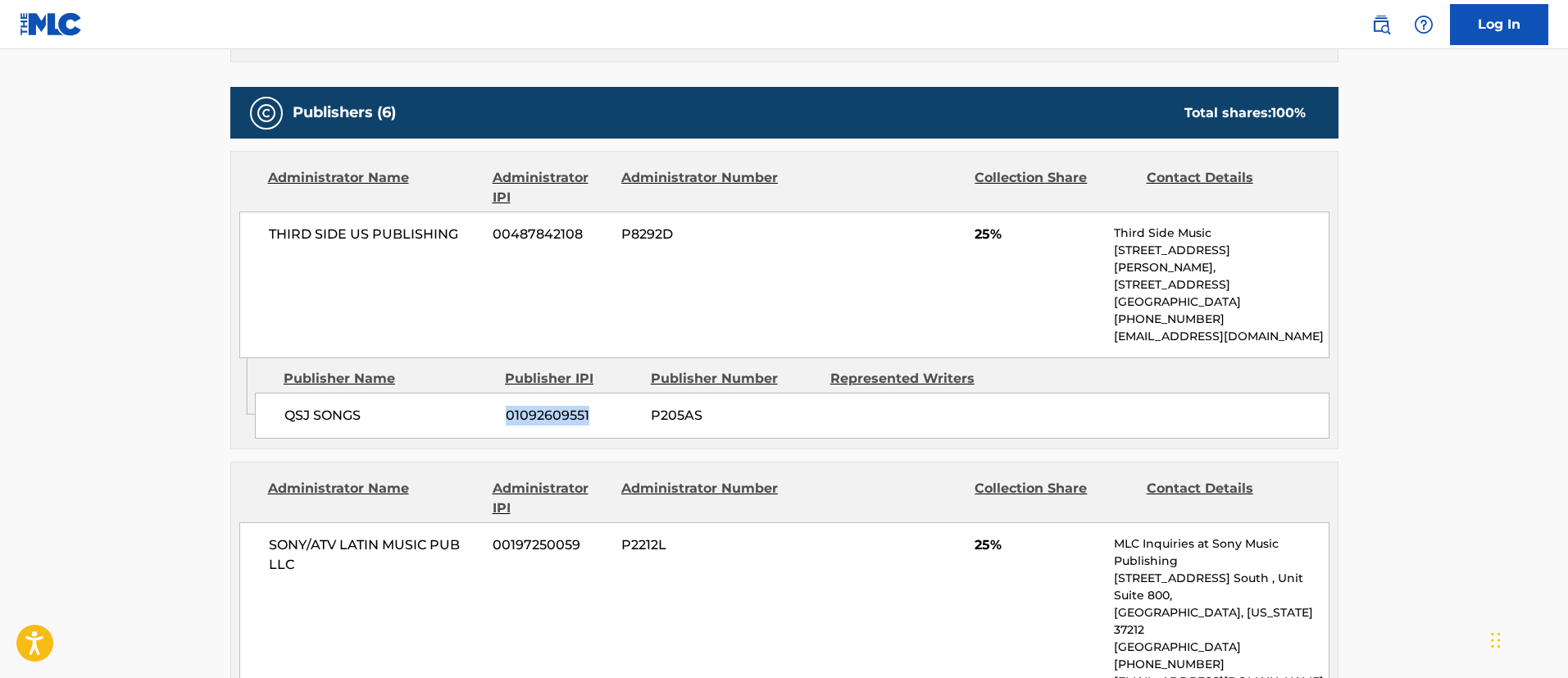
drag, startPoint x: 595, startPoint y: 417, endPoint x: 507, endPoint y: 422, distance: 88.1
click at [507, 422] on span "01092609551" at bounding box center [572, 416] width 133 height 20
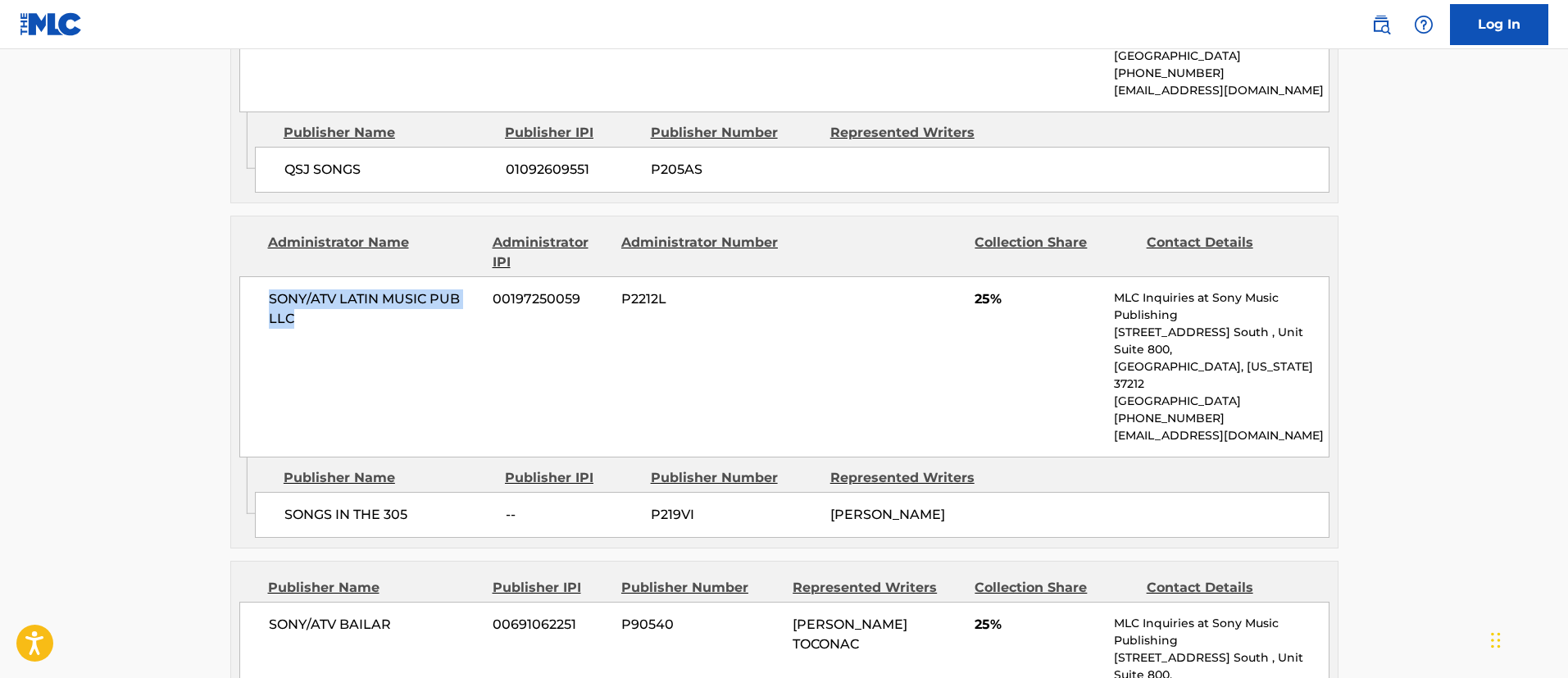
drag, startPoint x: 310, startPoint y: 319, endPoint x: 288, endPoint y: 320, distance: 22.0
click at [259, 284] on div "SONY/ATV LATIN MUSIC PUB LLC 00197250059 P2212L 25% MLC Inquiries at Sony Music…" at bounding box center [785, 366] width 1090 height 181
drag, startPoint x: 584, startPoint y: 304, endPoint x: 489, endPoint y: 304, distance: 95.0
click at [489, 304] on div "SONY/ATV LATIN MUSIC PUB LLC 00197250059 P2212L 25% MLC Inquiries at Sony Music…" at bounding box center [785, 366] width 1090 height 181
drag, startPoint x: 436, startPoint y: 496, endPoint x: 287, endPoint y: 497, distance: 149.0
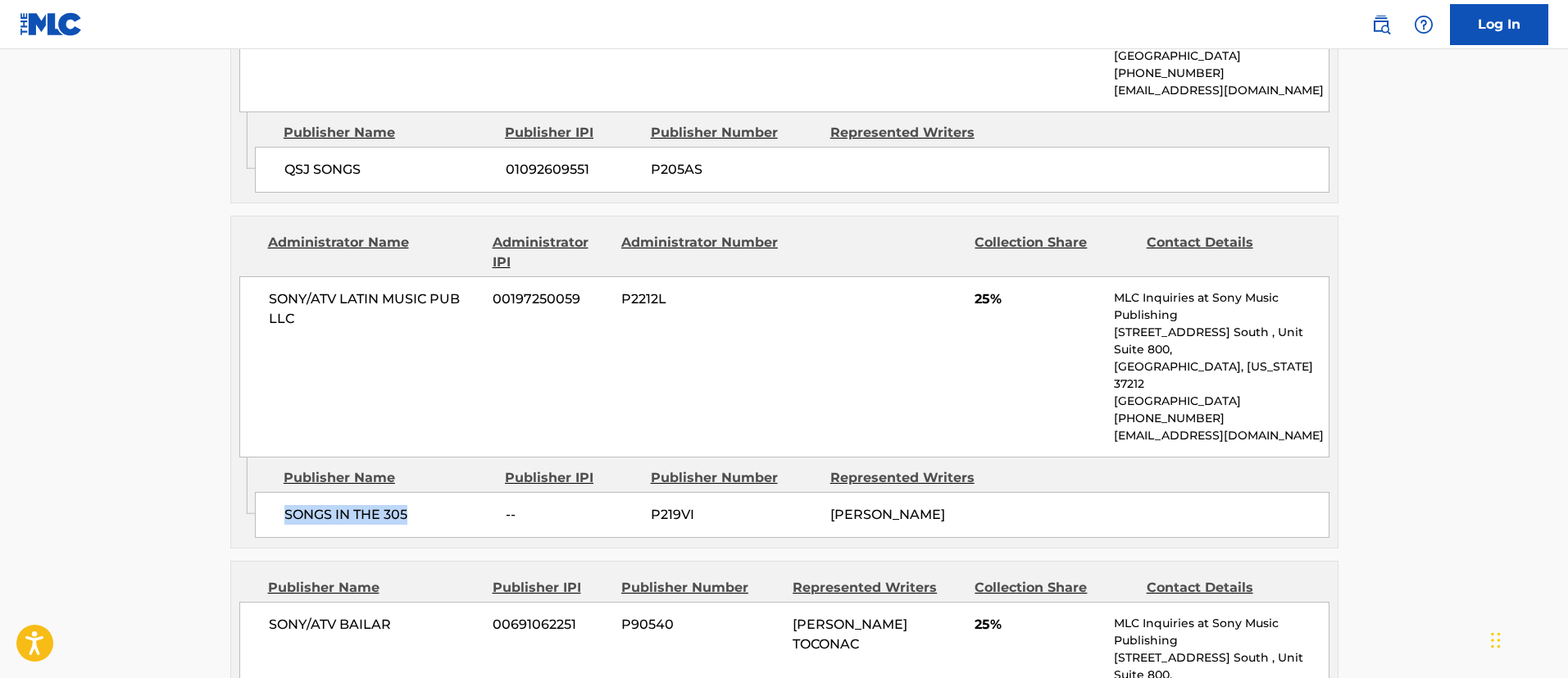
click at [287, 505] on span "SONGS IN THE 305" at bounding box center [389, 515] width 209 height 20
drag, startPoint x: 887, startPoint y: 511, endPoint x: 818, endPoint y: 490, distance: 72.1
click at [818, 492] on div "SONGS IN THE 305 -- P219VI [PERSON_NAME]" at bounding box center [792, 514] width 1075 height 46
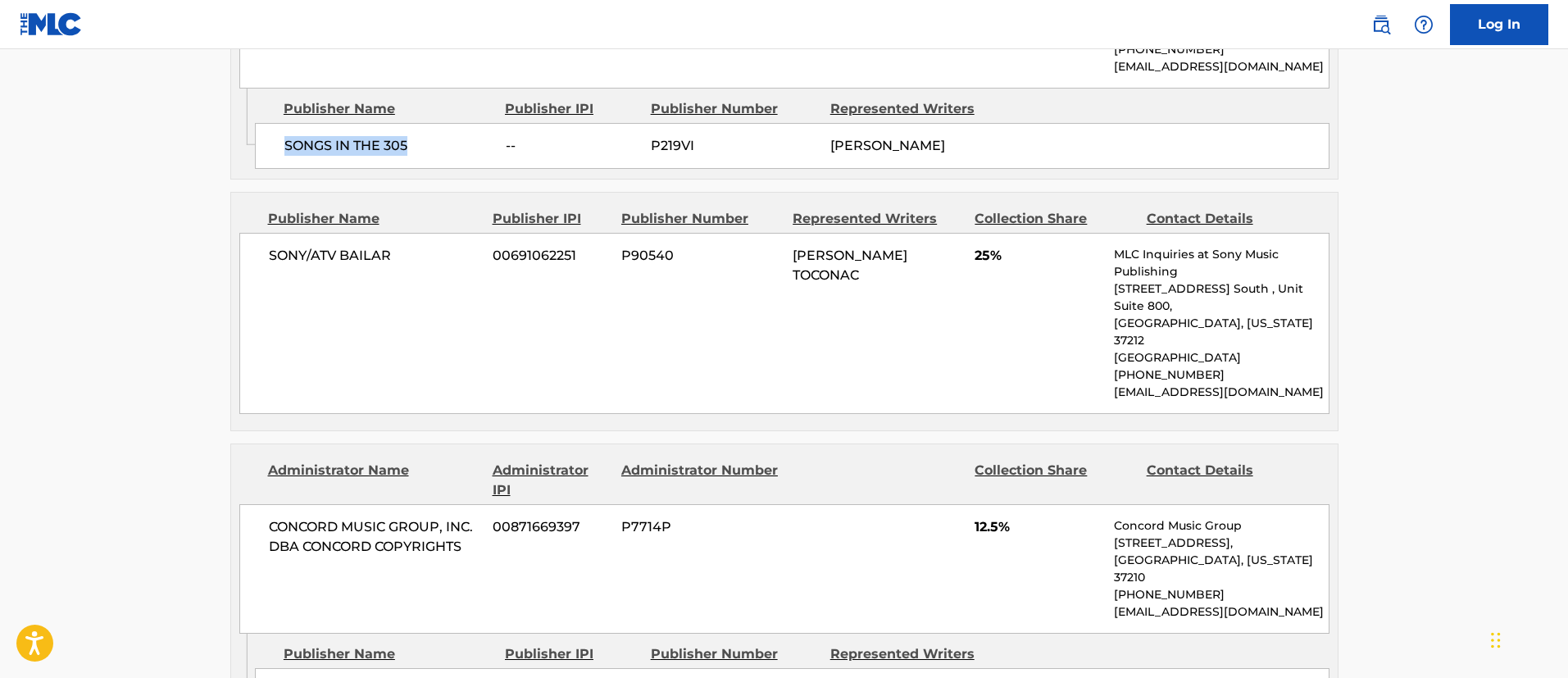
scroll to position [1600, 0]
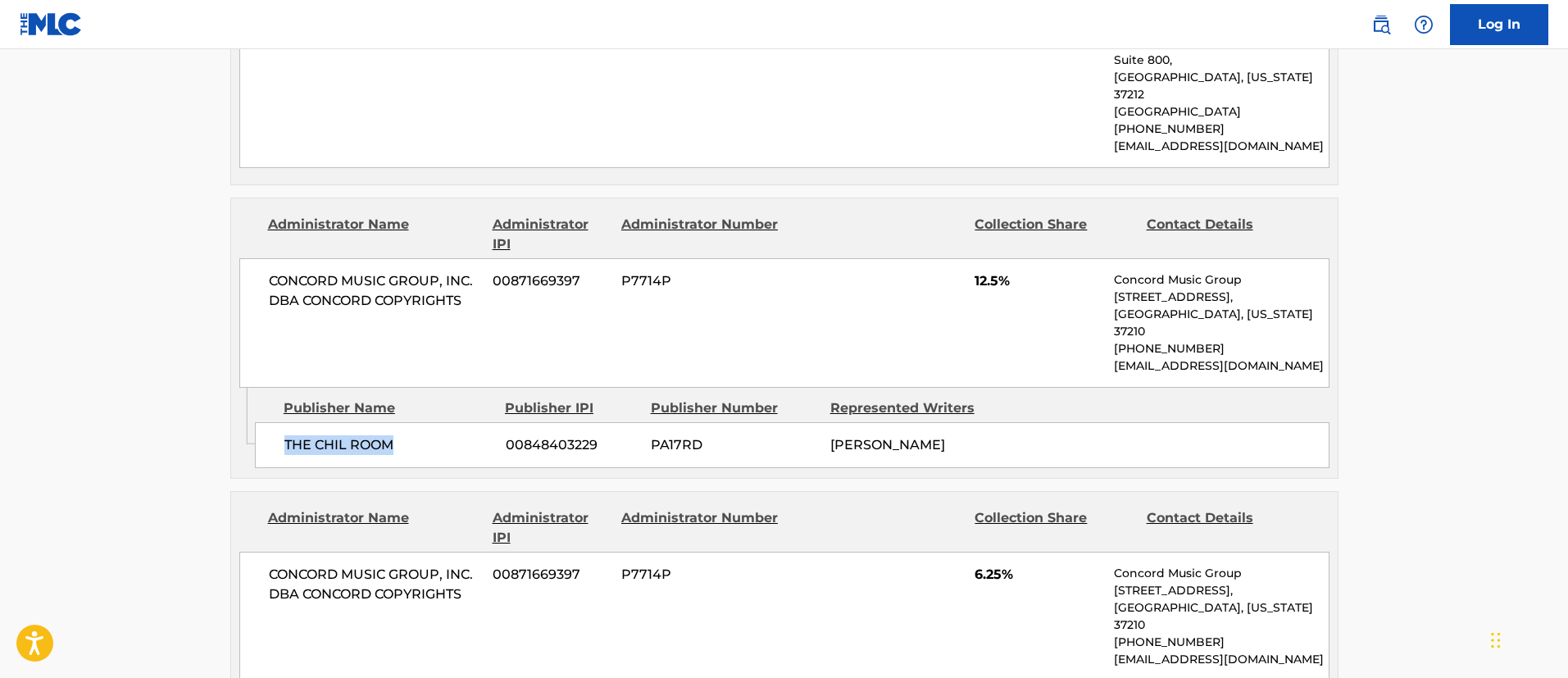
drag, startPoint x: 365, startPoint y: 406, endPoint x: 285, endPoint y: 408, distance: 80.0
click at [285, 435] on span "THE CHIL ROOM" at bounding box center [389, 445] width 209 height 20
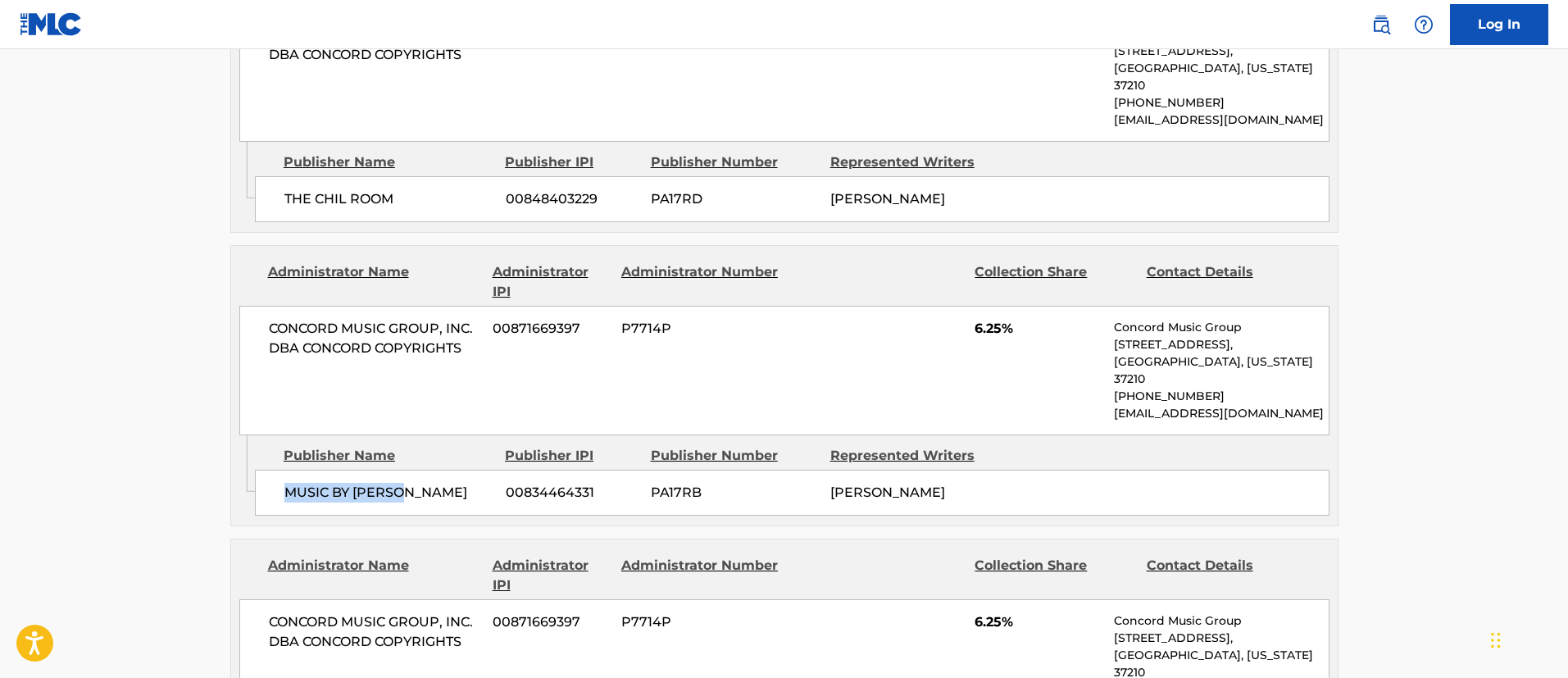
drag, startPoint x: 424, startPoint y: 458, endPoint x: 288, endPoint y: 458, distance: 136.0
click at [288, 484] on span "MUSIC BY [PERSON_NAME]" at bounding box center [389, 494] width 209 height 20
drag, startPoint x: 554, startPoint y: 452, endPoint x: 509, endPoint y: 454, distance: 45.0
click at [509, 484] on span "00834464331" at bounding box center [572, 494] width 133 height 20
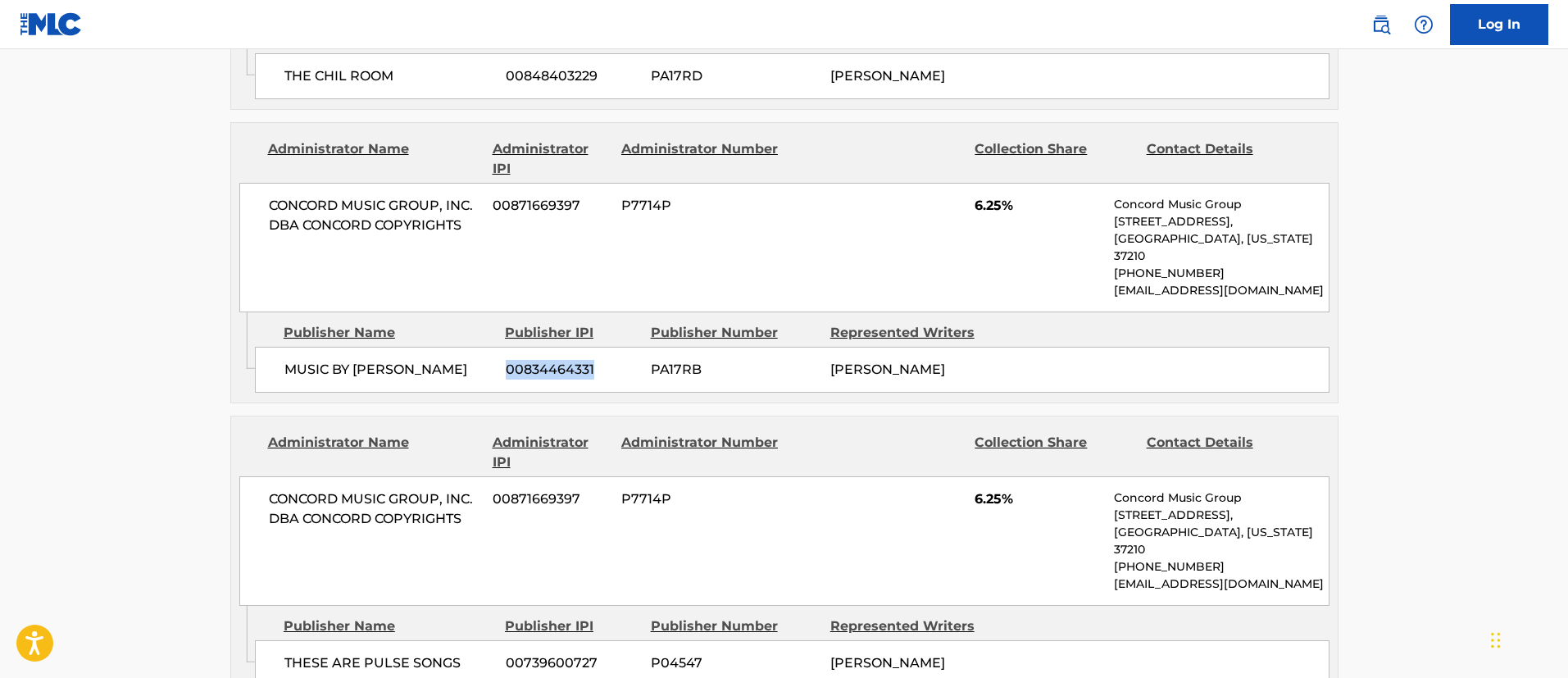
scroll to position [2091, 0]
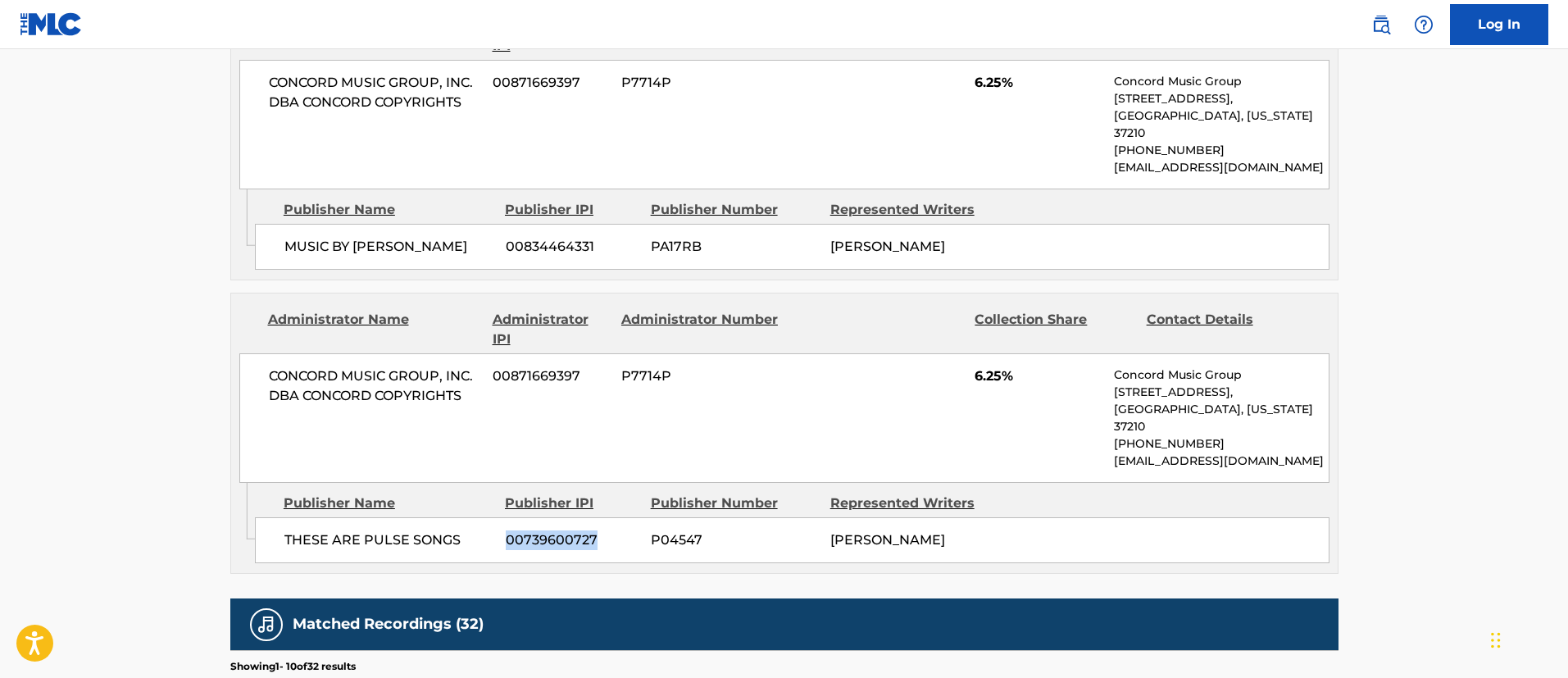
drag, startPoint x: 595, startPoint y: 496, endPoint x: 489, endPoint y: 495, distance: 106.0
click at [489, 517] on div "THESE ARE PULSE SONGS 00739600727 P04547 [PERSON_NAME]" at bounding box center [792, 540] width 1075 height 46
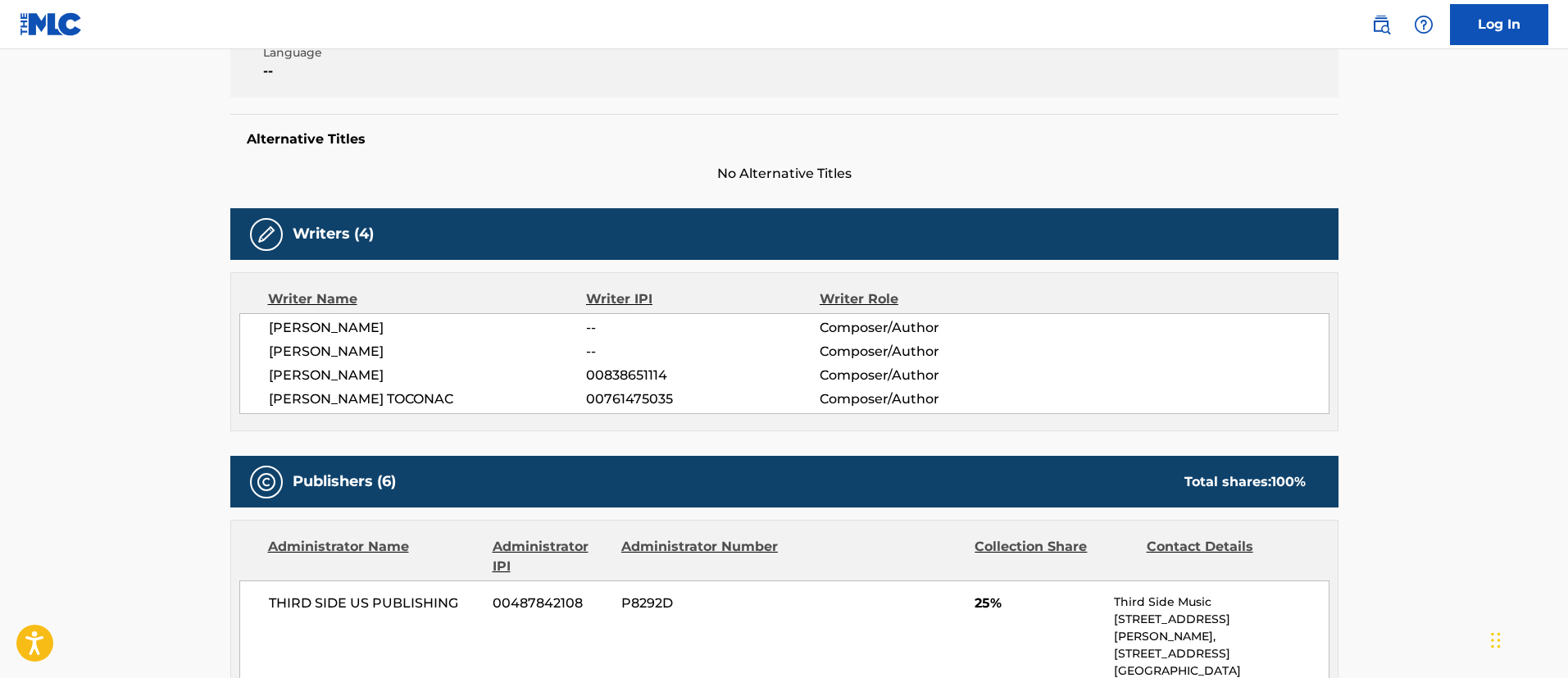
scroll to position [0, 0]
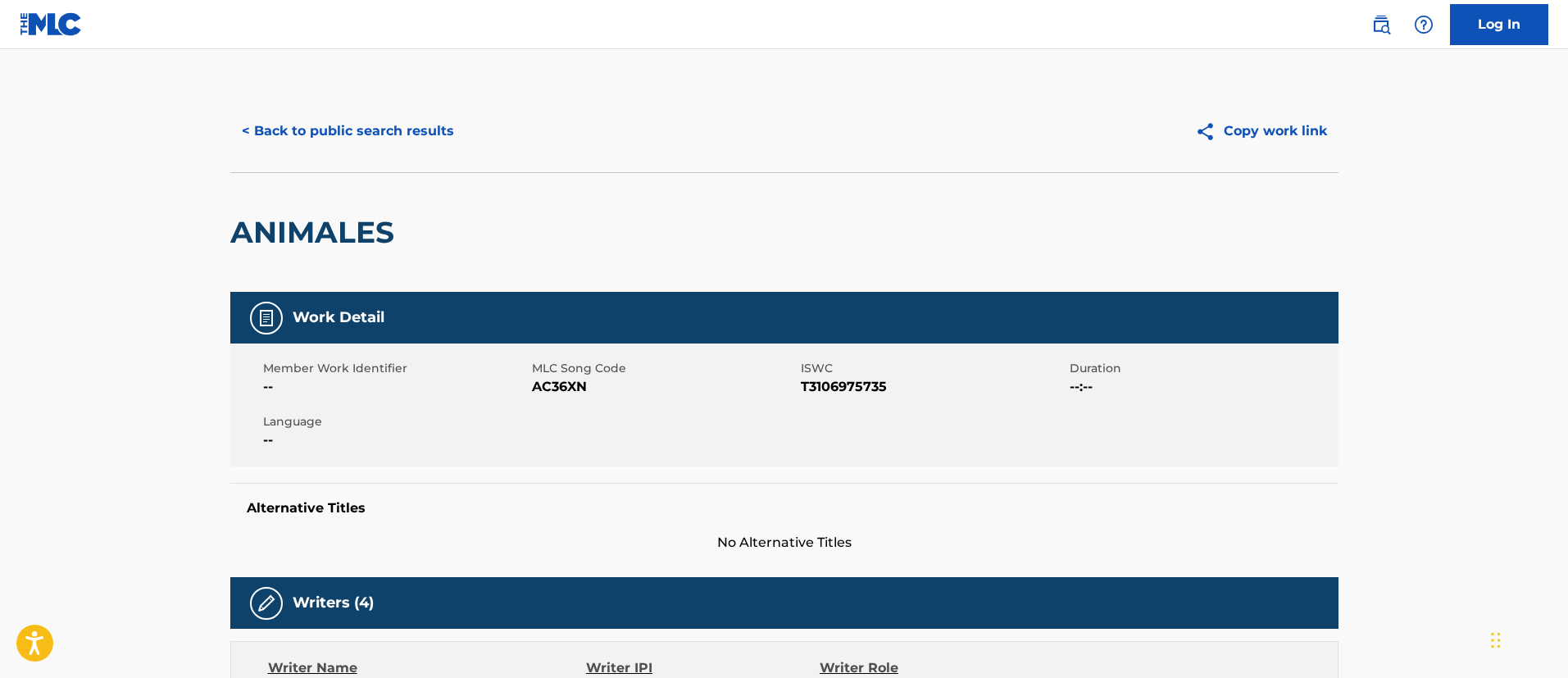
click at [380, 138] on button "< Back to public search results" at bounding box center [348, 131] width 235 height 41
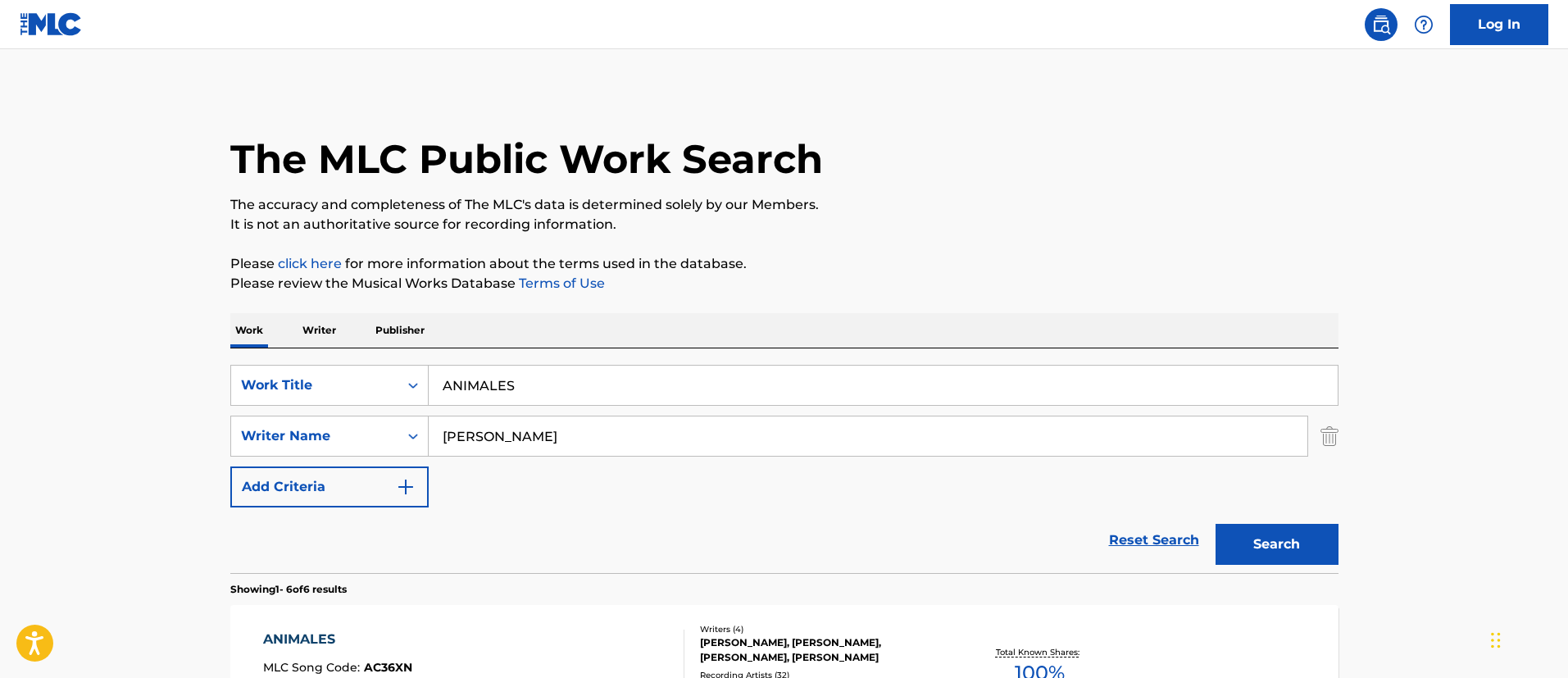
scroll to position [244, 0]
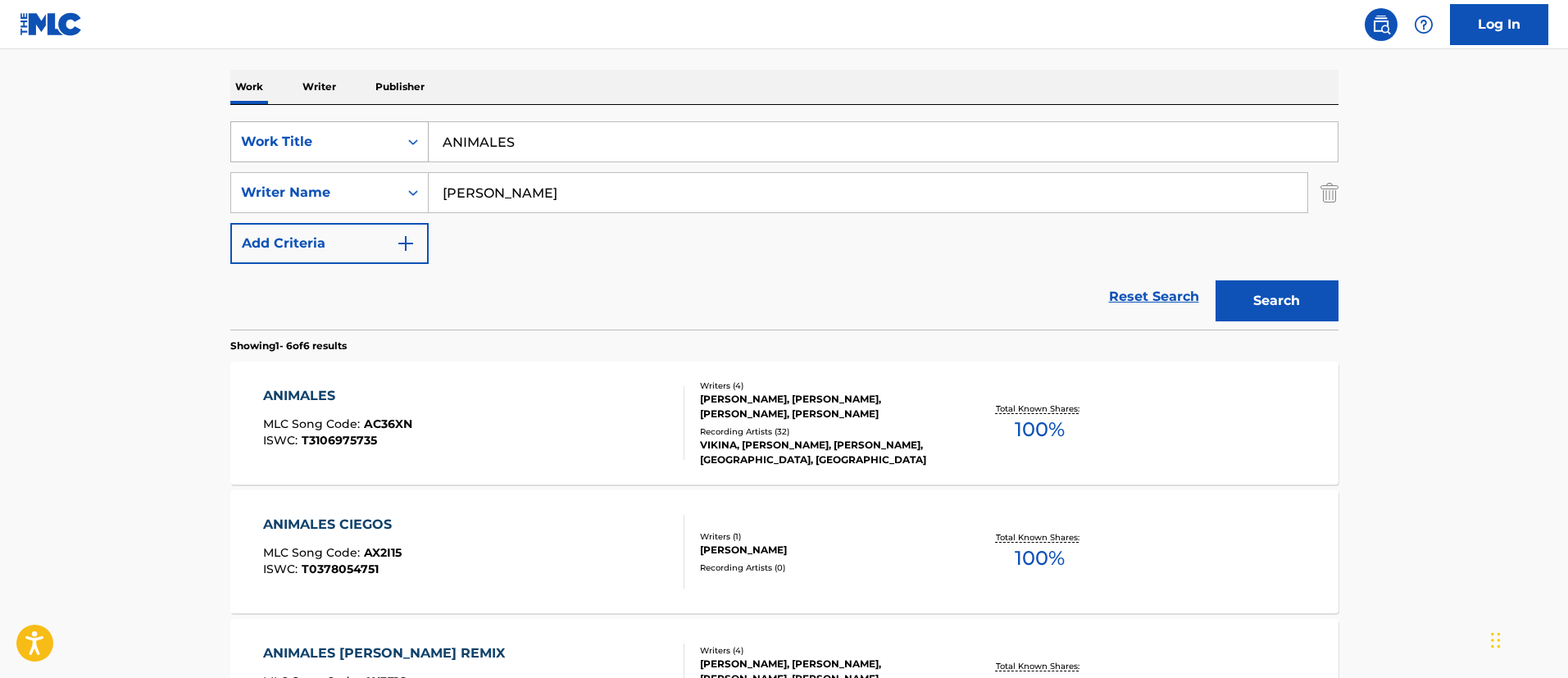
drag, startPoint x: 584, startPoint y: 143, endPoint x: 424, endPoint y: 142, distance: 160.0
click at [424, 142] on div "SearchWithCriteria1c5865c8-e058-40ac-b175-4ce05d8ebbe1 Work Title ANIMALES" at bounding box center [785, 142] width 1108 height 41
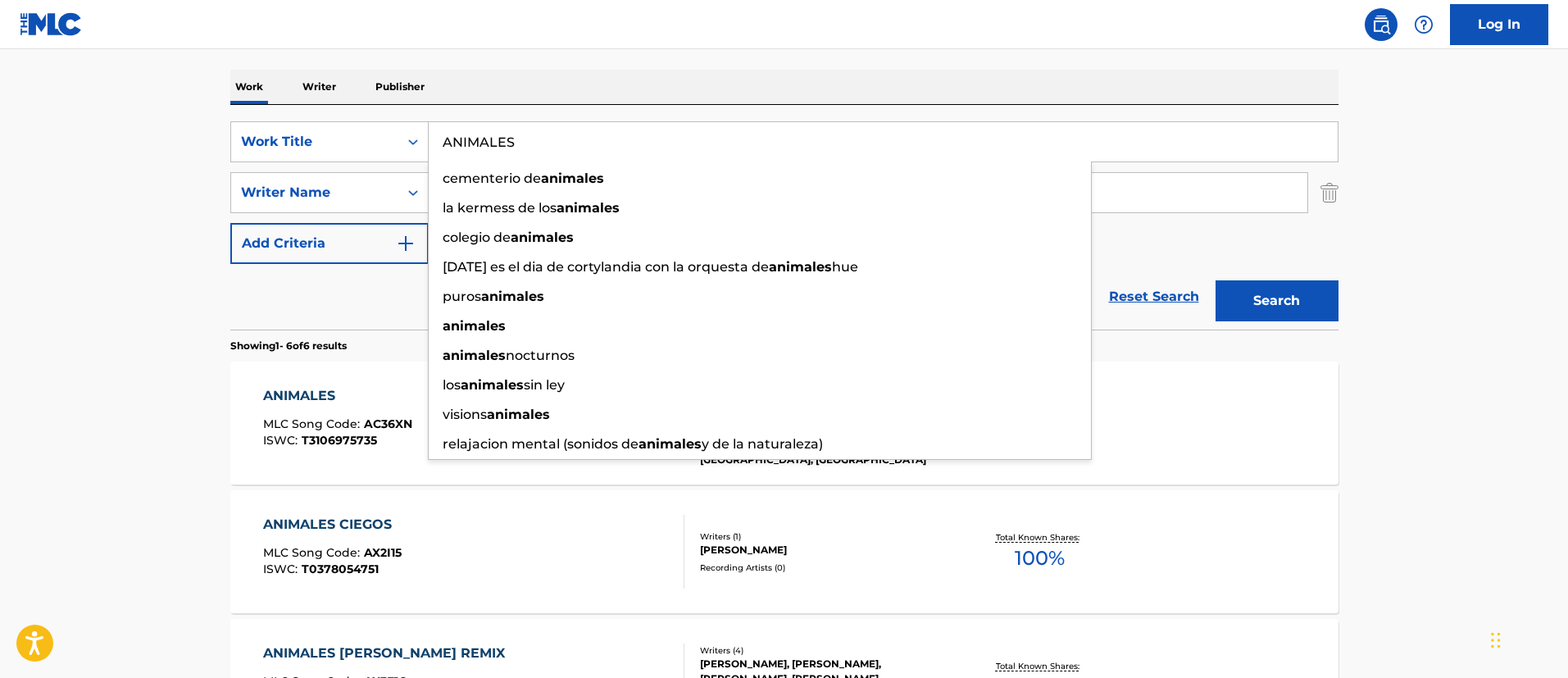
paste input "LOS DE LA [PERSON_NAME] REMIX"
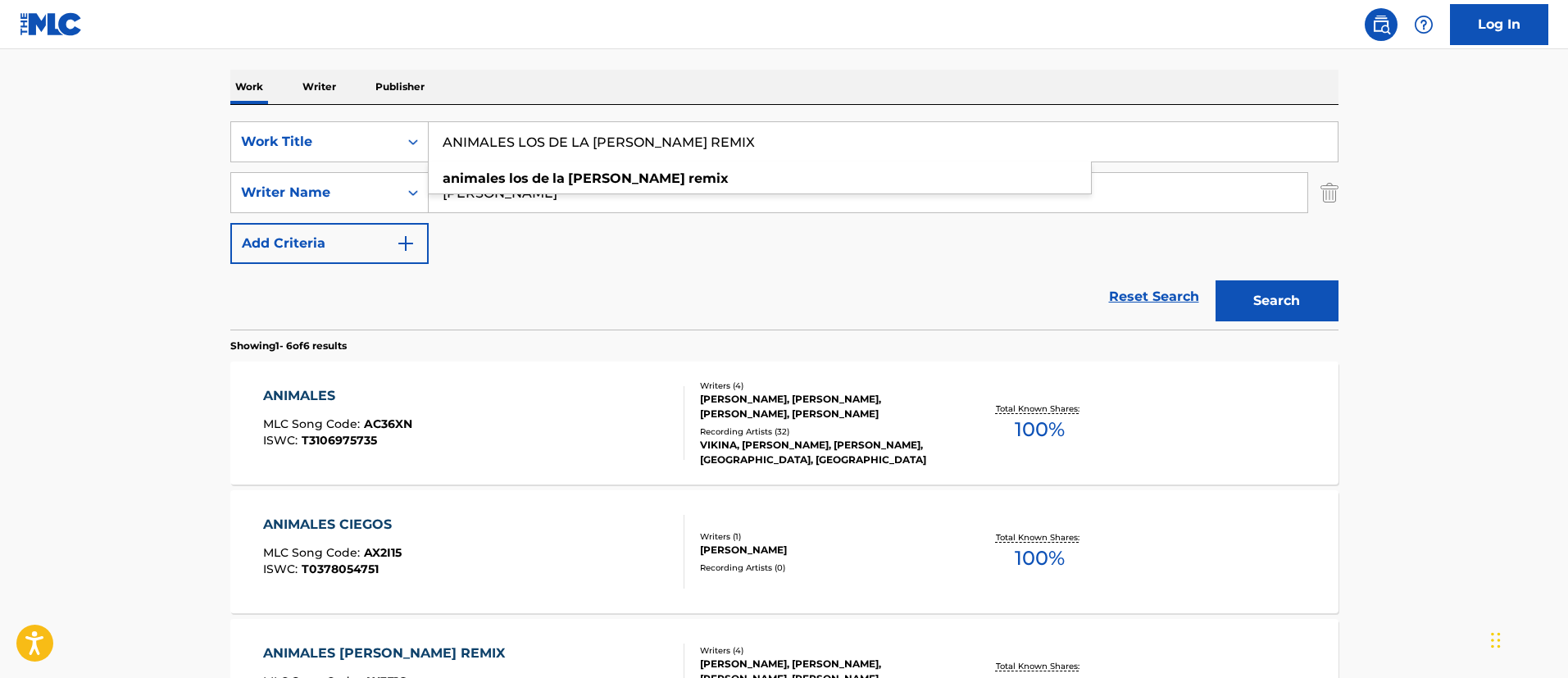
type input "ANIMALES LOS DE LA [PERSON_NAME] REMIX"
click at [1260, 292] on button "Search" at bounding box center [1276, 301] width 123 height 41
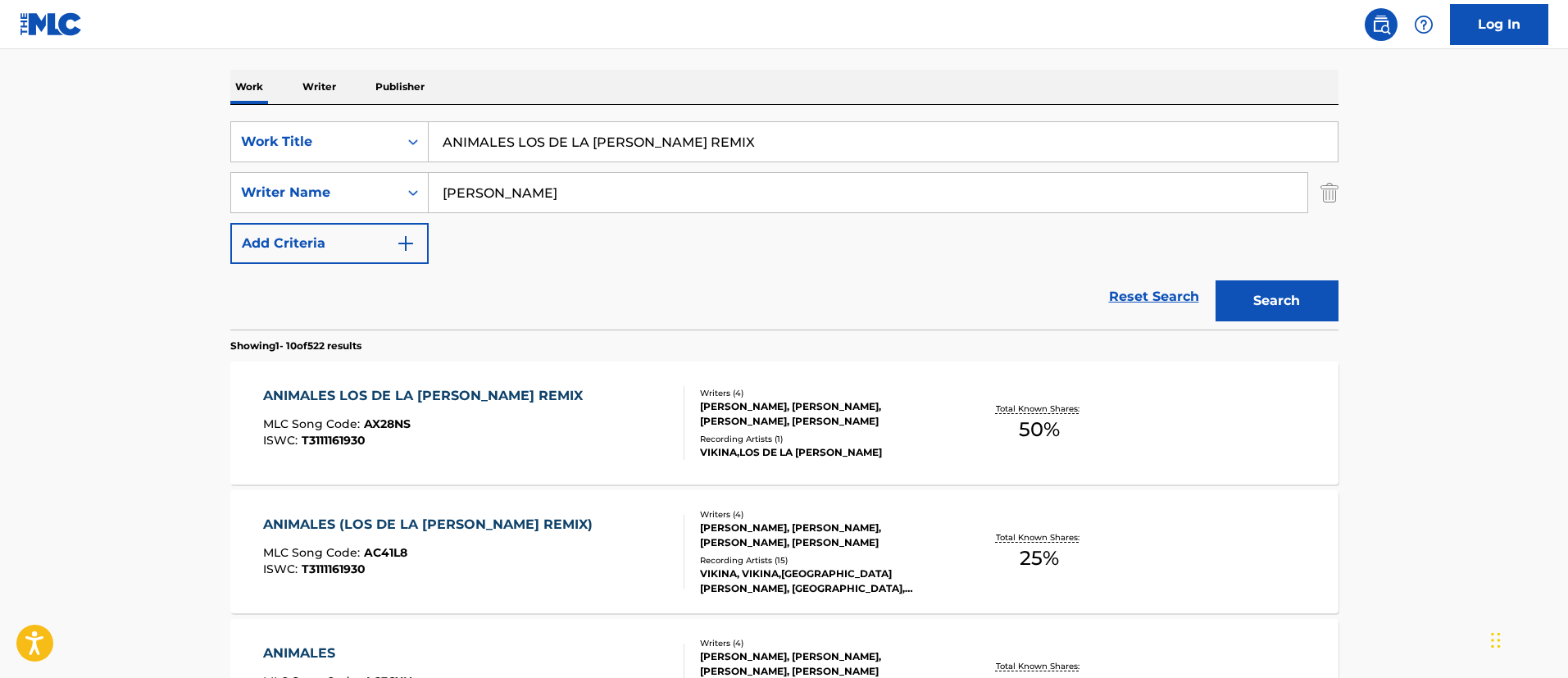
click at [402, 400] on div "ANIMALES LOS DE LA [PERSON_NAME] REMIX" at bounding box center [427, 396] width 328 height 20
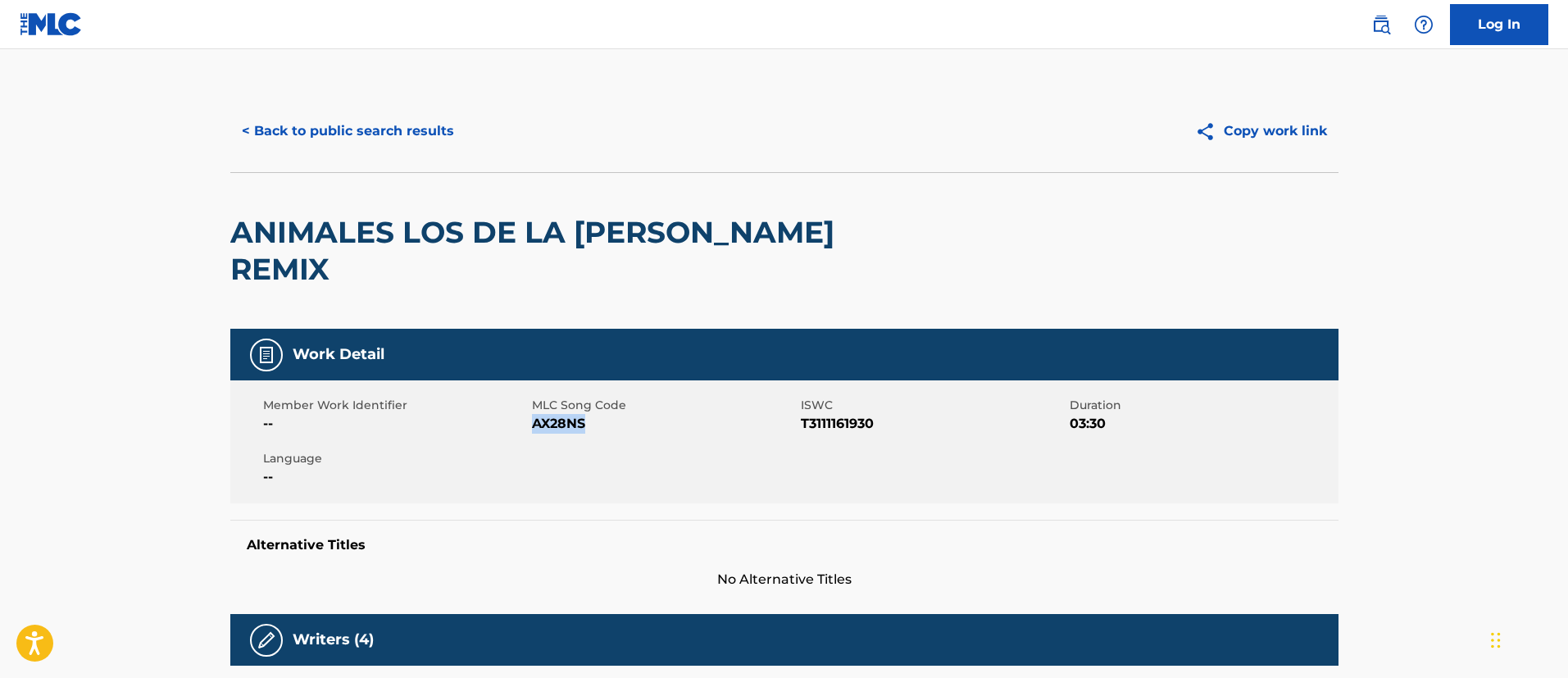
drag, startPoint x: 589, startPoint y: 391, endPoint x: 531, endPoint y: 385, distance: 58.3
click at [532, 414] on span "AX28NS" at bounding box center [664, 424] width 264 height 20
click at [392, 133] on button "< Back to public search results" at bounding box center [348, 131] width 235 height 41
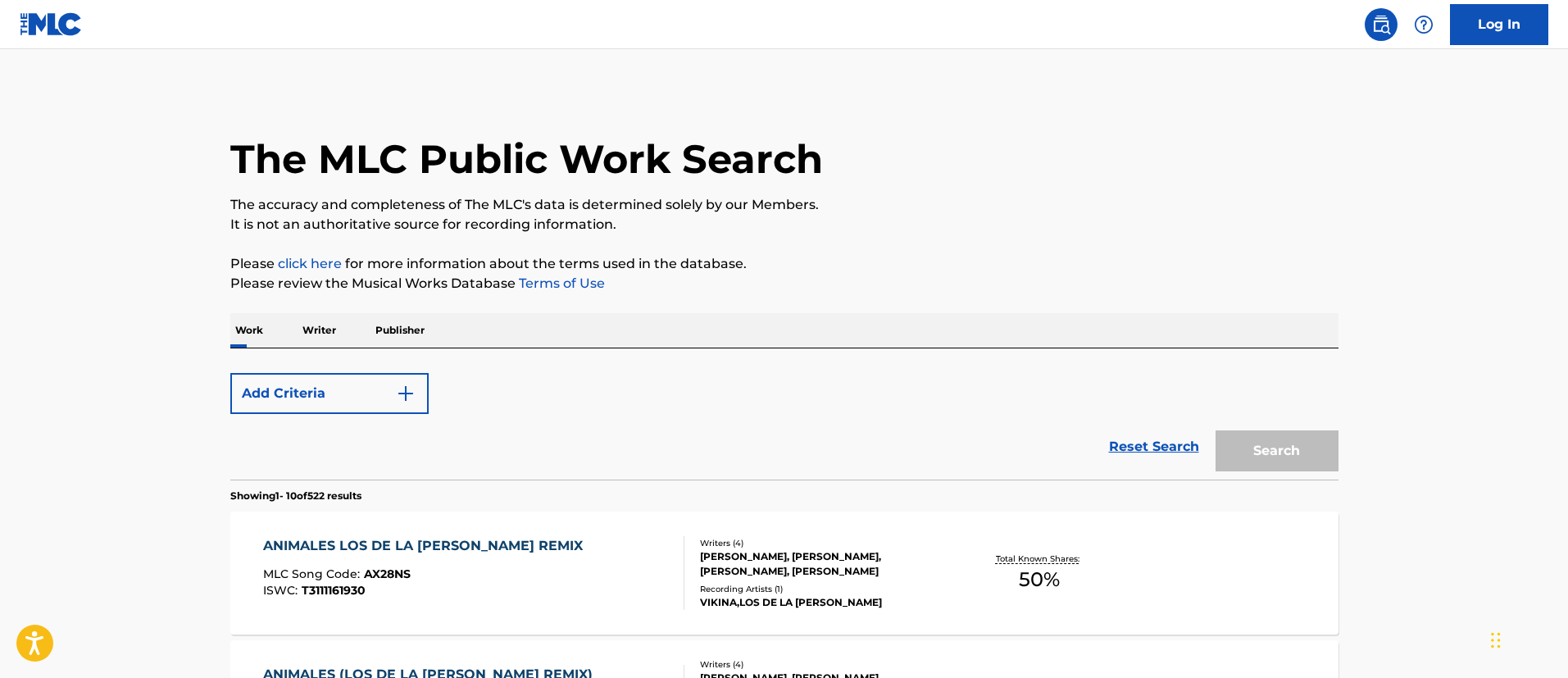
scroll to position [244, 0]
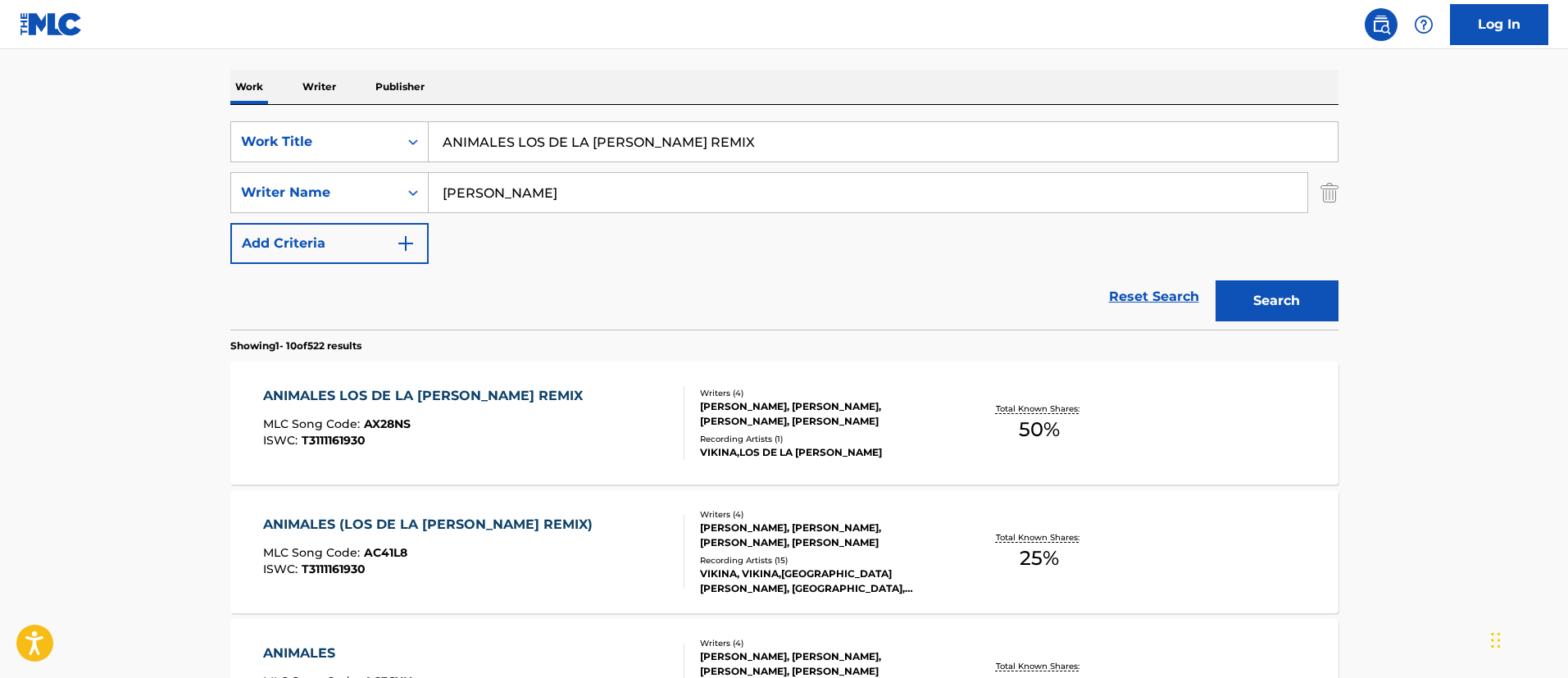
click at [416, 522] on div "ANIMALES (LOS DE LA [PERSON_NAME] REMIX)" at bounding box center [432, 525] width 338 height 20
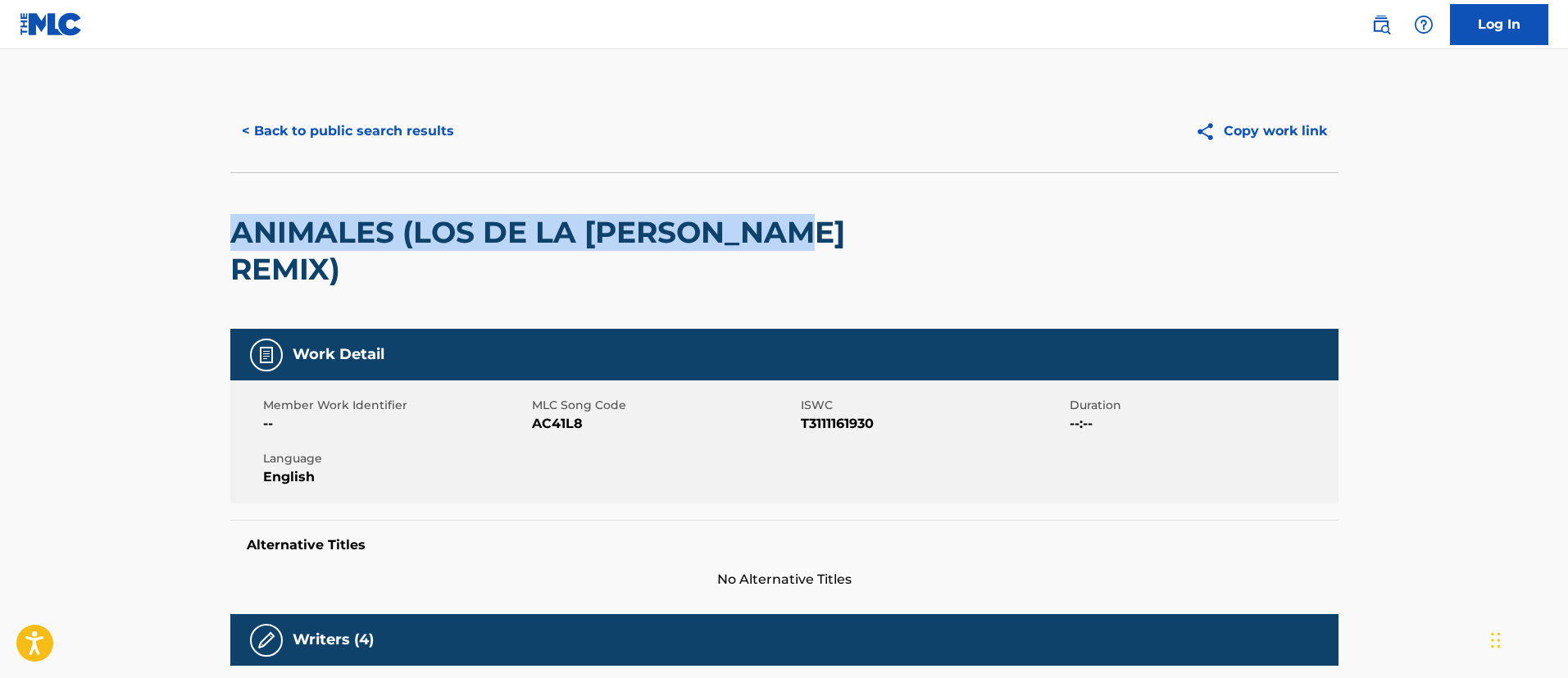
drag, startPoint x: 811, startPoint y: 235, endPoint x: 233, endPoint y: 227, distance: 578.1
click at [233, 227] on div "ANIMALES (LOS DE LA [PERSON_NAME] REMIX)" at bounding box center [785, 251] width 1108 height 156
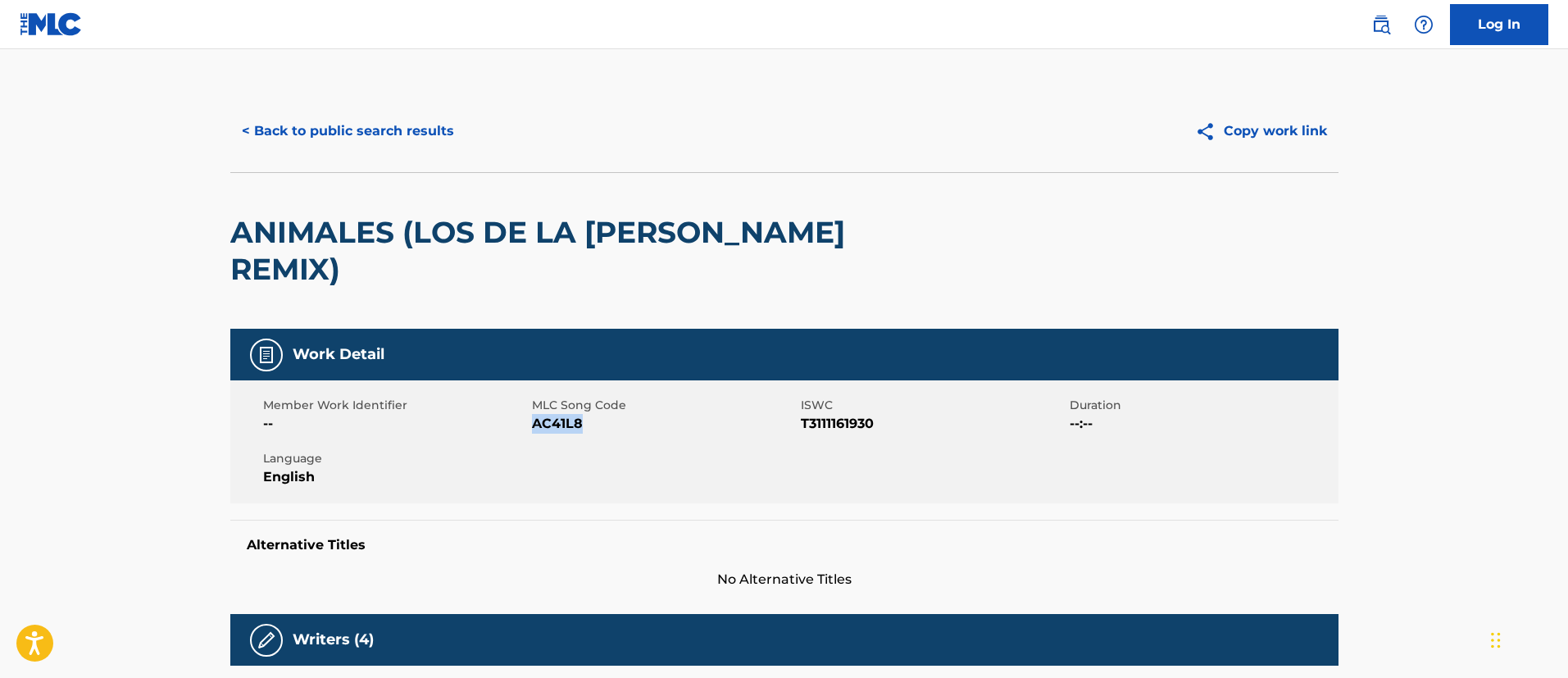
drag, startPoint x: 588, startPoint y: 389, endPoint x: 531, endPoint y: 386, distance: 57.1
click at [532, 414] on span "AC41L8" at bounding box center [664, 424] width 264 height 20
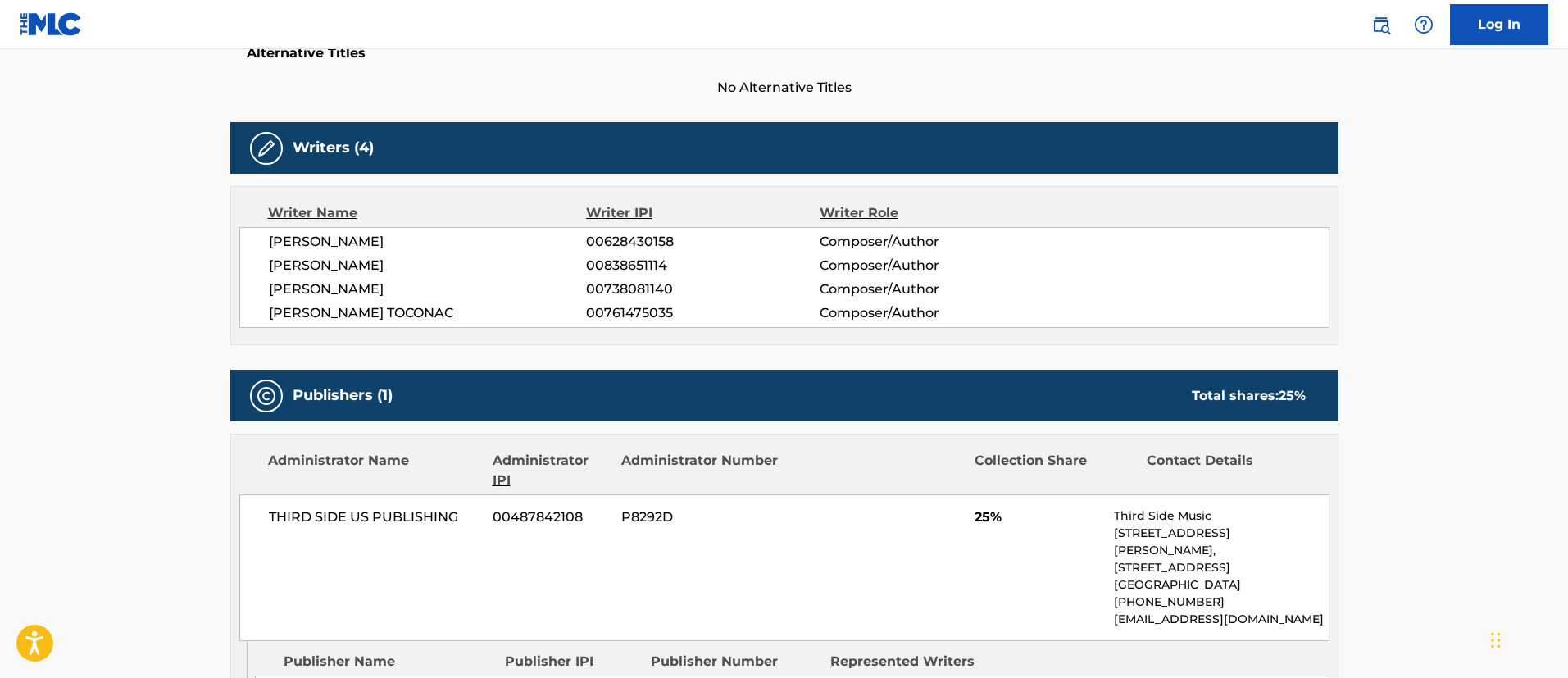
scroll to position [615, 0]
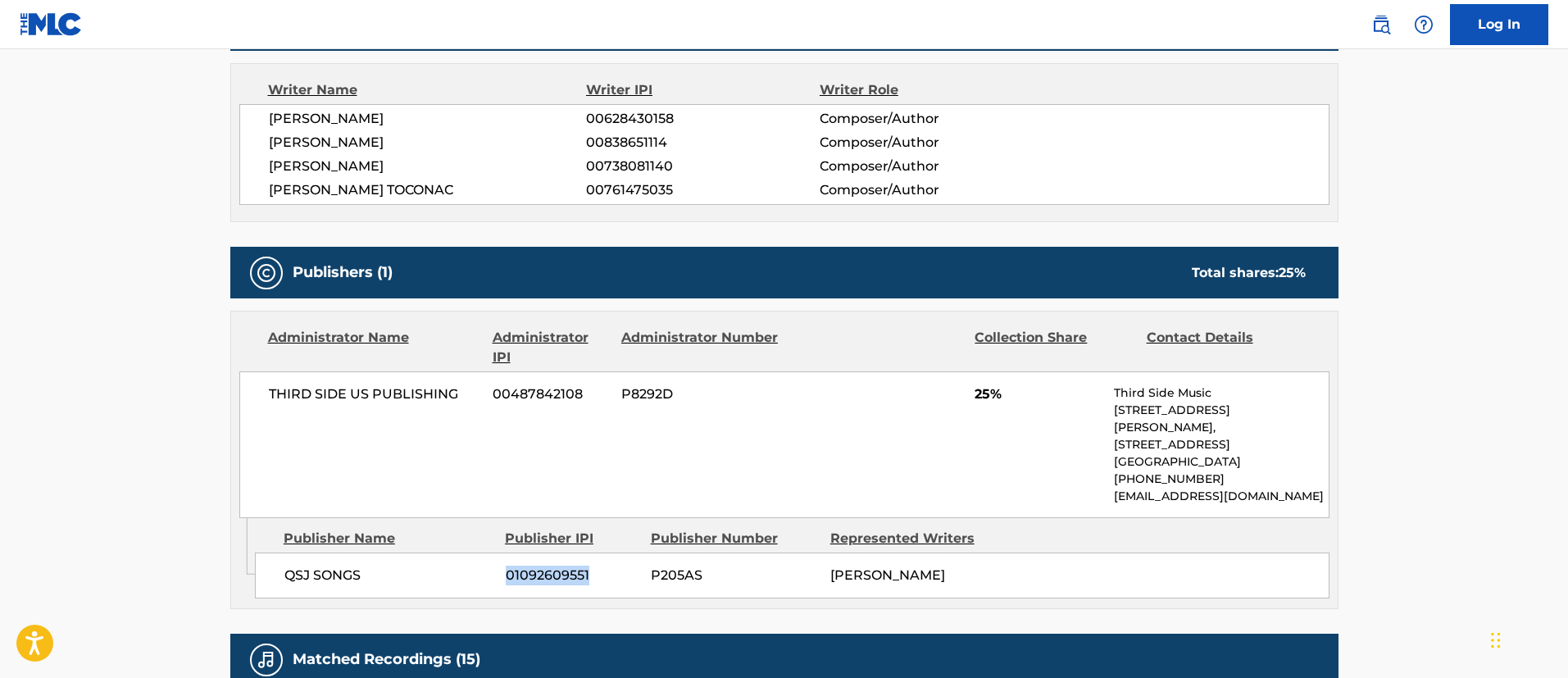
drag, startPoint x: 607, startPoint y: 538, endPoint x: 475, endPoint y: 535, distance: 132.0
click at [475, 553] on div "QSJ SONGS 01092609551 P205AS [PERSON_NAME]" at bounding box center [792, 575] width 1075 height 46
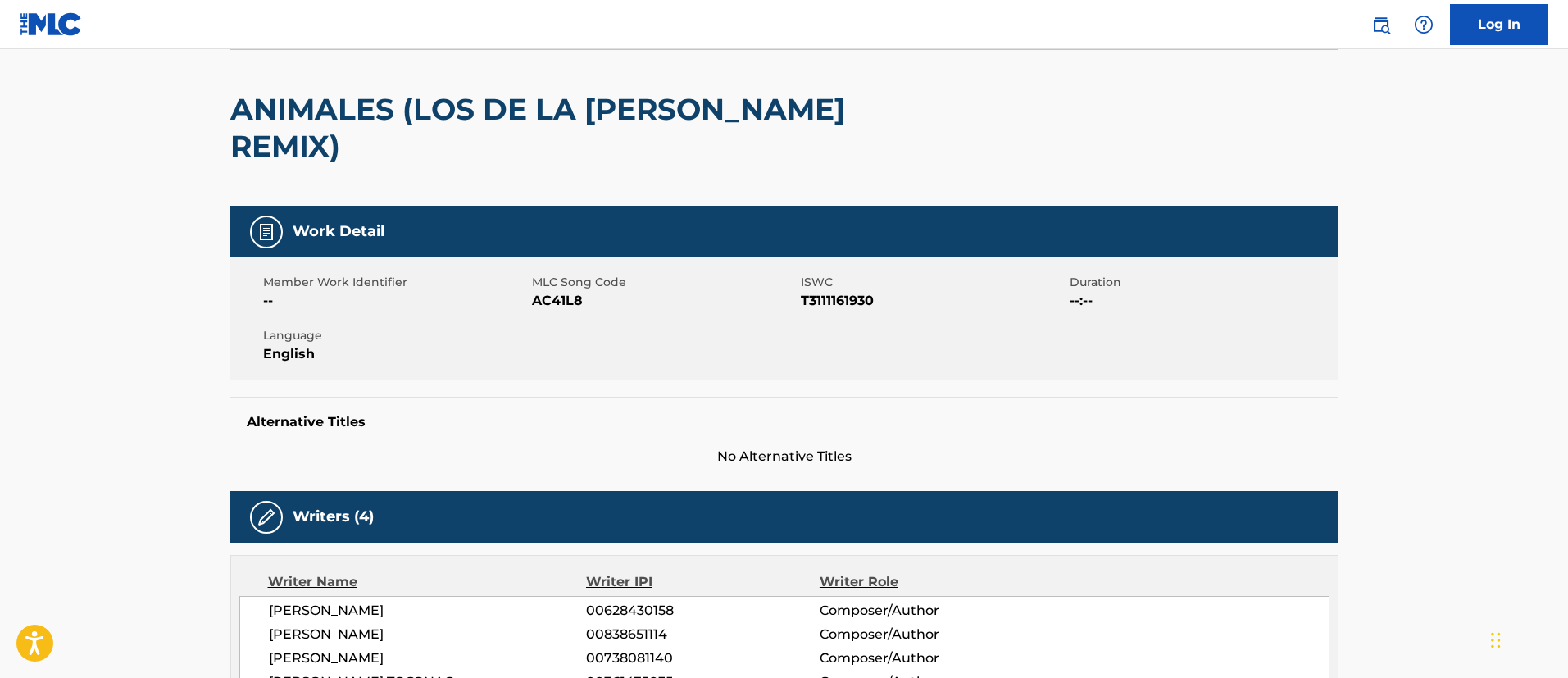
scroll to position [0, 0]
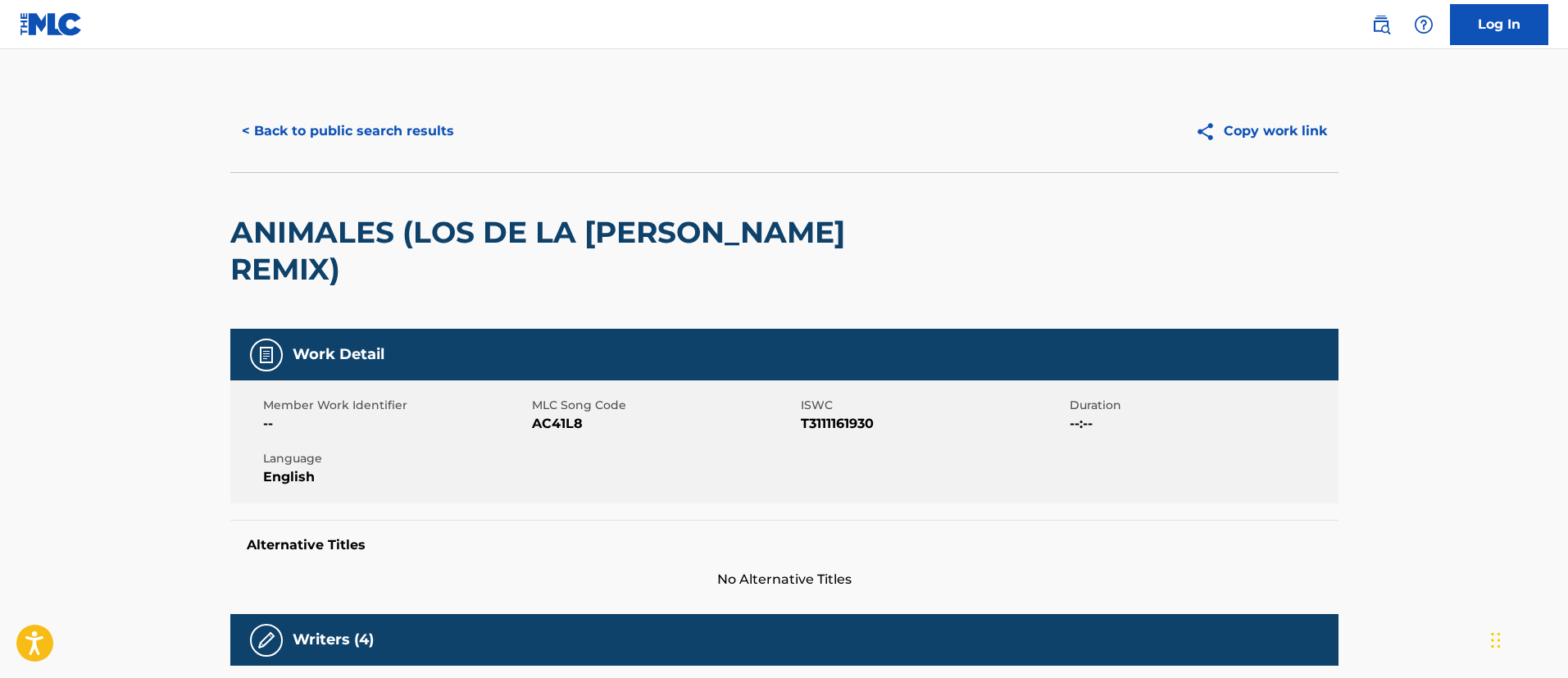
click at [344, 127] on button "< Back to public search results" at bounding box center [348, 131] width 235 height 41
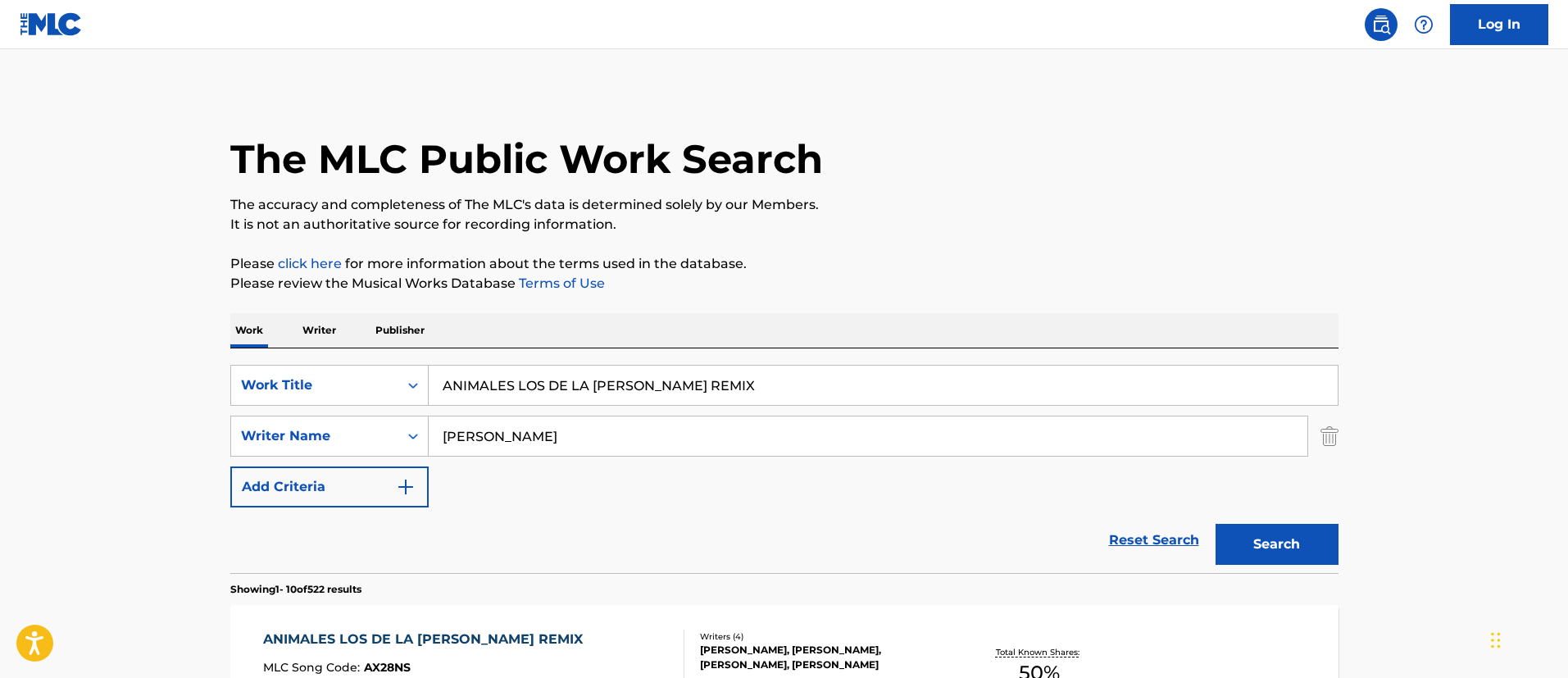
drag, startPoint x: 729, startPoint y: 380, endPoint x: 407, endPoint y: 355, distance: 323.0
click at [407, 355] on div "SearchWithCriteria1c5865c8-e058-40ac-b175-4ce05d8ebbe1 Work Title ANIMALES LOS …" at bounding box center [785, 461] width 1108 height 224
paste input "[PERSON_NAME]"
type input "ANIMALES [PERSON_NAME] REMIX"
click at [1305, 542] on button "Search" at bounding box center [1276, 544] width 123 height 41
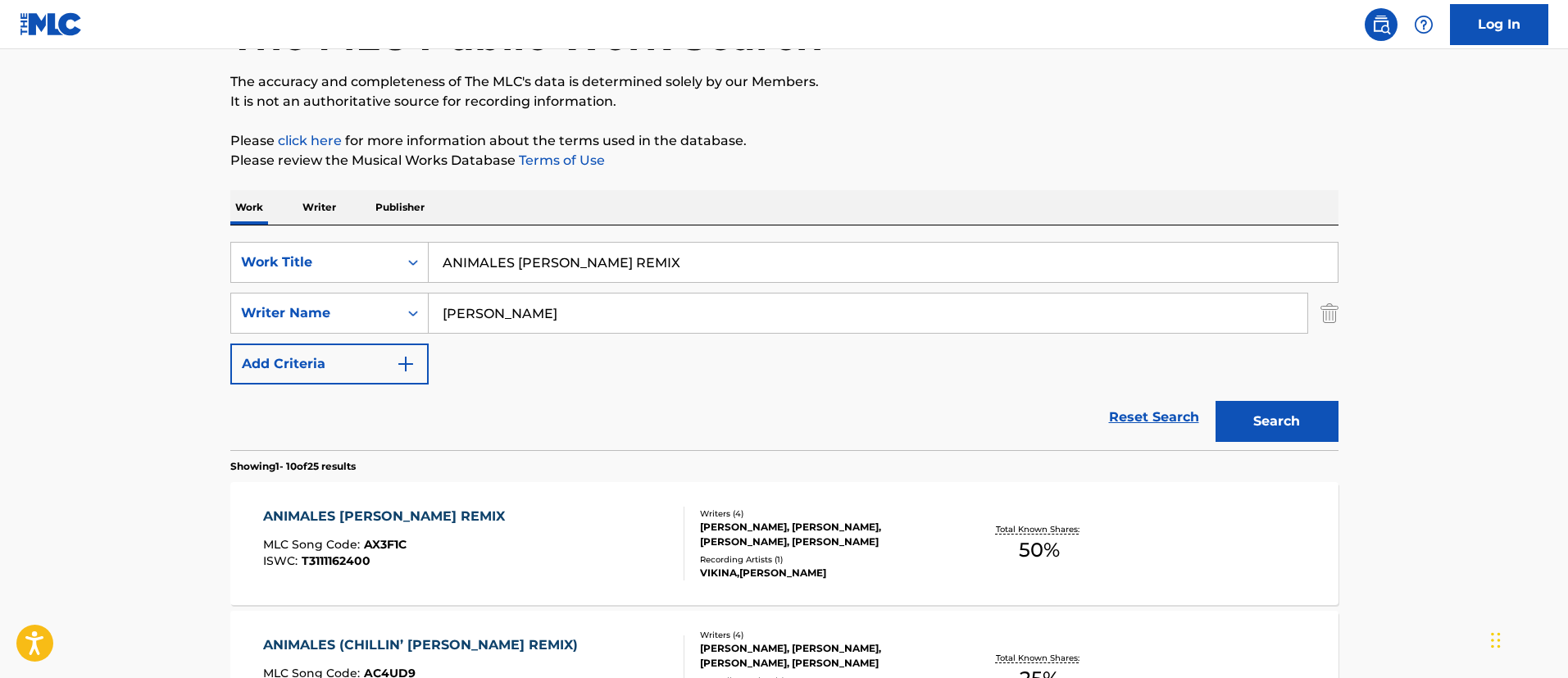
scroll to position [246, 0]
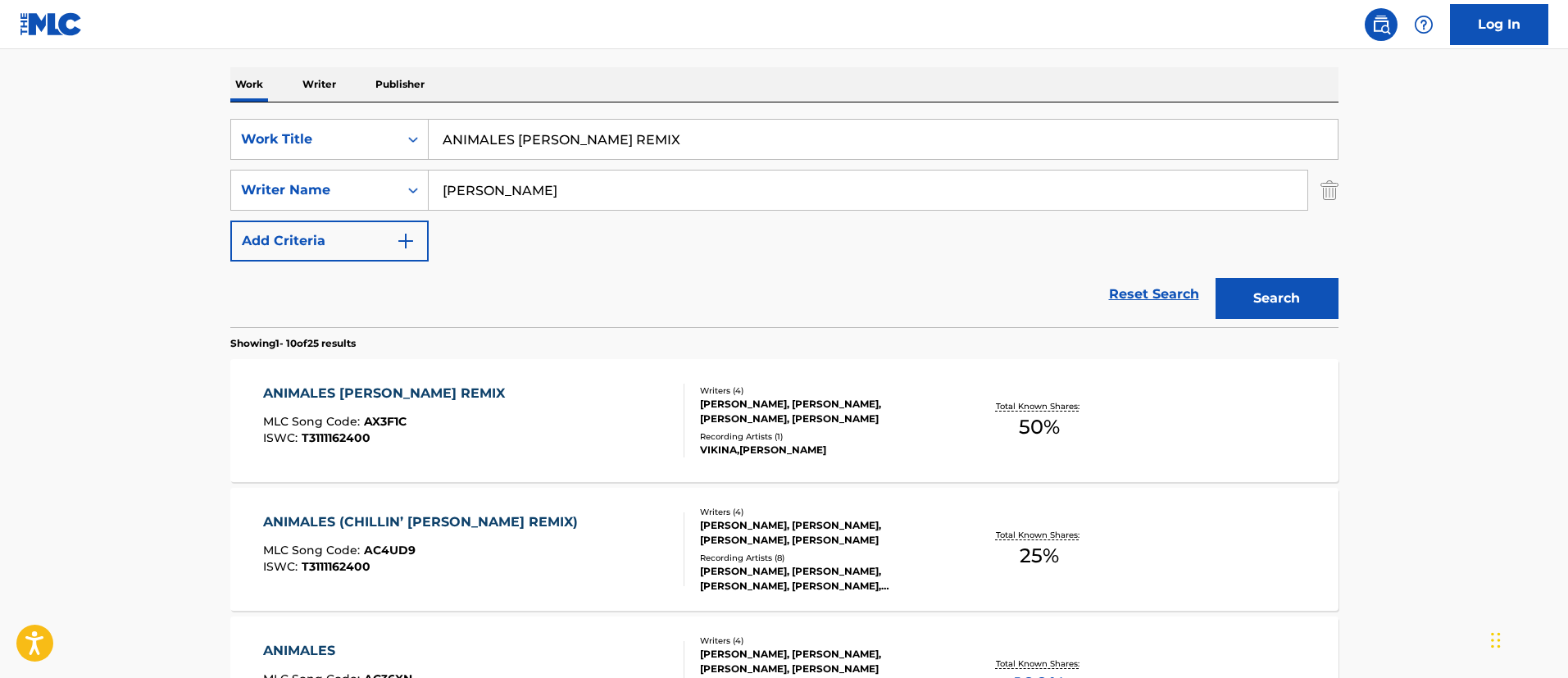
click at [481, 392] on div "ANIMALES [PERSON_NAME] REMIX" at bounding box center [388, 394] width 250 height 20
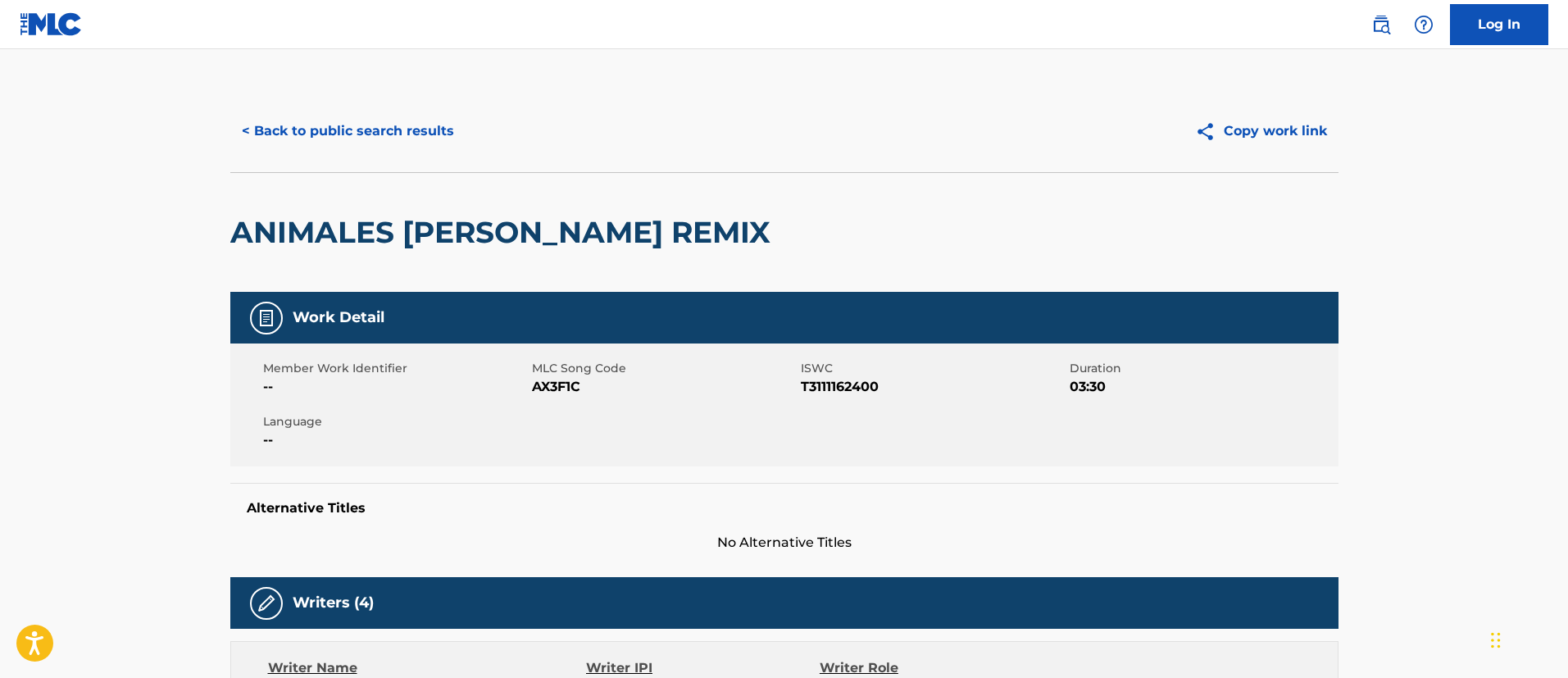
scroll to position [123, 0]
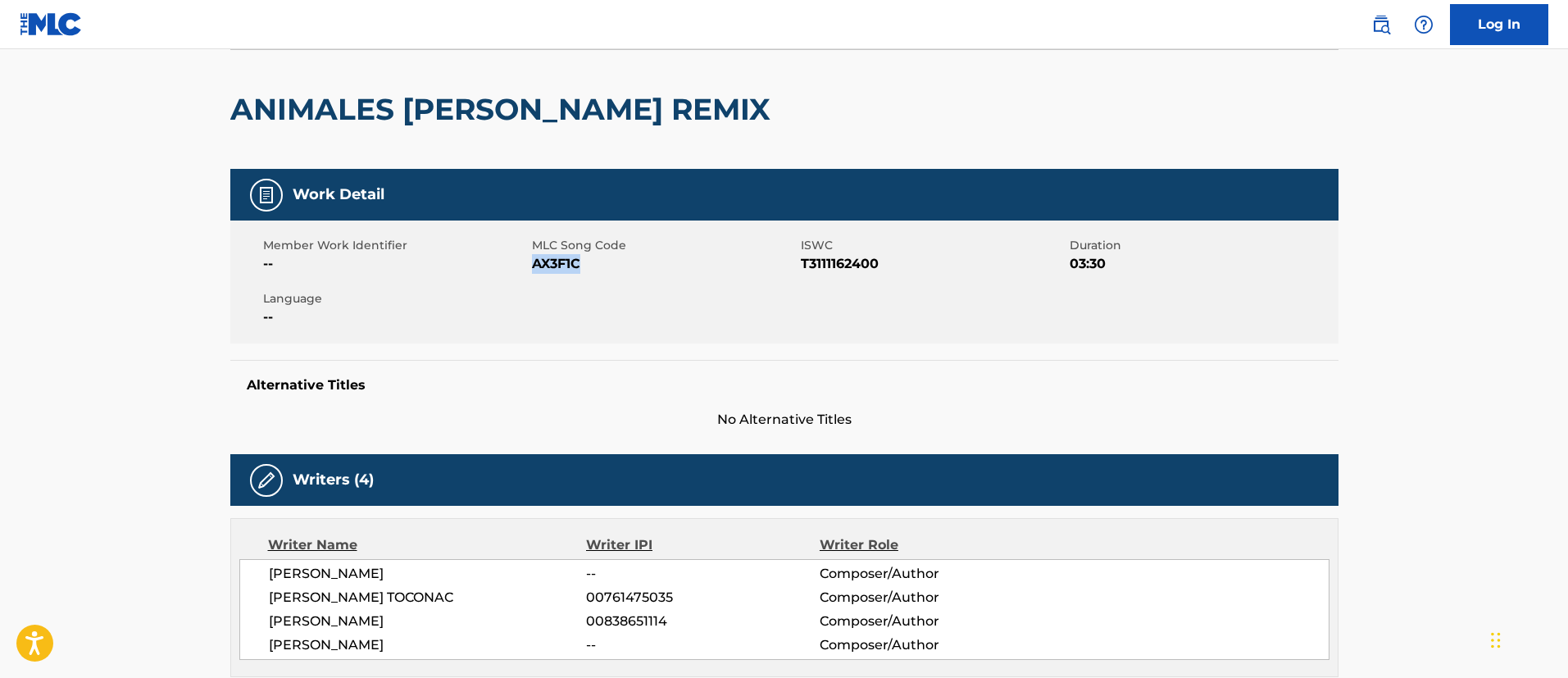
drag, startPoint x: 584, startPoint y: 269, endPoint x: 535, endPoint y: 268, distance: 49.0
click at [535, 268] on span "AX3F1C" at bounding box center [664, 264] width 264 height 20
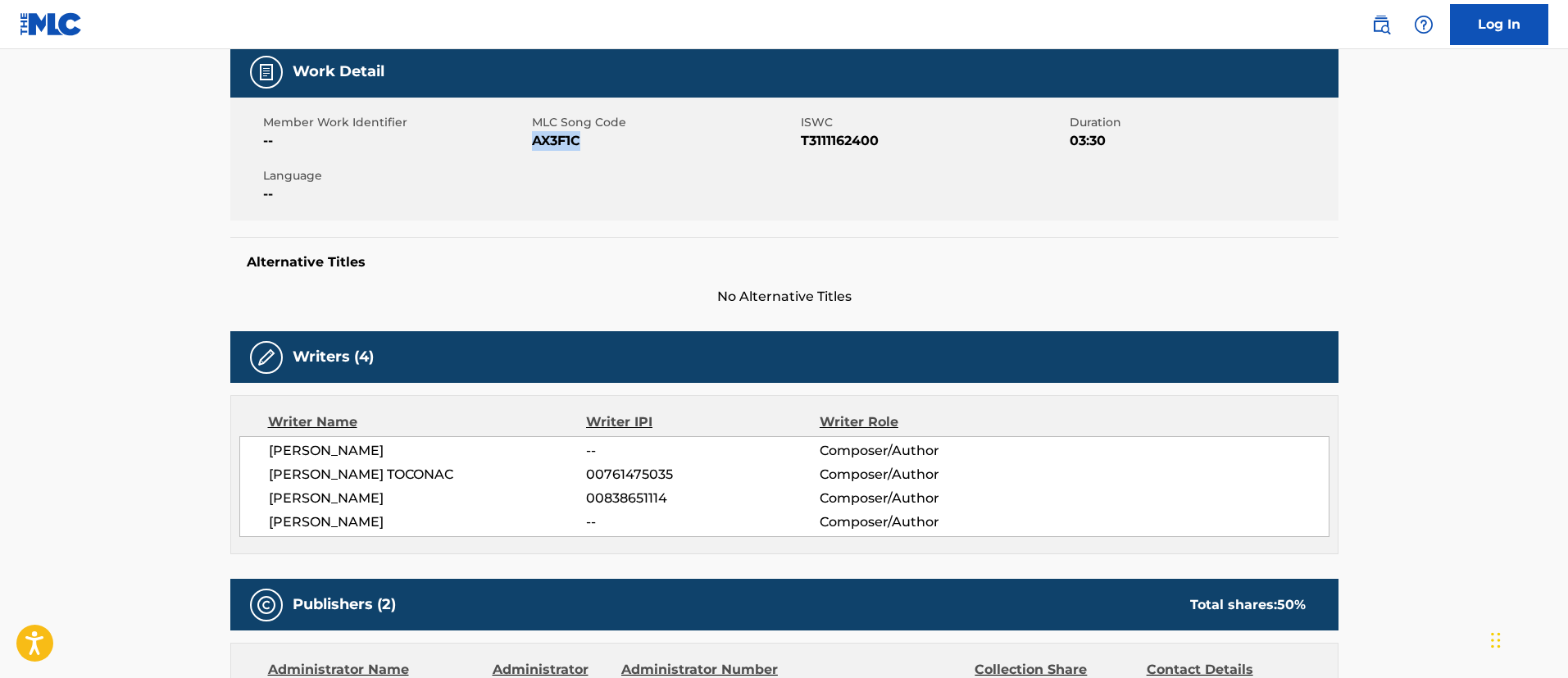
scroll to position [0, 0]
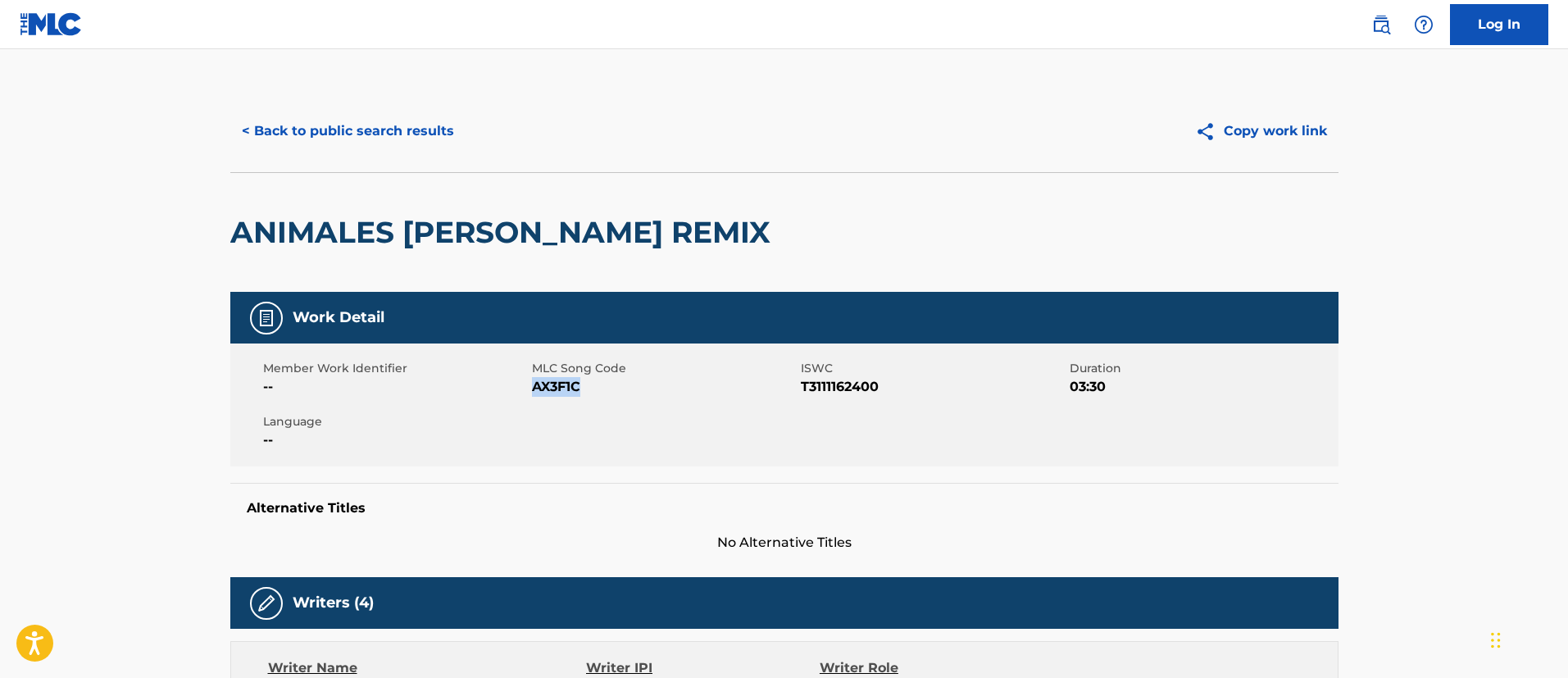
click at [380, 126] on button "< Back to public search results" at bounding box center [348, 131] width 235 height 41
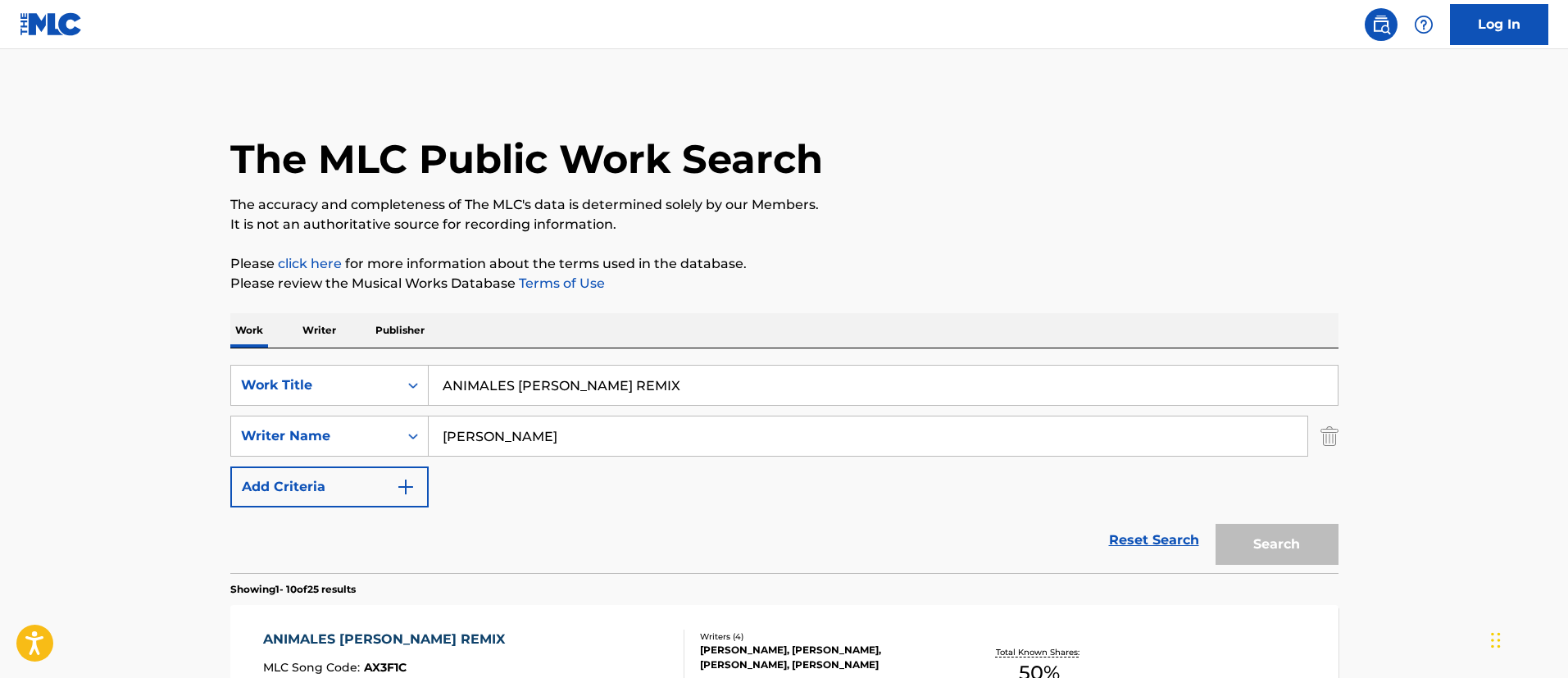
scroll to position [246, 0]
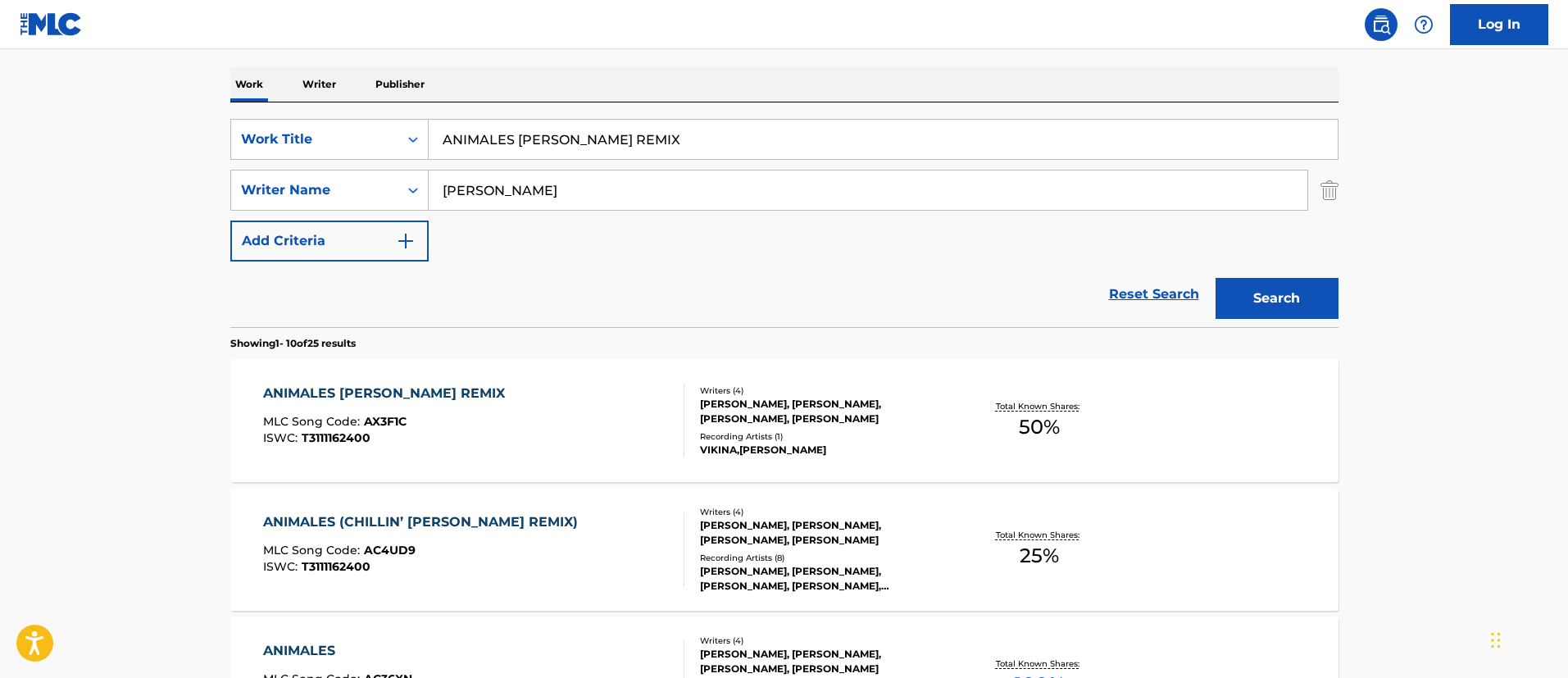
click at [433, 513] on div "ANIMALES (CHILLIN’ [PERSON_NAME] REMIX)" at bounding box center [425, 523] width 323 height 20
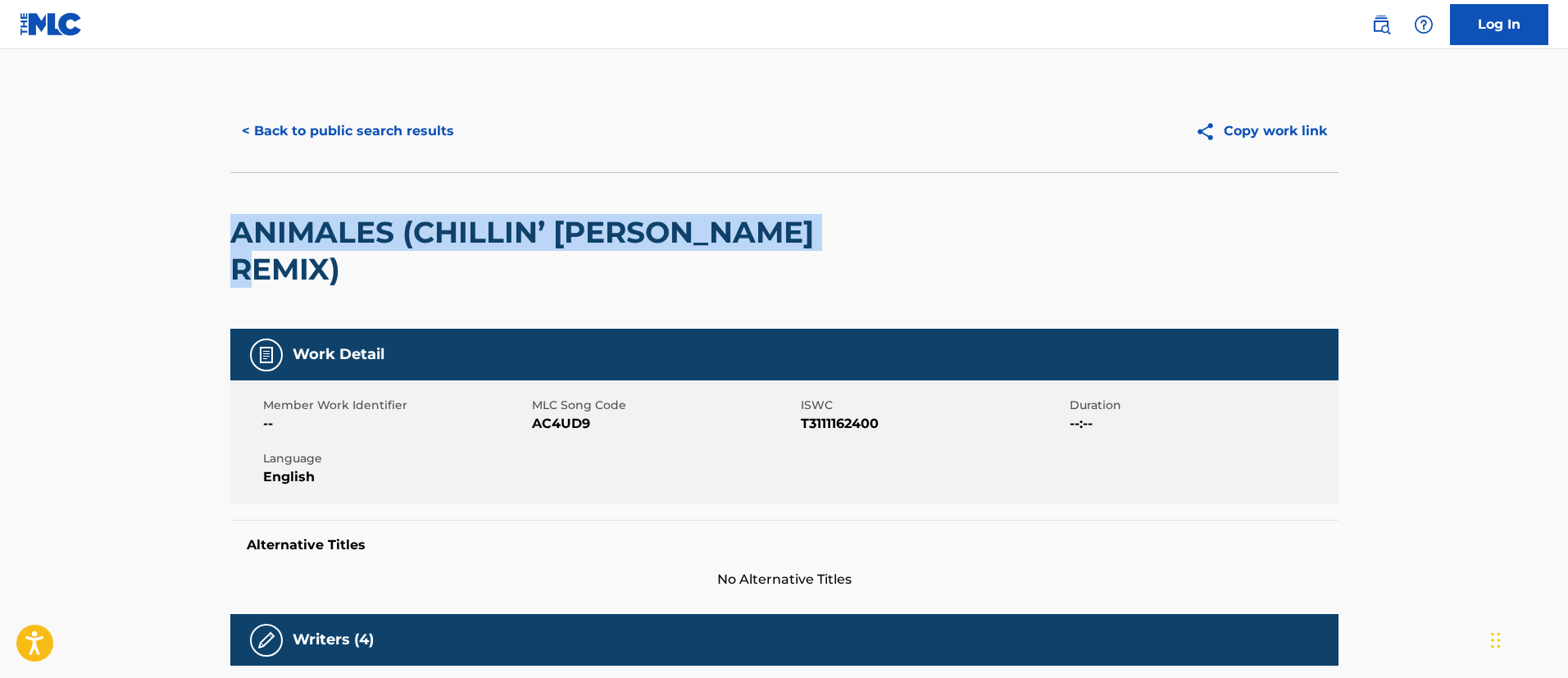
drag, startPoint x: 888, startPoint y: 242, endPoint x: 231, endPoint y: 224, distance: 657.2
click at [231, 224] on div "ANIMALES (CHILLIN’ [PERSON_NAME] REMIX)" at bounding box center [785, 251] width 1108 height 156
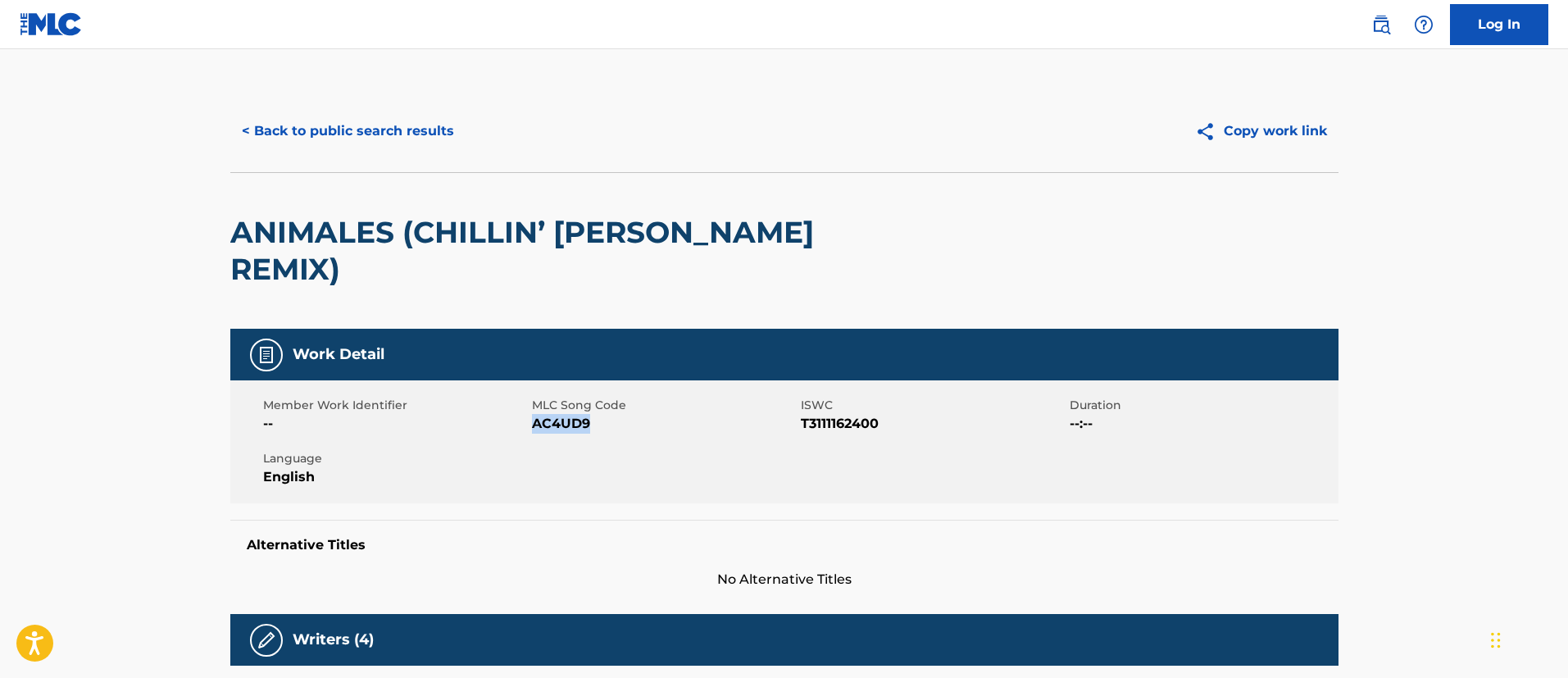
drag, startPoint x: 601, startPoint y: 392, endPoint x: 533, endPoint y: 390, distance: 68.0
click at [533, 414] on span "AC4UD9" at bounding box center [664, 424] width 264 height 20
click at [391, 135] on button "< Back to public search results" at bounding box center [348, 131] width 235 height 41
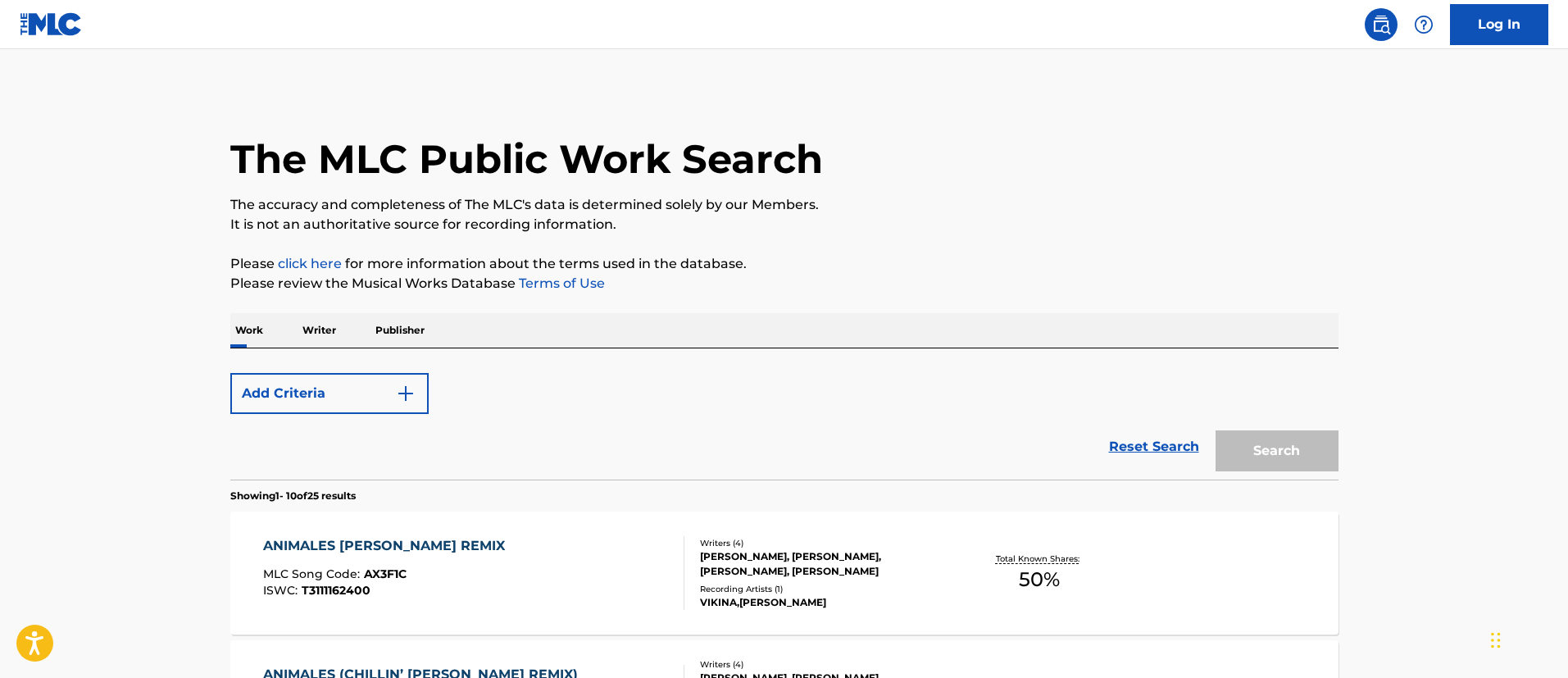
scroll to position [246, 0]
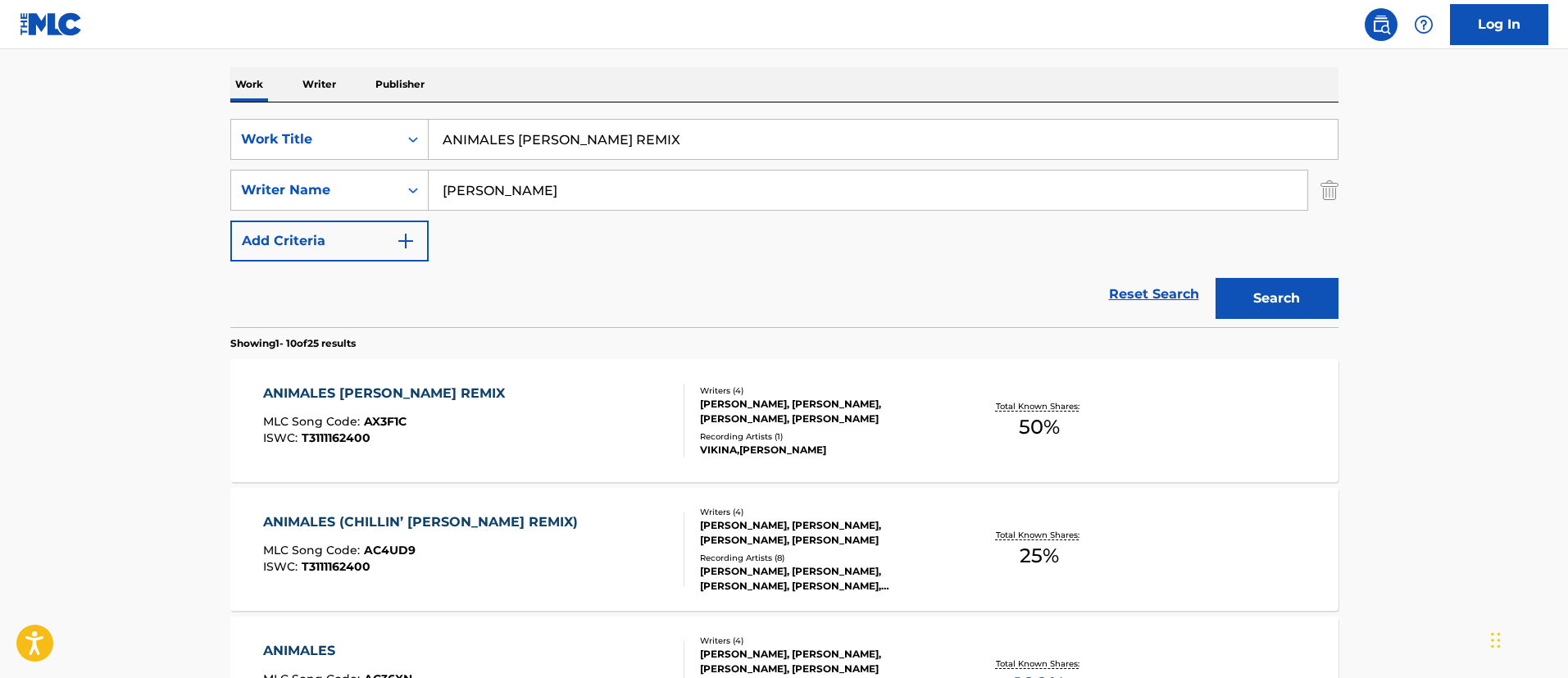
drag, startPoint x: 761, startPoint y: 149, endPoint x: 392, endPoint y: 164, distance: 369.3
click at [392, 164] on div "SearchWithCriteria1c5865c8-e058-40ac-b175-4ce05d8ebbe1 Work Title ANIMALES [PER…" at bounding box center [785, 190] width 1108 height 143
paste input "LA MOCHILA"
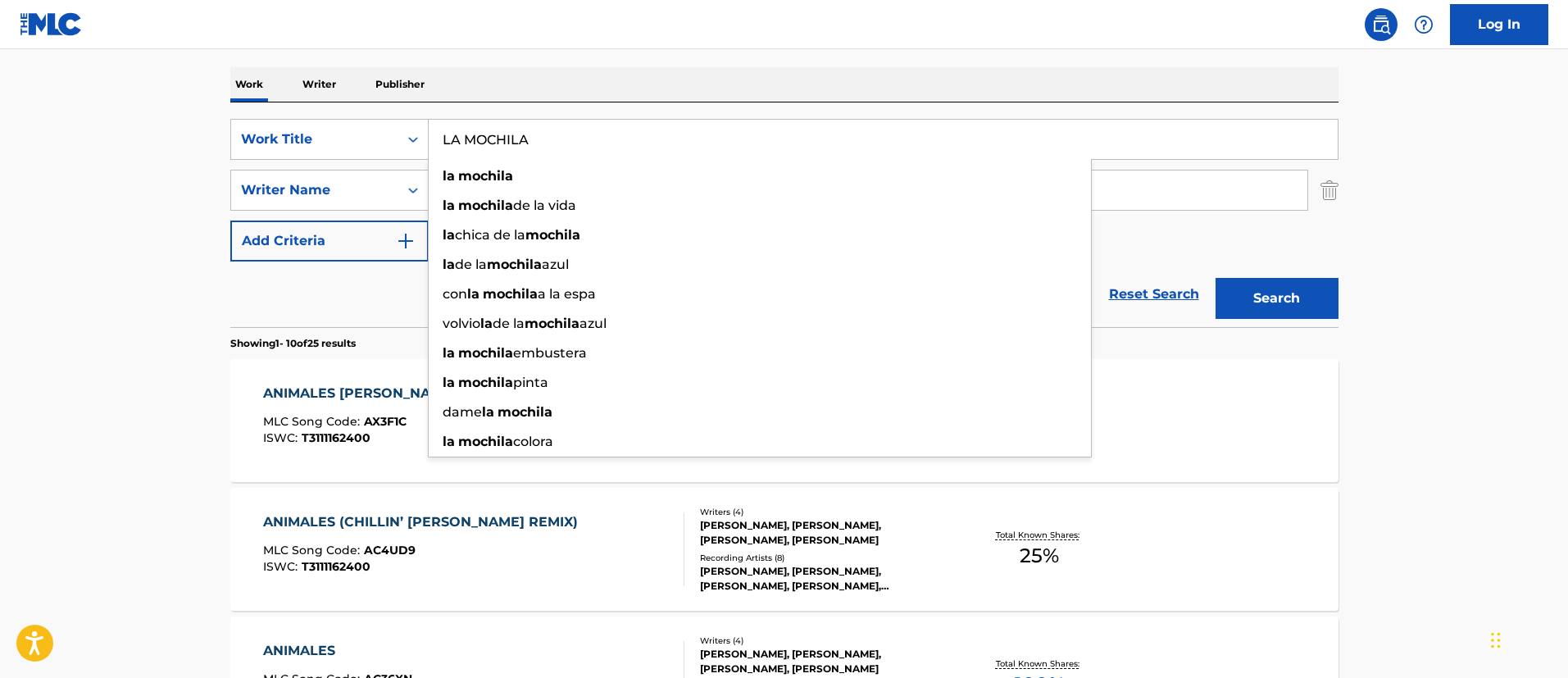
type input "LA MOCHILA"
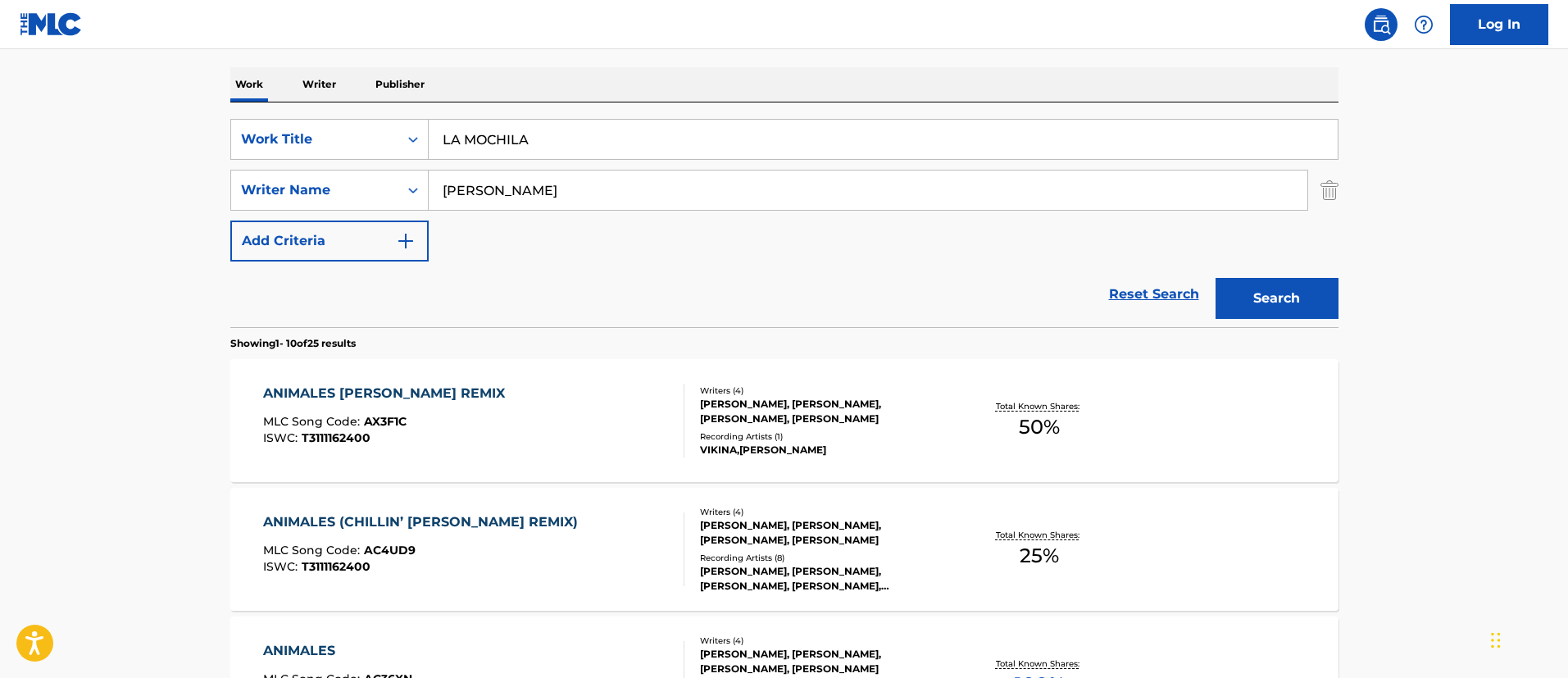
click at [1291, 293] on button "Search" at bounding box center [1276, 298] width 123 height 41
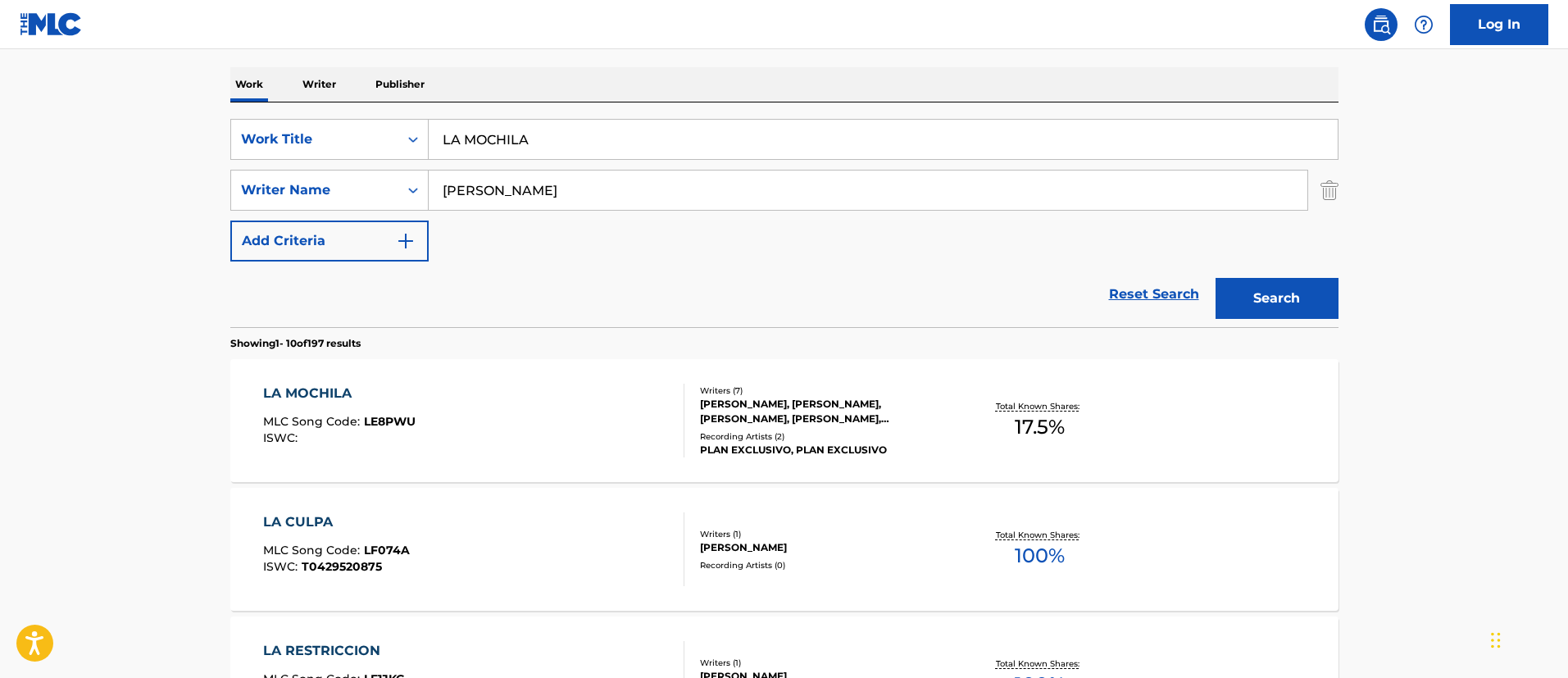
click at [352, 389] on div "LA MOCHILA" at bounding box center [340, 394] width 153 height 20
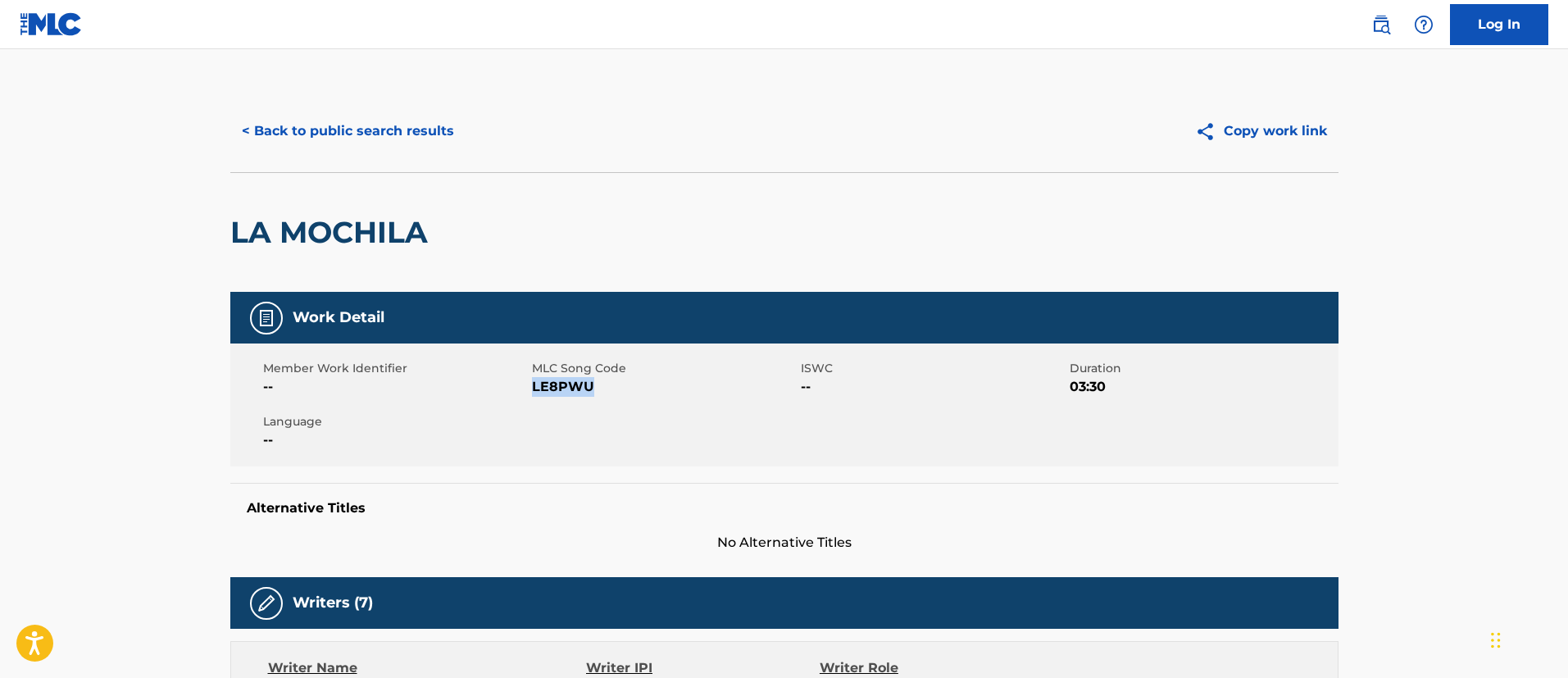
drag, startPoint x: 608, startPoint y: 388, endPoint x: 533, endPoint y: 387, distance: 75.0
click at [533, 387] on span "LE8PWU" at bounding box center [664, 387] width 264 height 20
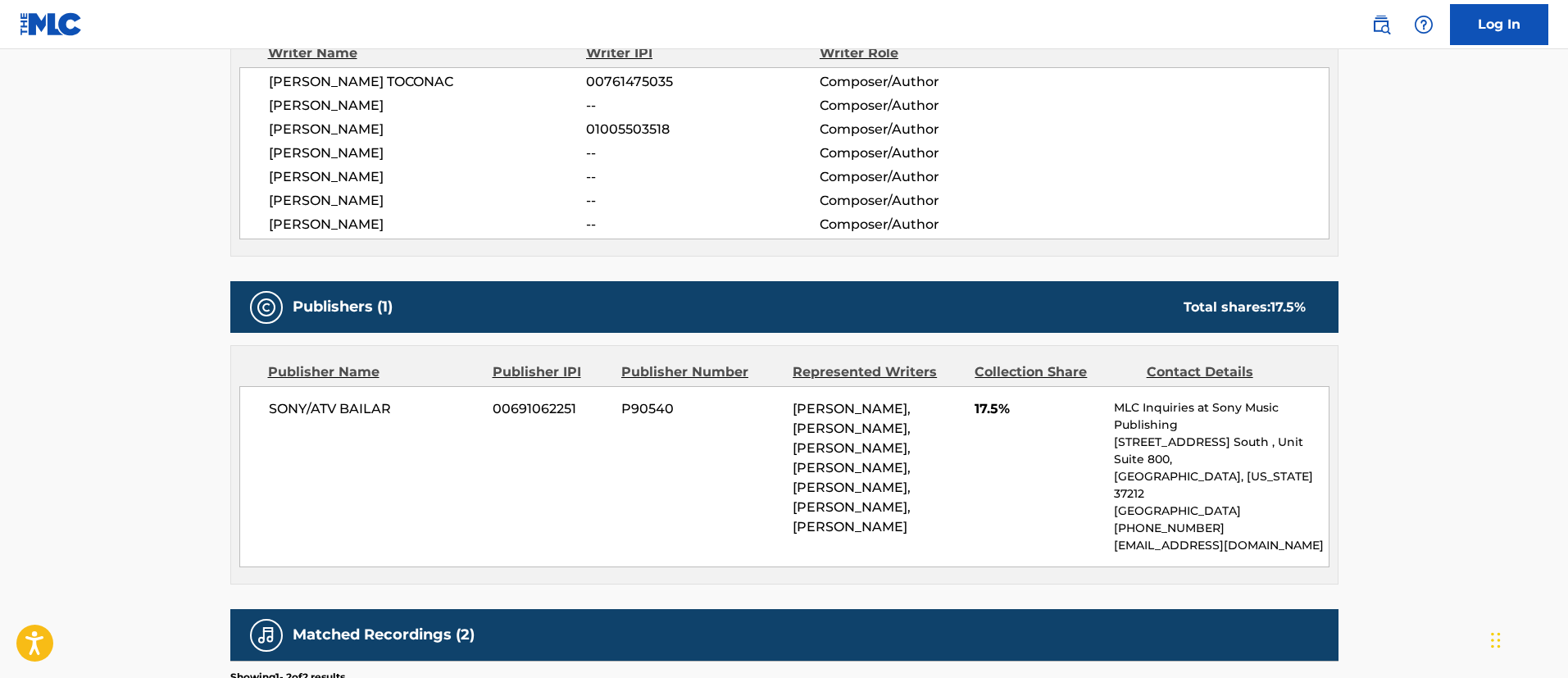
scroll to position [862, 0]
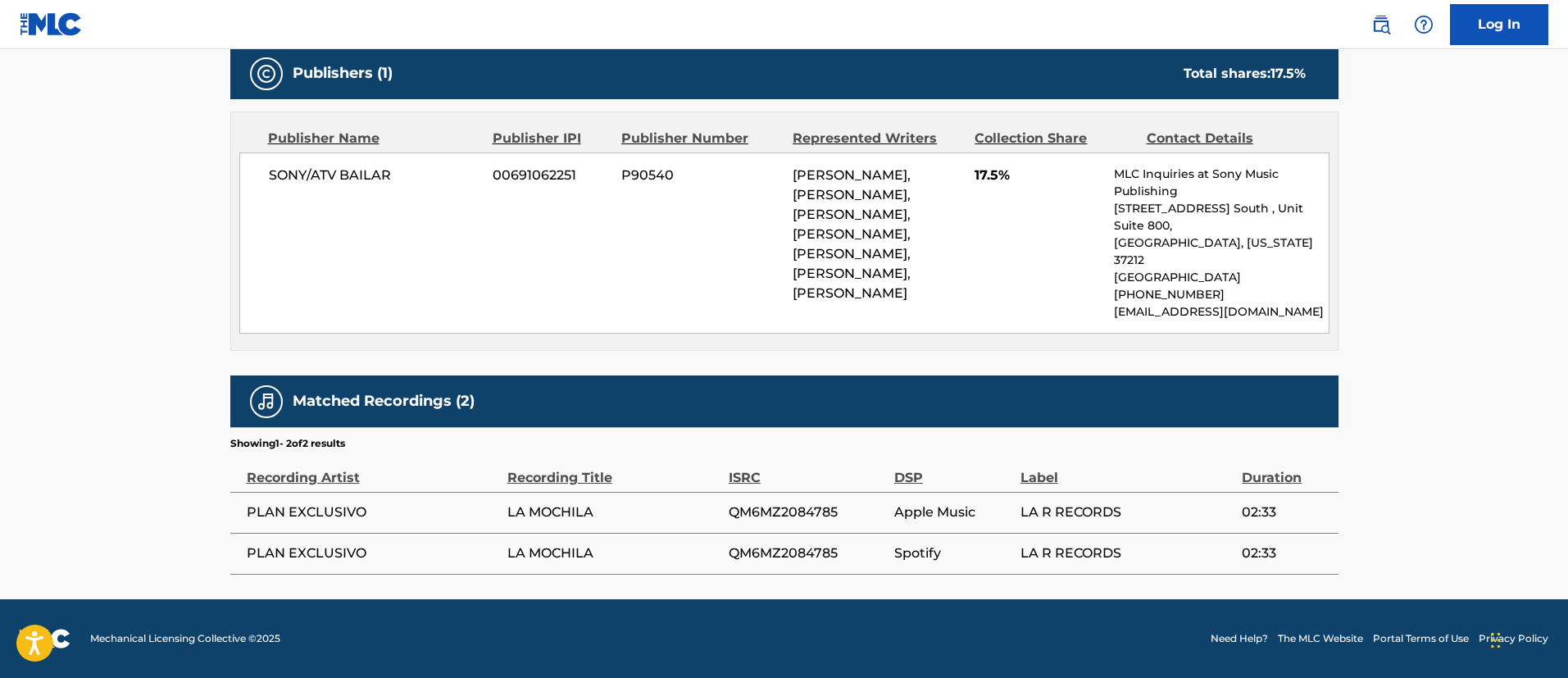
drag, startPoint x: 868, startPoint y: 319, endPoint x: 777, endPoint y: 173, distance: 172.0
click at [777, 173] on div "SONY/ATV BAILAR 00691062251 P90540 [PERSON_NAME], [PERSON_NAME], [PERSON_NAME],…" at bounding box center [785, 243] width 1090 height 181
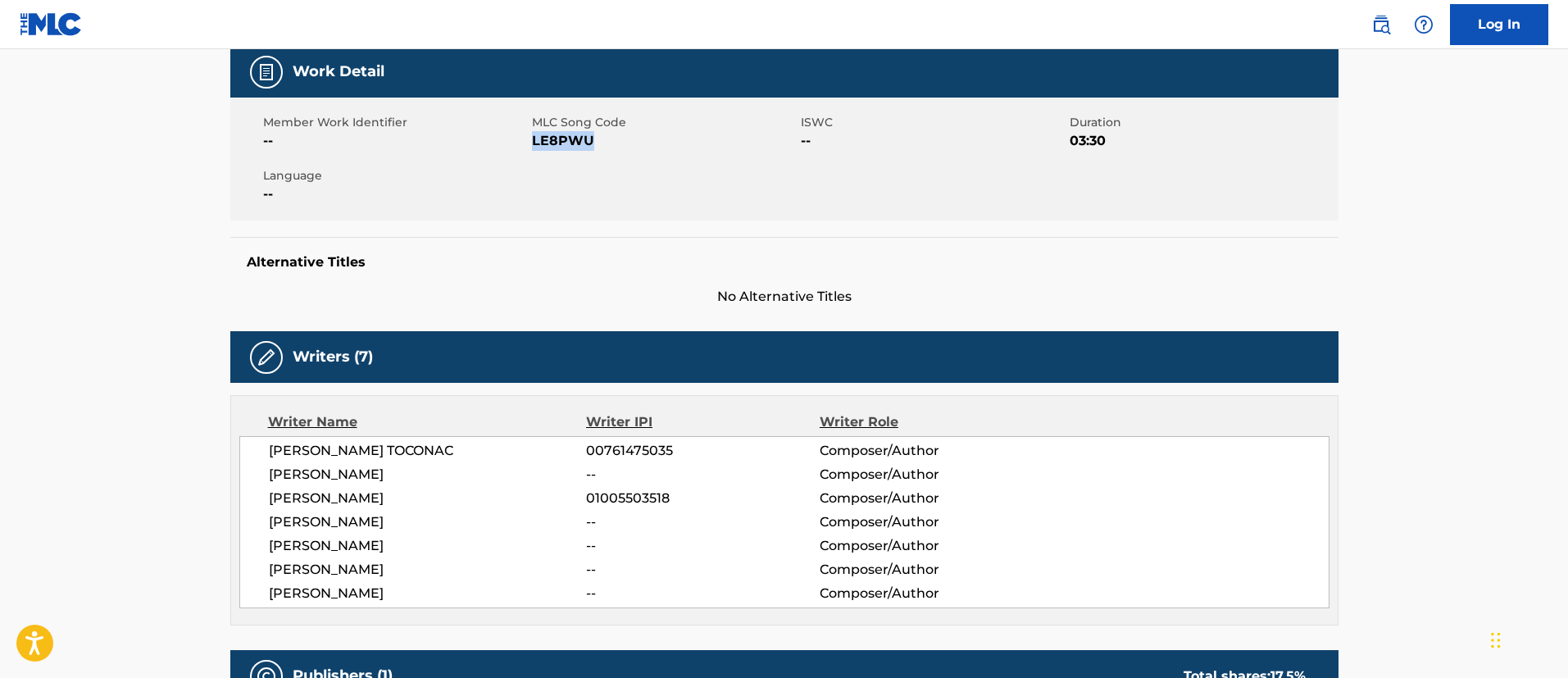
scroll to position [0, 0]
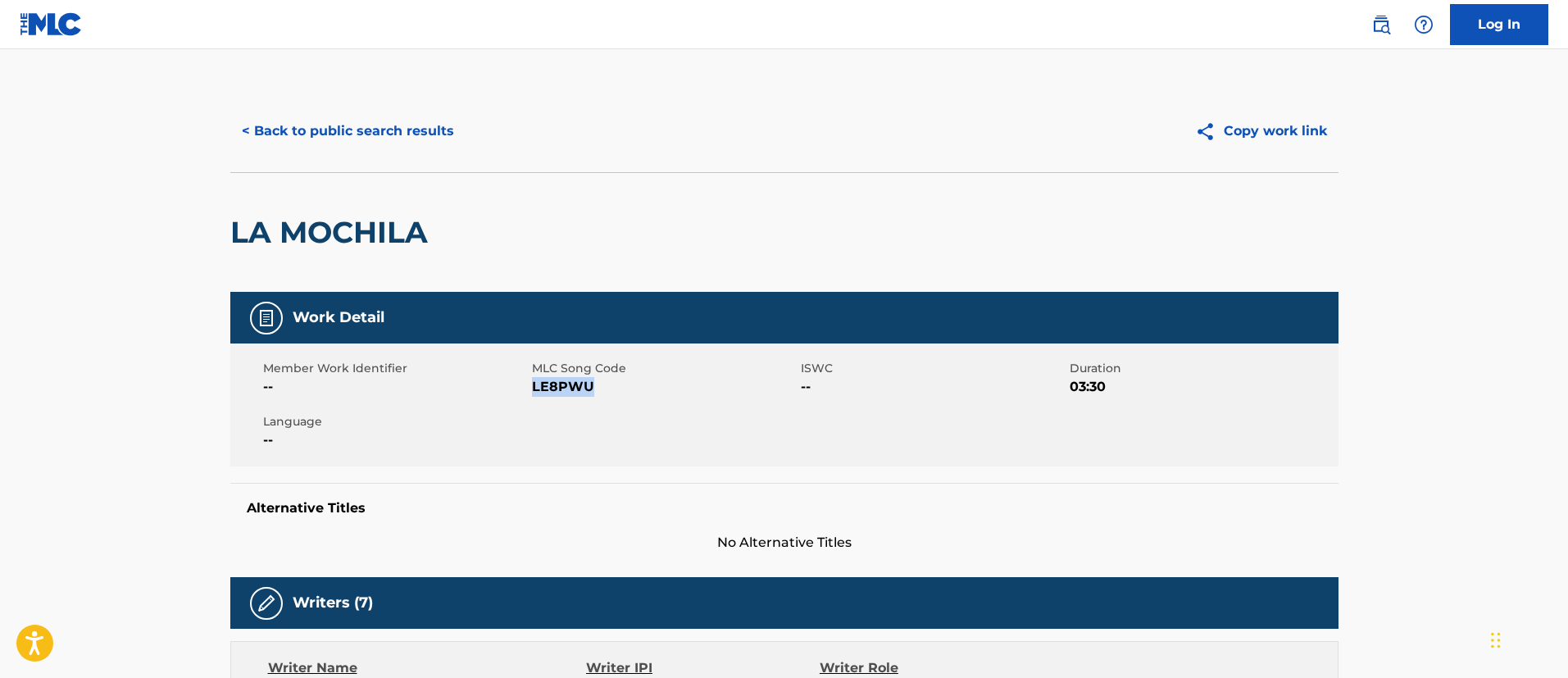
click at [280, 124] on button "< Back to public search results" at bounding box center [348, 131] width 235 height 41
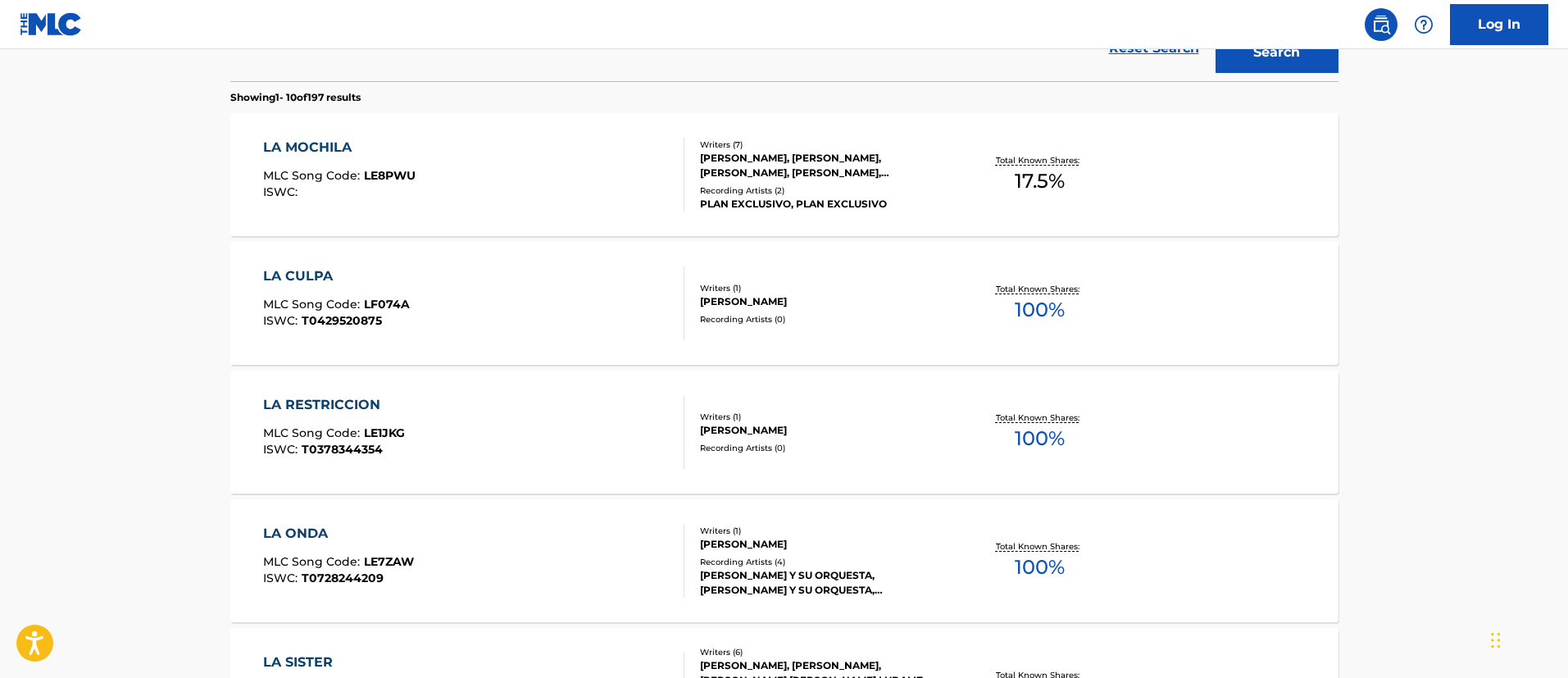
scroll to position [123, 0]
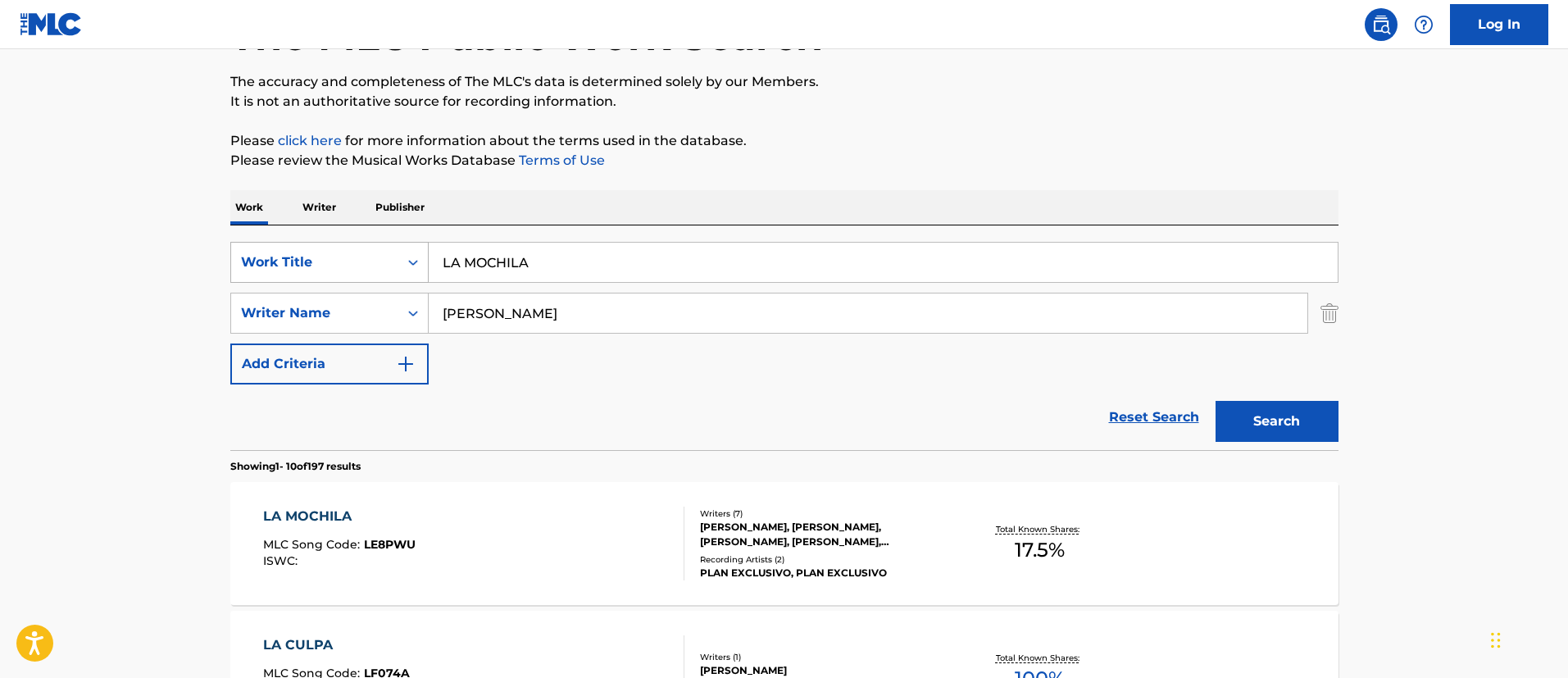
drag, startPoint x: 552, startPoint y: 247, endPoint x: 403, endPoint y: 256, distance: 149.3
click at [403, 256] on div "SearchWithCriteria1c5865c8-e058-40ac-b175-4ce05d8ebbe1 Work Title LA MOCHILA" at bounding box center [785, 262] width 1108 height 41
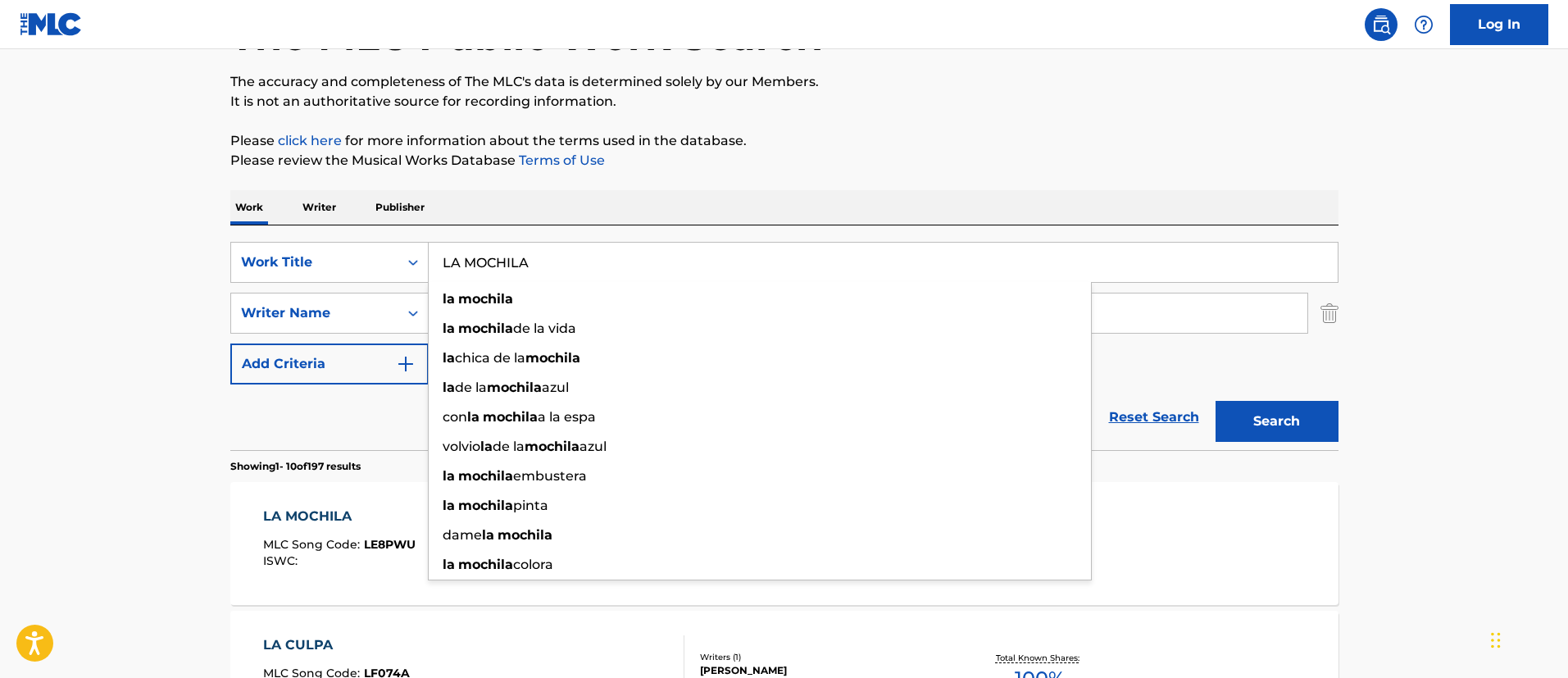
paste input "HELL MODE"
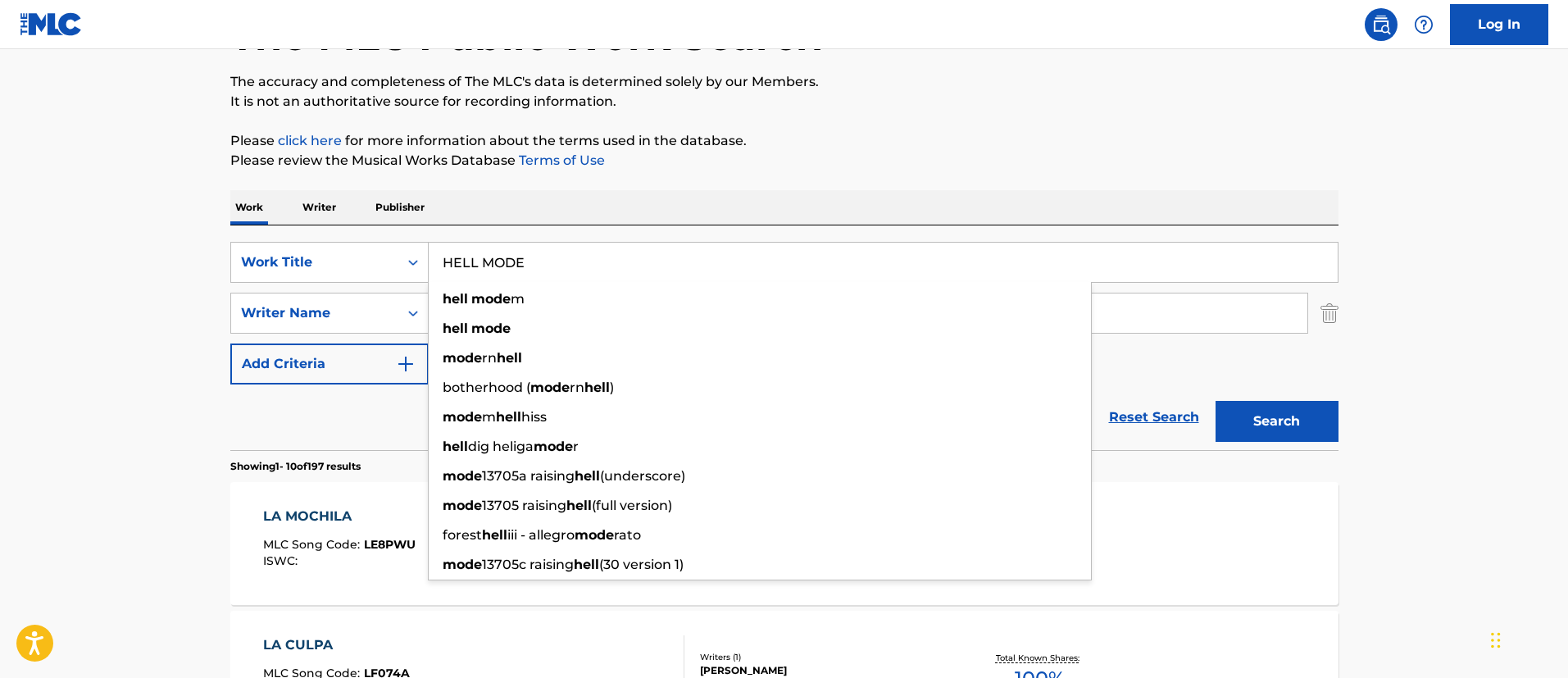
type input "HELL MODE"
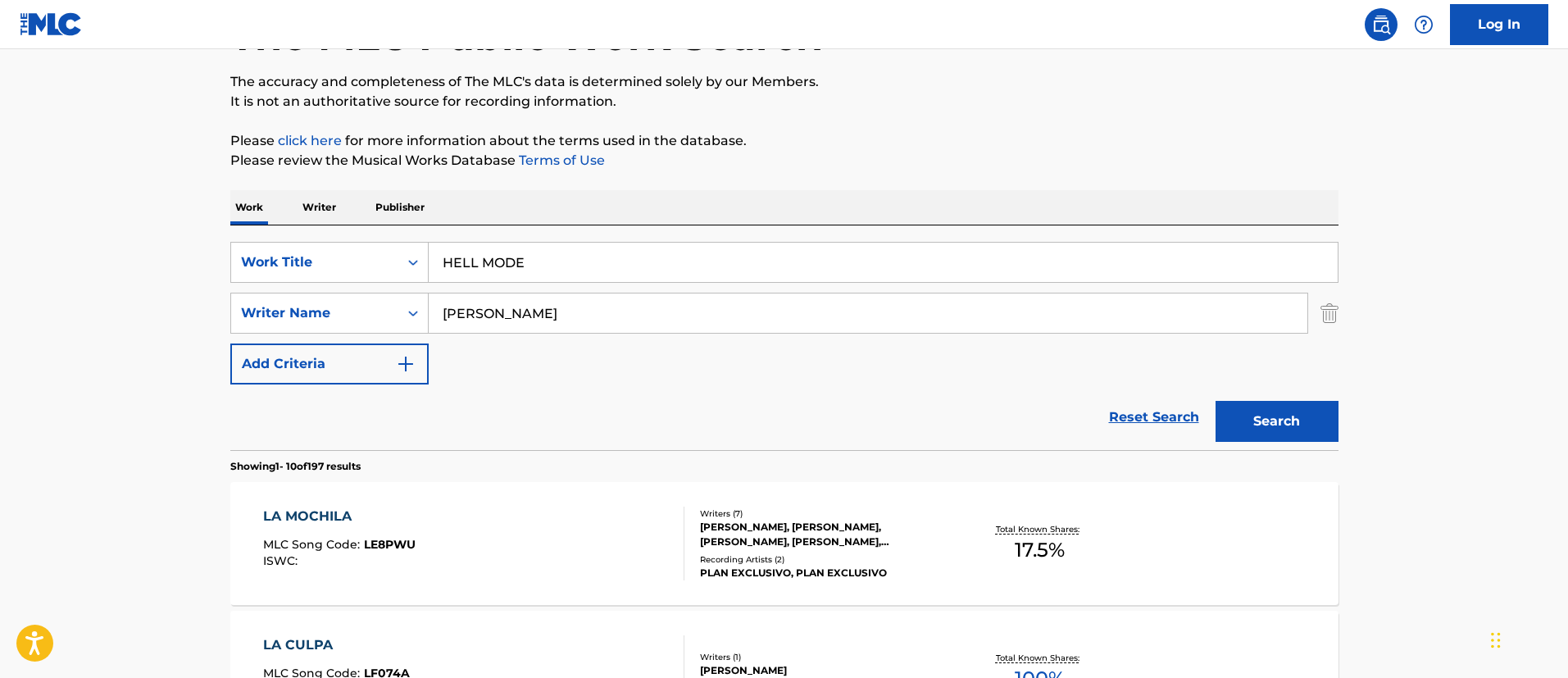
click at [1269, 426] on button "Search" at bounding box center [1276, 421] width 123 height 41
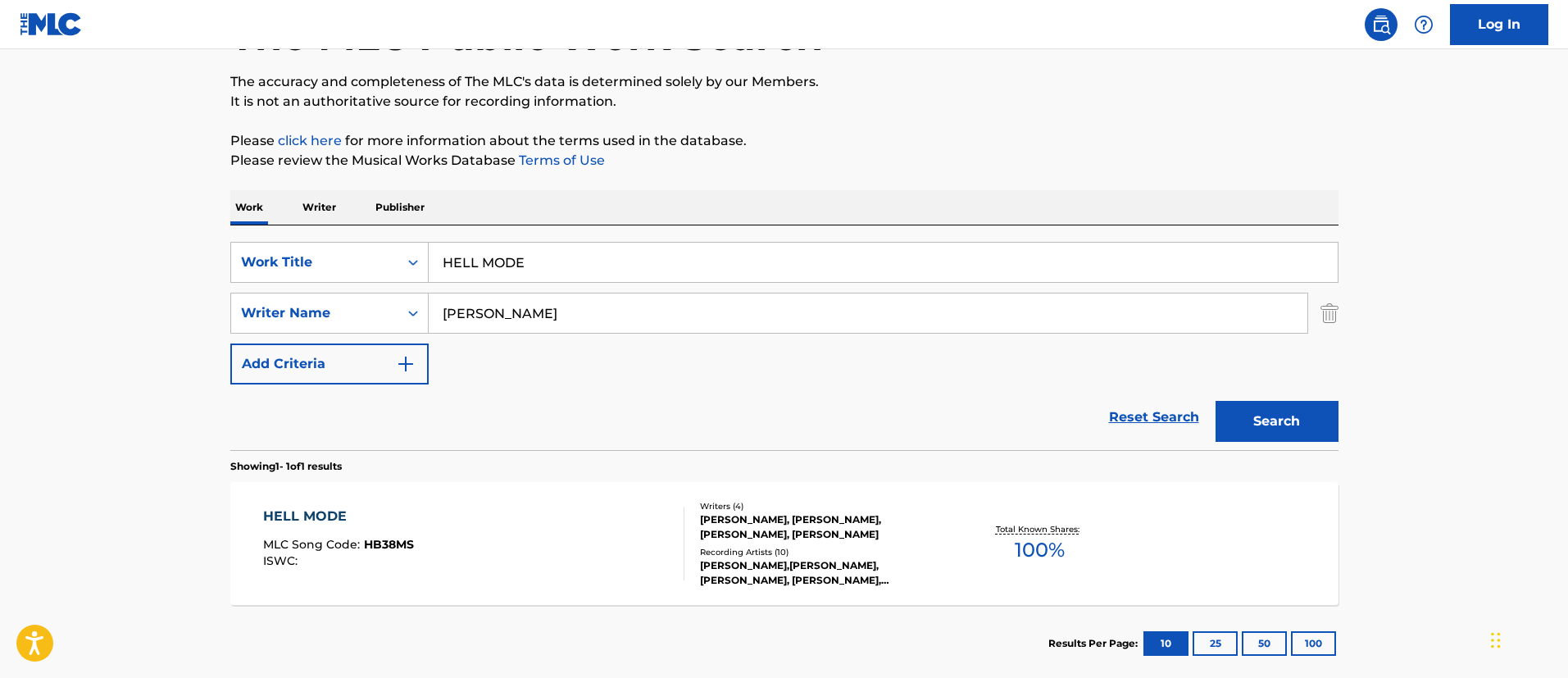
click at [339, 511] on div "HELL MODE" at bounding box center [339, 517] width 151 height 20
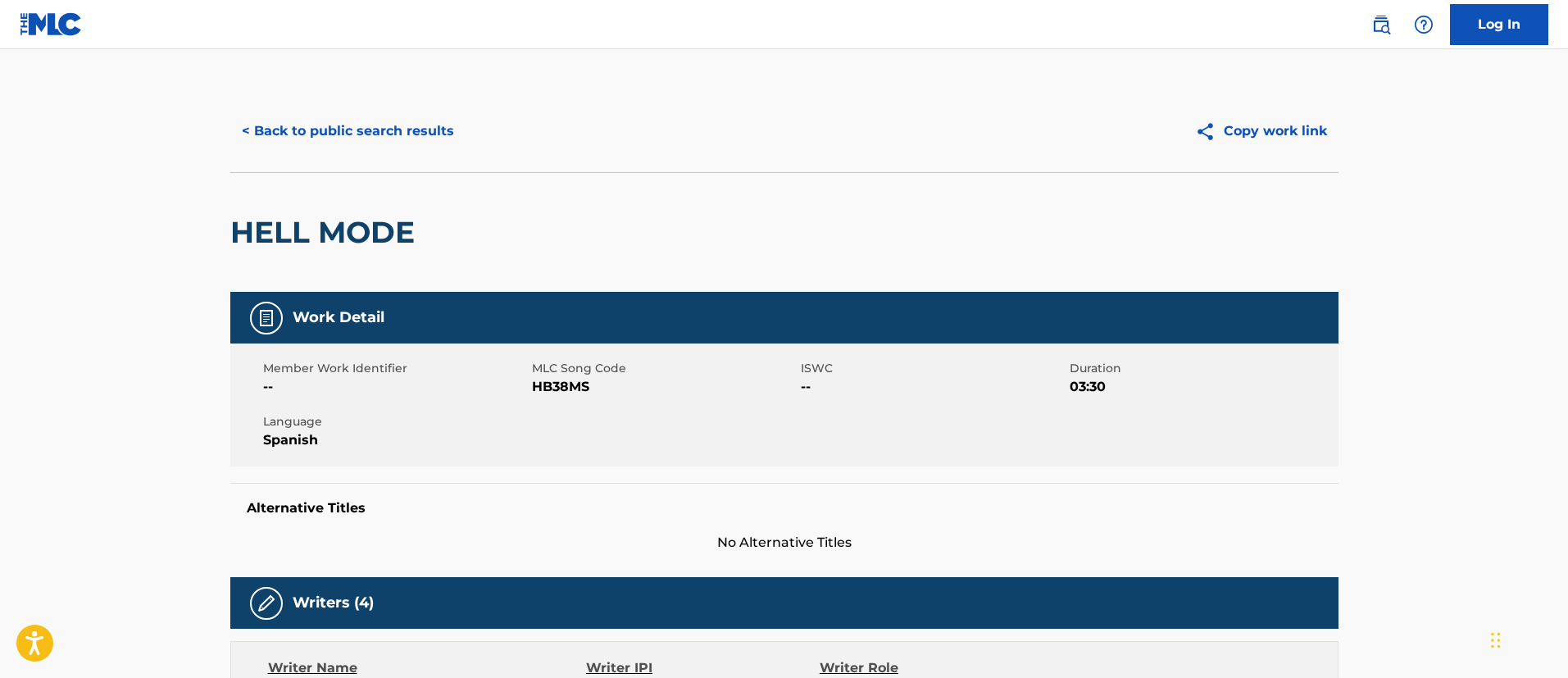
scroll to position [246, 0]
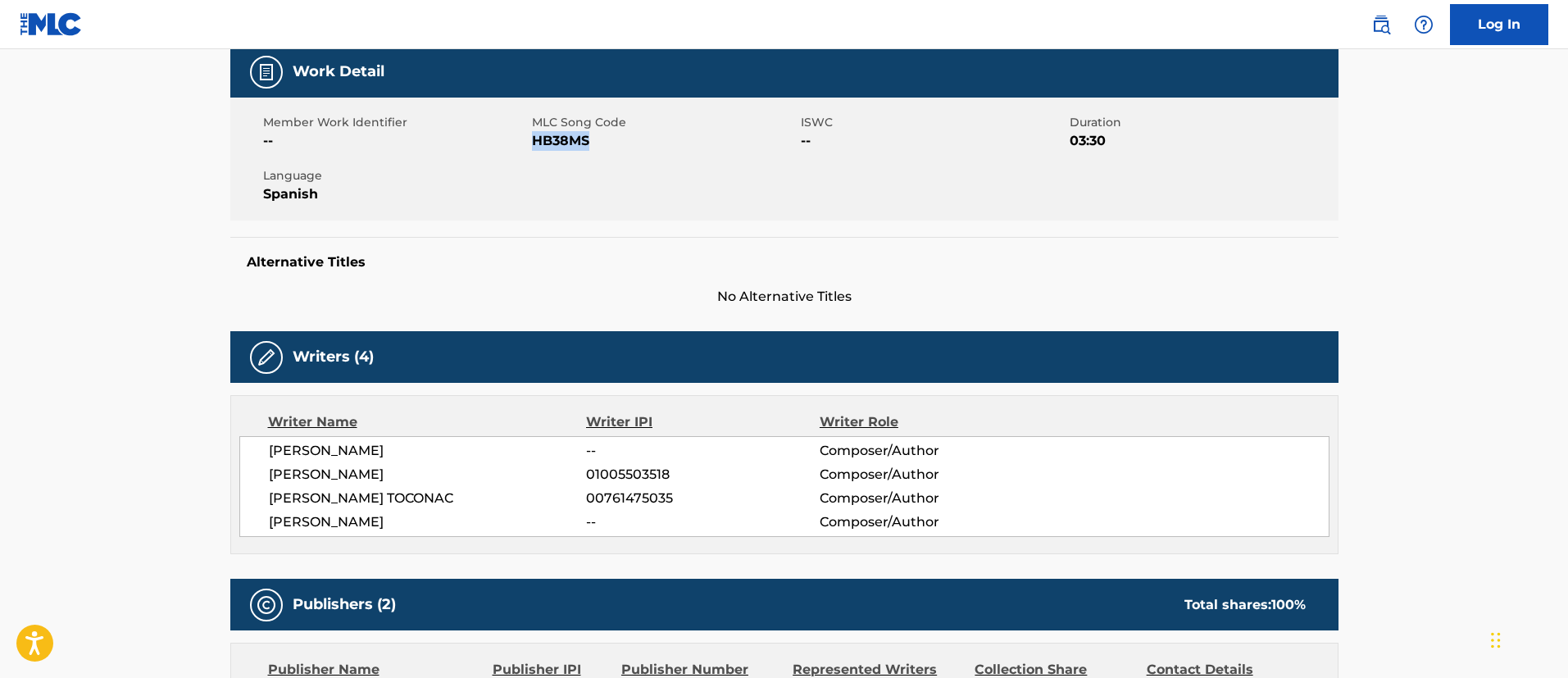
drag, startPoint x: 594, startPoint y: 147, endPoint x: 535, endPoint y: 146, distance: 59.0
click at [535, 146] on span "HB38MS" at bounding box center [664, 141] width 264 height 20
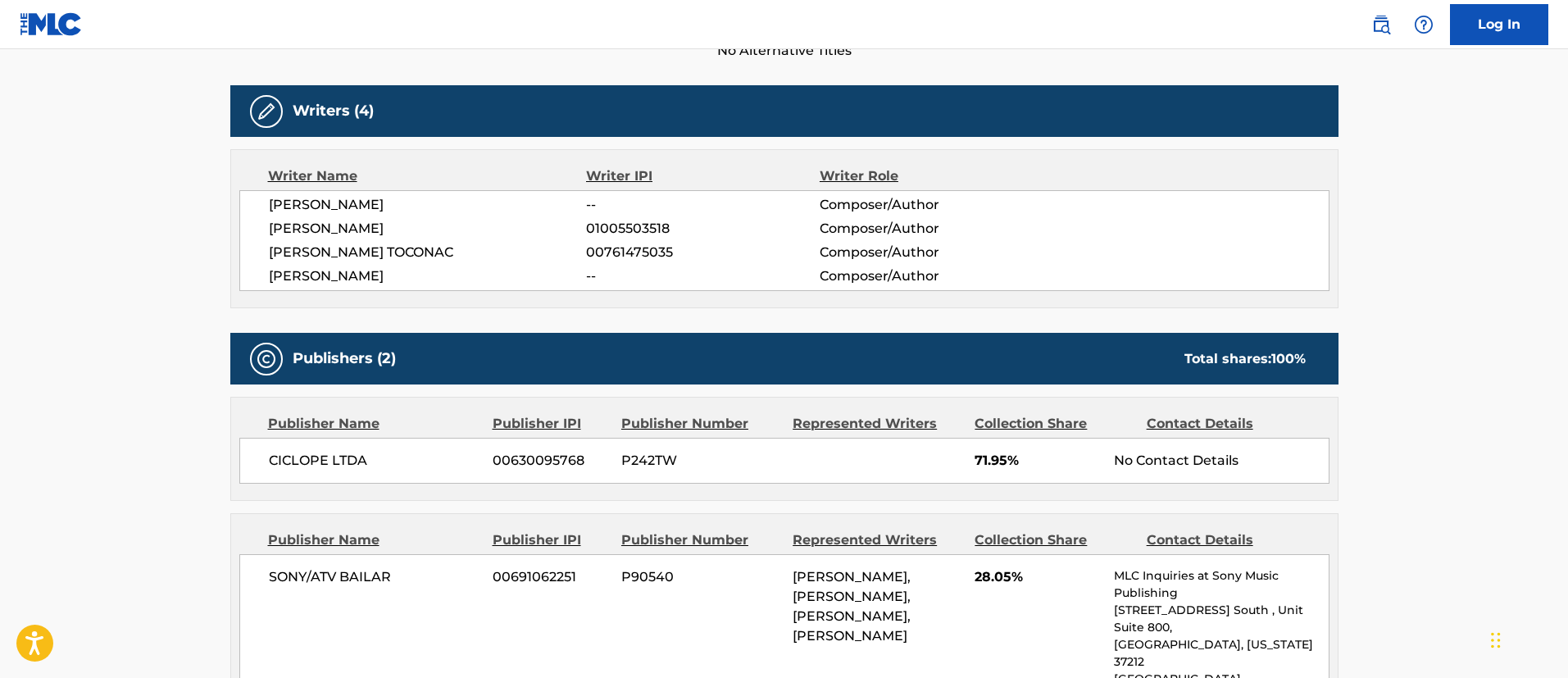
scroll to position [615, 0]
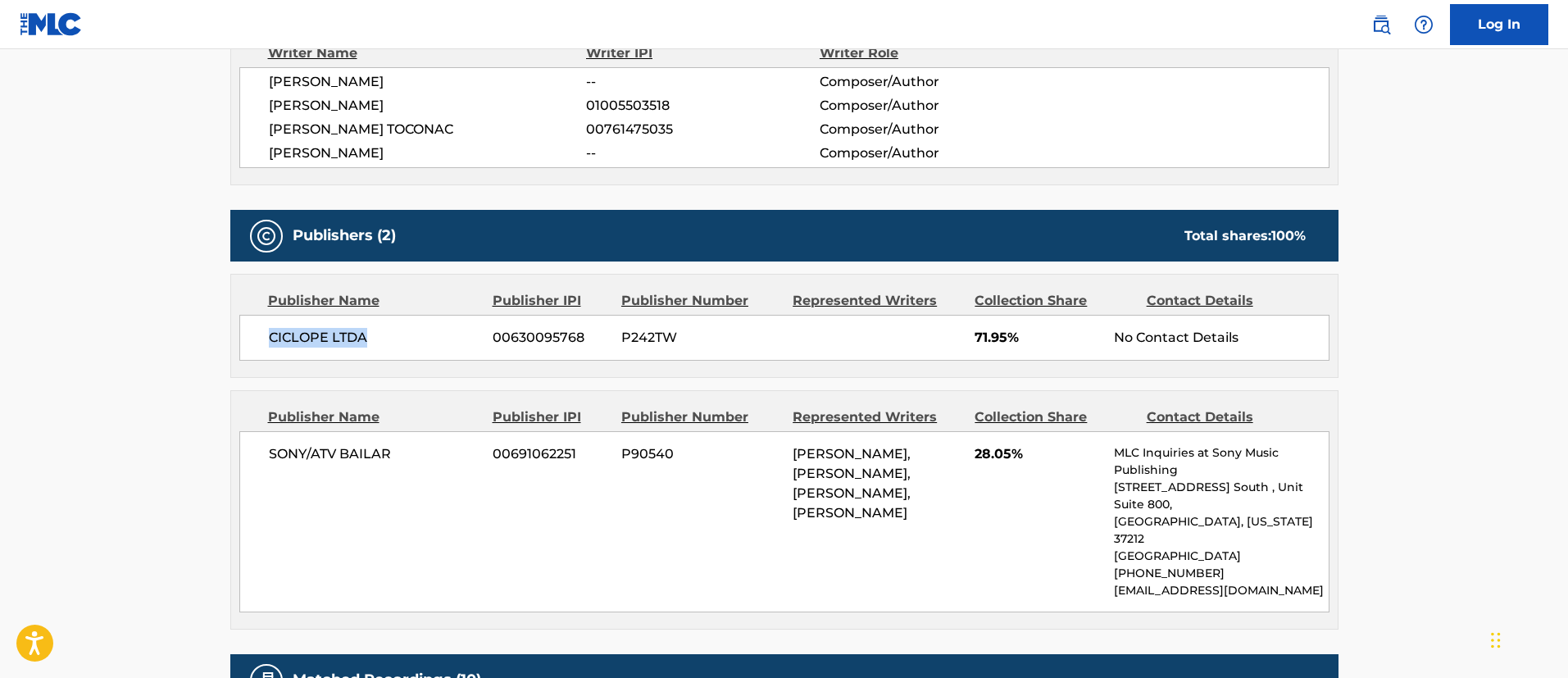
drag, startPoint x: 374, startPoint y: 339, endPoint x: 261, endPoint y: 341, distance: 113.0
click at [261, 341] on div "CICLOPE LTDA 00630095768 P242TW 71.95% No Contact Details" at bounding box center [785, 338] width 1090 height 46
drag, startPoint x: 589, startPoint y: 334, endPoint x: 487, endPoint y: 340, distance: 102.2
click at [487, 340] on div "CICLOPE LTDA 00630095768 P242TW 71.95% No Contact Details" at bounding box center [785, 338] width 1090 height 46
drag, startPoint x: 912, startPoint y: 533, endPoint x: 783, endPoint y: 453, distance: 151.8
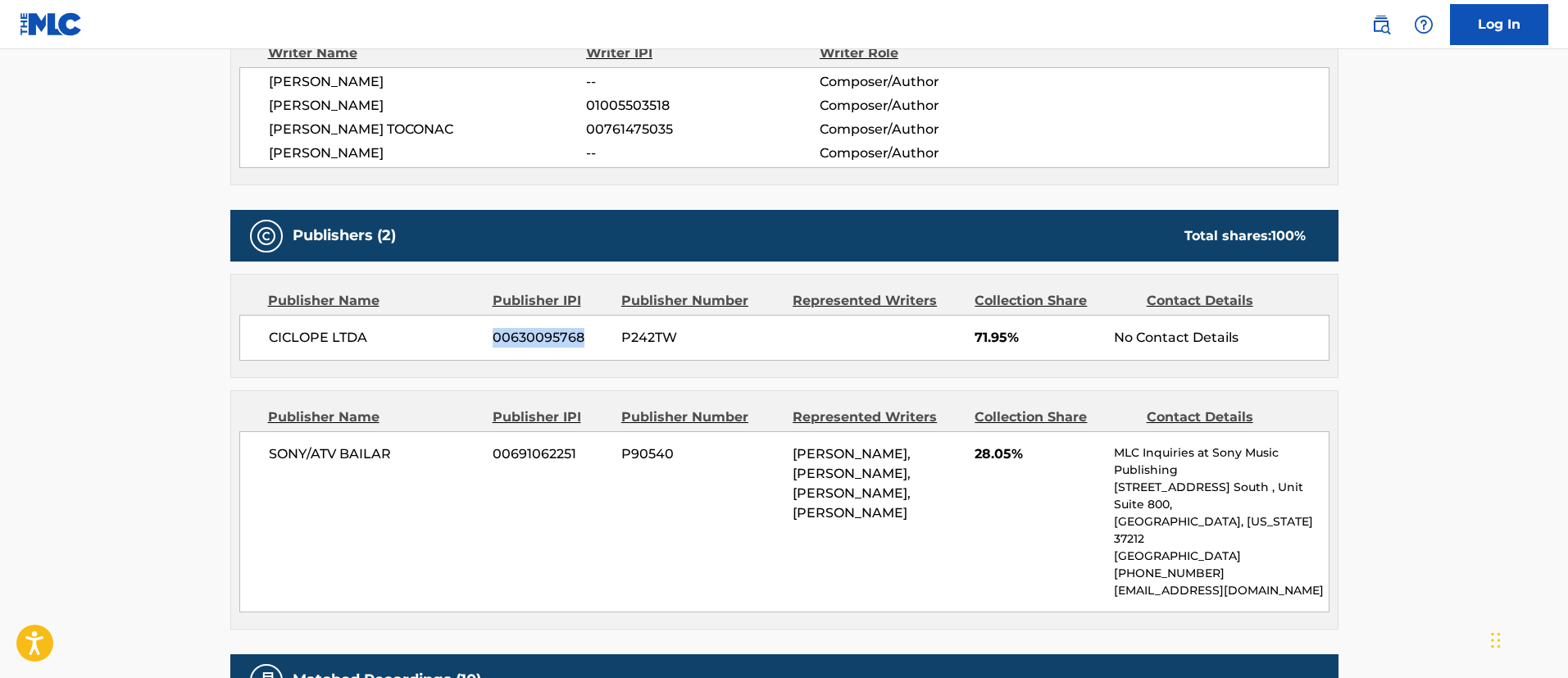
click at [783, 453] on div "SONY/ATV BAILAR 00691062251 P90540 [PERSON_NAME], [PERSON_NAME], [PERSON_NAME],…" at bounding box center [785, 522] width 1090 height 181
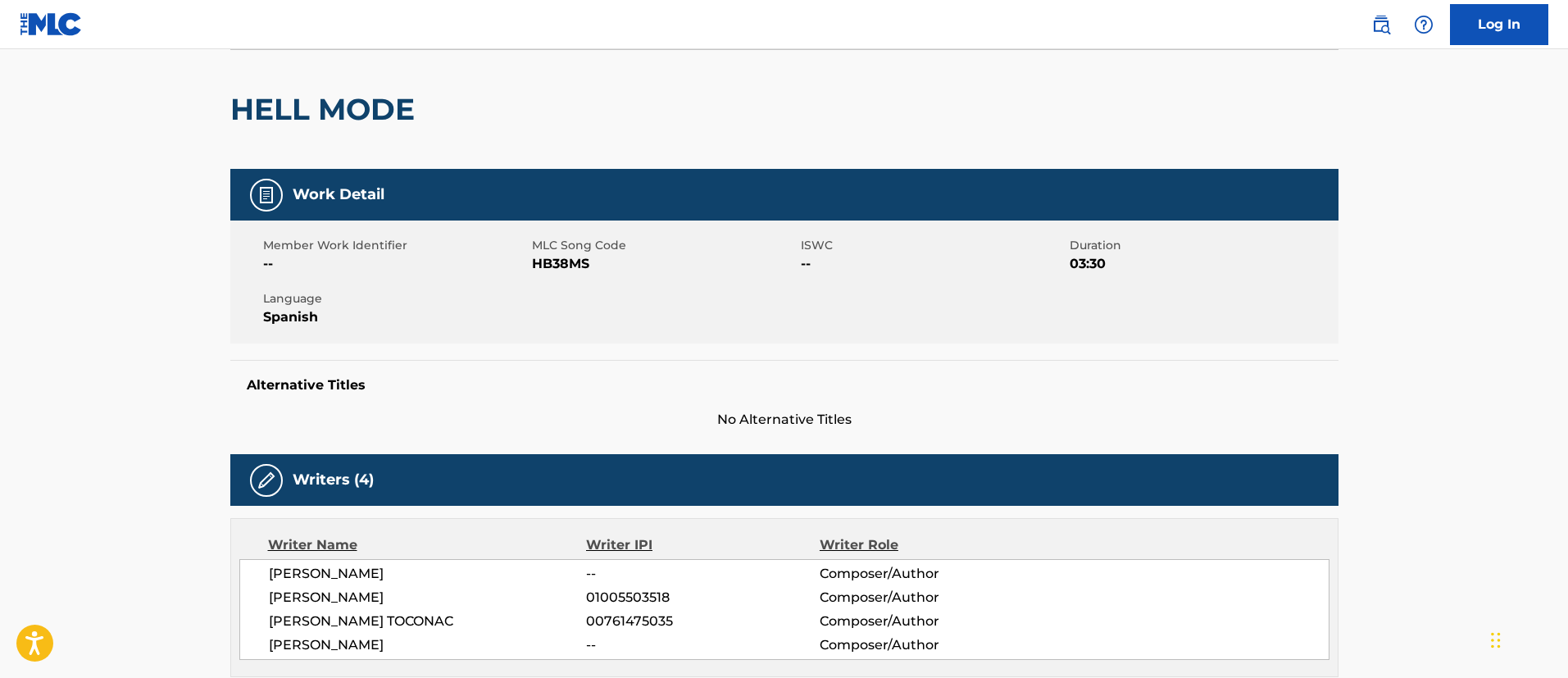
scroll to position [0, 0]
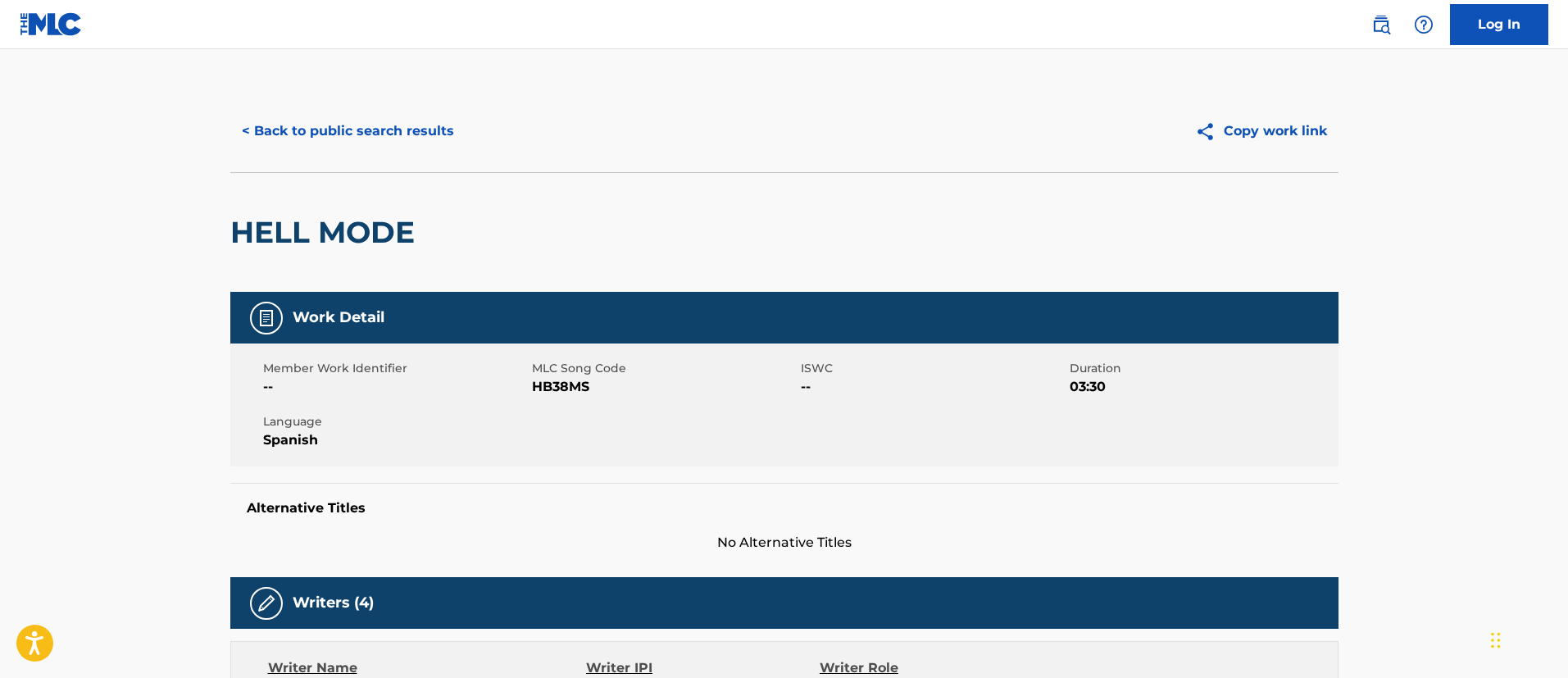
click at [421, 122] on button "< Back to public search results" at bounding box center [348, 131] width 235 height 41
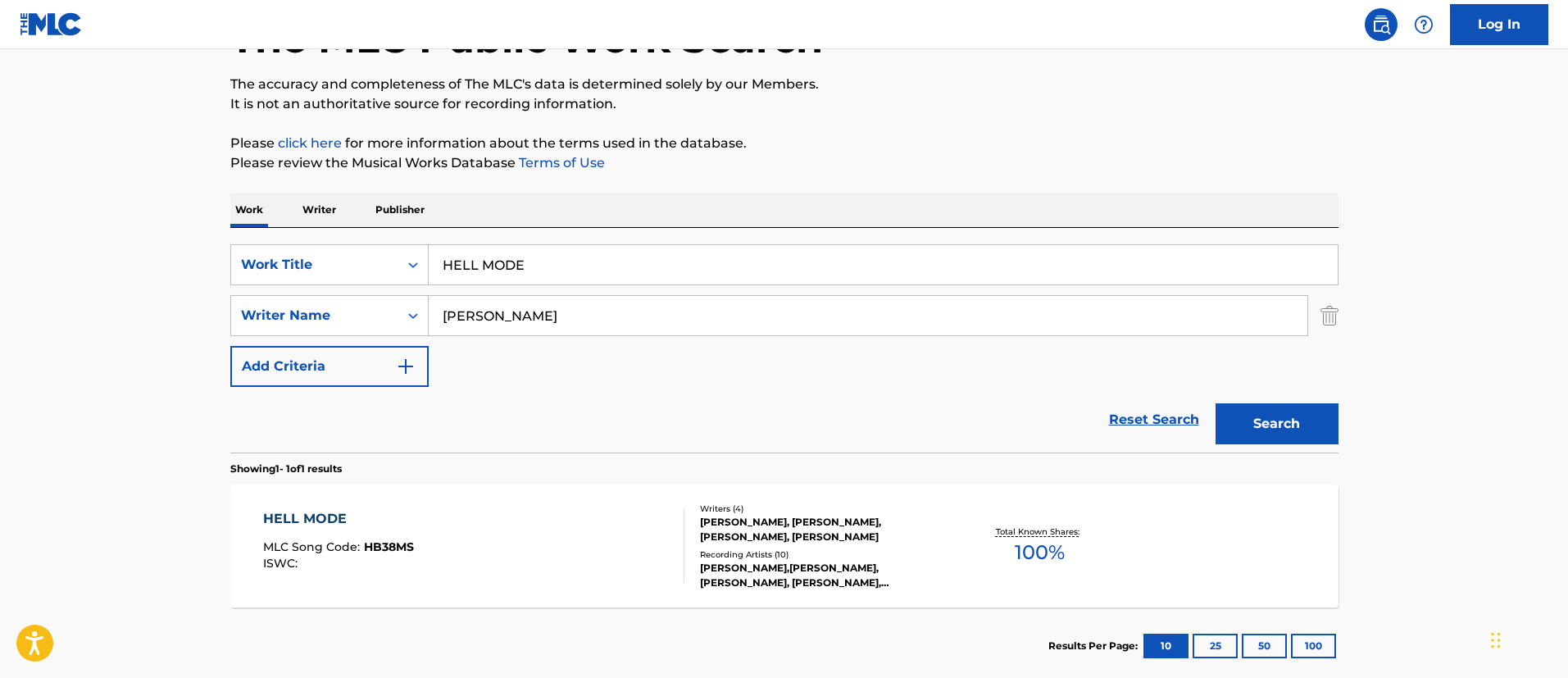
drag, startPoint x: 579, startPoint y: 251, endPoint x: 420, endPoint y: 243, distance: 159.2
click at [420, 243] on div "SearchWithCriteria1c5865c8-e058-40ac-b175-4ce05d8ebbe1 Work Title HELL MODE Sea…" at bounding box center [785, 340] width 1108 height 224
paste input "LA FOTO"
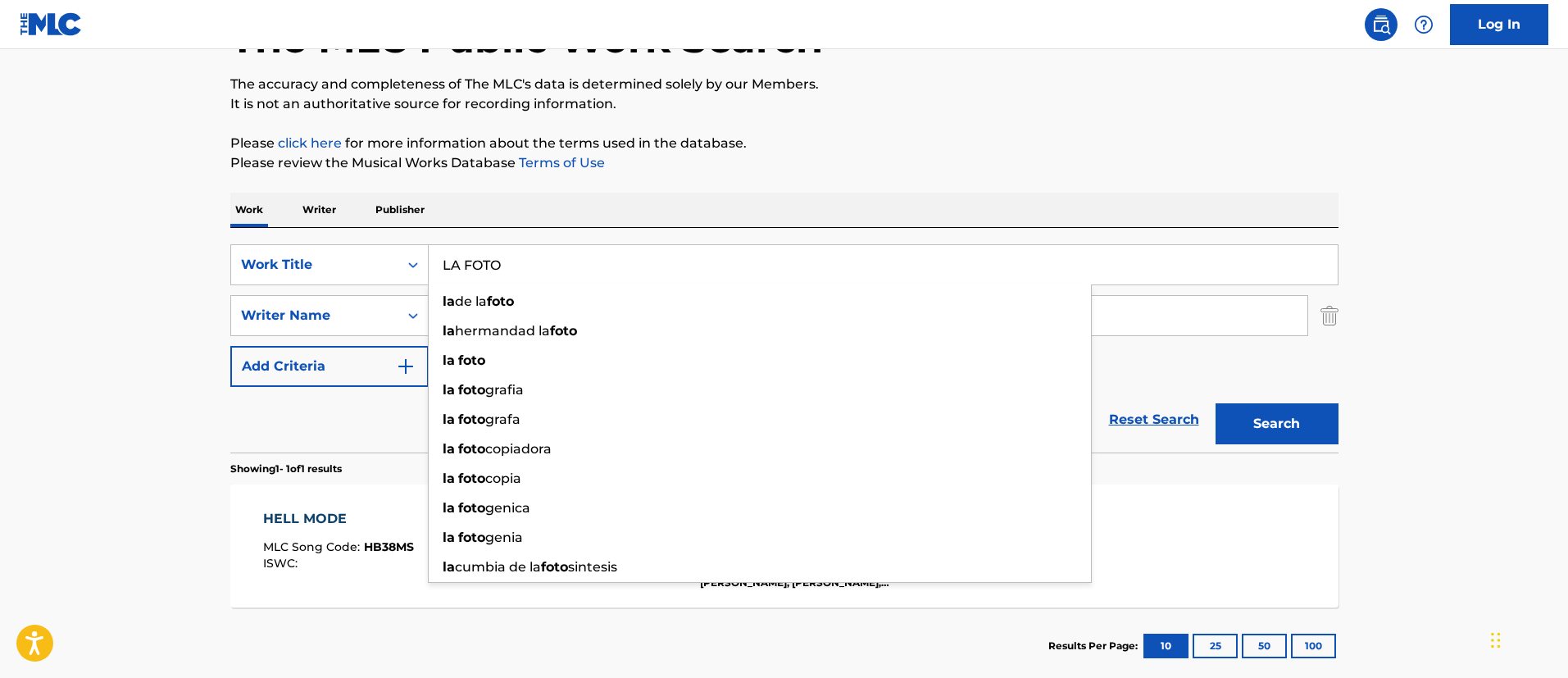
type input "LA FOTO"
click at [1298, 430] on button "Search" at bounding box center [1276, 424] width 123 height 41
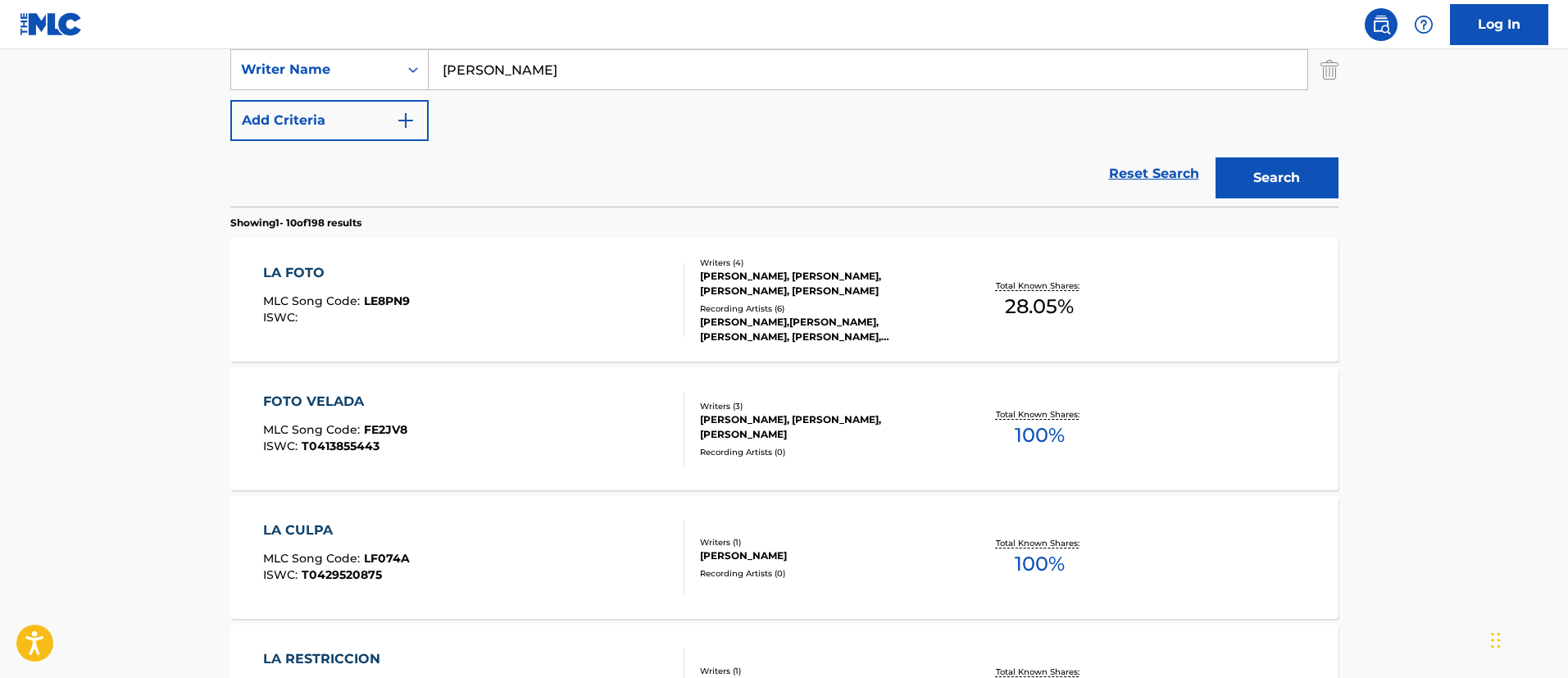
scroll to position [490, 0]
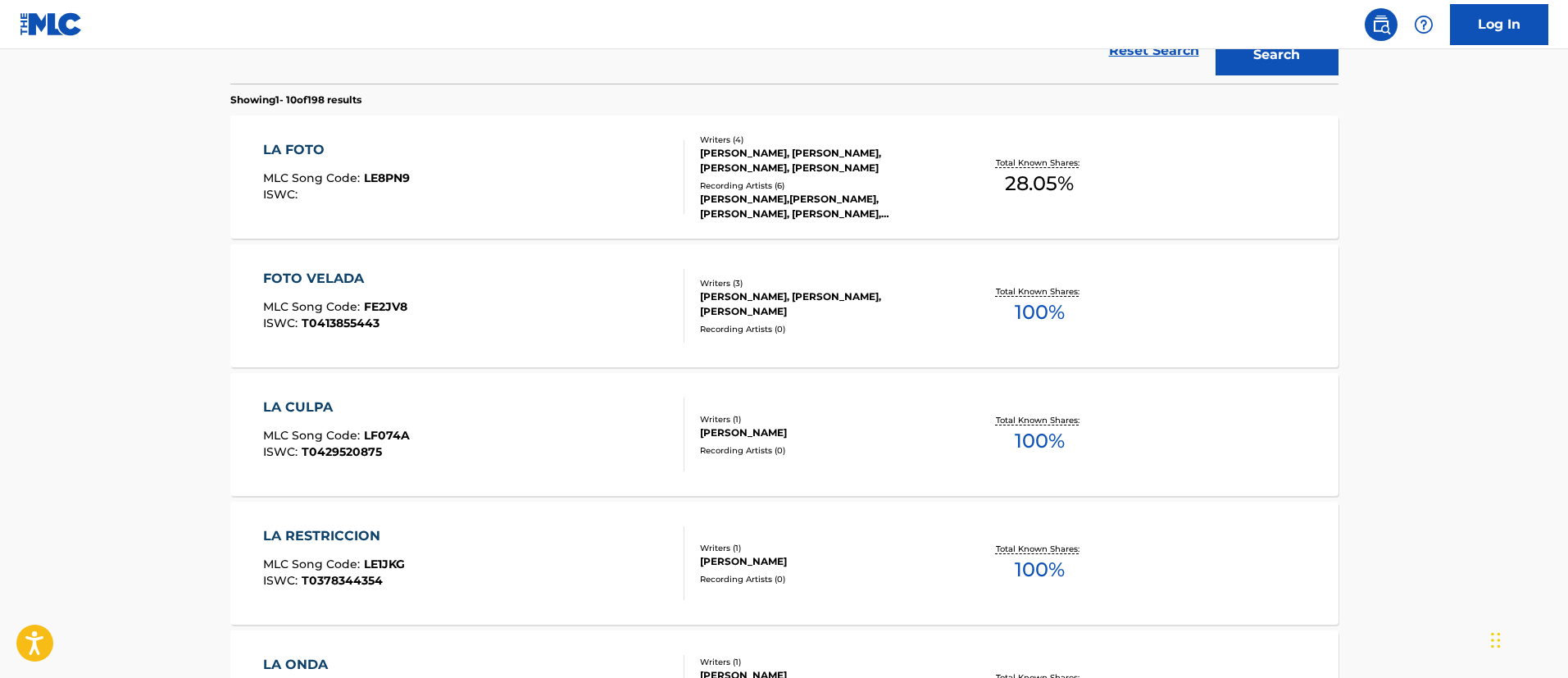
click at [313, 151] on div "LA FOTO" at bounding box center [337, 150] width 147 height 20
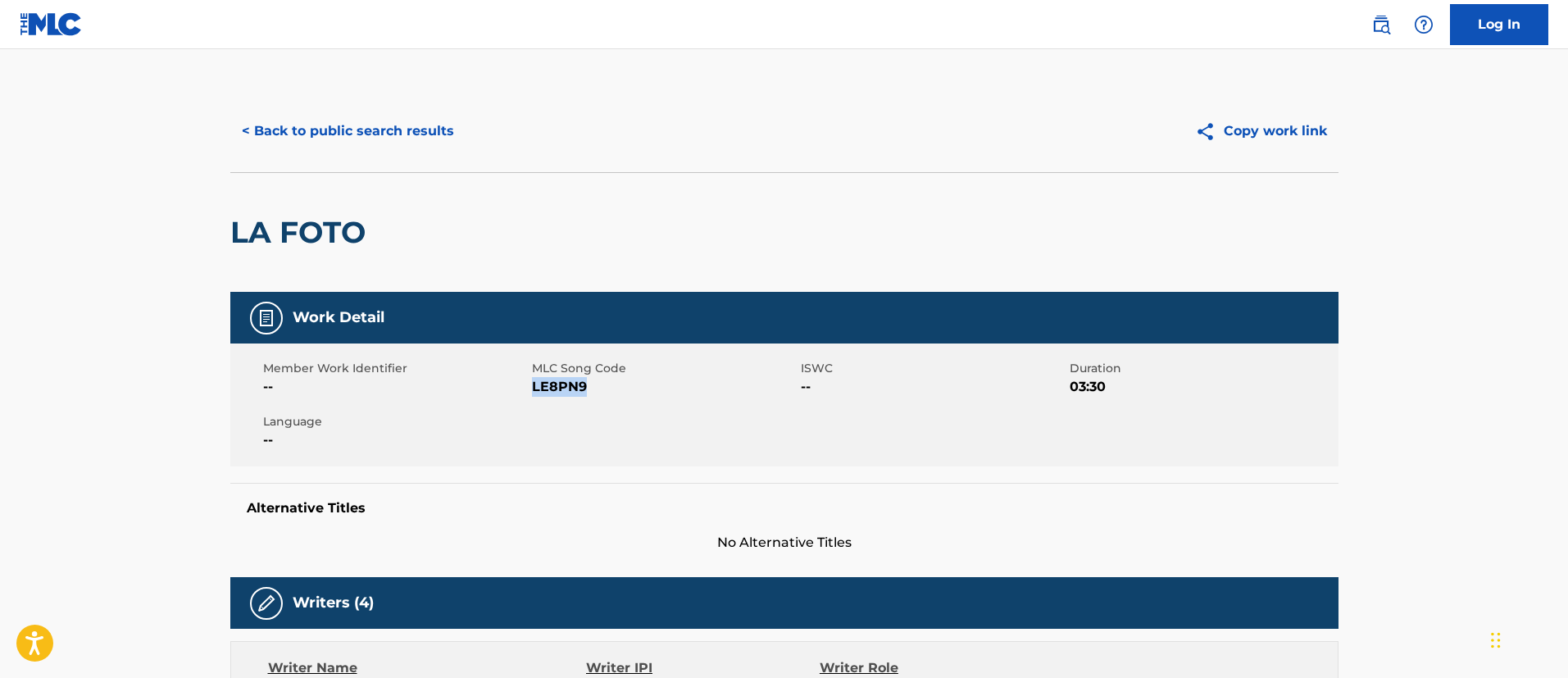
drag, startPoint x: 592, startPoint y: 387, endPoint x: 531, endPoint y: 389, distance: 61.0
click at [532, 389] on span "LE8PN9" at bounding box center [664, 387] width 264 height 20
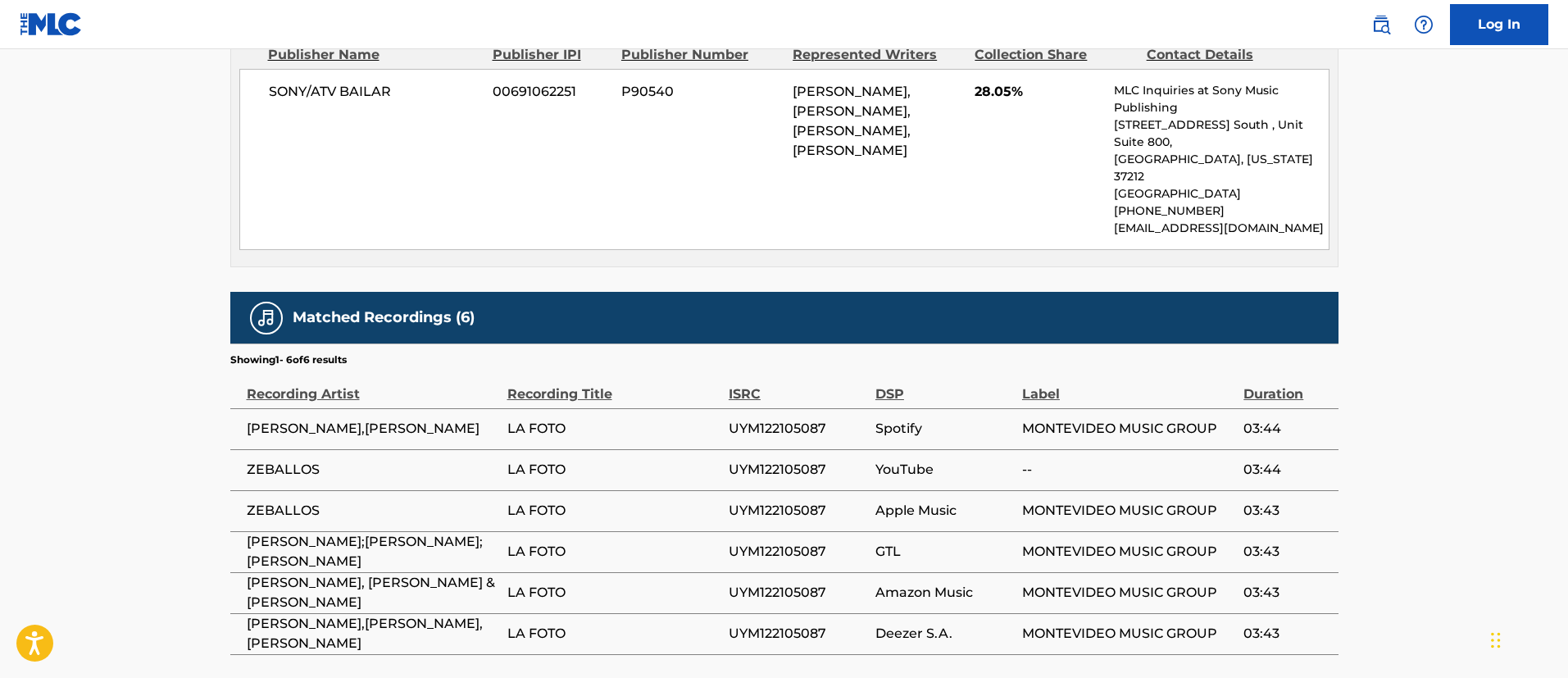
scroll to position [492, 0]
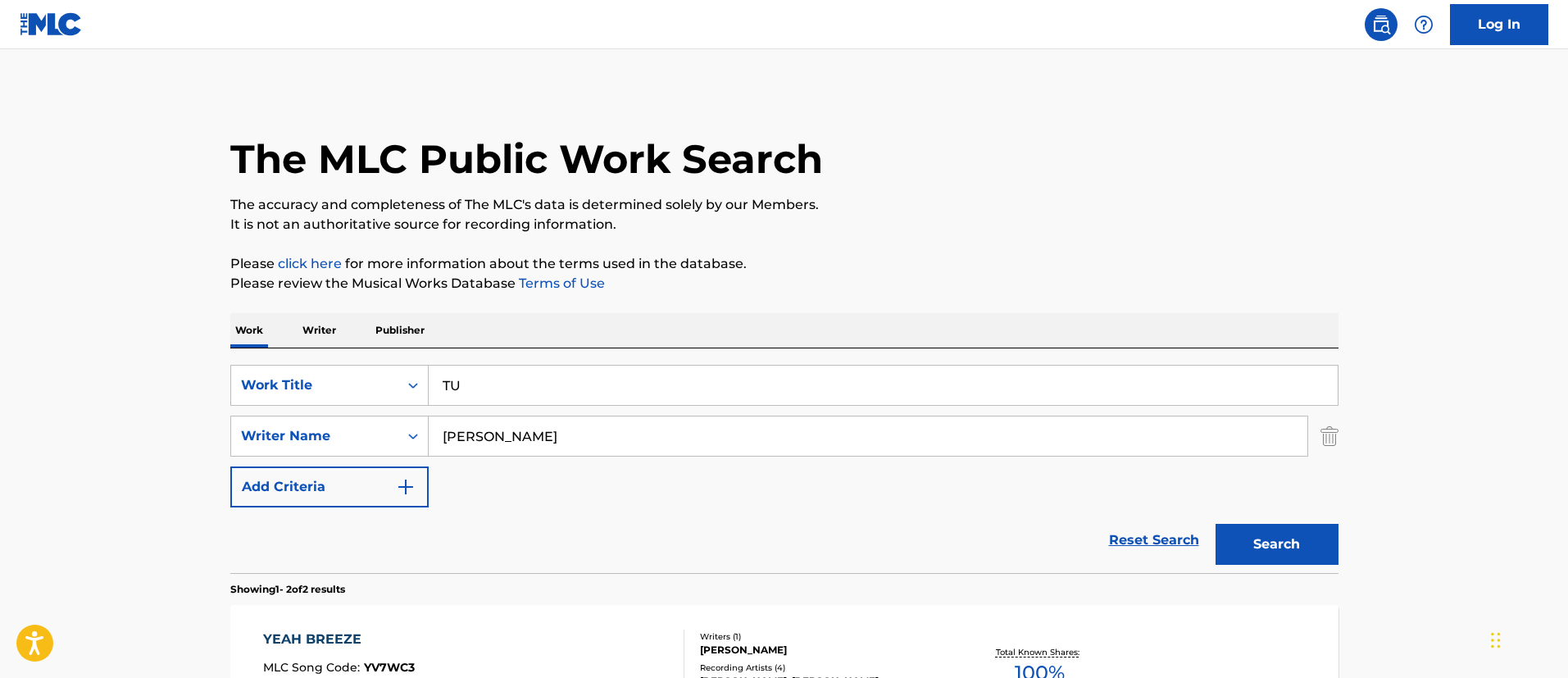
type input "TU"
click at [1275, 524] on button "Search" at bounding box center [1276, 544] width 123 height 41
